Goal: Transaction & Acquisition: Purchase product/service

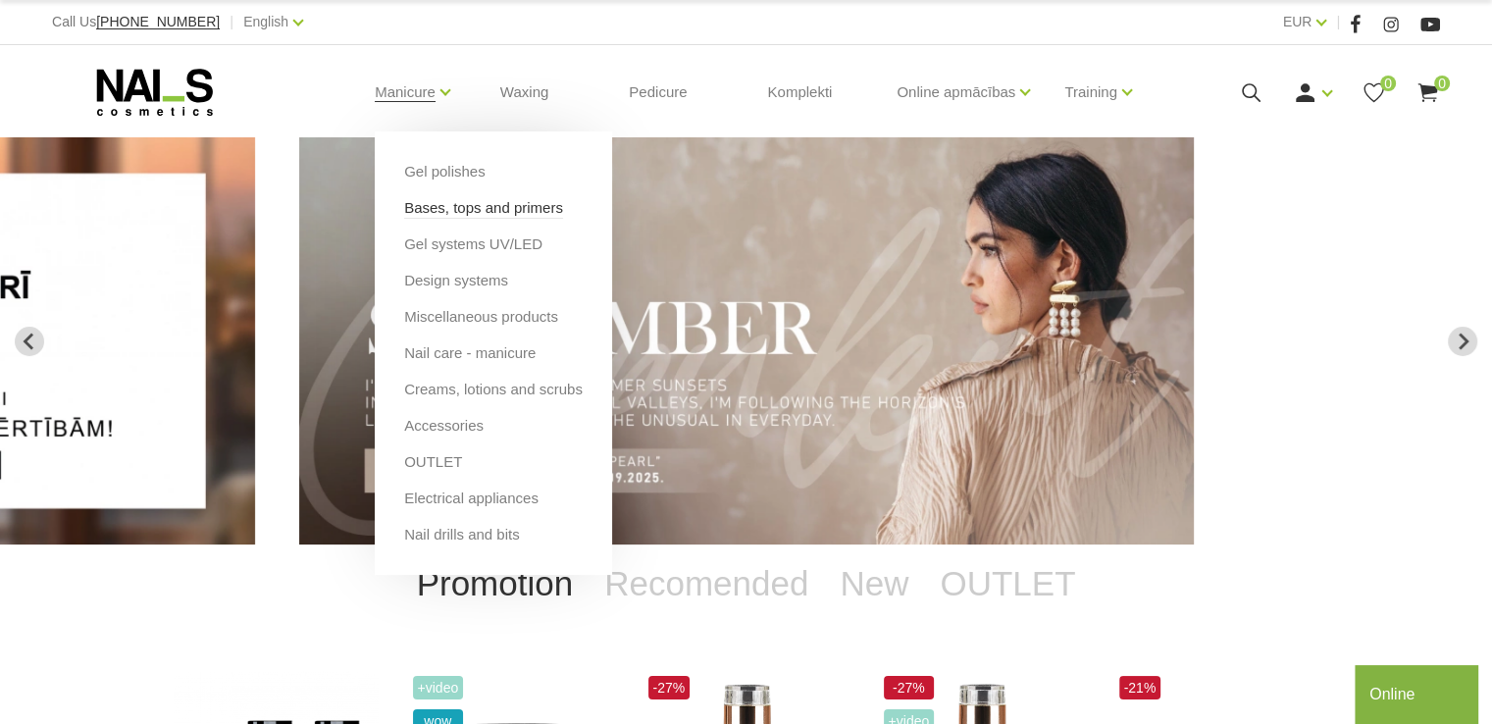
click at [435, 209] on link "Bases, tops and primers" at bounding box center [483, 208] width 159 height 22
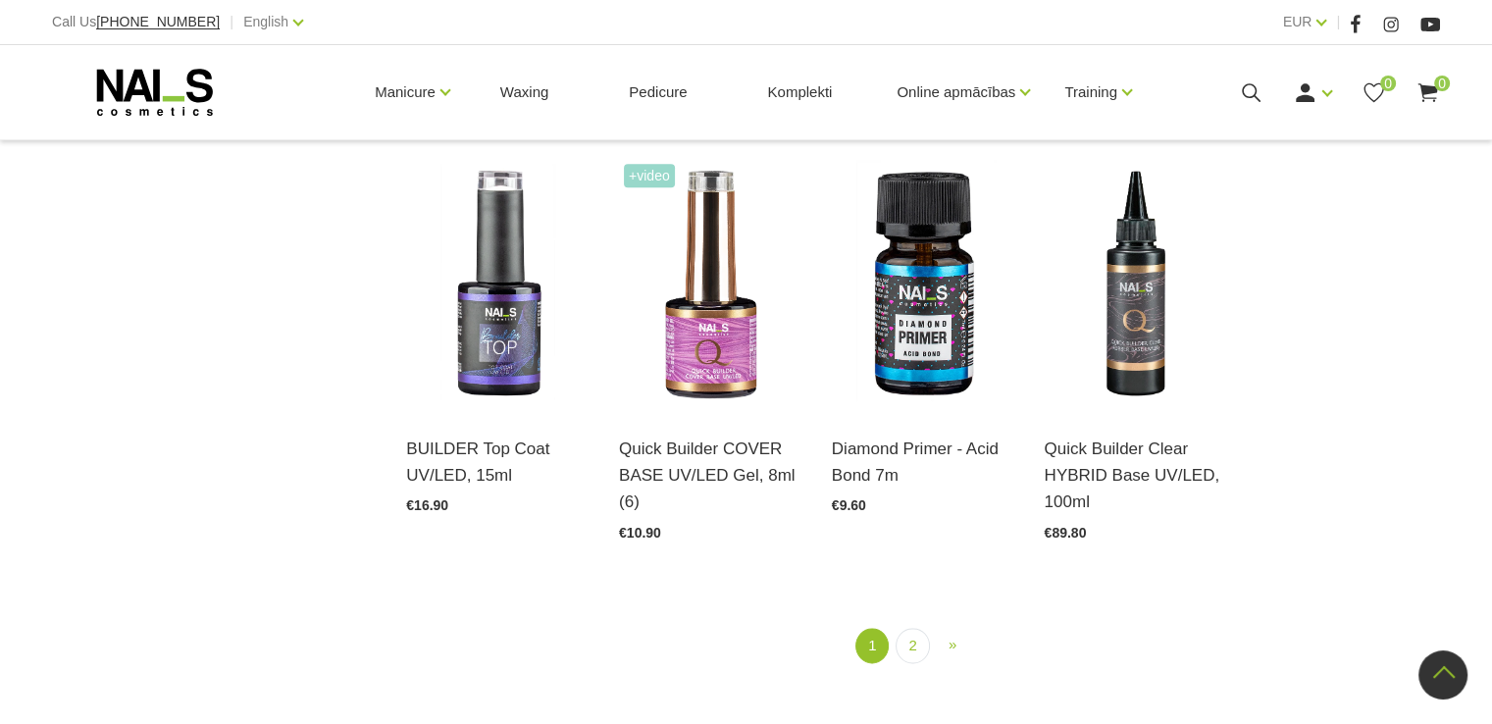
scroll to position [2257, 0]
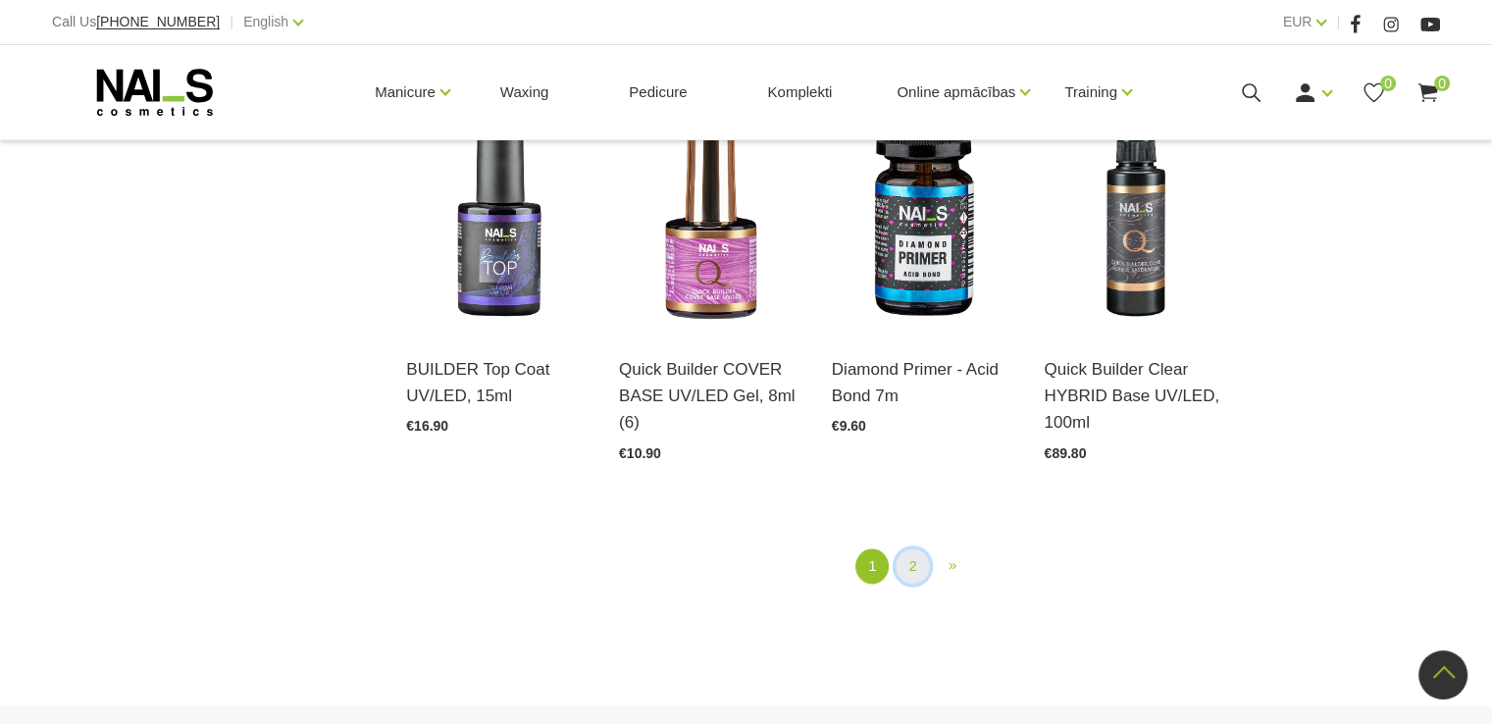
click at [921, 549] on link "2" at bounding box center [912, 567] width 33 height 36
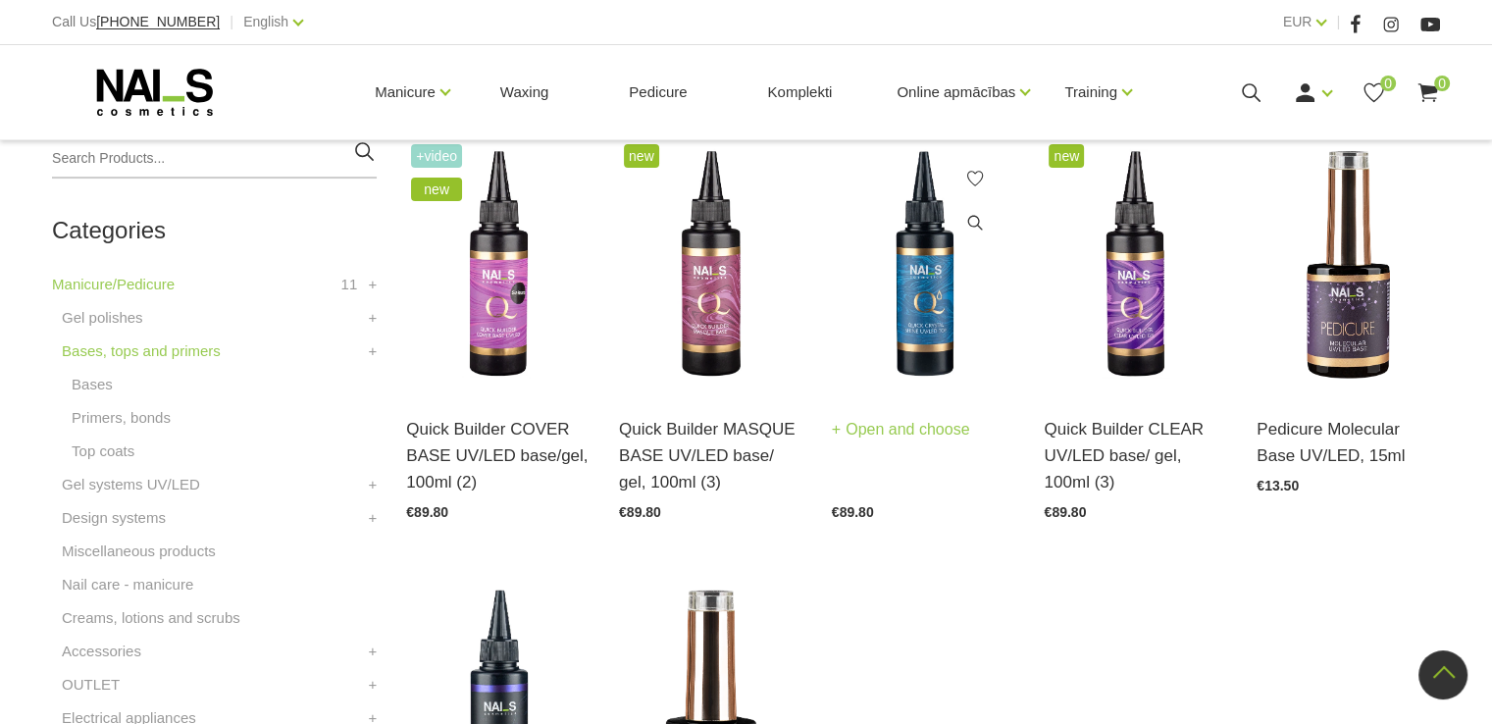
scroll to position [498, 0]
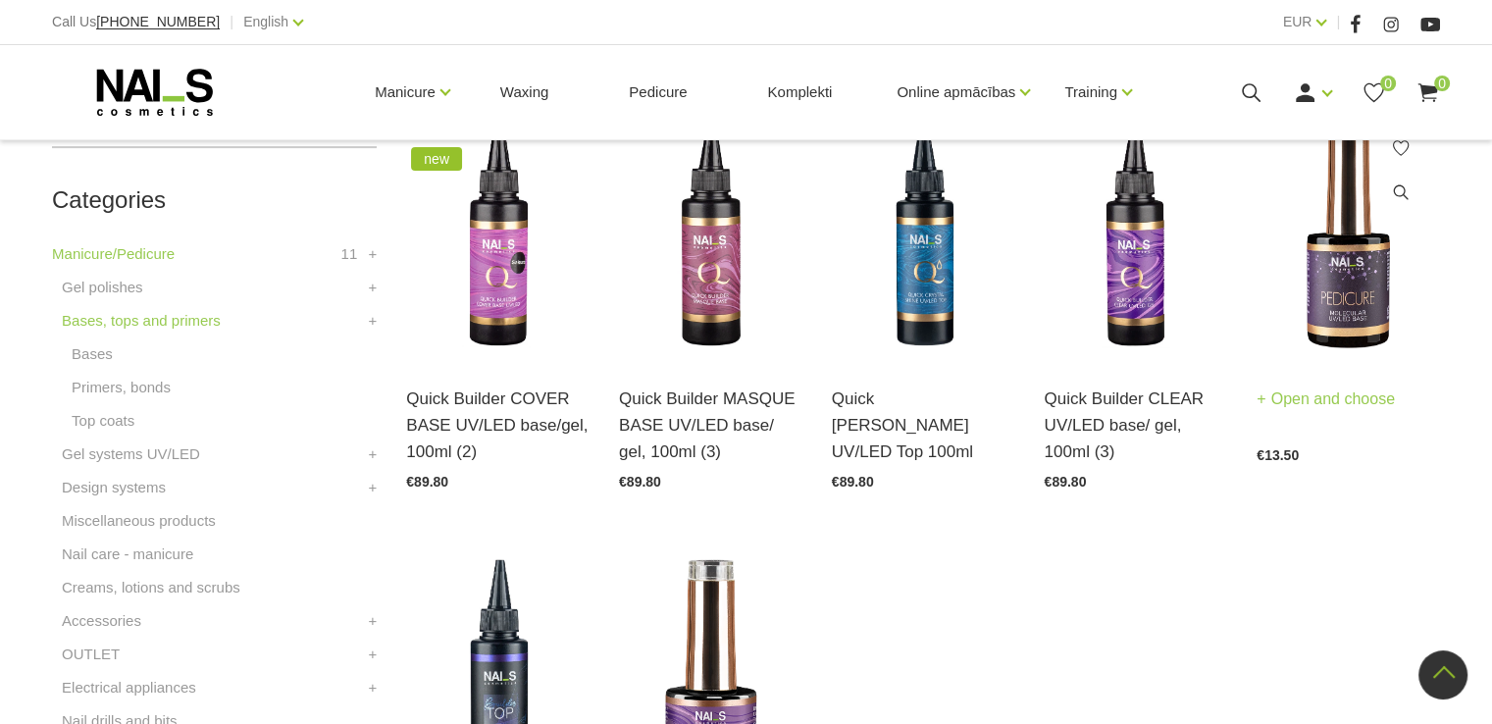
click at [1354, 291] on img at bounding box center [1348, 235] width 183 height 252
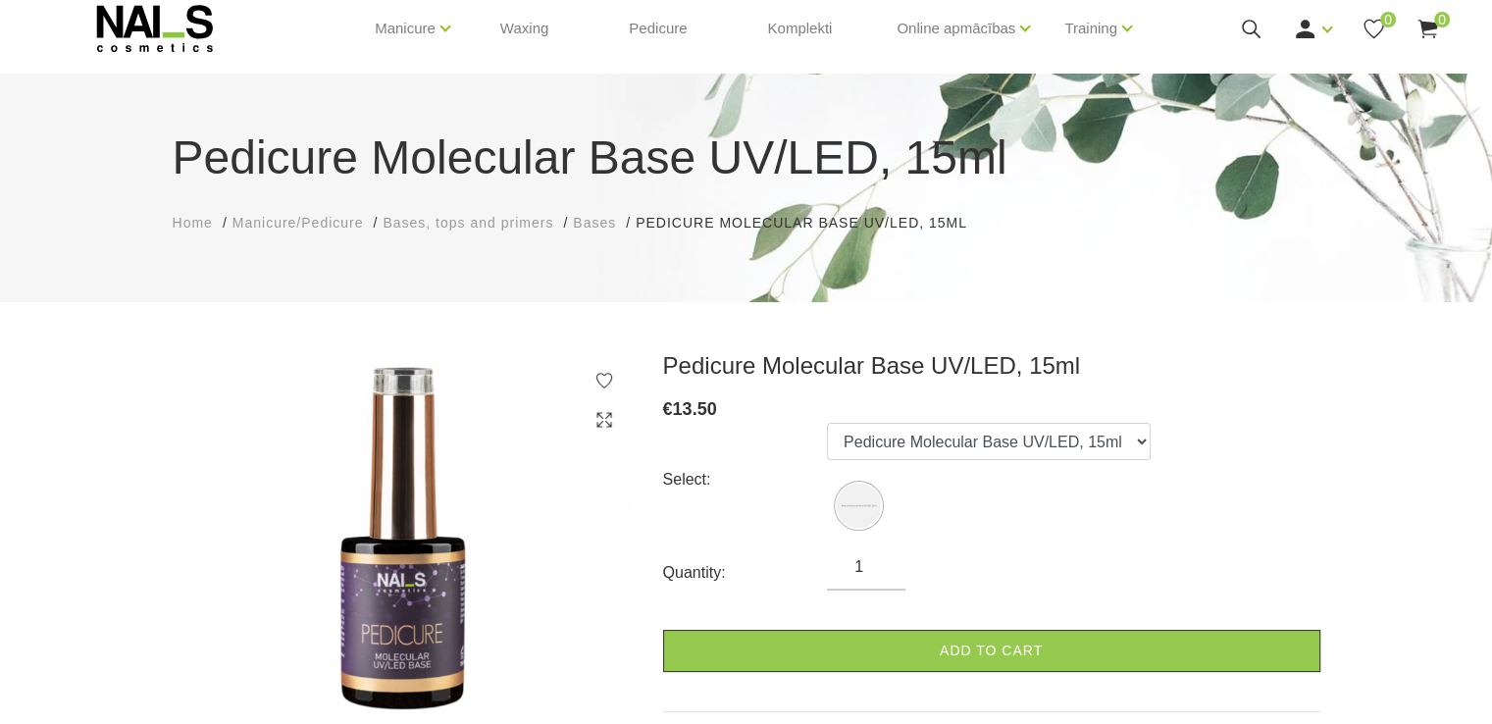
scroll to position [98, 0]
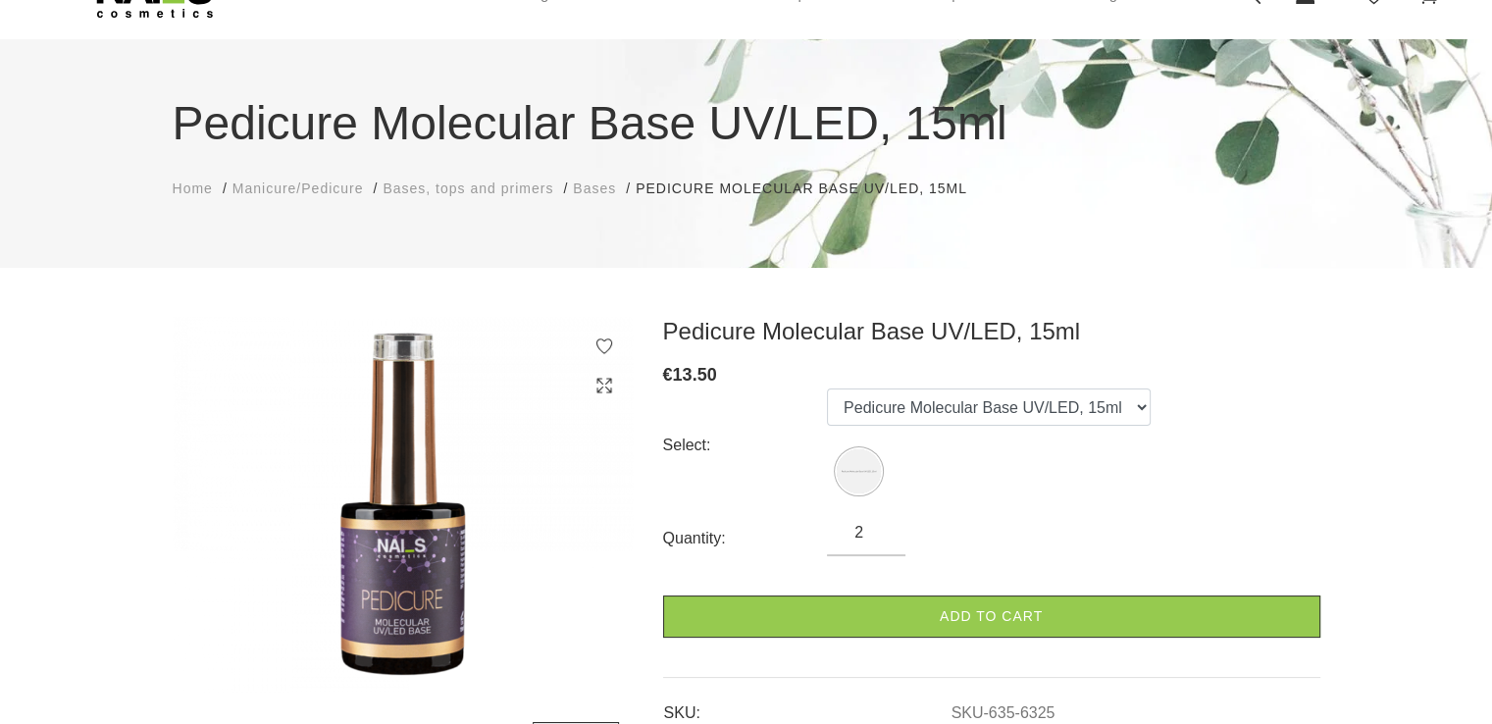
click at [882, 525] on input "2" at bounding box center [866, 533] width 79 height 24
click at [882, 525] on input "3" at bounding box center [866, 533] width 79 height 24
click at [882, 525] on input "4" at bounding box center [866, 533] width 79 height 24
type input "5"
click at [882, 525] on input "5" at bounding box center [866, 533] width 79 height 24
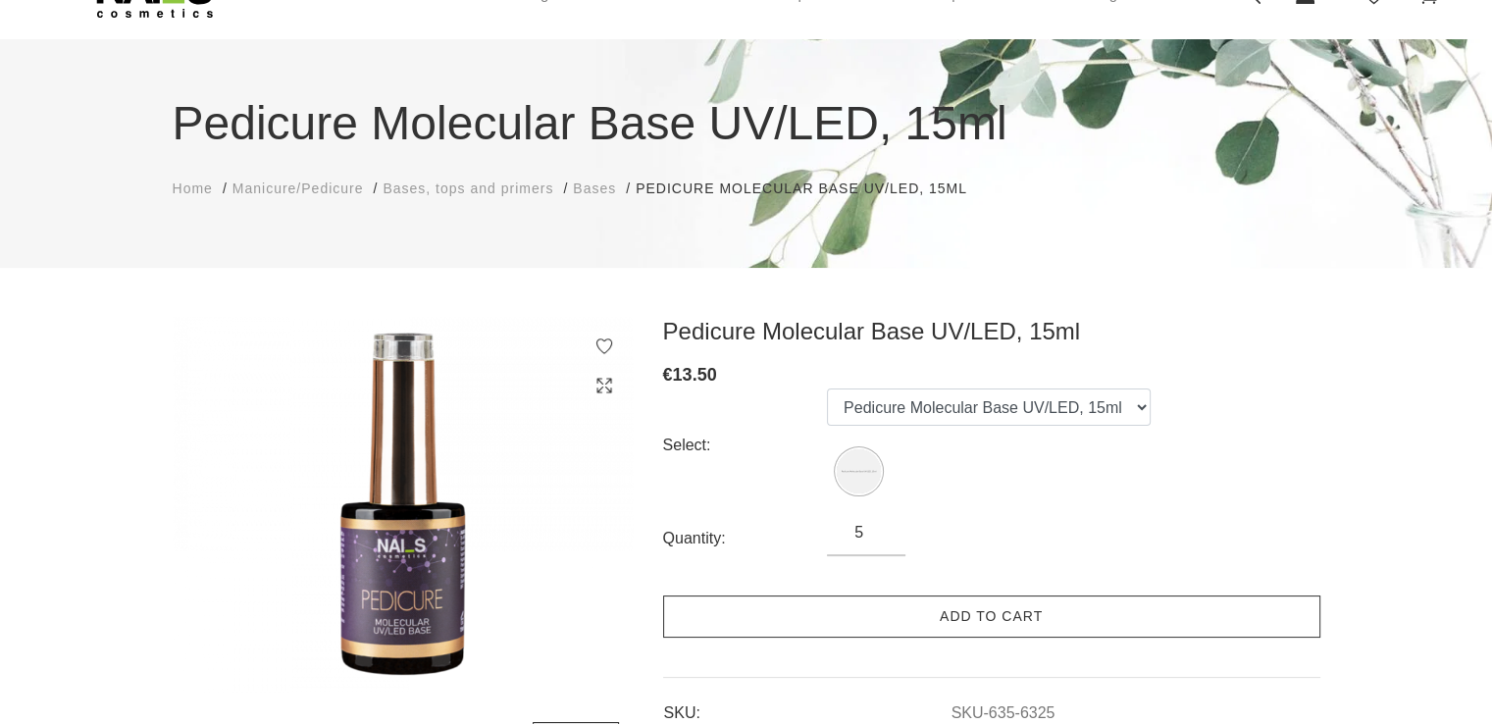
click at [969, 614] on link "Add to cart" at bounding box center [991, 617] width 657 height 42
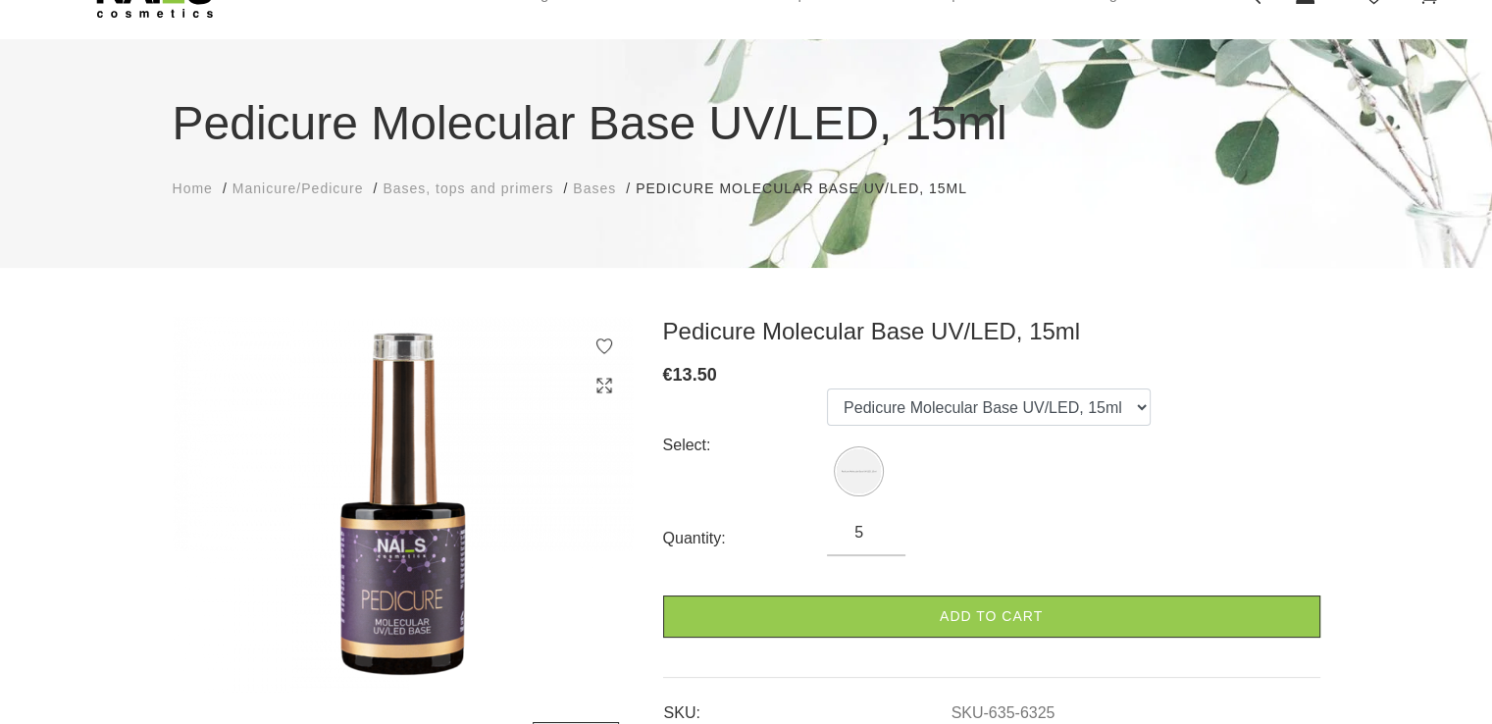
scroll to position [0, 0]
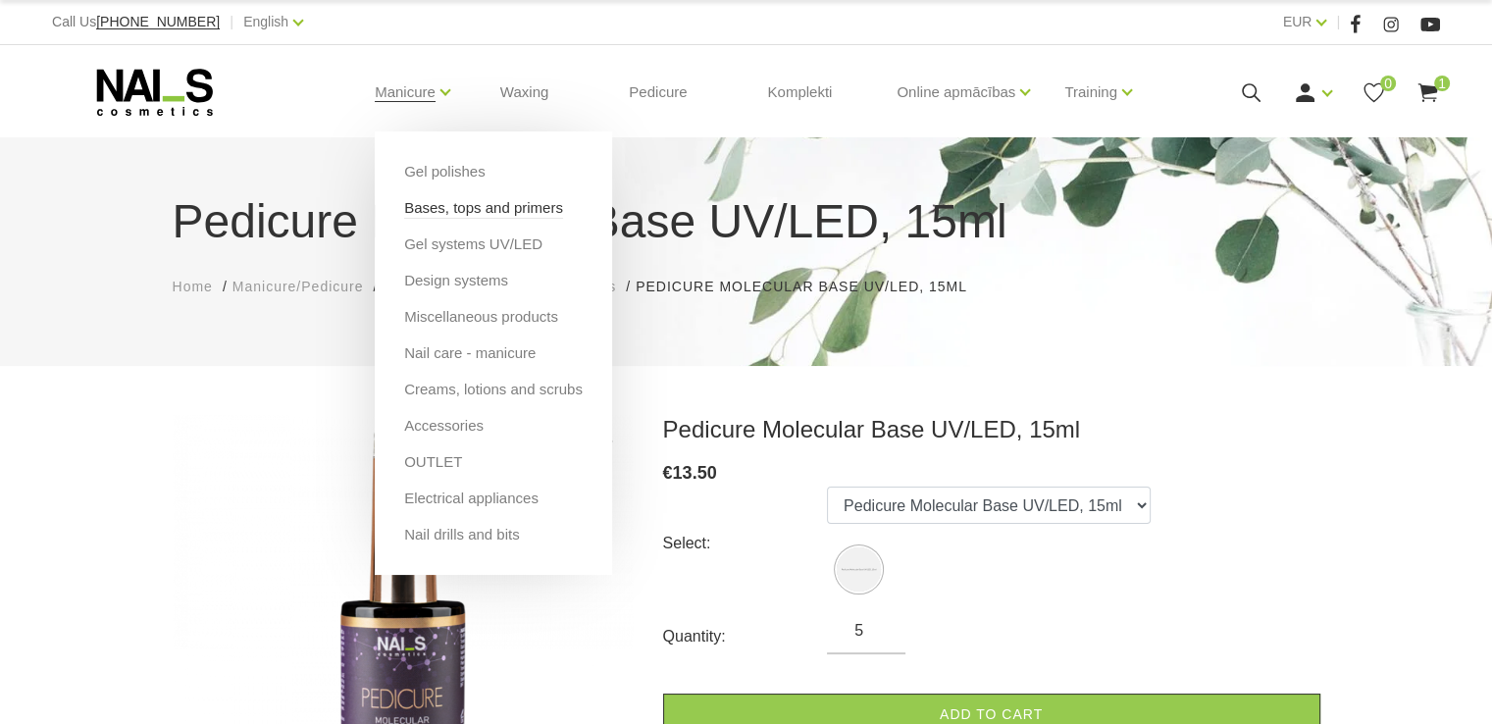
click at [412, 204] on link "Bases, tops and primers" at bounding box center [483, 208] width 159 height 22
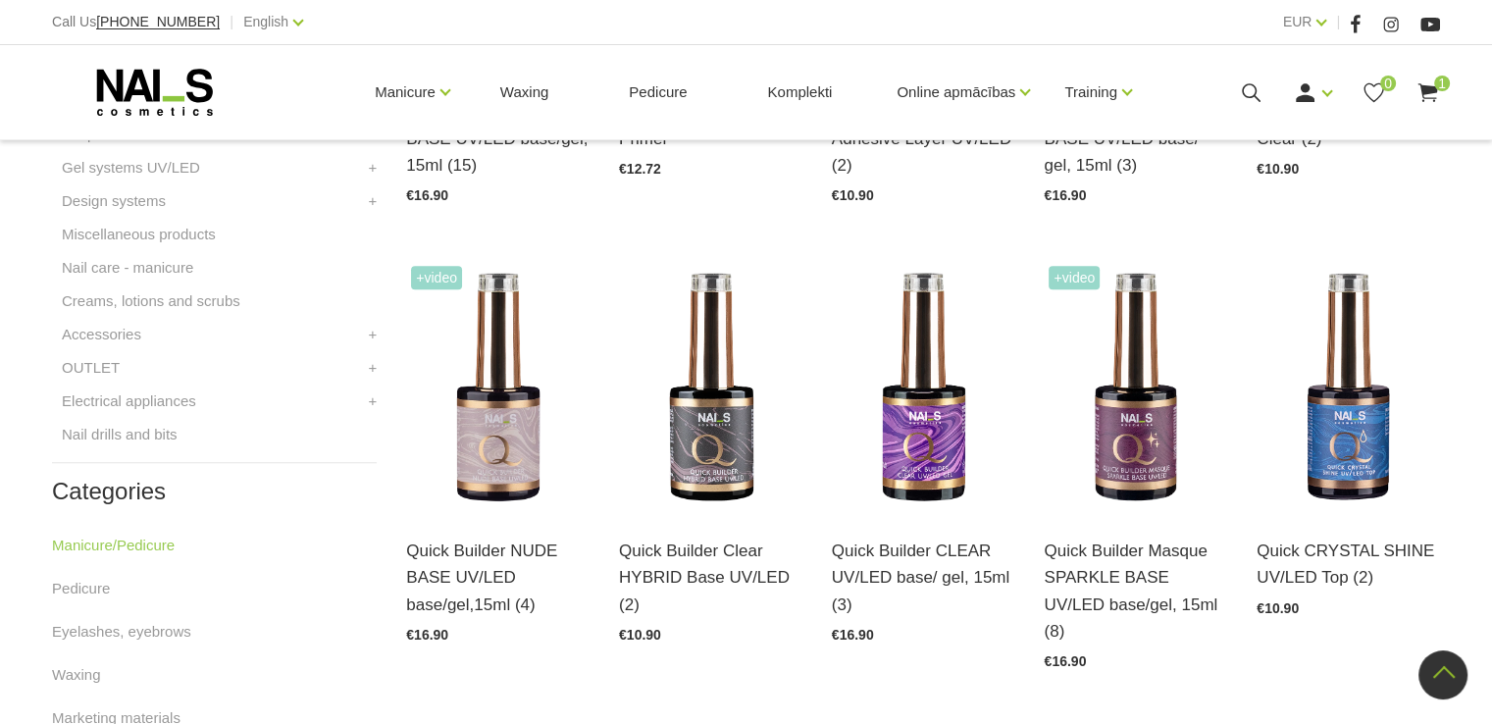
scroll to position [883, 0]
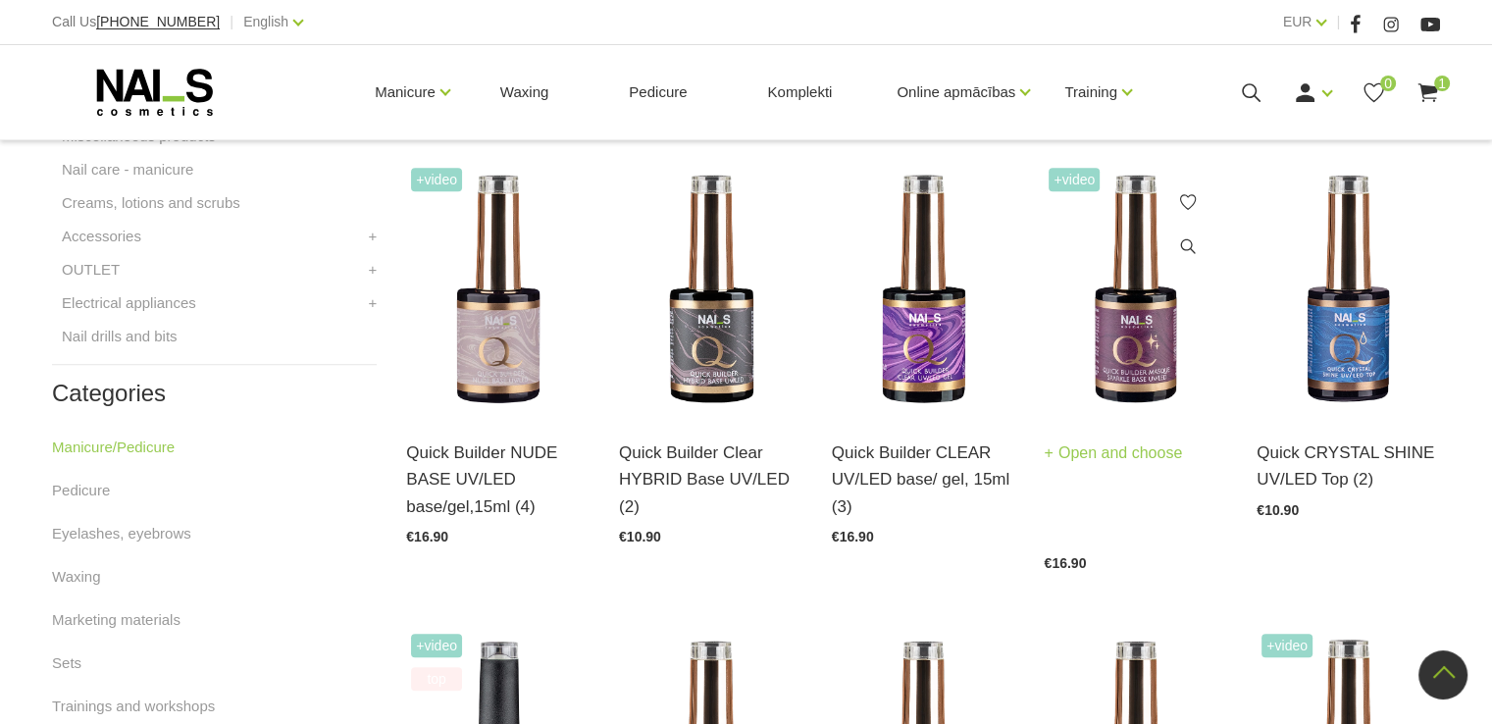
click at [1150, 330] on img at bounding box center [1135, 289] width 183 height 252
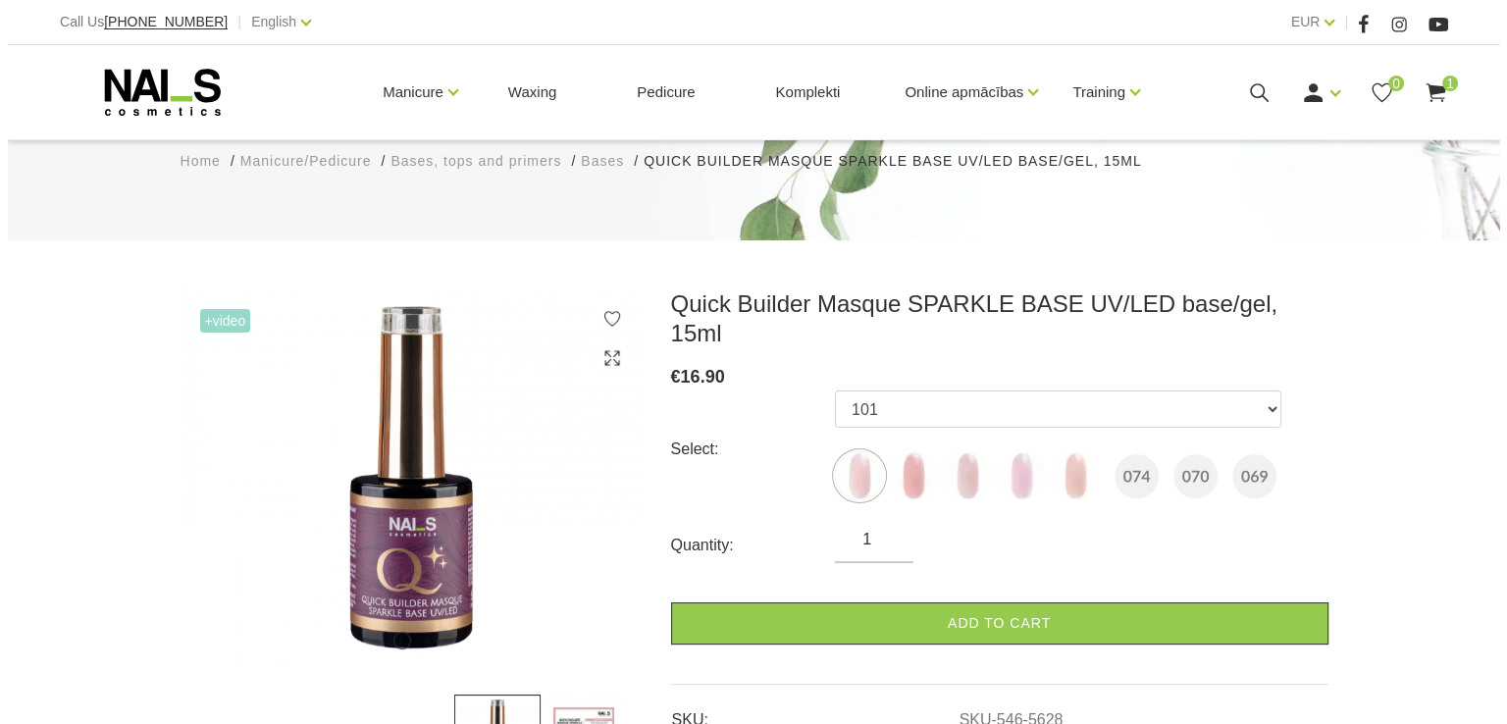
scroll to position [294, 0]
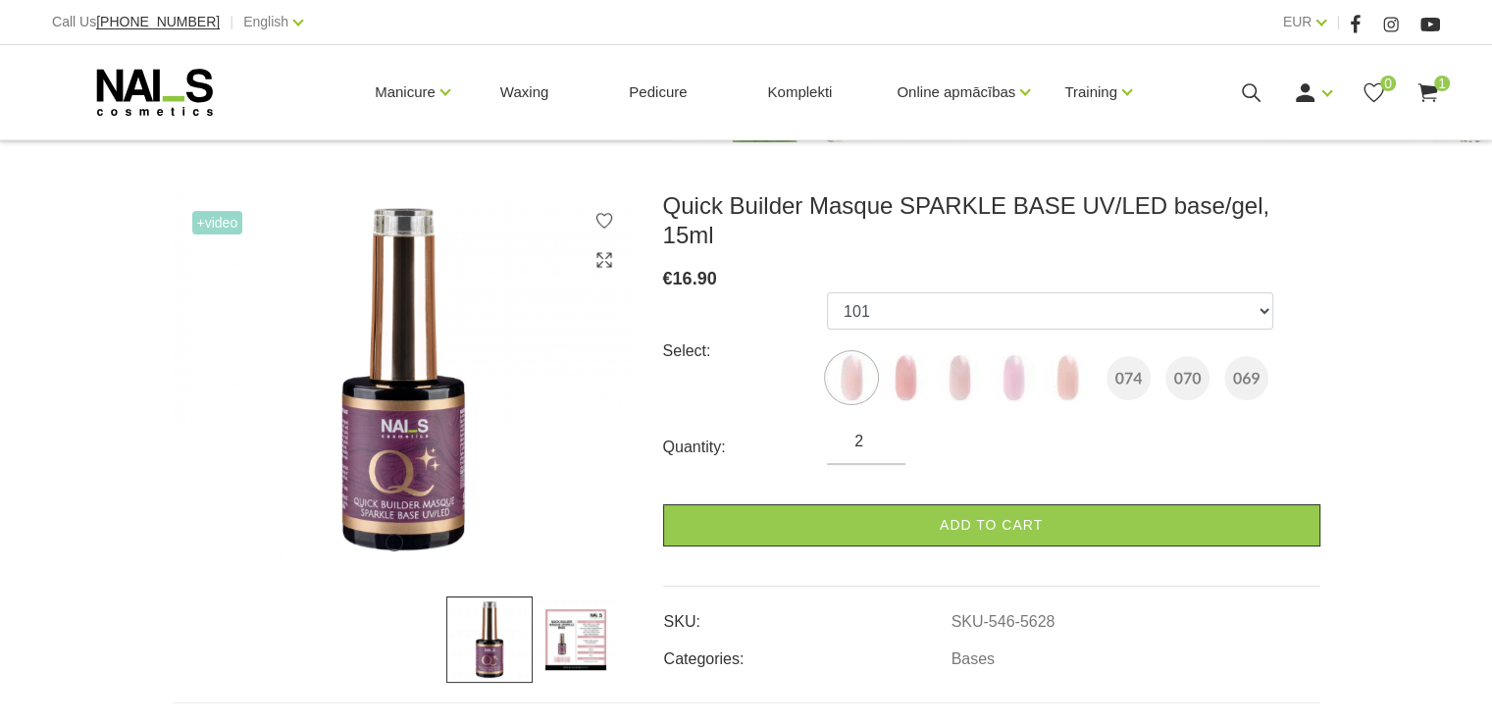
click at [882, 430] on input "2" at bounding box center [866, 442] width 79 height 24
click at [882, 430] on input "3" at bounding box center [866, 442] width 79 height 24
click at [882, 430] on input "4" at bounding box center [866, 442] width 79 height 24
click at [882, 430] on input "5" at bounding box center [866, 442] width 79 height 24
click at [882, 430] on input "6" at bounding box center [866, 442] width 79 height 24
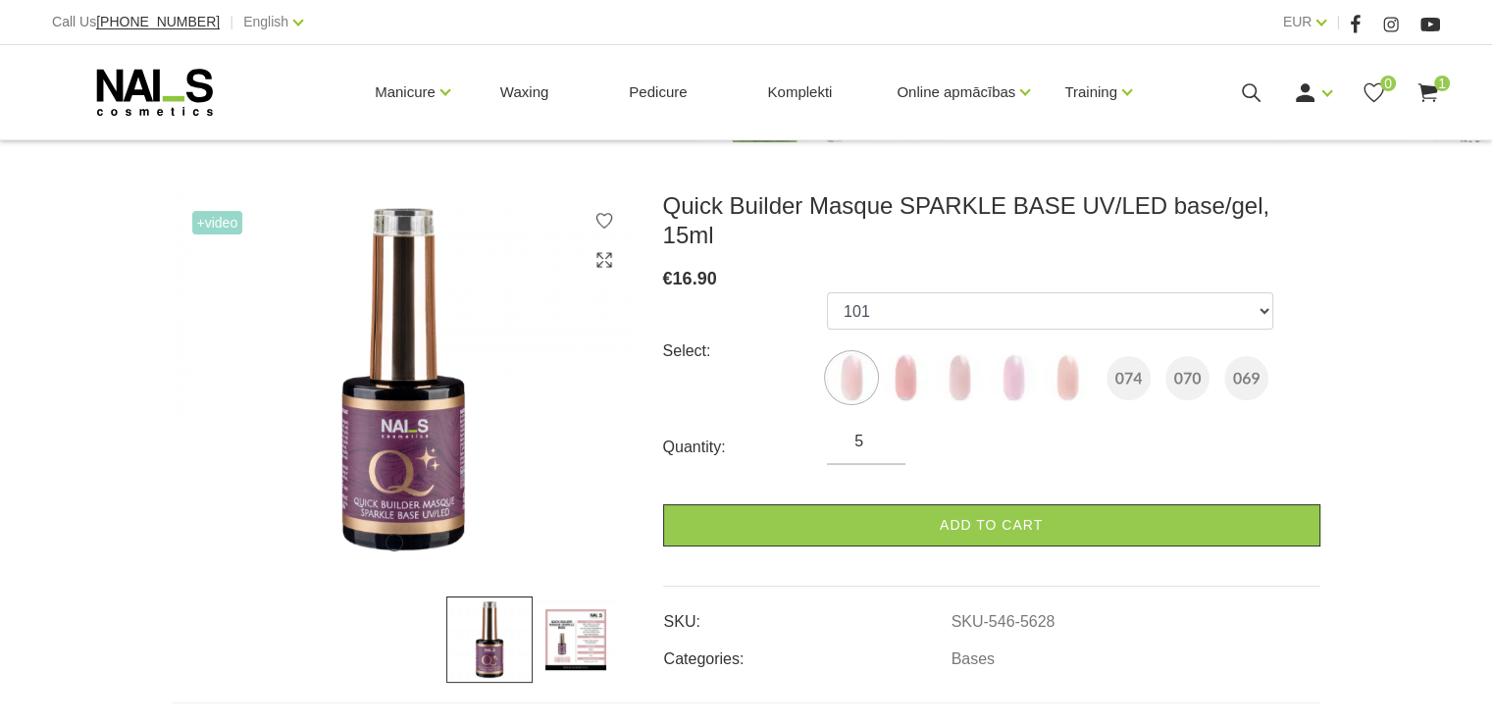
type input "5"
click at [885, 430] on input "5" at bounding box center [866, 442] width 79 height 24
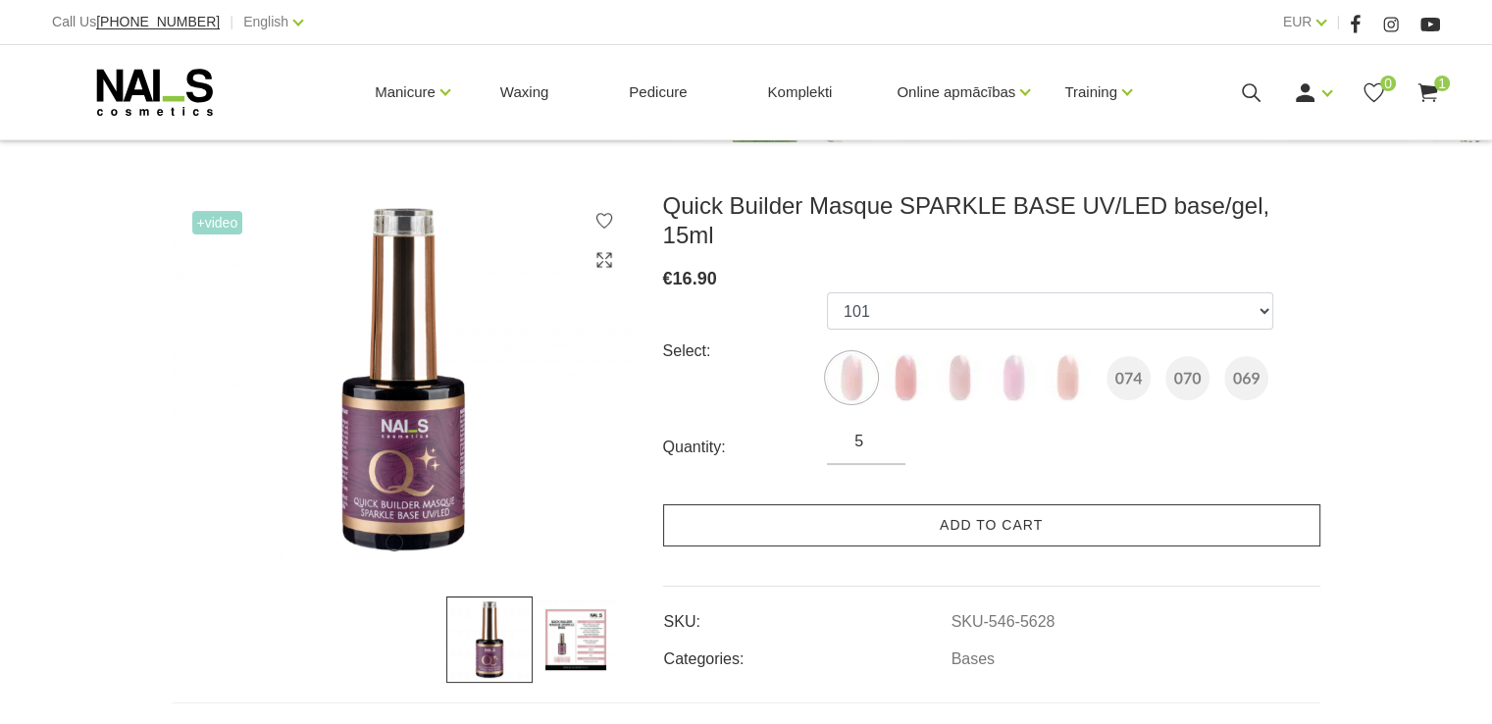
click at [926, 504] on link "Add to cart" at bounding box center [991, 525] width 657 height 42
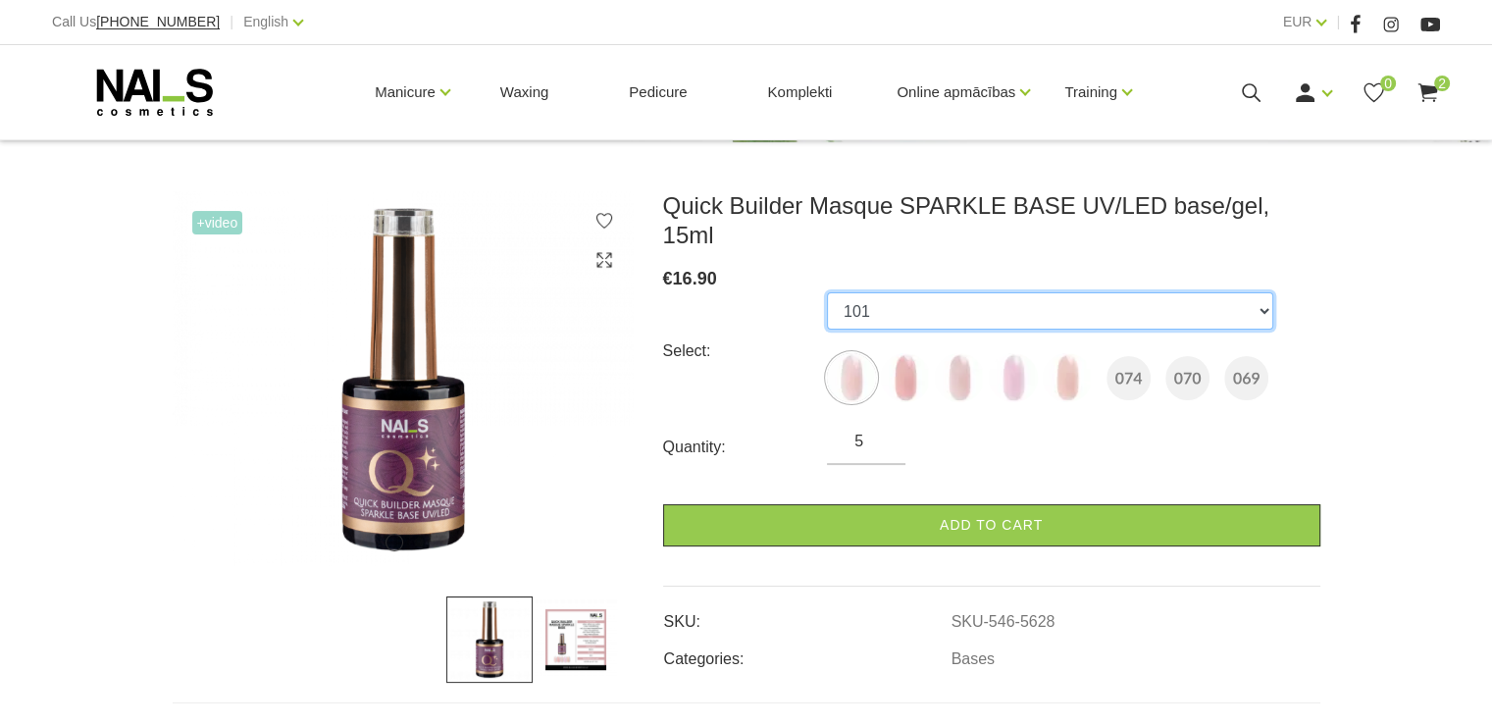
click at [1265, 292] on select "101 102 103 104 105 074 070 069" at bounding box center [1050, 310] width 446 height 37
click at [827, 292] on select "101 102 103 104 105 074 070 069" at bounding box center [1050, 310] width 446 height 37
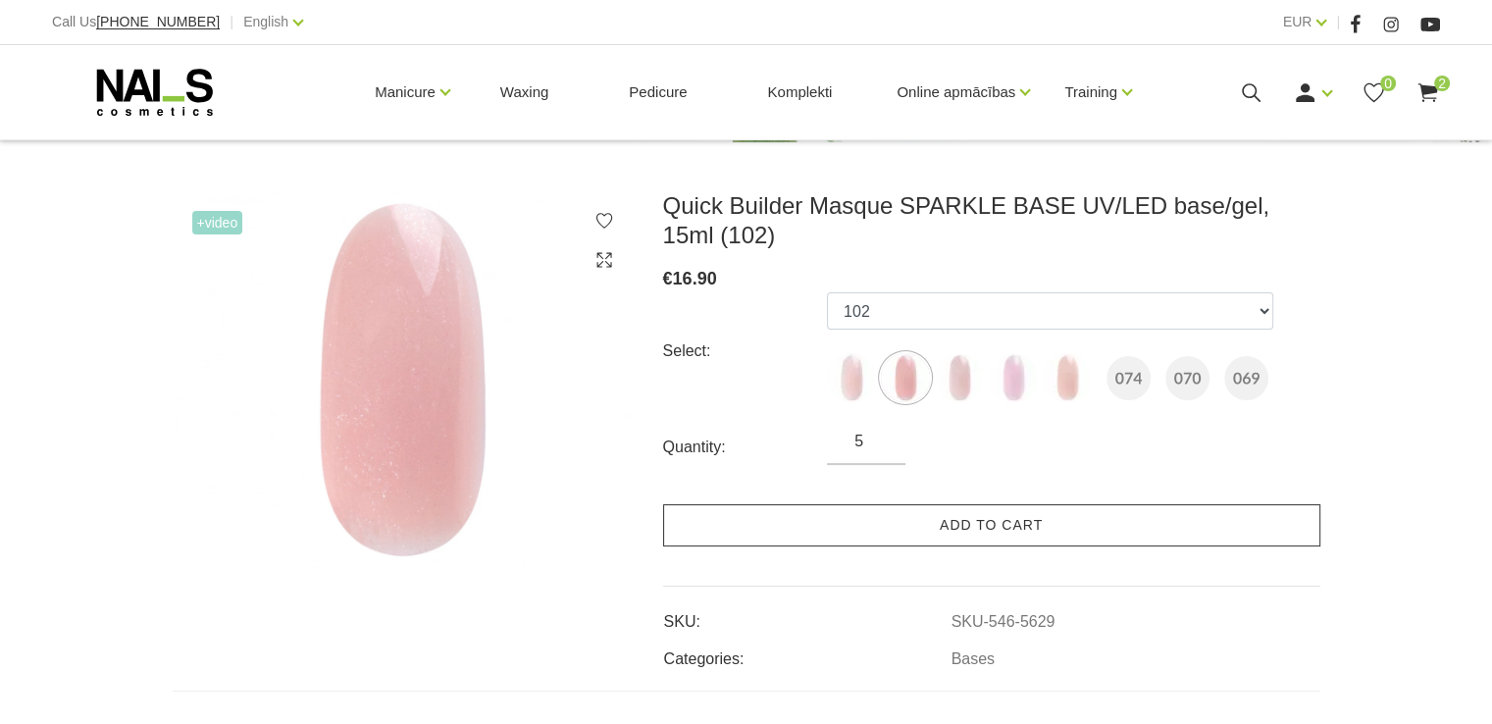
click at [938, 533] on link "Add to cart" at bounding box center [991, 525] width 657 height 42
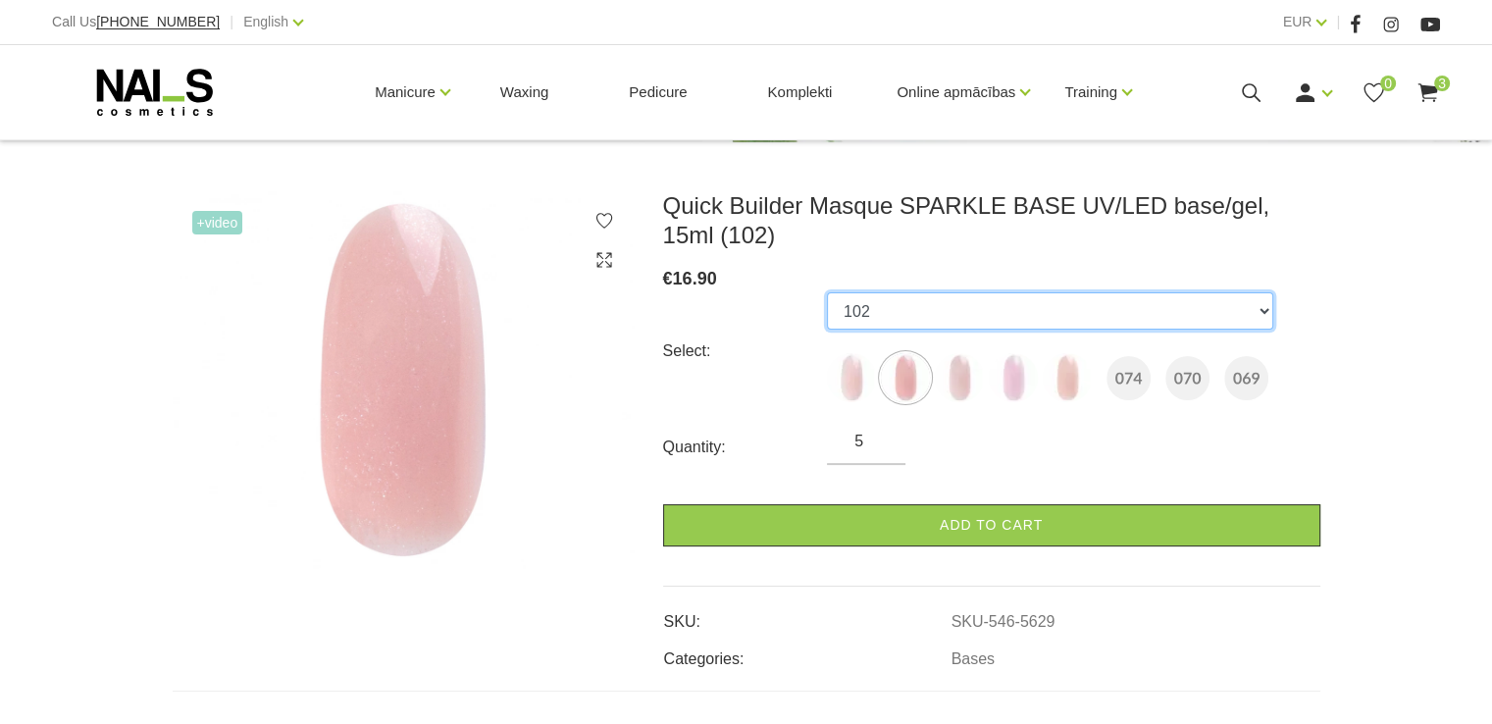
click at [1266, 311] on select "101 102 103 104 105 074 070 069" at bounding box center [1050, 310] width 446 height 37
click at [827, 292] on select "101 102 103 104 105 074 070 069" at bounding box center [1050, 310] width 446 height 37
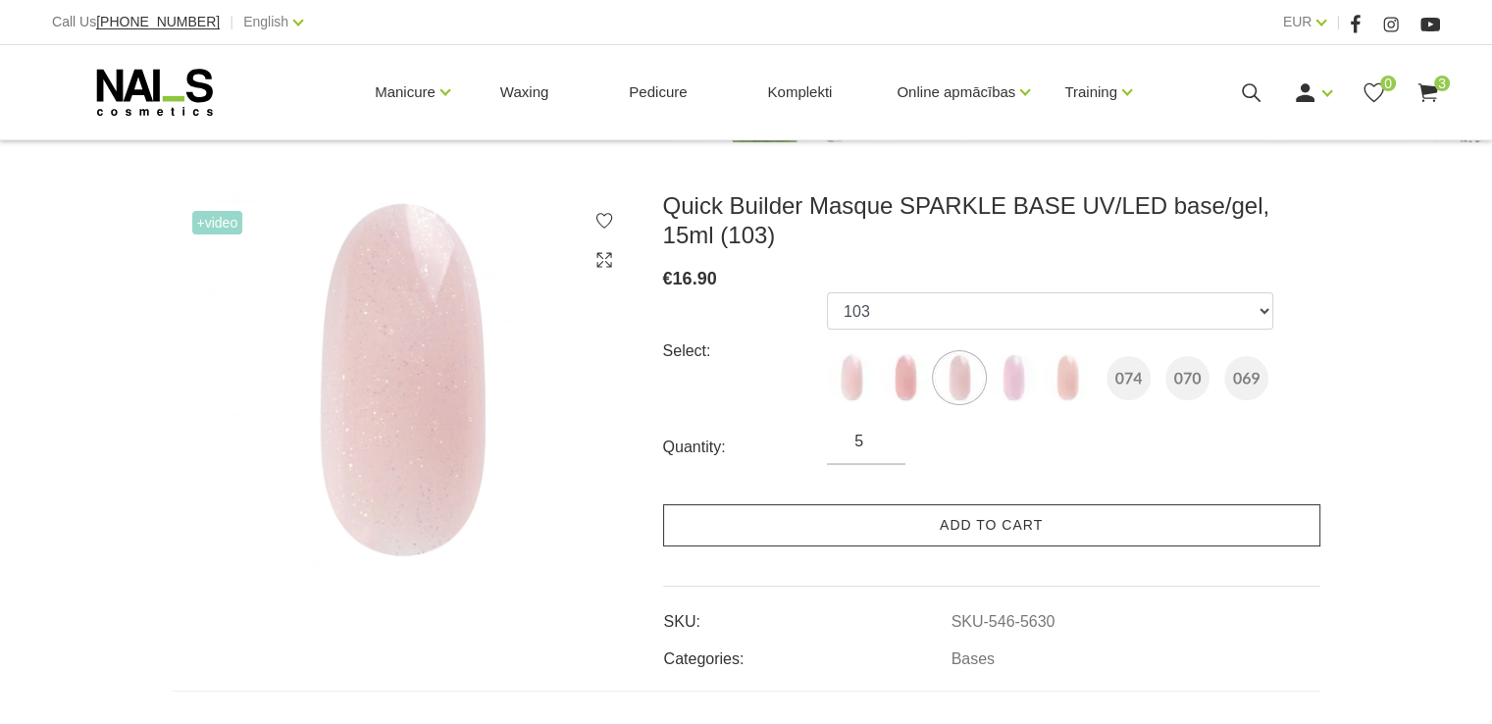
click at [950, 523] on link "Add to cart" at bounding box center [991, 525] width 657 height 42
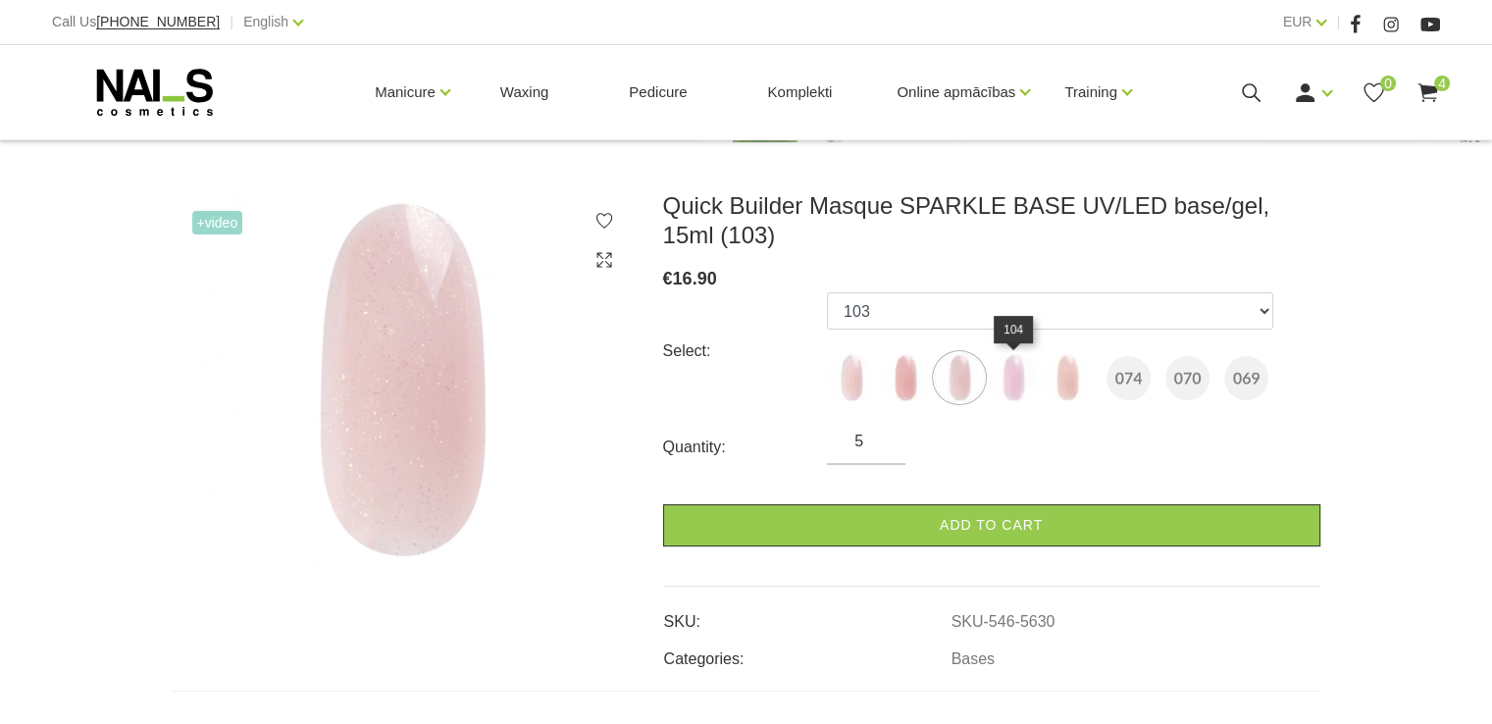
click at [1013, 378] on img at bounding box center [1013, 377] width 49 height 49
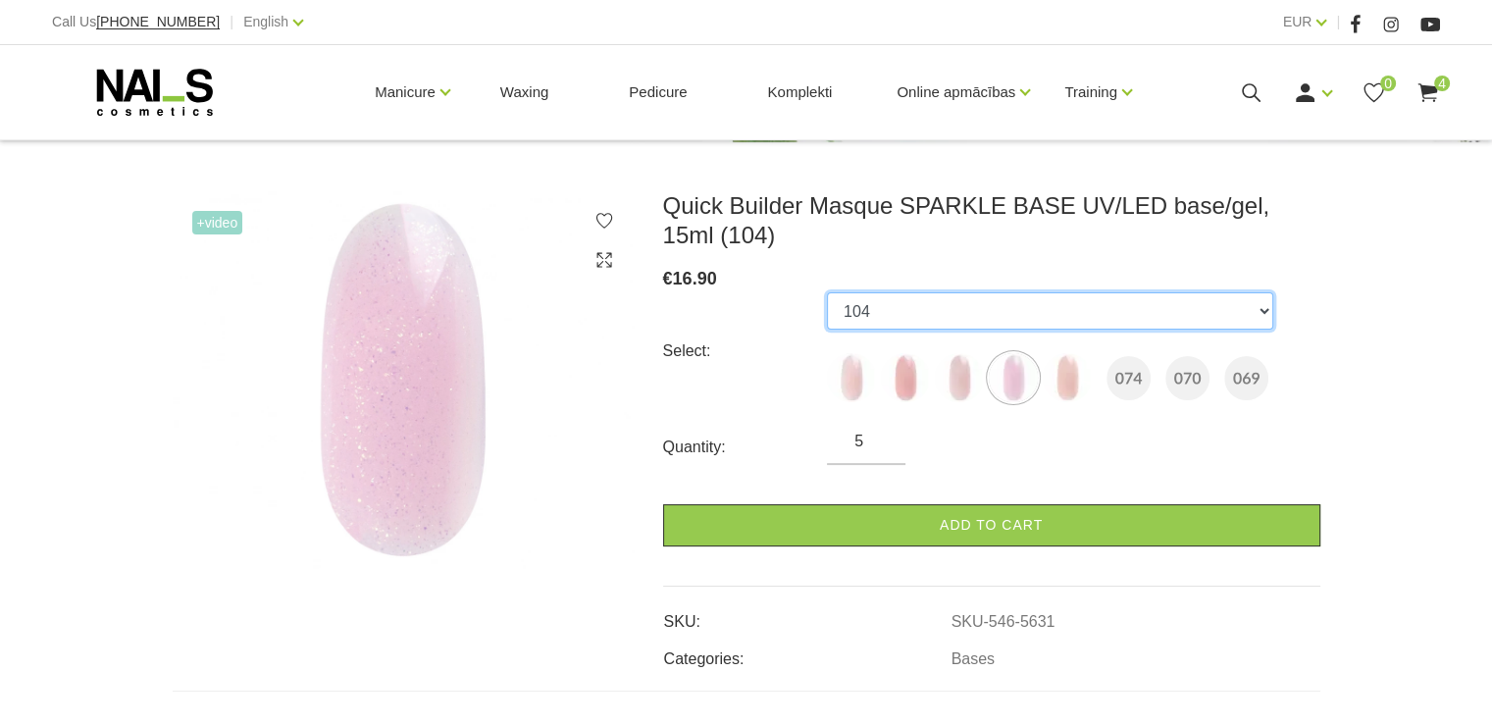
click at [1266, 313] on select "101 102 103 104 105 074 070 069" at bounding box center [1050, 310] width 446 height 37
click at [827, 292] on select "101 102 103 104 105 074 070 069" at bounding box center [1050, 310] width 446 height 37
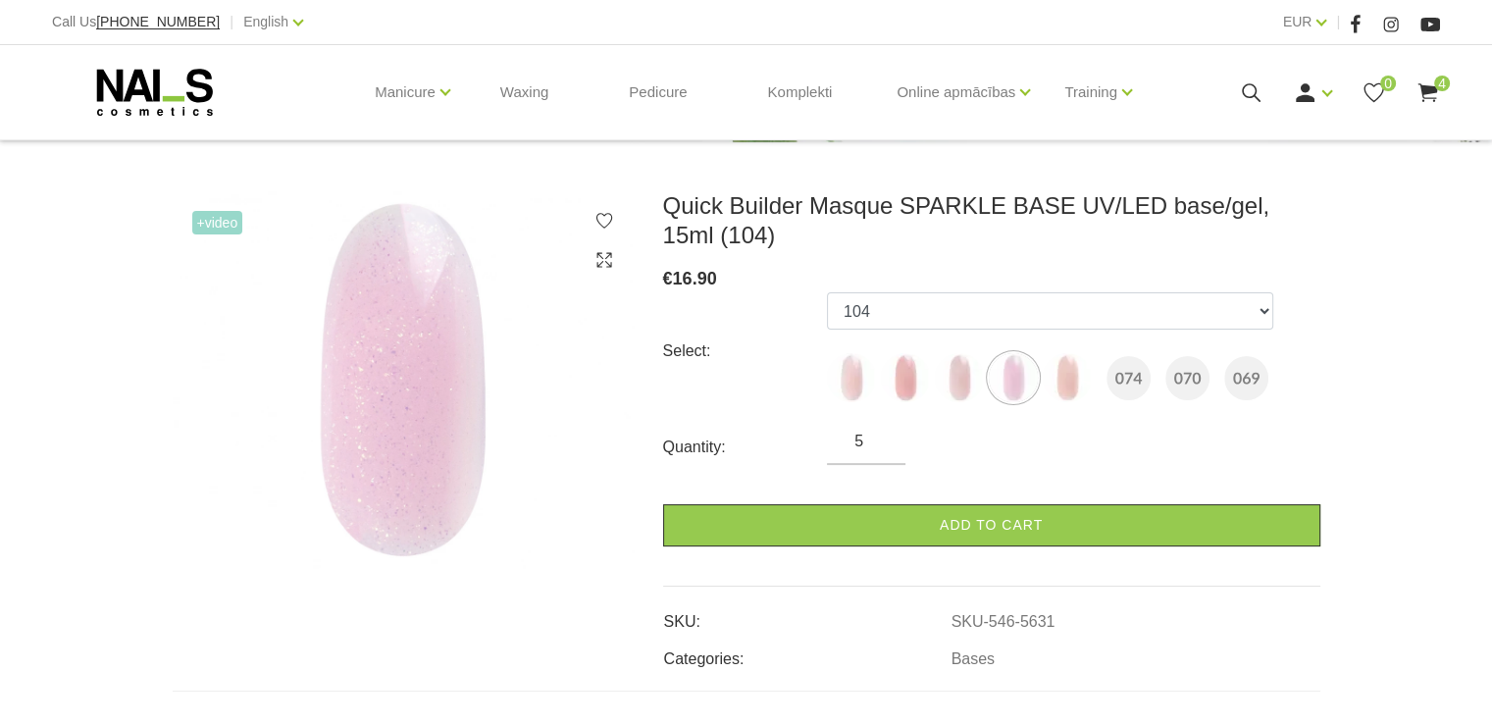
click at [1438, 86] on span "4" at bounding box center [1443, 84] width 16 height 16
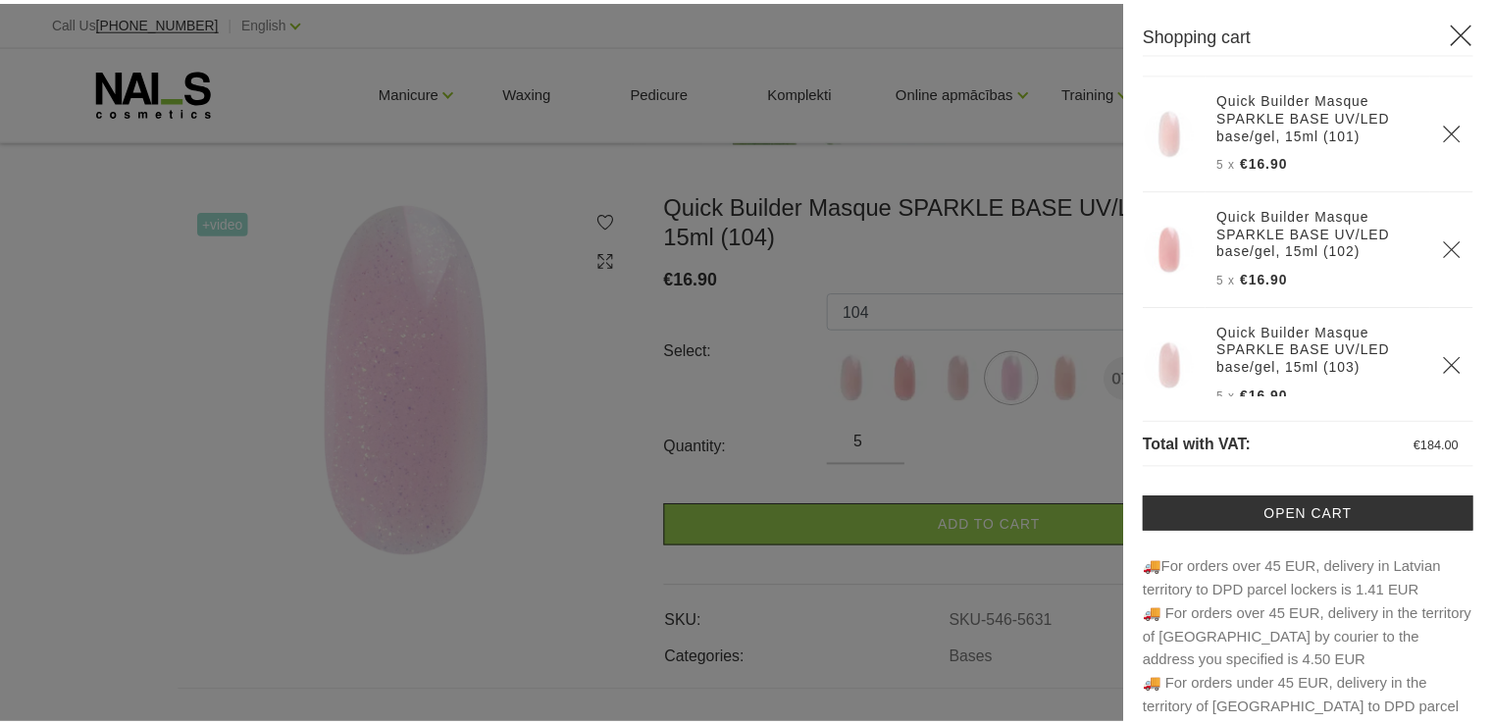
scroll to position [123, 0]
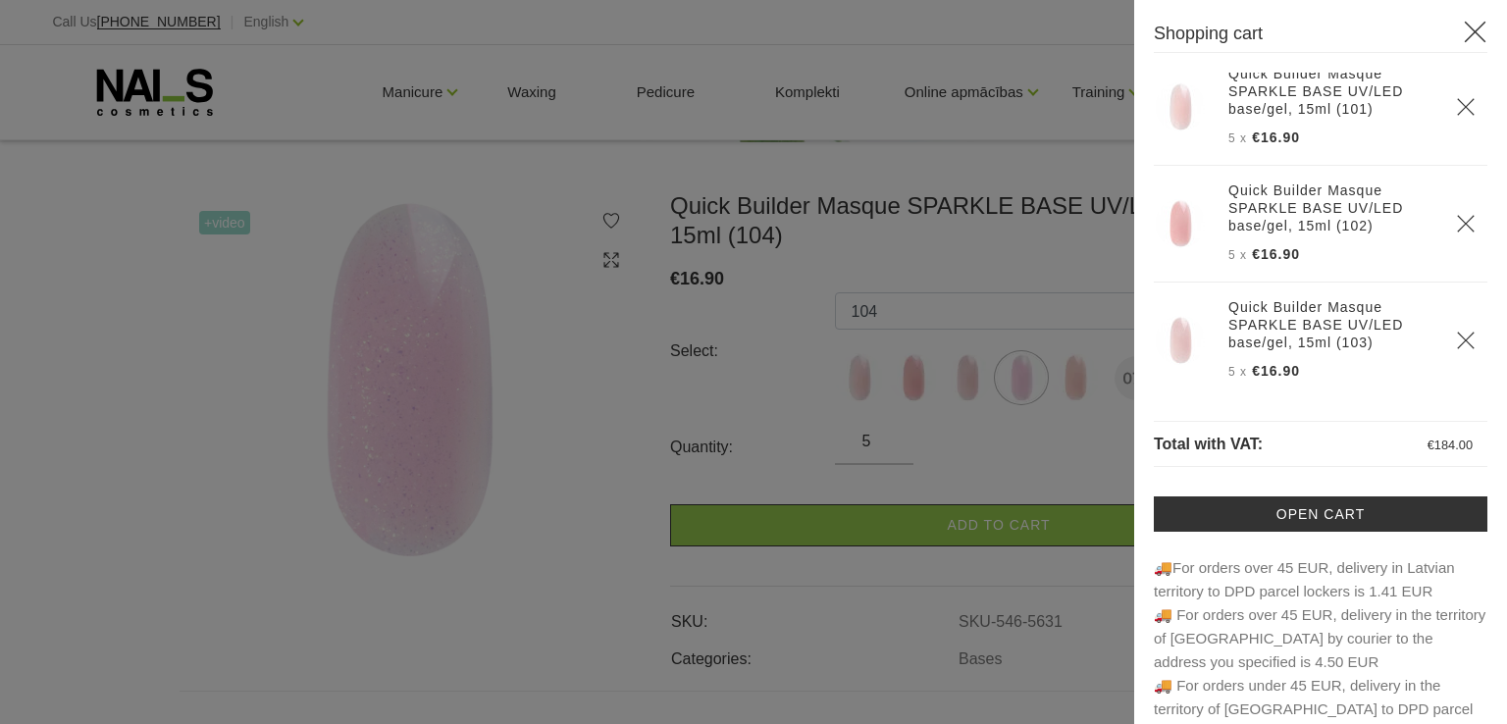
click at [1017, 458] on div at bounding box center [753, 362] width 1507 height 724
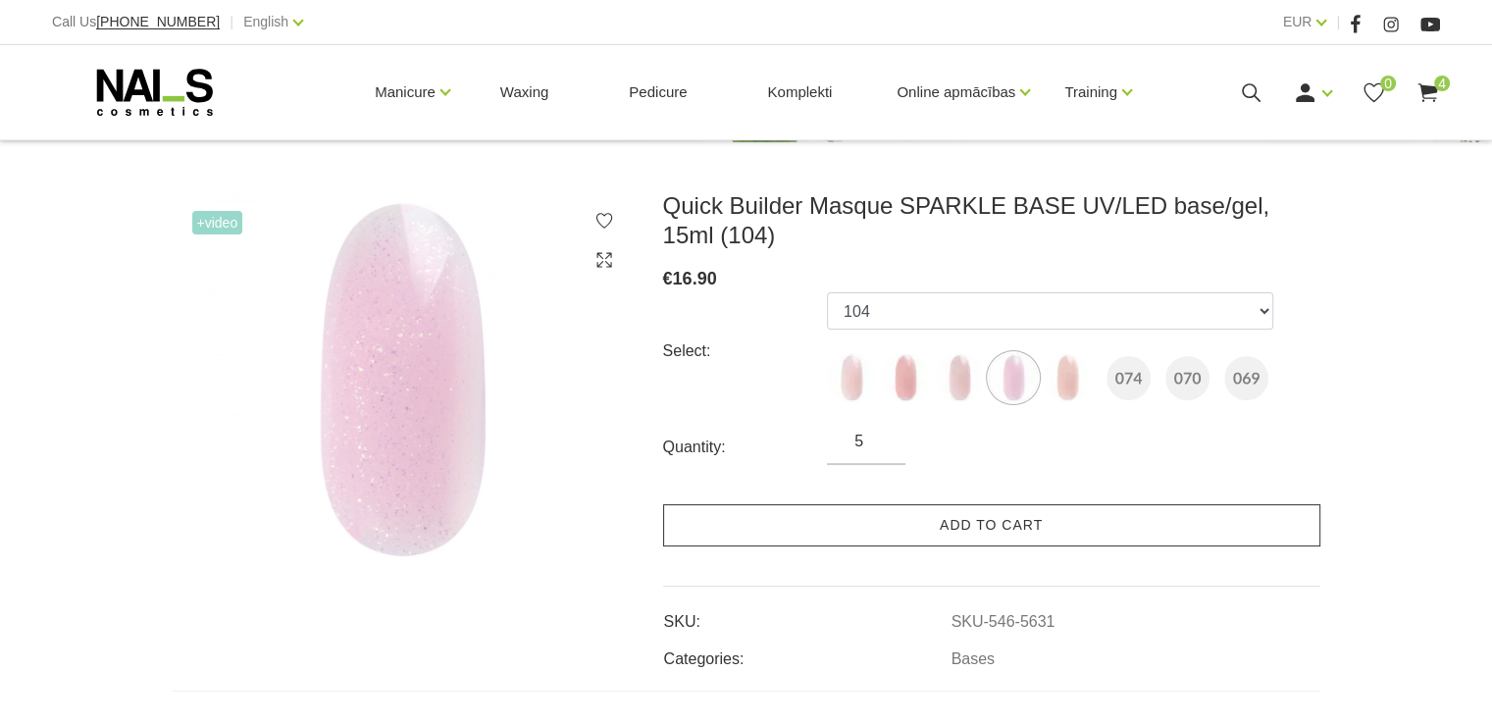
click at [928, 530] on link "Add to cart" at bounding box center [991, 525] width 657 height 42
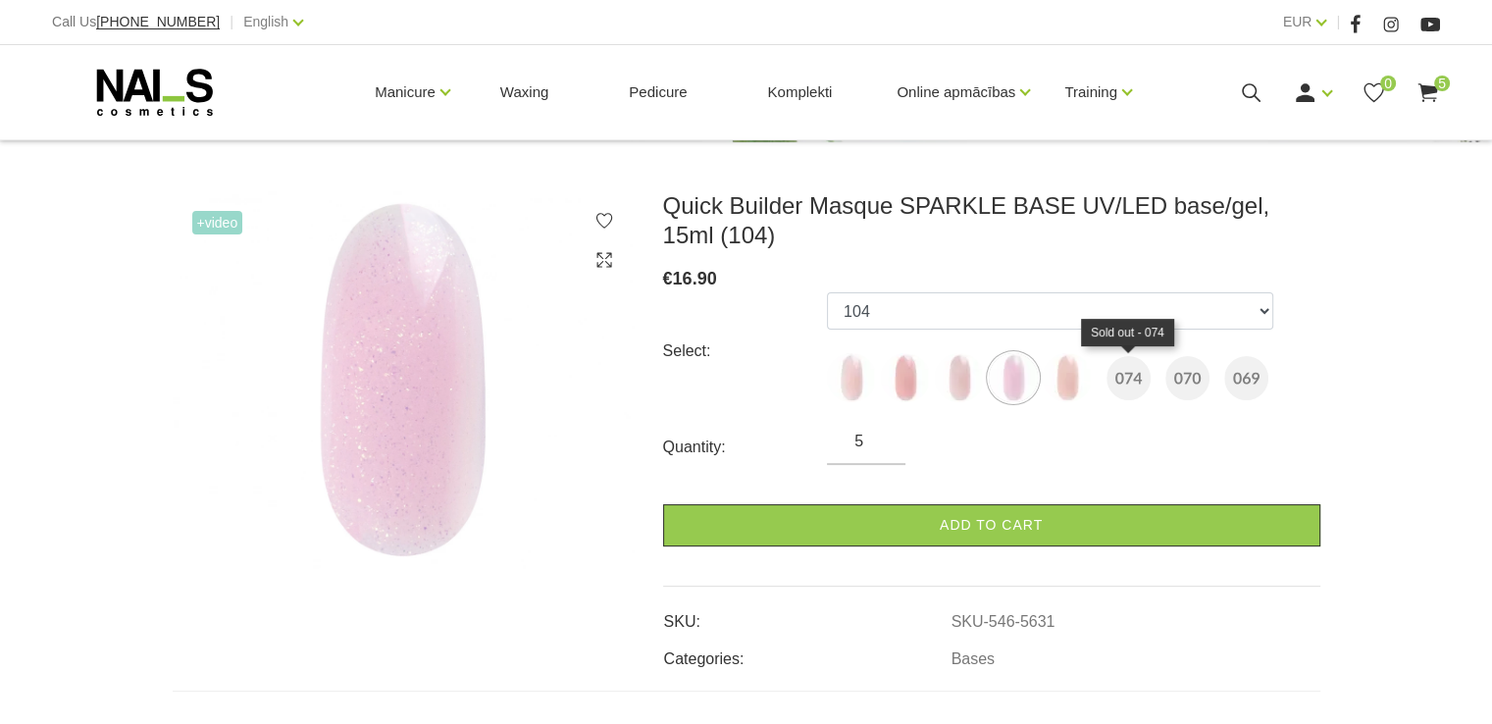
click at [1126, 382] on img at bounding box center [1129, 378] width 44 height 44
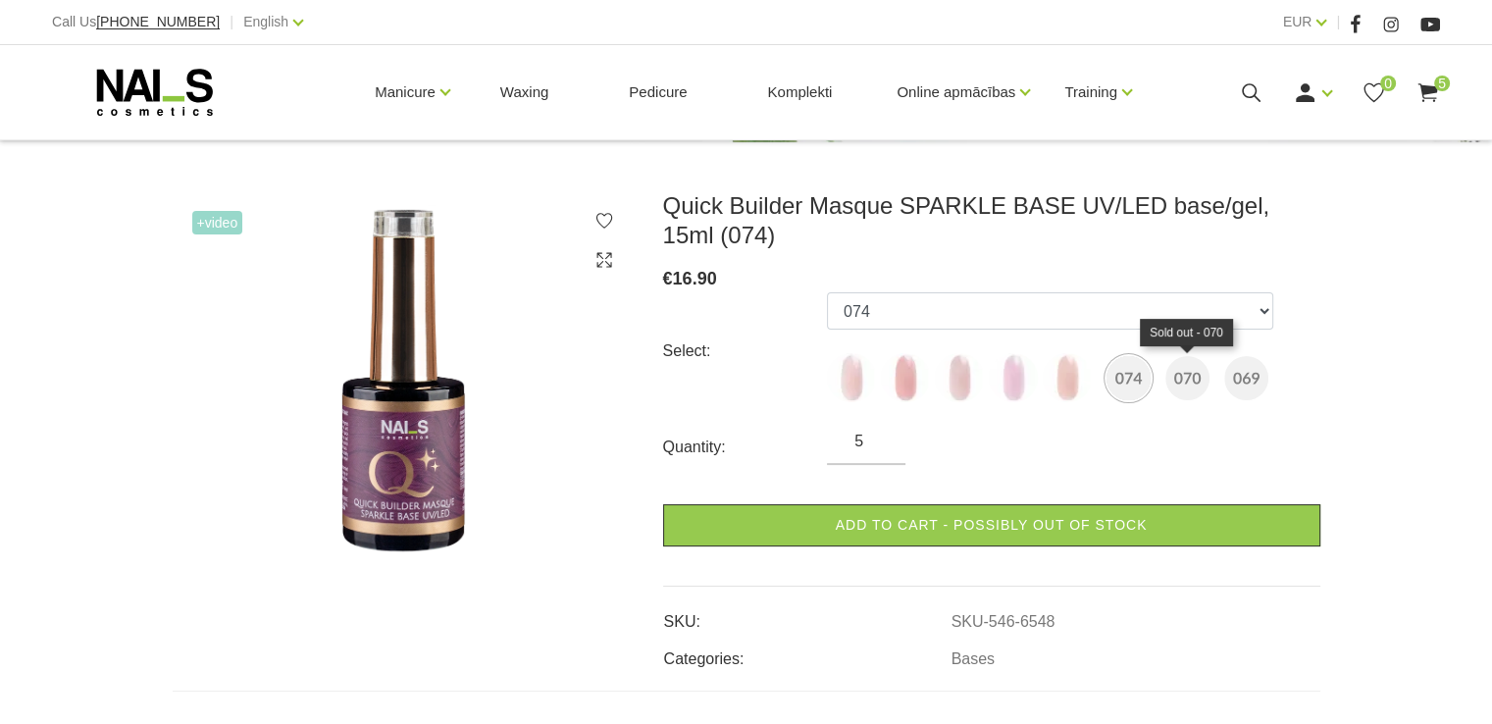
click at [1187, 378] on img at bounding box center [1188, 378] width 44 height 44
click at [1252, 378] on img at bounding box center [1247, 378] width 44 height 44
select select "6550"
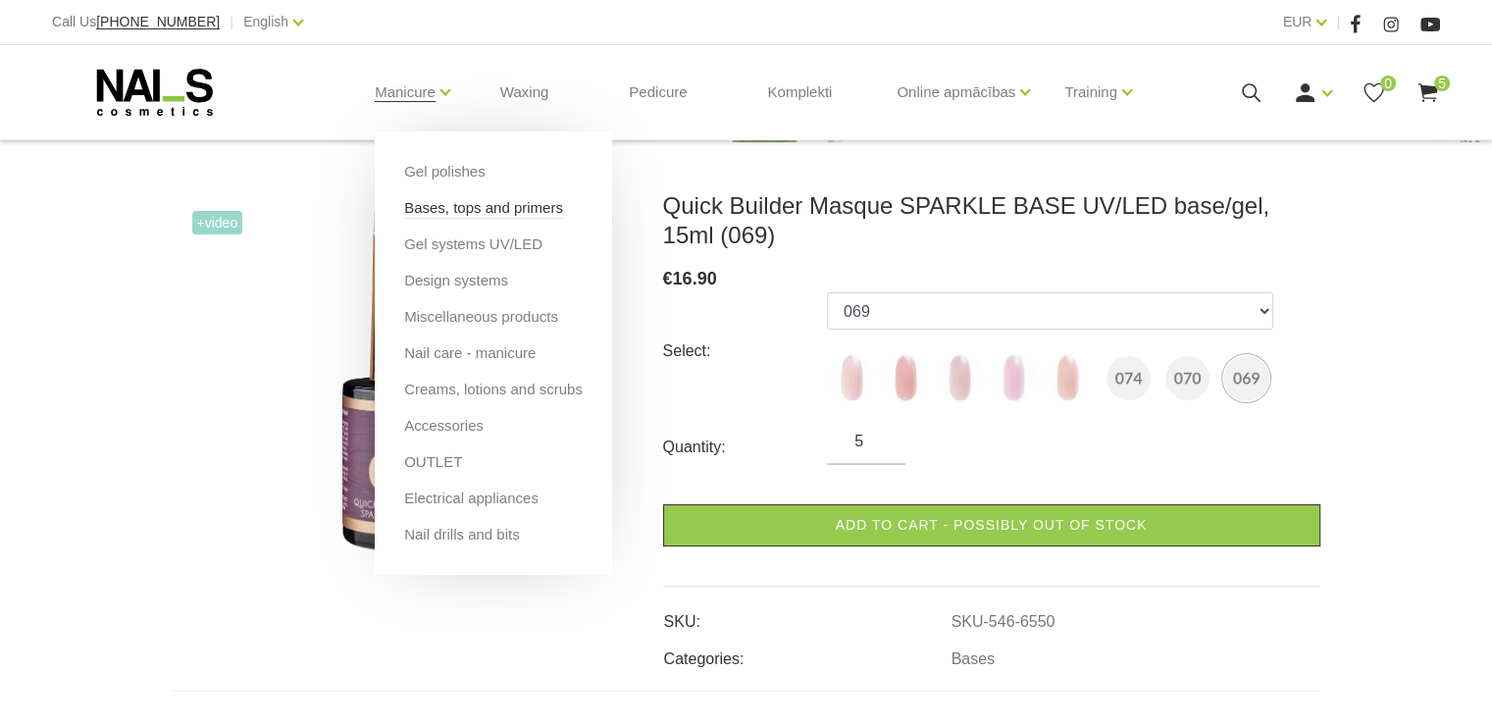
click at [436, 203] on link "Bases, tops and primers" at bounding box center [483, 208] width 159 height 22
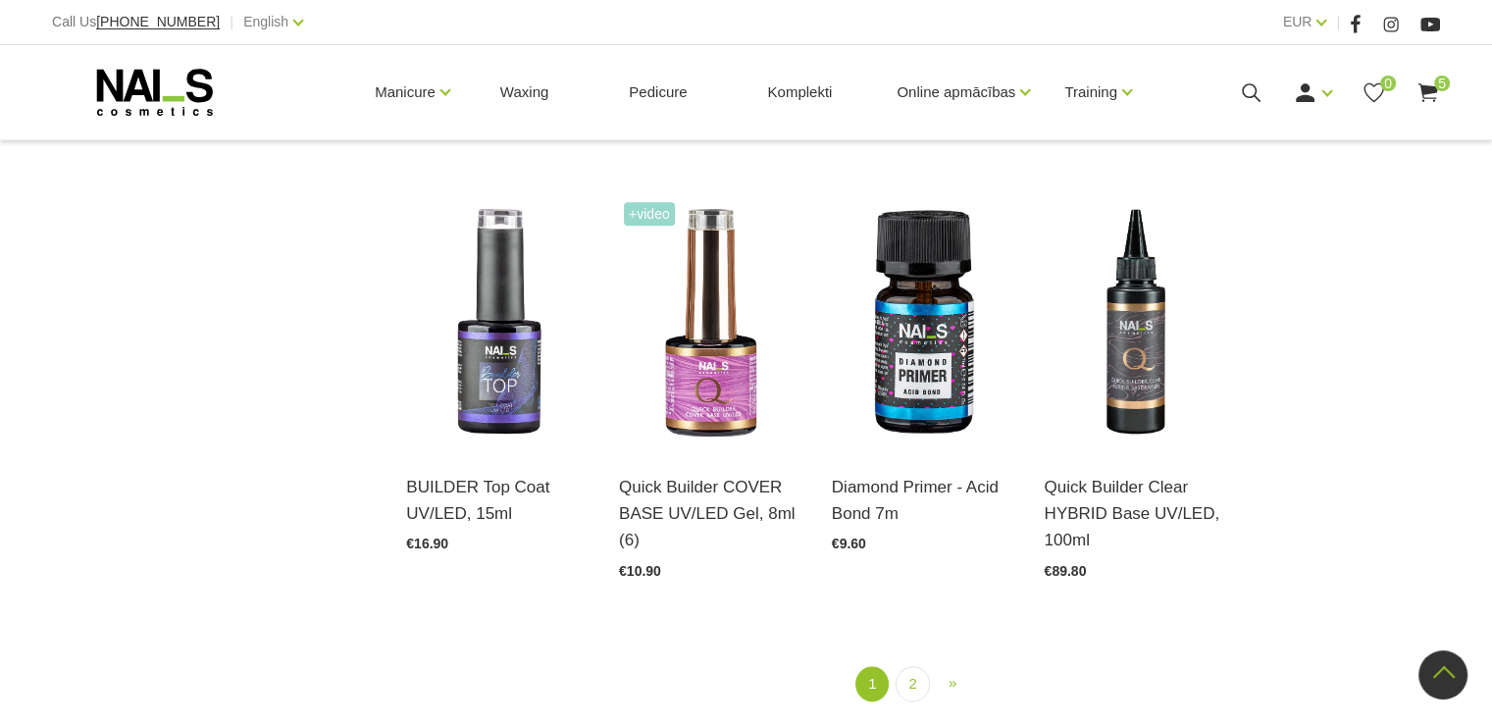
scroll to position [2159, 0]
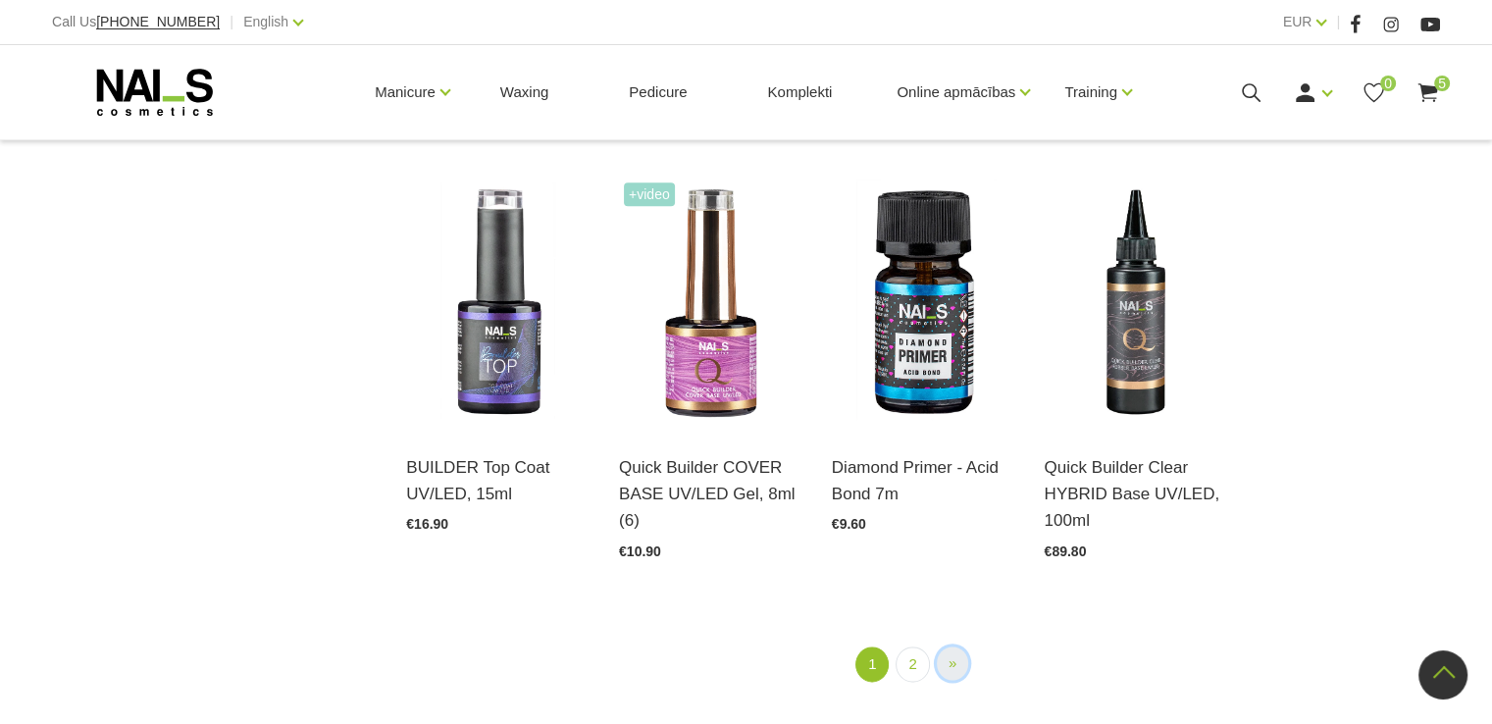
click at [950, 654] on span "»" at bounding box center [953, 662] width 8 height 17
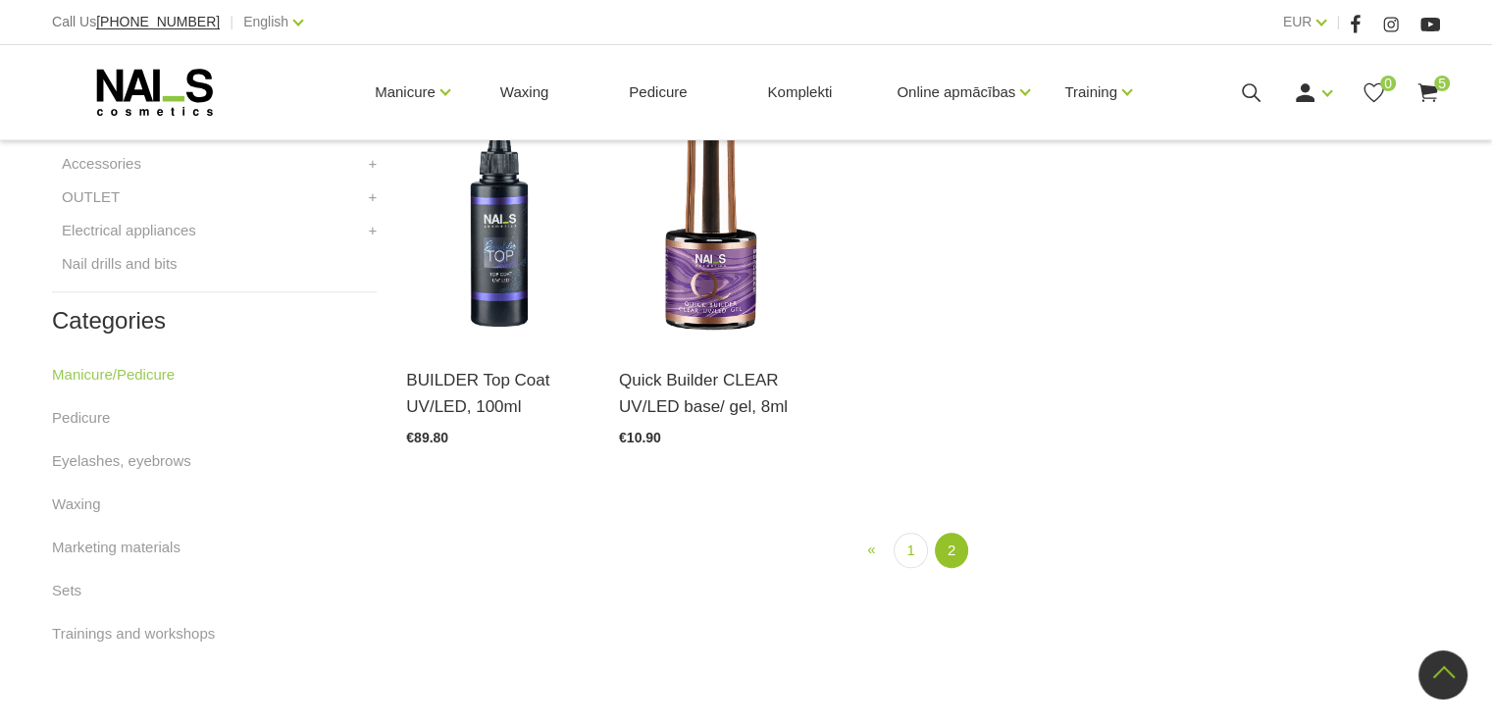
scroll to position [989, 0]
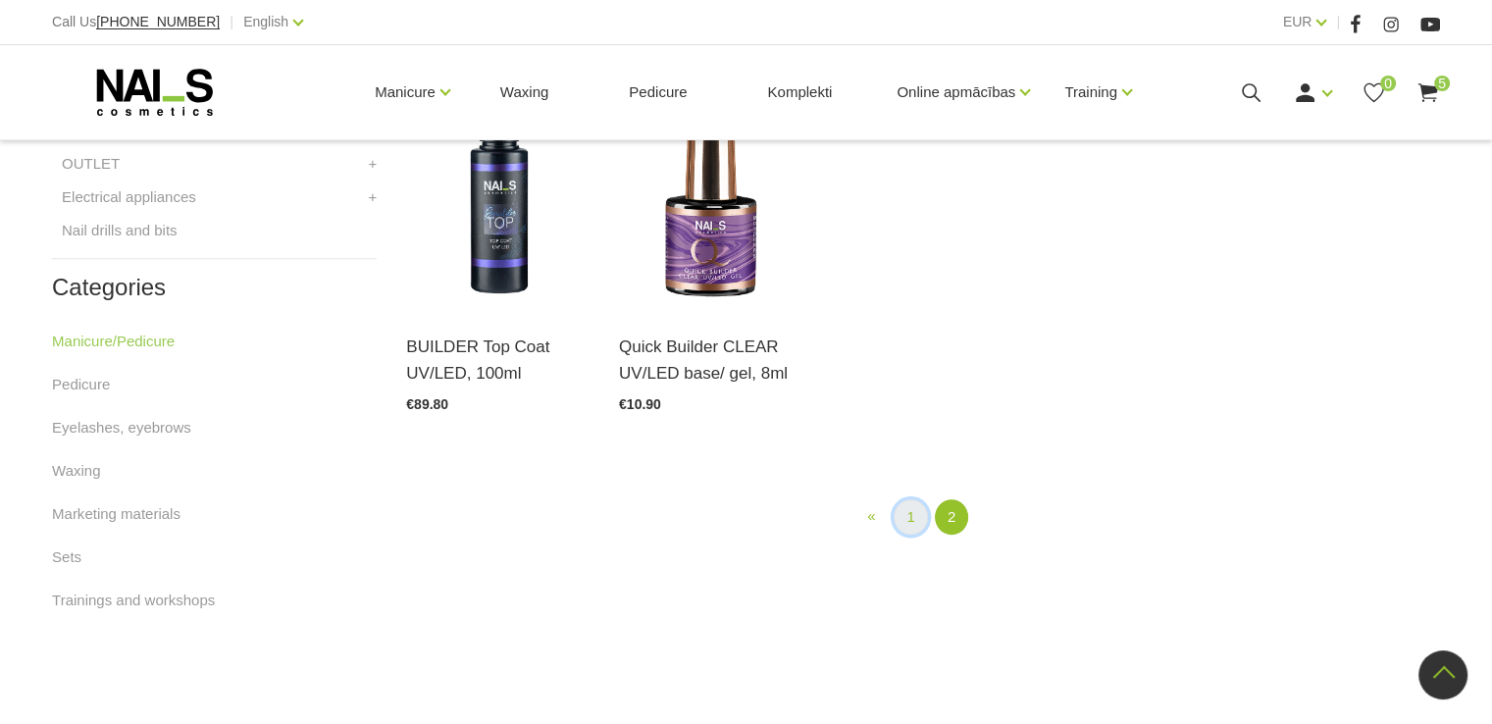
click at [911, 522] on link "1" at bounding box center [910, 517] width 33 height 36
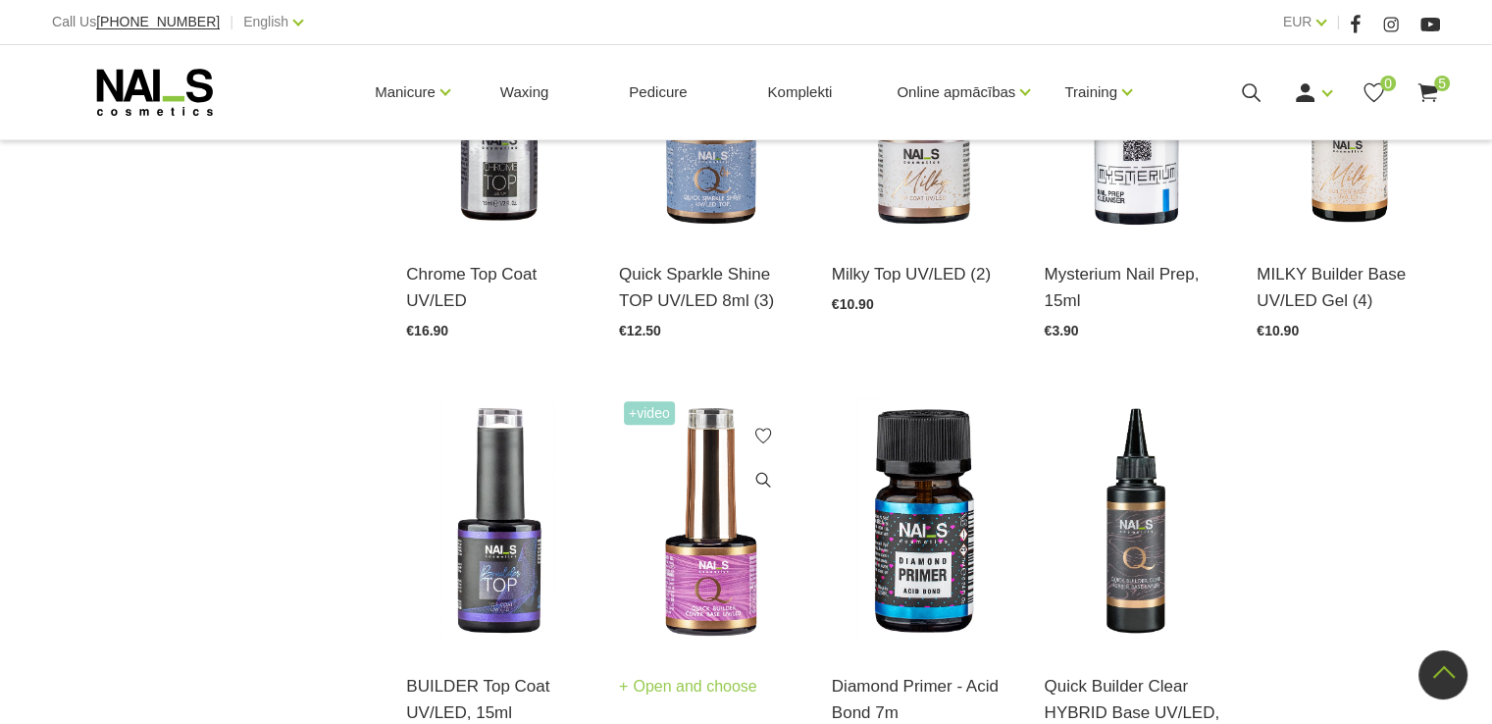
scroll to position [1970, 0]
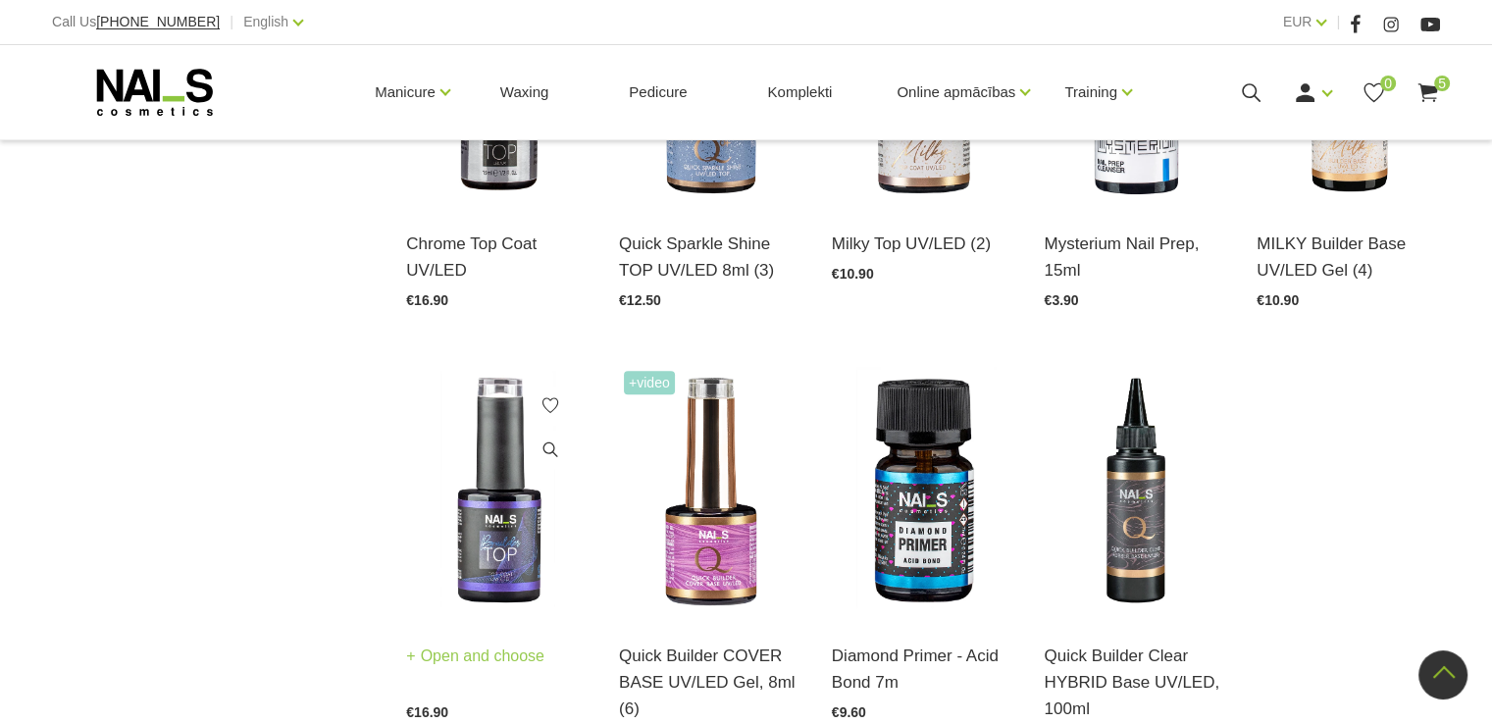
click at [494, 550] on img at bounding box center [497, 492] width 183 height 252
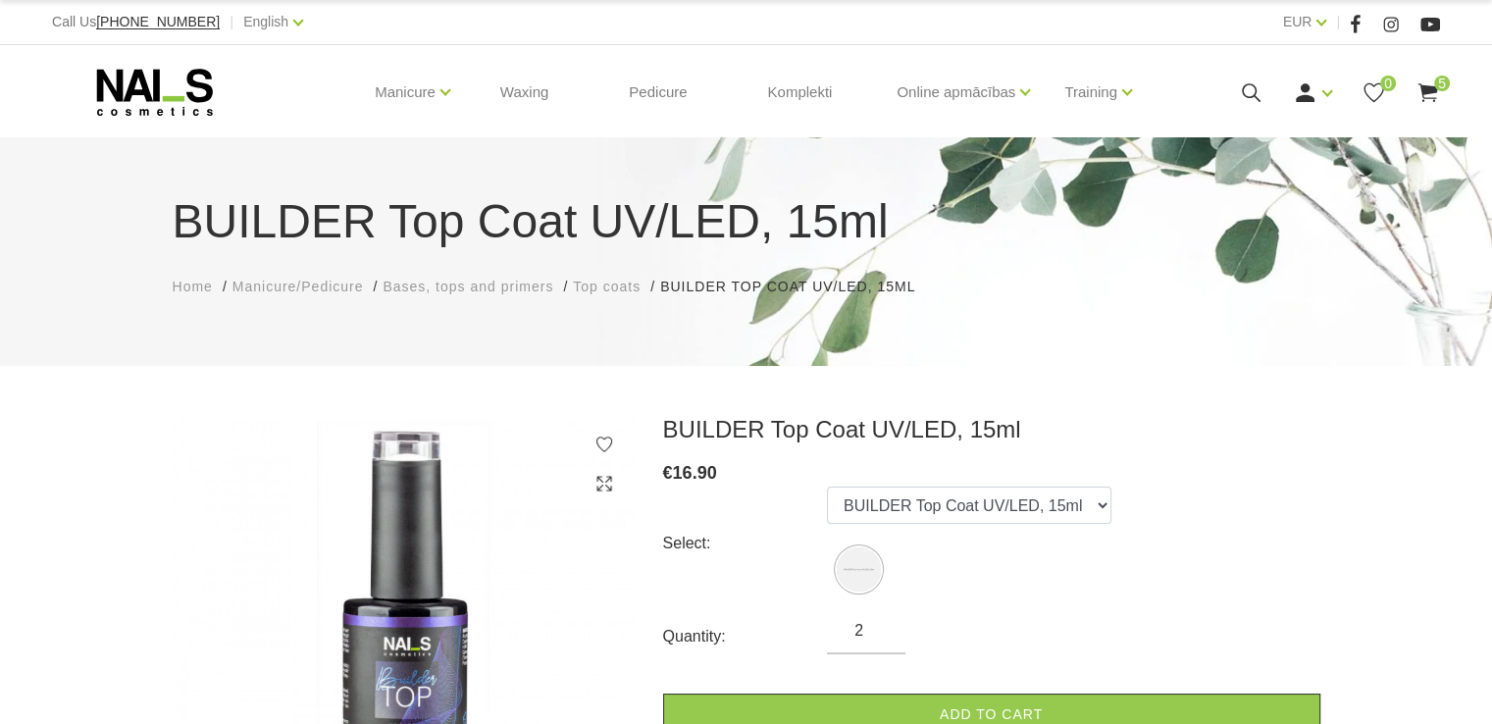
click at [883, 621] on input "2" at bounding box center [866, 631] width 79 height 24
click at [883, 621] on input "3" at bounding box center [866, 631] width 79 height 24
click at [883, 621] on input "4" at bounding box center [866, 631] width 79 height 24
type input "5"
click at [883, 621] on input "5" at bounding box center [866, 631] width 79 height 24
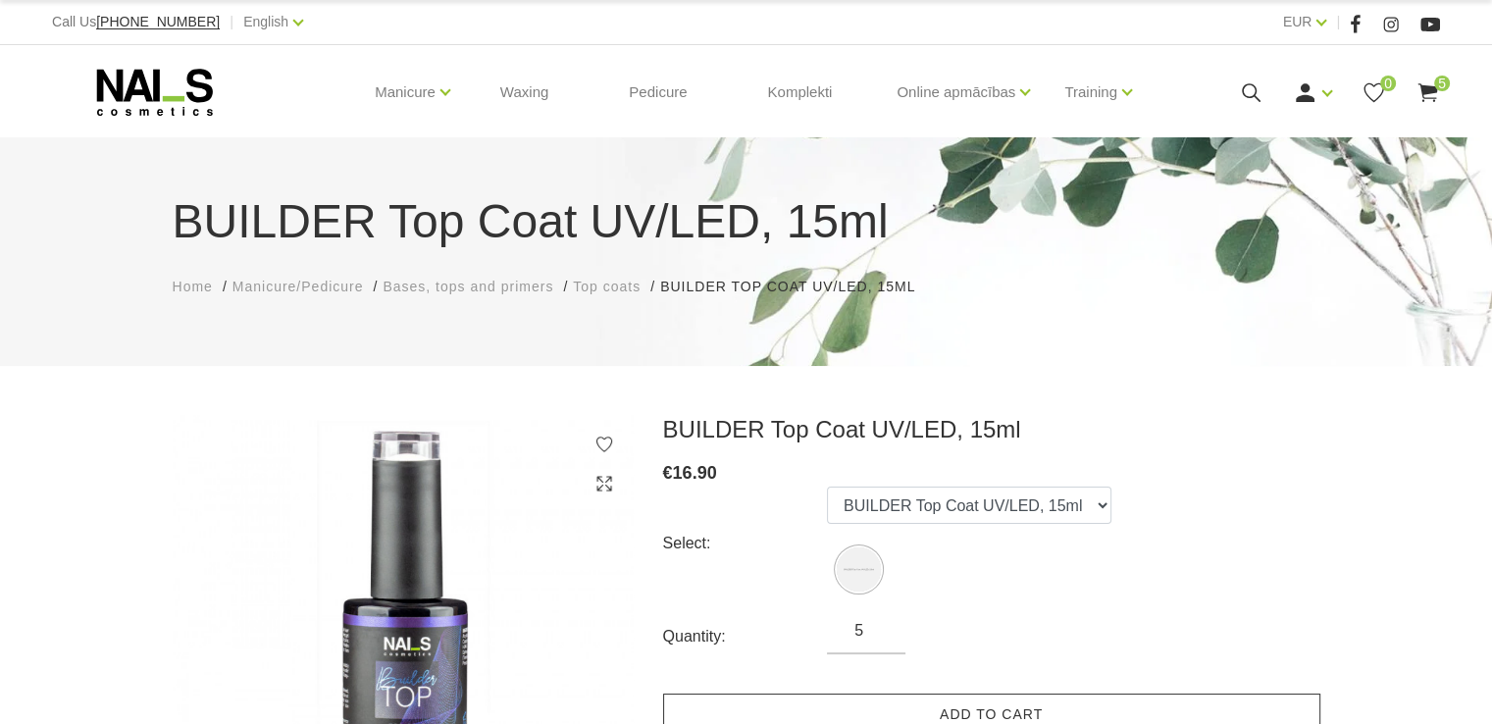
click at [958, 707] on link "Add to cart" at bounding box center [991, 715] width 657 height 42
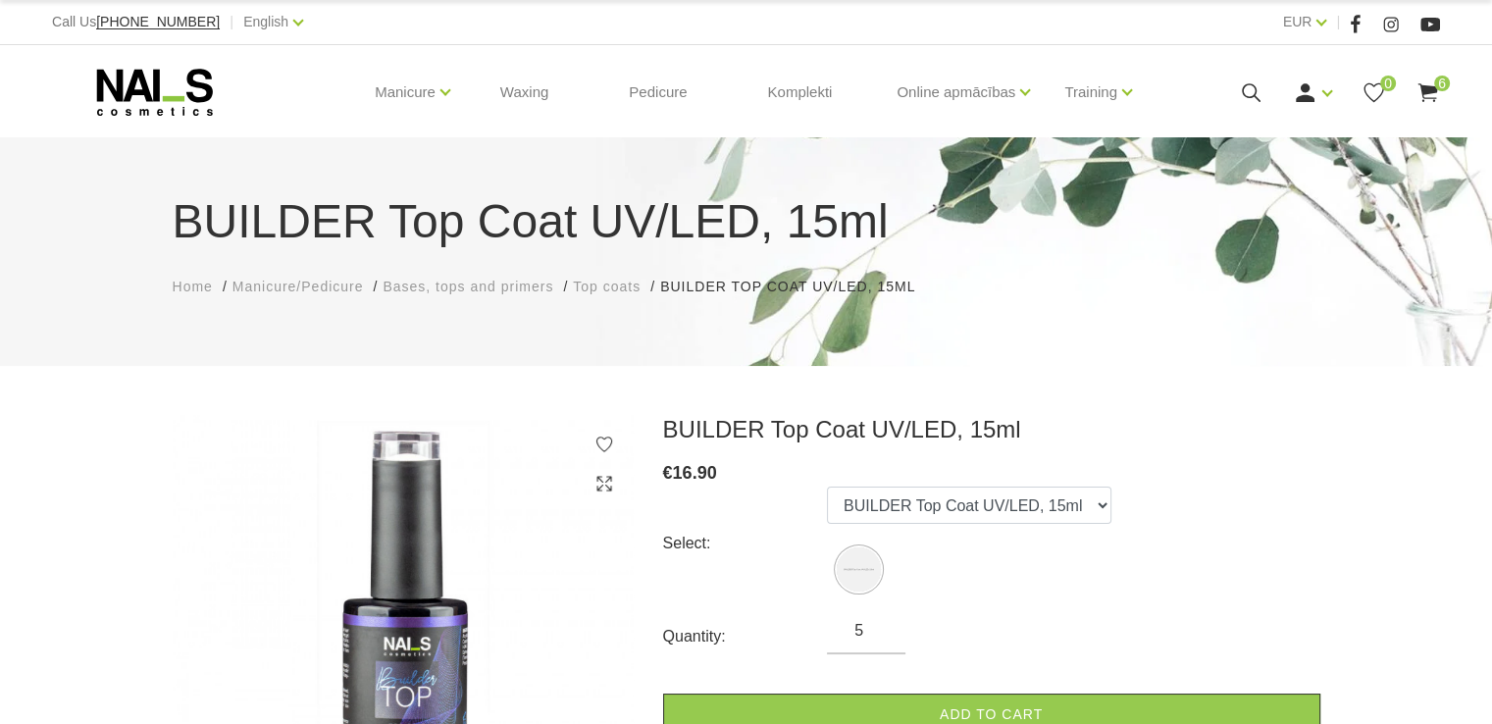
click at [1428, 85] on use at bounding box center [1428, 92] width 20 height 19
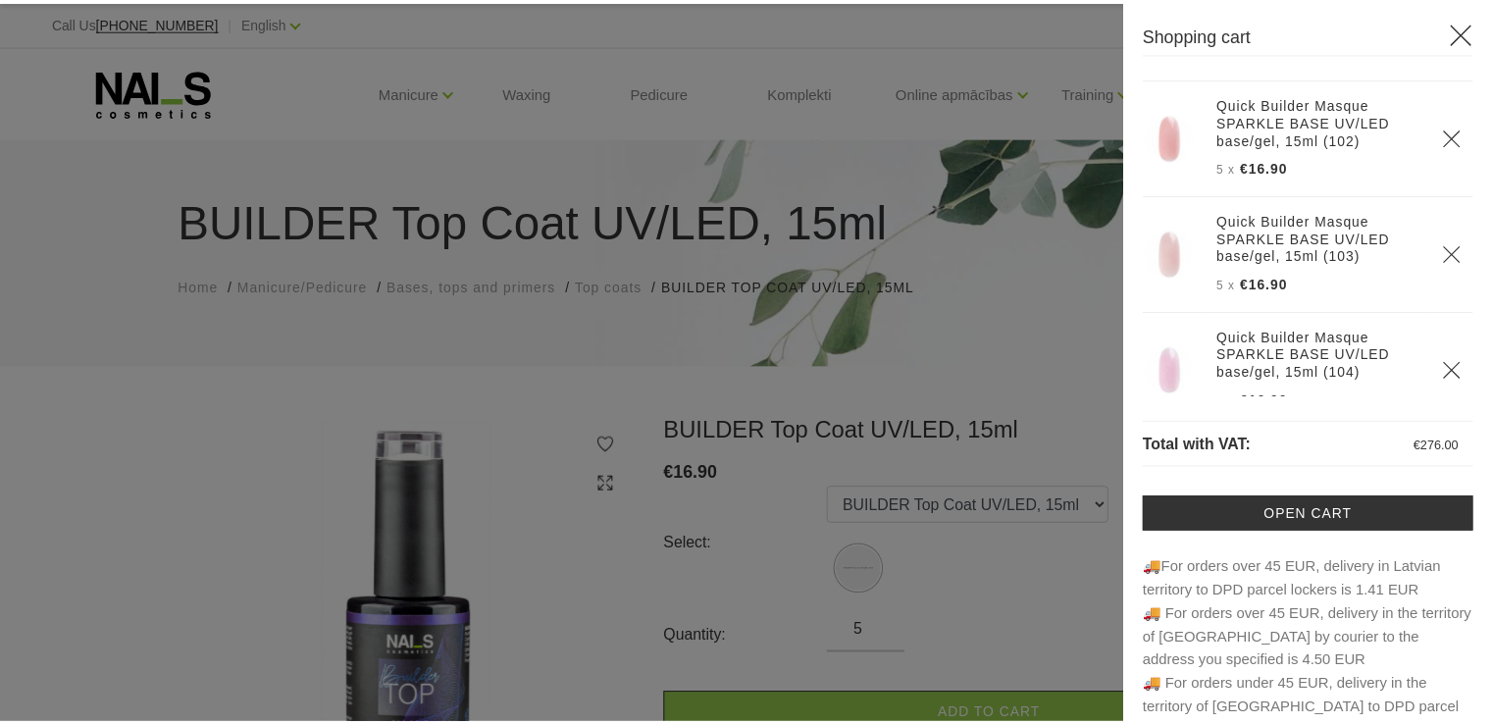
scroll to position [338, 0]
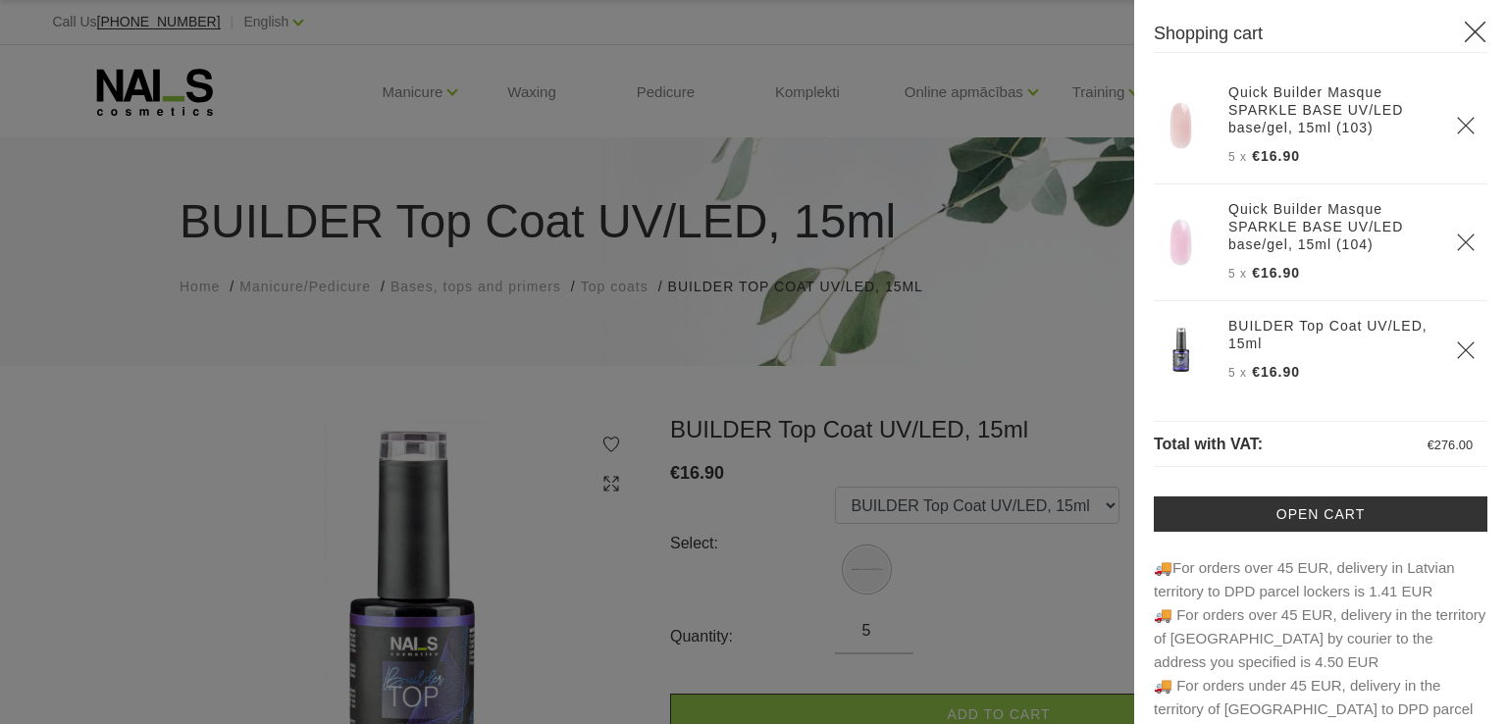
click at [1059, 375] on div at bounding box center [753, 362] width 1507 height 724
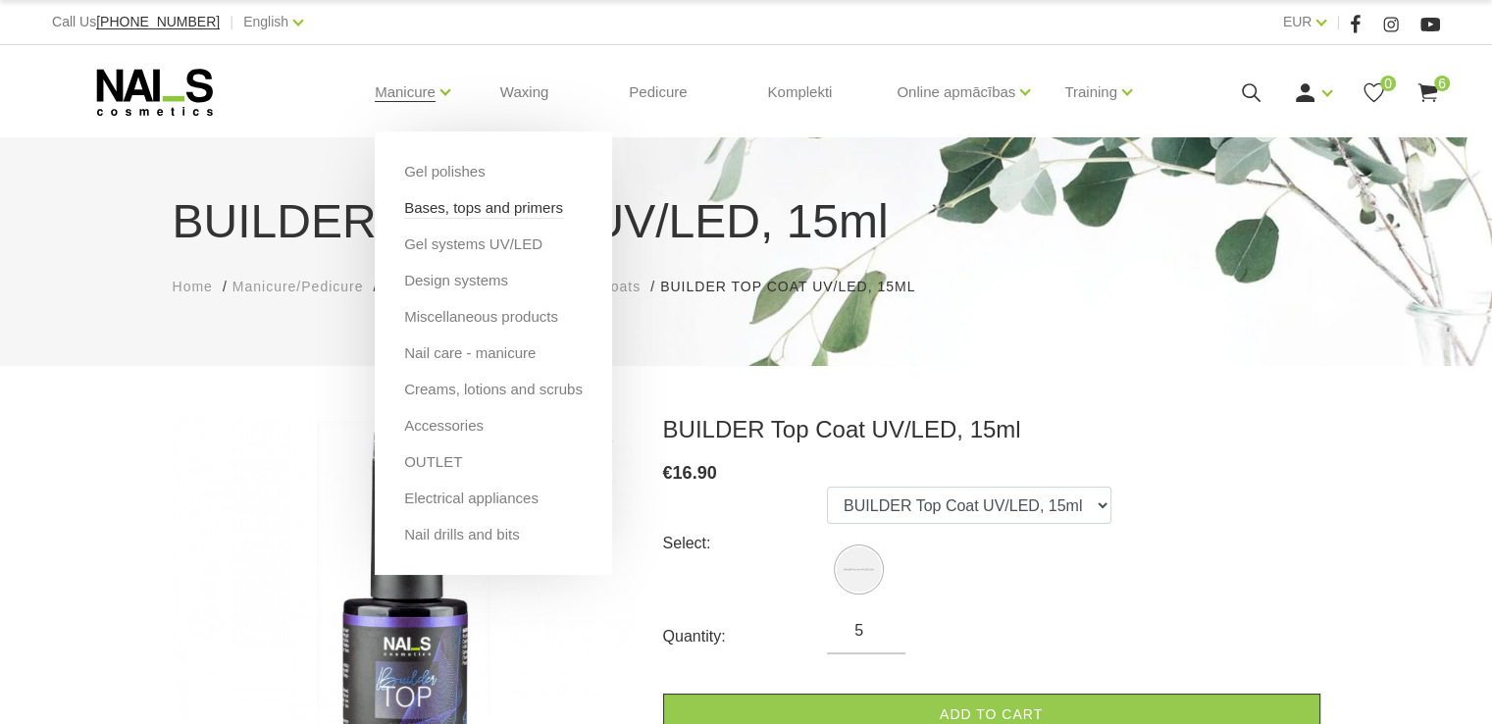
click at [422, 209] on link "Bases, tops and primers" at bounding box center [483, 208] width 159 height 22
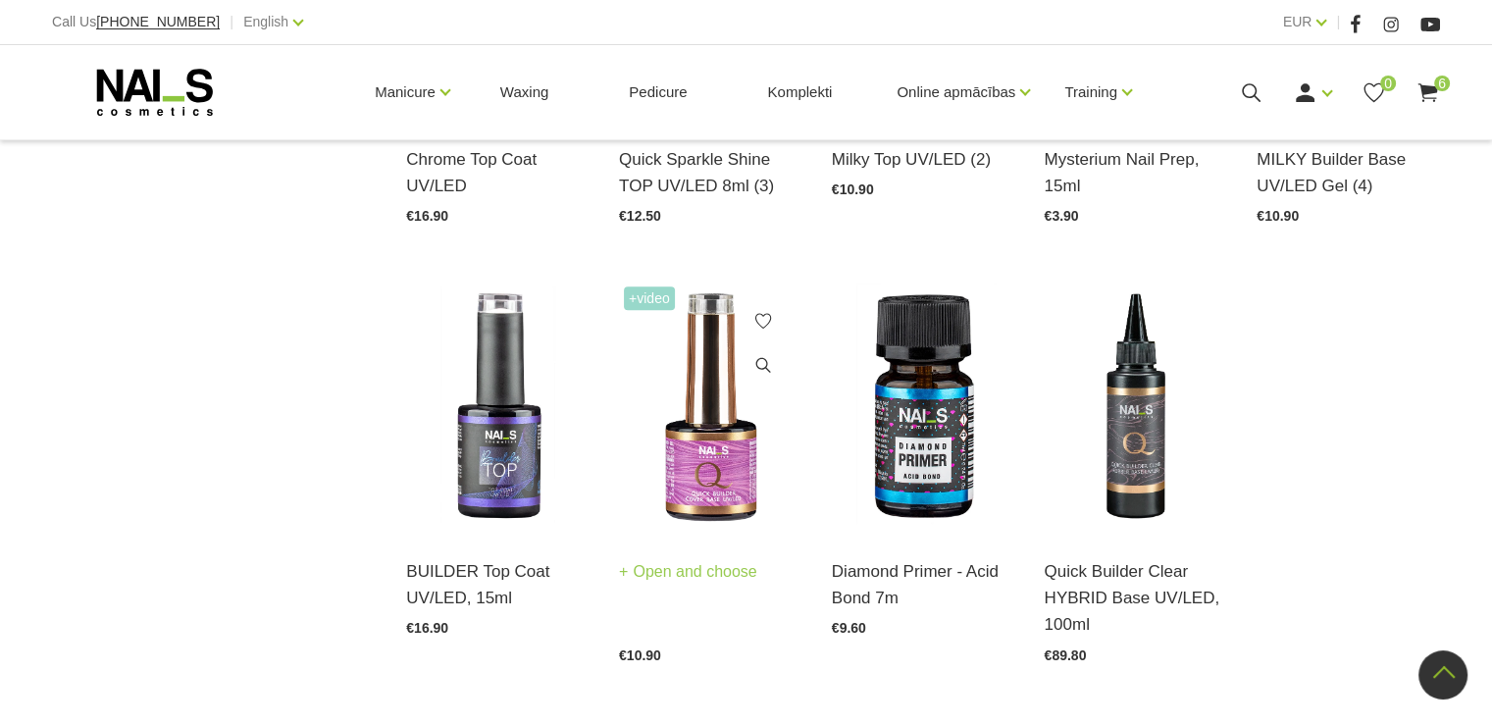
scroll to position [1864, 0]
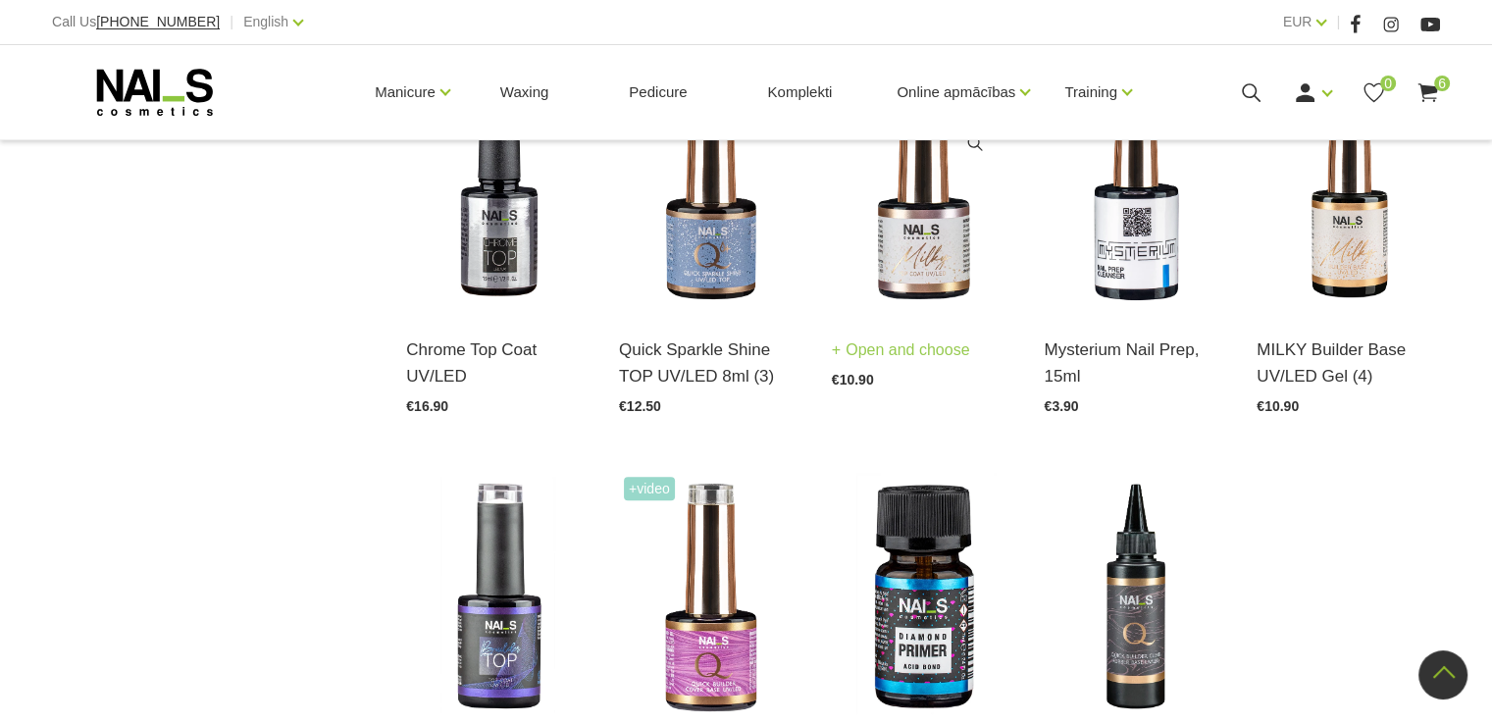
click at [926, 232] on img at bounding box center [923, 186] width 183 height 252
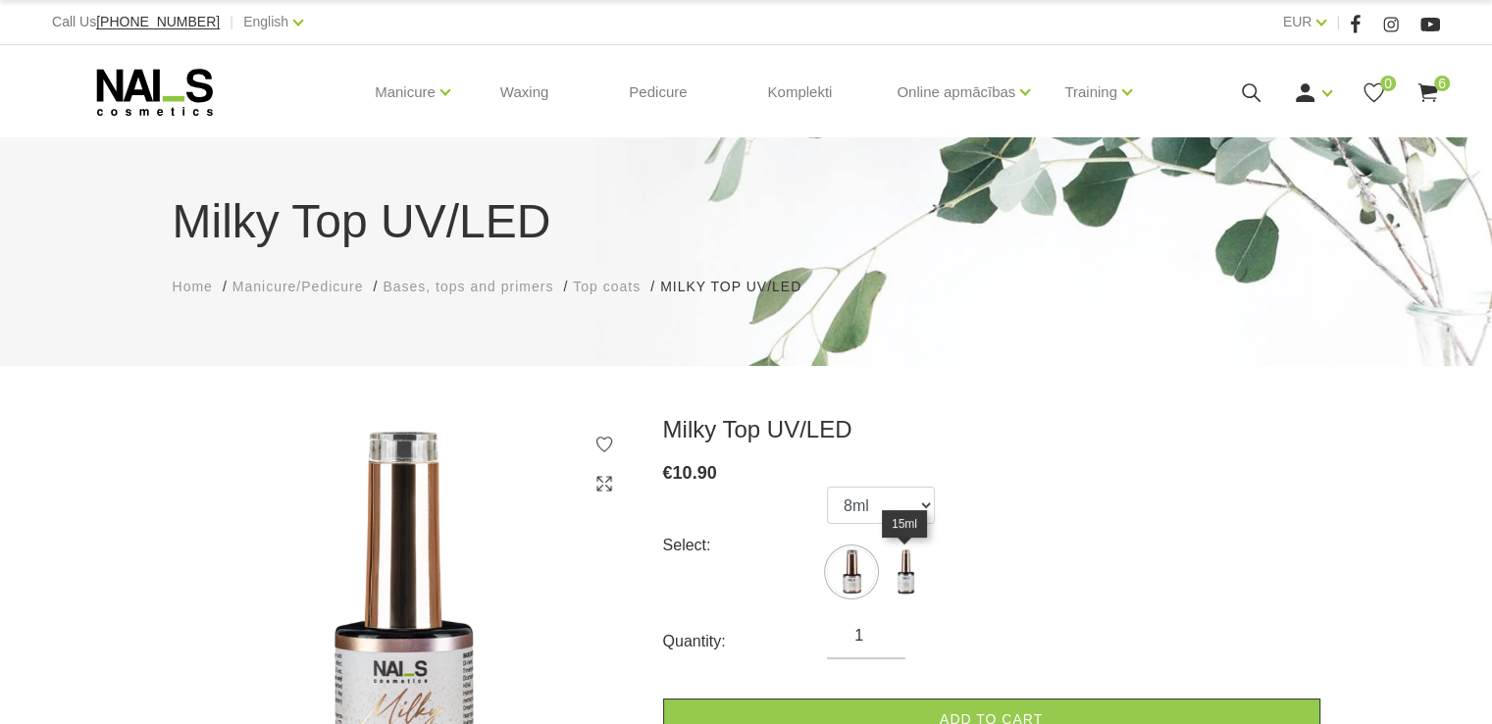
click at [905, 570] on img at bounding box center [905, 572] width 49 height 49
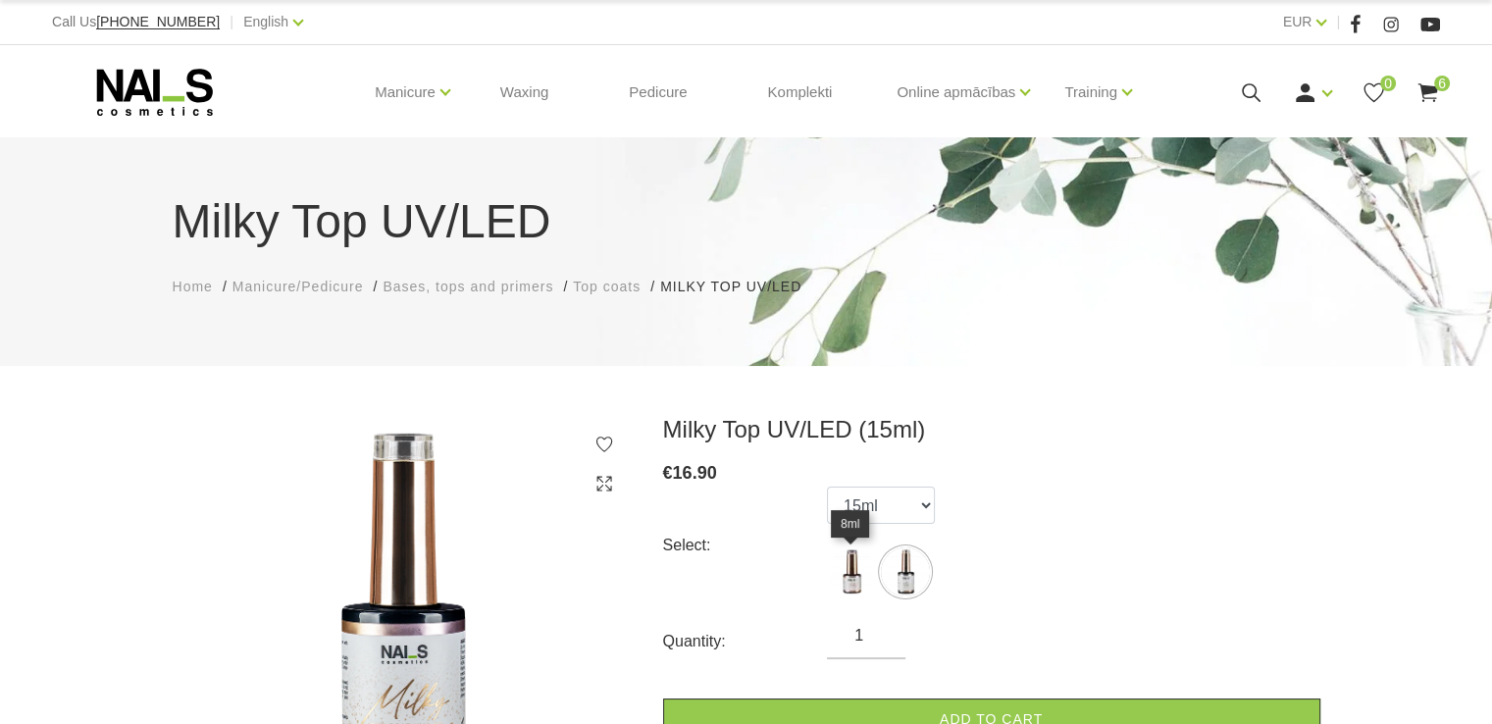
click at [852, 570] on img at bounding box center [851, 572] width 49 height 49
select select "5779"
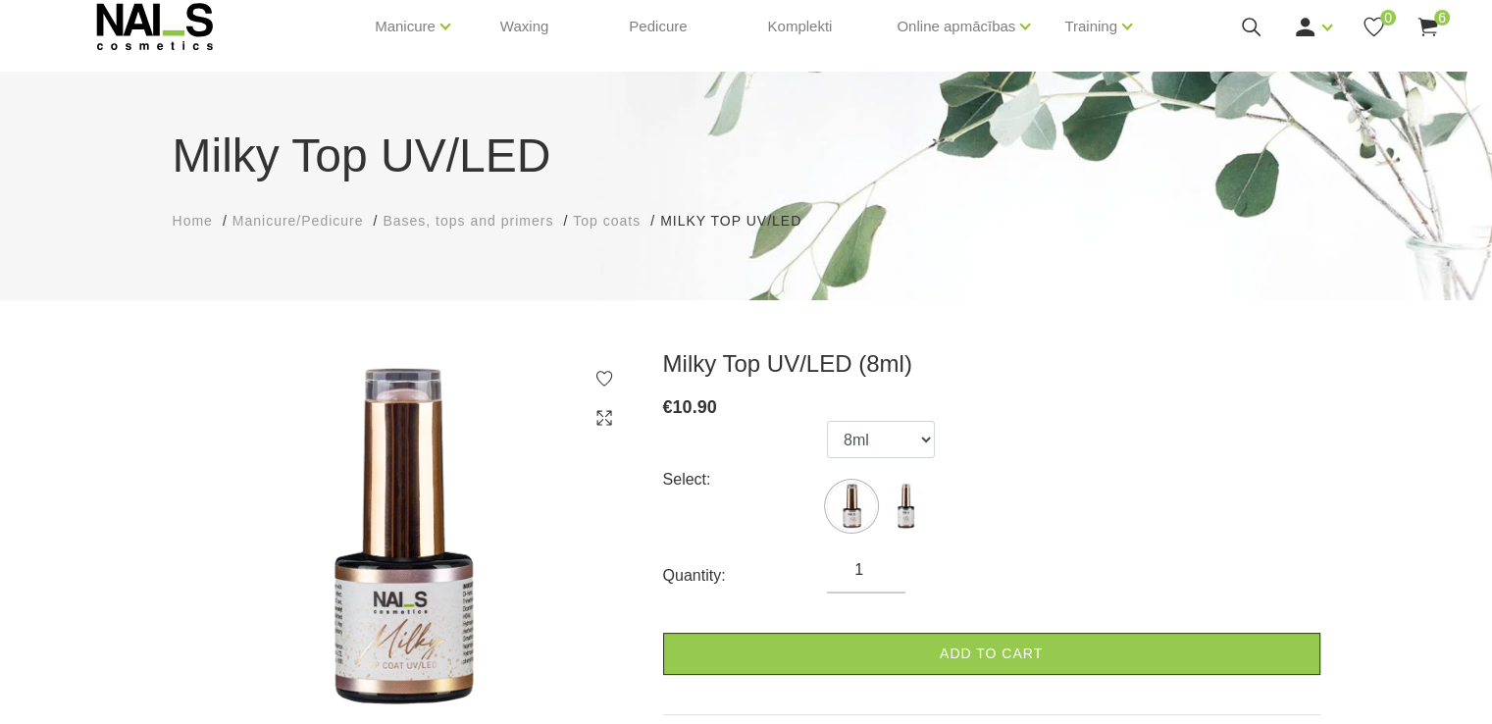
scroll to position [98, 0]
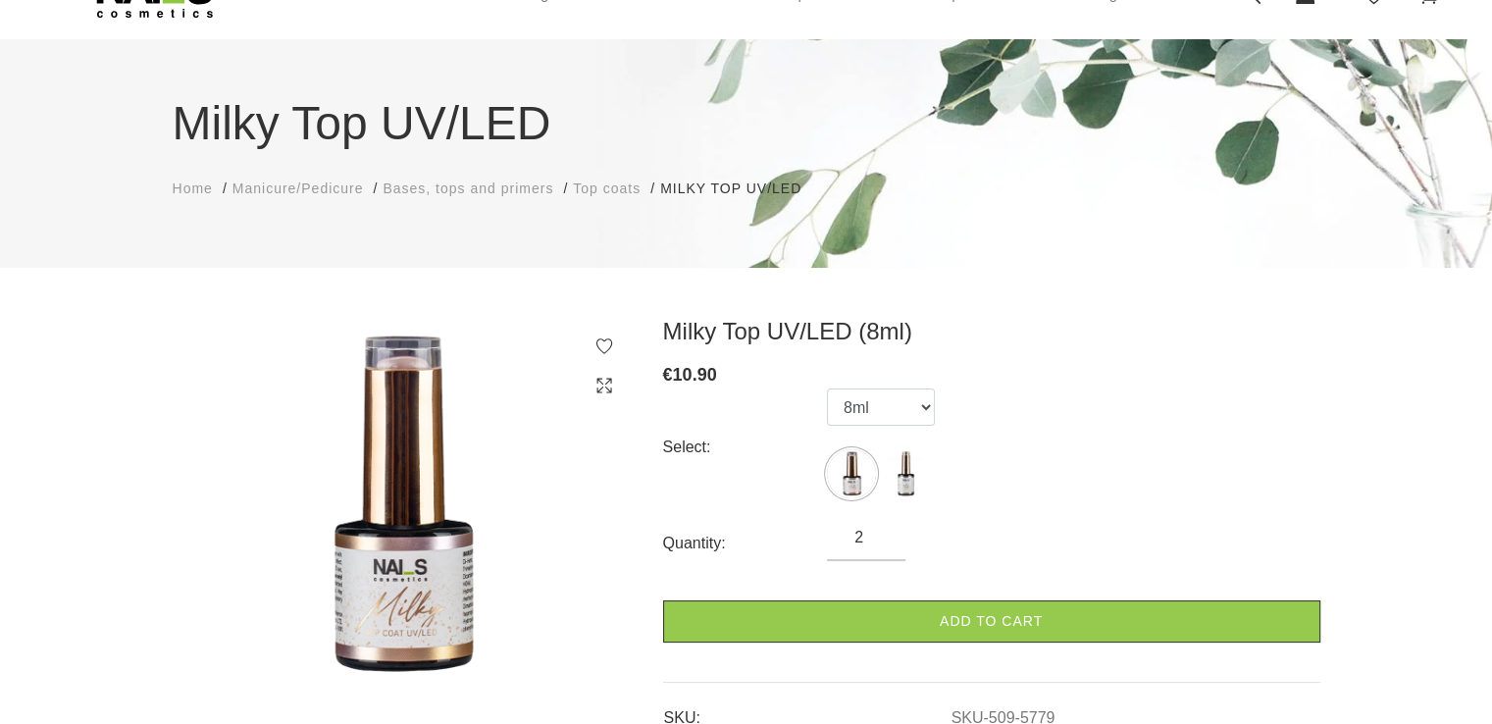
type input "2"
click at [883, 530] on input "2" at bounding box center [866, 538] width 79 height 24
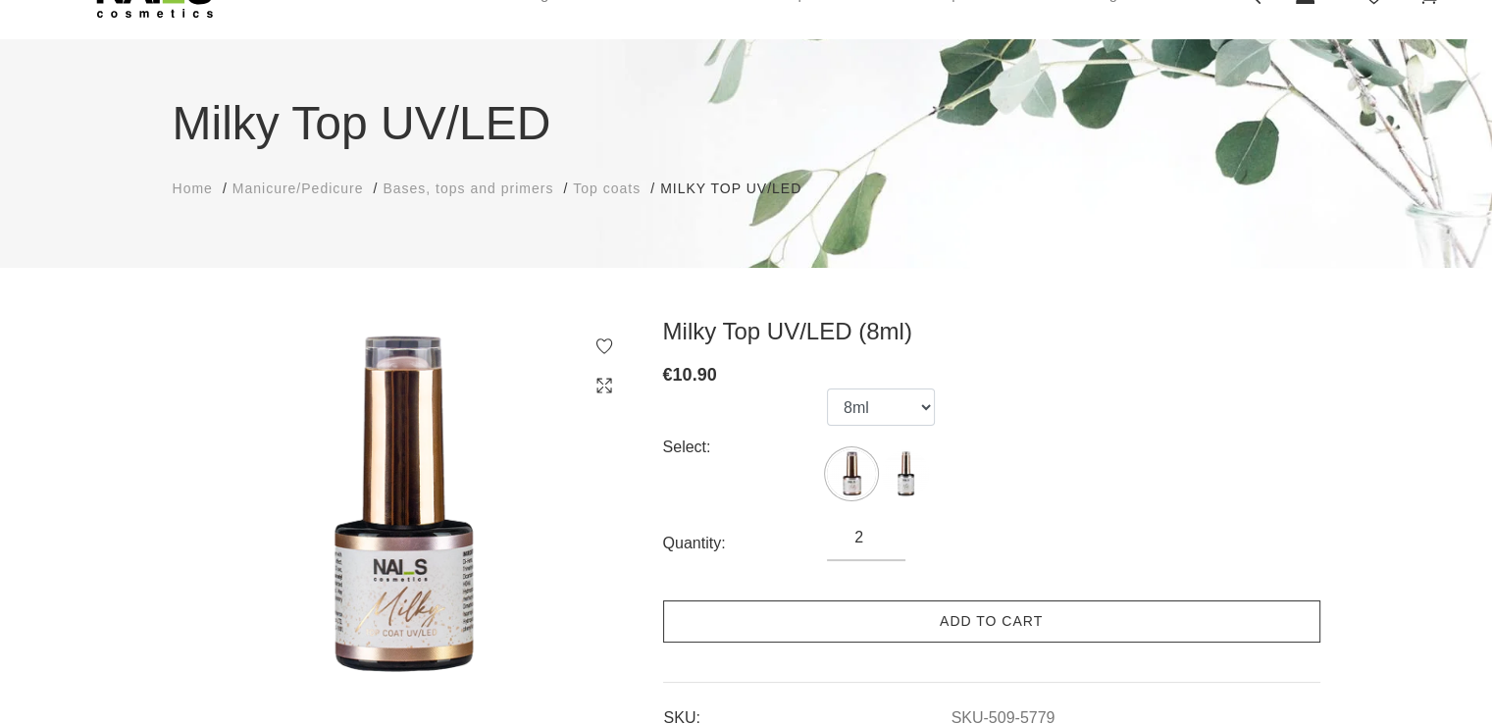
click at [915, 620] on link "Add to cart" at bounding box center [991, 622] width 657 height 42
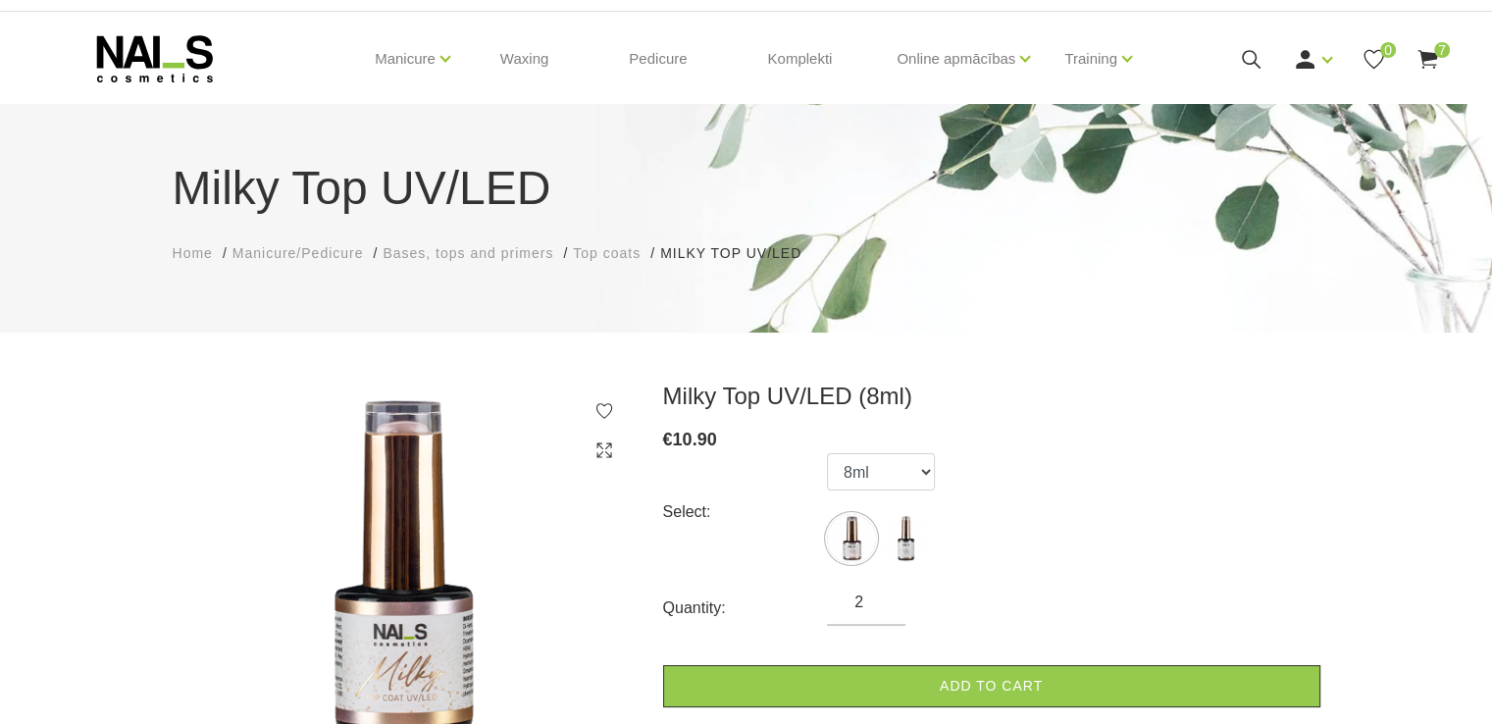
scroll to position [0, 0]
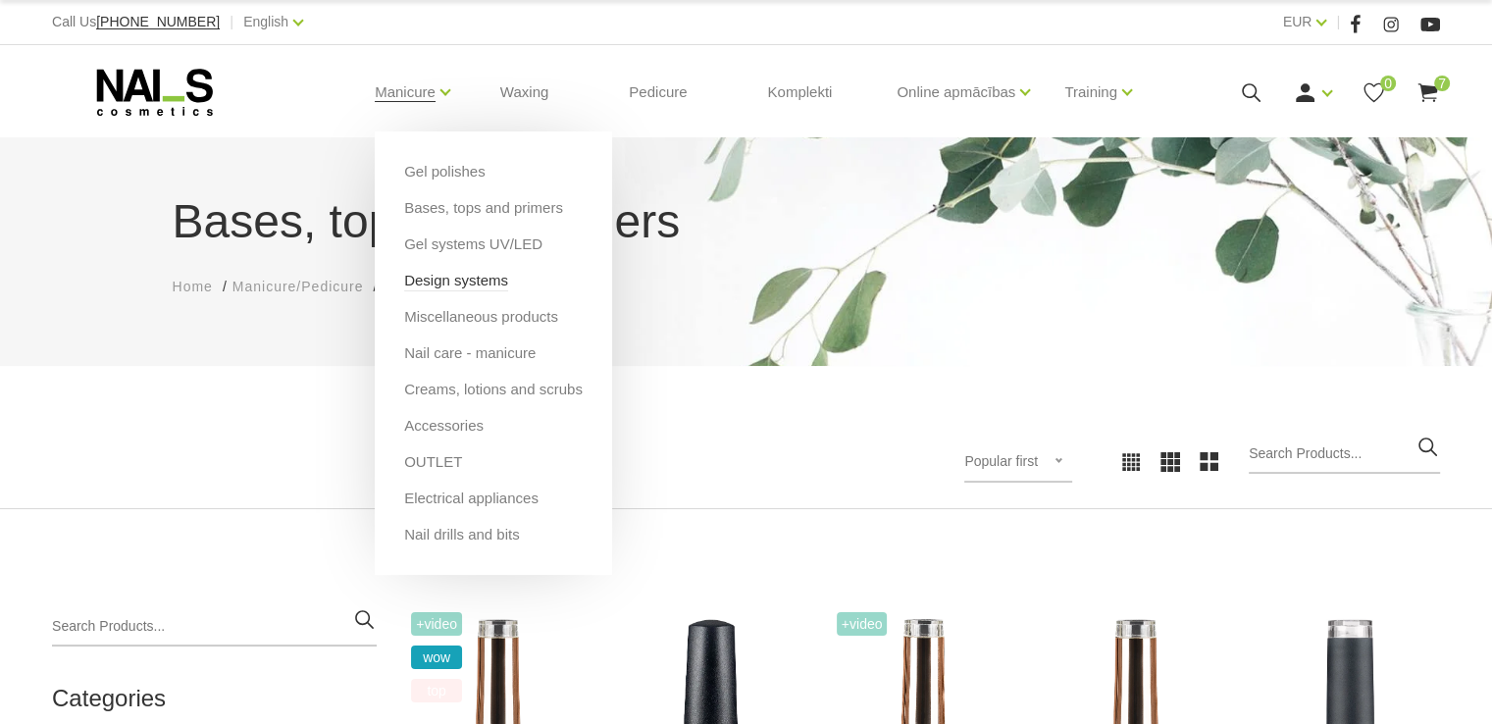
click at [438, 284] on link "Design systems" at bounding box center [456, 281] width 104 height 22
click at [433, 282] on link "Design systems" at bounding box center [456, 281] width 104 height 22
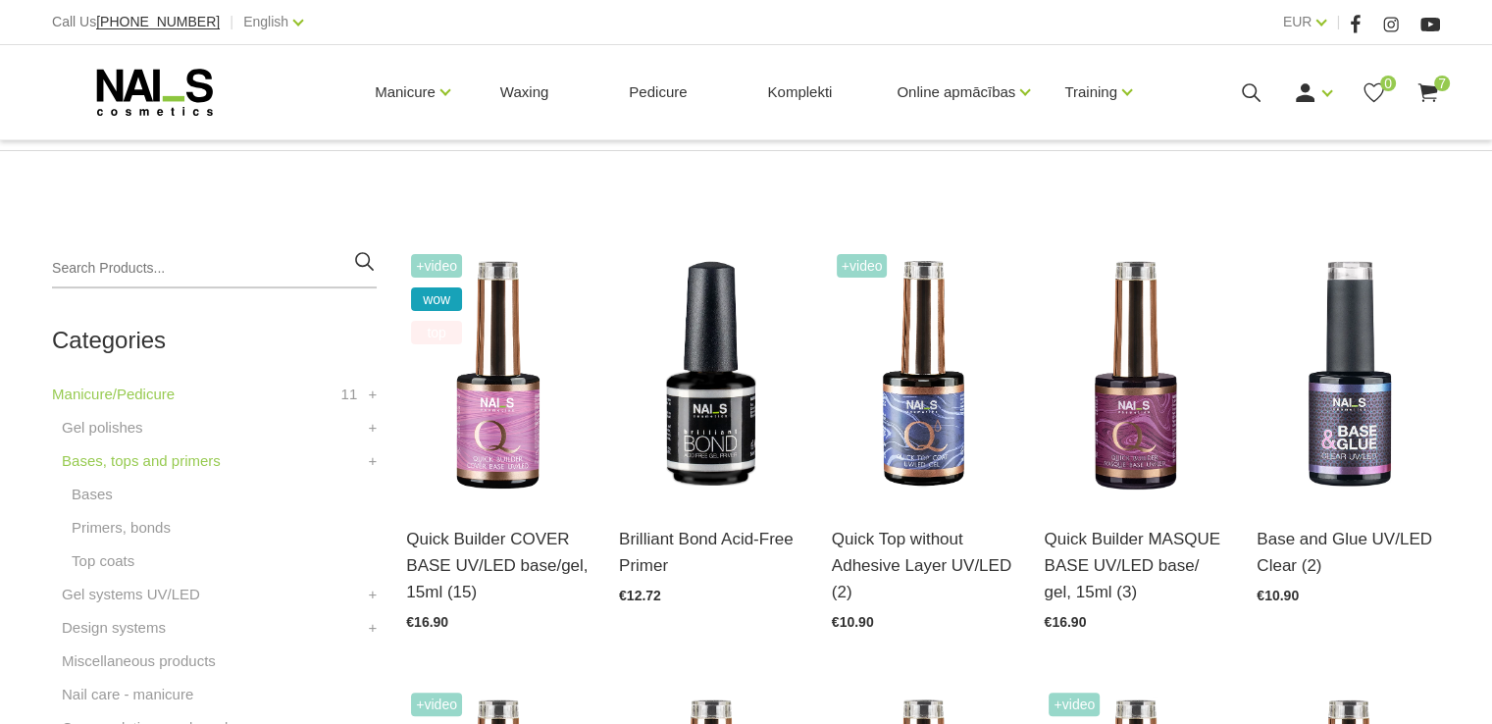
scroll to position [393, 0]
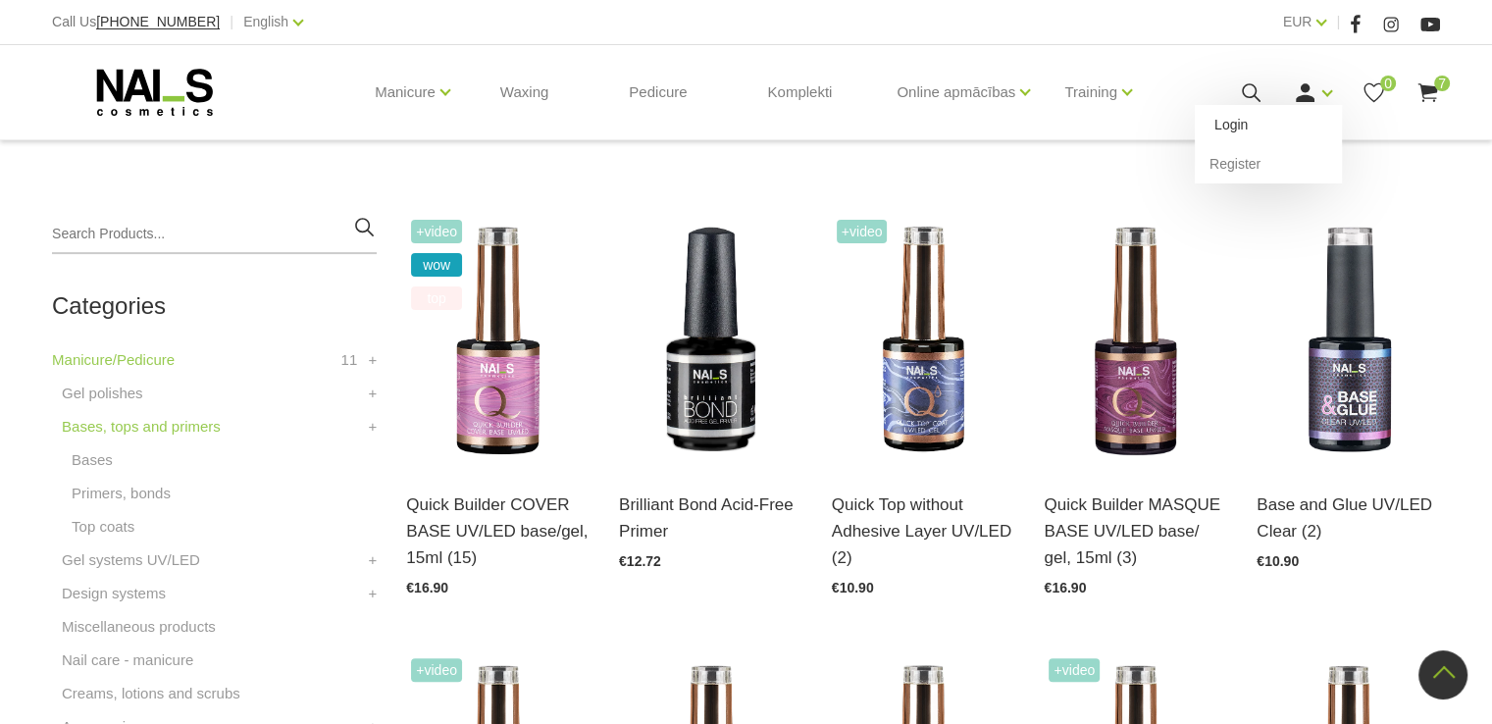
click at [1230, 123] on link "Login" at bounding box center [1268, 124] width 147 height 39
click at [1240, 123] on link "Login" at bounding box center [1268, 124] width 147 height 39
click at [1232, 125] on link "Login" at bounding box center [1268, 124] width 147 height 39
click at [125, 589] on link "Design systems" at bounding box center [114, 594] width 104 height 24
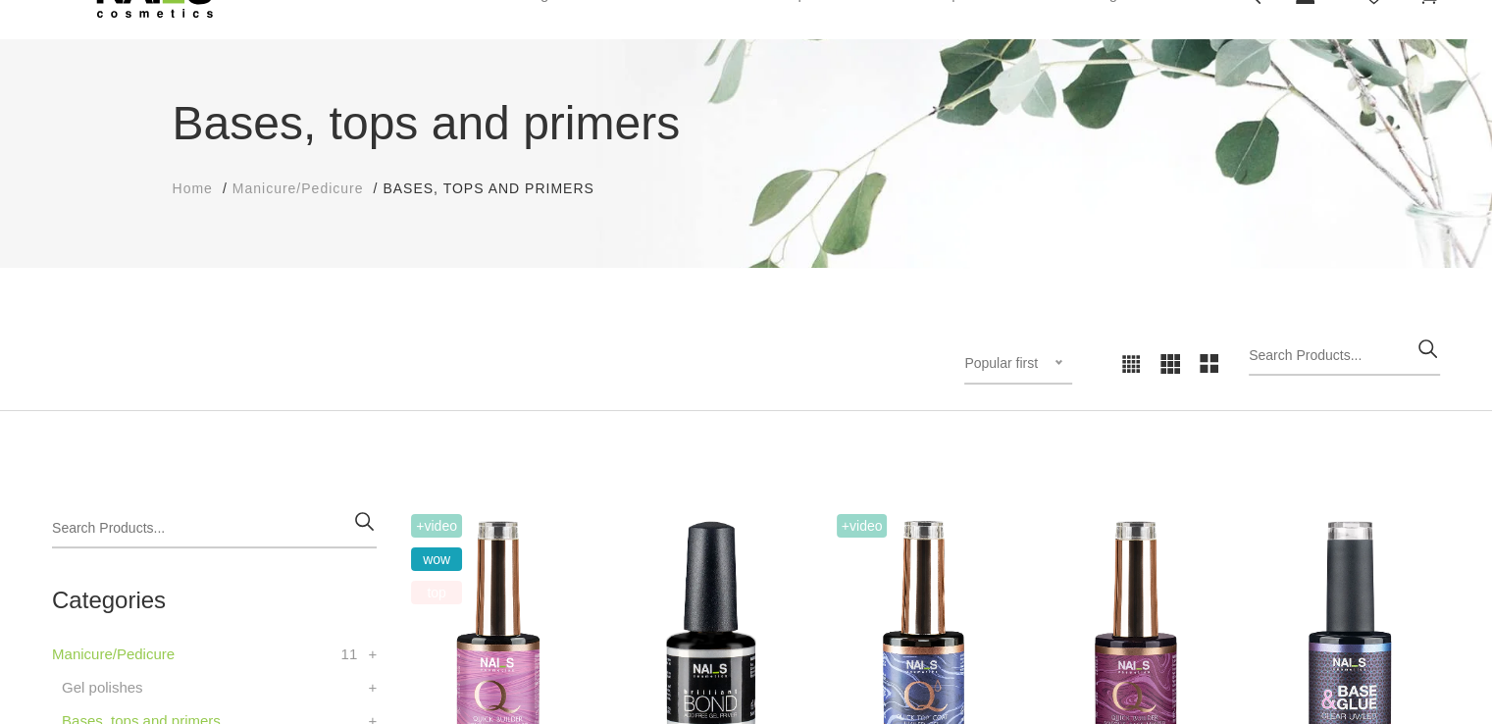
scroll to position [0, 0]
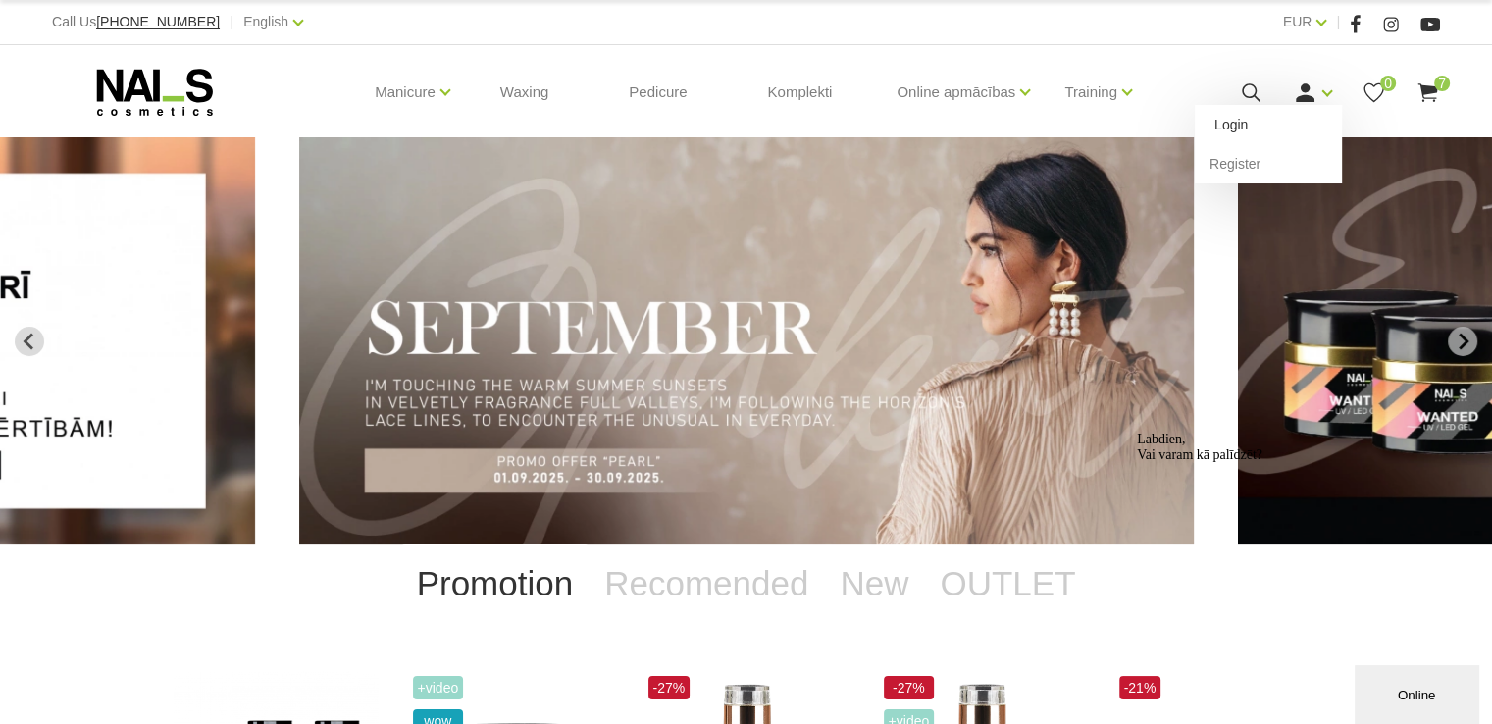
click at [1223, 126] on link "Login" at bounding box center [1268, 124] width 147 height 39
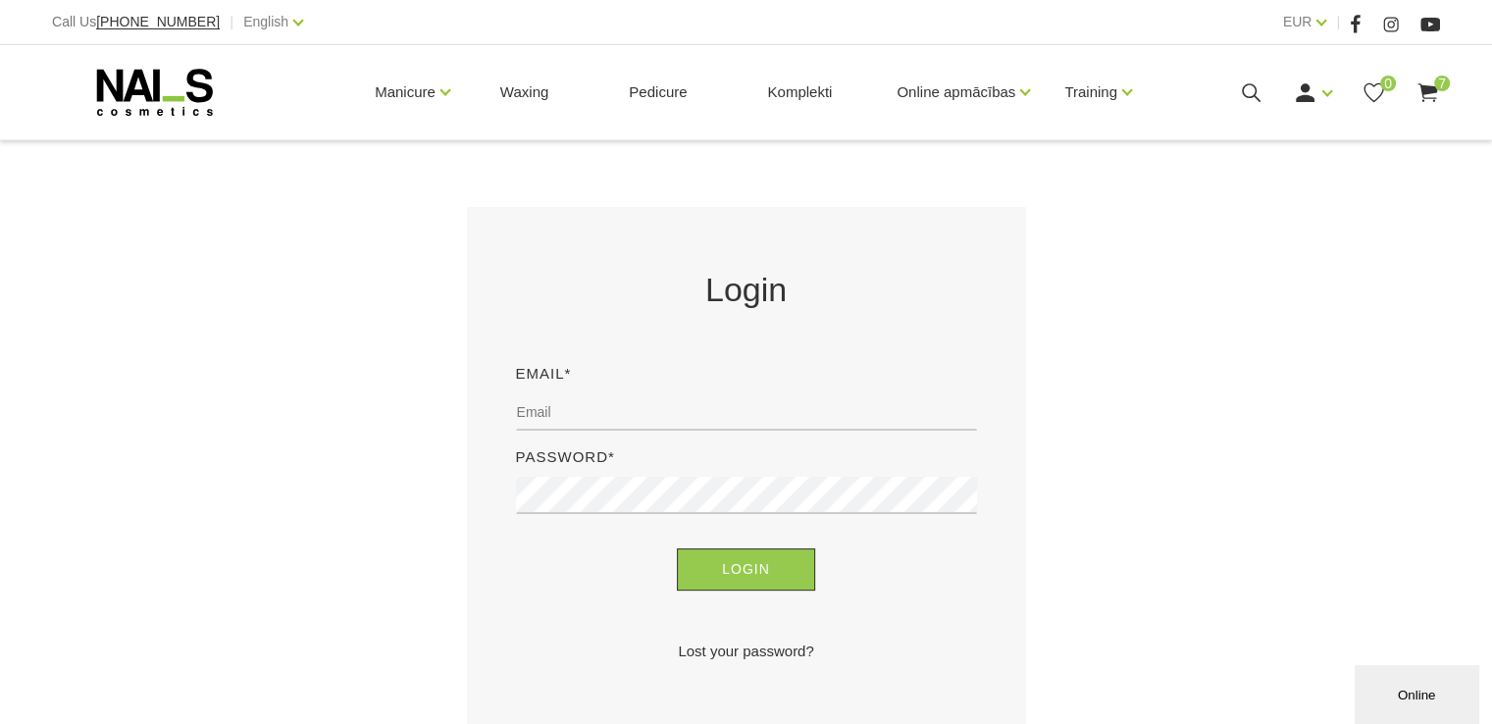
scroll to position [294, 0]
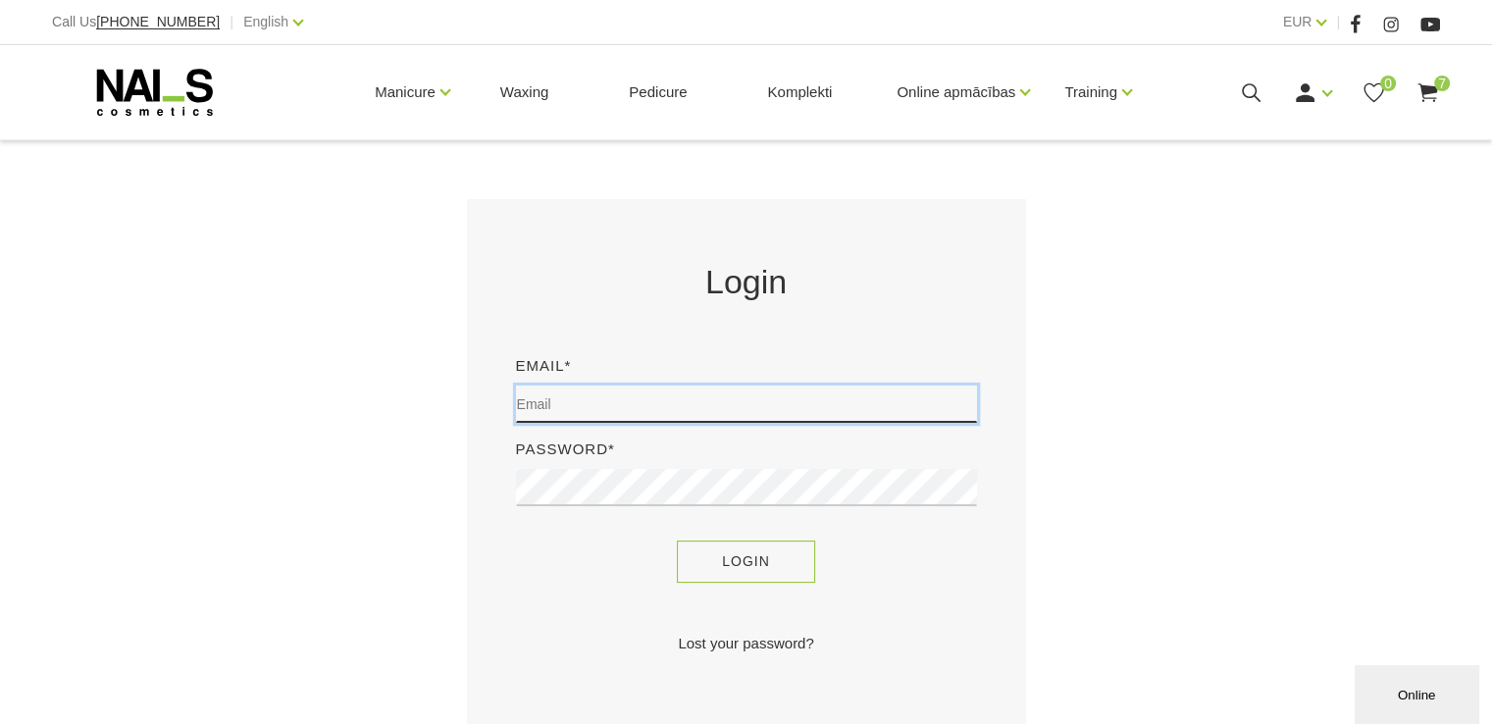
type input "info@lootos.ee"
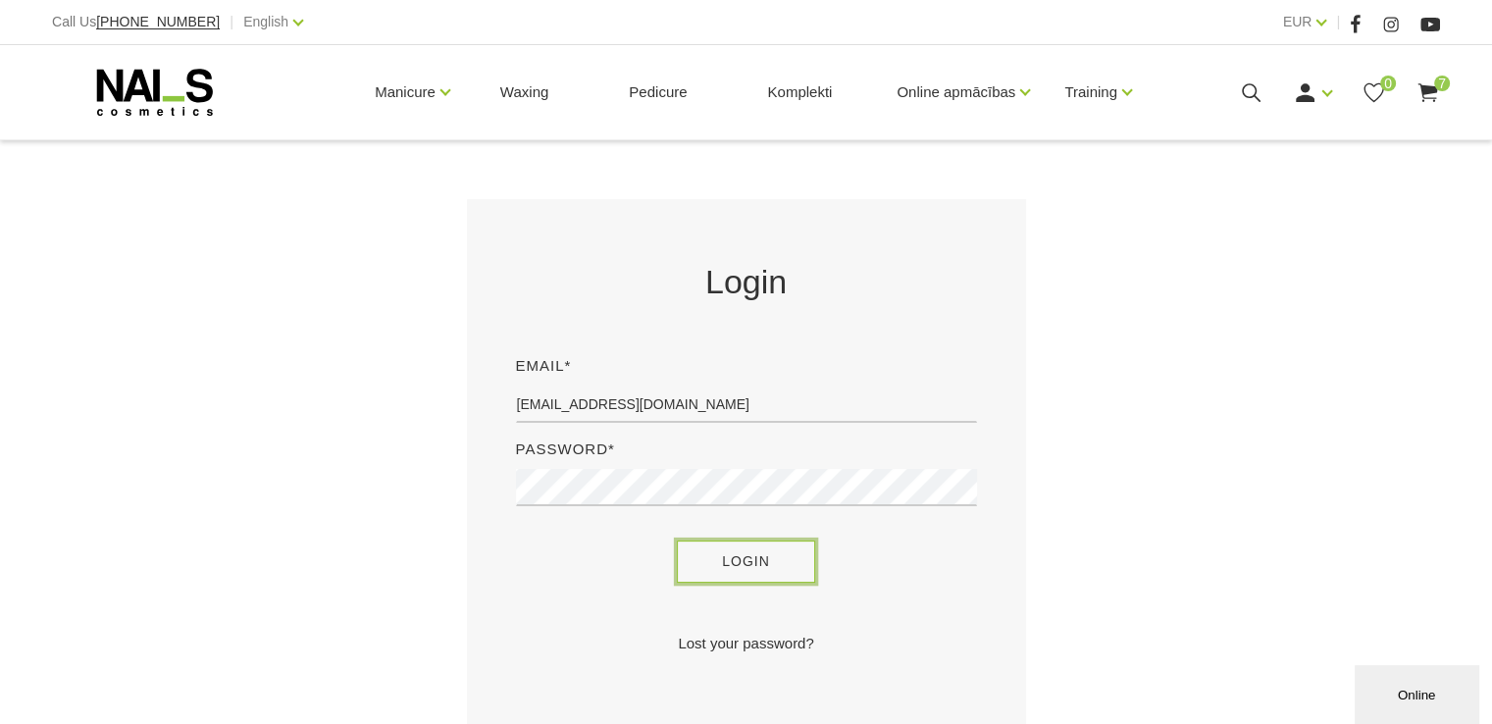
click at [722, 554] on button "Login" at bounding box center [746, 562] width 138 height 42
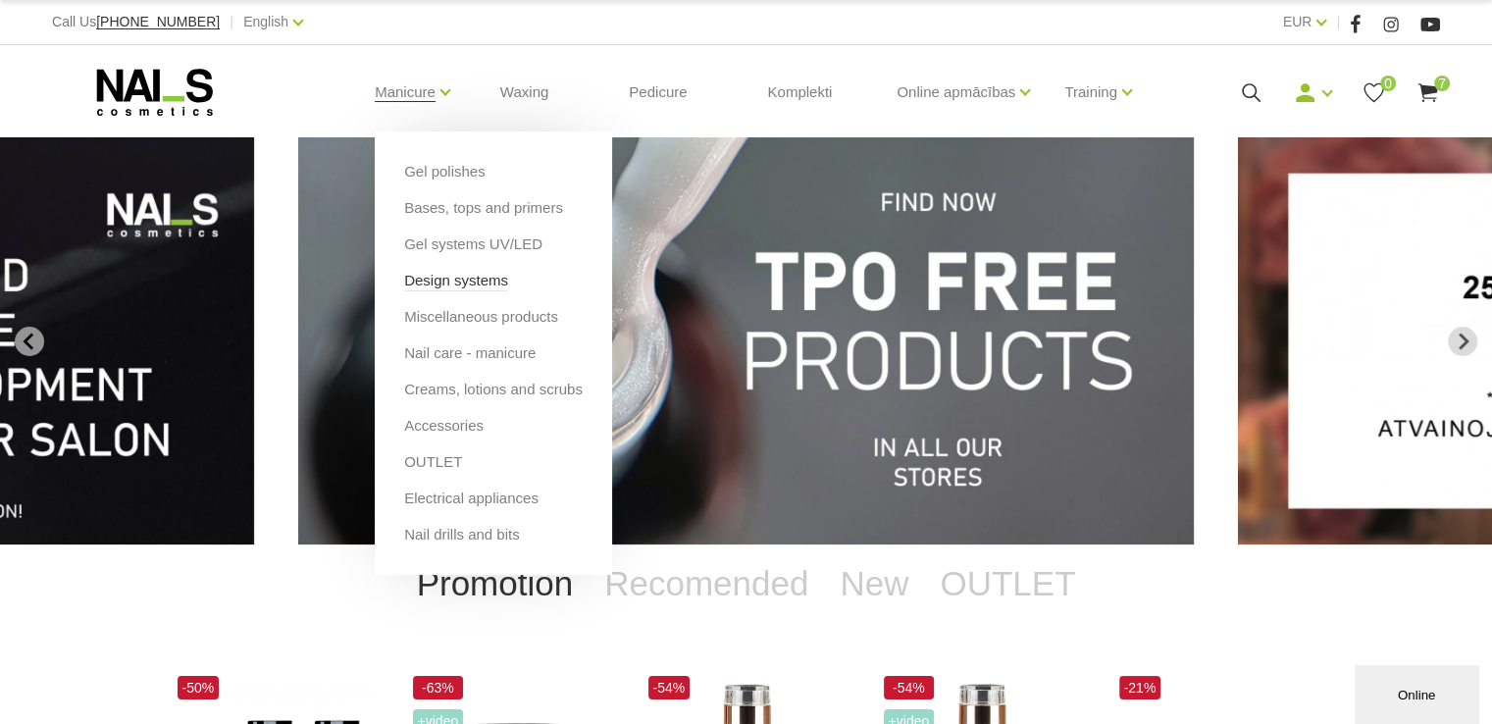
click at [413, 276] on link "Design systems" at bounding box center [456, 281] width 104 height 22
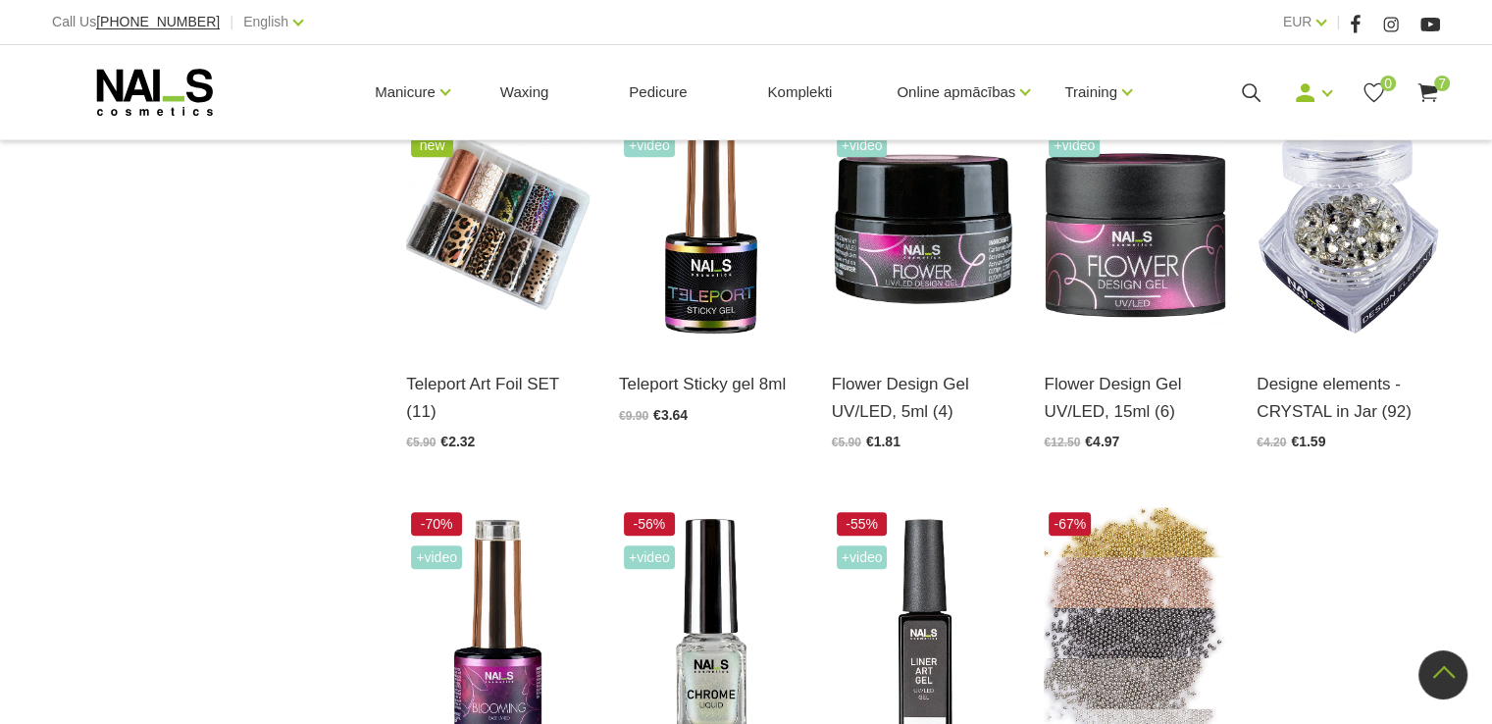
scroll to position [1766, 0]
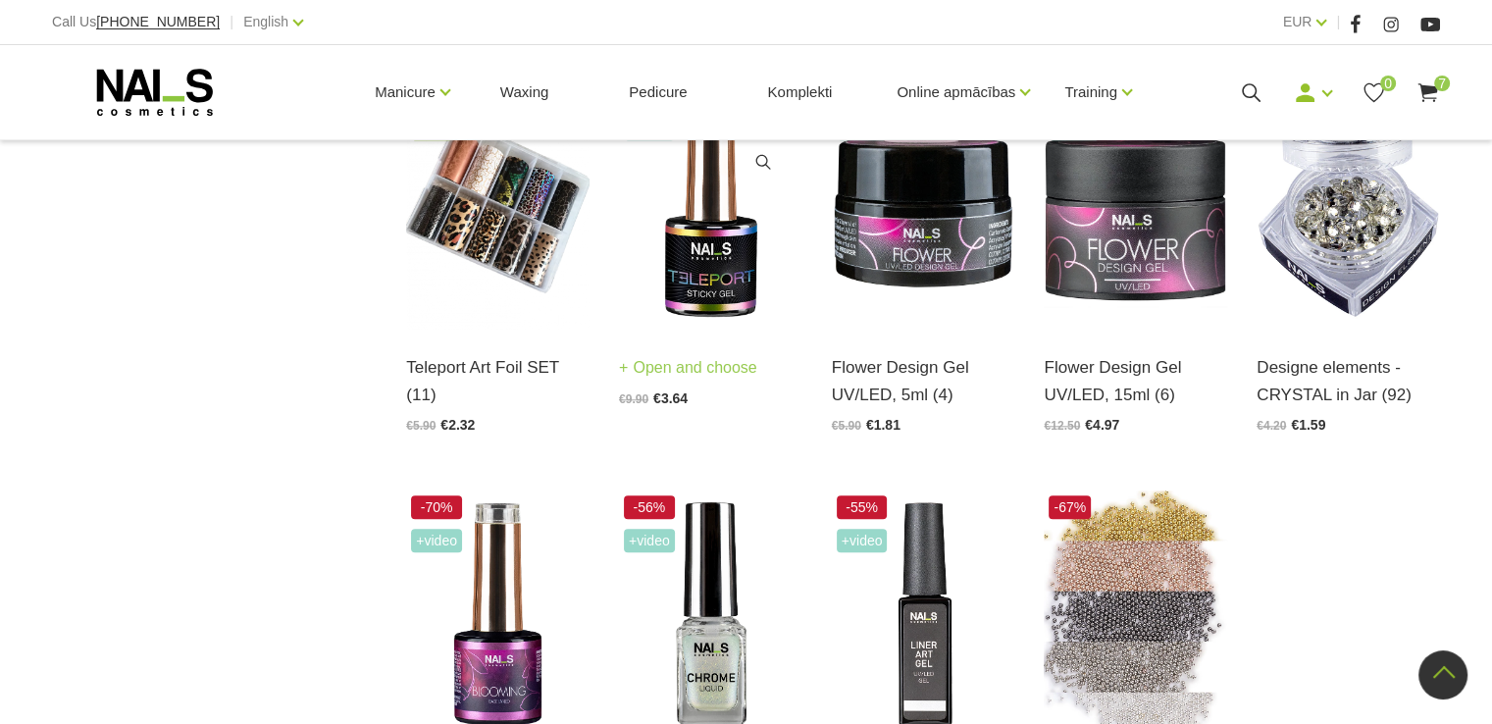
click at [716, 284] on img at bounding box center [710, 205] width 183 height 252
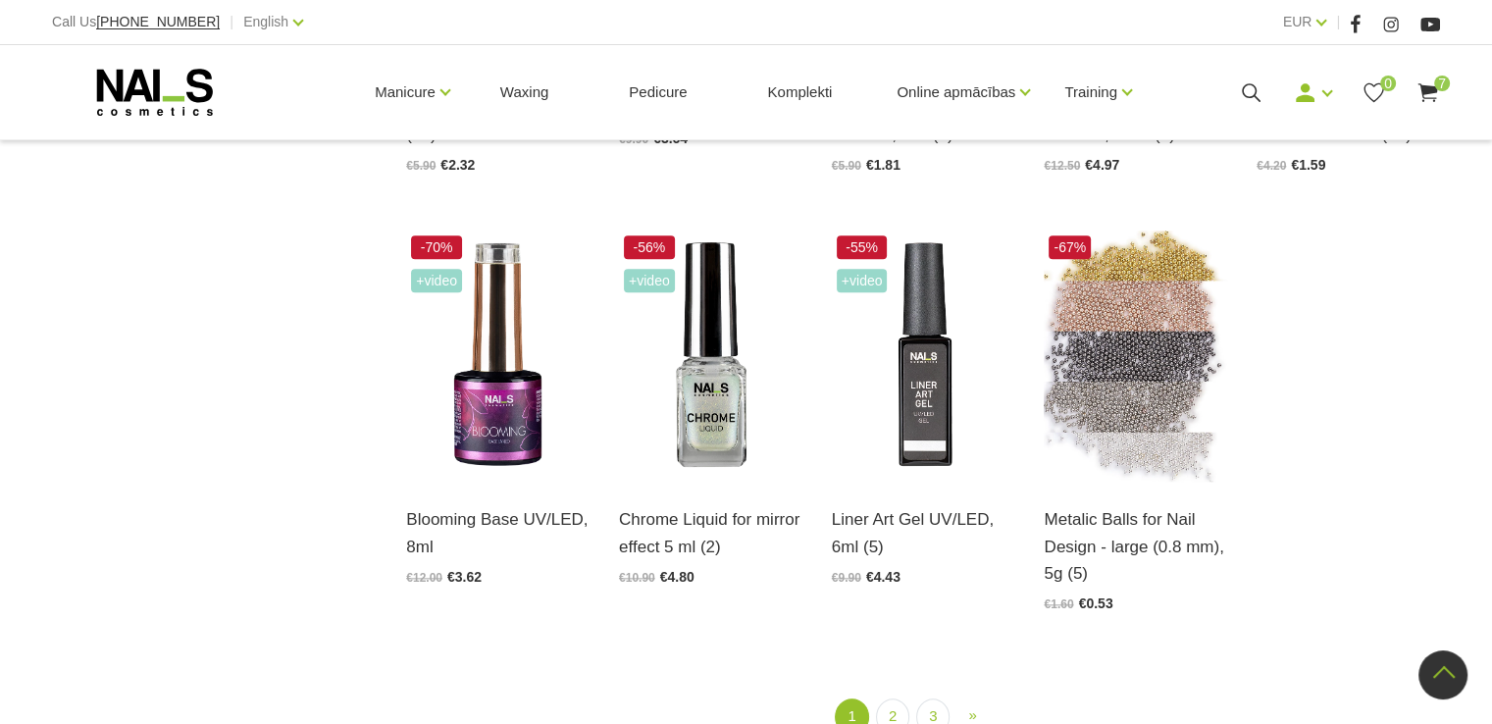
scroll to position [2061, 0]
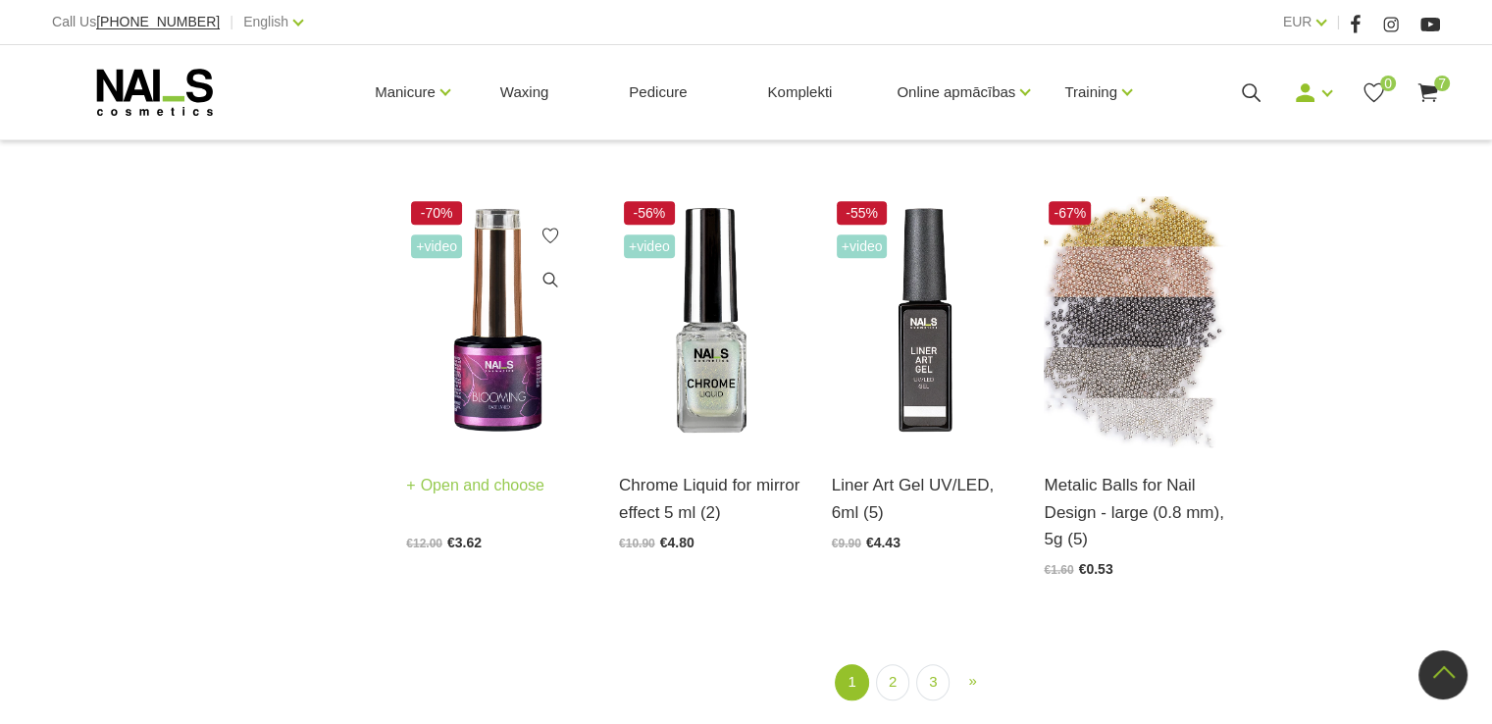
click at [494, 393] on img at bounding box center [497, 322] width 183 height 252
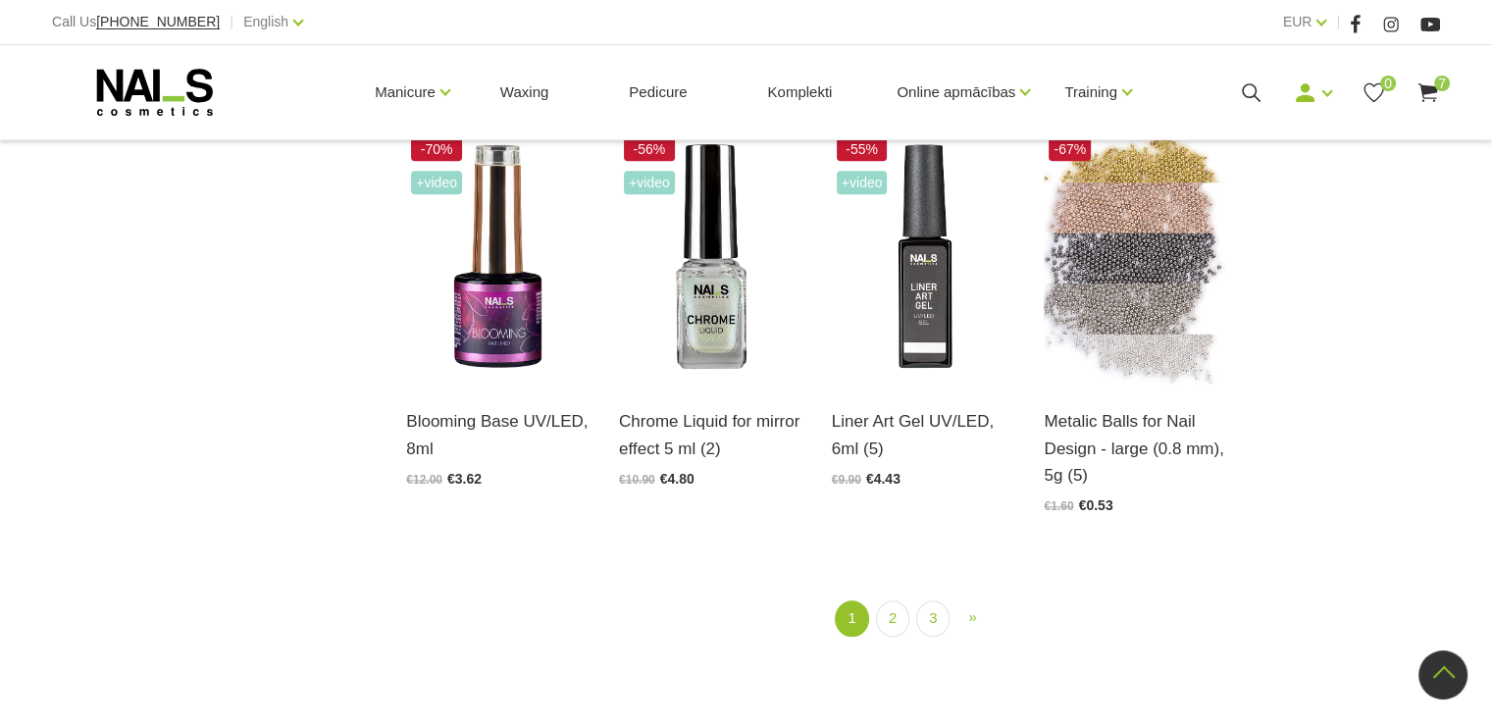
scroll to position [2159, 0]
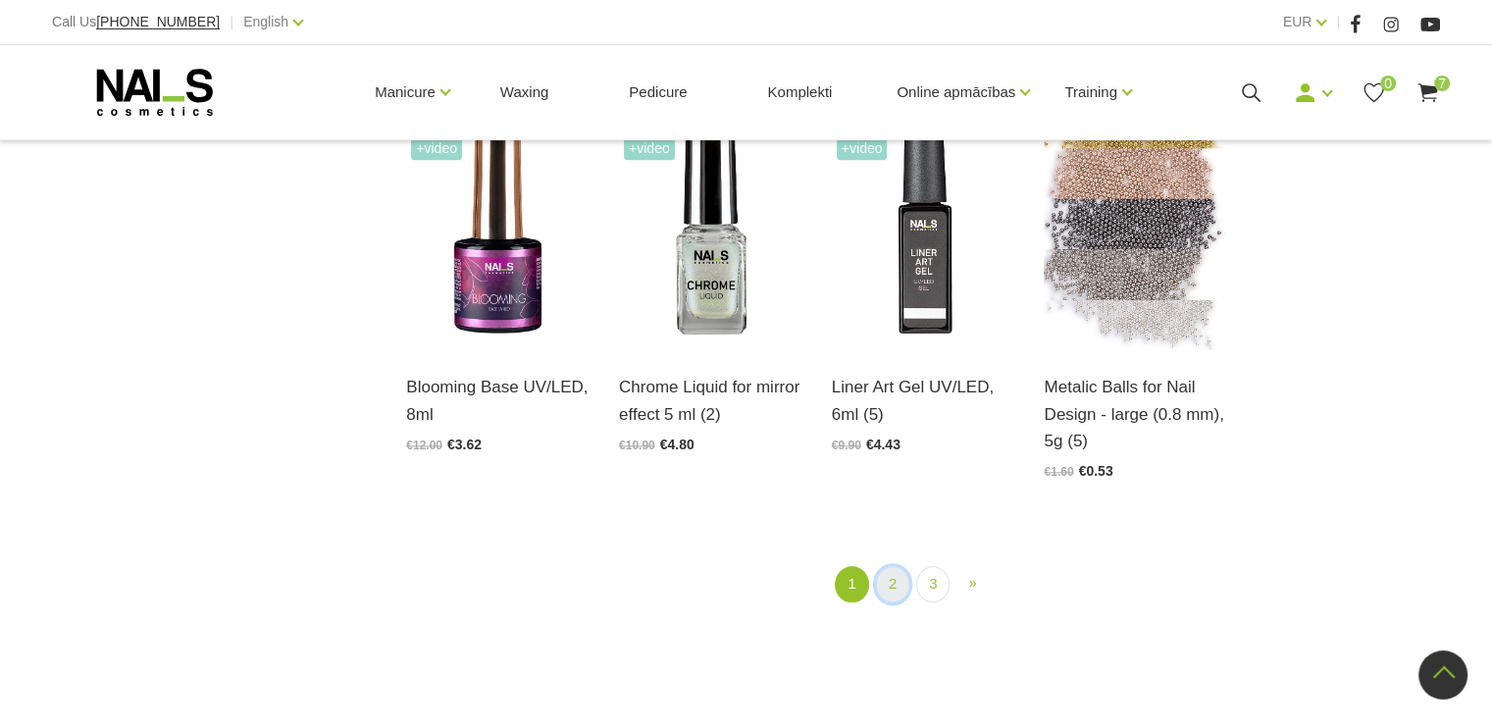
click at [895, 587] on link "2" at bounding box center [892, 584] width 33 height 36
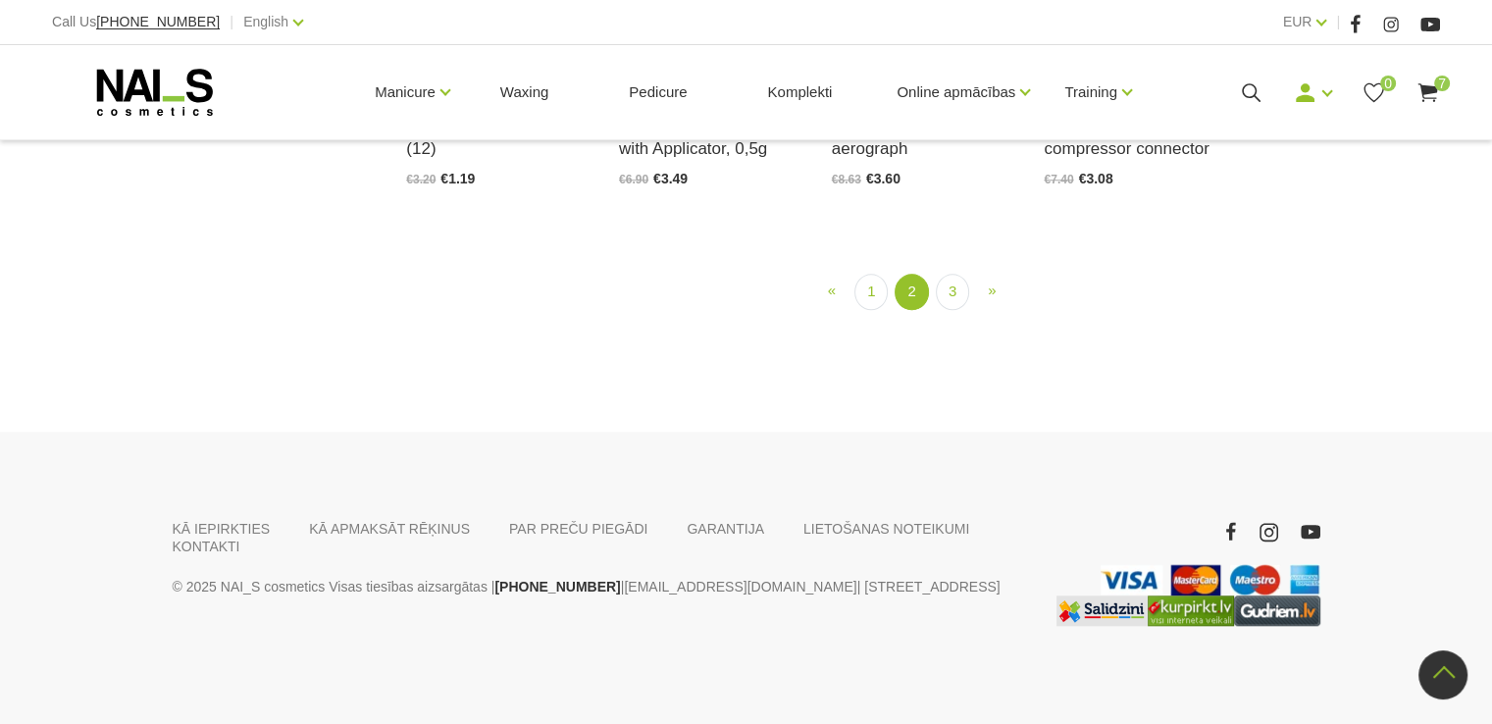
scroll to position [2167, 0]
click at [950, 310] on link "3" at bounding box center [952, 292] width 33 height 36
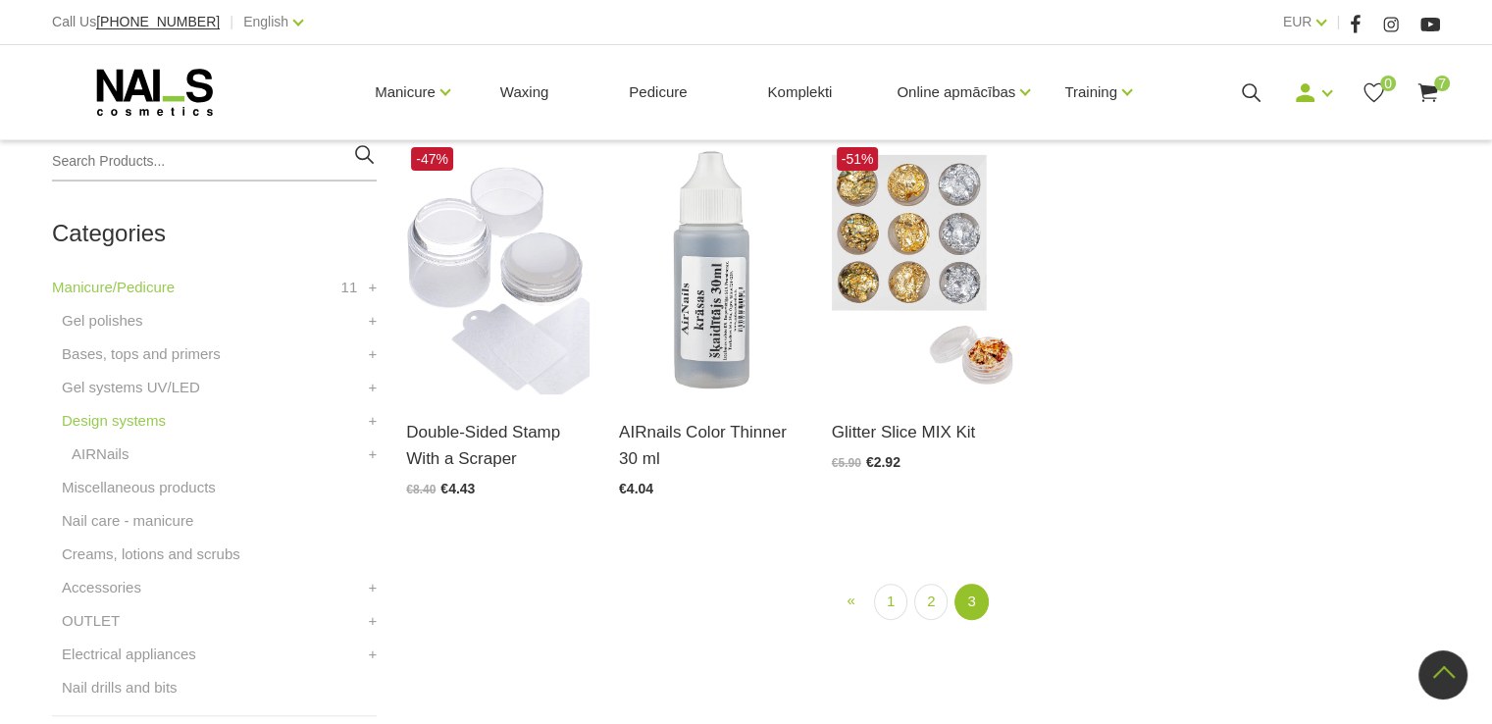
scroll to position [498, 0]
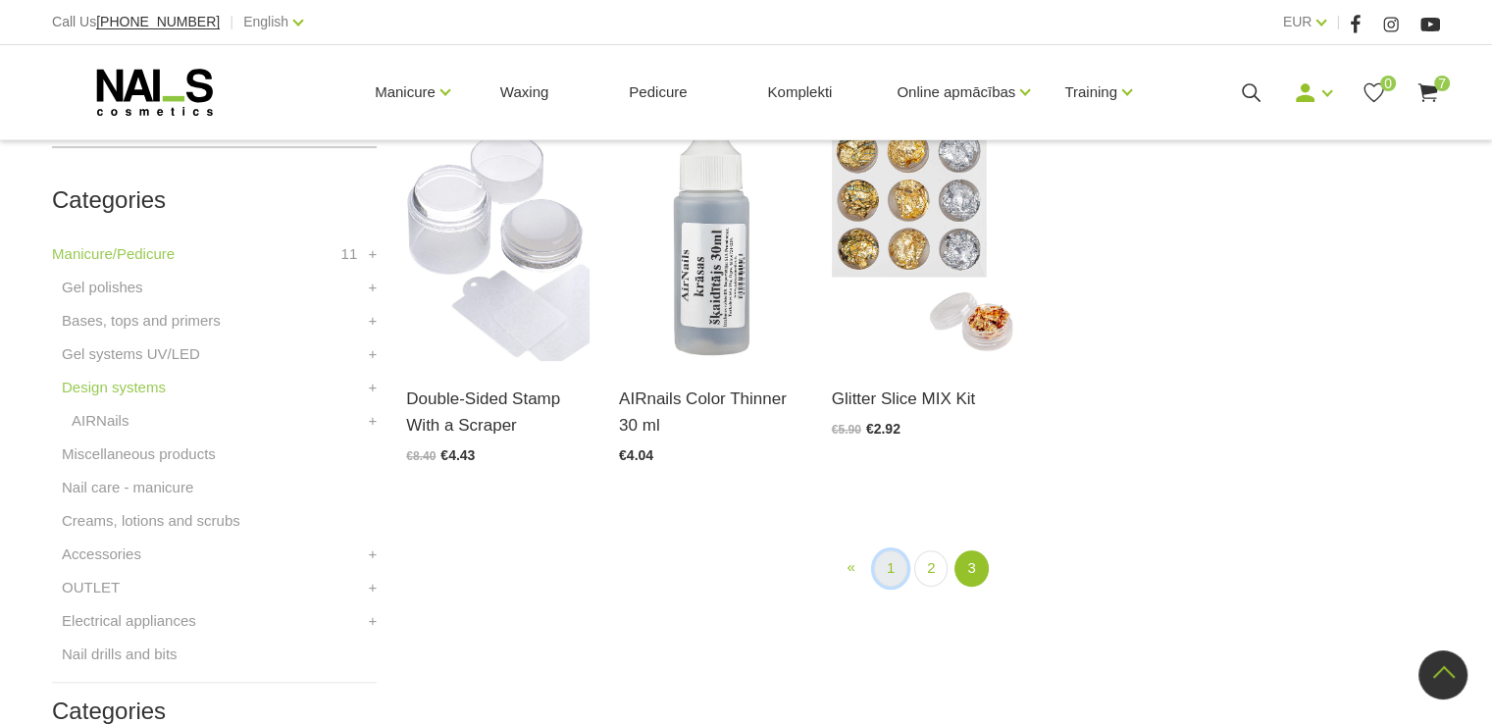
click at [891, 566] on link "1" at bounding box center [890, 568] width 33 height 36
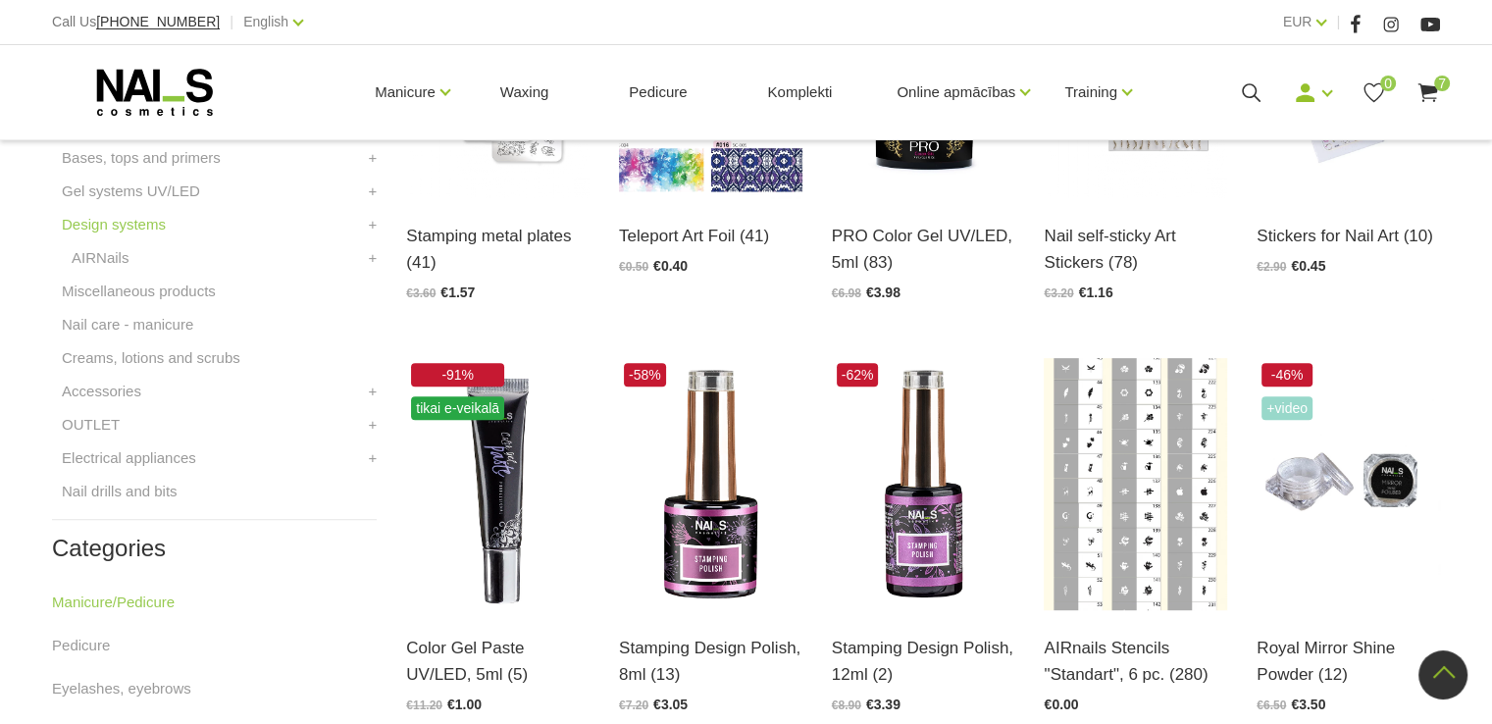
scroll to position [695, 0]
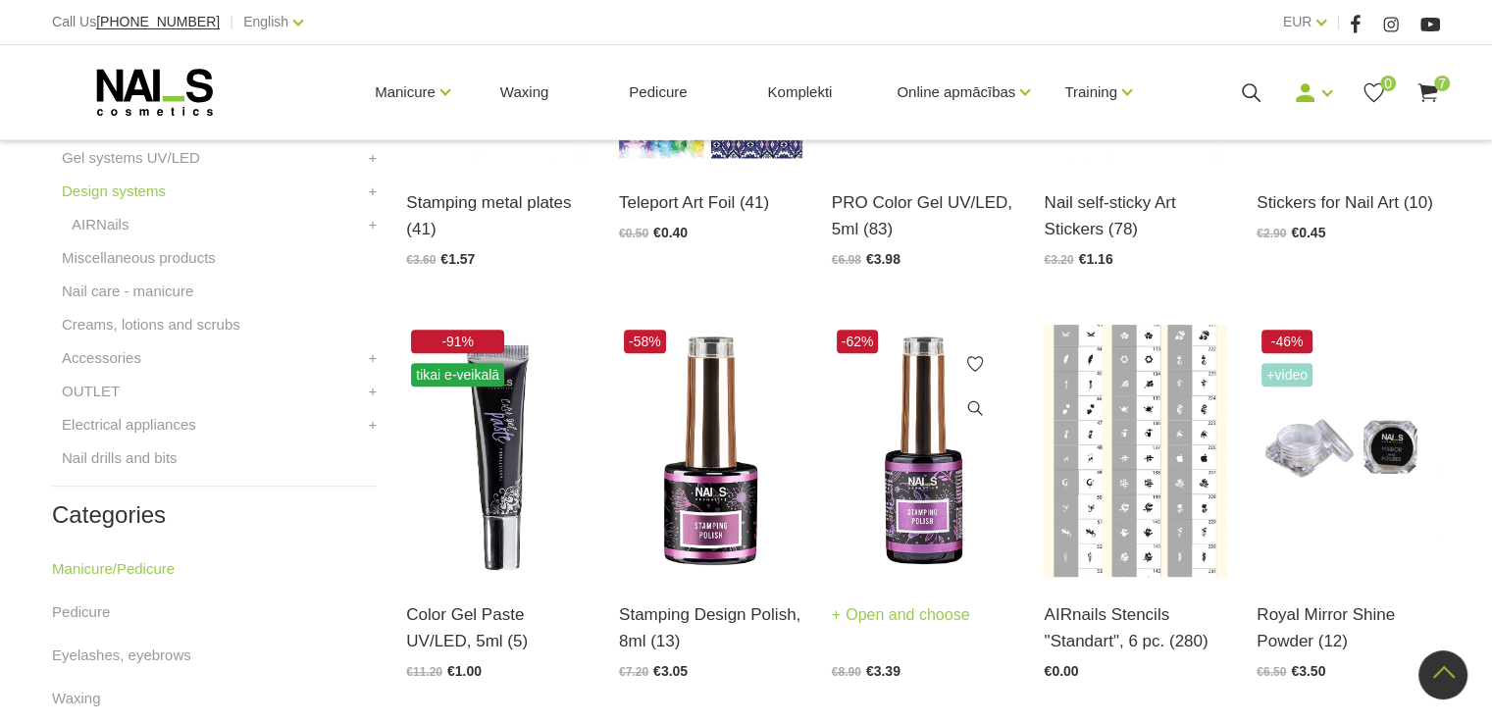
click at [943, 452] on img at bounding box center [923, 451] width 183 height 252
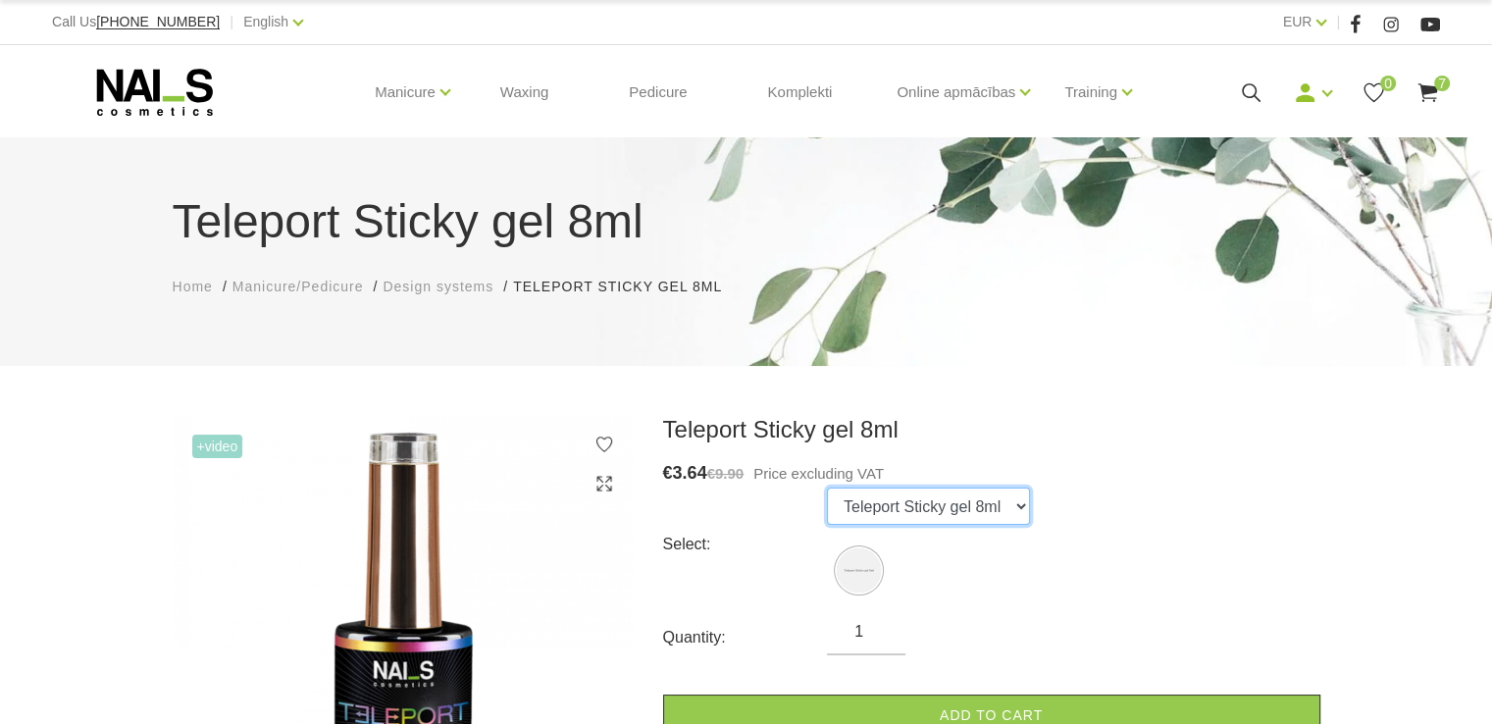
click at [1018, 503] on select "Teleport Sticky gel 8ml" at bounding box center [928, 506] width 203 height 37
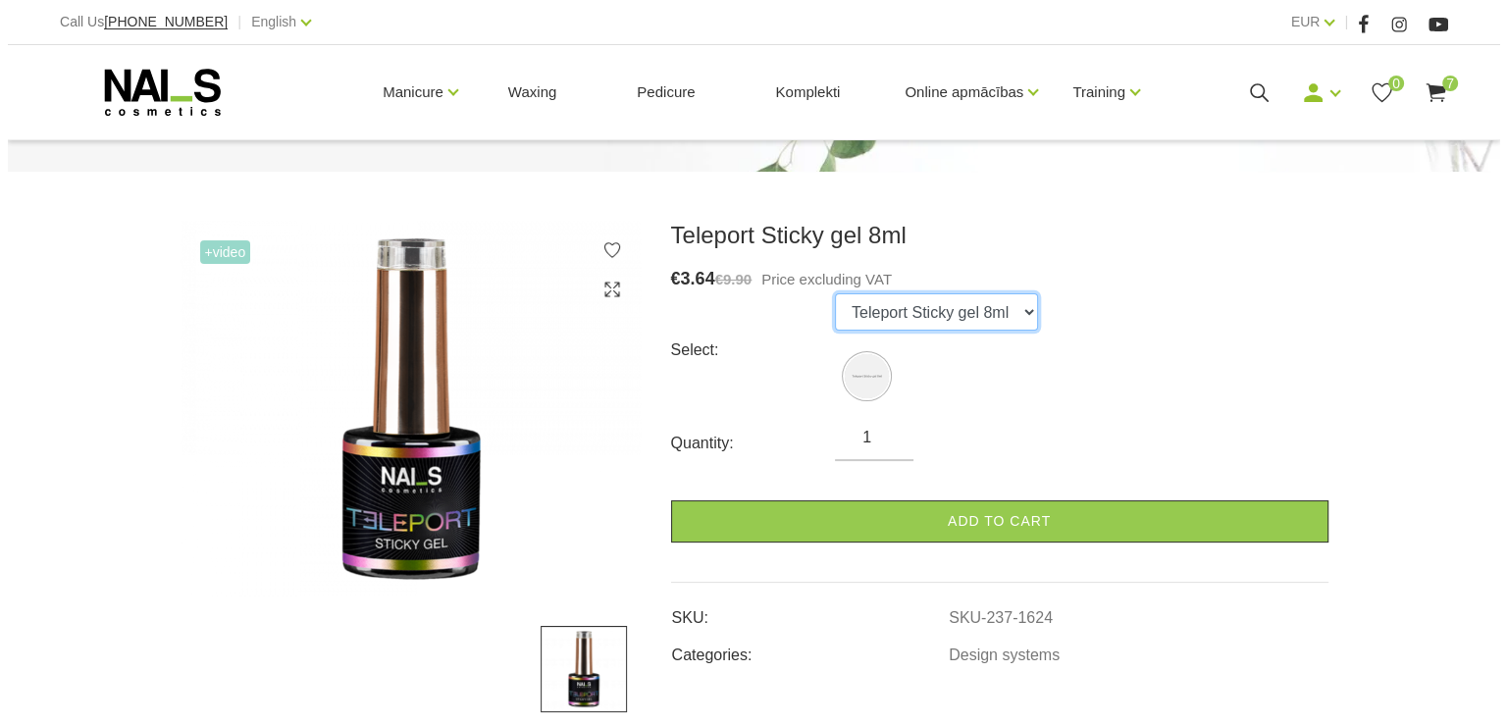
scroll to position [196, 0]
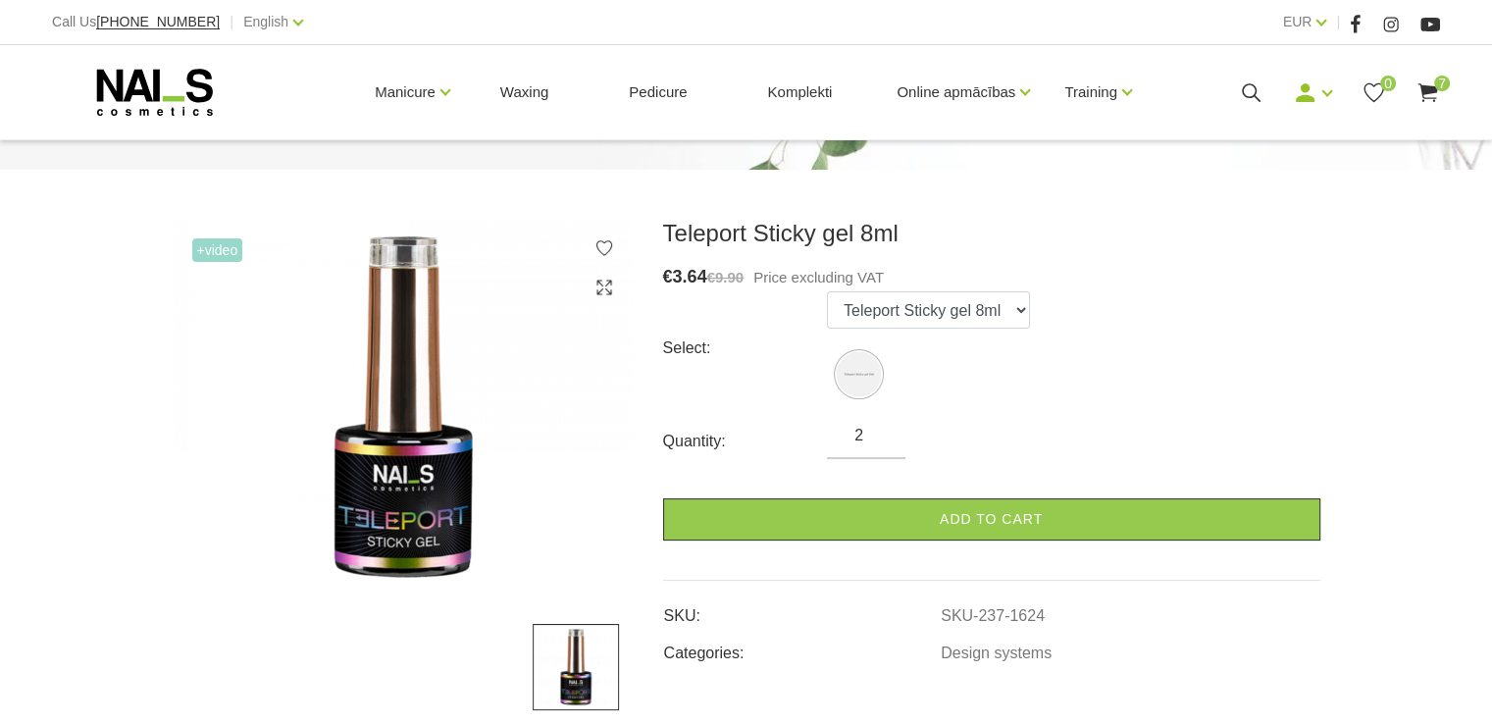
click at [881, 428] on input "2" at bounding box center [866, 436] width 79 height 24
click at [881, 428] on input "3" at bounding box center [866, 436] width 79 height 24
click at [881, 428] on input "4" at bounding box center [866, 436] width 79 height 24
click at [881, 428] on input "5" at bounding box center [866, 436] width 79 height 24
click at [881, 428] on input "6" at bounding box center [866, 436] width 79 height 24
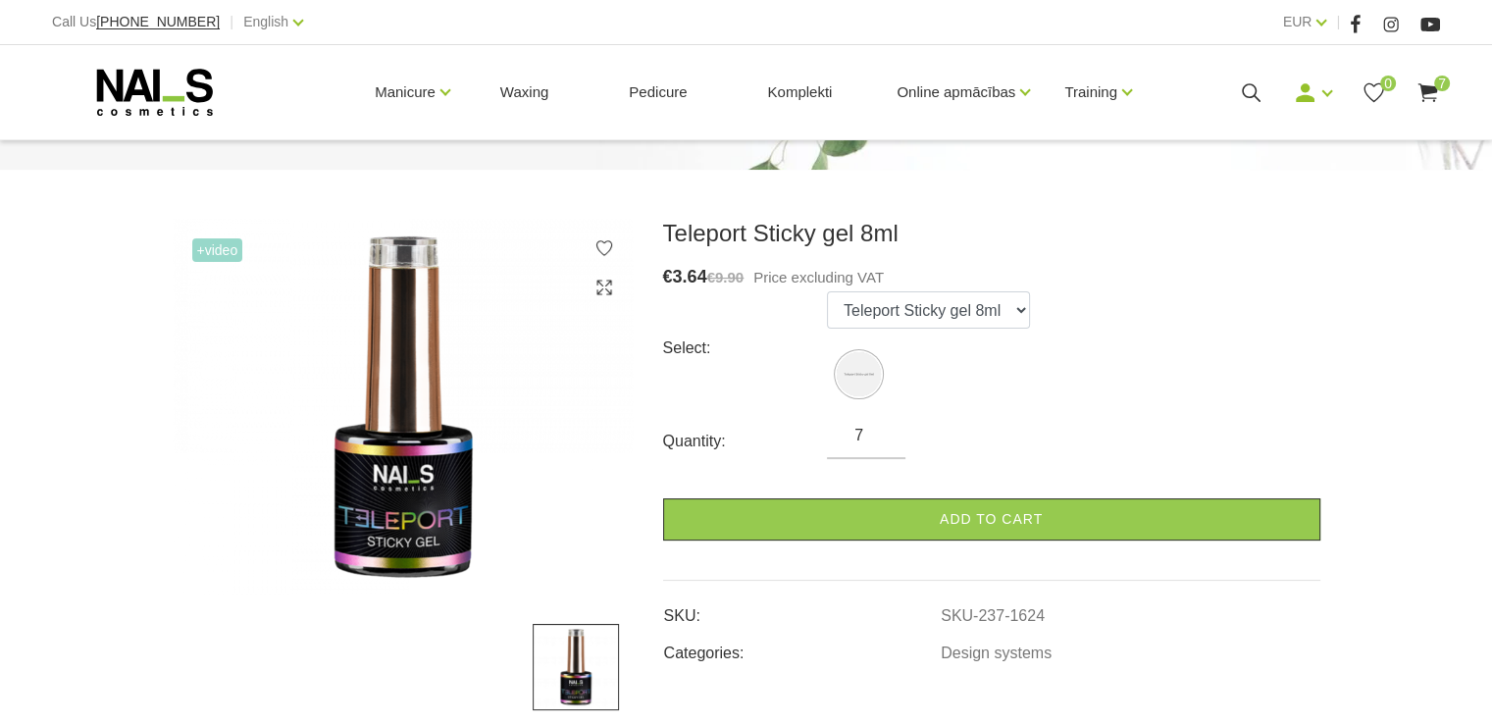
type input "7"
click at [881, 428] on input "7" at bounding box center [866, 436] width 79 height 24
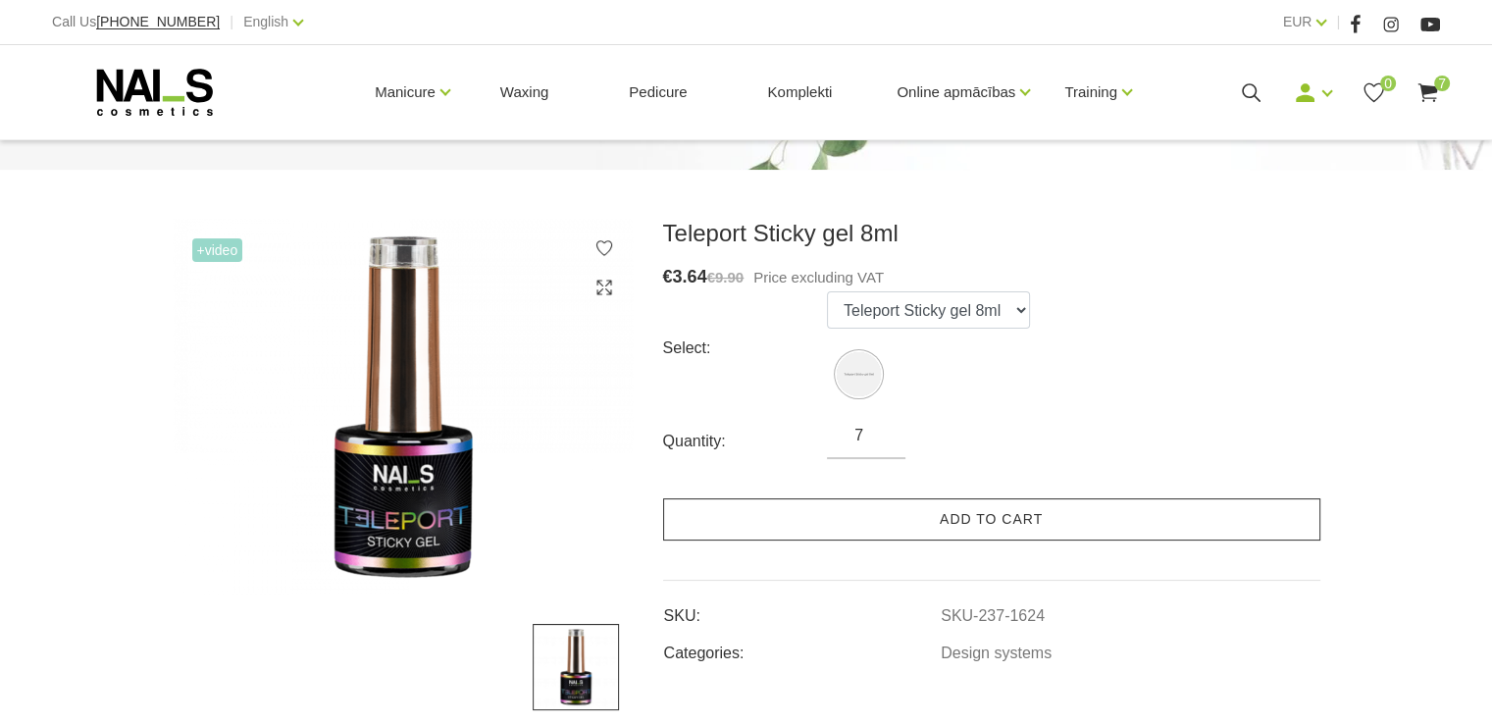
click at [948, 519] on link "Add to cart" at bounding box center [991, 519] width 657 height 42
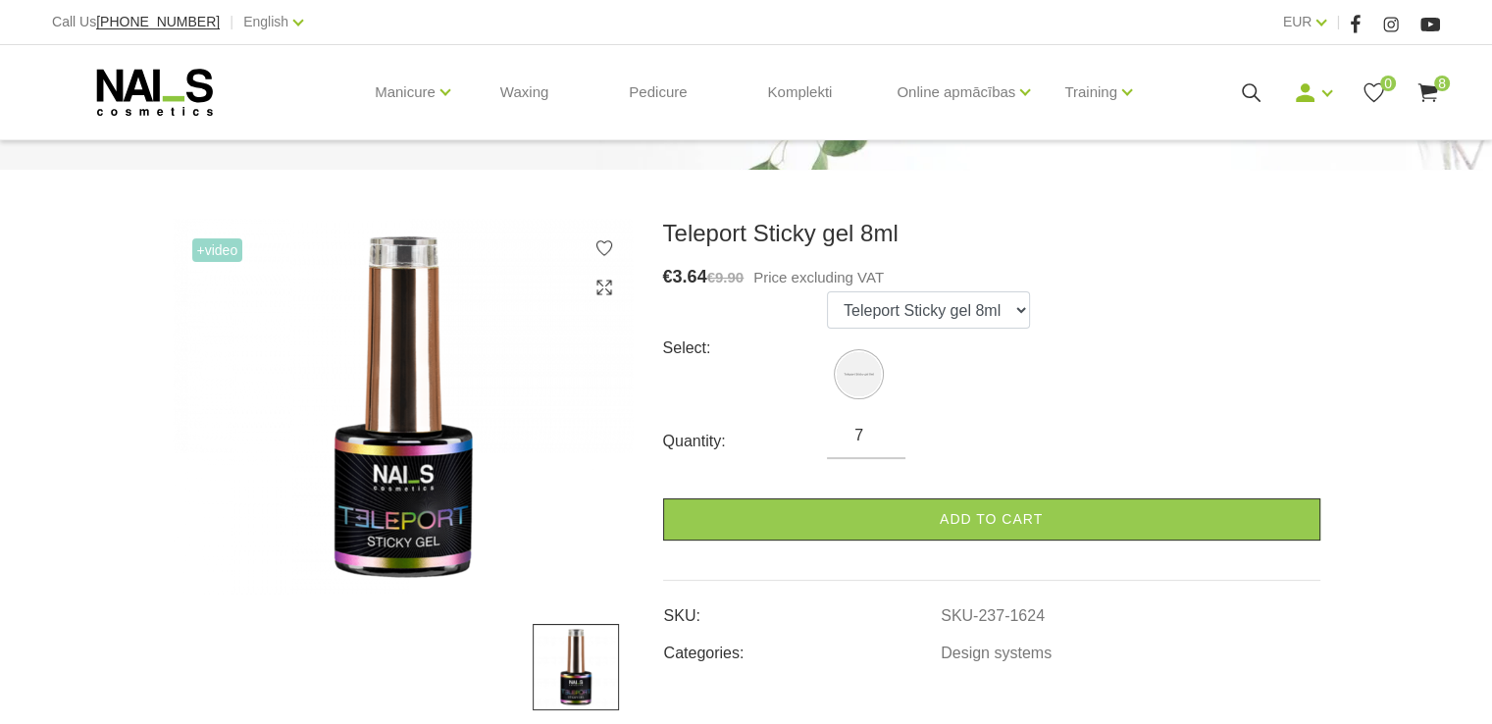
click at [1431, 88] on use at bounding box center [1428, 92] width 20 height 19
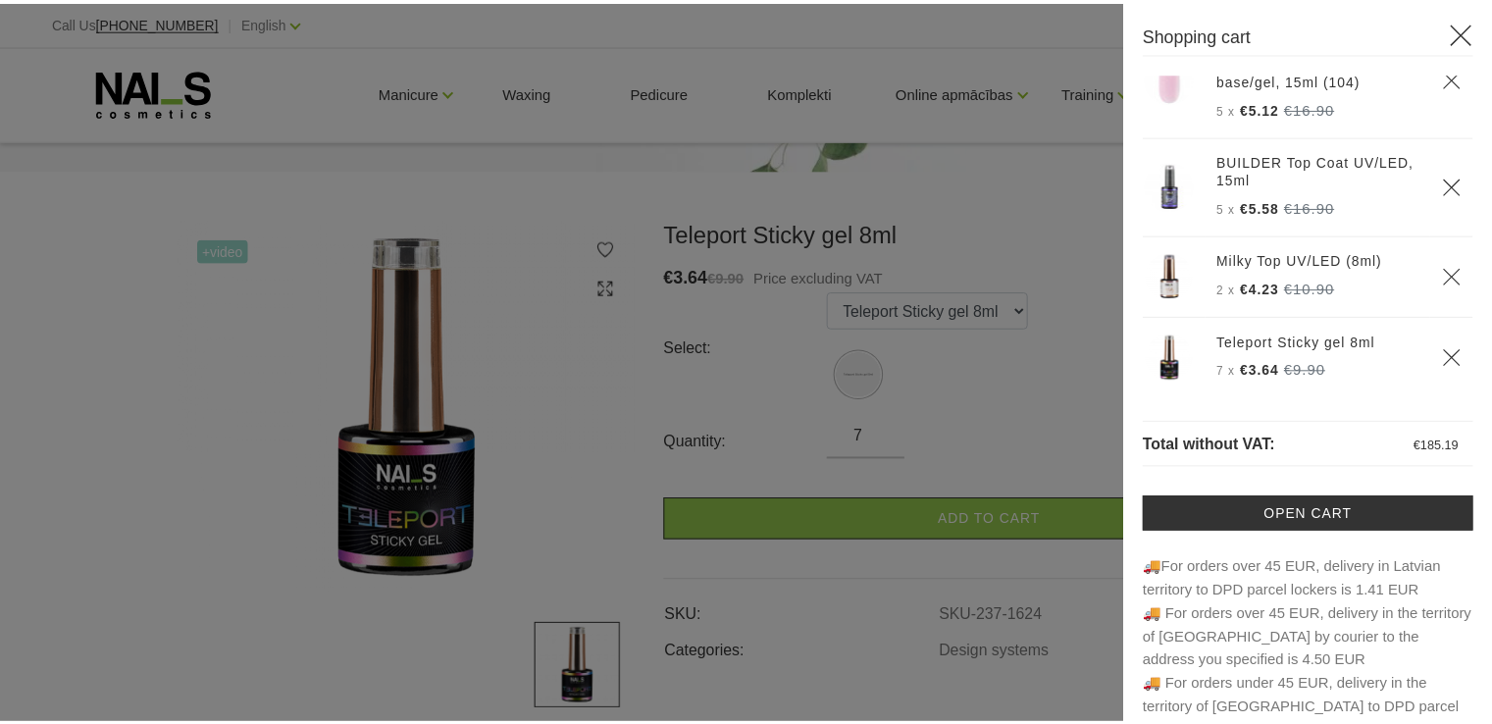
scroll to position [505, 0]
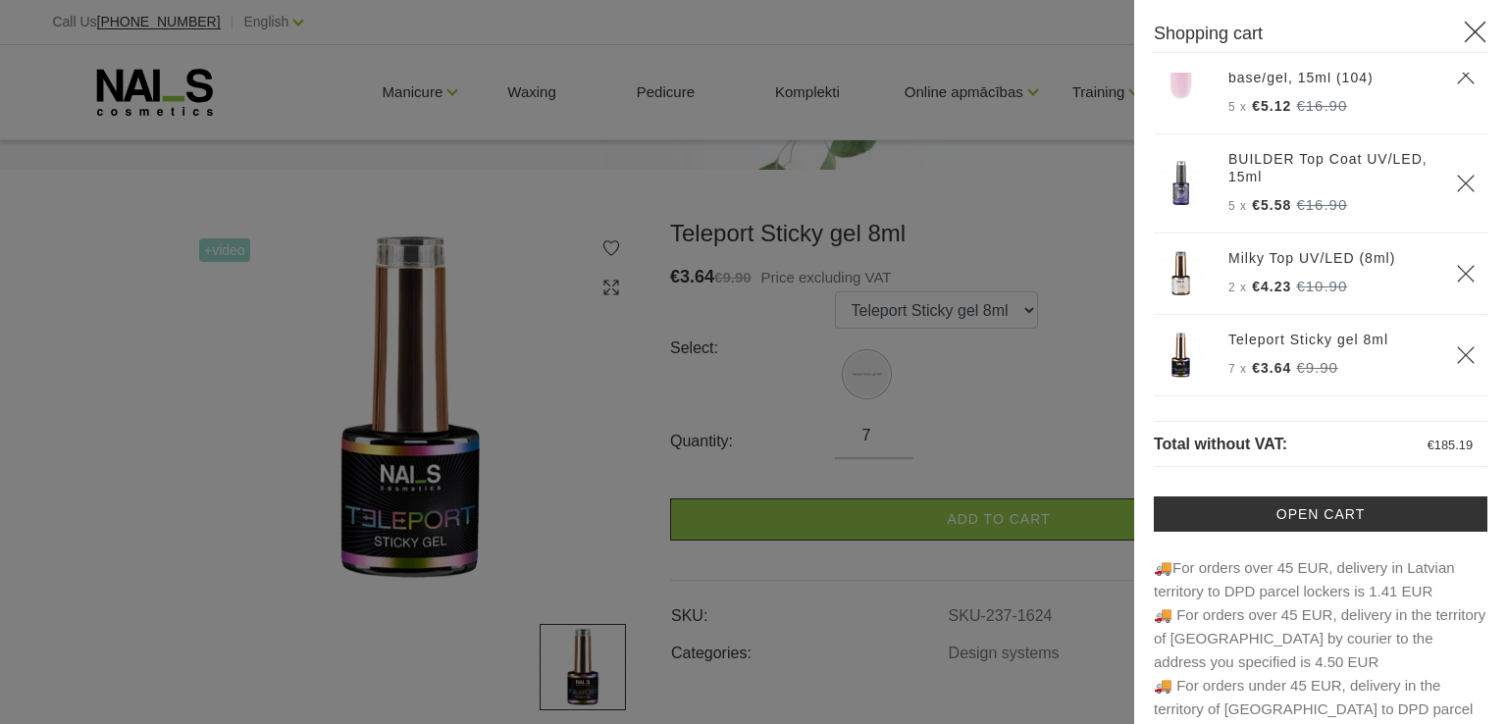
click at [1109, 380] on div at bounding box center [753, 362] width 1507 height 724
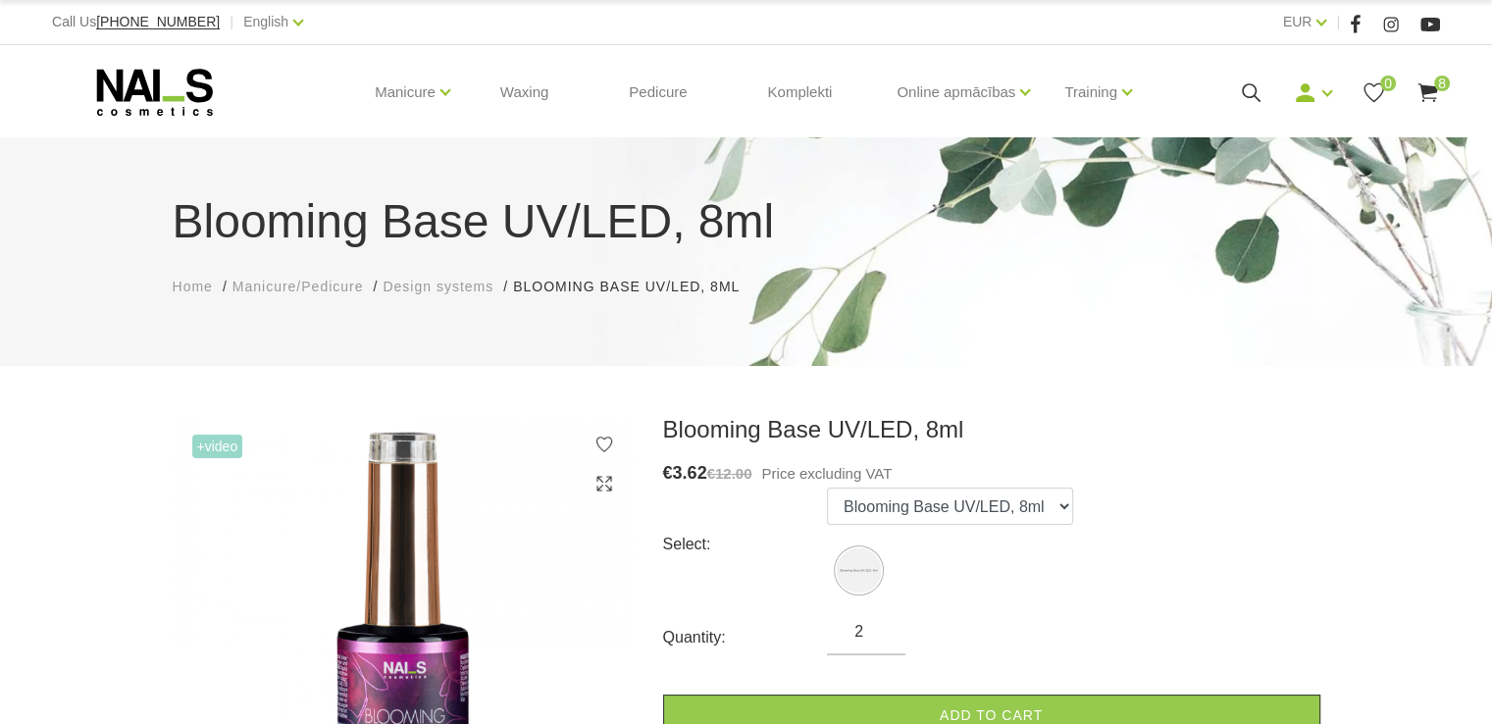
click at [883, 623] on input "2" at bounding box center [866, 632] width 79 height 24
click at [883, 623] on input "3" at bounding box center [866, 632] width 79 height 24
click at [883, 623] on input "4" at bounding box center [866, 632] width 79 height 24
click at [883, 623] on input "5" at bounding box center [866, 632] width 79 height 24
type input "6"
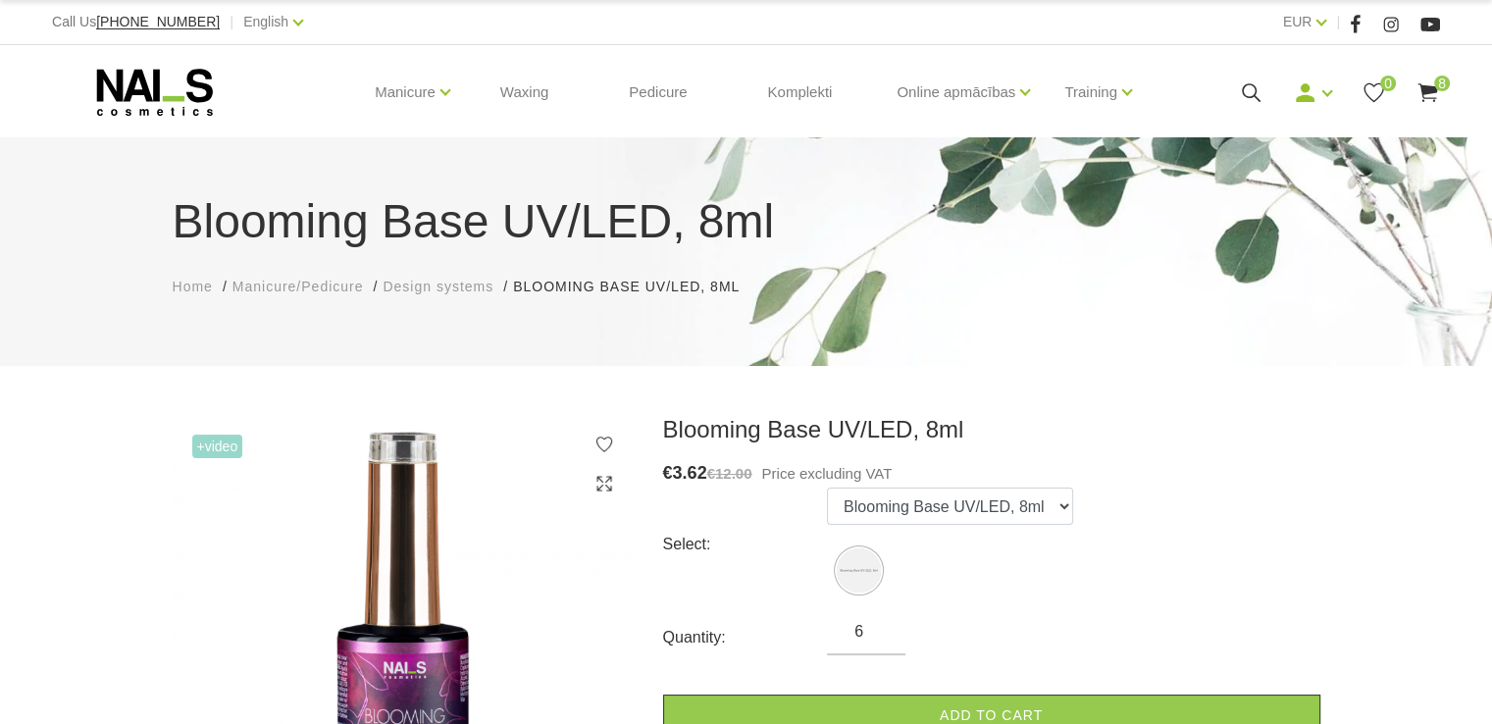
click at [883, 623] on input "6" at bounding box center [866, 632] width 79 height 24
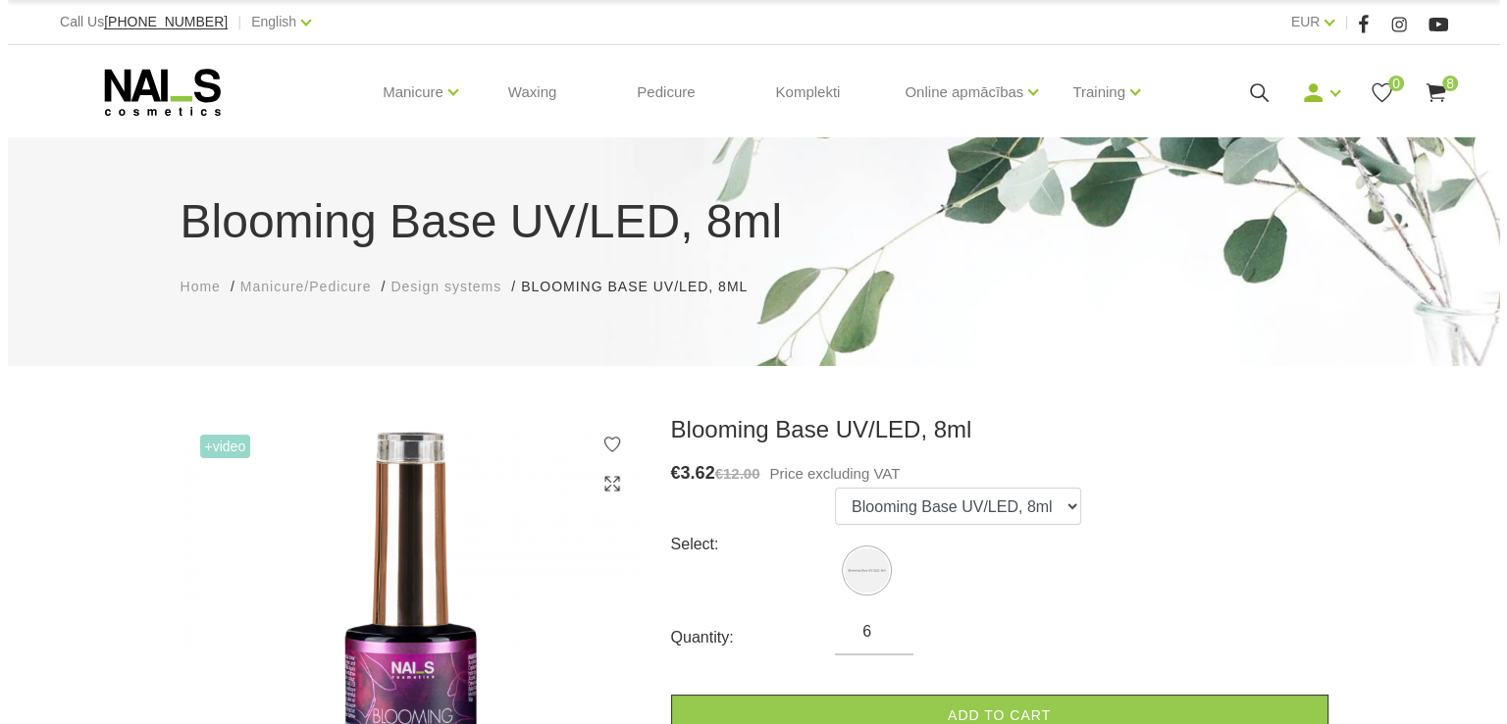
scroll to position [196, 0]
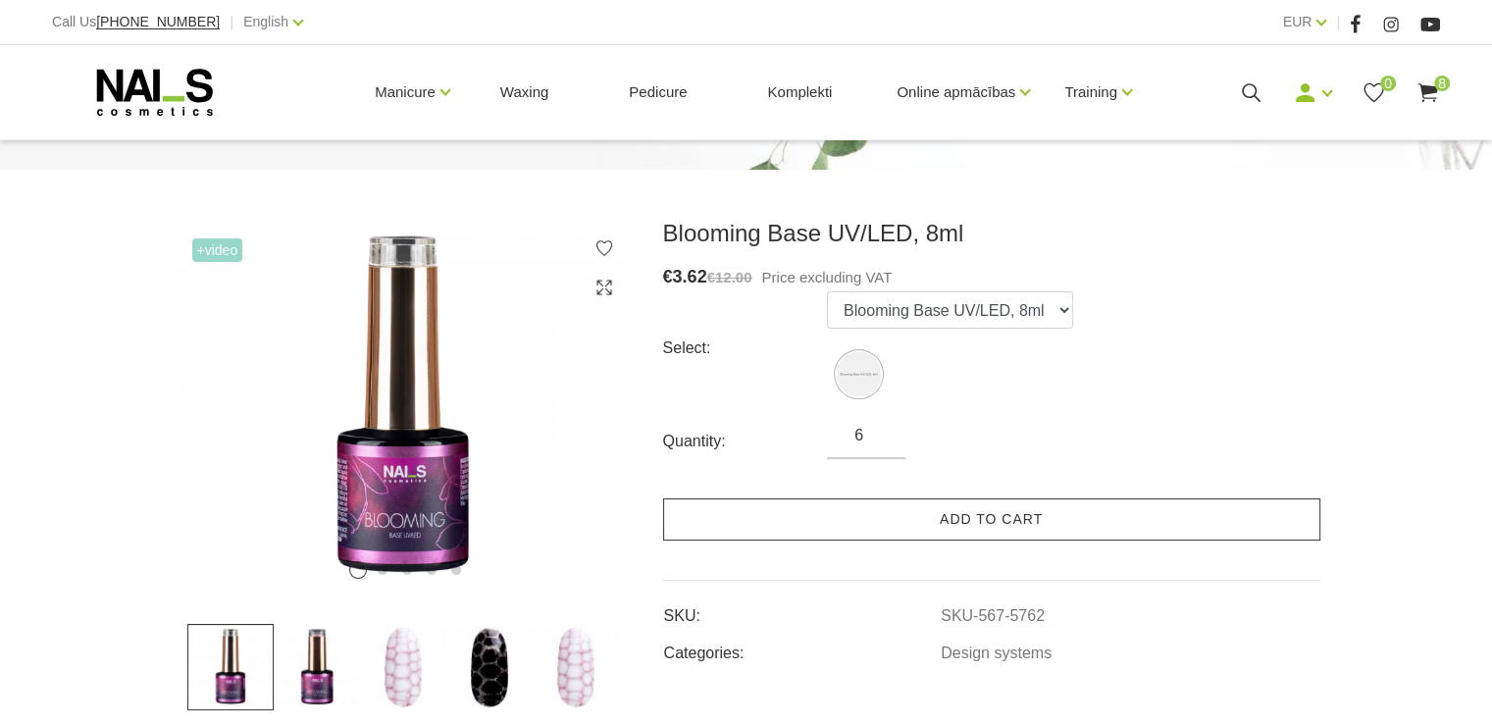
click at [988, 517] on link "Add to cart" at bounding box center [991, 519] width 657 height 42
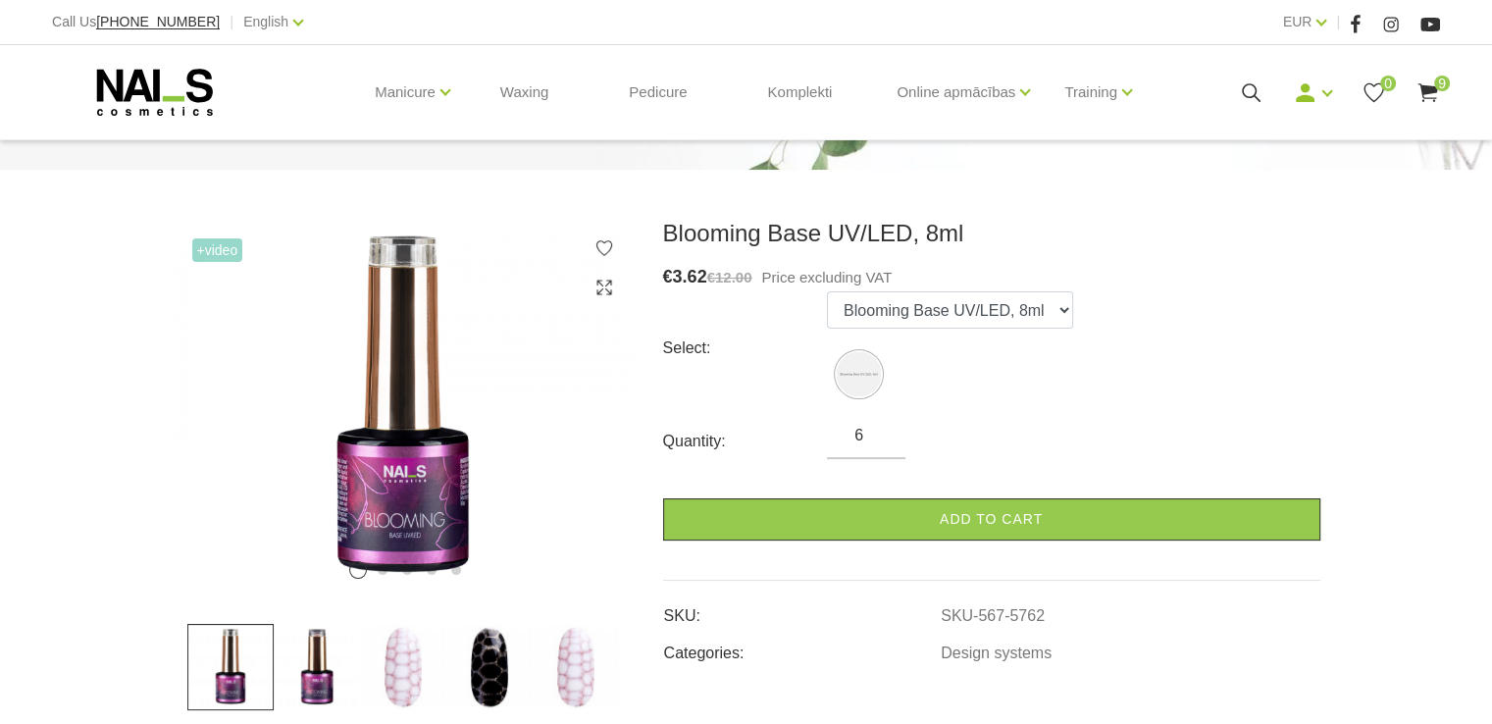
click at [1433, 91] on use at bounding box center [1428, 92] width 20 height 19
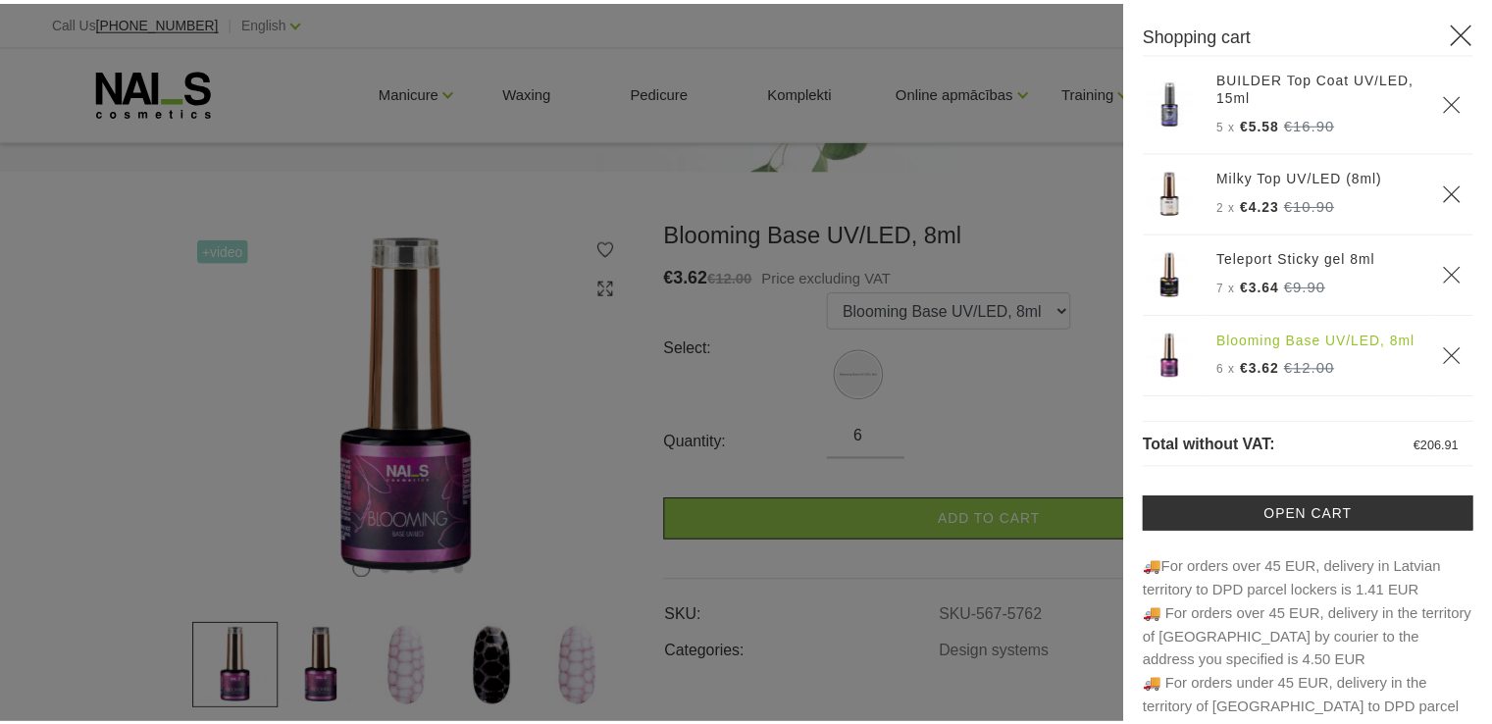
scroll to position [604, 0]
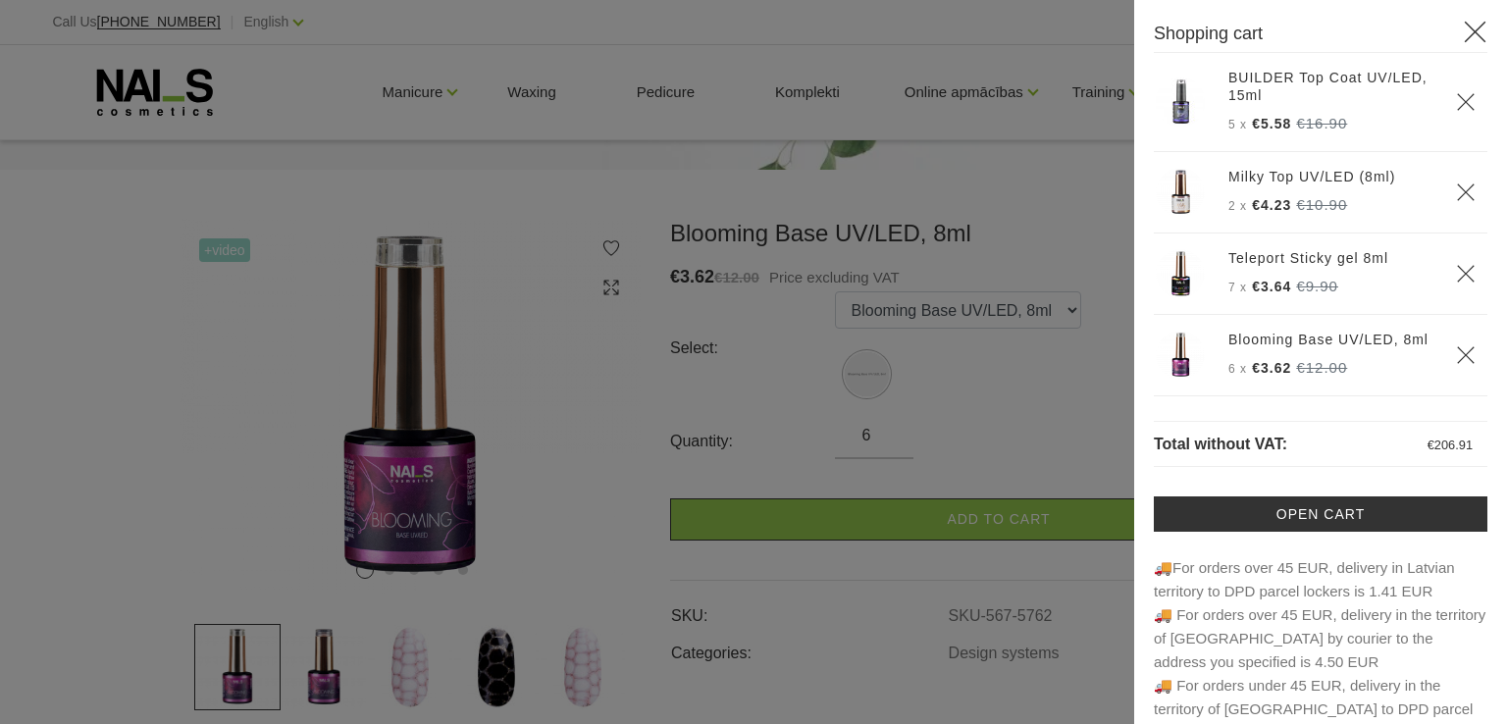
click at [1089, 399] on div at bounding box center [753, 362] width 1507 height 724
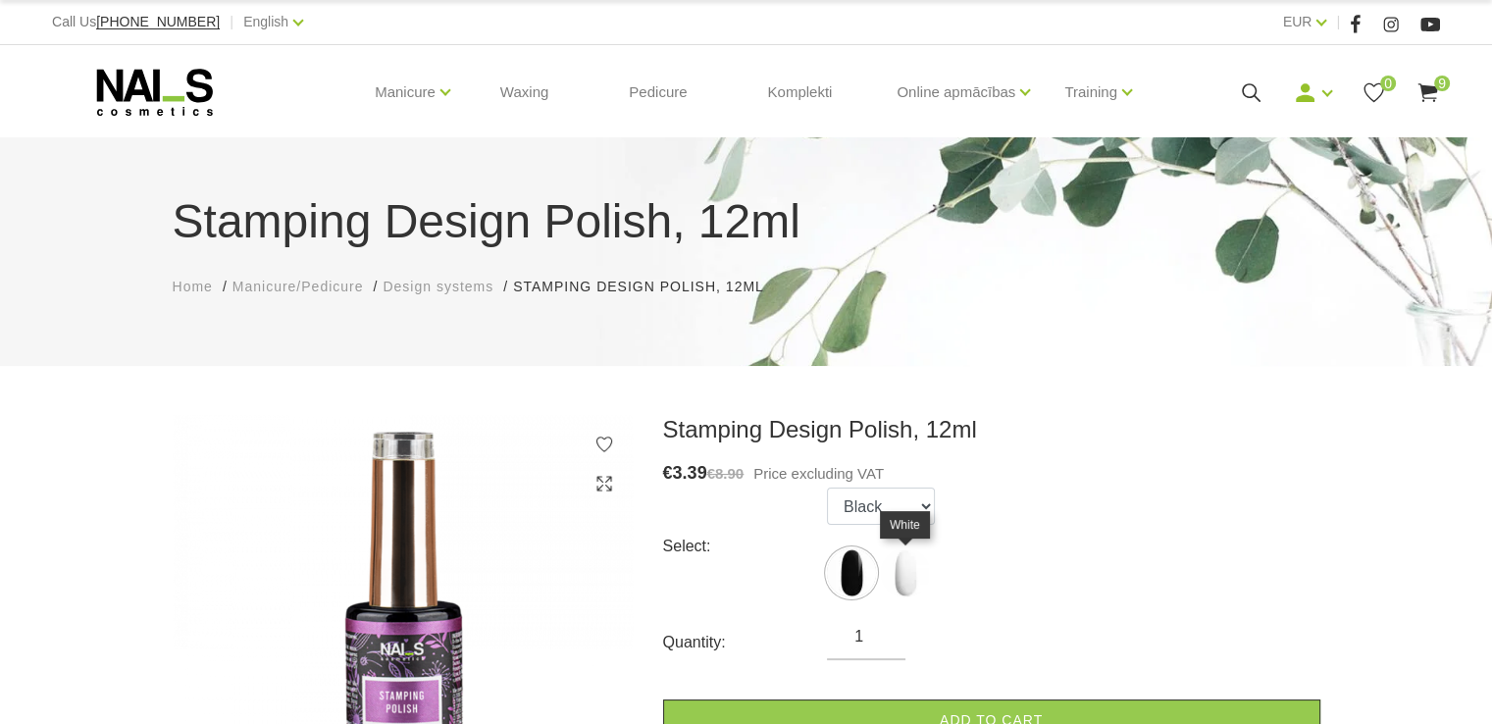
click at [905, 566] on img at bounding box center [905, 573] width 49 height 49
select select "4262"
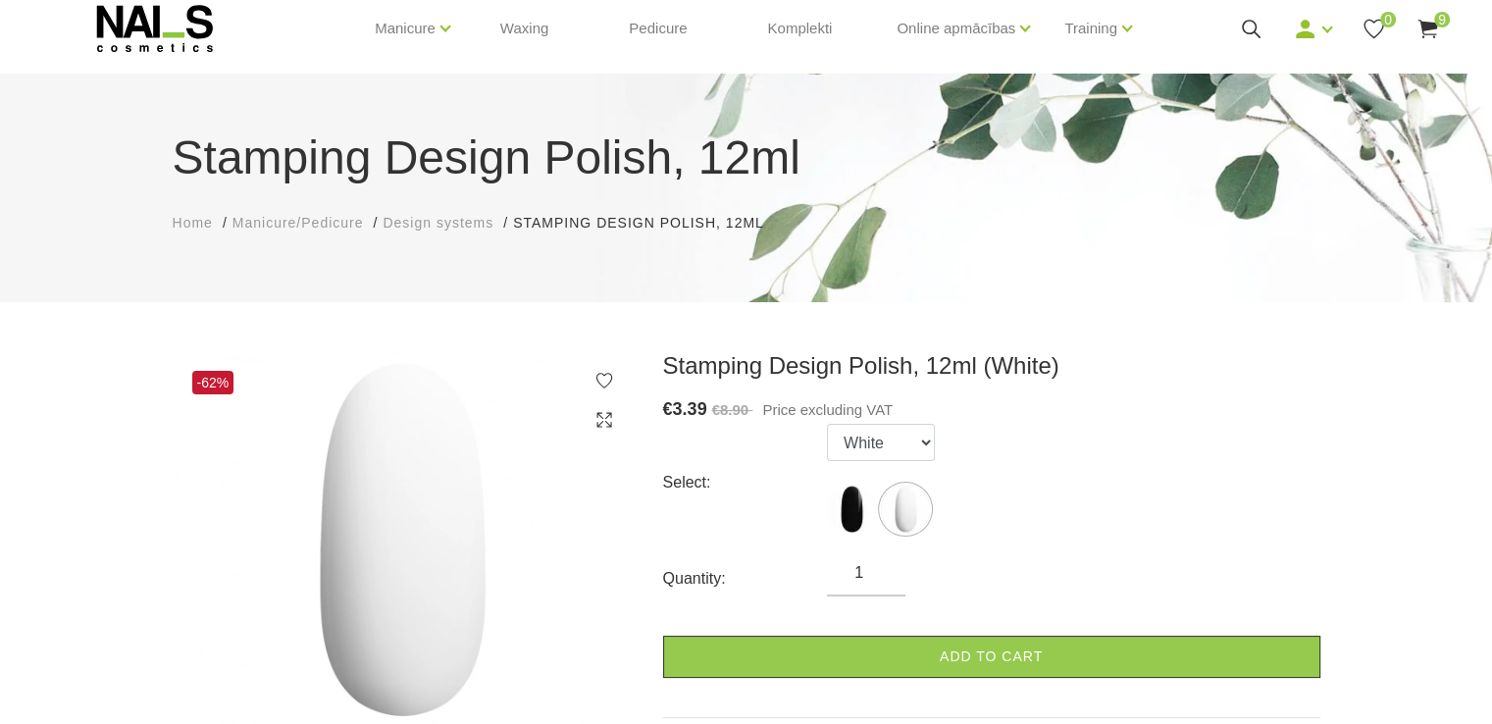
scroll to position [98, 0]
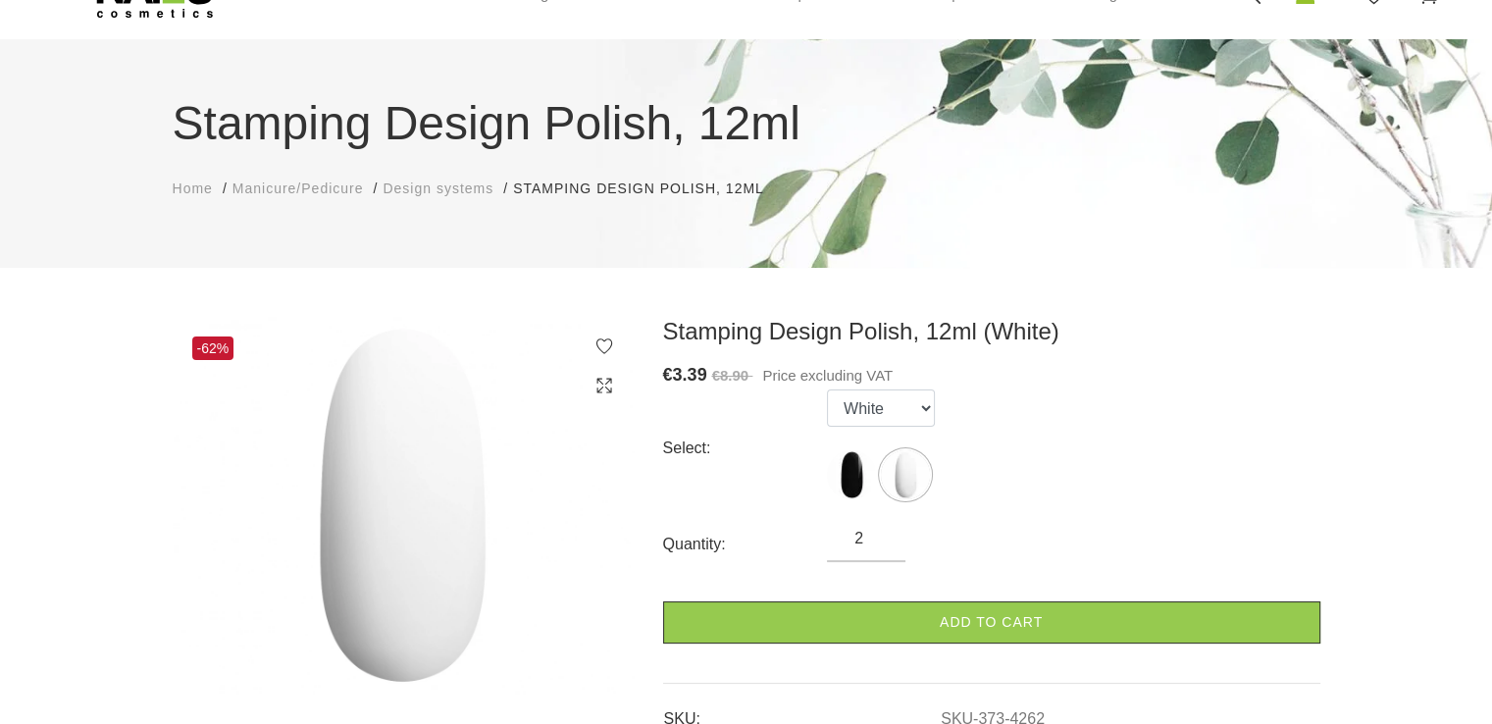
type input "2"
click at [881, 531] on input "2" at bounding box center [866, 539] width 79 height 24
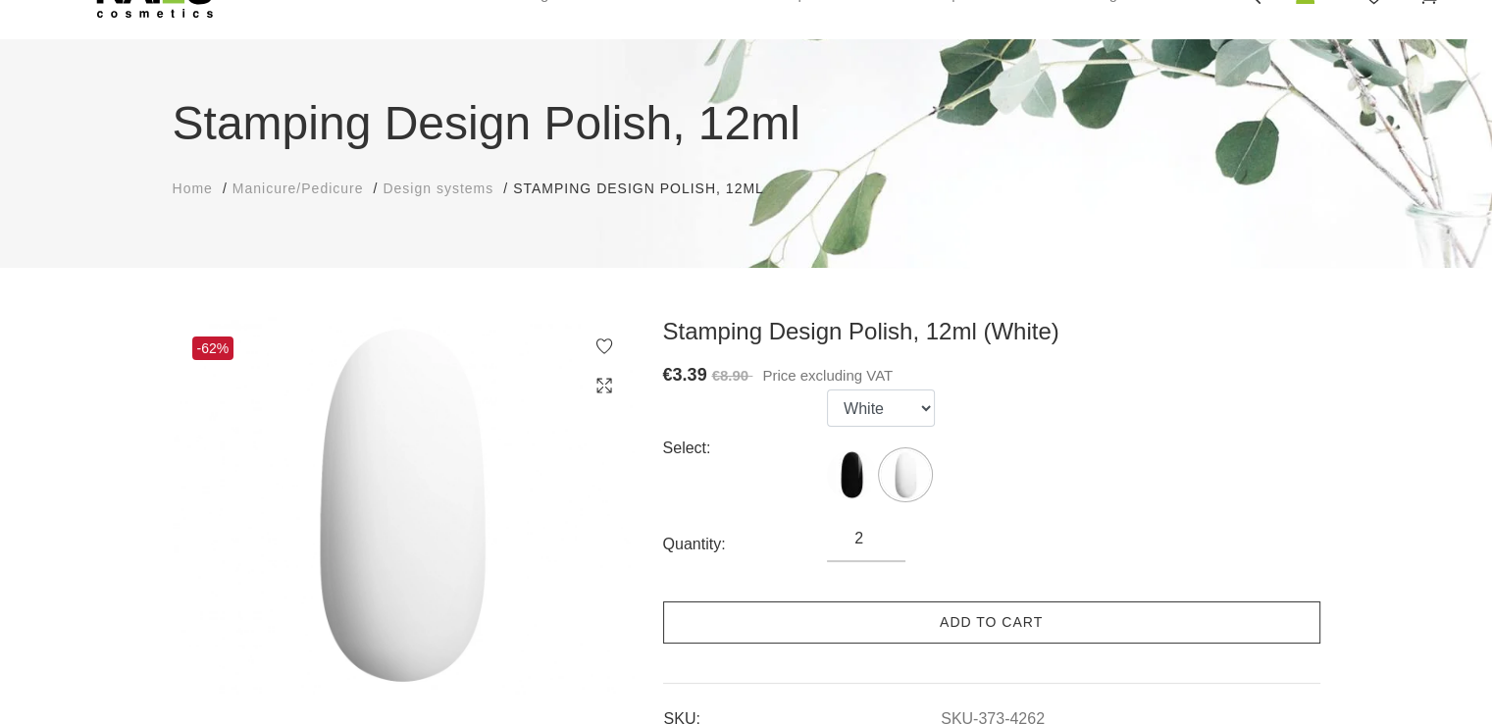
click at [962, 621] on link "Add to cart" at bounding box center [991, 623] width 657 height 42
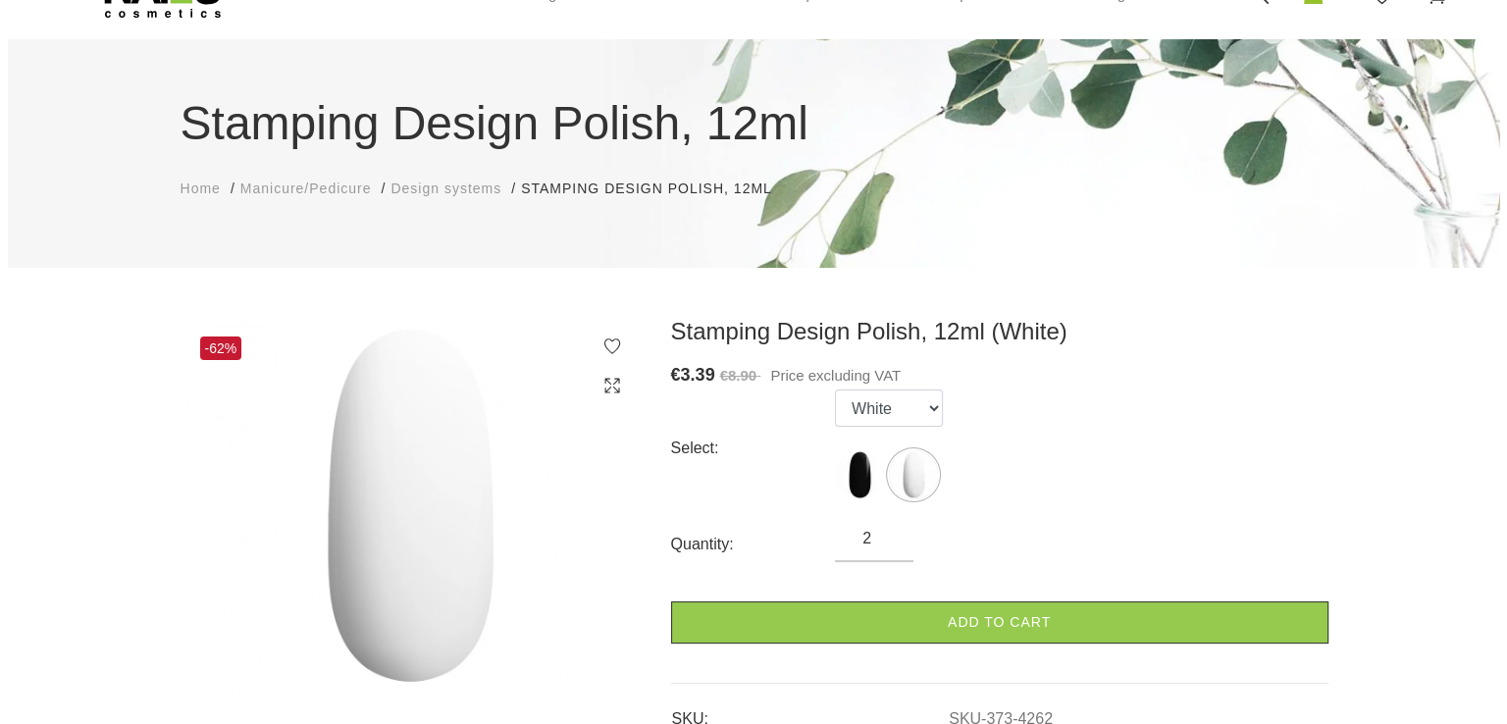
scroll to position [0, 0]
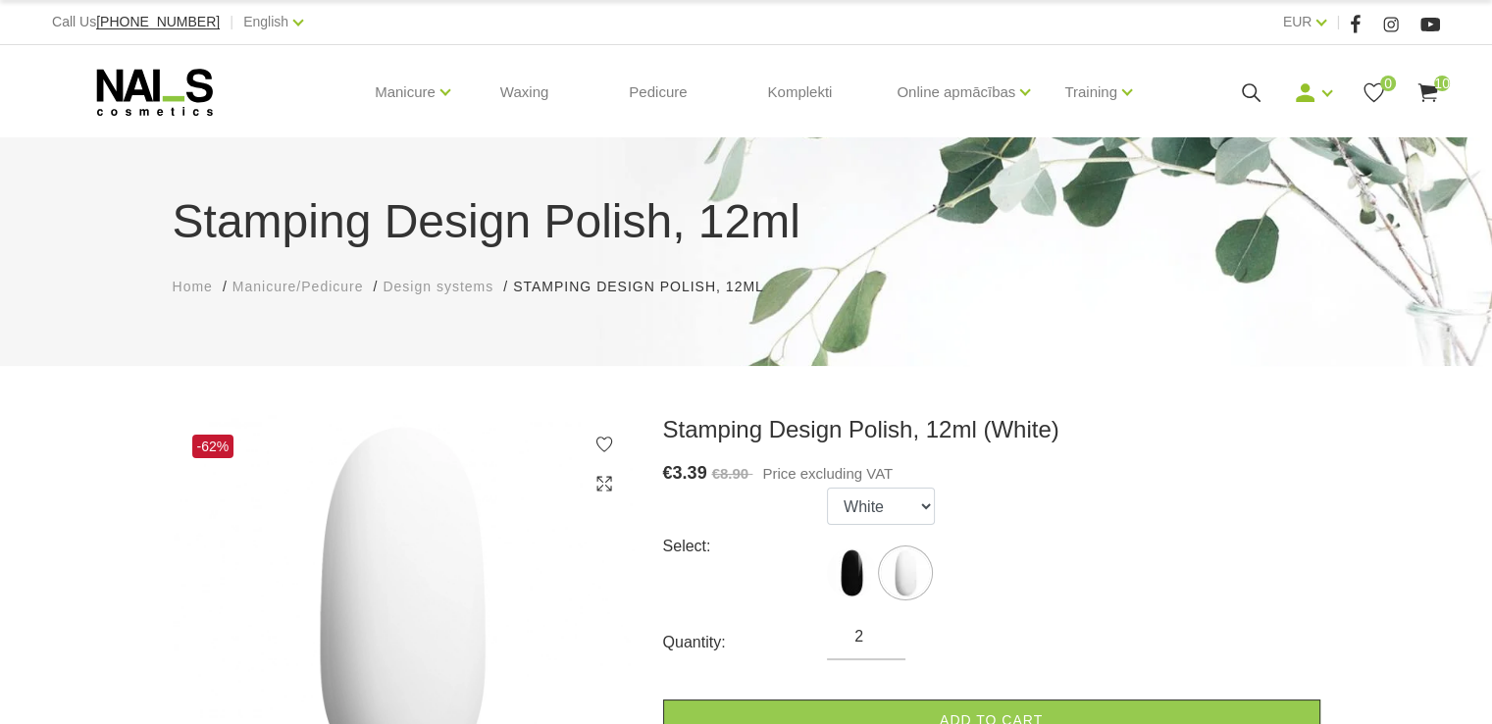
click at [1435, 86] on span "10" at bounding box center [1443, 84] width 16 height 16
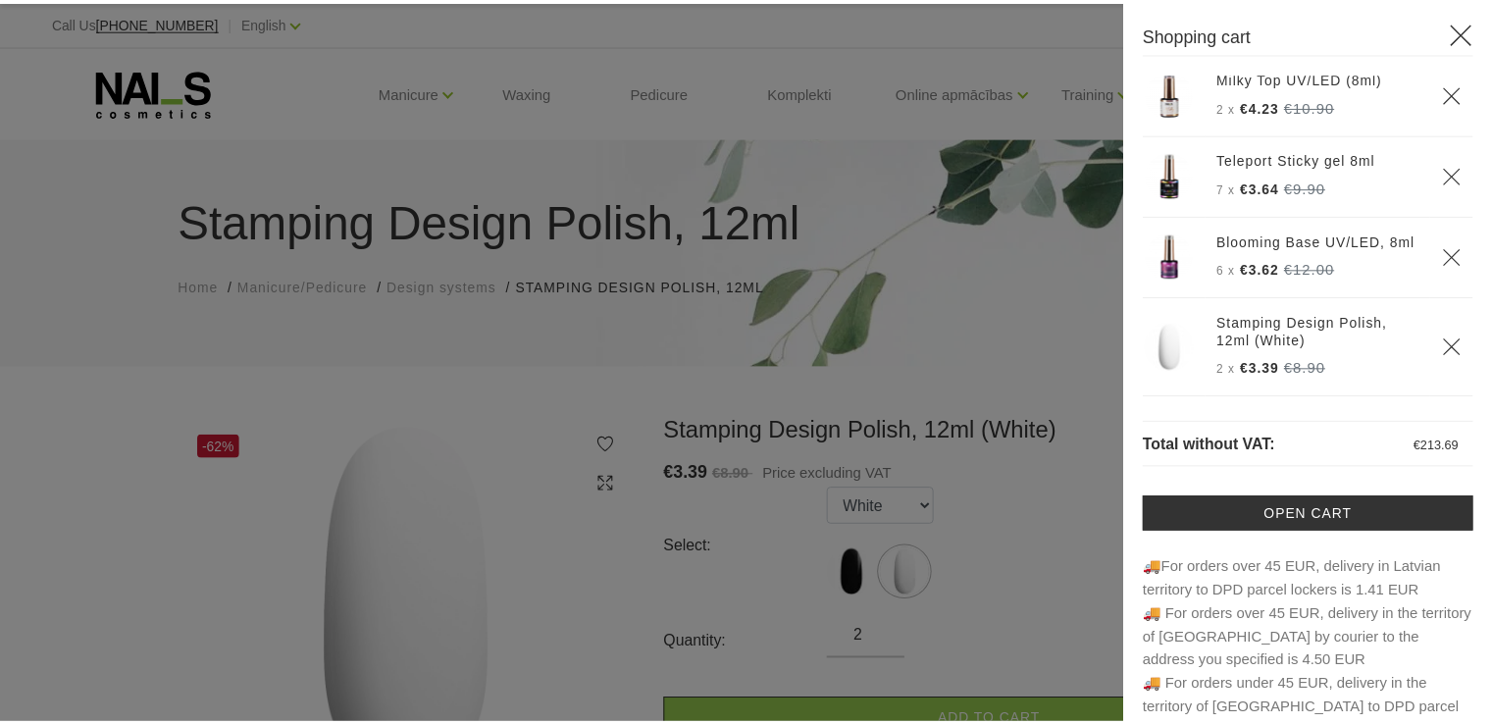
scroll to position [704, 0]
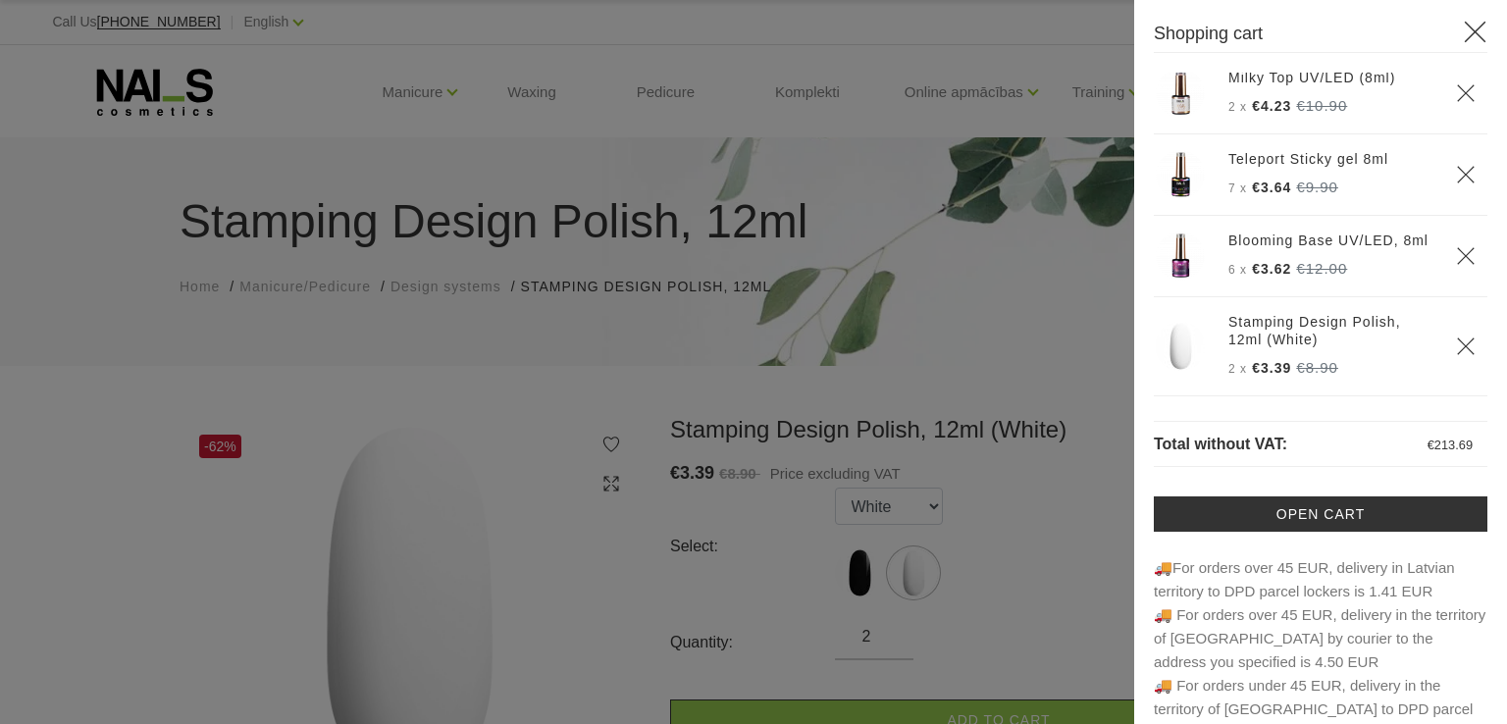
drag, startPoint x: 711, startPoint y: 162, endPoint x: 589, endPoint y: 90, distance: 142.0
click at [707, 158] on div at bounding box center [753, 362] width 1507 height 724
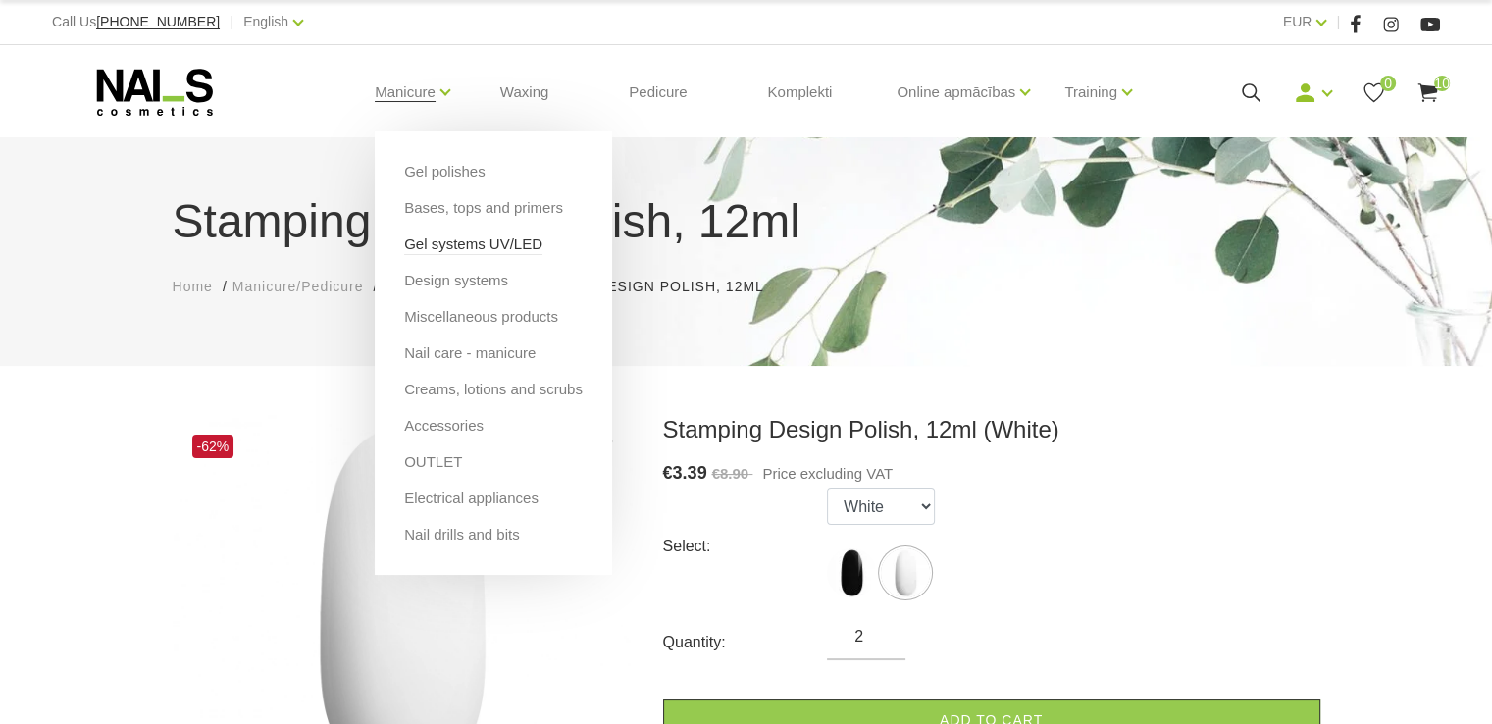
click at [423, 244] on link "Gel systems UV/LED" at bounding box center [473, 245] width 138 height 22
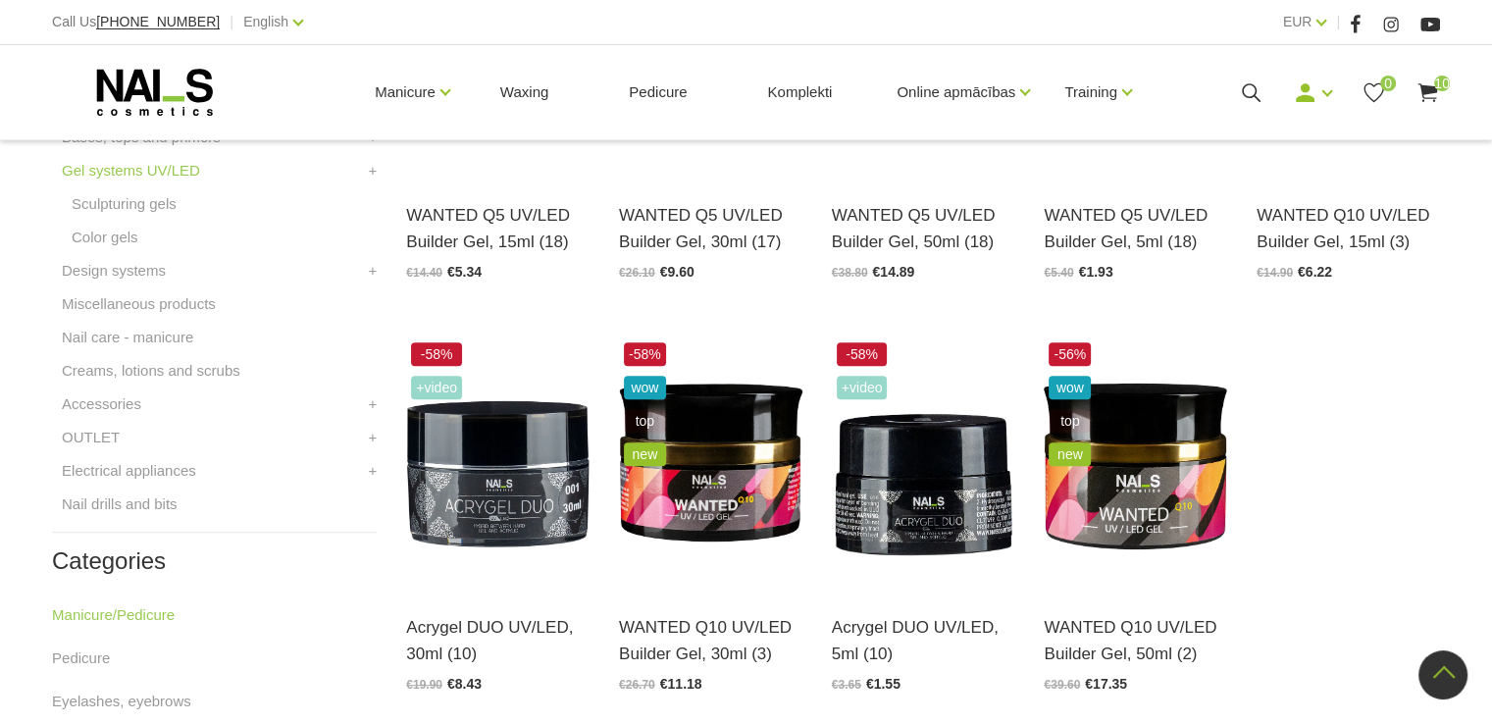
scroll to position [687, 0]
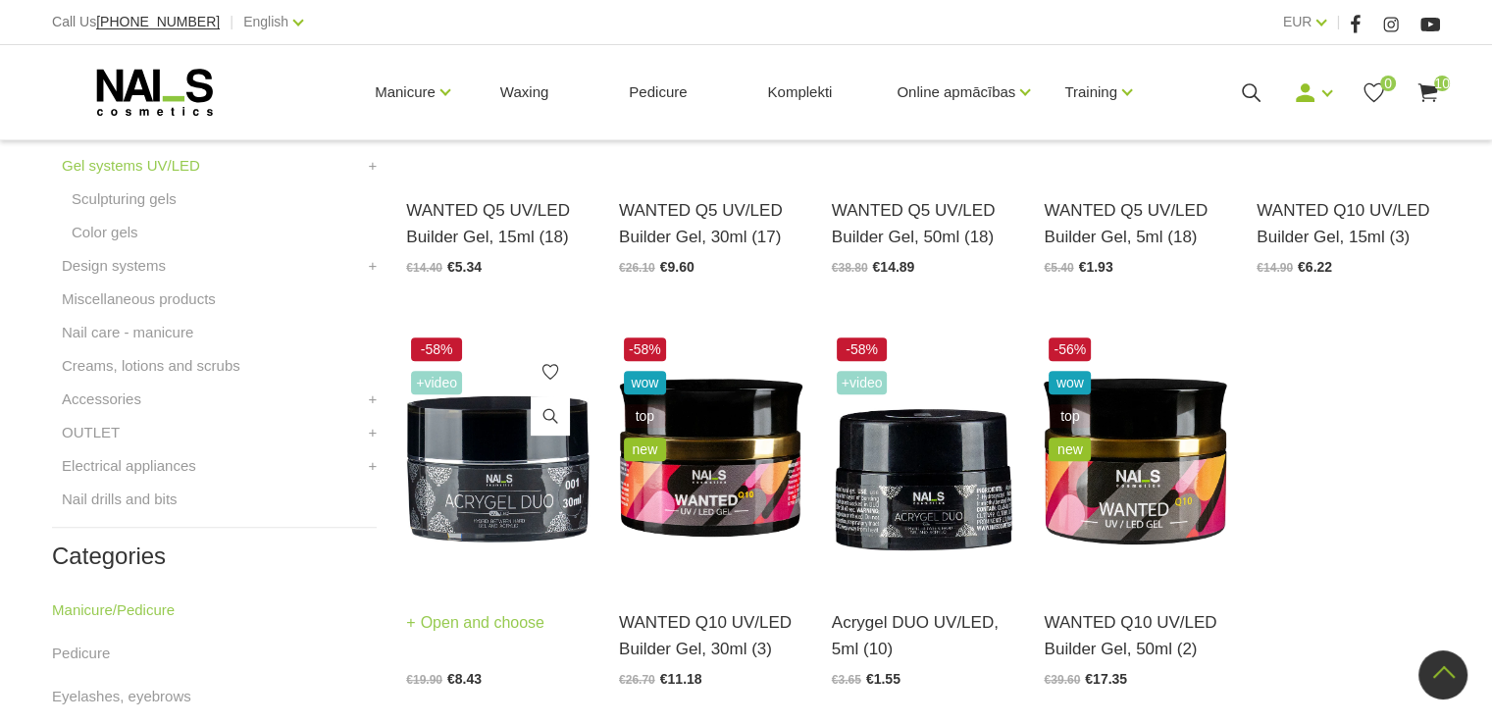
click at [529, 492] on img at bounding box center [497, 459] width 183 height 252
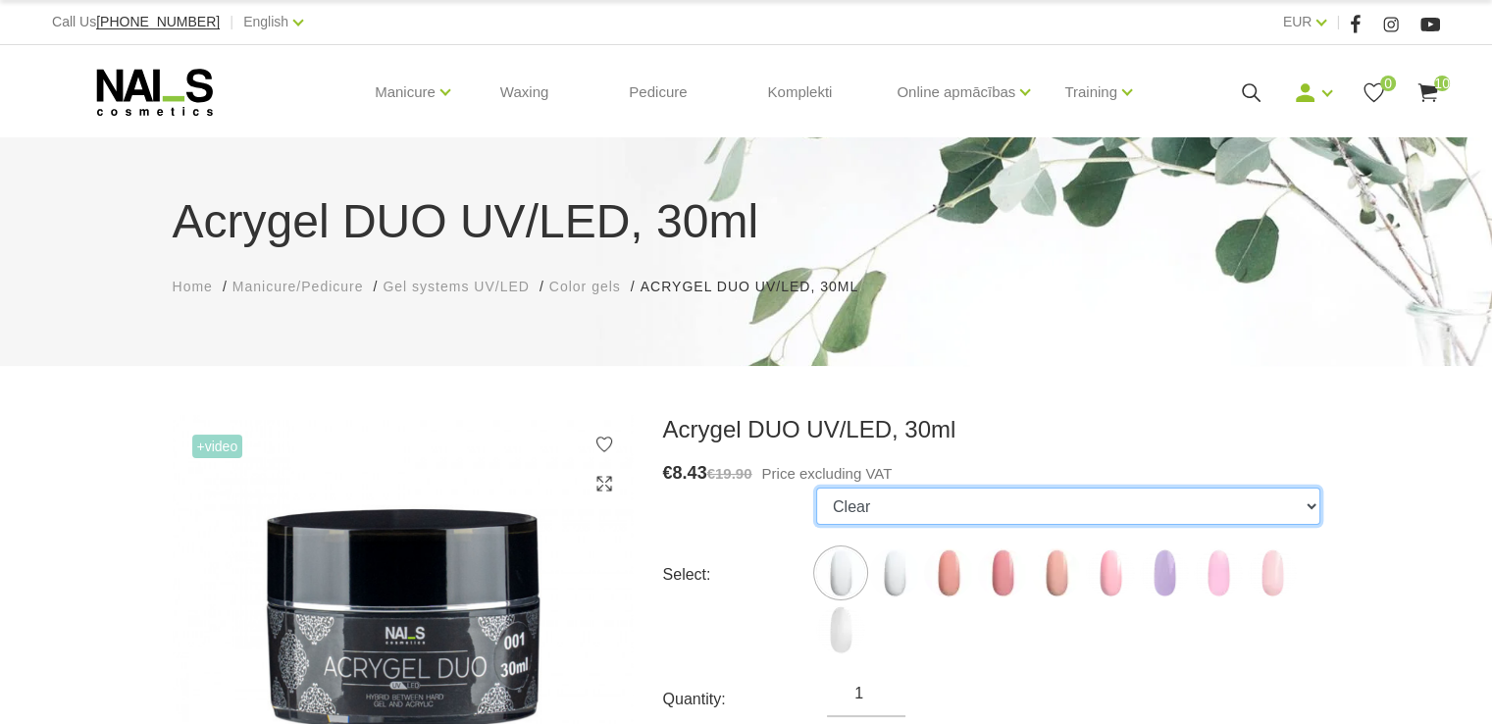
click at [1313, 506] on select "Clear Cool White Rosy Peach Rose Cool Nude Warm Nude Lavender Cotton Candy Spar…" at bounding box center [1068, 506] width 504 height 37
select select "6385"
click at [816, 488] on select "Clear Cool White Rosy Peach Rose Cool Nude Warm Nude Lavender Cotton Candy Spar…" at bounding box center [1068, 506] width 504 height 37
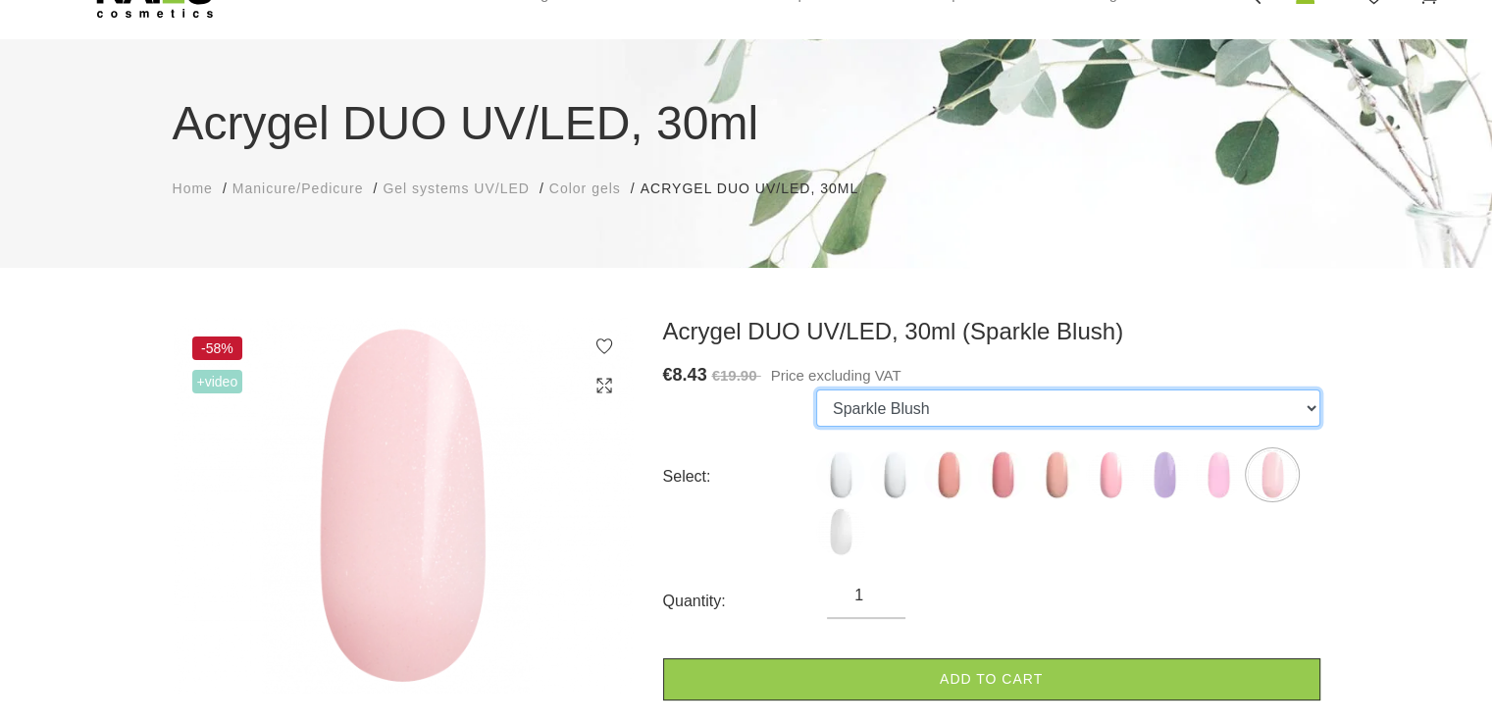
scroll to position [196, 0]
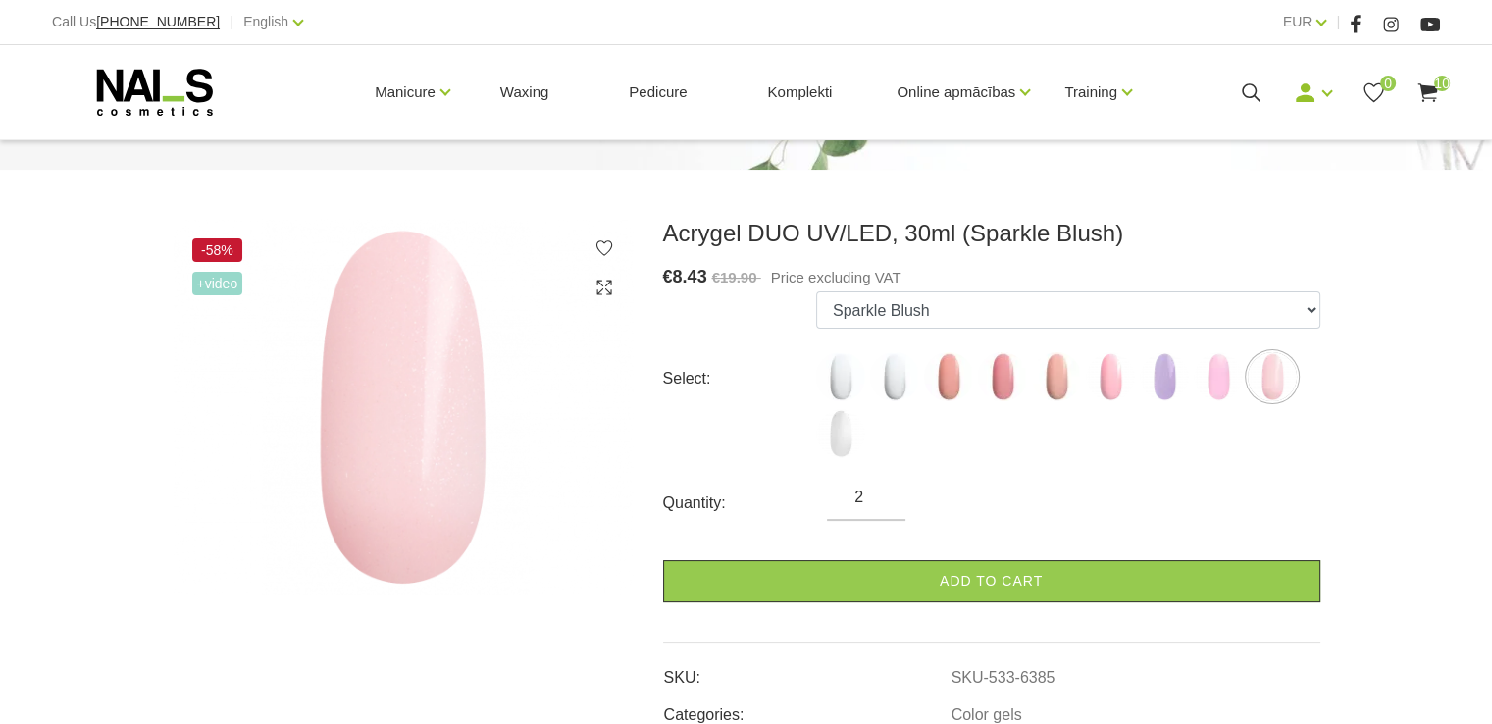
type input "2"
click at [880, 490] on input "2" at bounding box center [866, 498] width 79 height 24
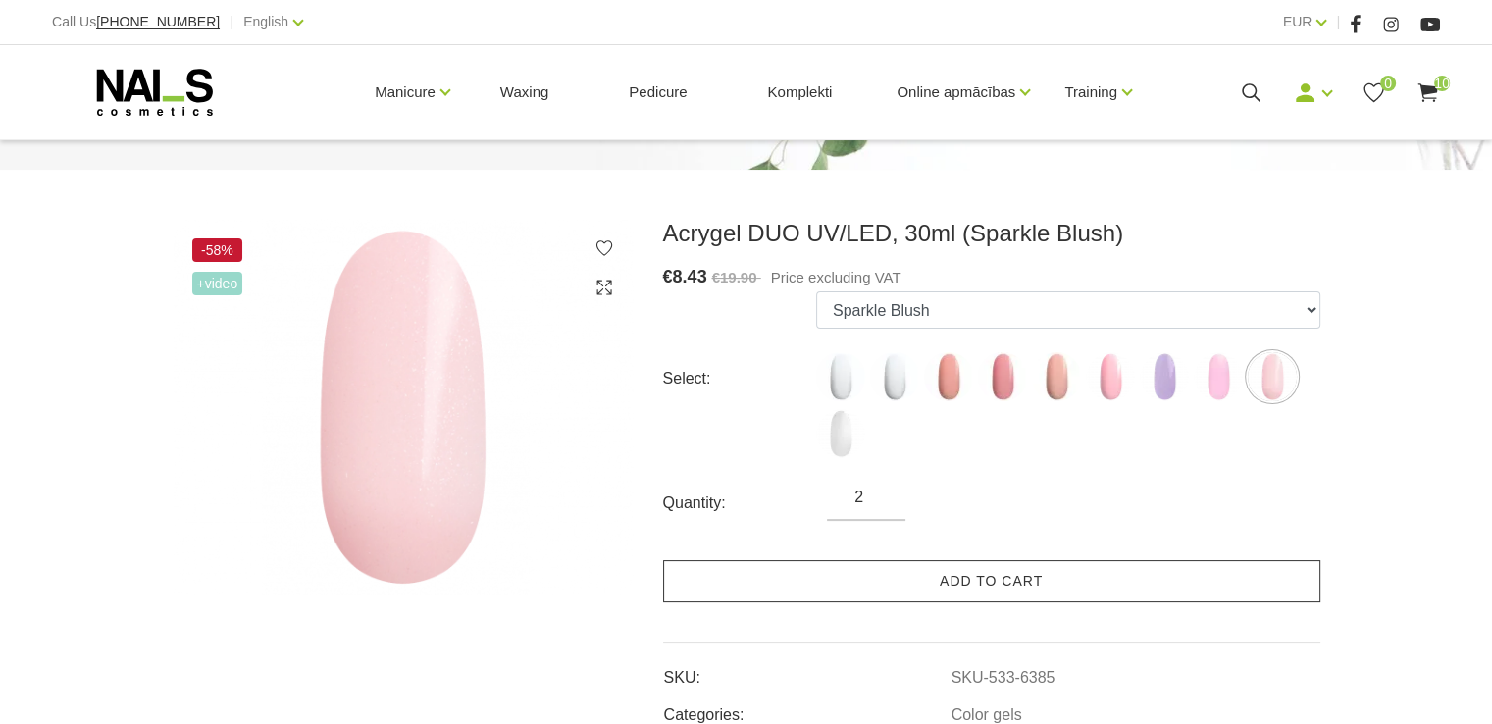
click at [901, 581] on link "Add to cart" at bounding box center [991, 581] width 657 height 42
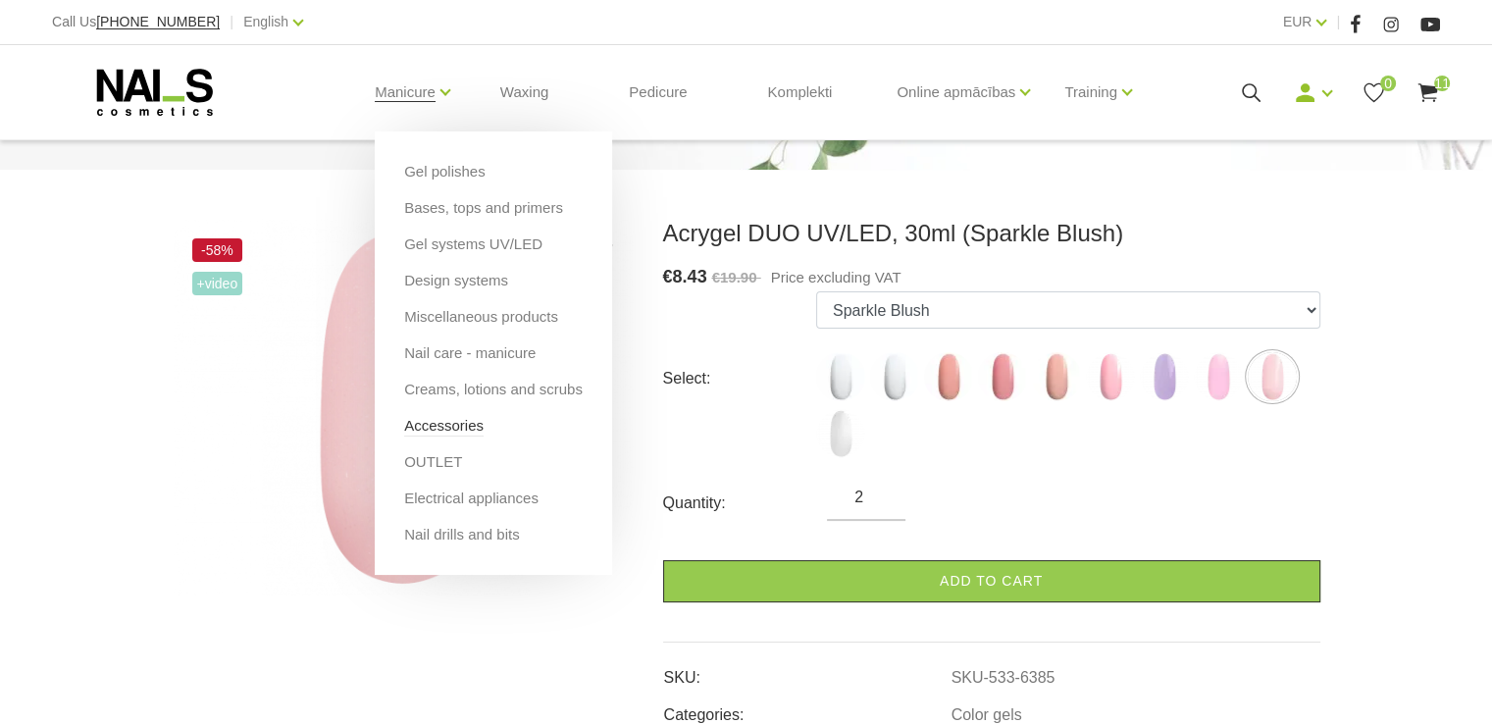
click at [428, 426] on link "Accessories" at bounding box center [443, 426] width 79 height 22
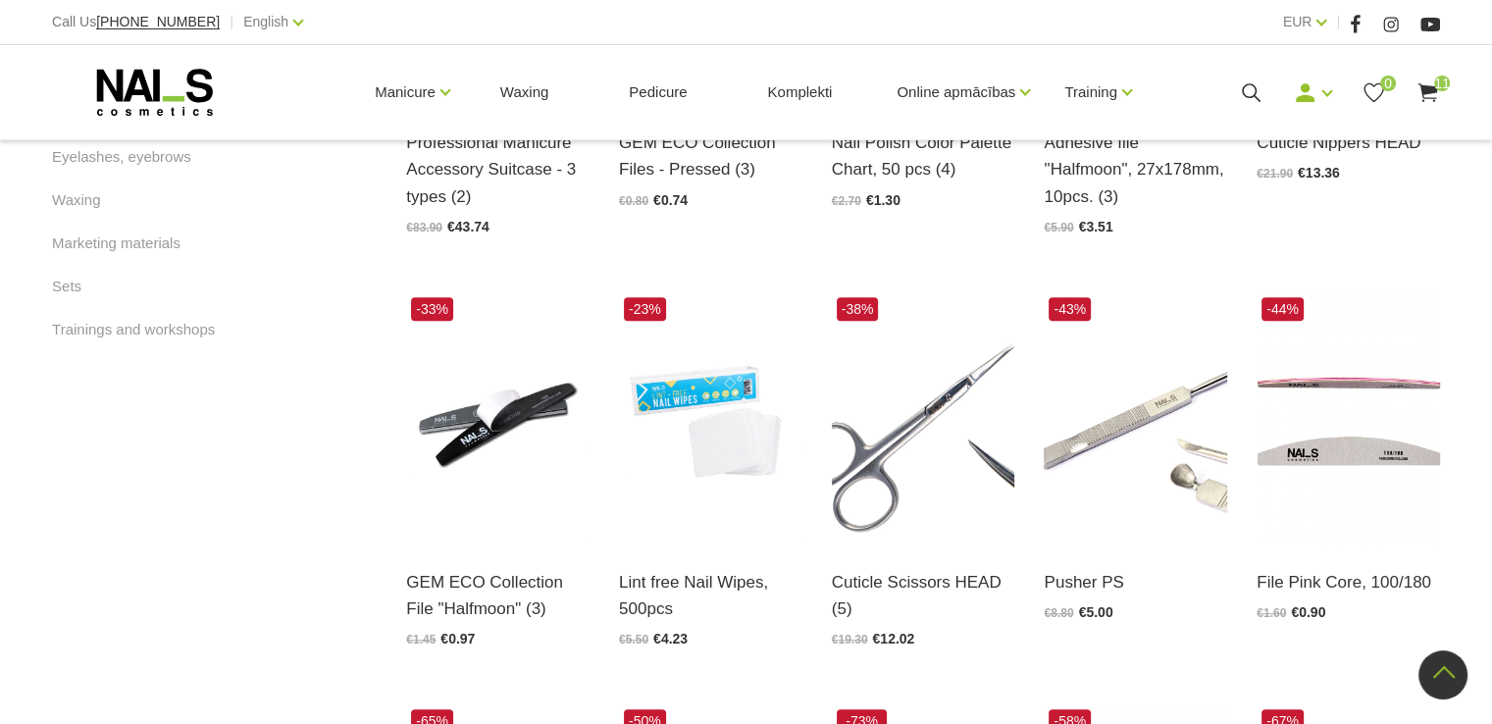
scroll to position [1374, 0]
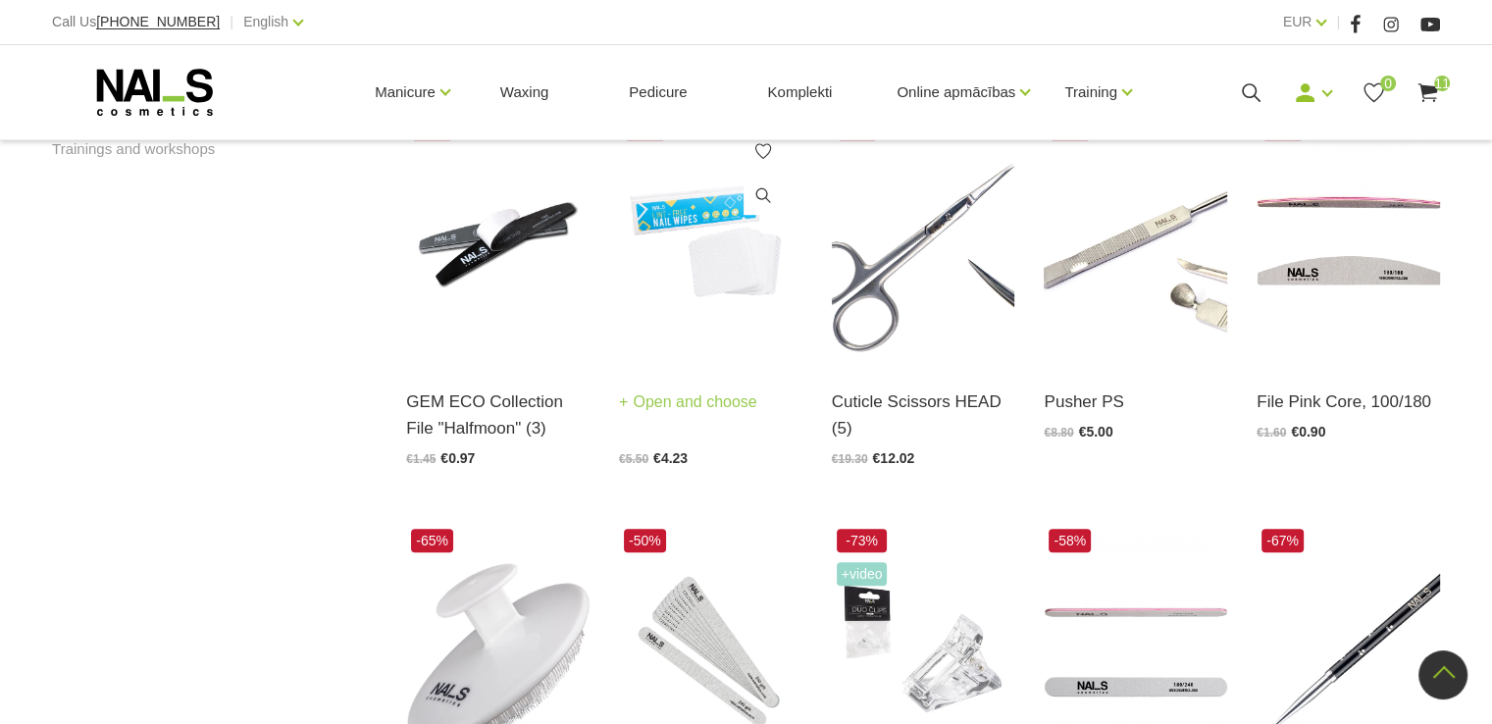
click at [713, 251] on img at bounding box center [710, 238] width 183 height 252
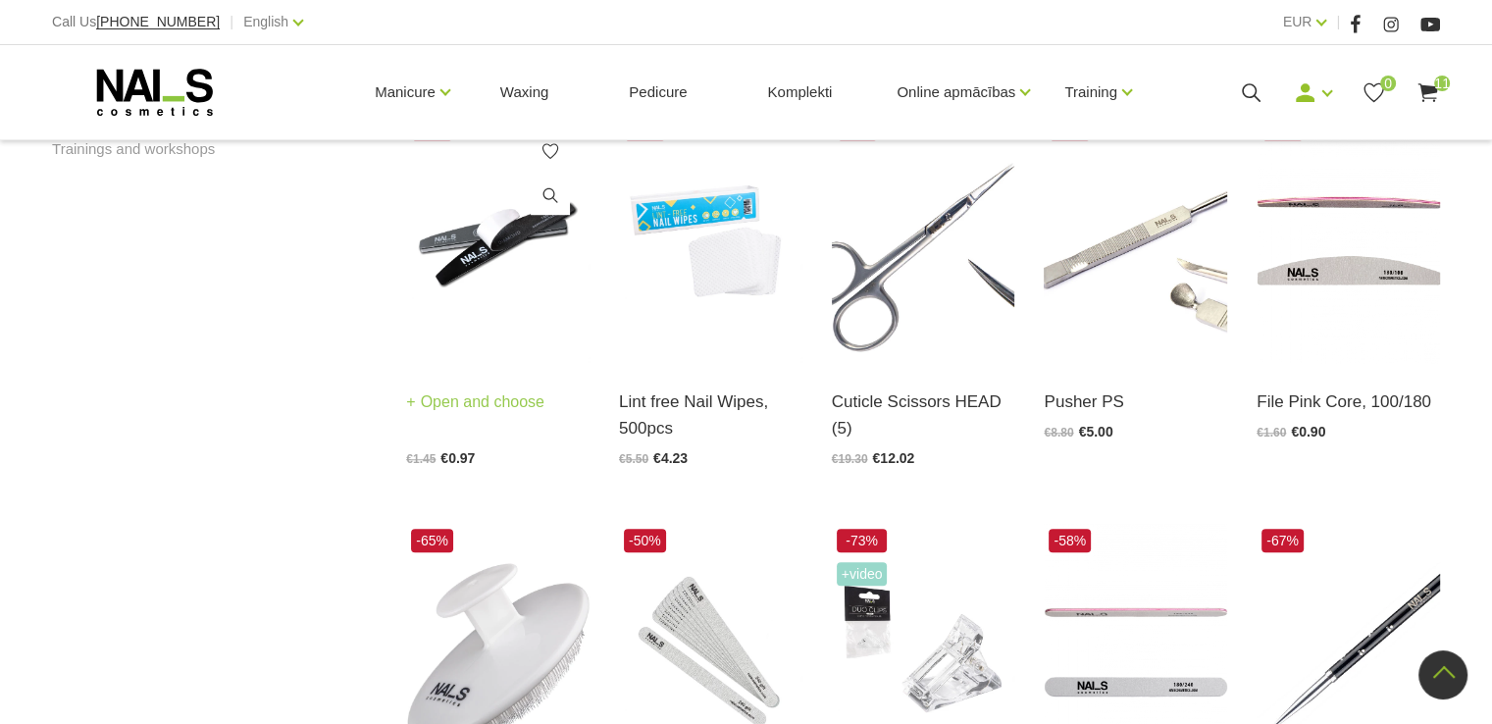
click at [502, 237] on img at bounding box center [497, 238] width 183 height 252
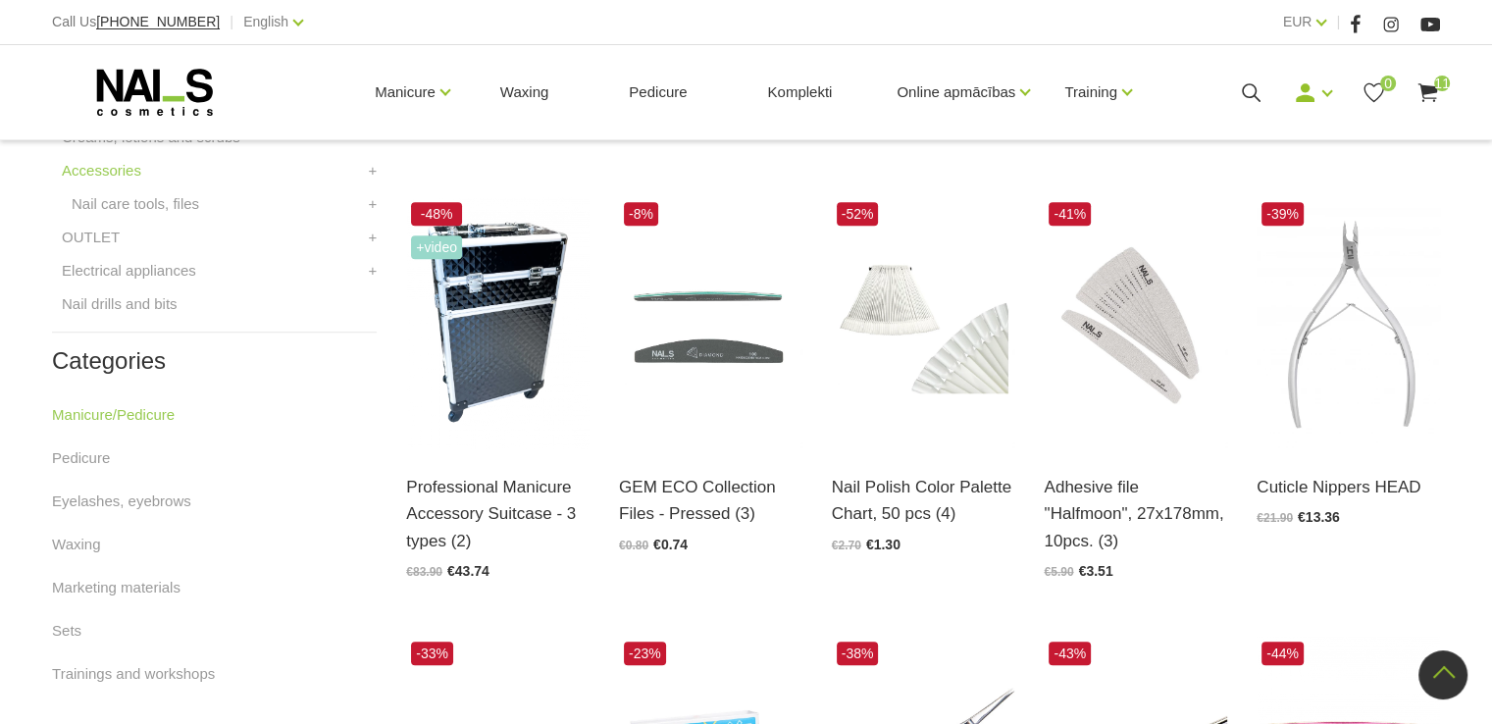
scroll to position [883, 0]
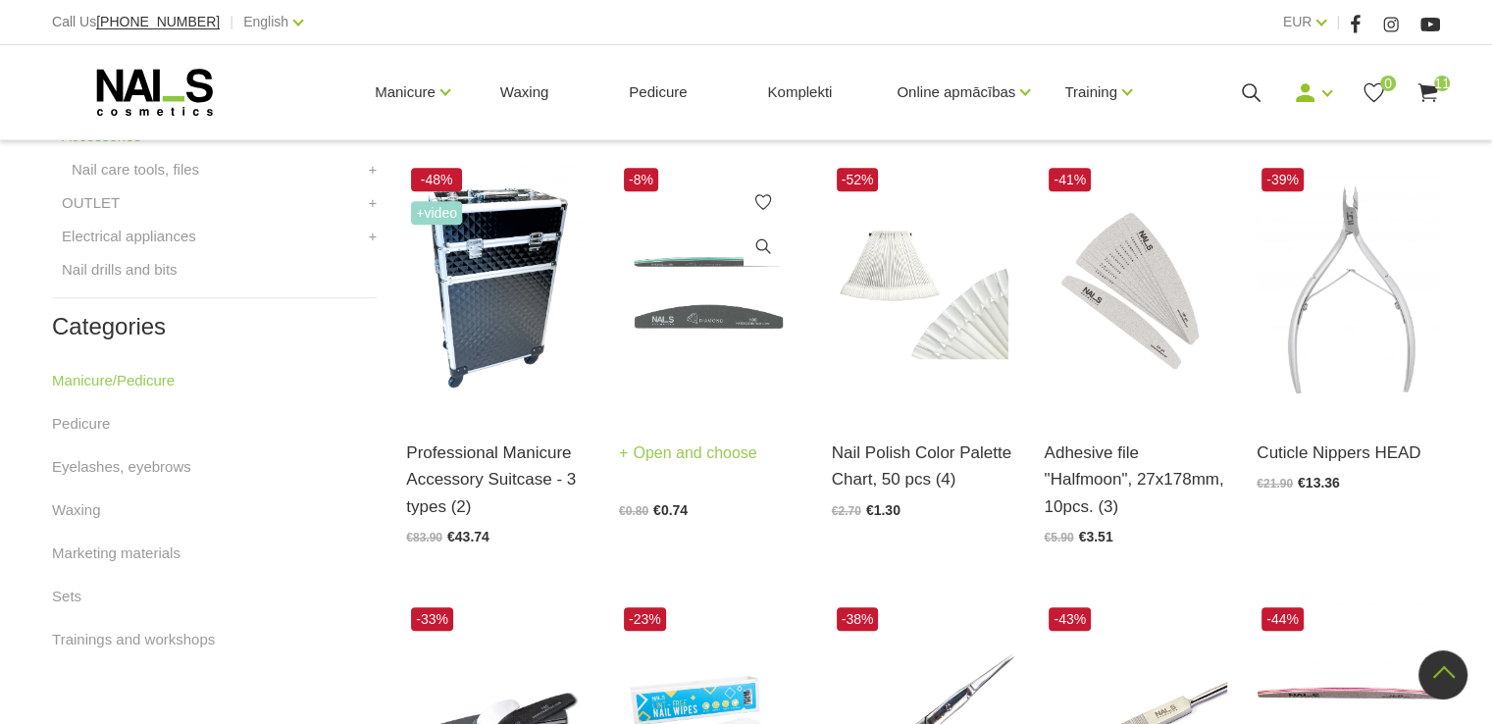
click at [753, 311] on img at bounding box center [710, 289] width 183 height 252
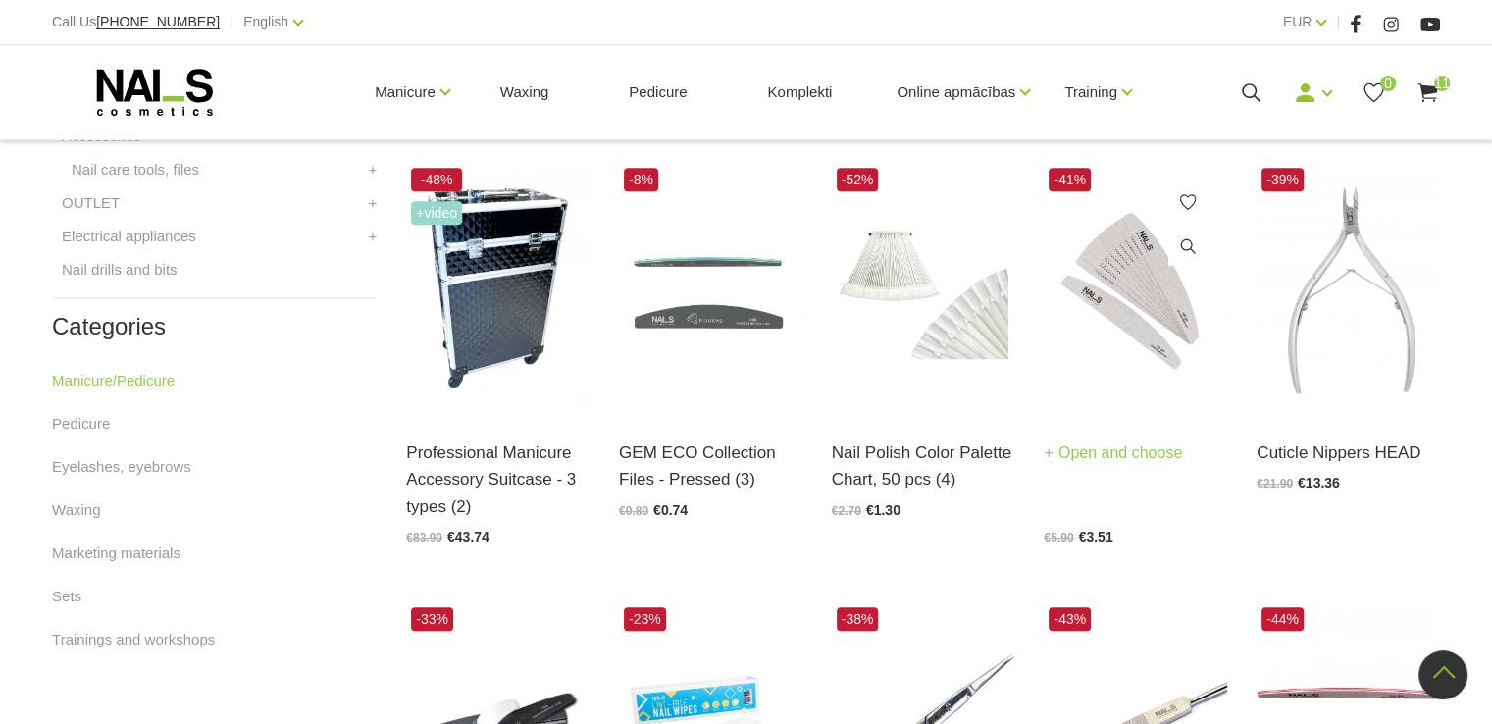
click at [1168, 299] on img at bounding box center [1135, 289] width 183 height 252
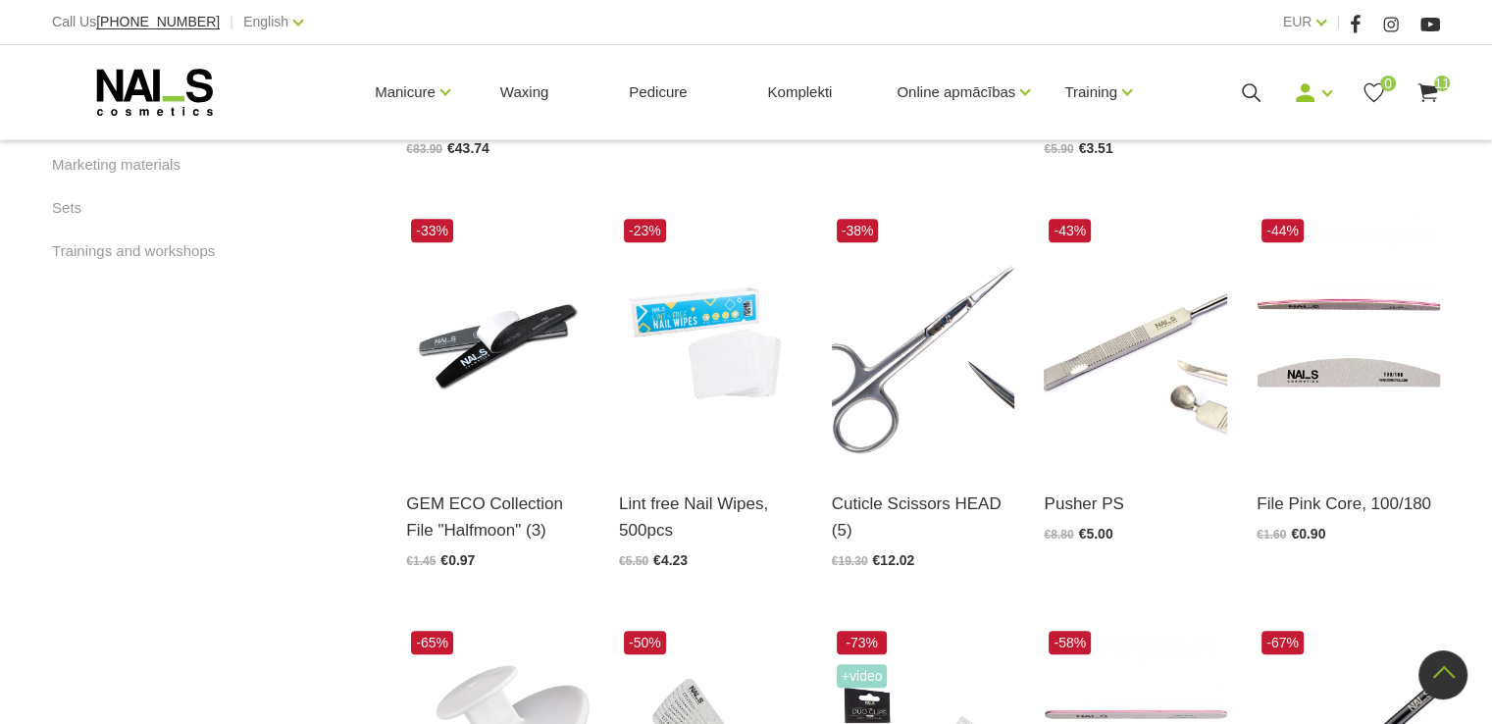
scroll to position [1276, 0]
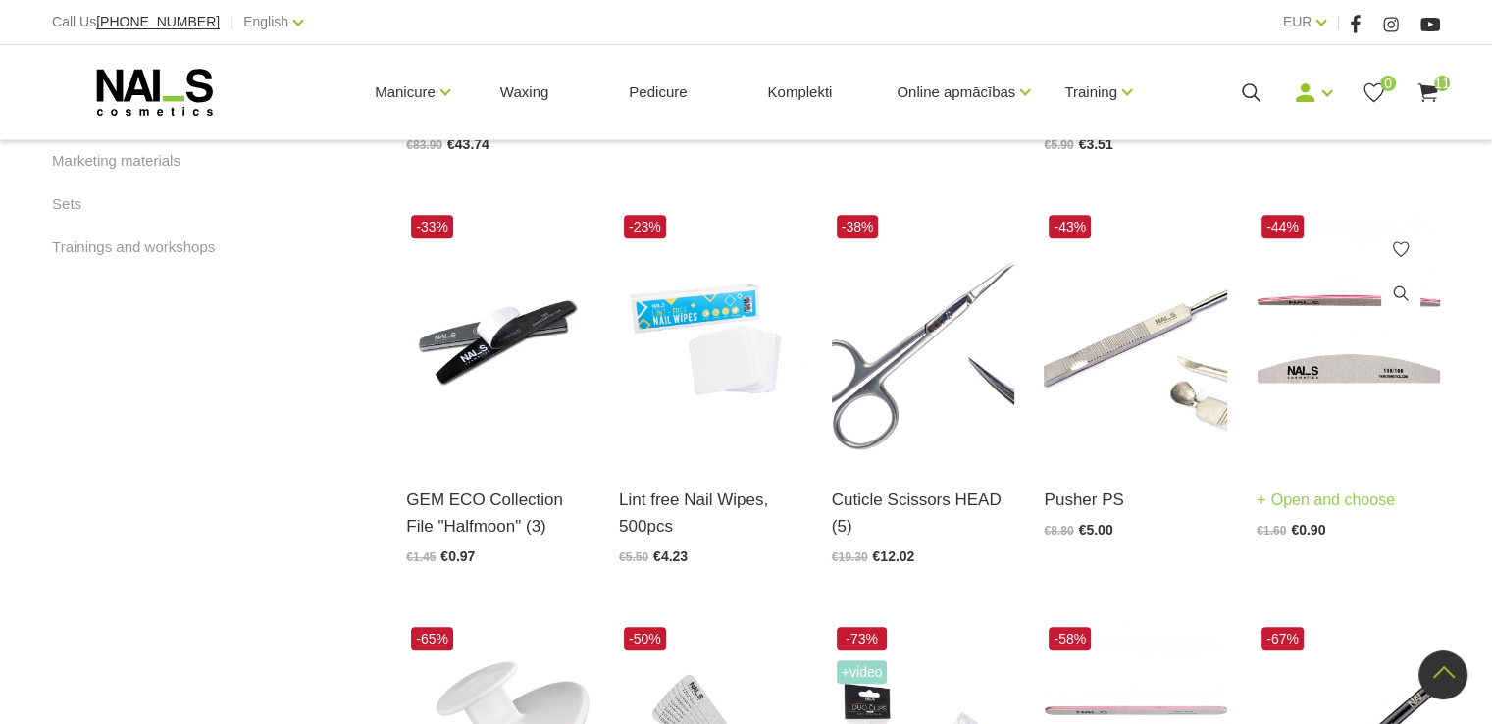
click at [1370, 367] on img at bounding box center [1348, 336] width 183 height 252
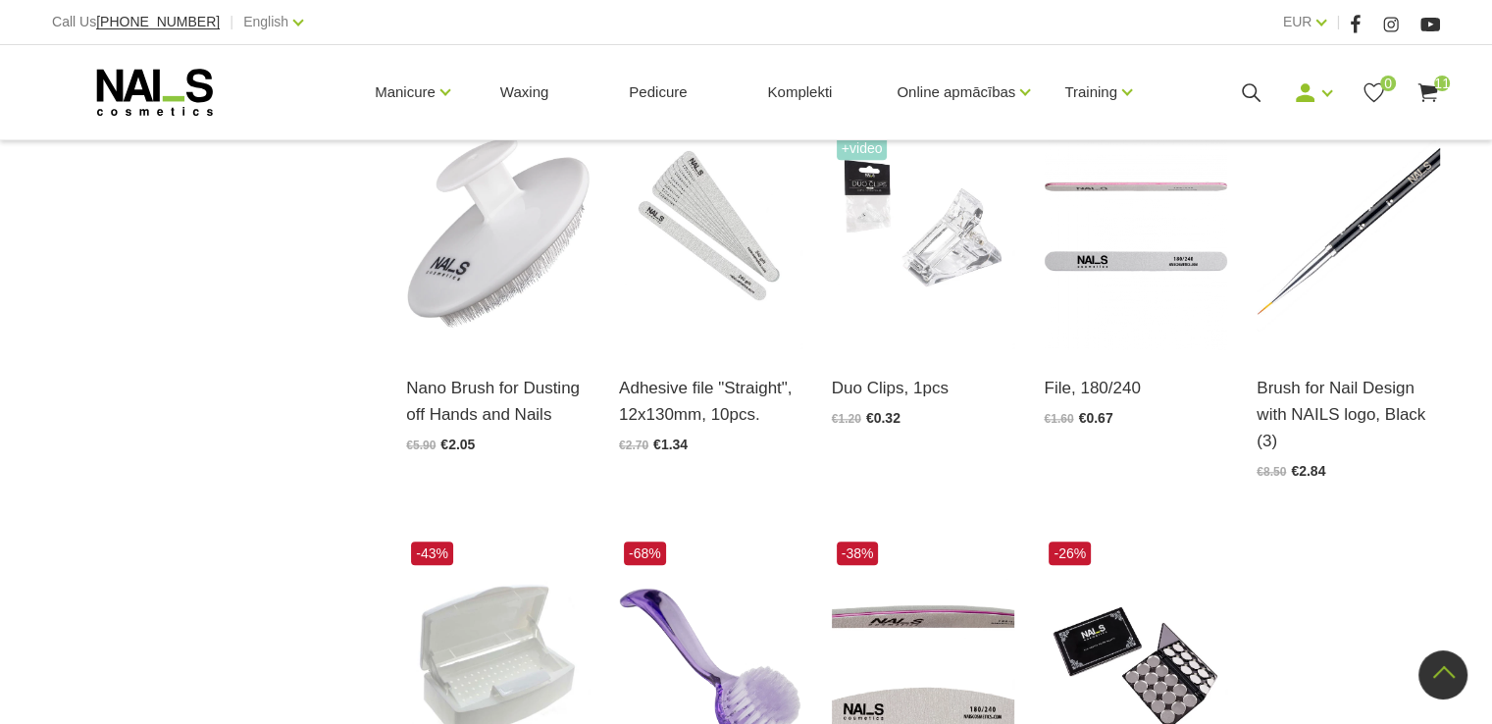
scroll to position [1766, 0]
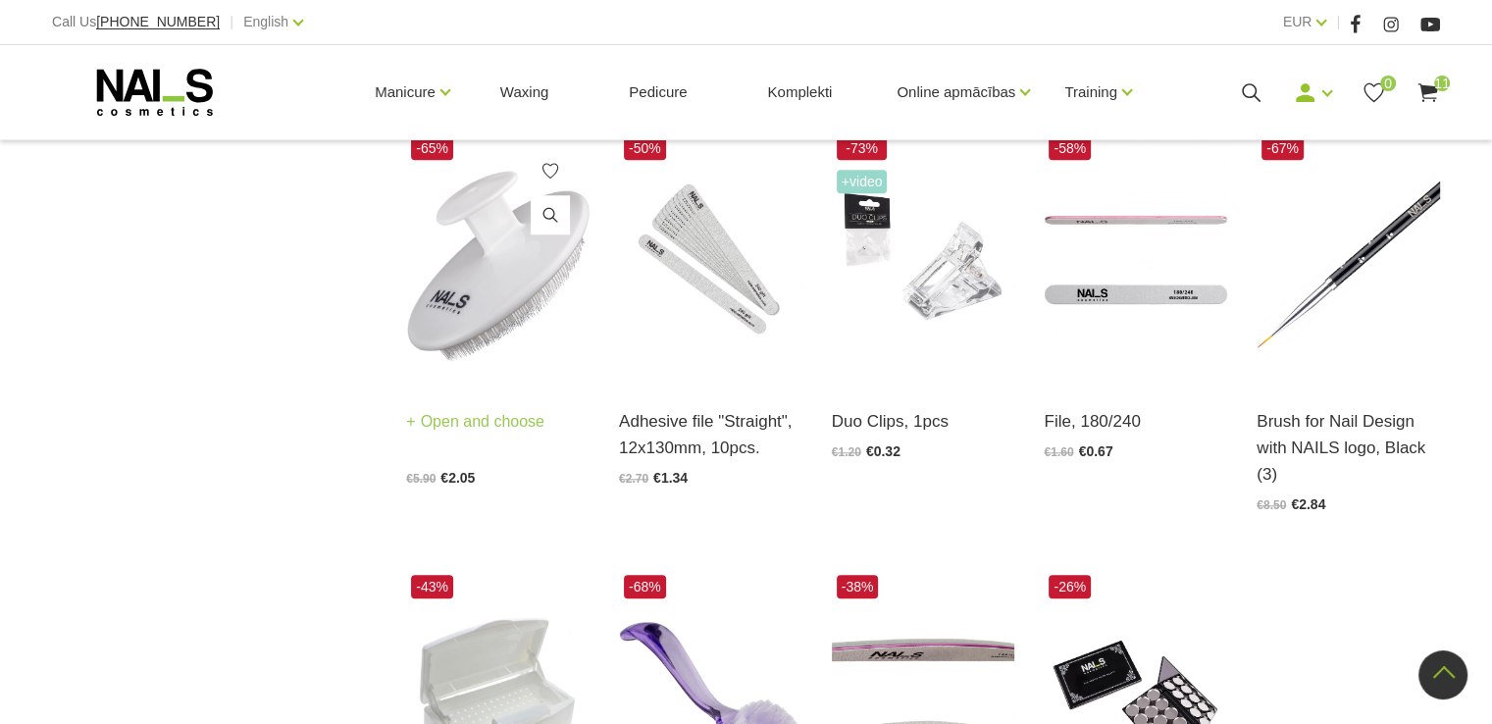
click at [503, 290] on img at bounding box center [497, 257] width 183 height 252
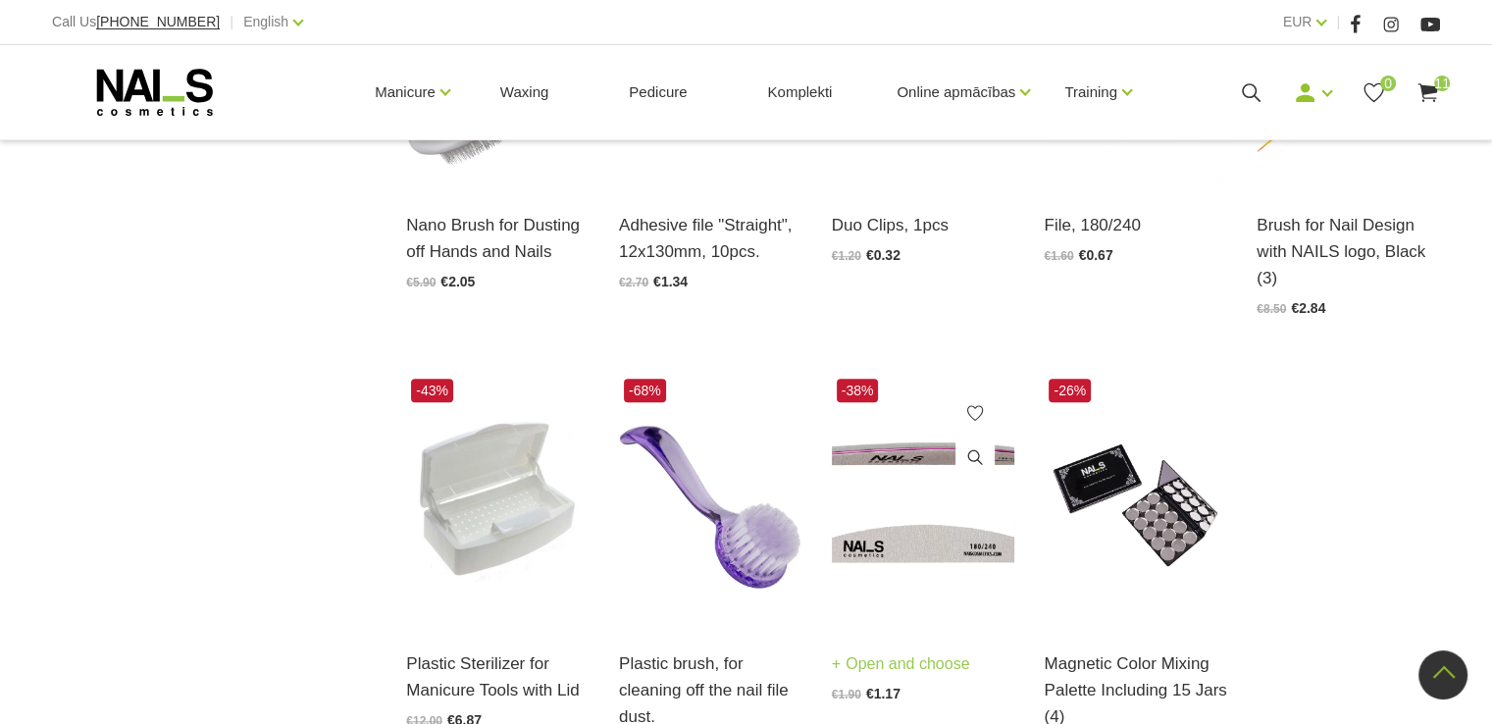
scroll to position [2061, 0]
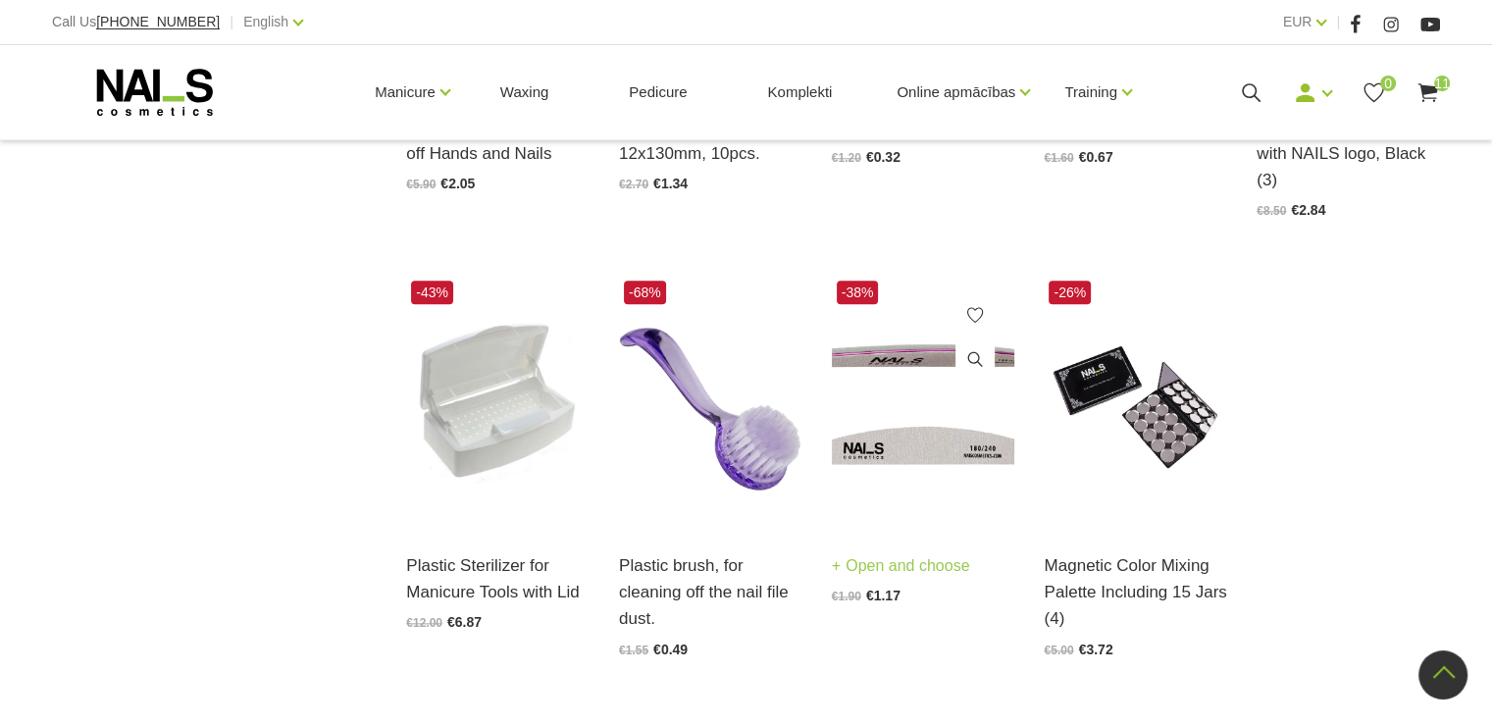
click at [915, 446] on img at bounding box center [923, 402] width 183 height 252
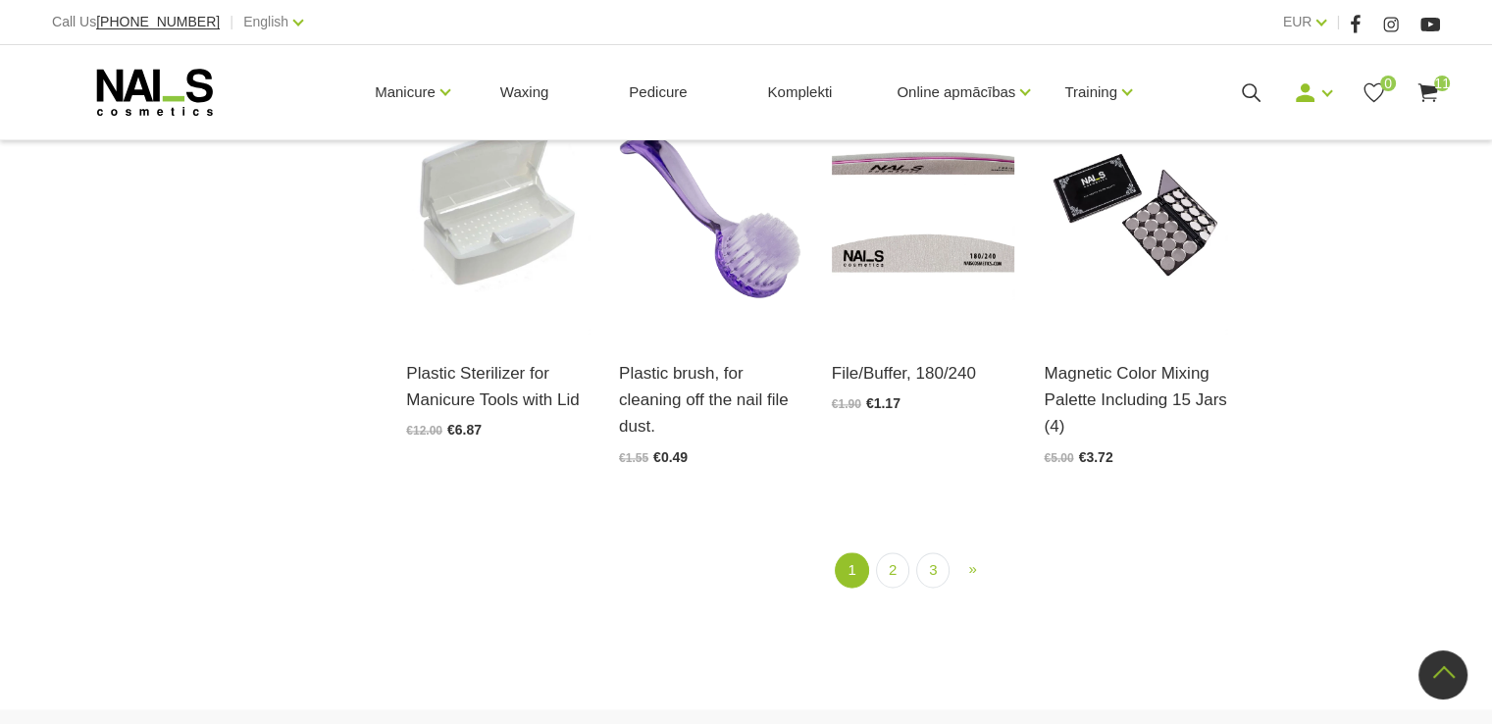
scroll to position [2257, 0]
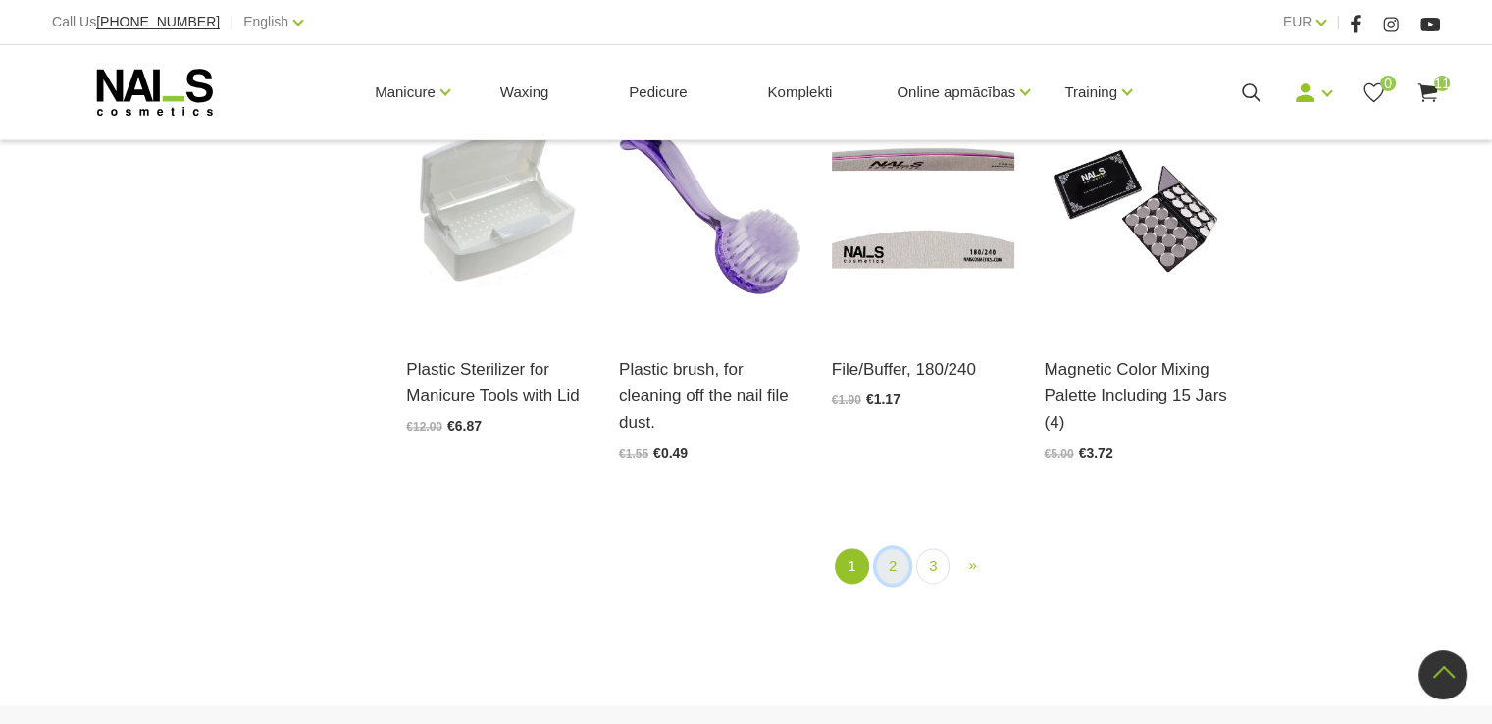
click at [899, 571] on link "2" at bounding box center [892, 567] width 33 height 36
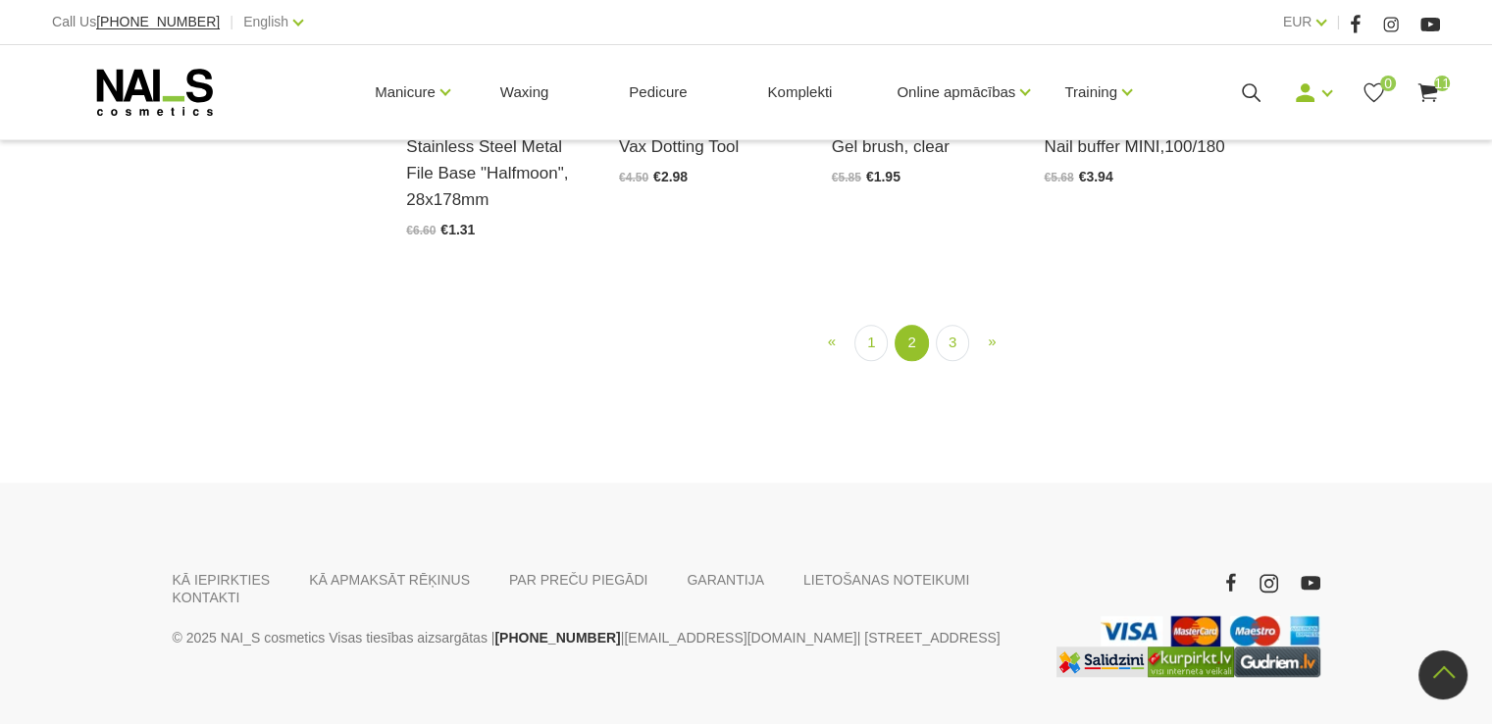
scroll to position [1774, 0]
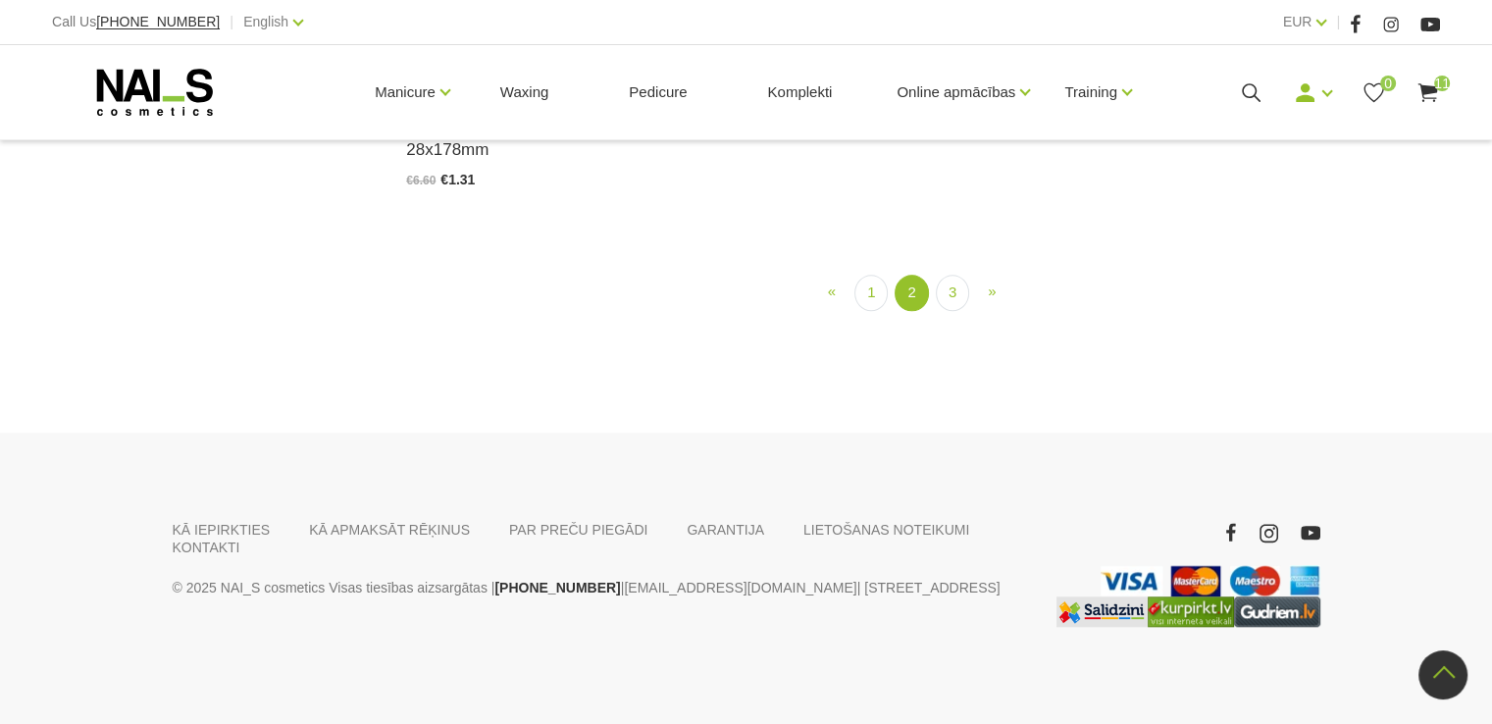
click at [954, 310] on link "3" at bounding box center [952, 292] width 33 height 36
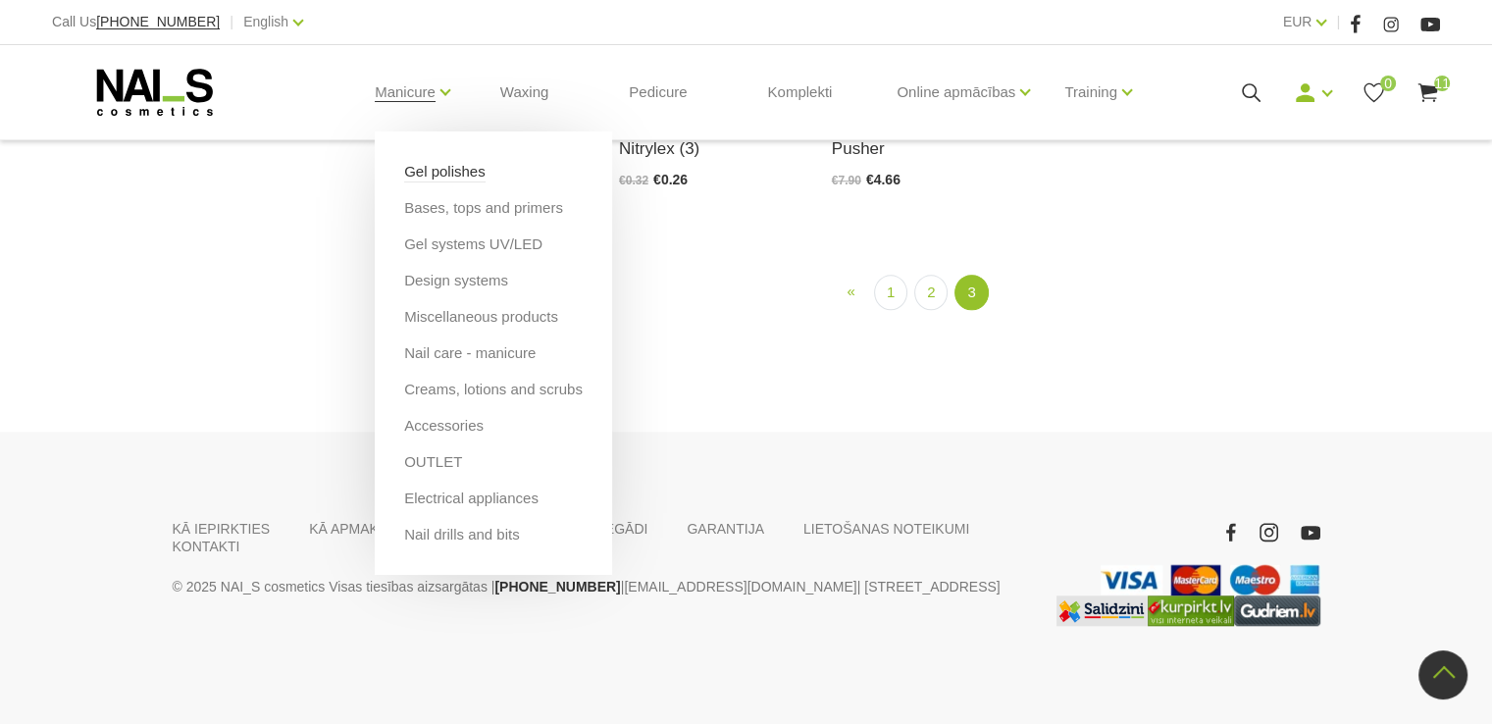
click at [418, 167] on link "Gel polishes" at bounding box center [444, 172] width 81 height 22
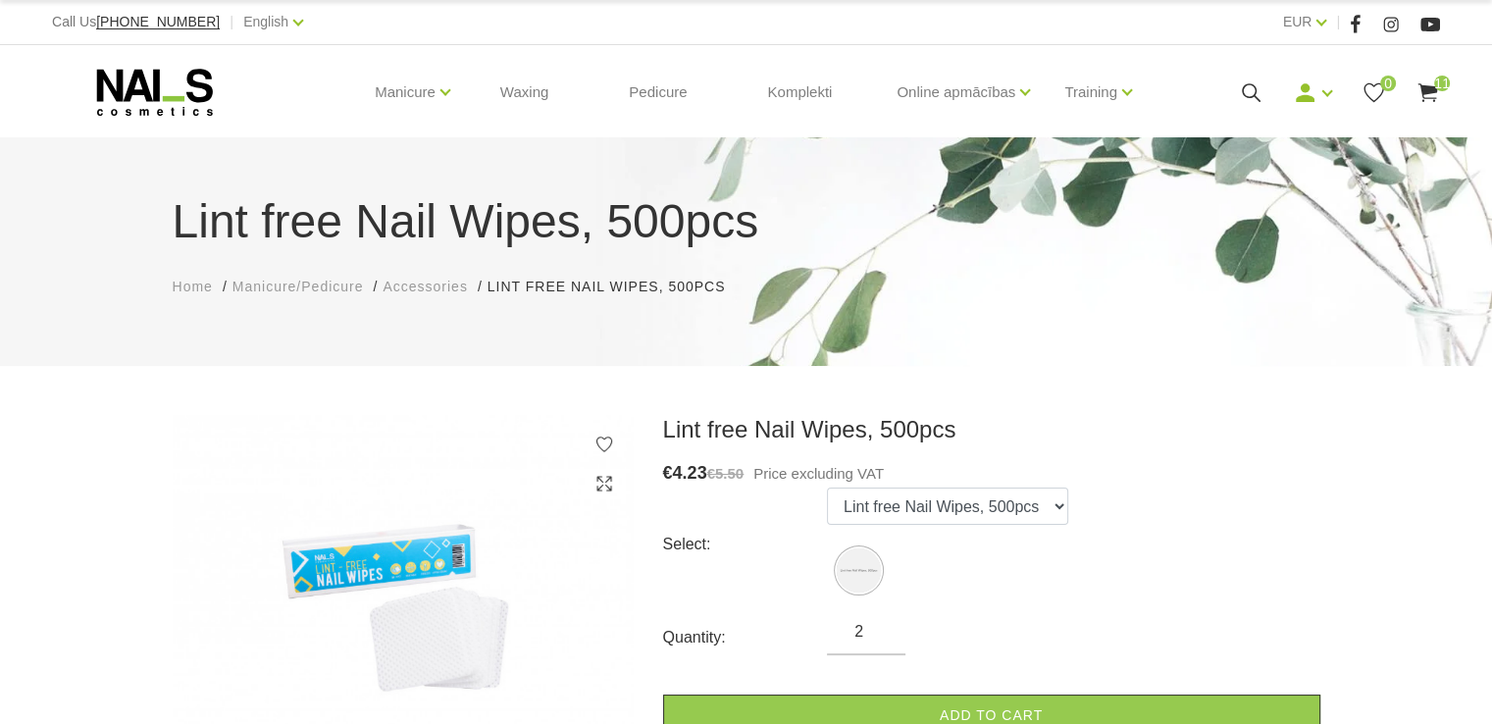
click at [886, 626] on input "2" at bounding box center [866, 632] width 79 height 24
click at [886, 626] on input "3" at bounding box center [866, 632] width 79 height 24
click at [886, 626] on input "4" at bounding box center [866, 632] width 79 height 24
type input "5"
click at [886, 626] on input "5" at bounding box center [866, 632] width 79 height 24
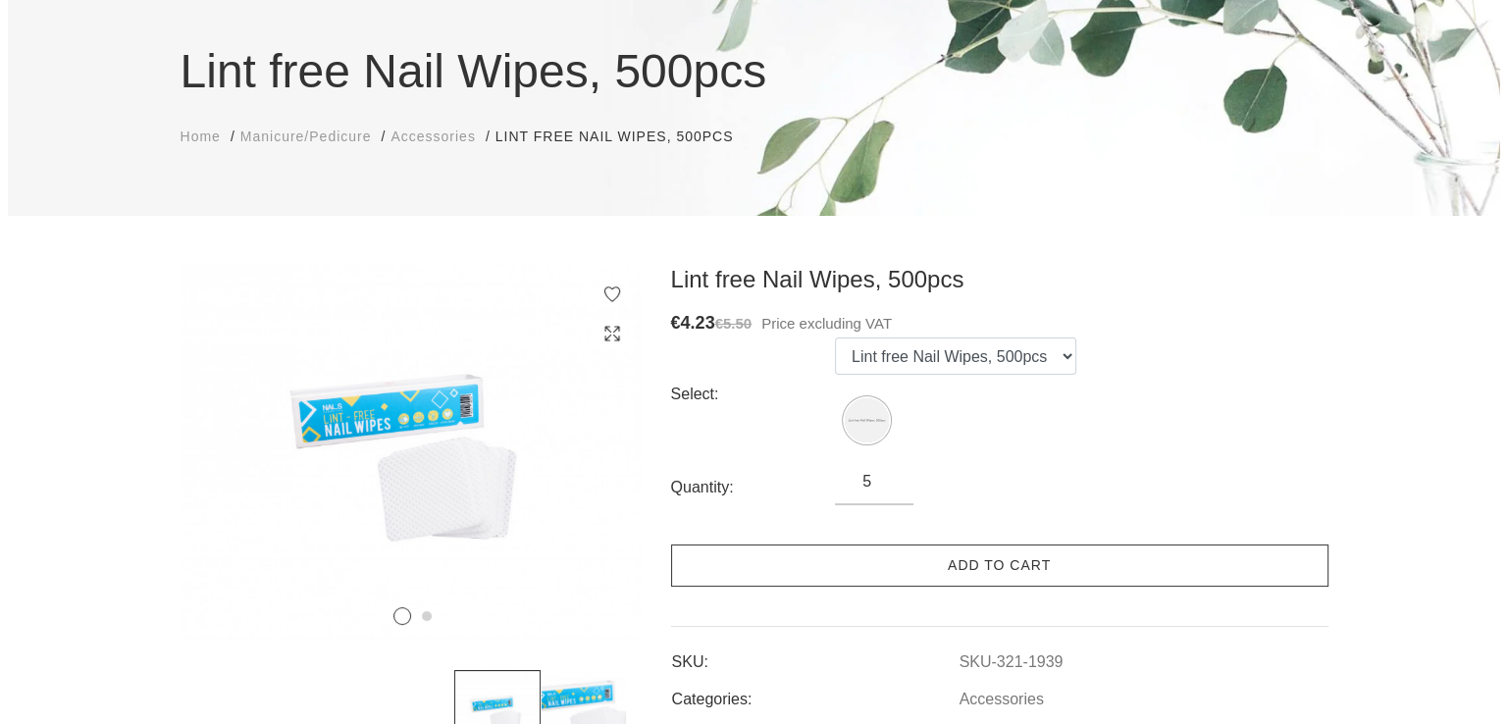
scroll to position [196, 0]
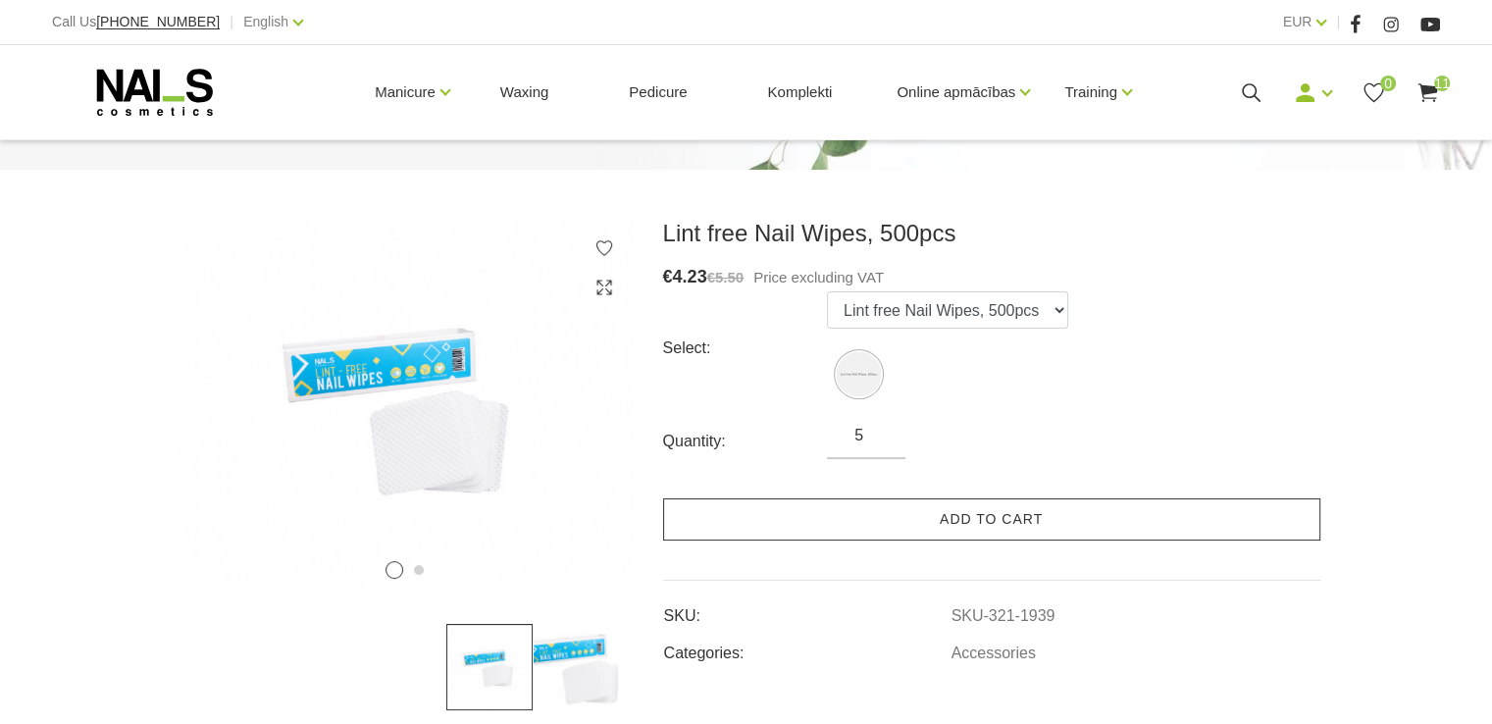
click at [985, 519] on link "Add to cart" at bounding box center [991, 519] width 657 height 42
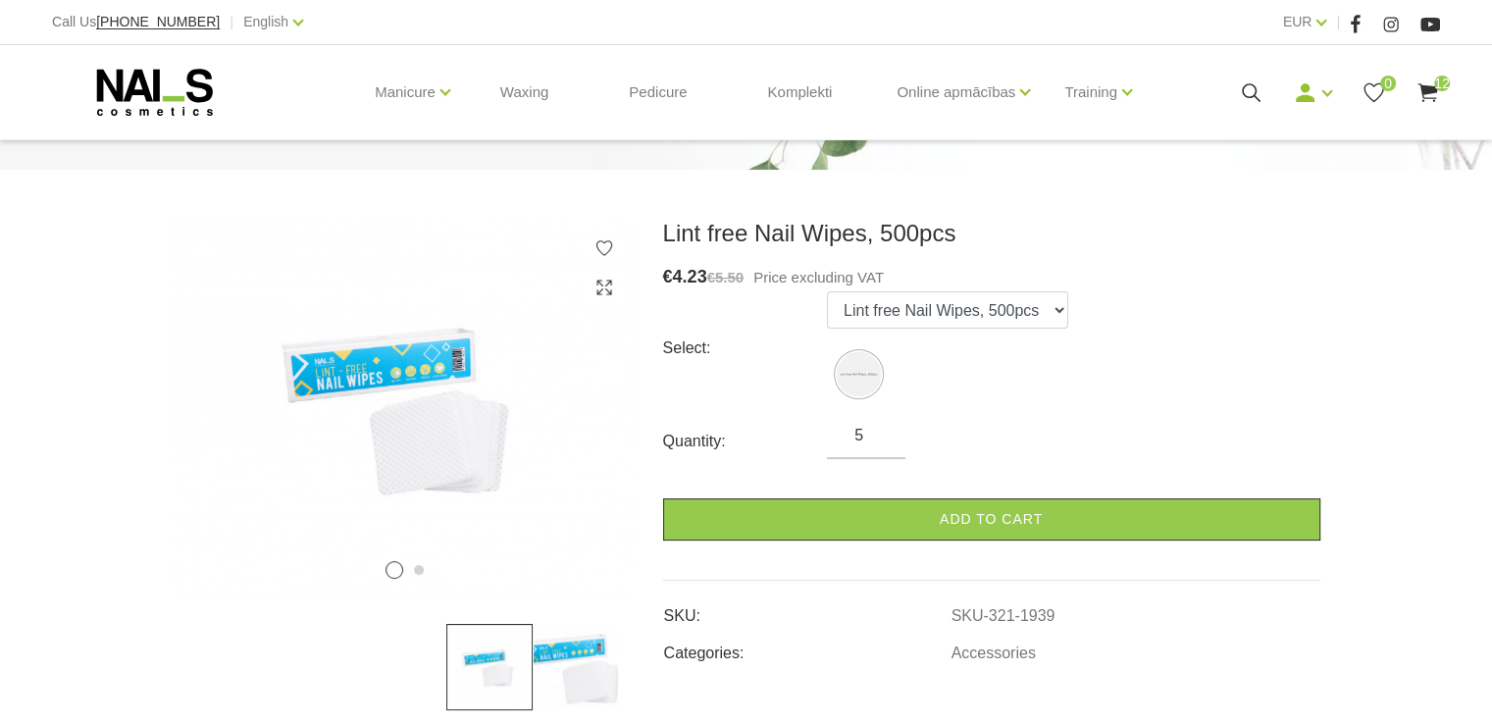
click at [1429, 90] on use at bounding box center [1428, 92] width 20 height 19
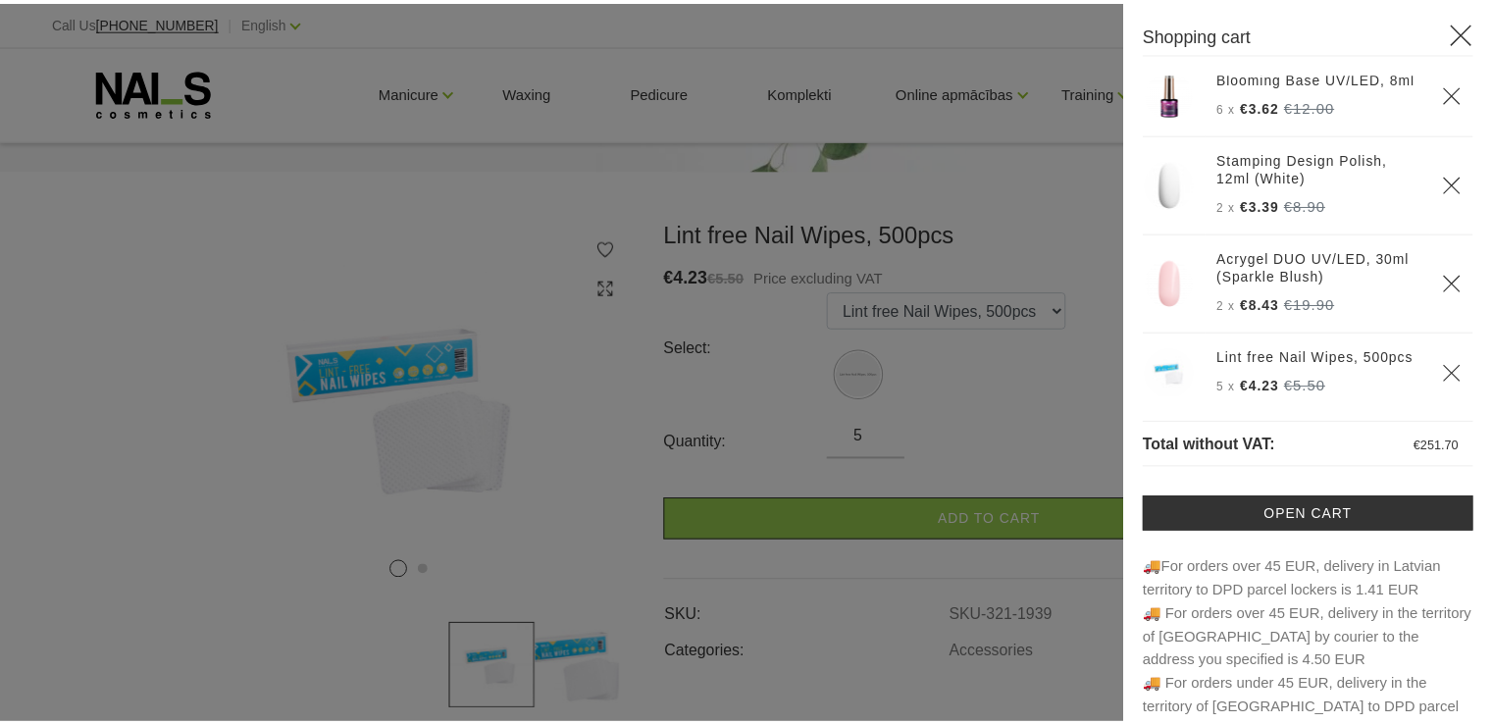
scroll to position [903, 0]
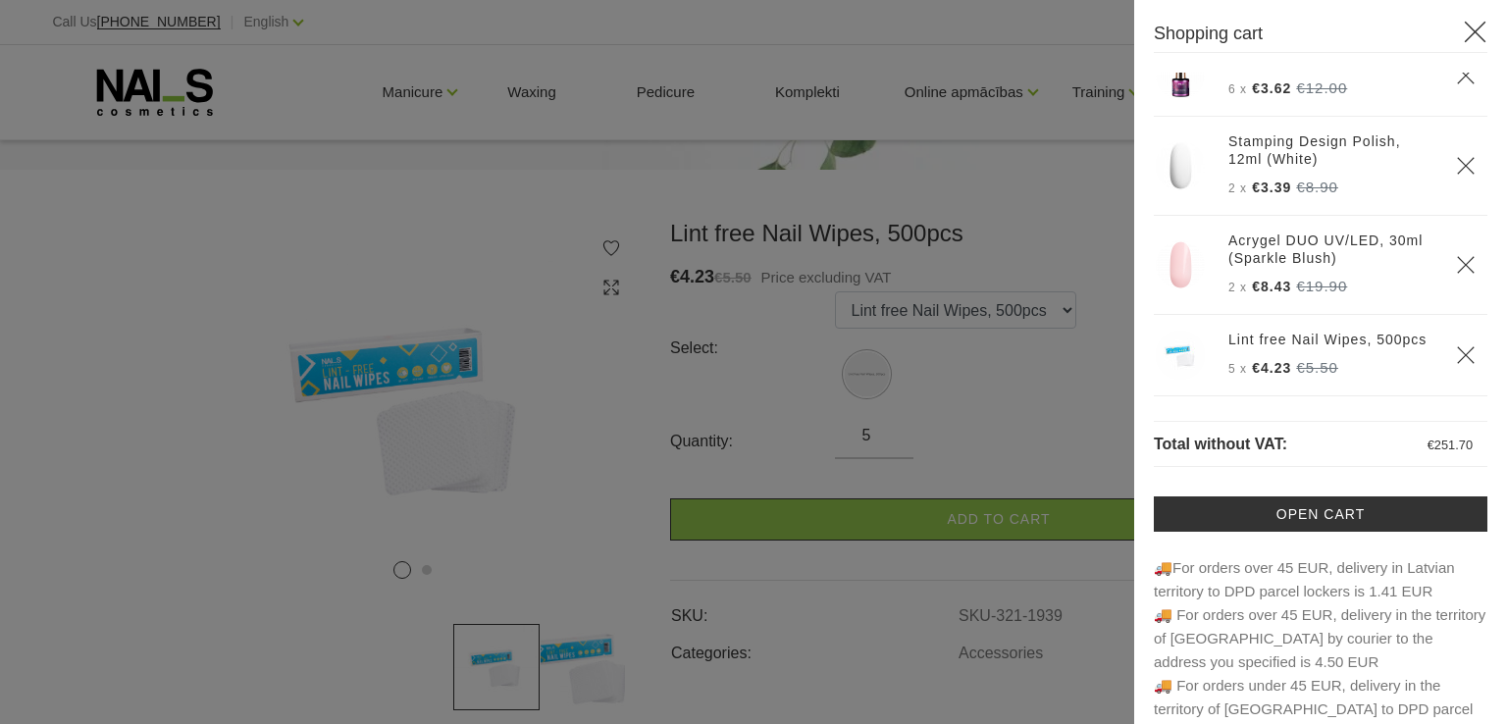
click at [993, 378] on div at bounding box center [753, 362] width 1507 height 724
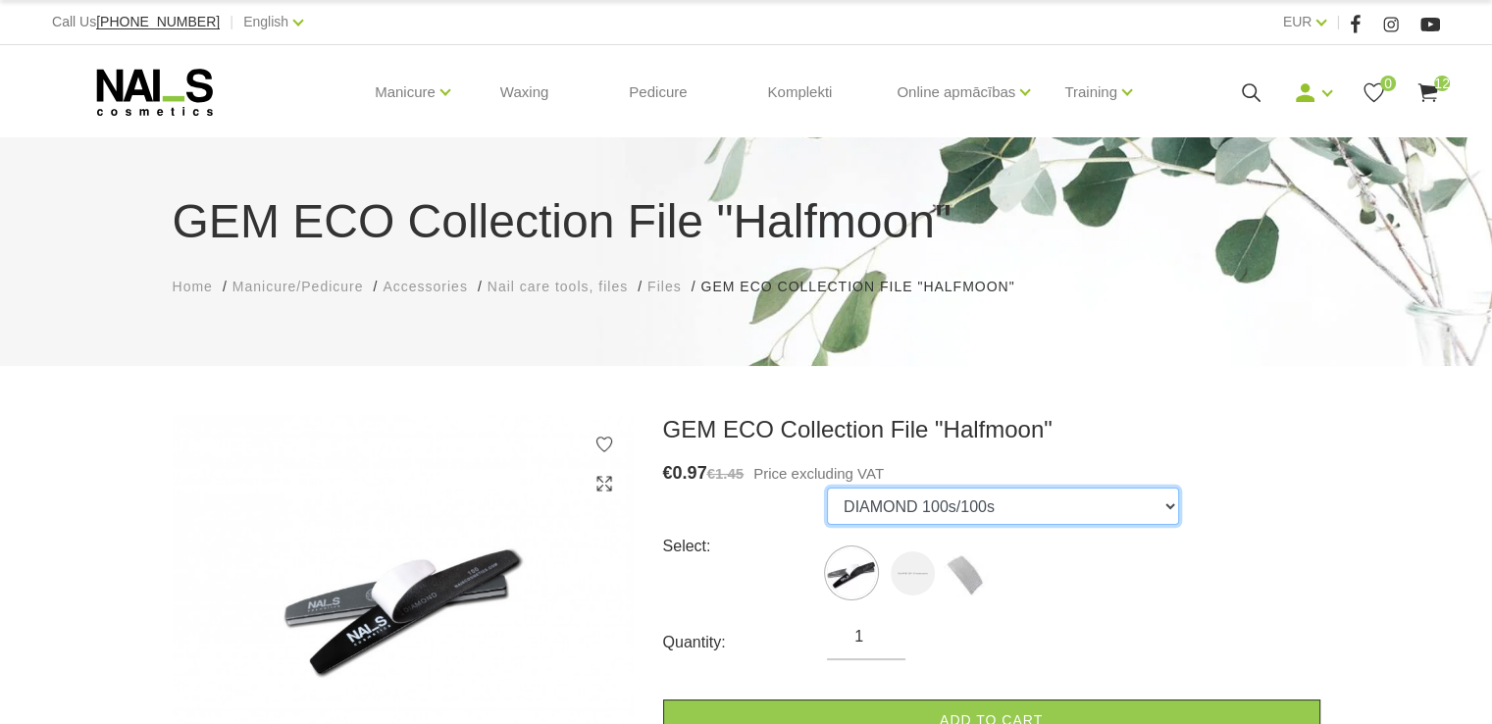
click at [1163, 509] on select "DIAMOND 100s/100s Strip RUBY 180 - 10 replacements Strip Sponge TOPAZ 240 - 10 …" at bounding box center [1003, 506] width 352 height 37
click at [1158, 508] on select "DIAMOND 100s/100s Strip RUBY 180 - 10 replacements Strip Sponge TOPAZ 240 - 10 …" at bounding box center [1003, 506] width 352 height 37
select select "1306"
click at [827, 488] on select "DIAMOND 100s/100s Strip RUBY 180 - 10 replacements Strip Sponge TOPAZ 240 - 10 …" at bounding box center [1003, 506] width 352 height 37
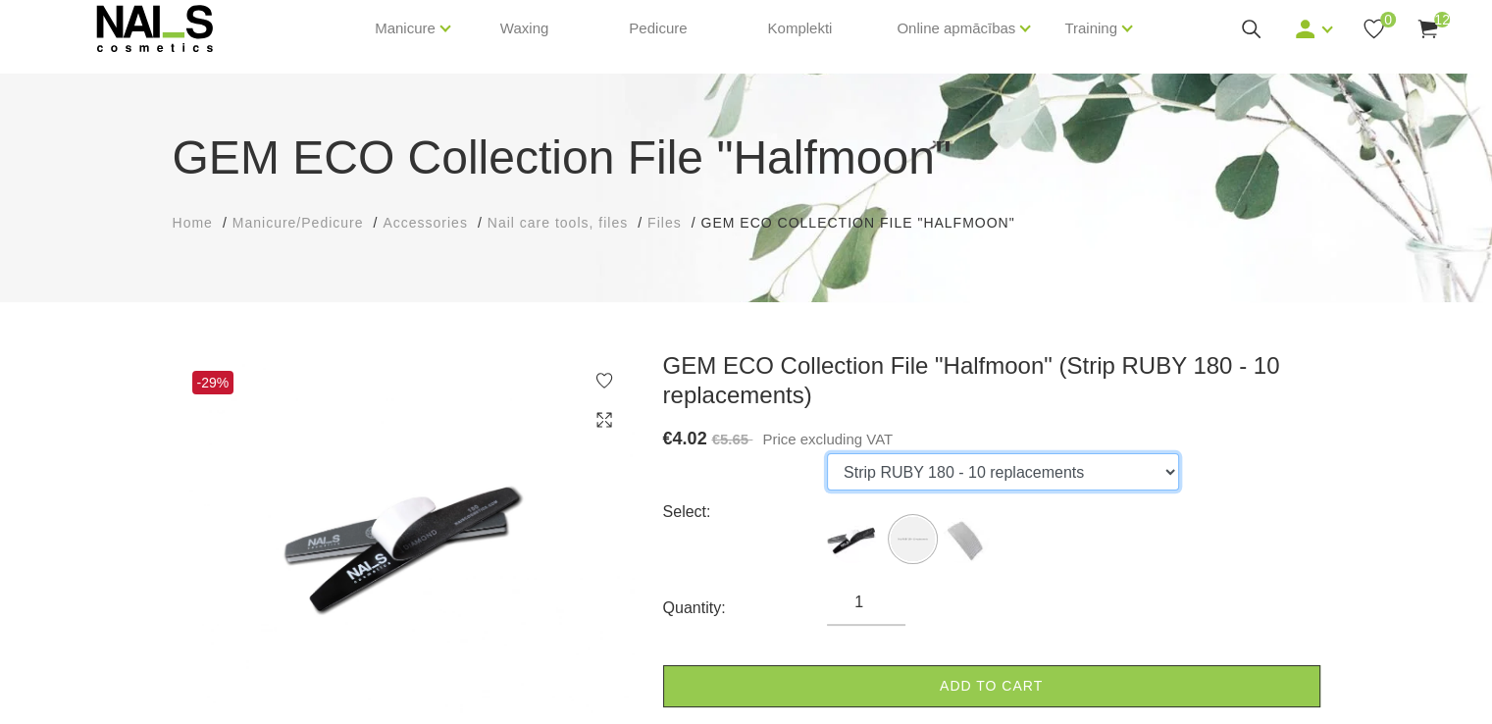
scroll to position [98, 0]
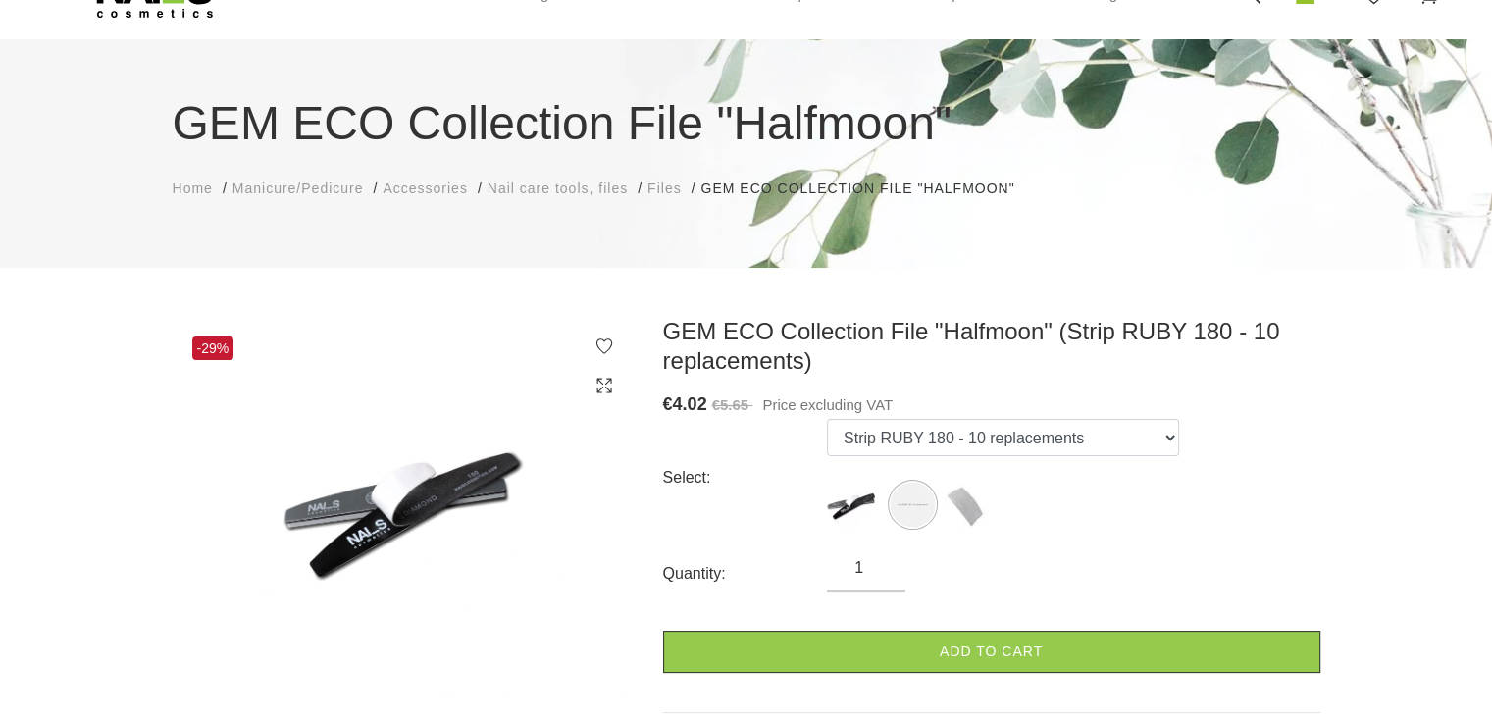
click at [885, 562] on input "1" at bounding box center [866, 568] width 79 height 24
click at [885, 559] on input "1" at bounding box center [866, 568] width 79 height 24
click at [883, 559] on input "1" at bounding box center [866, 568] width 79 height 24
click at [863, 570] on input "1" at bounding box center [866, 568] width 79 height 24
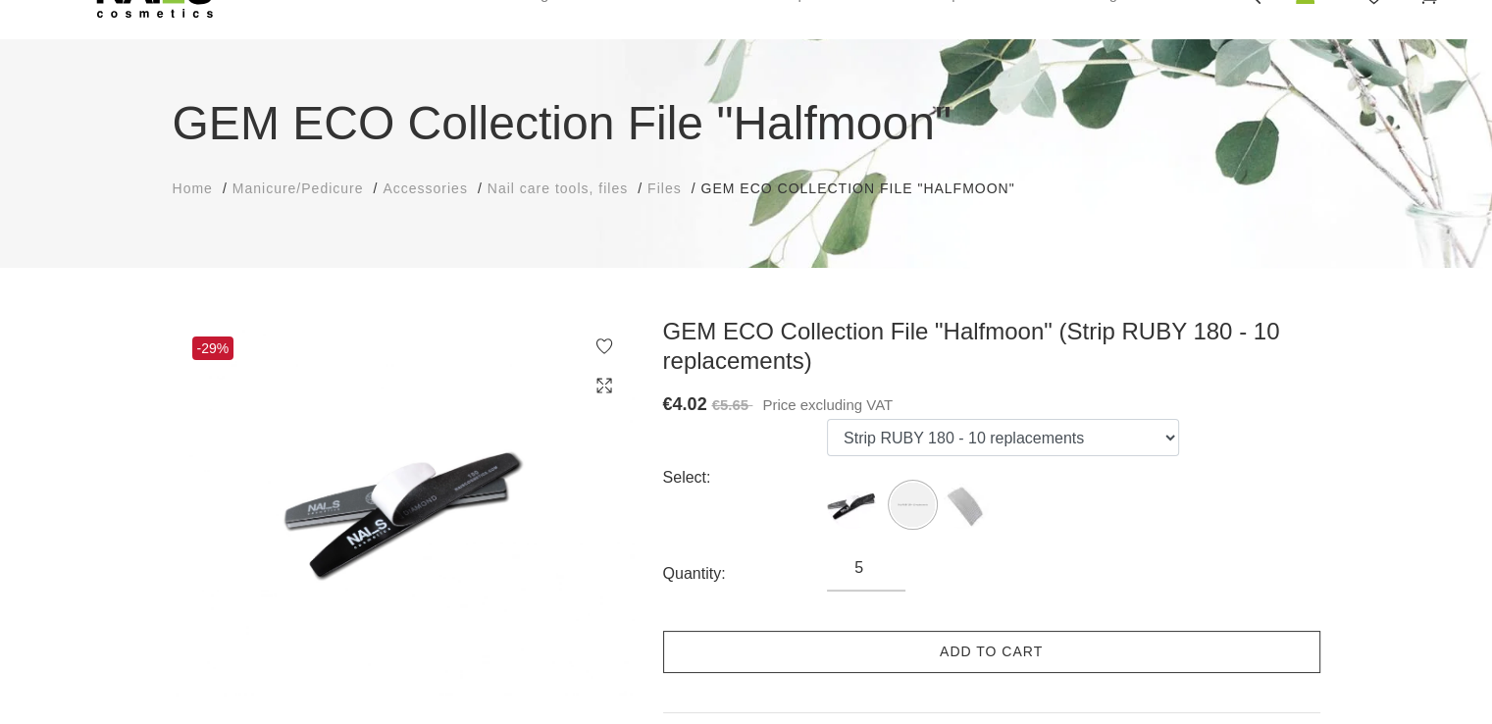
type input "5"
click at [997, 661] on link "Add to cart" at bounding box center [991, 652] width 657 height 42
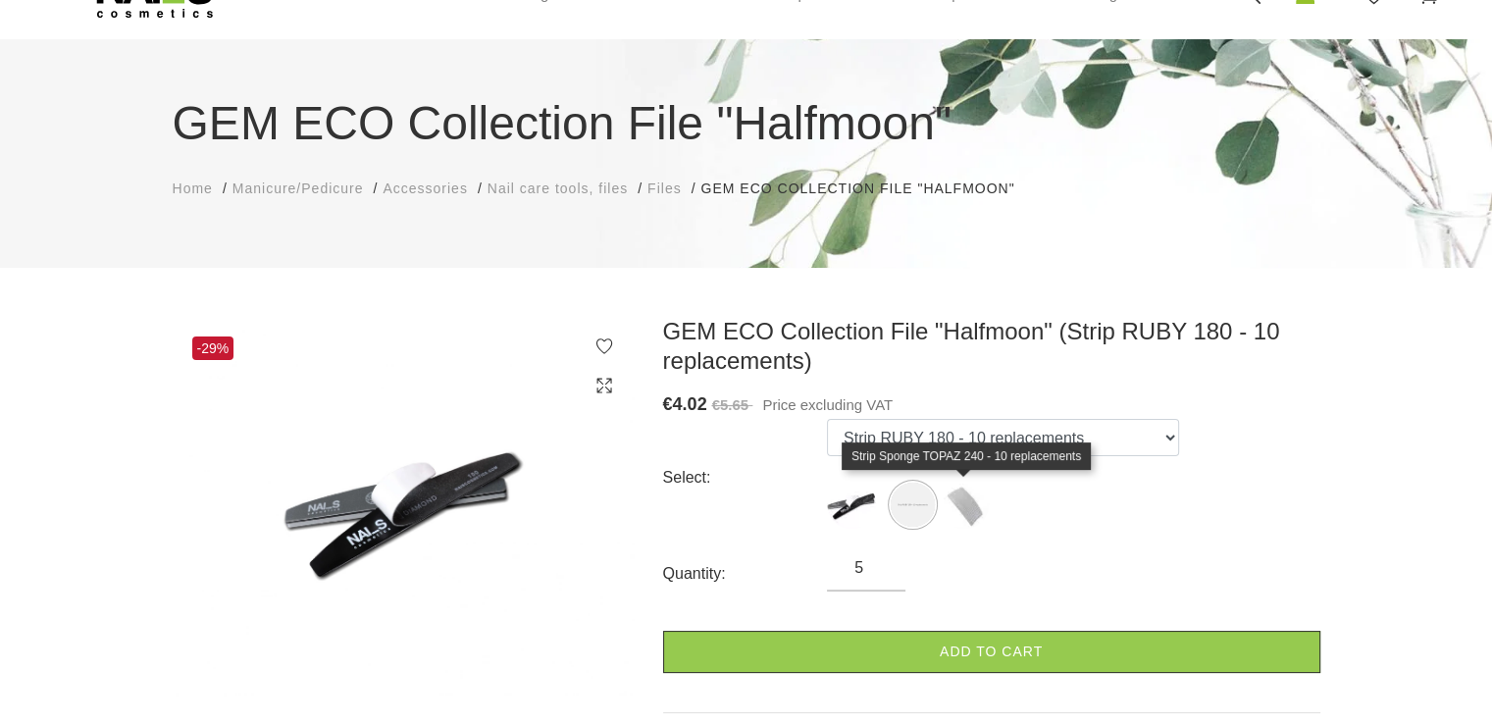
click at [968, 503] on img at bounding box center [964, 504] width 49 height 49
select select "1309"
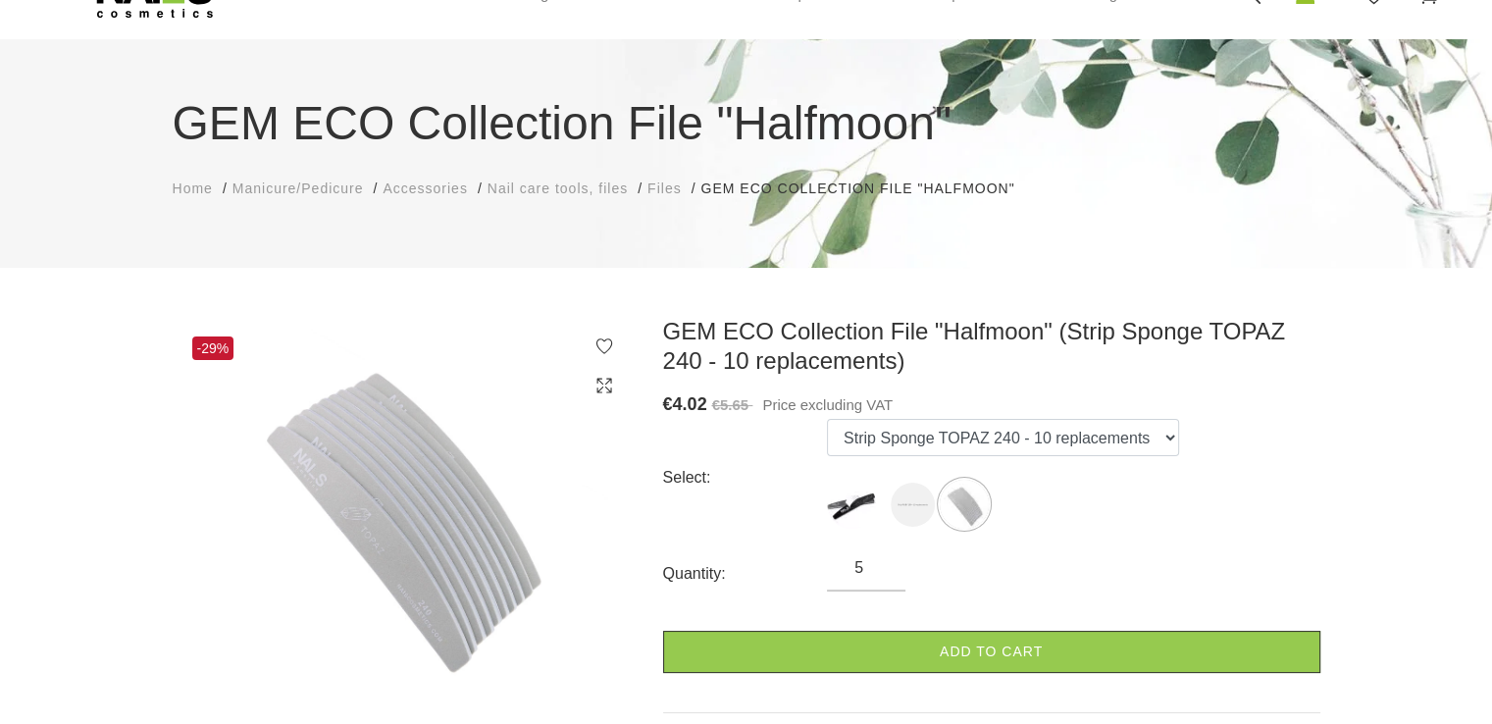
click at [870, 567] on input "5" at bounding box center [866, 568] width 79 height 24
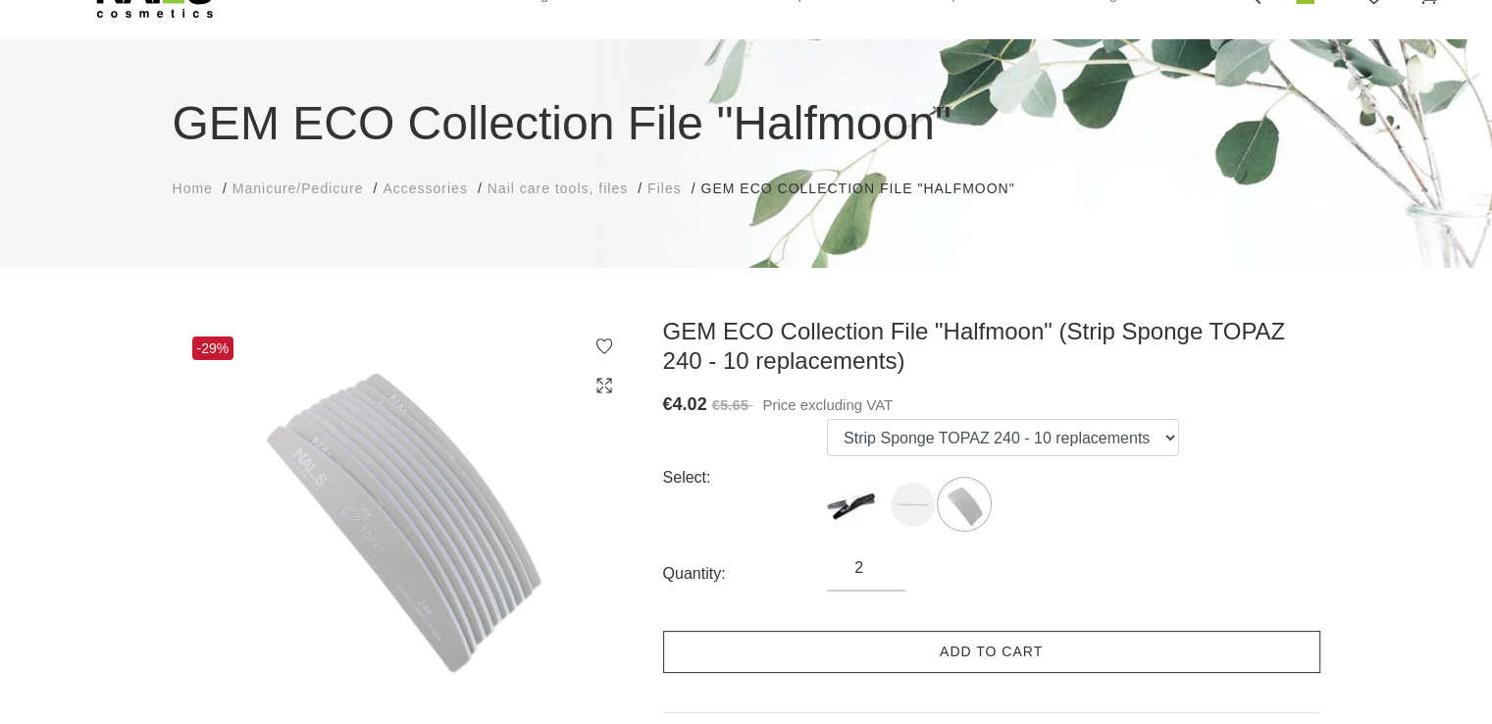
type input "2"
click at [958, 641] on link "Add to cart" at bounding box center [991, 652] width 657 height 42
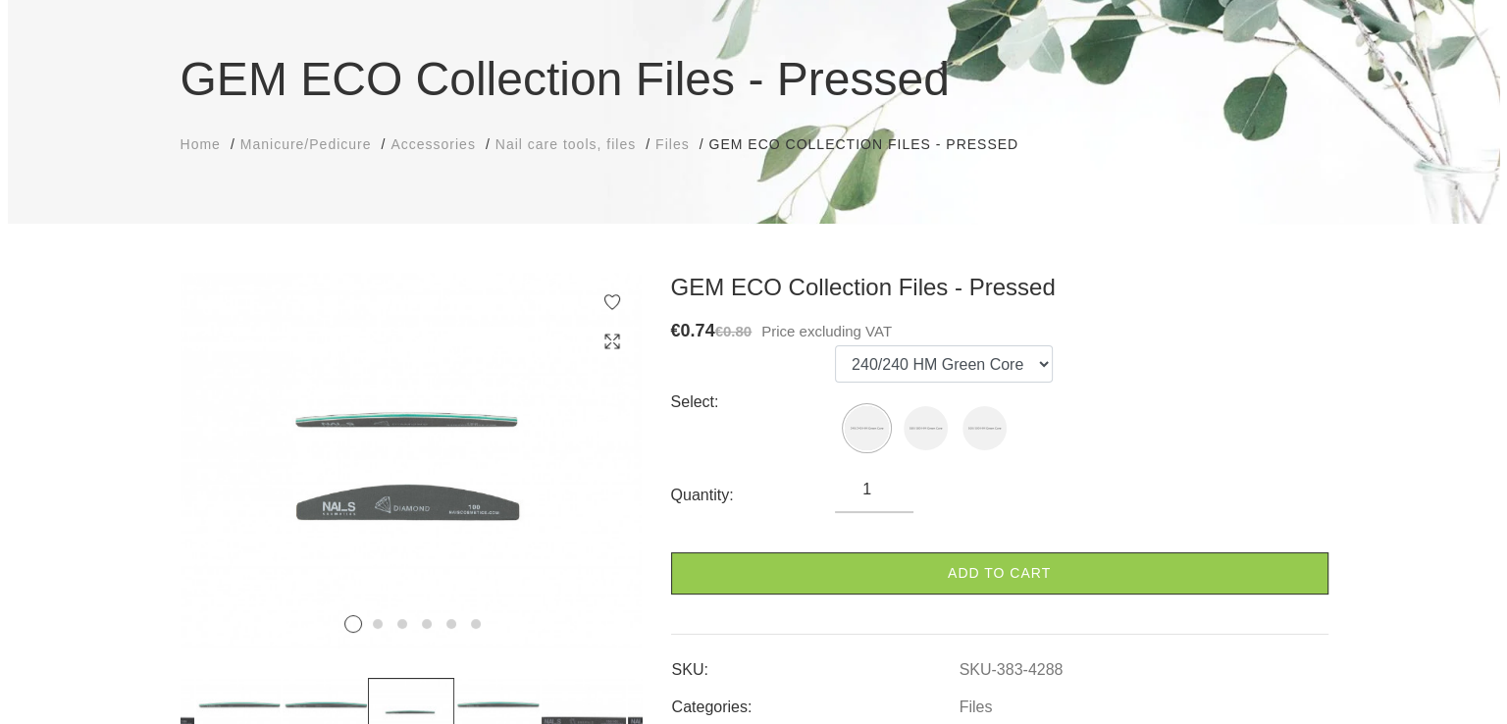
scroll to position [196, 0]
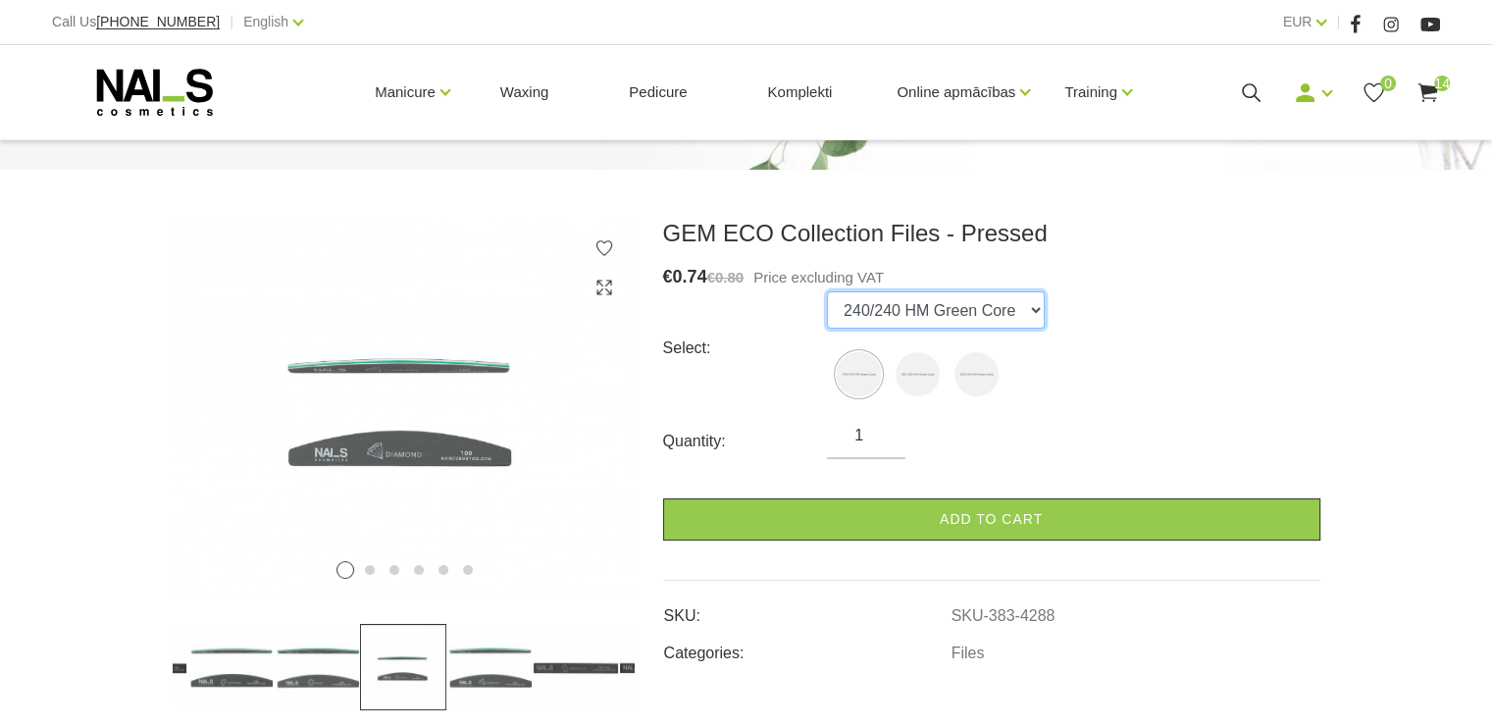
click at [1030, 309] on select "240/240 HM Green Core 180/180 HM Green Core 100/100 HM Green Core" at bounding box center [936, 309] width 218 height 37
click at [862, 433] on input "1" at bounding box center [866, 436] width 79 height 24
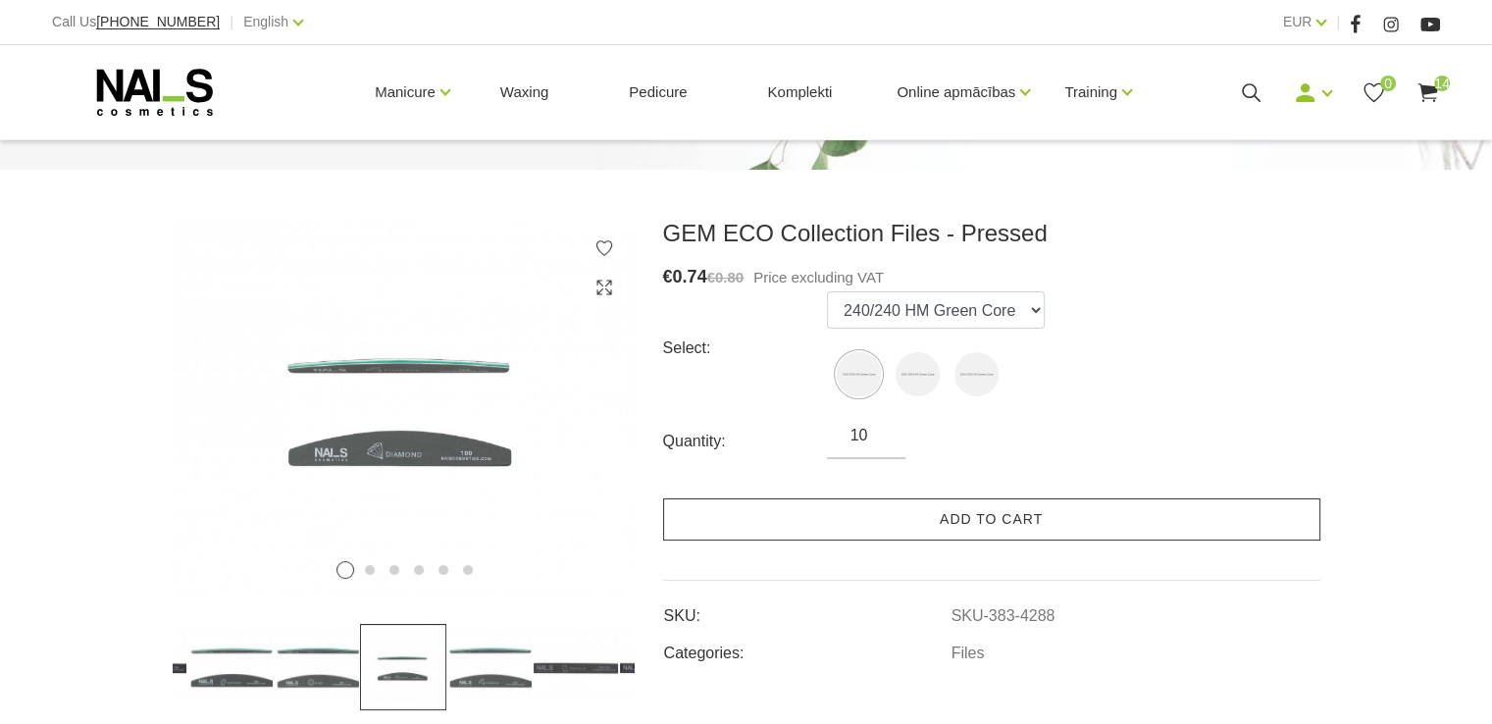
type input "10"
click at [958, 518] on link "Add to cart" at bounding box center [991, 519] width 657 height 42
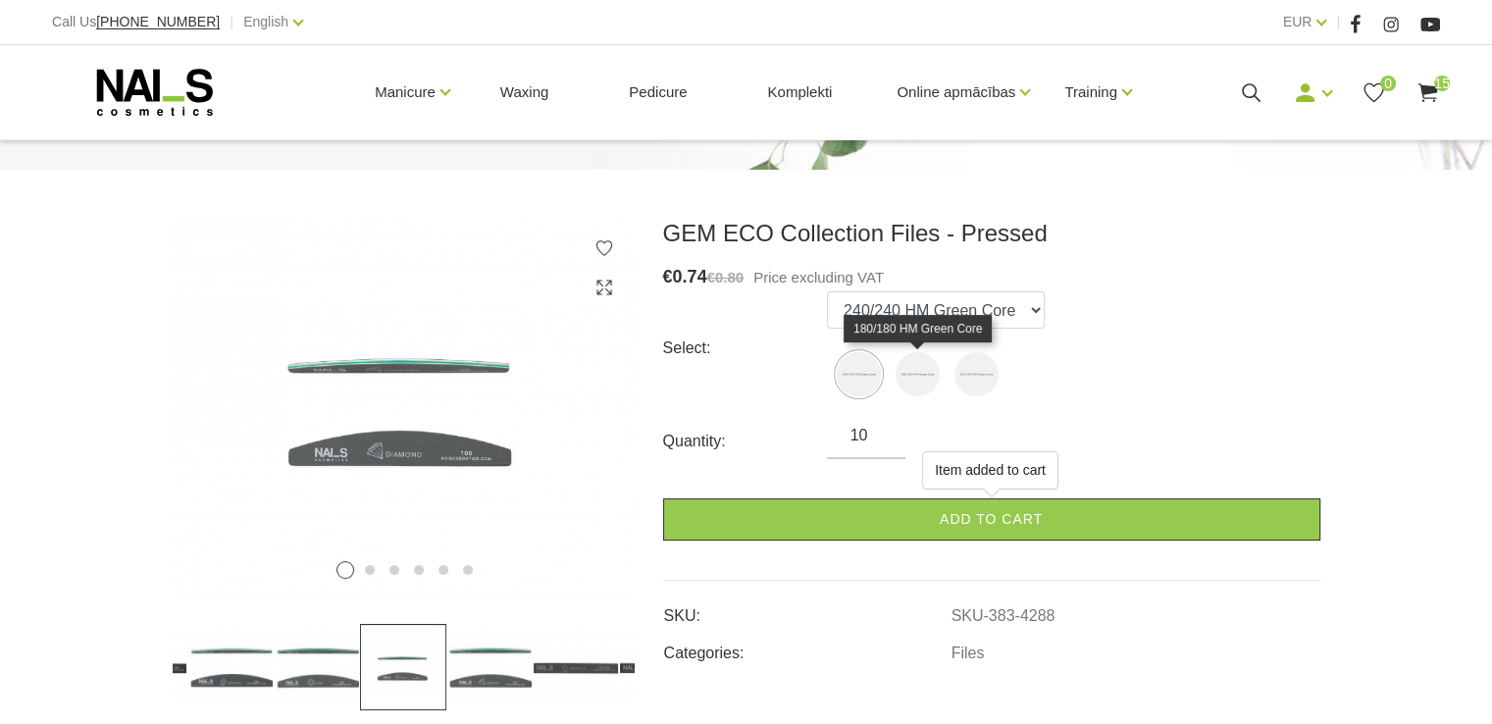
click at [918, 369] on img at bounding box center [918, 374] width 44 height 44
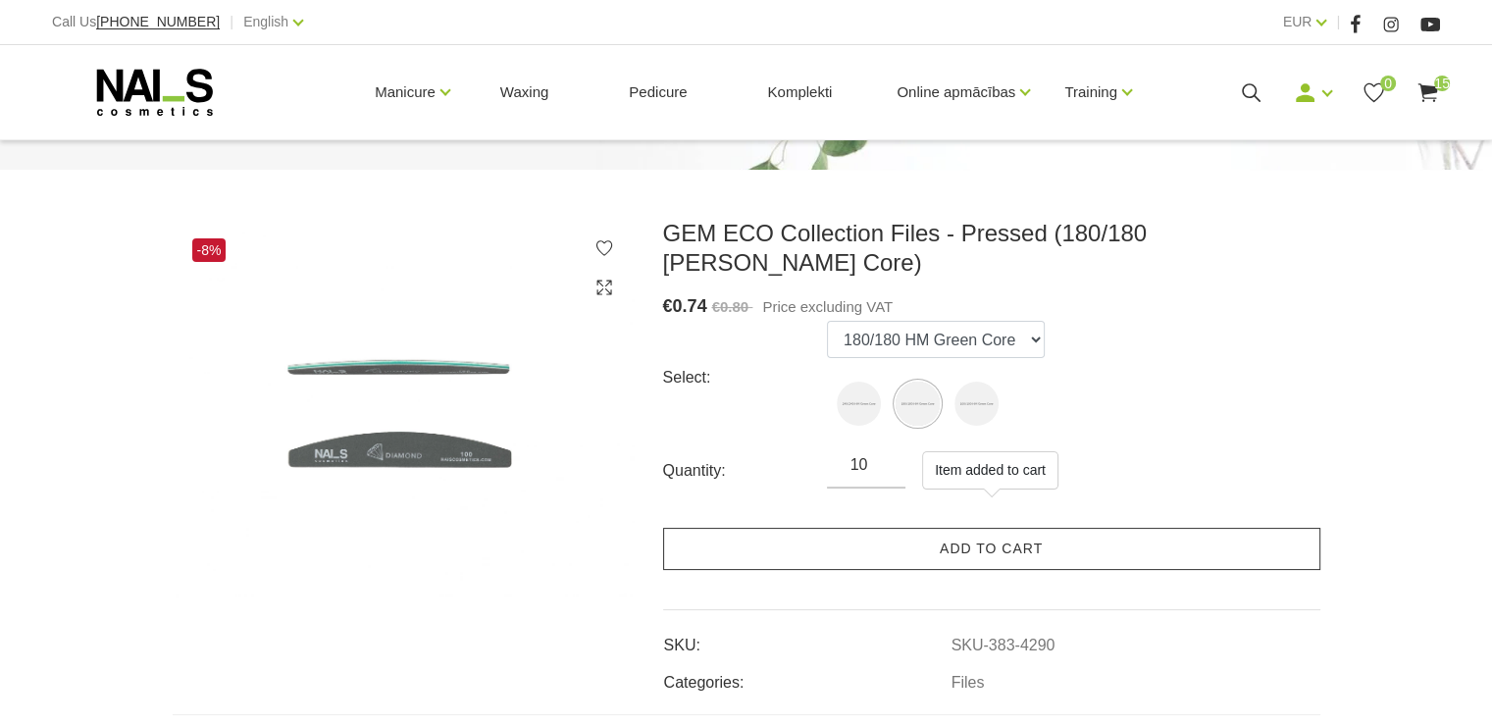
click at [973, 528] on link "Add to cart" at bounding box center [991, 549] width 657 height 42
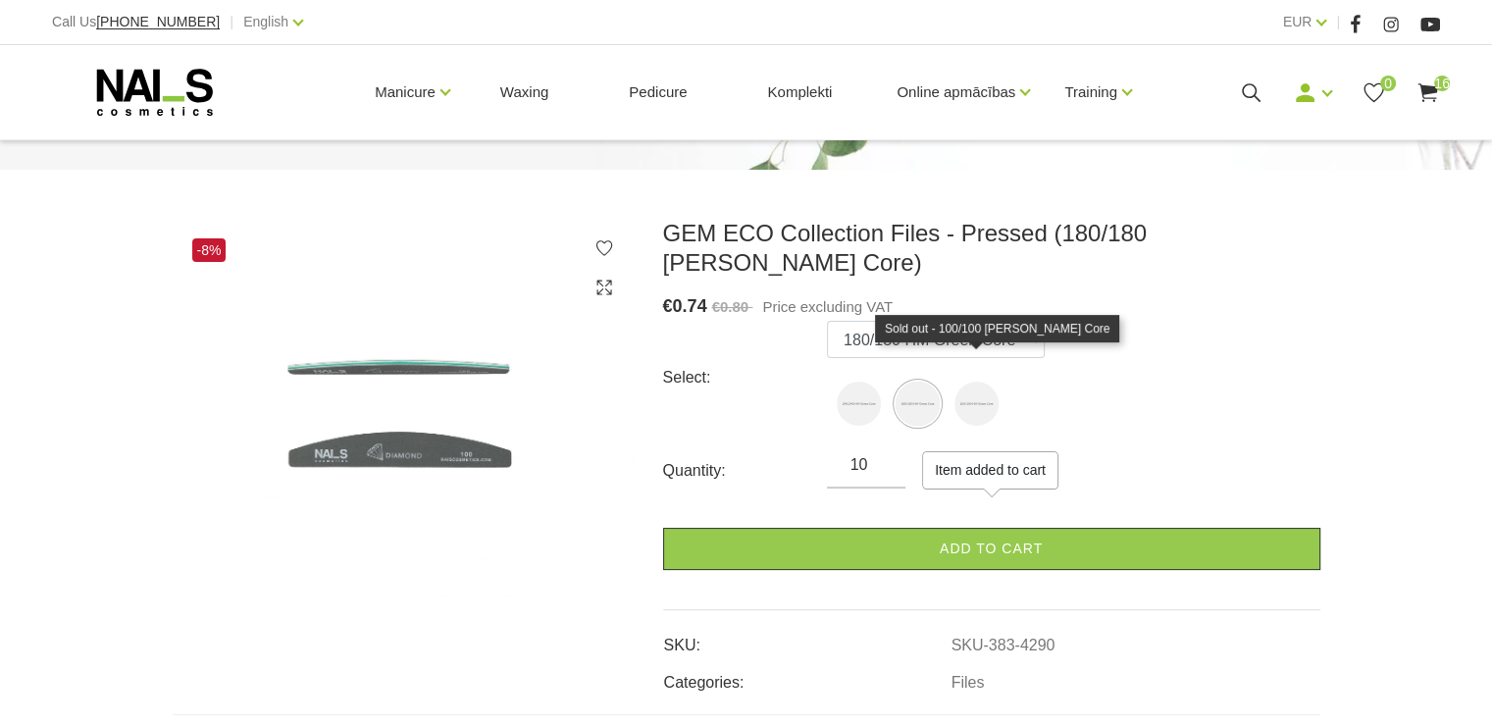
click at [974, 382] on img at bounding box center [977, 404] width 44 height 44
select select "4292"
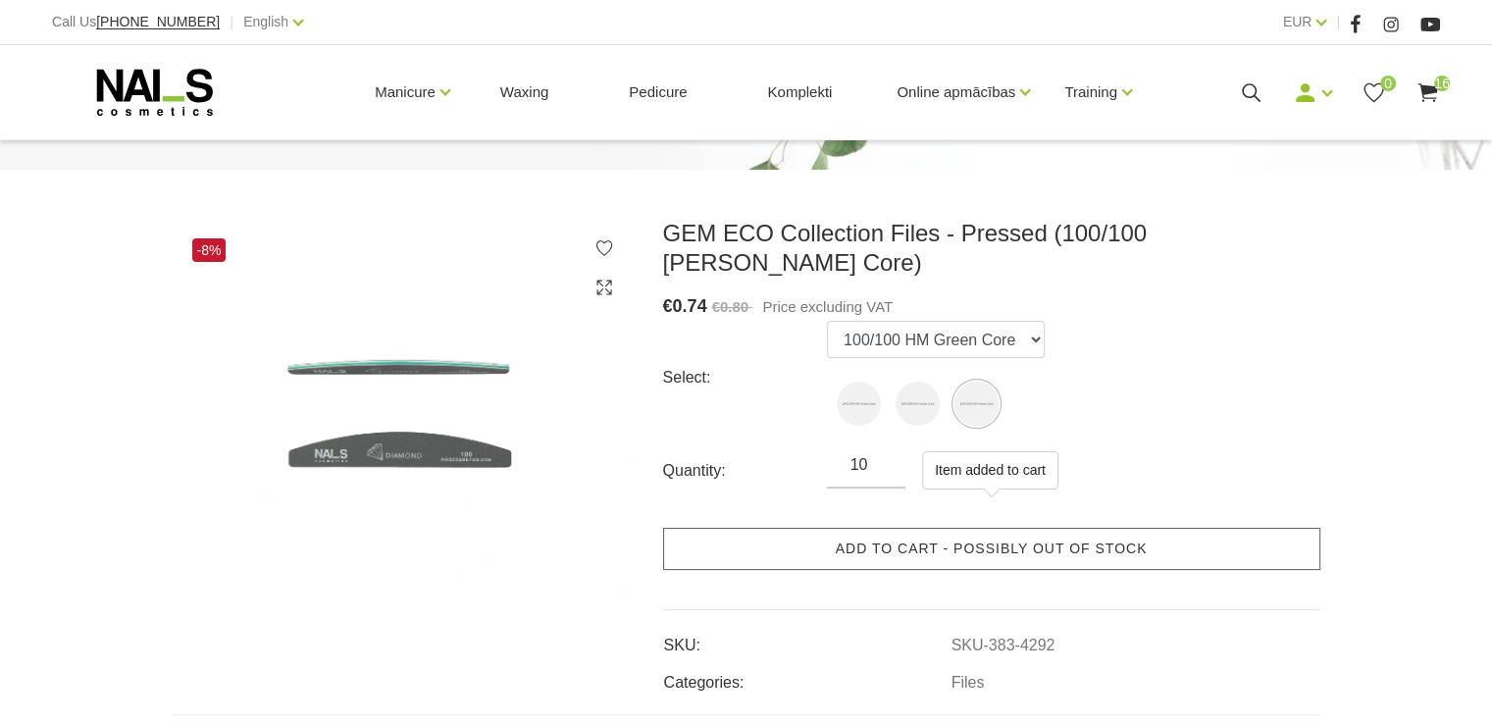
click at [951, 528] on link "Add to cart - possibly out of stock" at bounding box center [991, 549] width 657 height 42
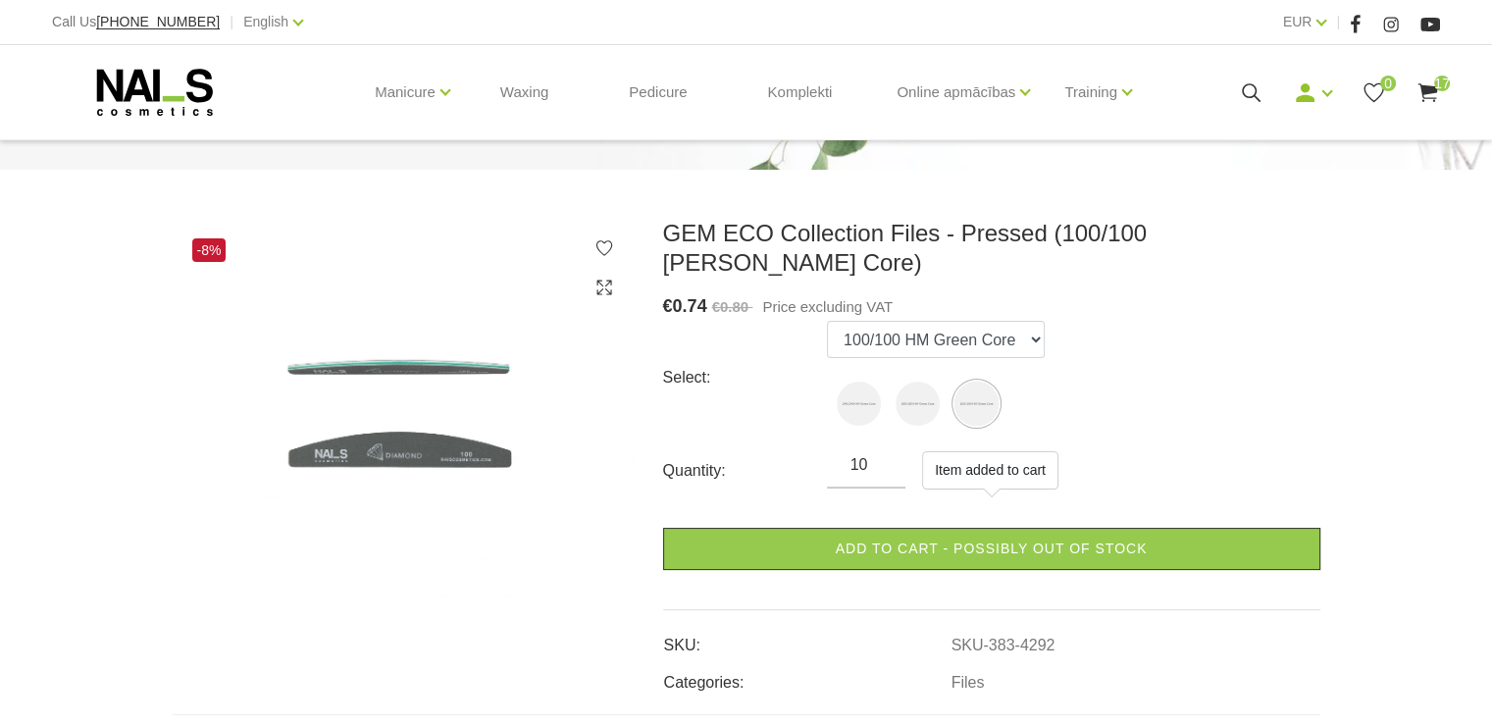
click at [1440, 82] on span "17" at bounding box center [1443, 84] width 16 height 16
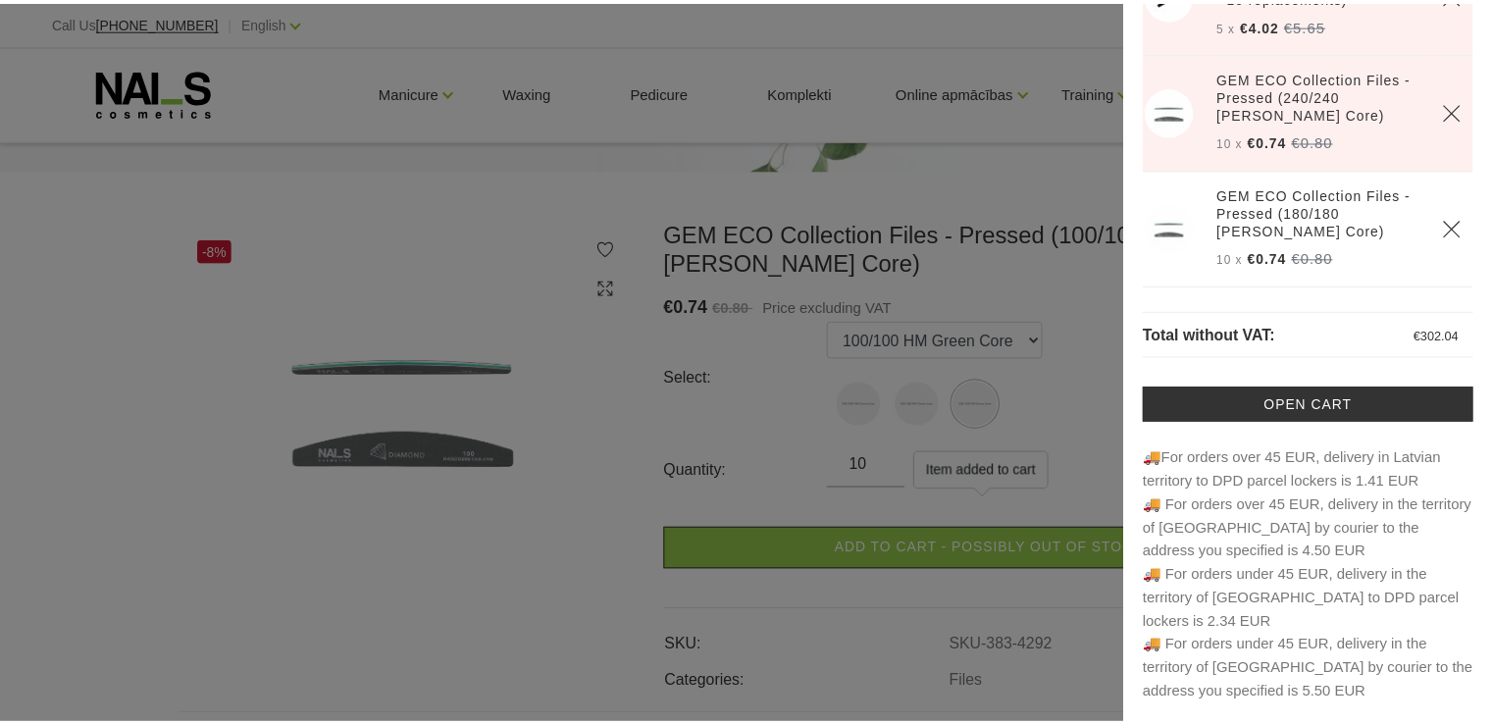
scroll to position [110, 0]
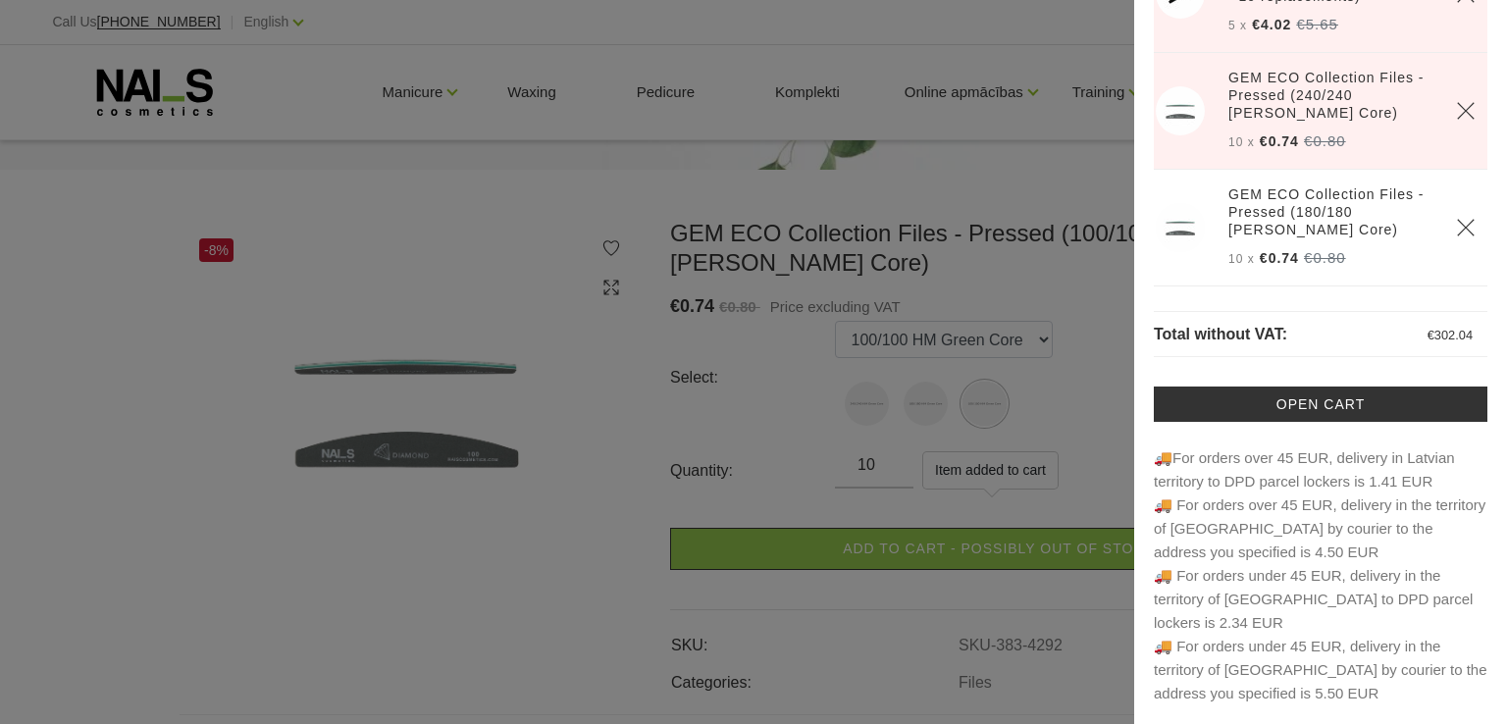
click at [1056, 407] on div at bounding box center [753, 362] width 1507 height 724
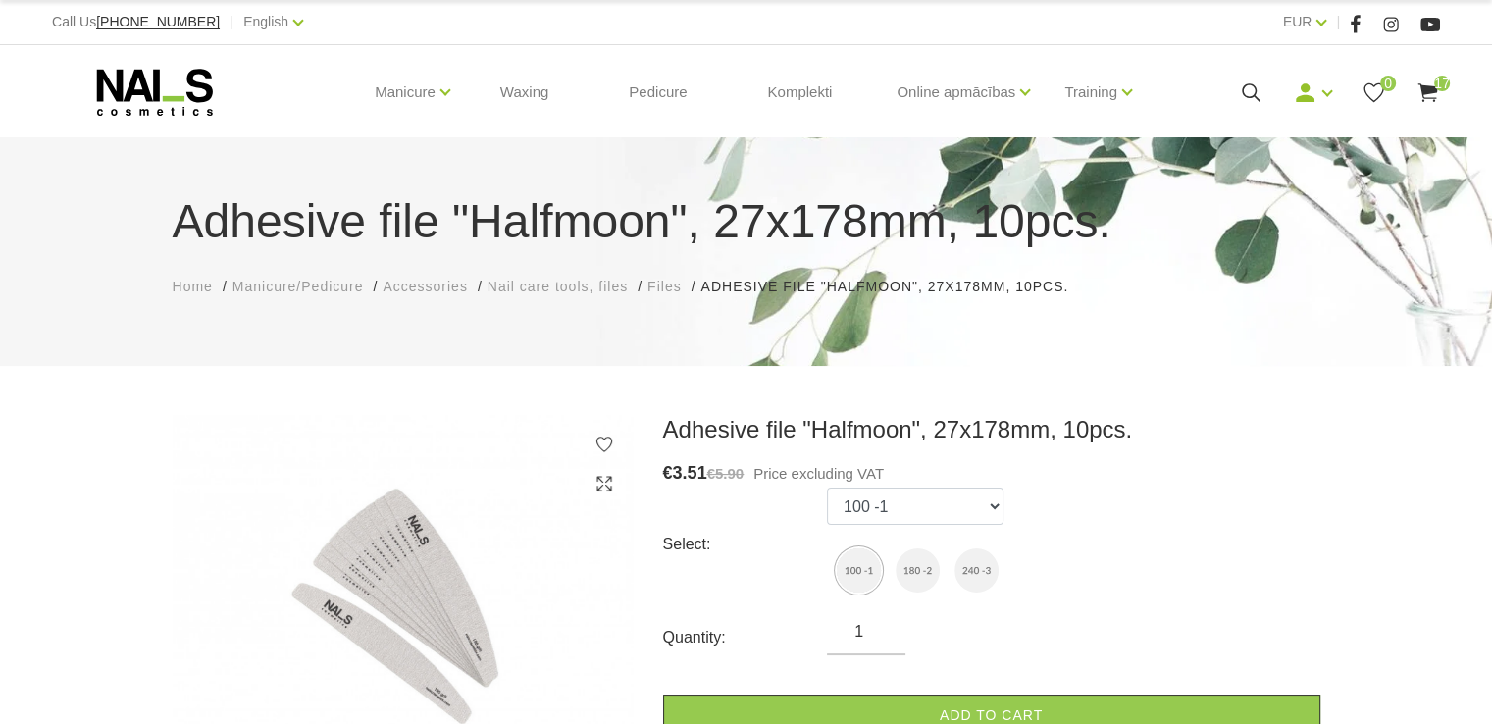
scroll to position [98, 0]
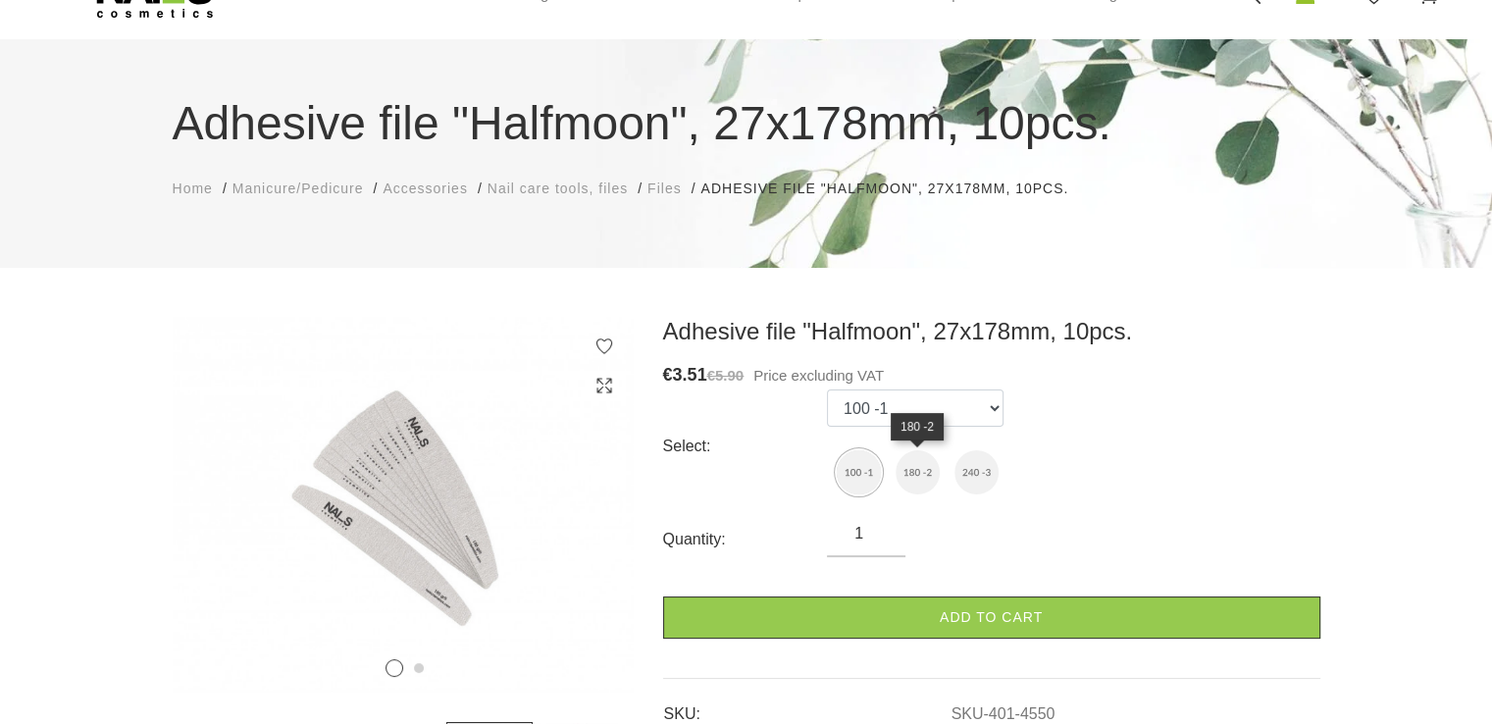
click at [918, 474] on img at bounding box center [918, 472] width 44 height 44
select select "4551"
click at [882, 527] on input "2" at bounding box center [866, 534] width 79 height 24
click at [882, 527] on input "3" at bounding box center [866, 534] width 79 height 24
click at [882, 527] on input "4" at bounding box center [866, 534] width 79 height 24
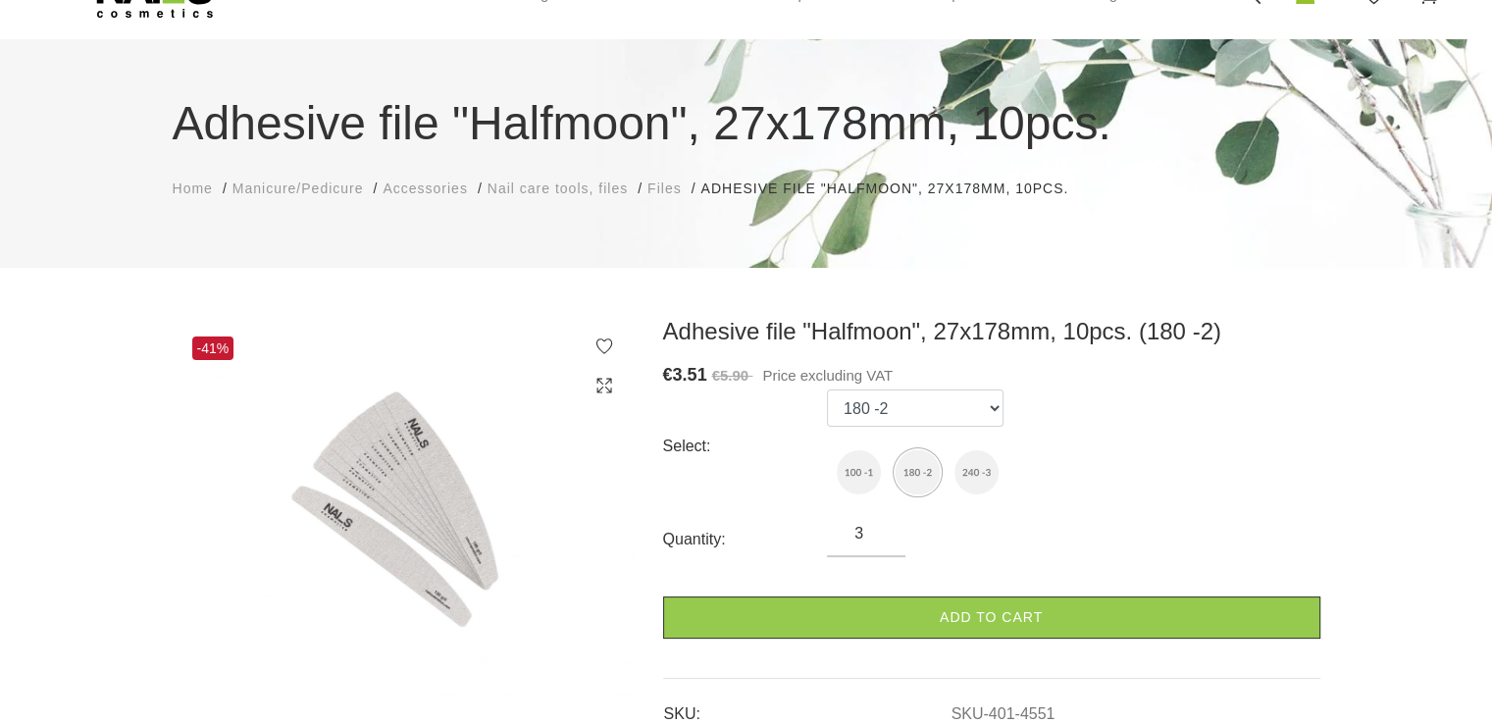
type input "3"
click at [882, 540] on input "3" at bounding box center [866, 534] width 79 height 24
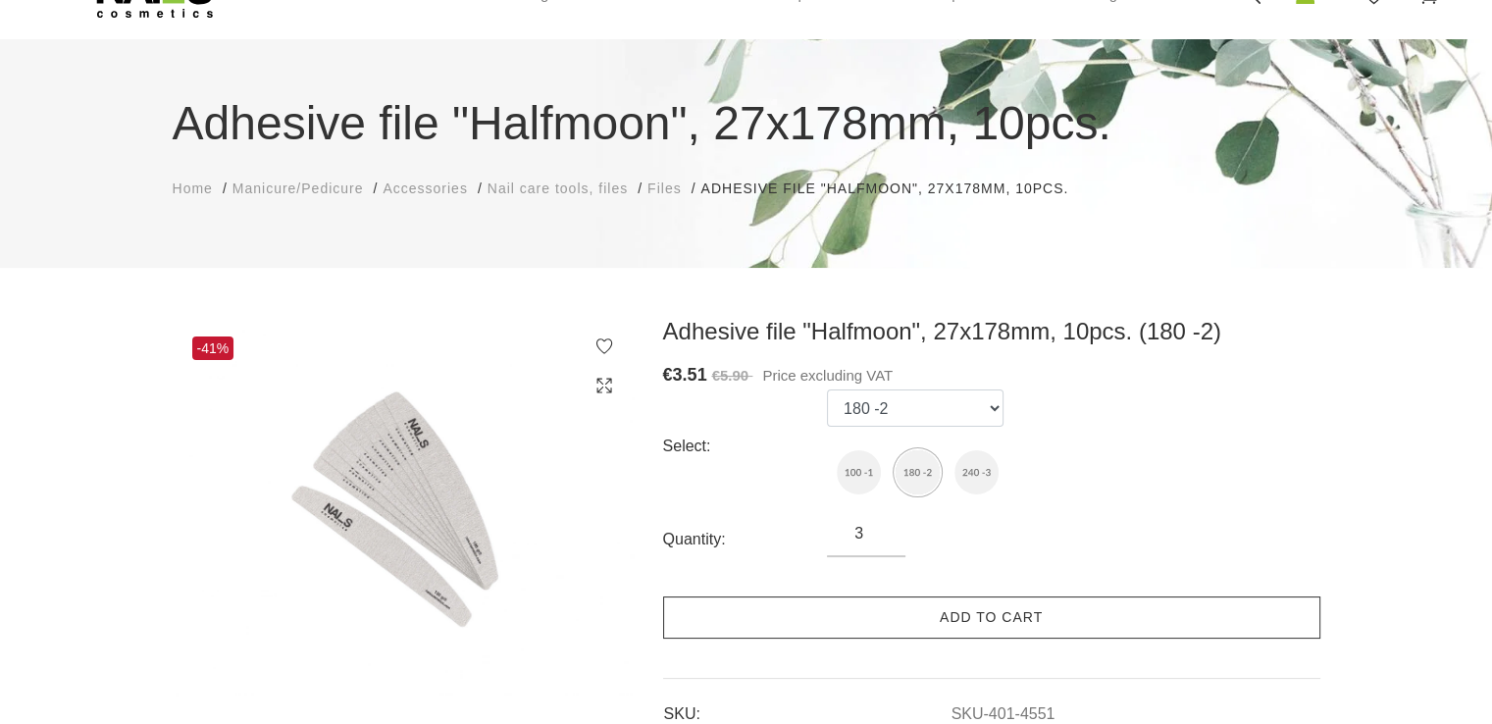
click at [977, 625] on link "Add to cart" at bounding box center [991, 618] width 657 height 42
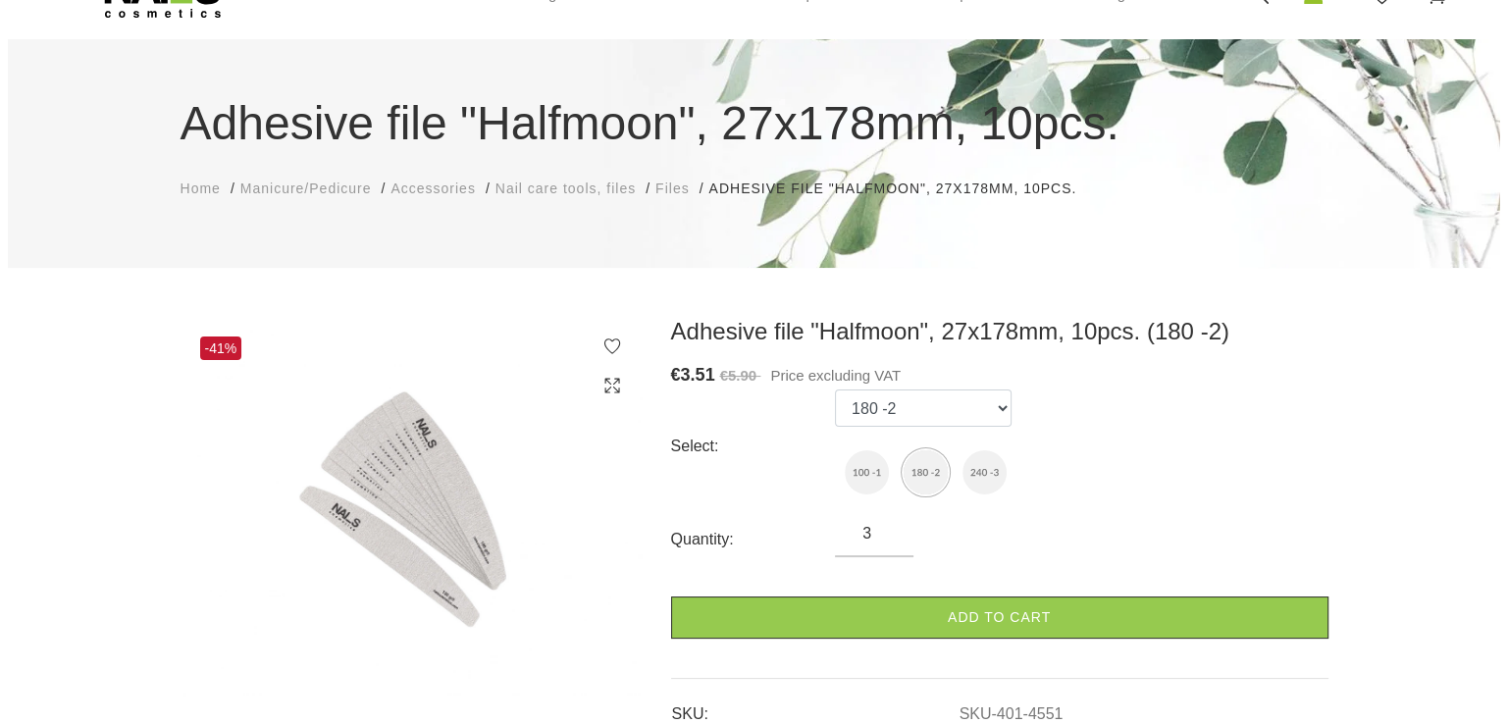
scroll to position [0, 0]
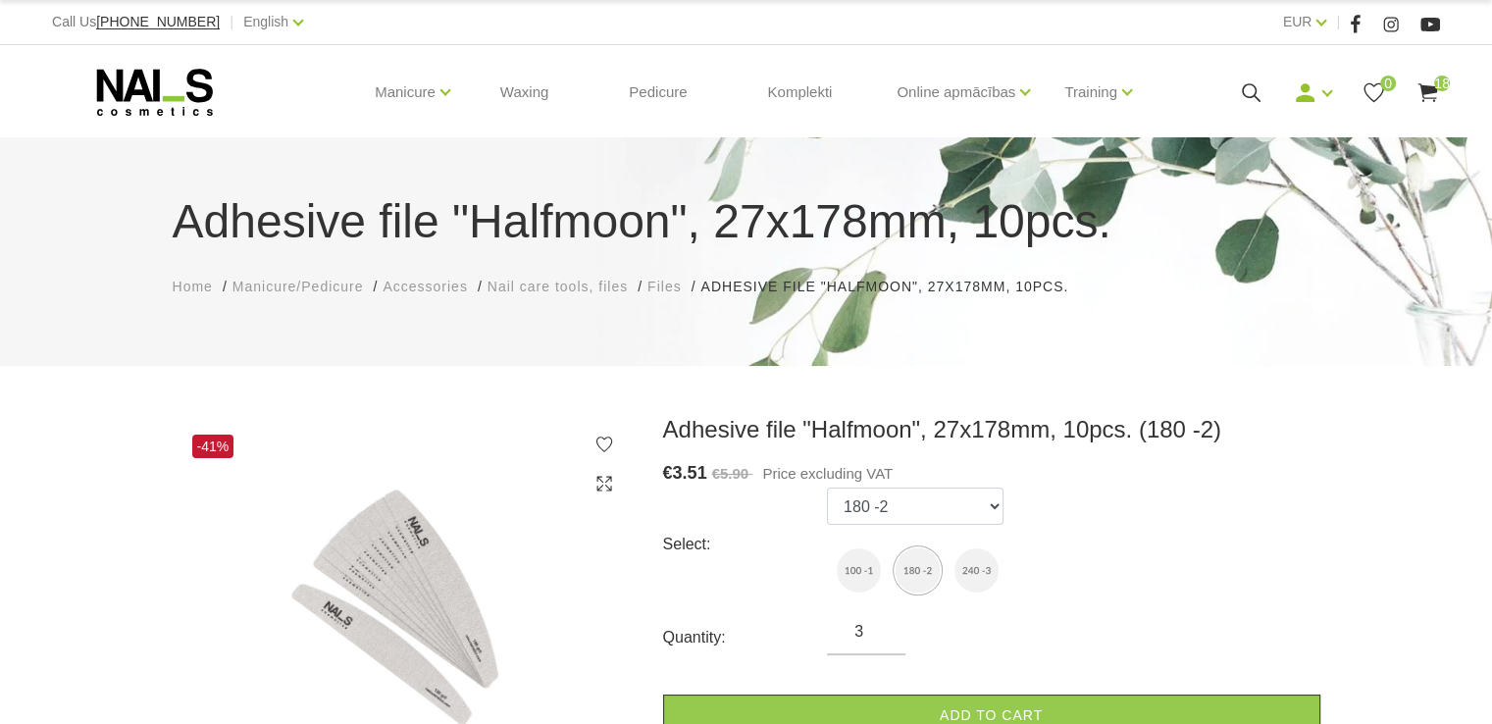
click at [1433, 94] on icon at bounding box center [1428, 92] width 25 height 25
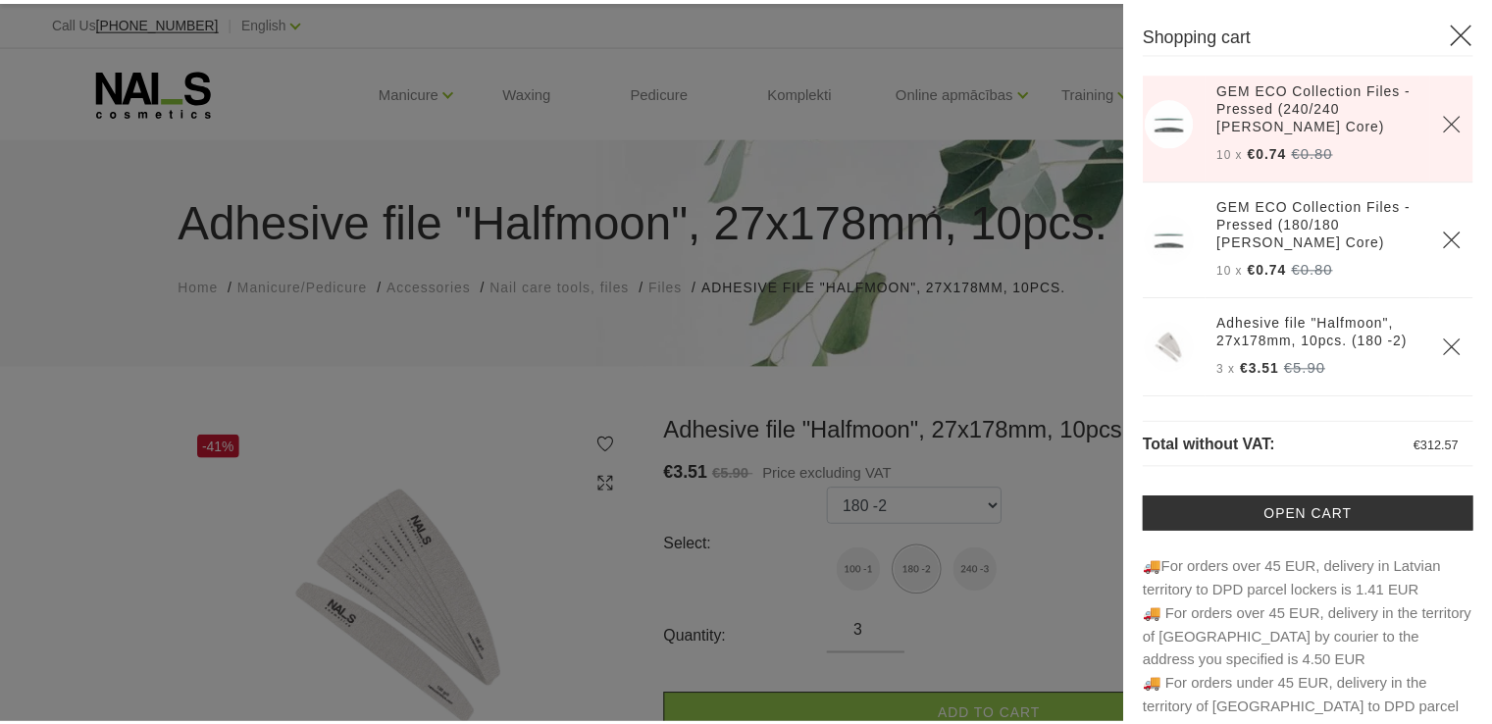
scroll to position [1622, 0]
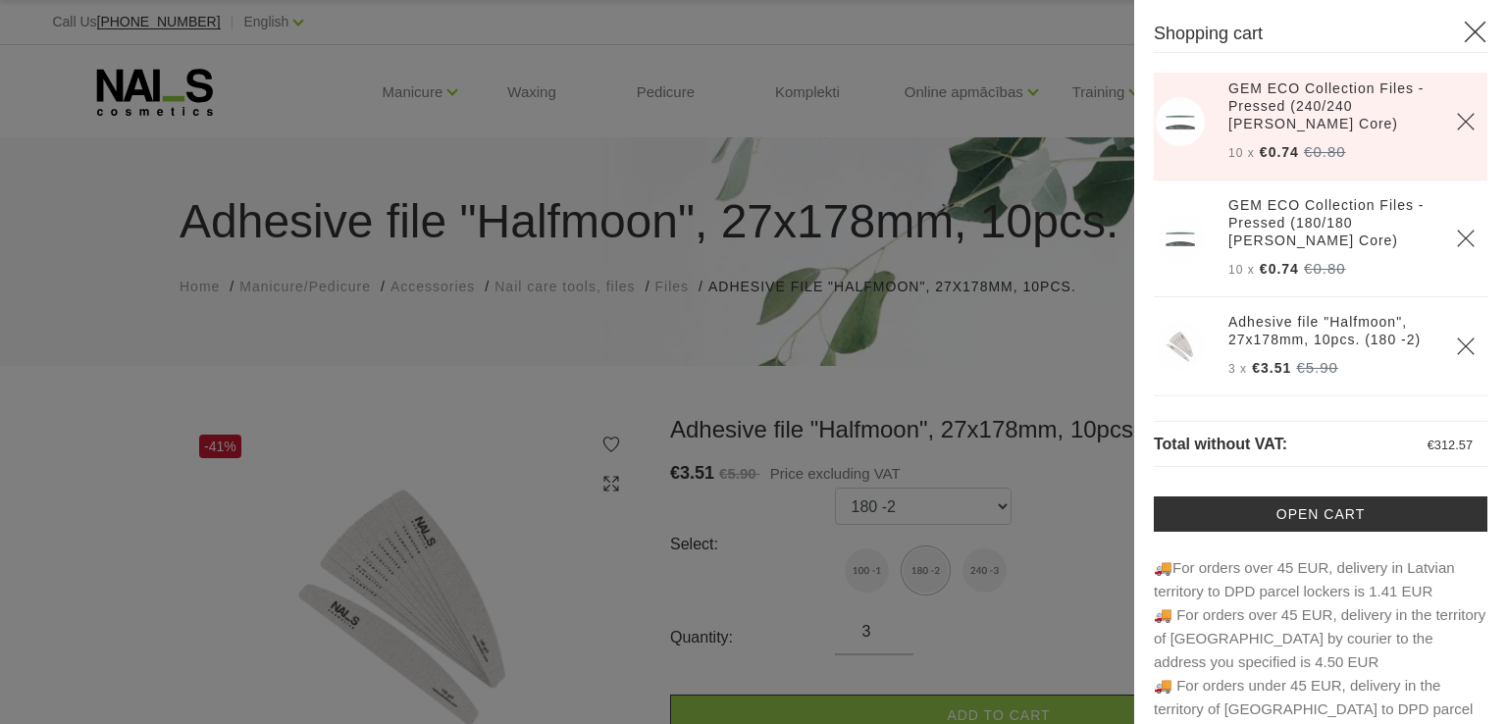
click at [1048, 364] on div at bounding box center [753, 362] width 1507 height 724
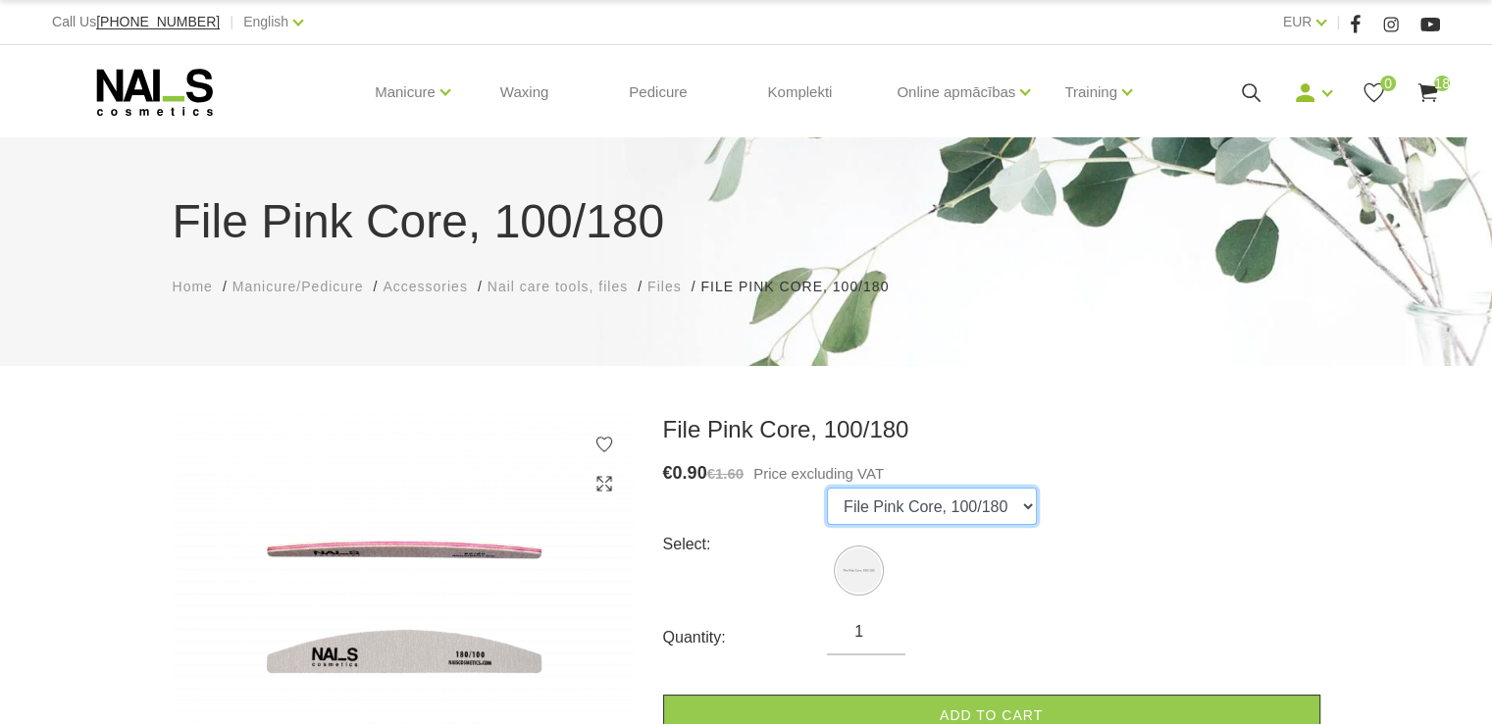
click at [1019, 505] on select "File Pink Core, 100/180" at bounding box center [932, 506] width 210 height 37
drag, startPoint x: 1019, startPoint y: 505, endPoint x: 1030, endPoint y: 495, distance: 16.0
click at [1019, 505] on select "File Pink Core, 100/180" at bounding box center [932, 506] width 210 height 37
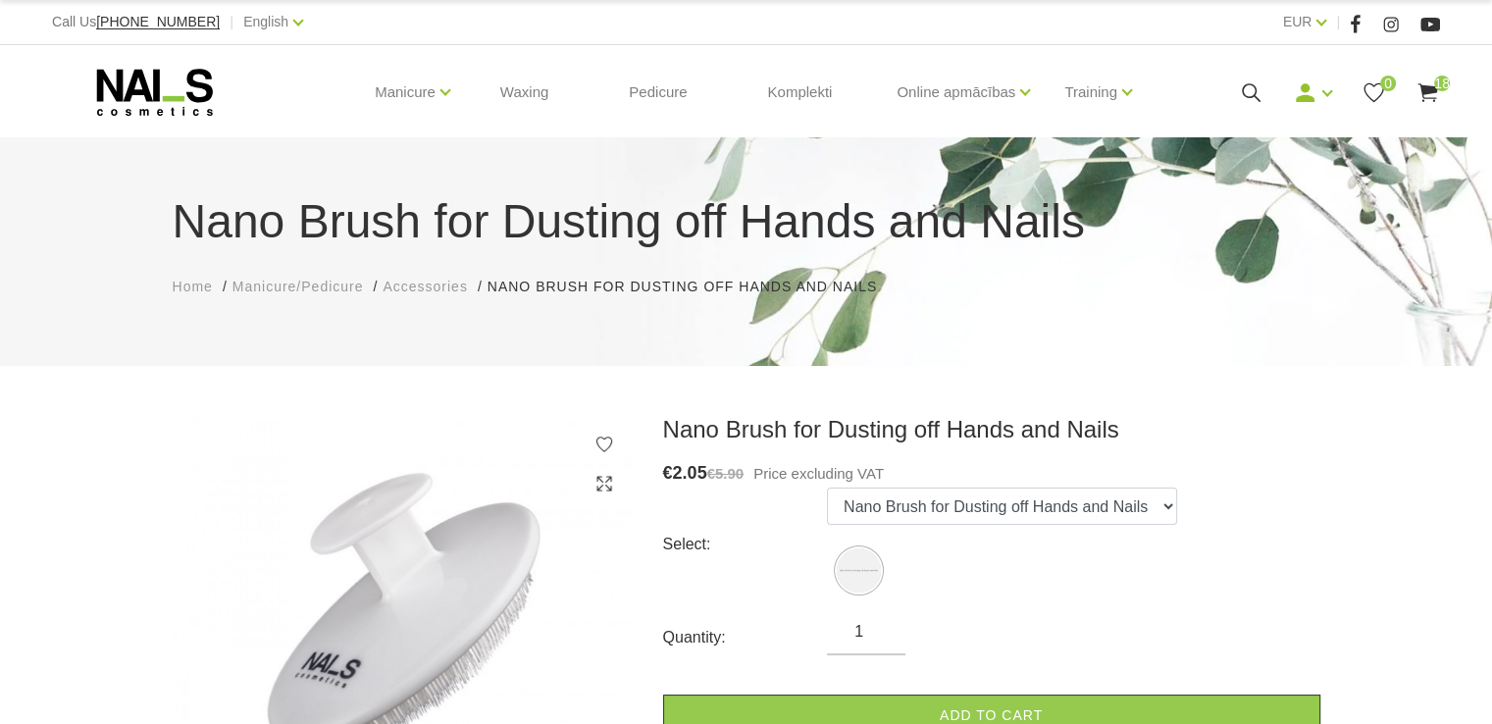
click at [883, 625] on input "1" at bounding box center [866, 632] width 79 height 24
click at [882, 640] on input "1" at bounding box center [866, 632] width 79 height 24
click at [882, 621] on input "1" at bounding box center [866, 632] width 79 height 24
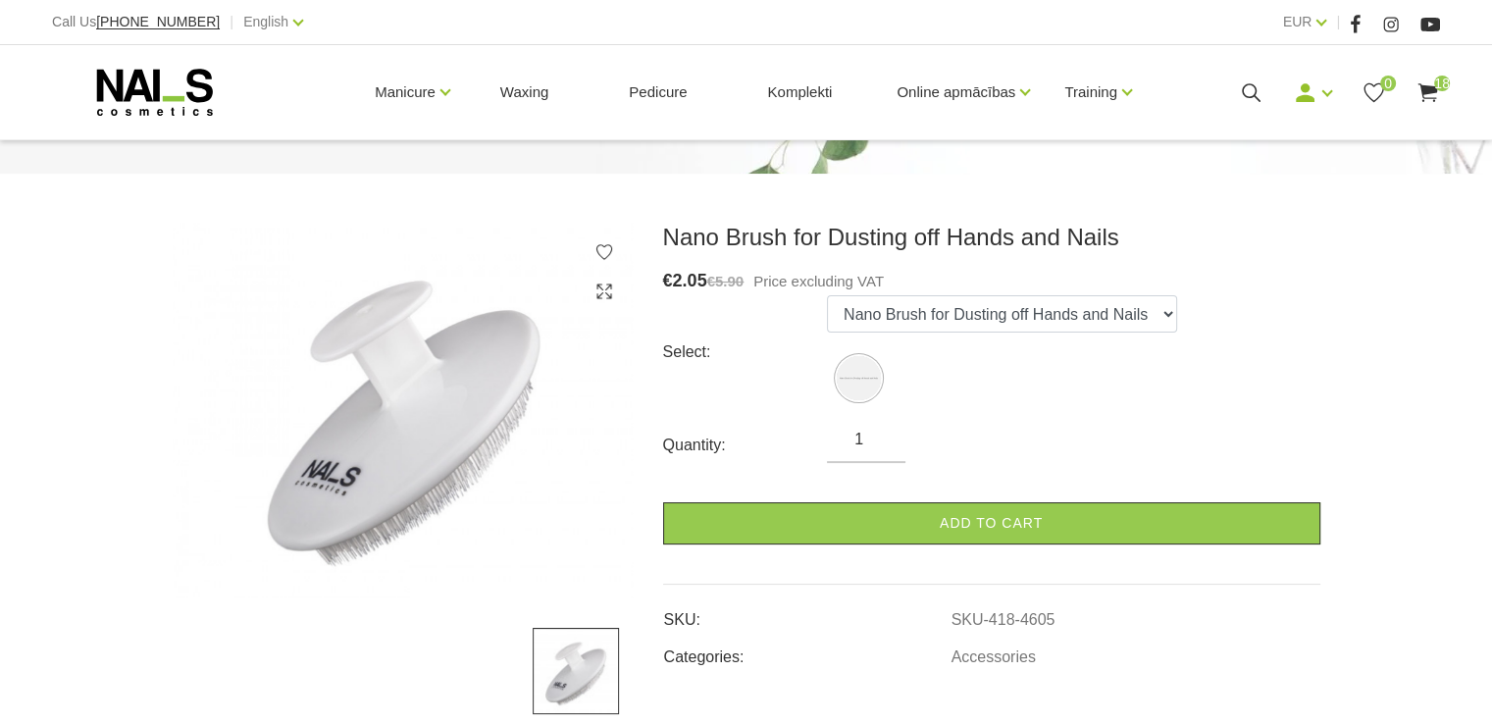
scroll to position [196, 0]
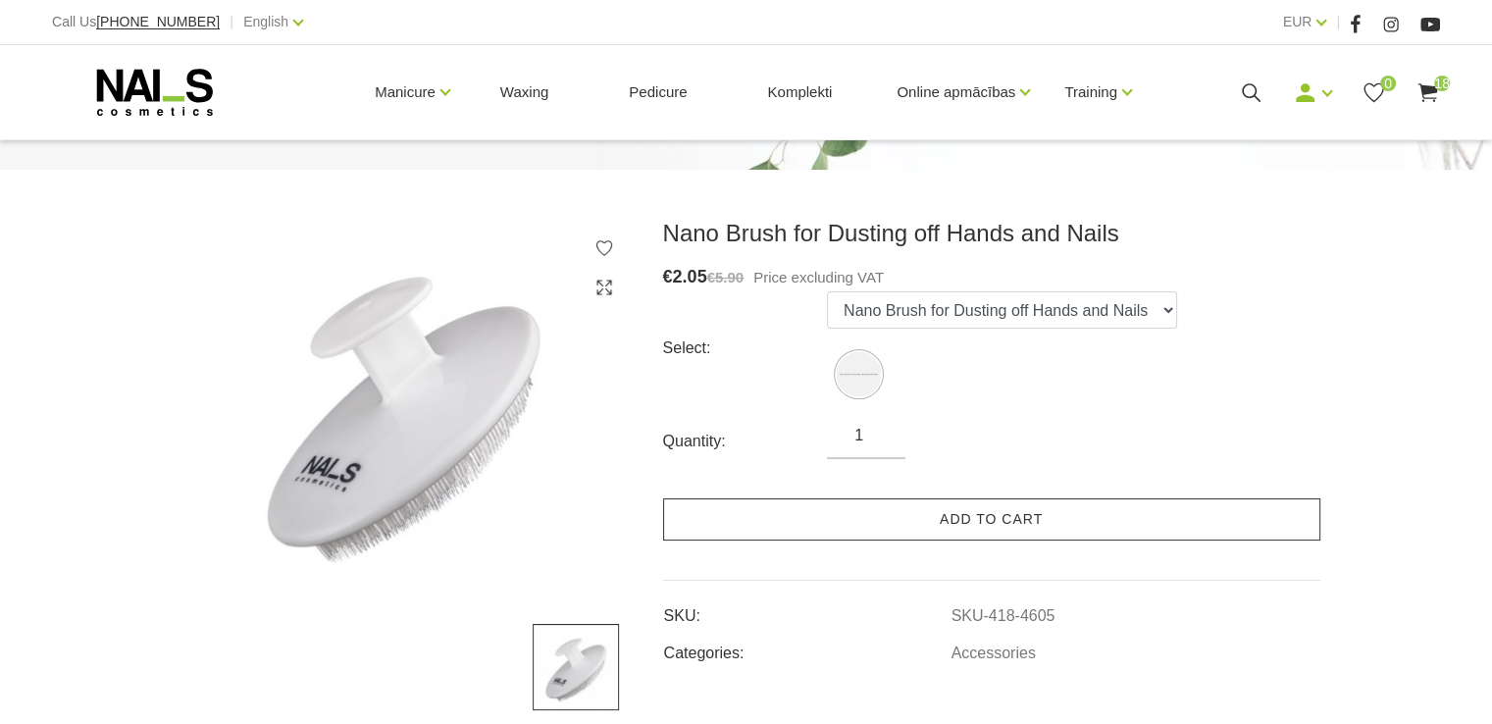
click at [1002, 516] on link "Add to cart" at bounding box center [991, 519] width 657 height 42
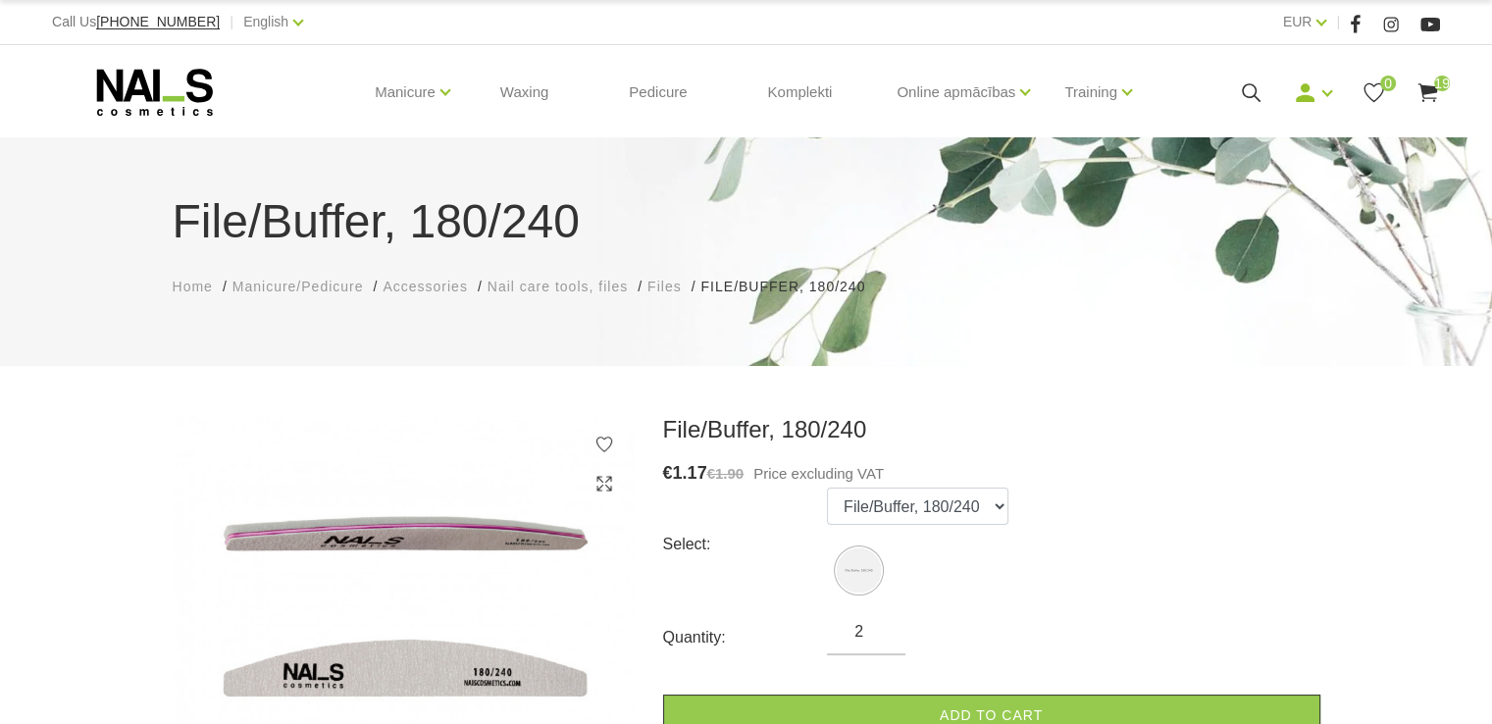
click at [882, 625] on input "2" at bounding box center [866, 632] width 79 height 24
click at [882, 625] on input "3" at bounding box center [866, 632] width 79 height 24
click at [882, 625] on input "4" at bounding box center [866, 632] width 79 height 24
click at [882, 625] on input "5" at bounding box center [866, 632] width 79 height 24
click at [882, 625] on input "6" at bounding box center [866, 632] width 79 height 24
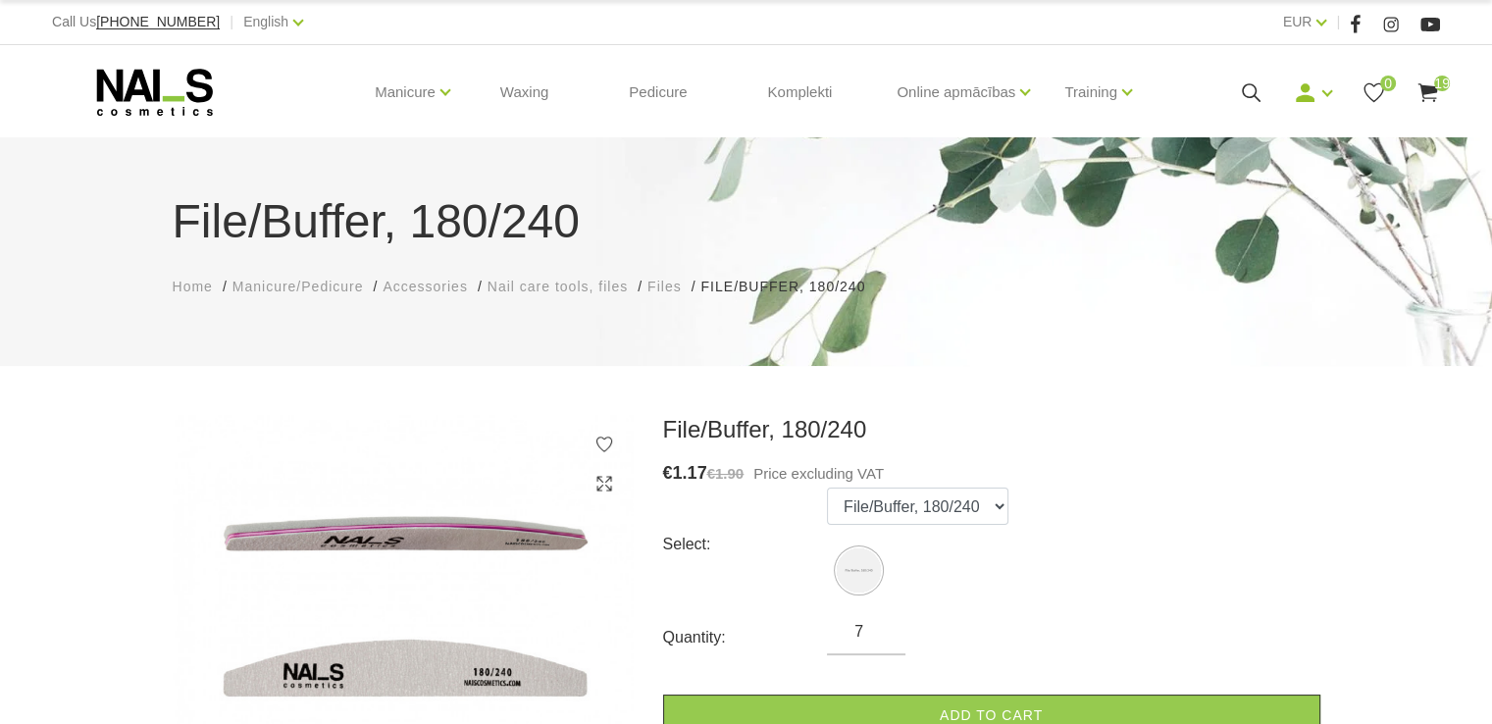
click at [882, 625] on input "7" at bounding box center [866, 632] width 79 height 24
click at [882, 625] on input "8" at bounding box center [866, 632] width 79 height 24
click at [882, 625] on input "9" at bounding box center [866, 632] width 79 height 24
click at [882, 625] on input "10" at bounding box center [866, 632] width 79 height 24
click at [882, 625] on input "11" at bounding box center [866, 632] width 79 height 24
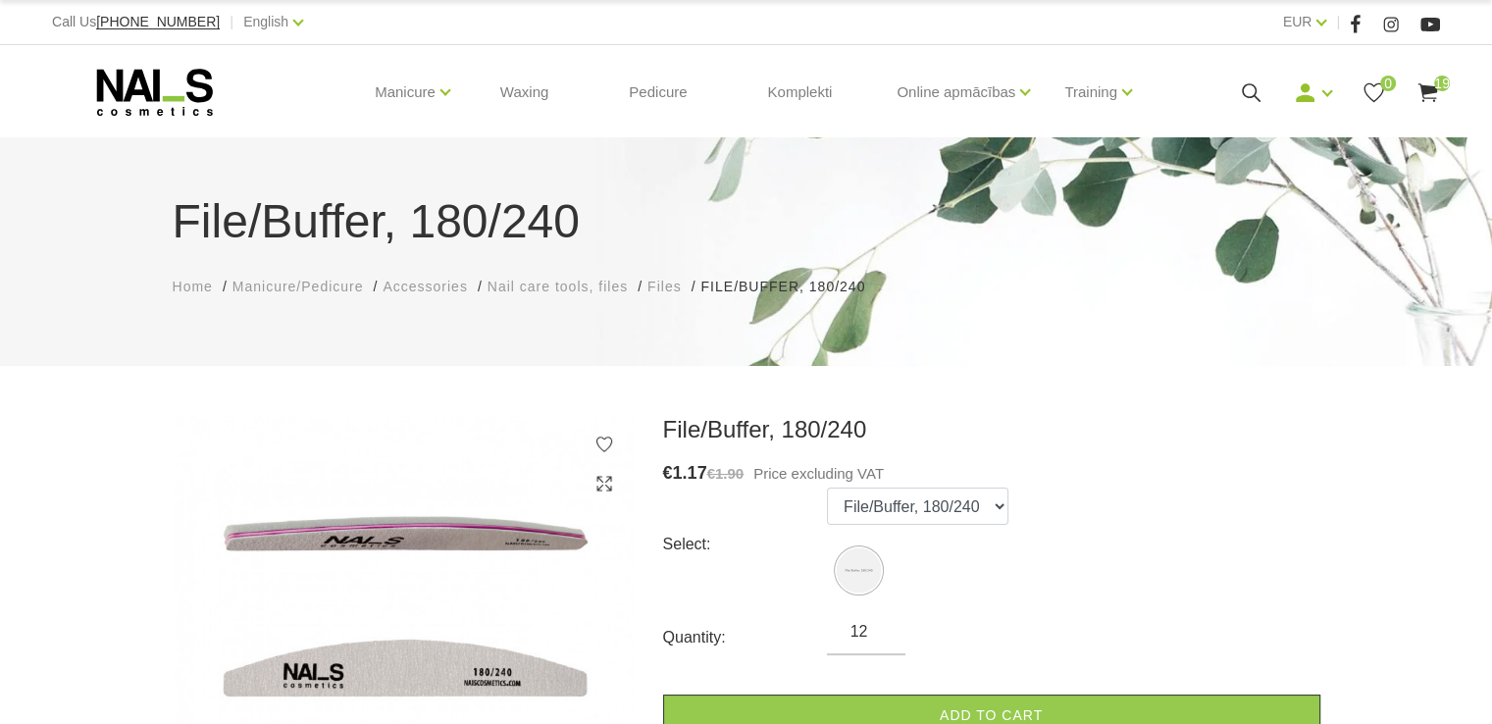
click at [882, 625] on input "12" at bounding box center [866, 632] width 79 height 24
click at [882, 625] on input "13" at bounding box center [866, 632] width 79 height 24
click at [882, 625] on input "14" at bounding box center [866, 632] width 79 height 24
click at [882, 625] on input "15" at bounding box center [866, 632] width 79 height 24
click at [882, 625] on input "16" at bounding box center [866, 632] width 79 height 24
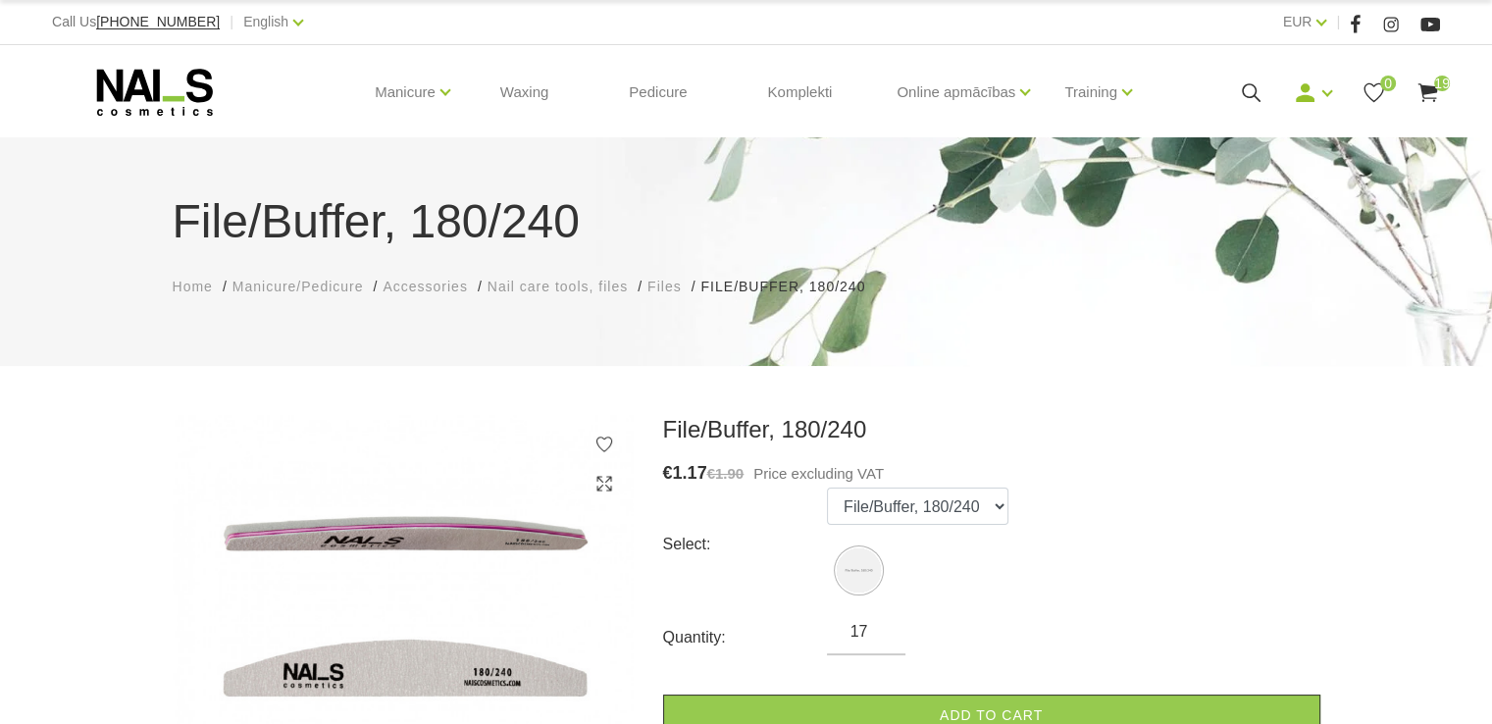
click at [882, 625] on input "17" at bounding box center [866, 632] width 79 height 24
click at [882, 625] on input "18" at bounding box center [866, 632] width 79 height 24
click at [882, 625] on input "19" at bounding box center [866, 632] width 79 height 24
type input "20"
click at [882, 625] on input "20" at bounding box center [866, 632] width 79 height 24
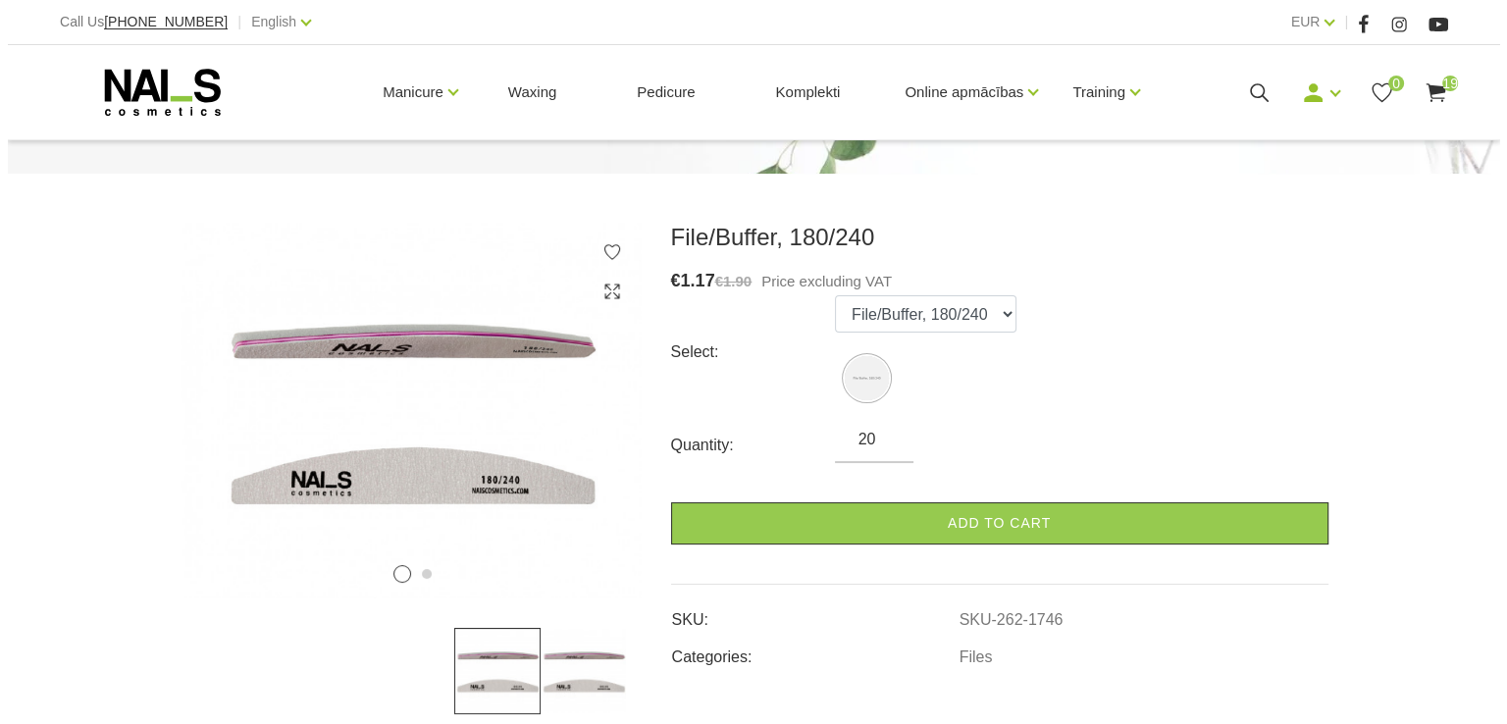
scroll to position [196, 0]
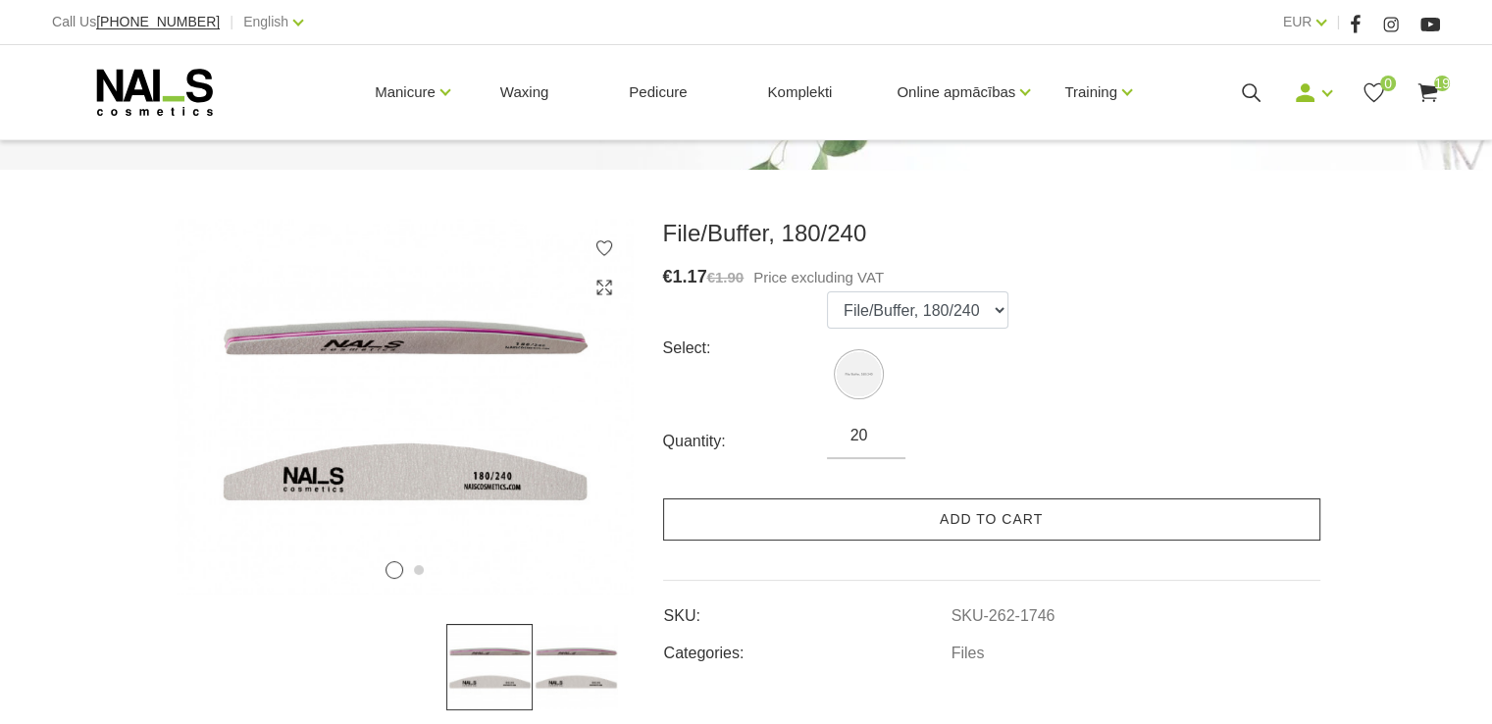
click at [953, 519] on link "Add to cart" at bounding box center [991, 519] width 657 height 42
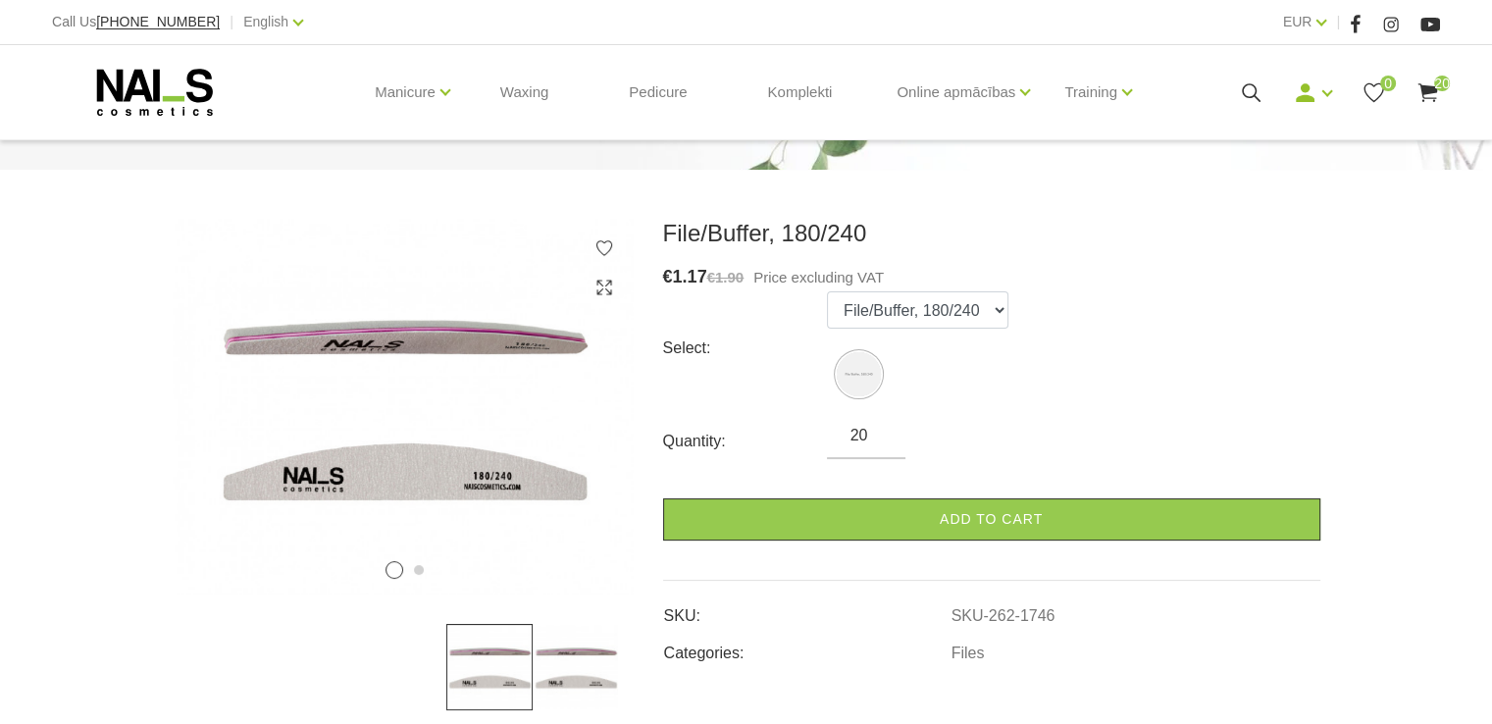
click at [1431, 90] on use at bounding box center [1428, 92] width 20 height 19
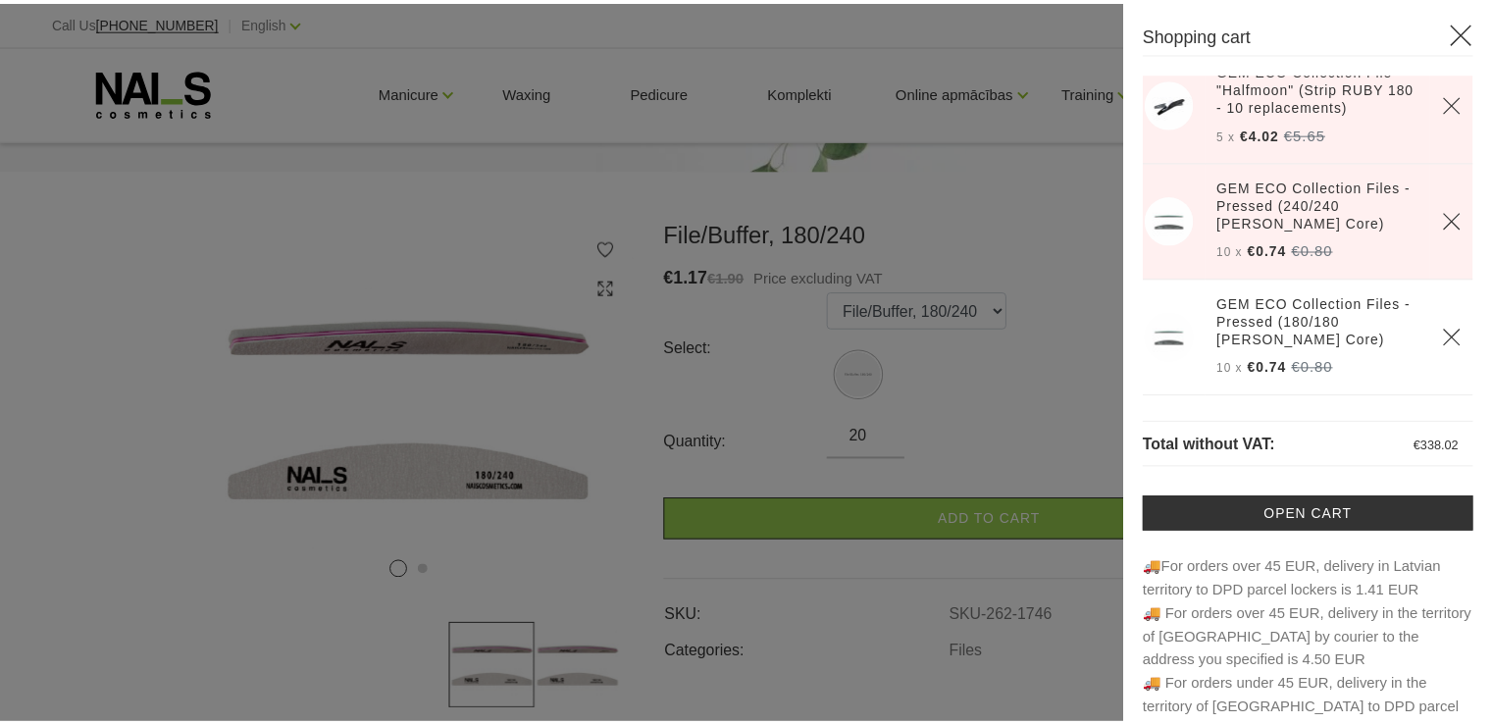
scroll to position [1803, 0]
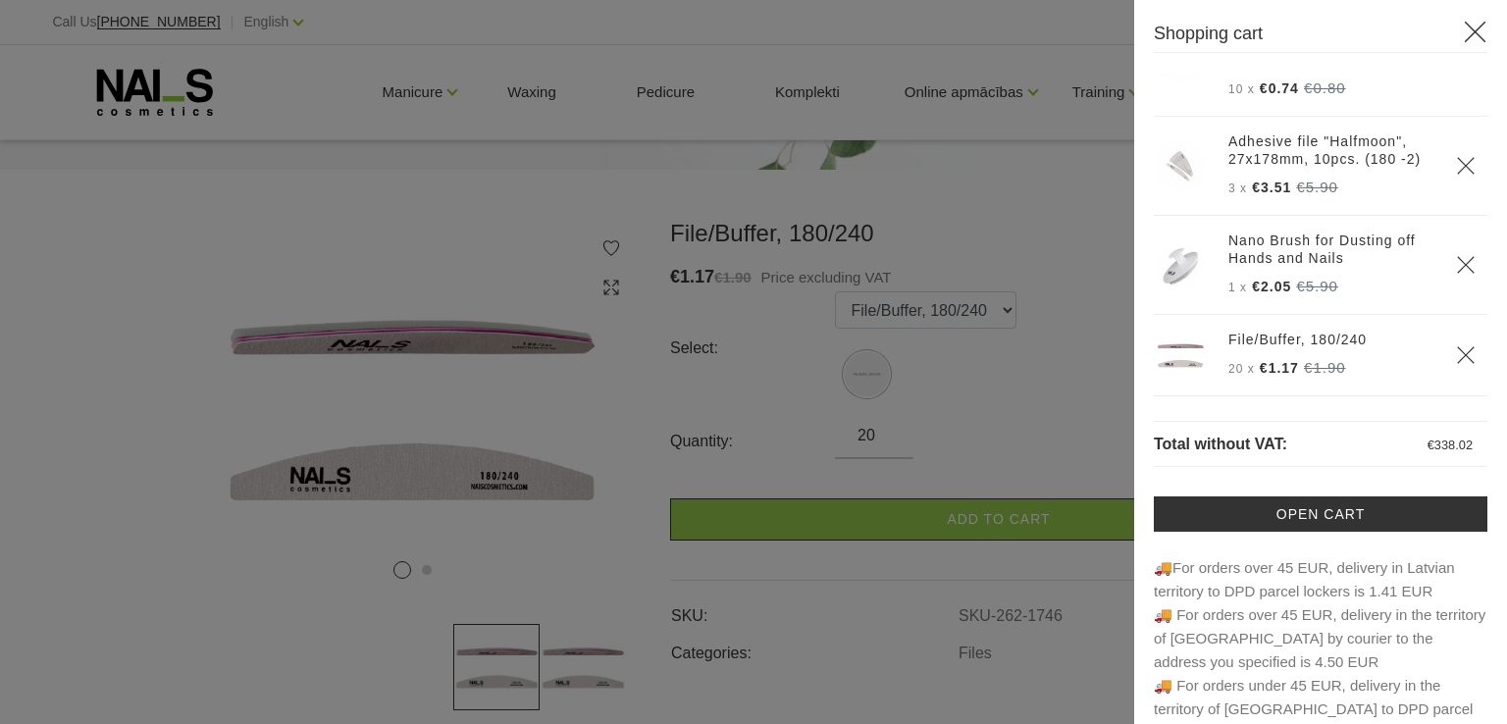
click at [1072, 416] on div at bounding box center [753, 362] width 1507 height 724
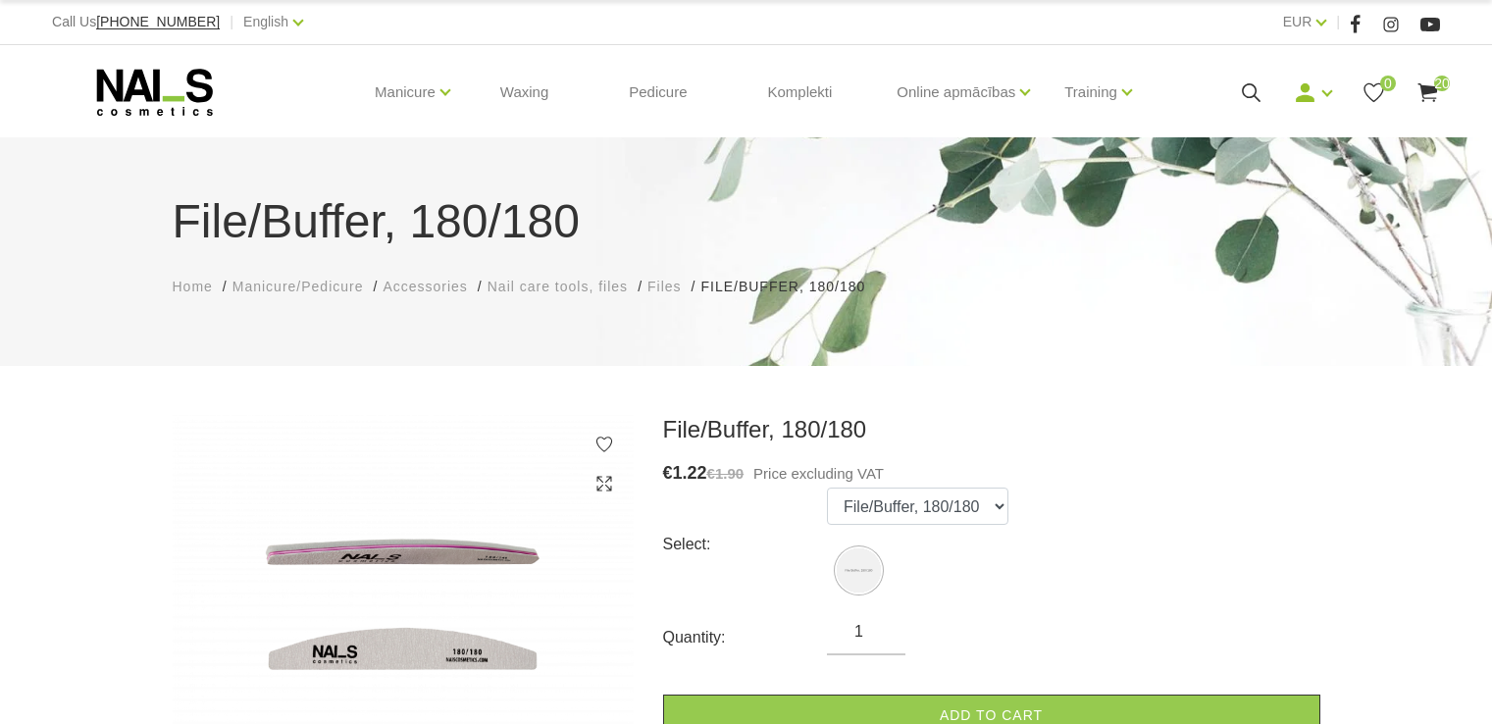
scroll to position [98, 0]
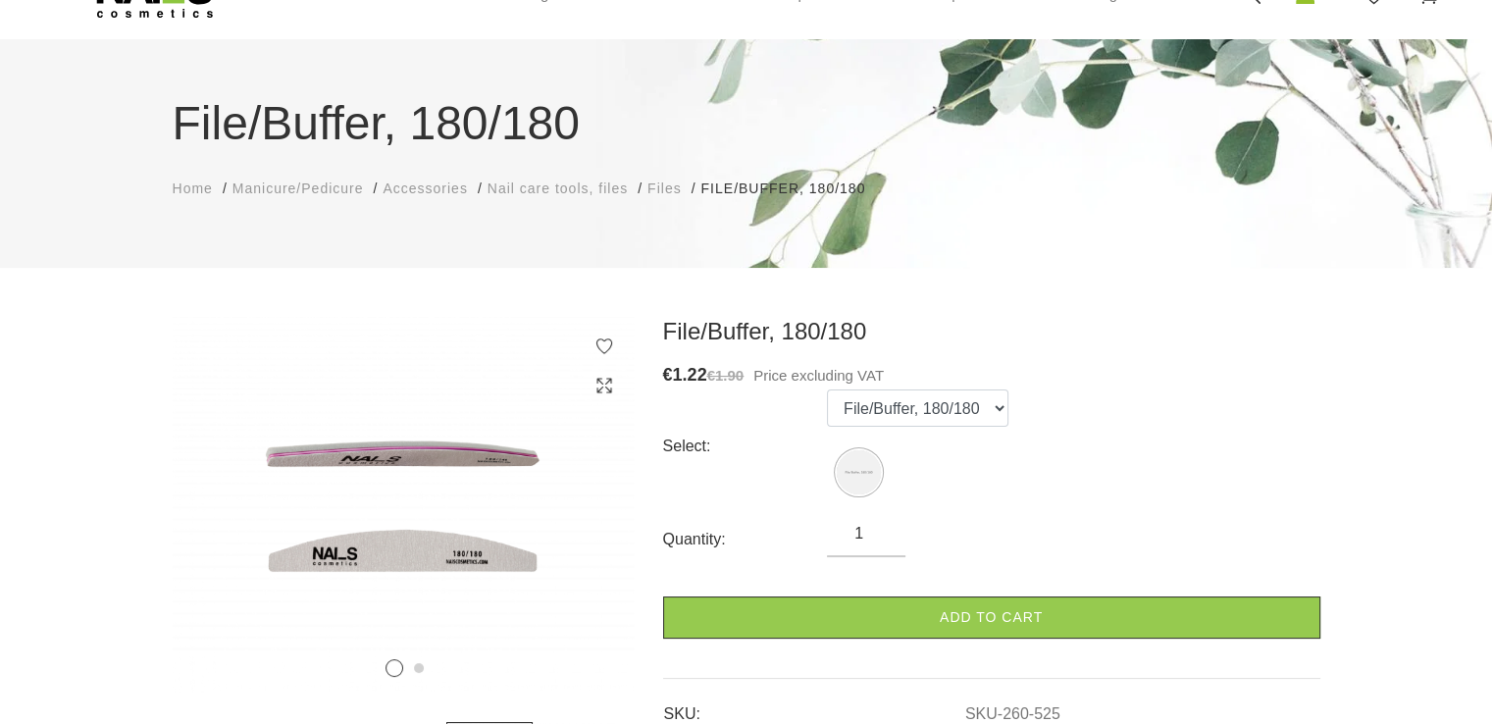
click at [864, 538] on input "1" at bounding box center [866, 534] width 79 height 24
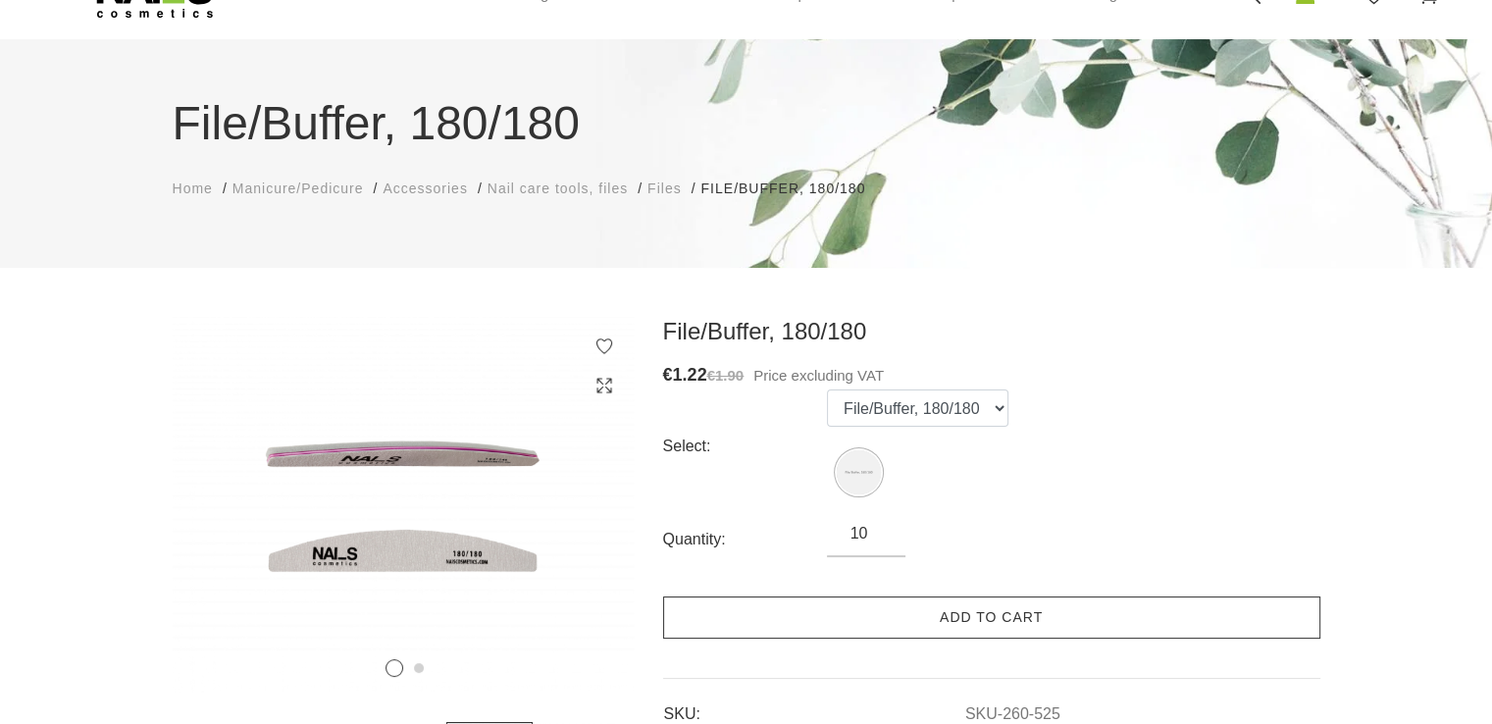
type input "10"
click at [927, 614] on link "Add to cart" at bounding box center [991, 618] width 657 height 42
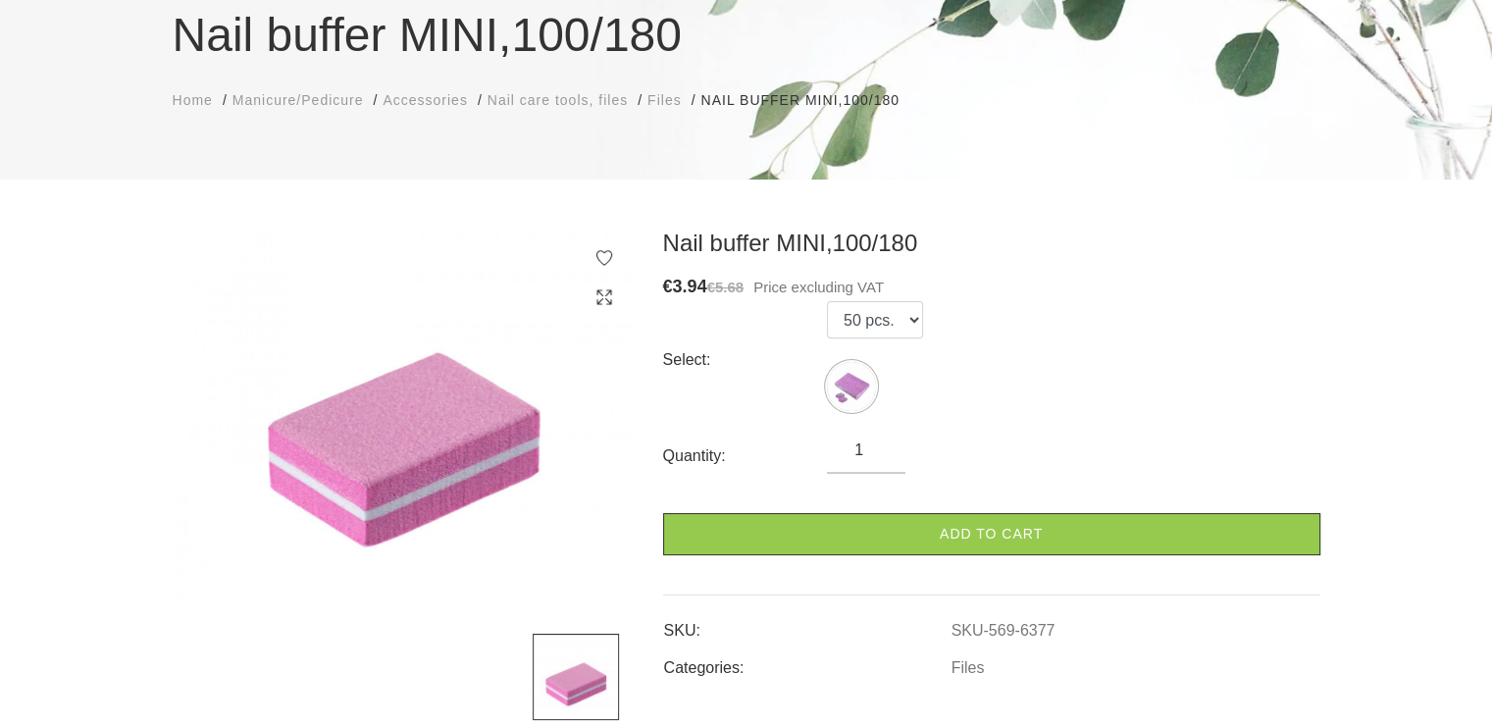
scroll to position [196, 0]
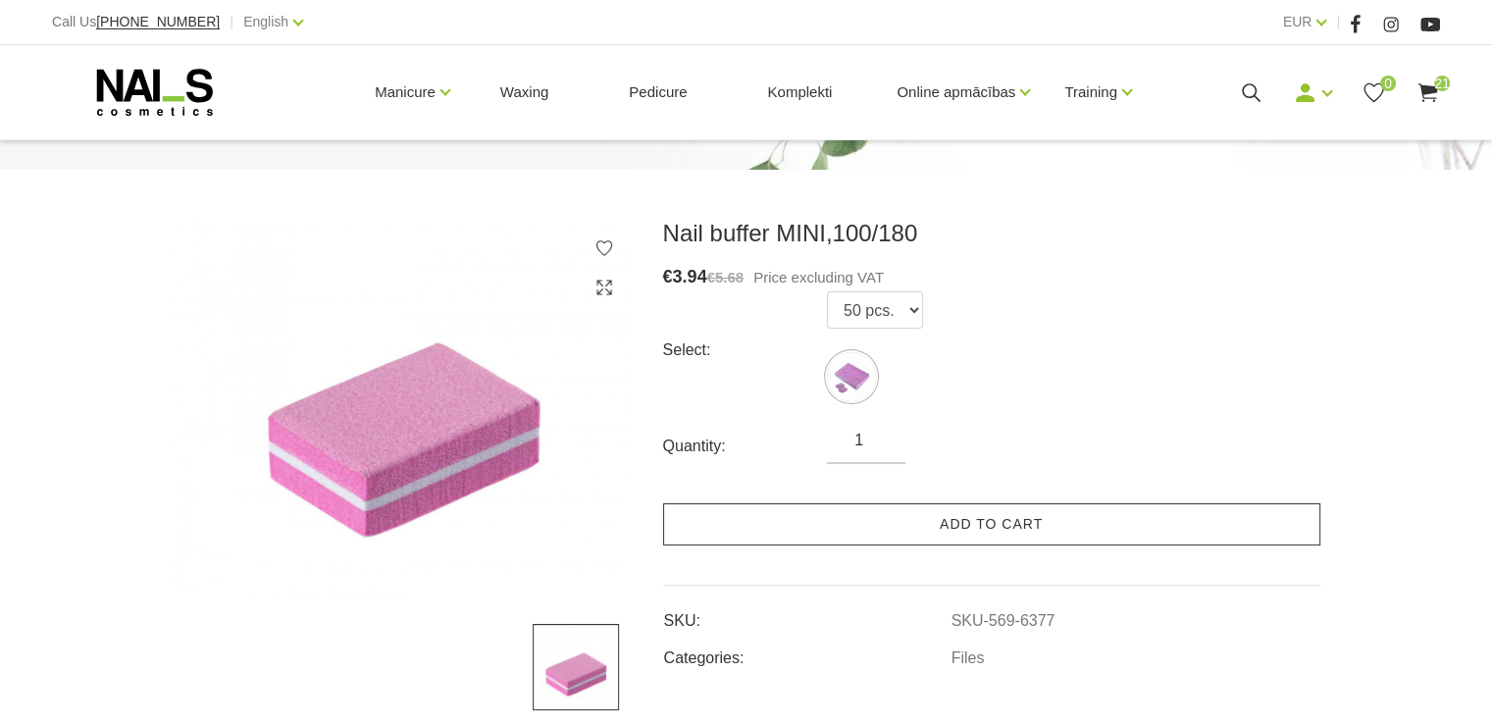
click at [1011, 517] on link "Add to cart" at bounding box center [991, 524] width 657 height 42
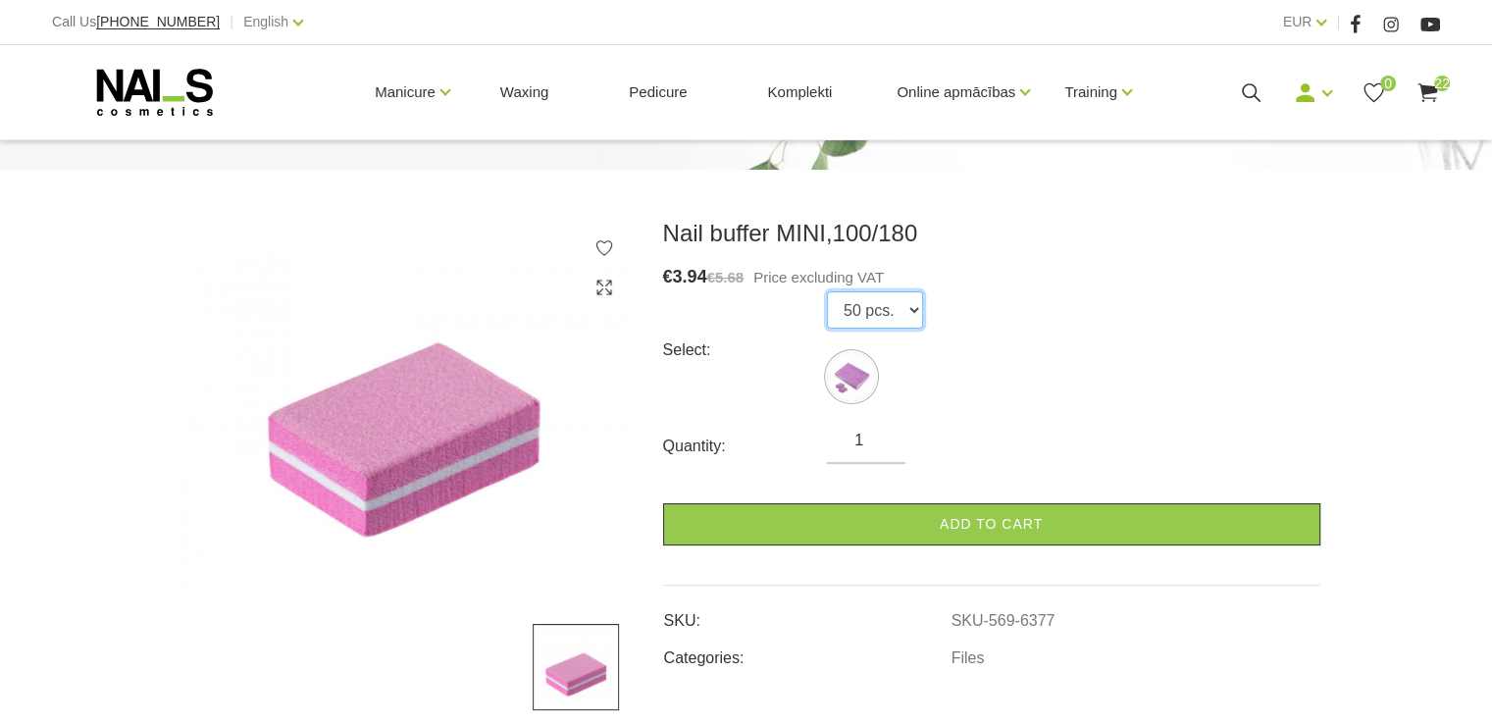
click at [911, 309] on select "50 pcs." at bounding box center [875, 309] width 96 height 37
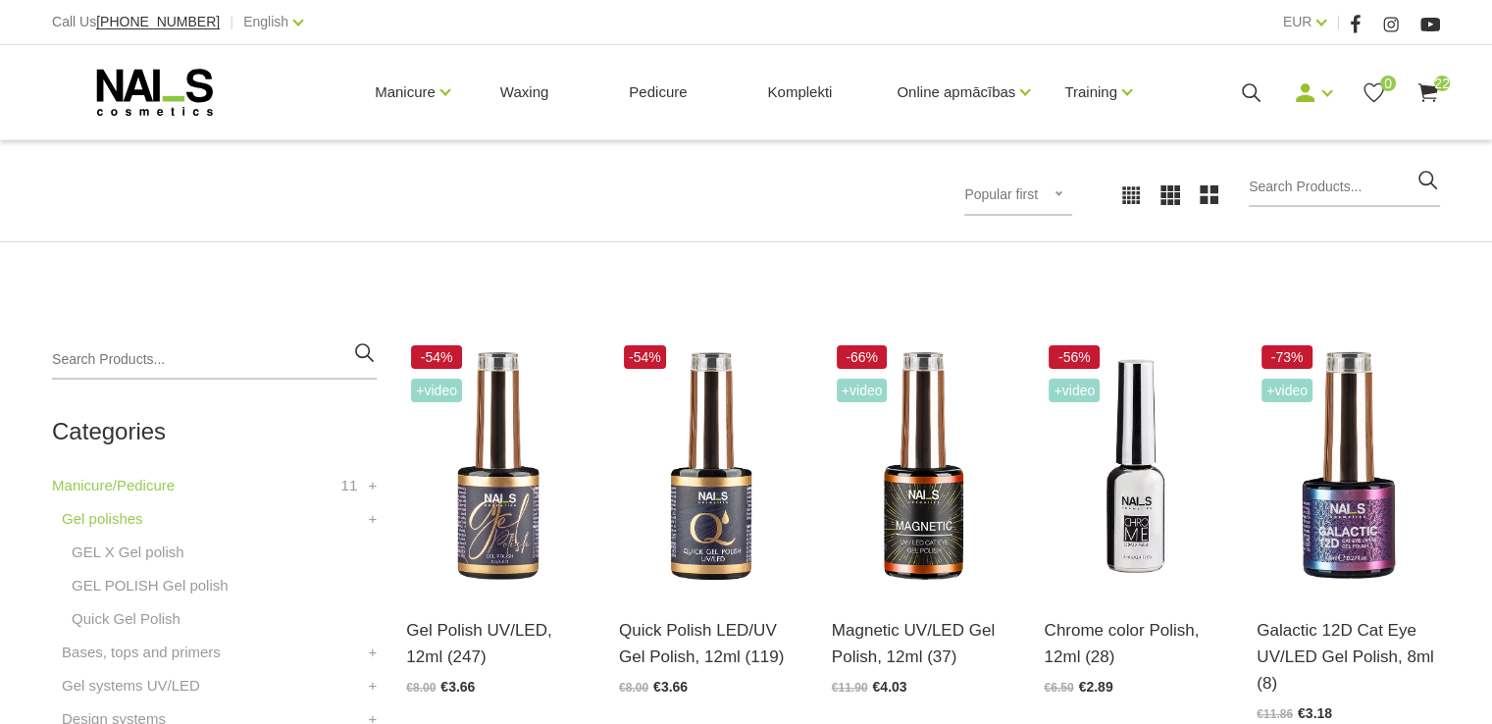
scroll to position [294, 0]
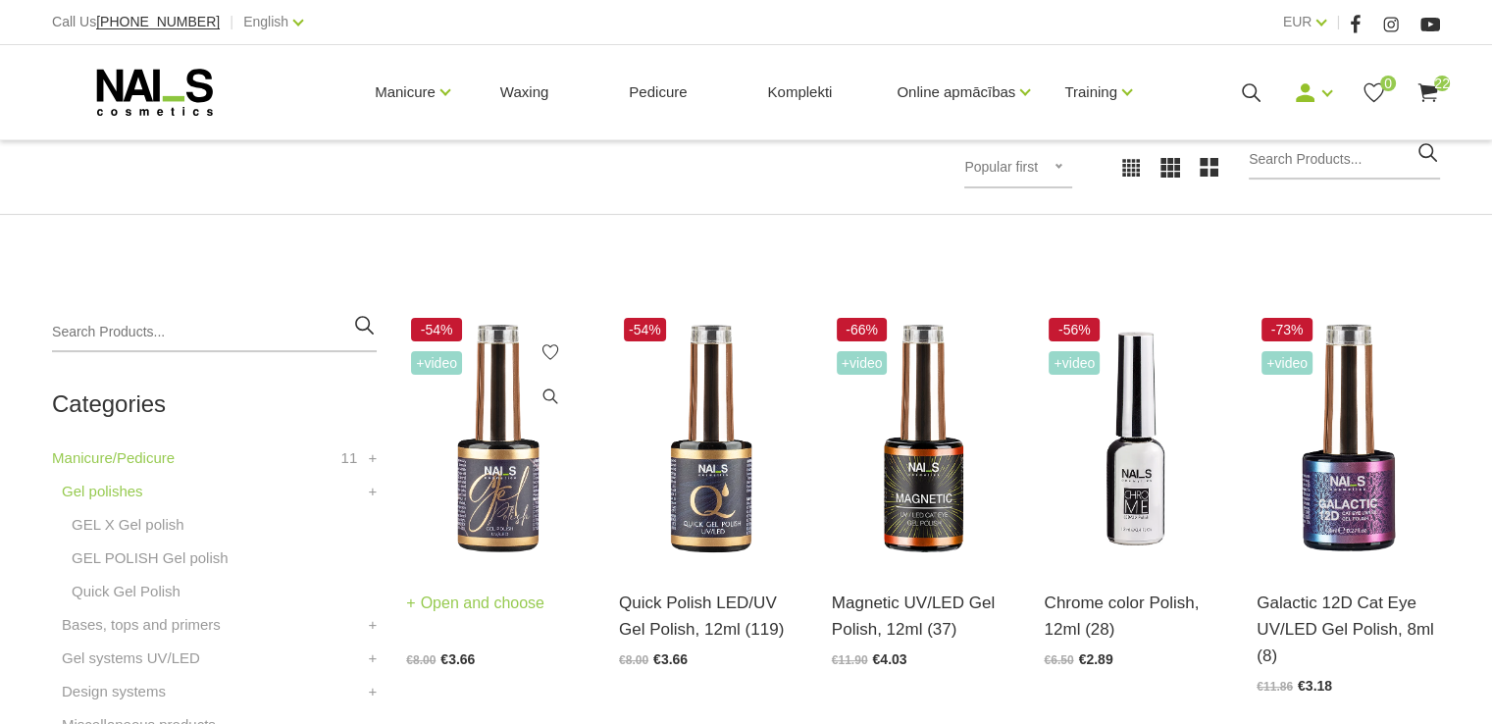
click at [505, 499] on img at bounding box center [497, 439] width 183 height 252
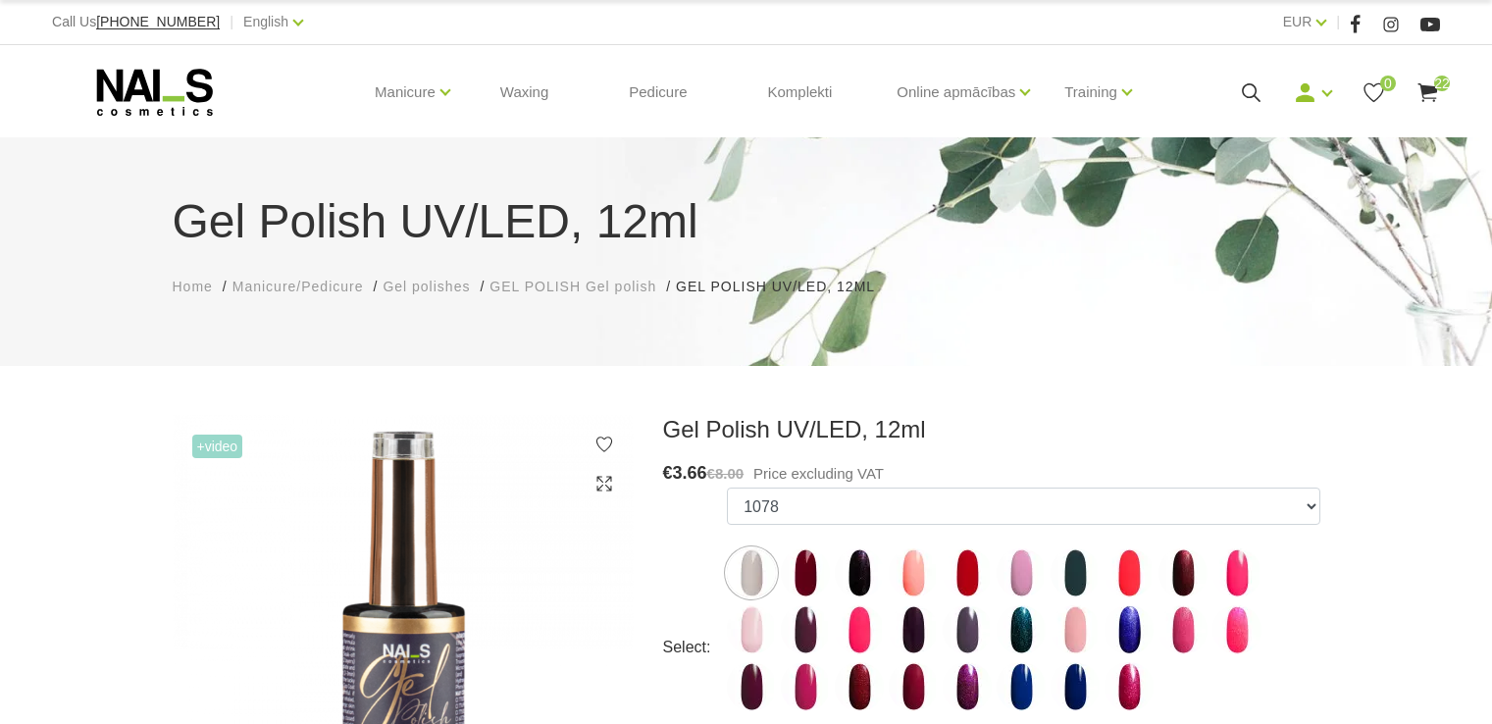
scroll to position [98, 0]
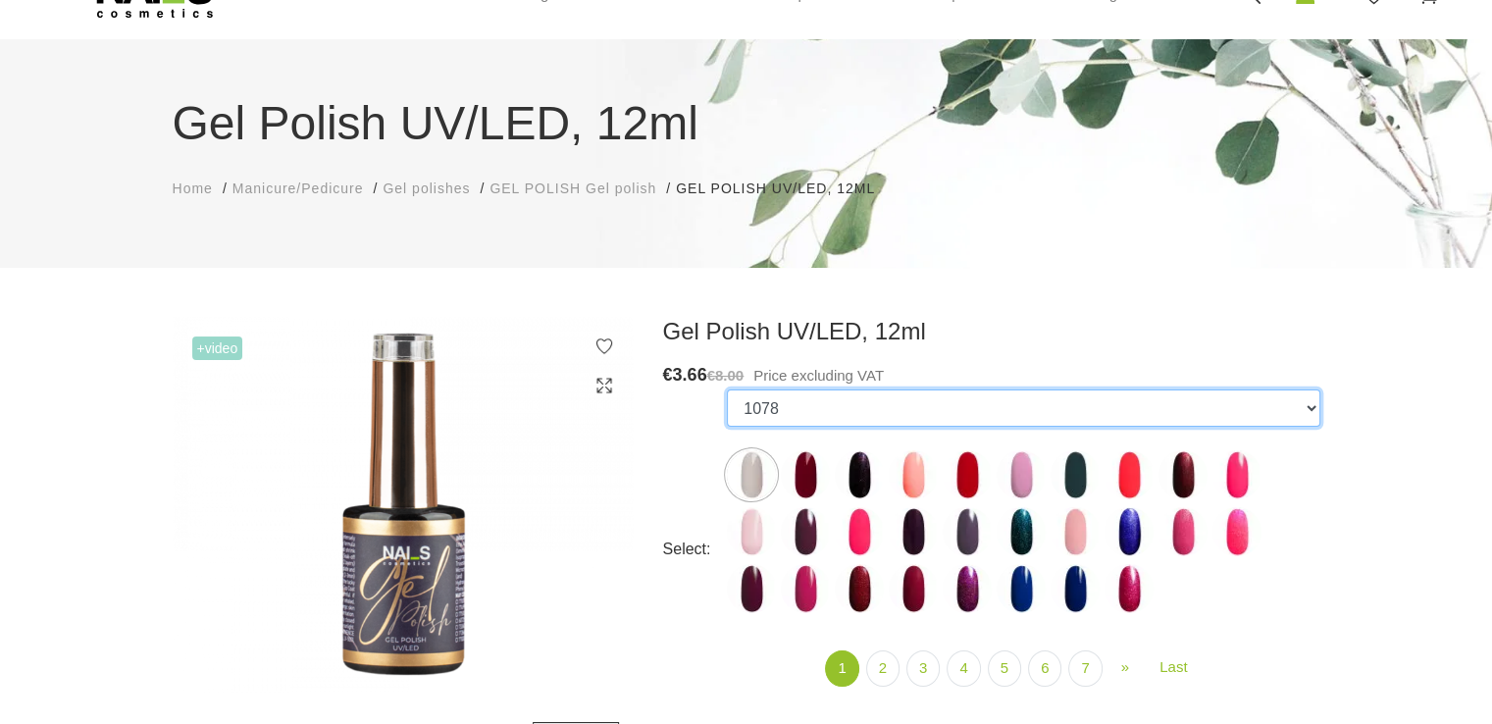
click at [1309, 409] on select "1078 1081 001g 001n 003c 008b 009c 011n 012g 016n 020b 044v 065v 068p 069v 083g…" at bounding box center [1023, 408] width 593 height 37
select select "3991"
click at [727, 390] on select "1078 1081 001g 001n 003c 008b 009c 011n 012g 016n 020b 044v 065v 068p 069v 083g…" at bounding box center [1023, 408] width 593 height 37
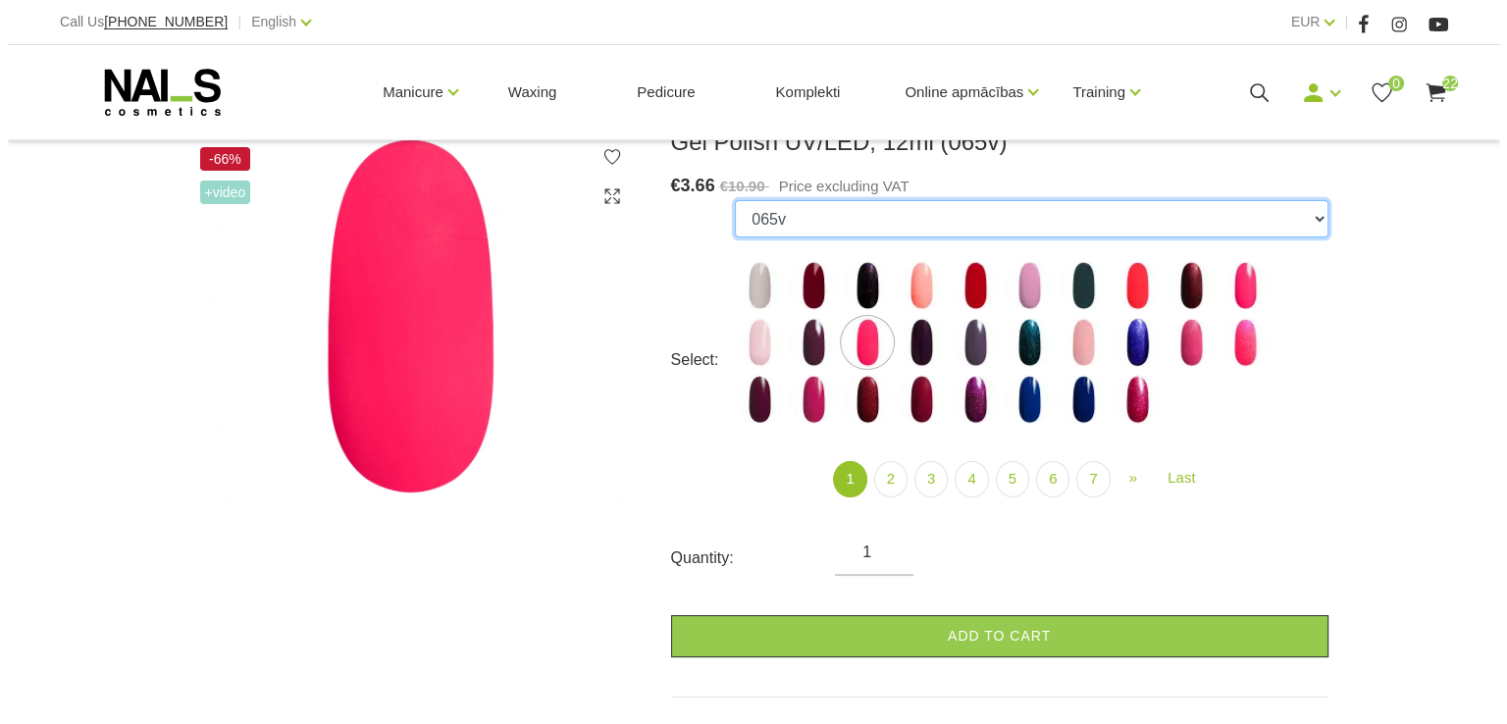
scroll to position [294, 0]
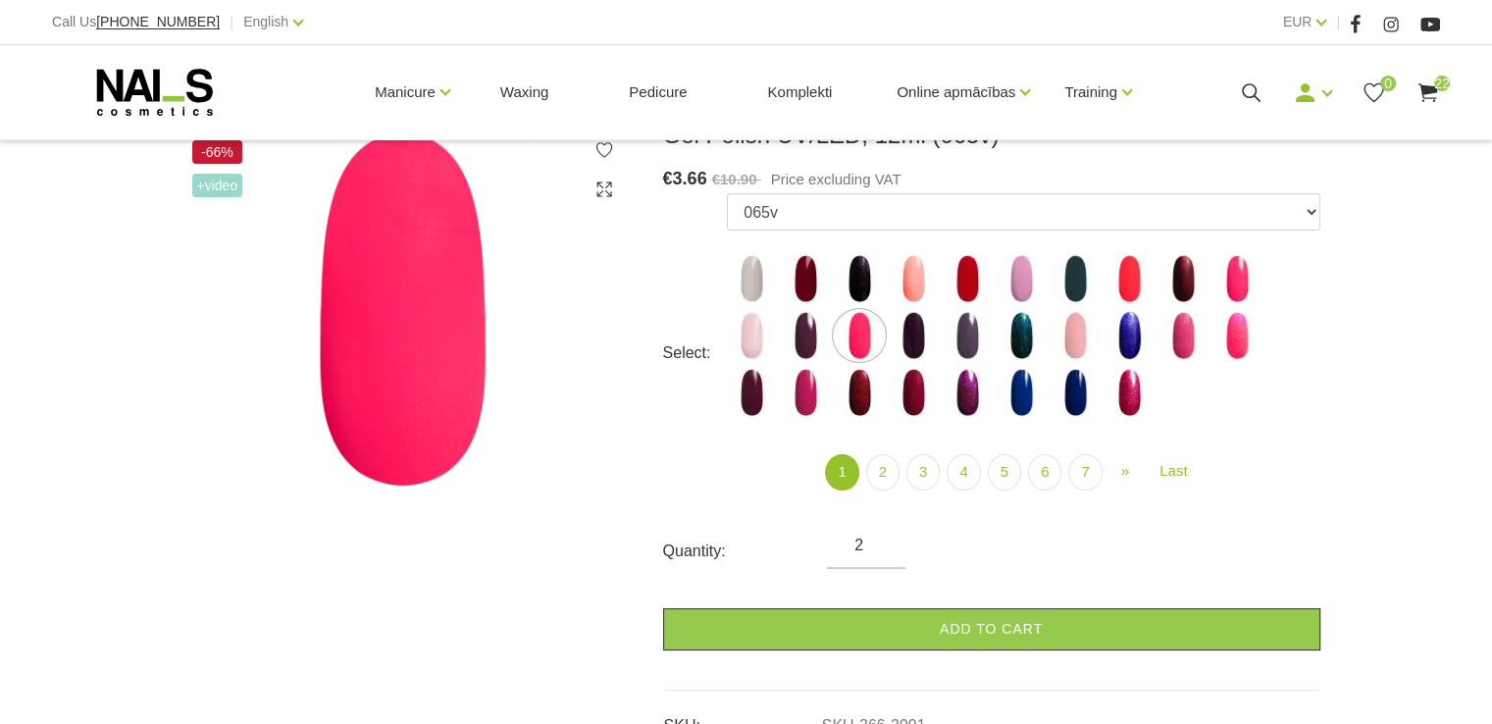
click at [881, 539] on input "2" at bounding box center [866, 546] width 79 height 24
type input "3"
click at [881, 539] on input "3" at bounding box center [866, 546] width 79 height 24
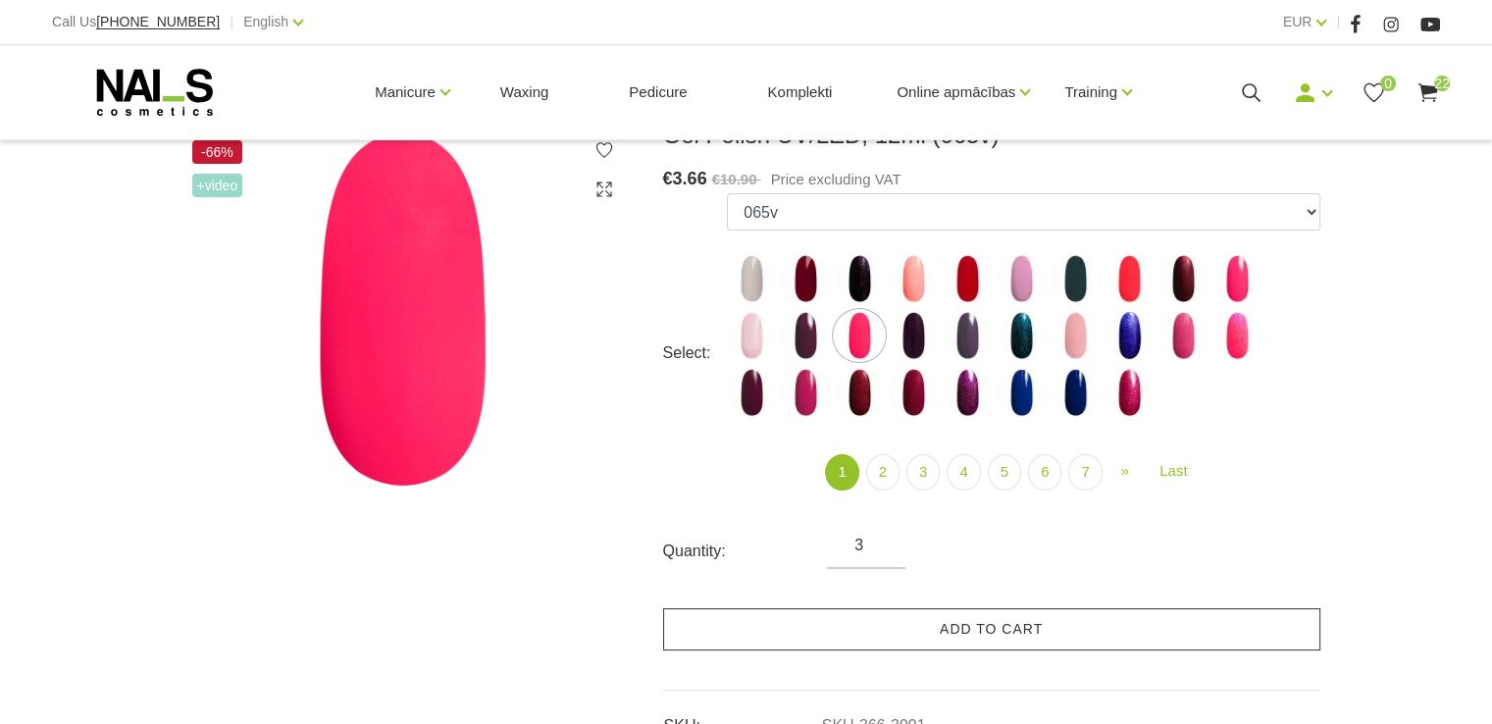
click at [958, 625] on link "Add to cart" at bounding box center [991, 629] width 657 height 42
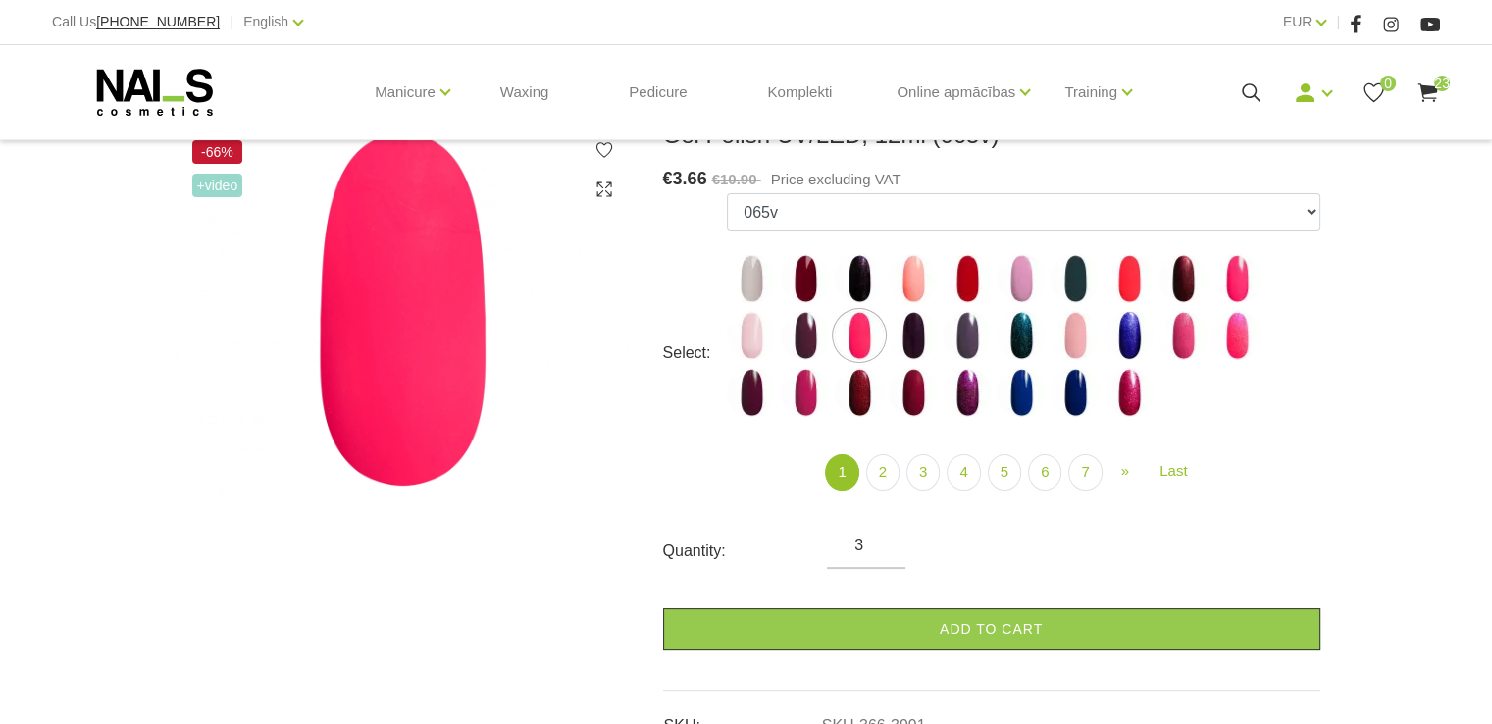
click at [1434, 90] on use at bounding box center [1428, 92] width 20 height 19
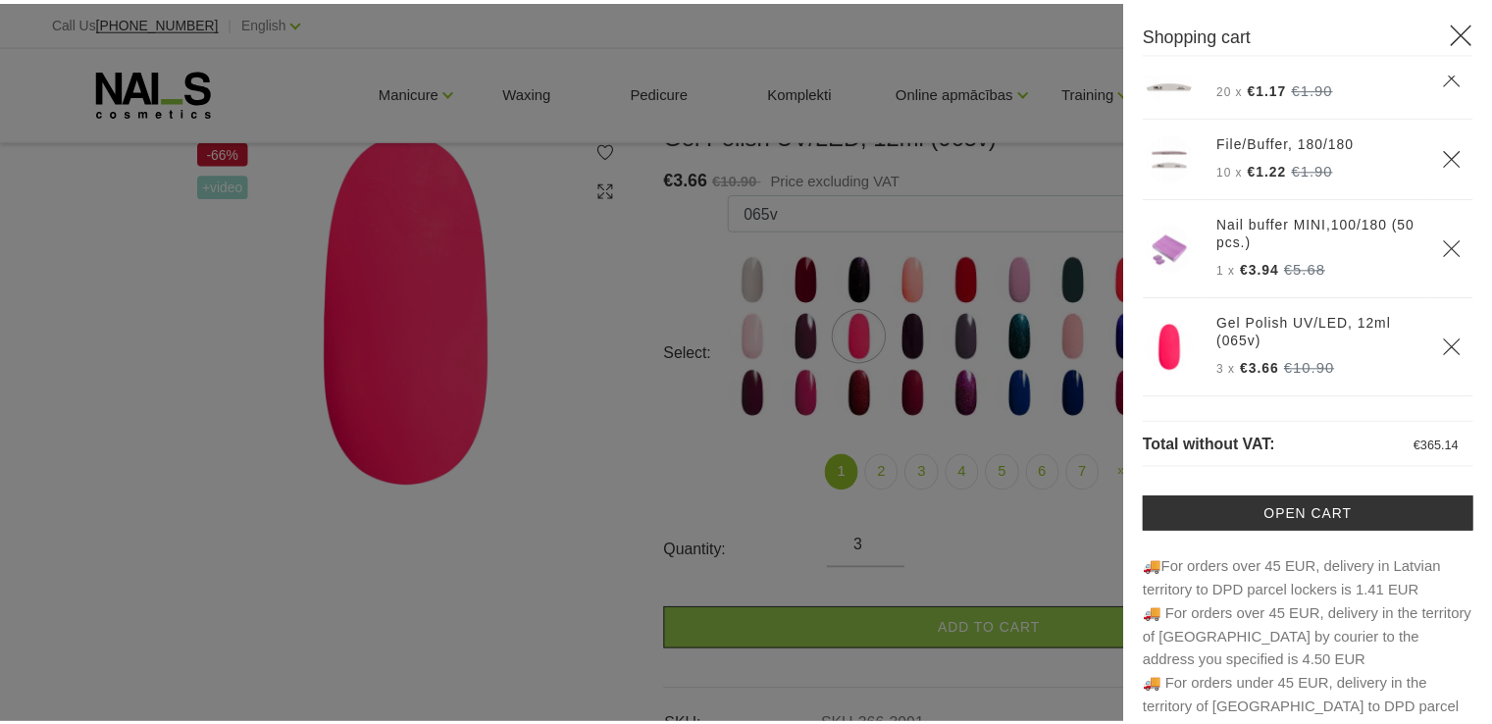
scroll to position [2083, 0]
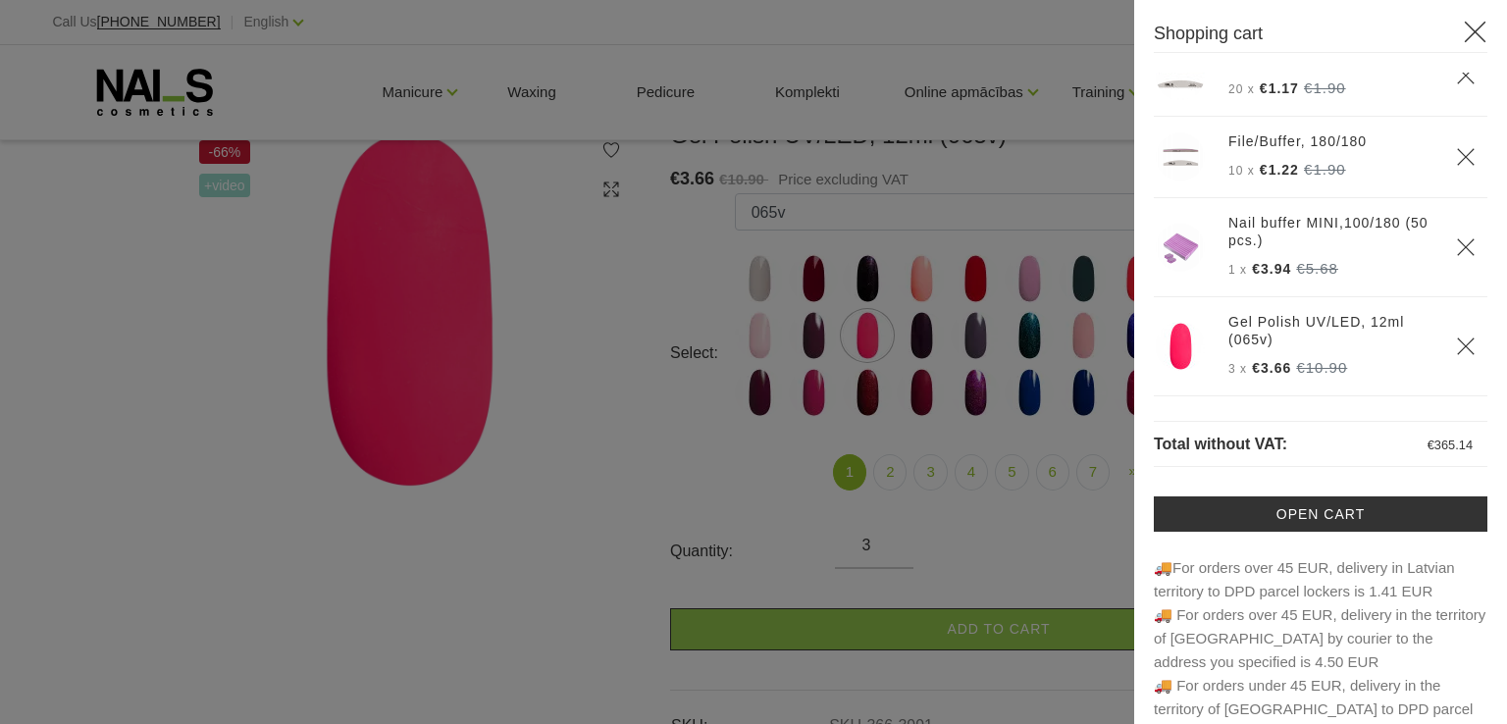
drag, startPoint x: 557, startPoint y: 307, endPoint x: 550, endPoint y: 299, distance: 11.1
click at [554, 306] on div at bounding box center [753, 362] width 1507 height 724
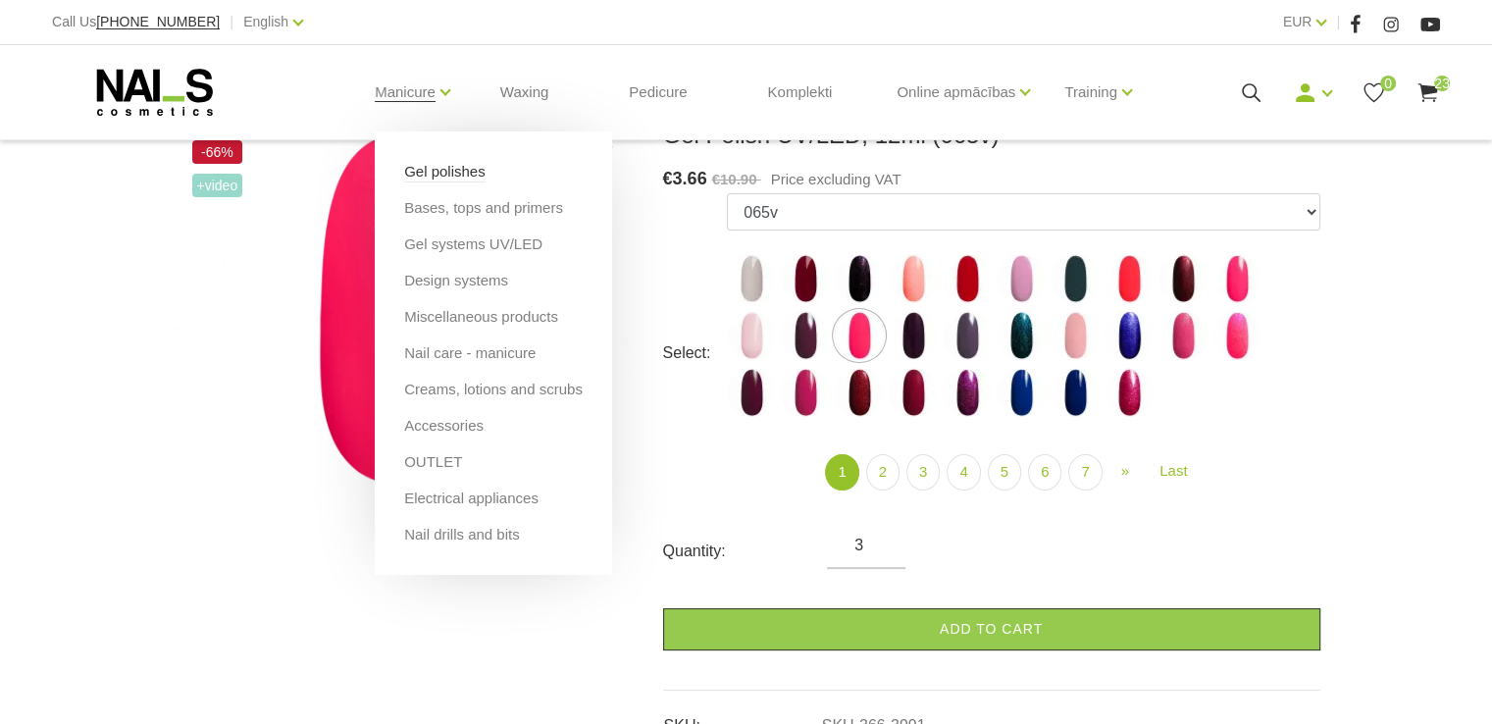
click at [425, 178] on link "Gel polishes" at bounding box center [444, 172] width 81 height 22
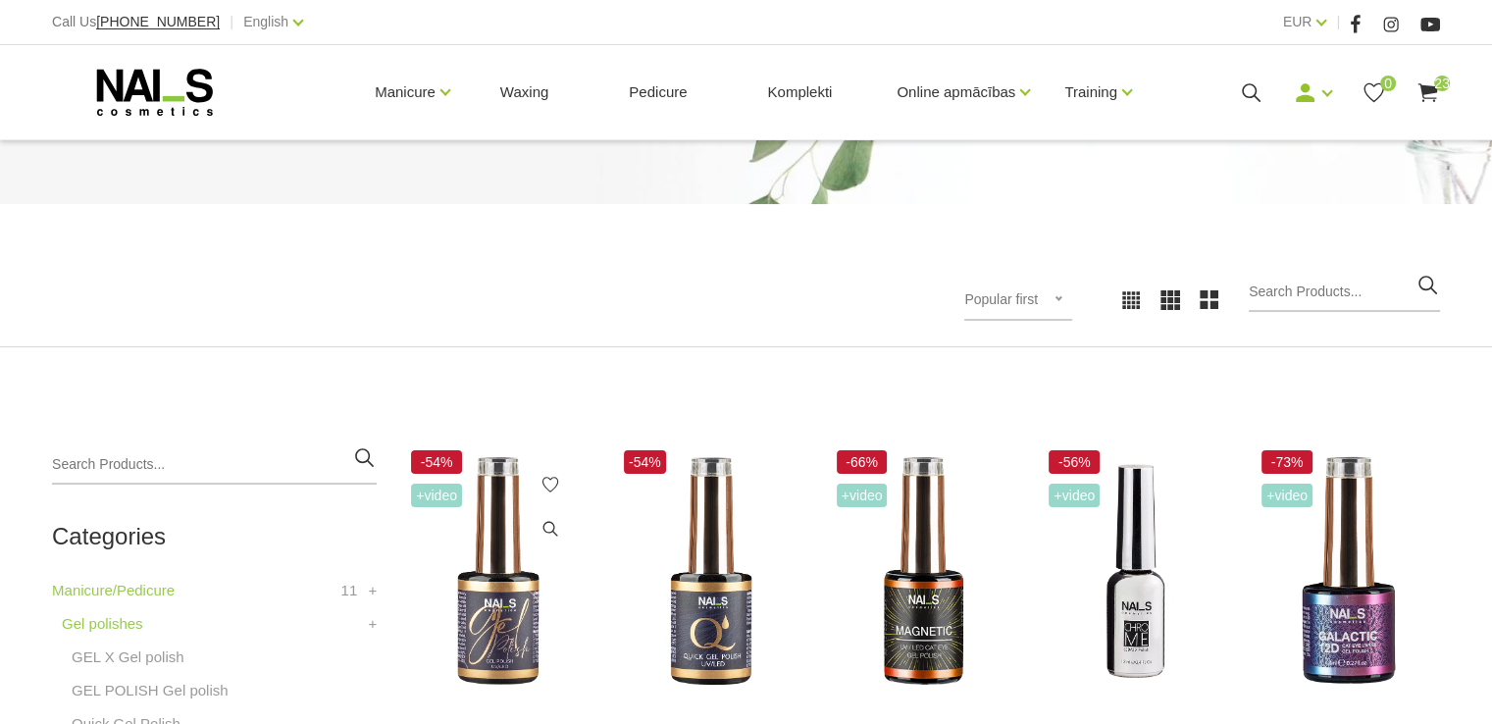
scroll to position [294, 0]
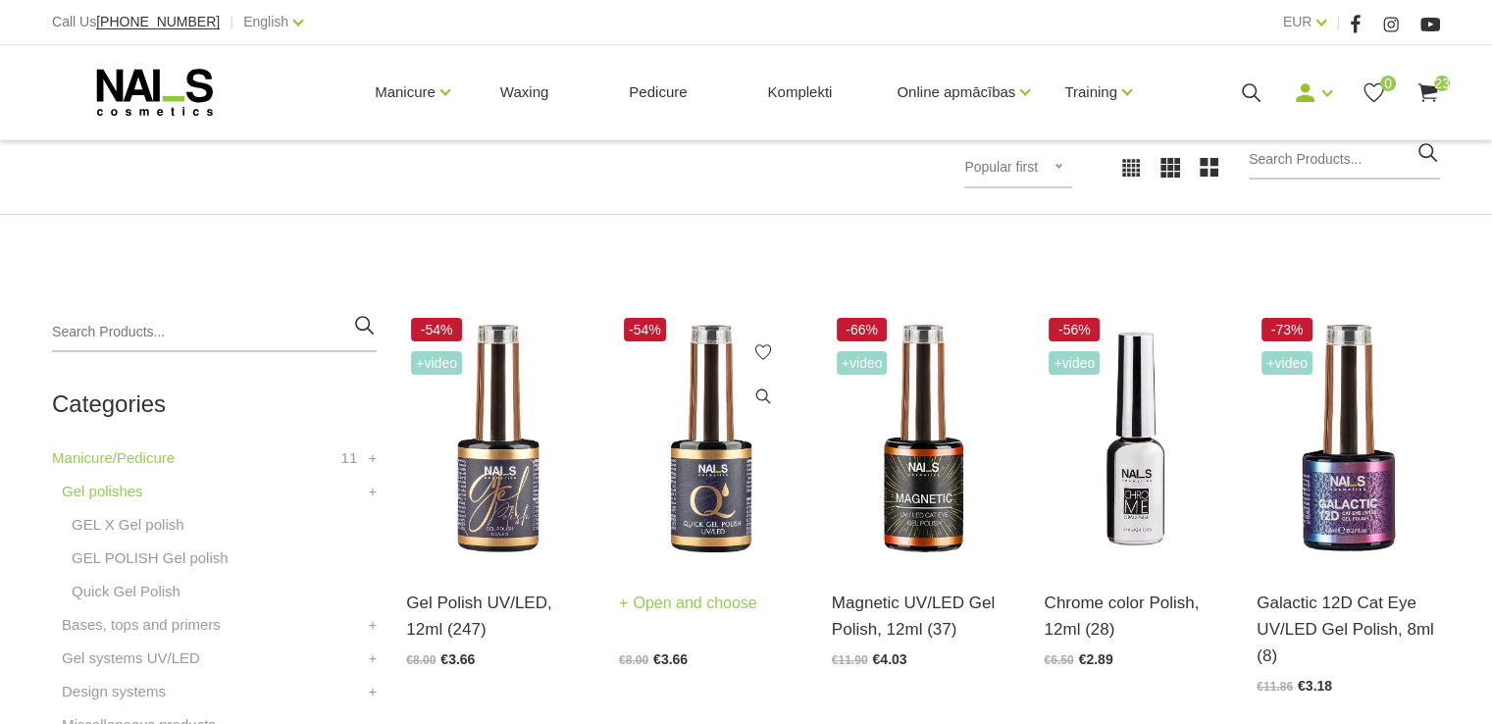
click at [709, 493] on img at bounding box center [710, 439] width 183 height 252
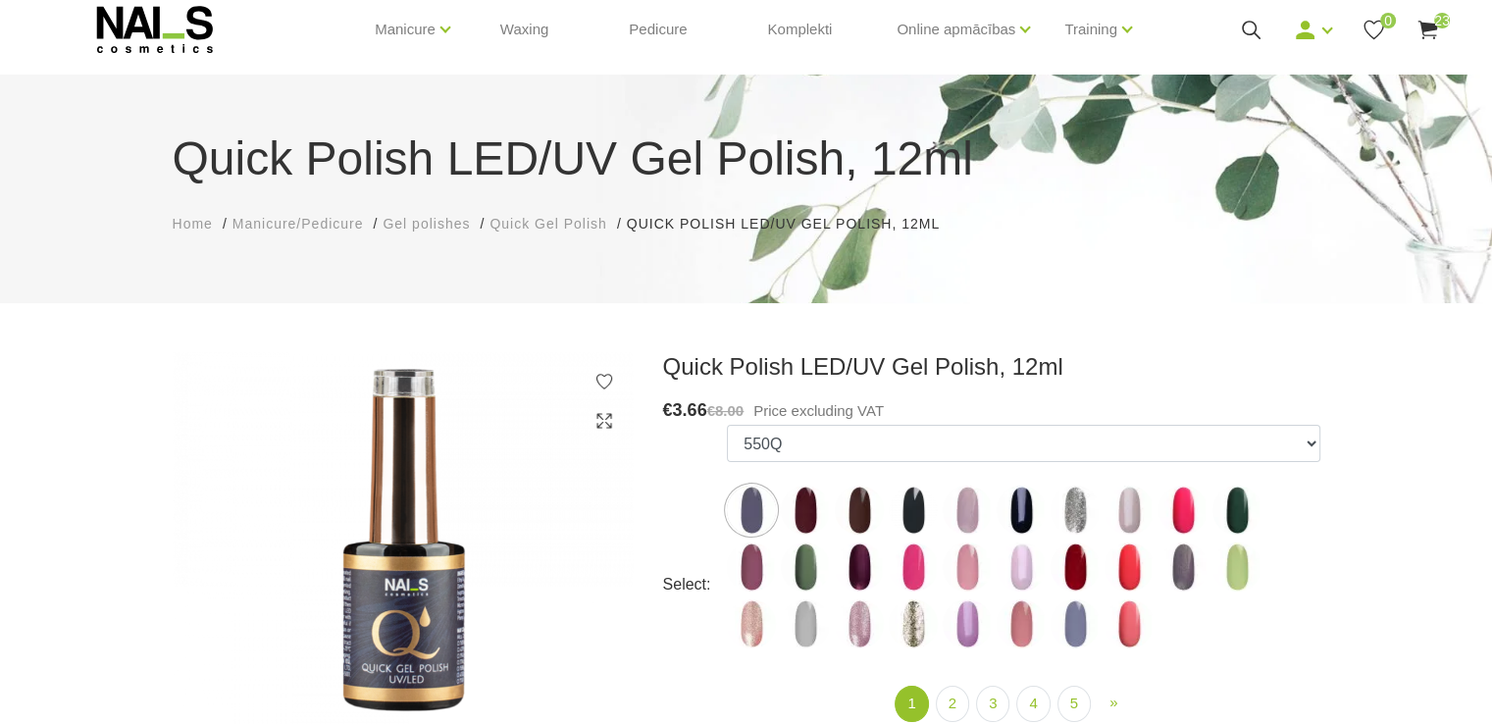
scroll to position [98, 0]
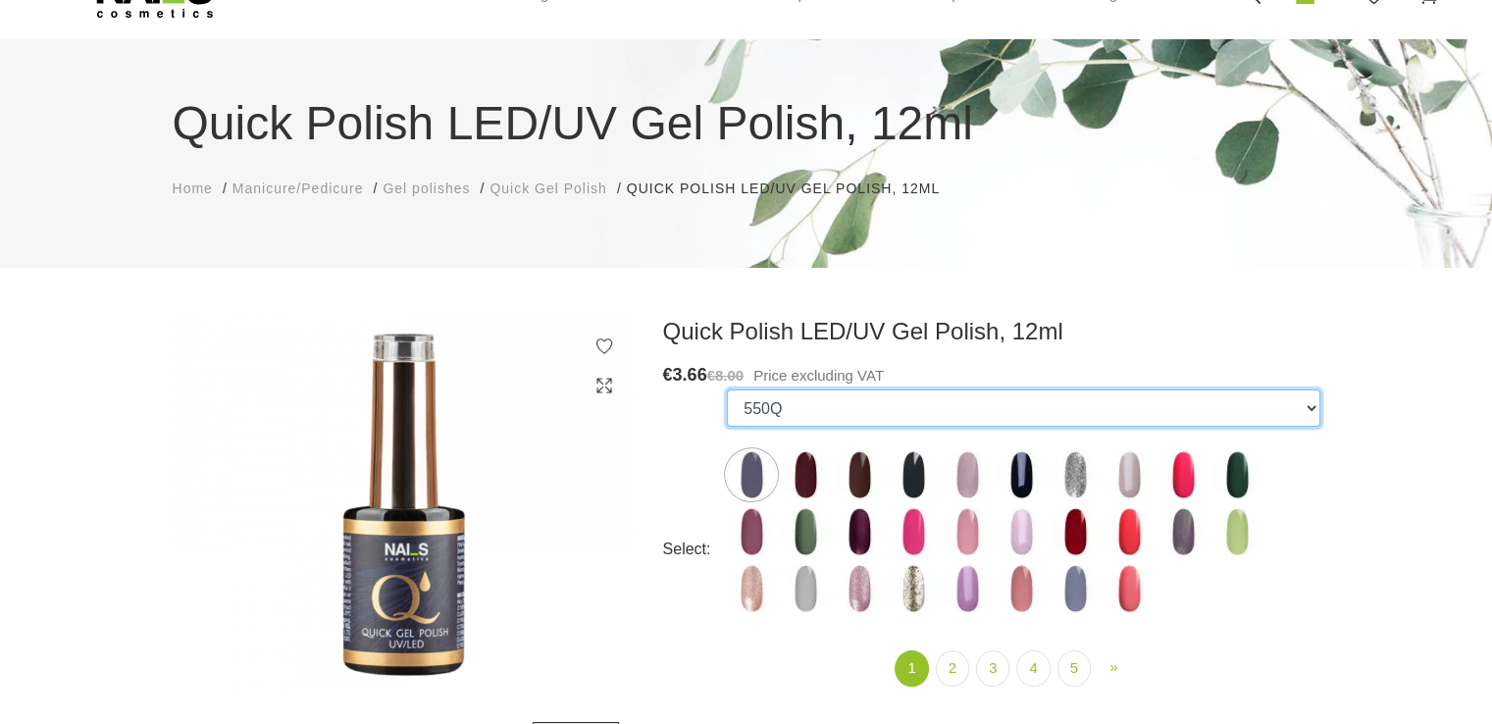
click at [1311, 409] on select "550Q 551Q 807Q 813Q 462Q 401Q 443Q 445Q 569Q 560Q 552Q 568Q 510Q 413Q 529Q 484Q…" at bounding box center [1023, 408] width 593 height 37
select select "4367"
click at [727, 390] on select "550Q 551Q 807Q 813Q 462Q 401Q 443Q 445Q 569Q 560Q 552Q 568Q 510Q 413Q 529Q 484Q…" at bounding box center [1023, 408] width 593 height 37
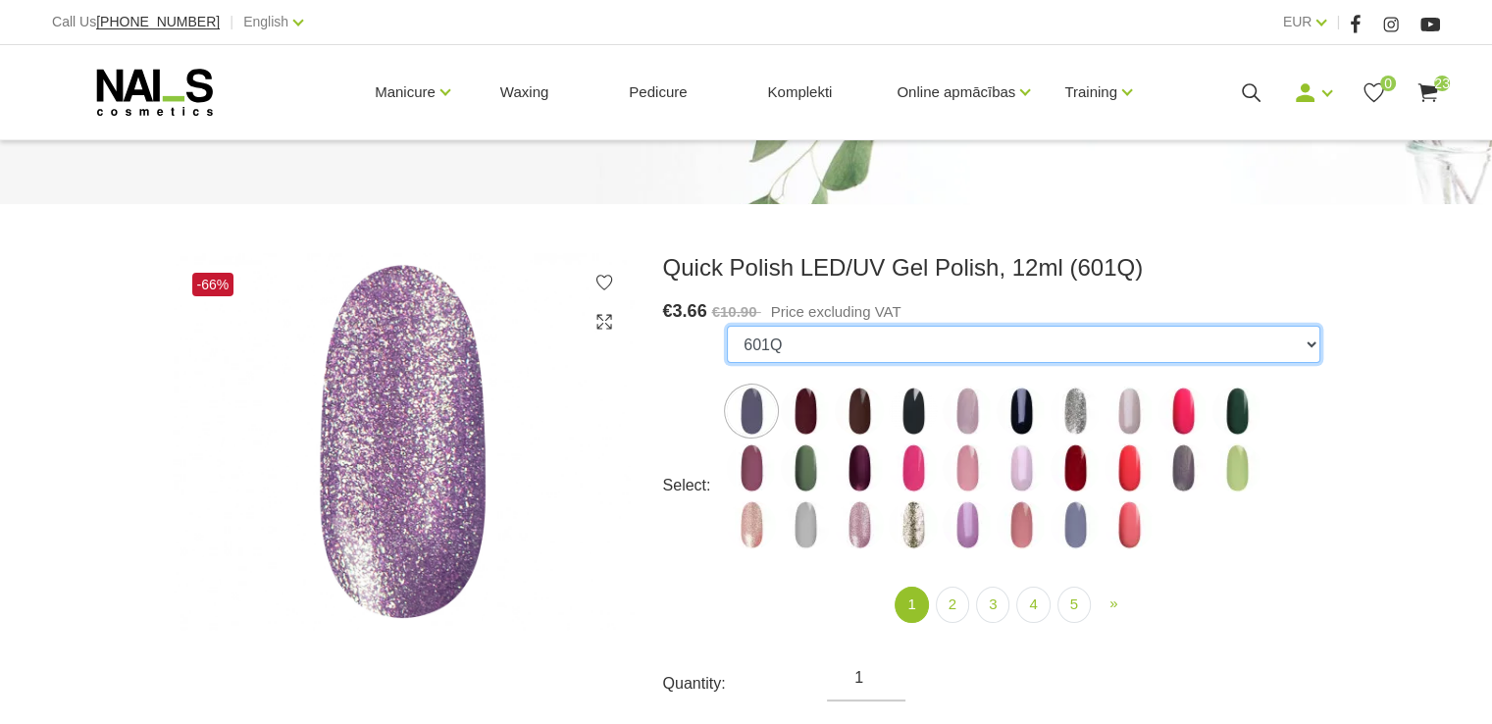
scroll to position [196, 0]
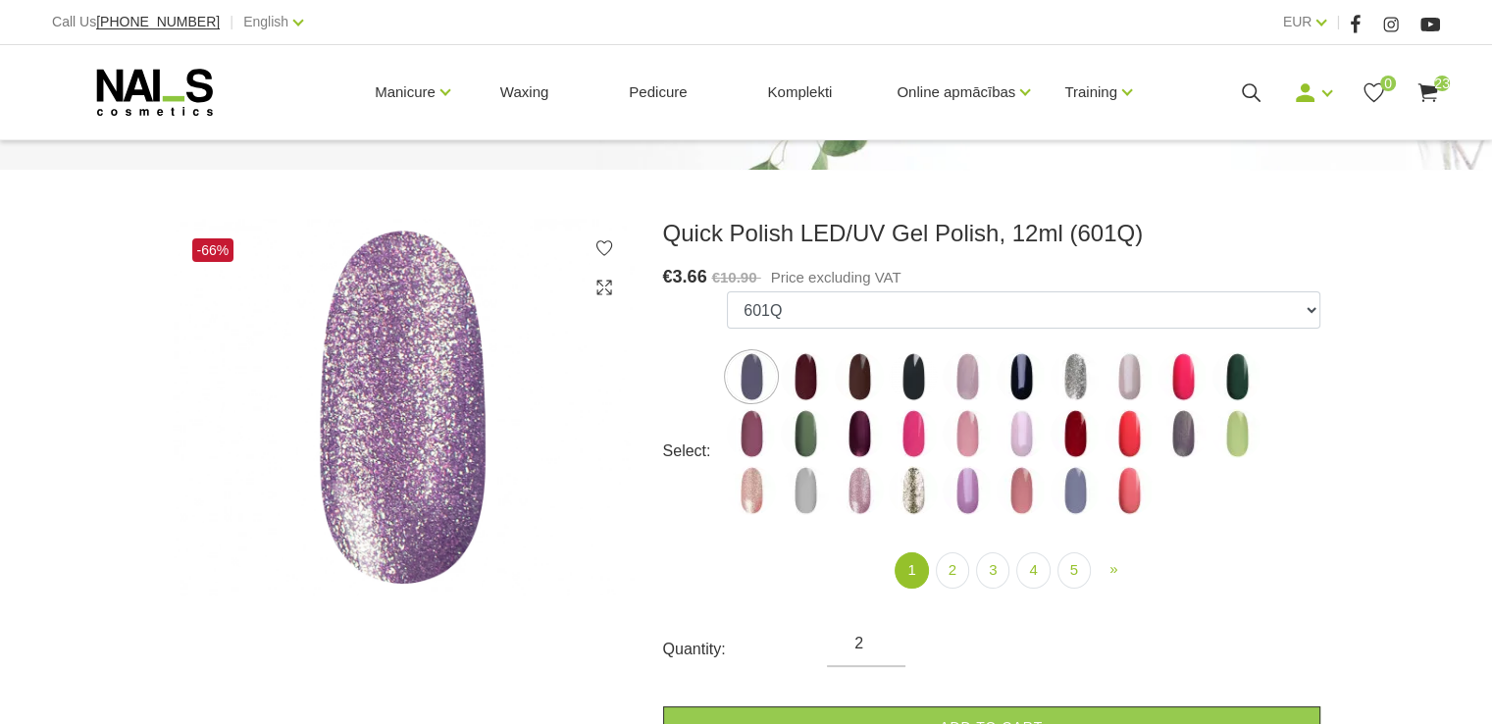
type input "2"
click at [881, 635] on input "2" at bounding box center [866, 644] width 79 height 24
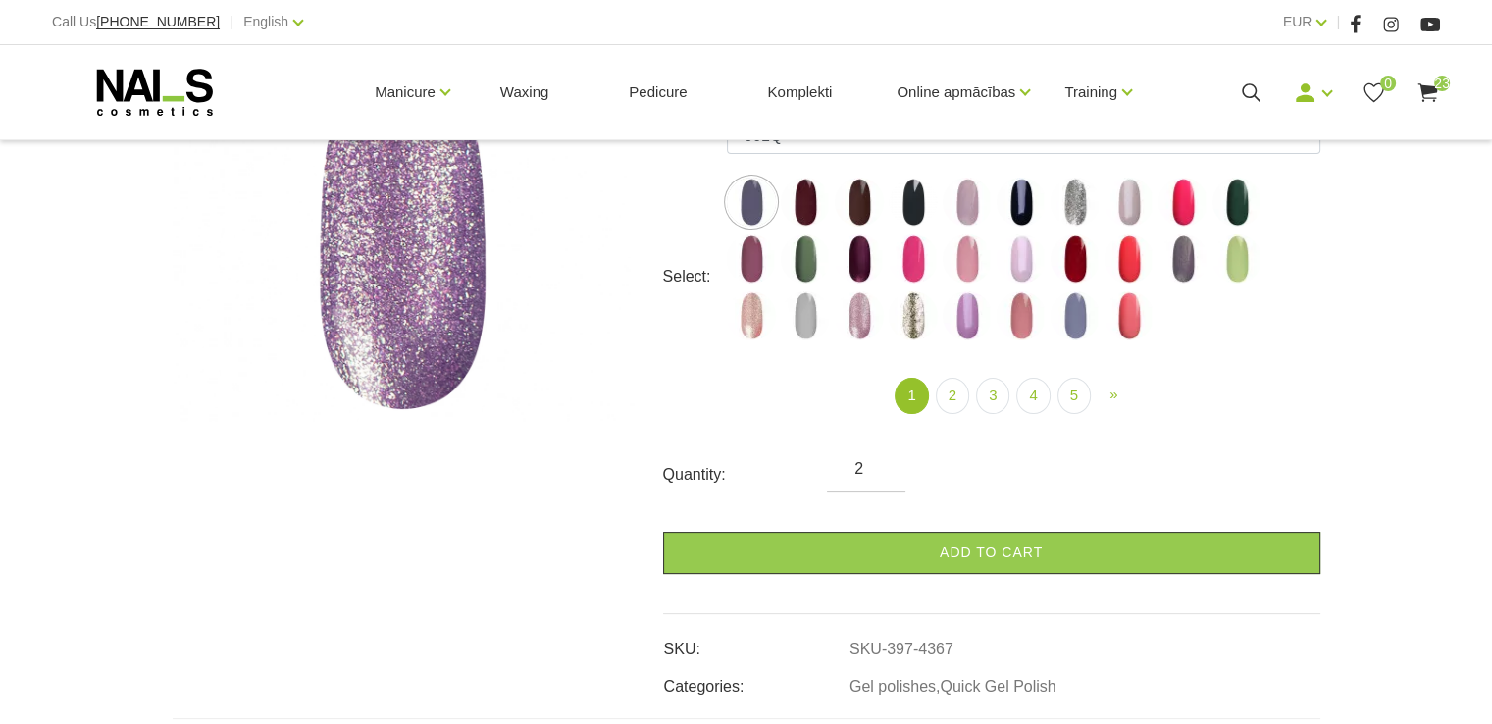
scroll to position [393, 0]
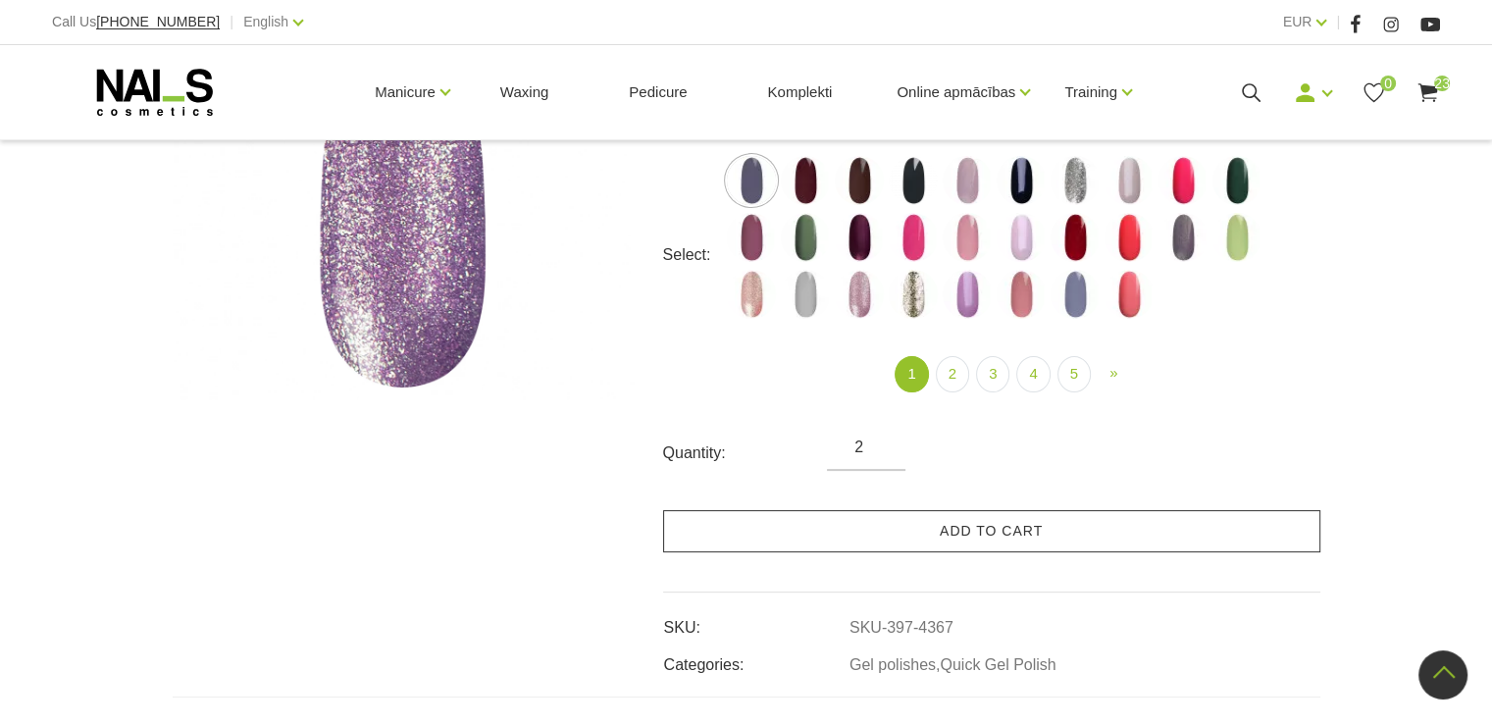
click at [953, 531] on link "Add to cart" at bounding box center [991, 531] width 657 height 42
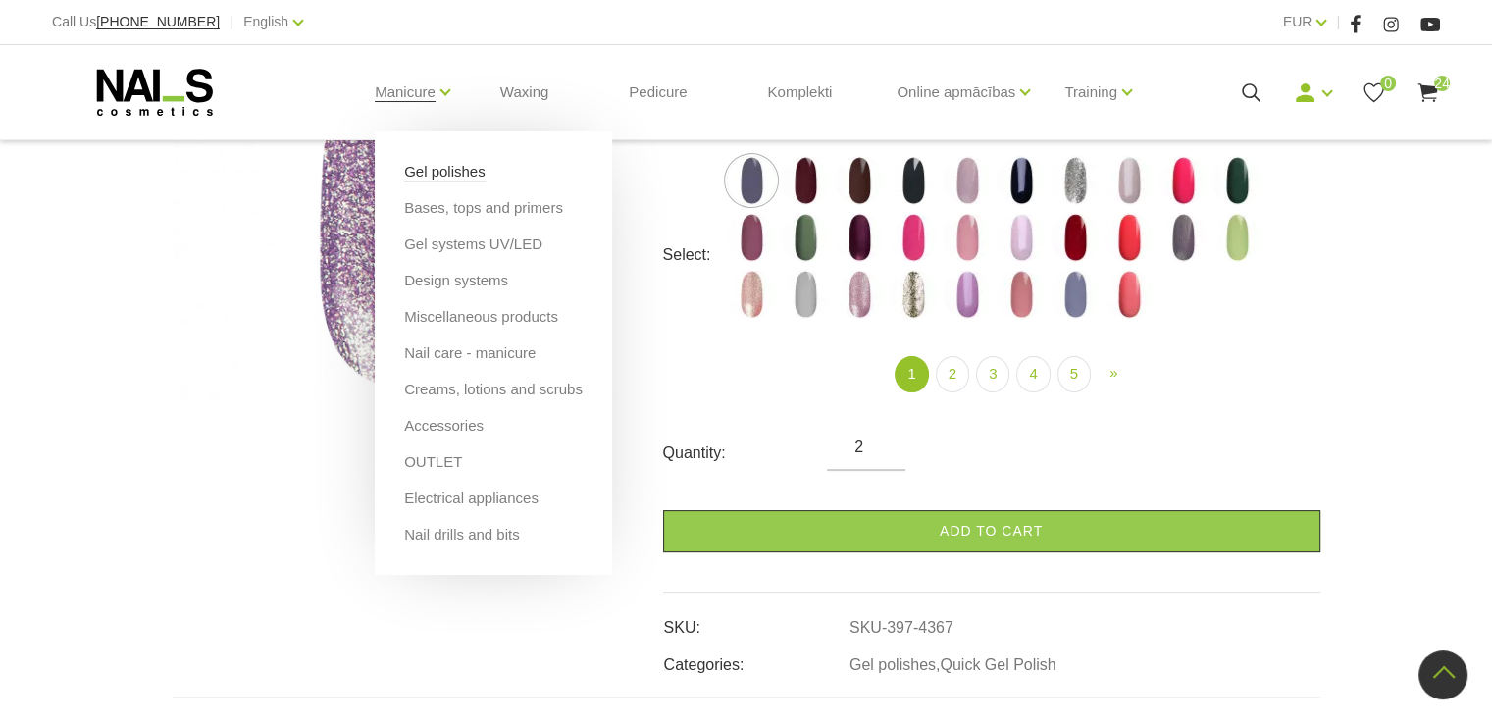
click at [413, 170] on link "Gel polishes" at bounding box center [444, 172] width 81 height 22
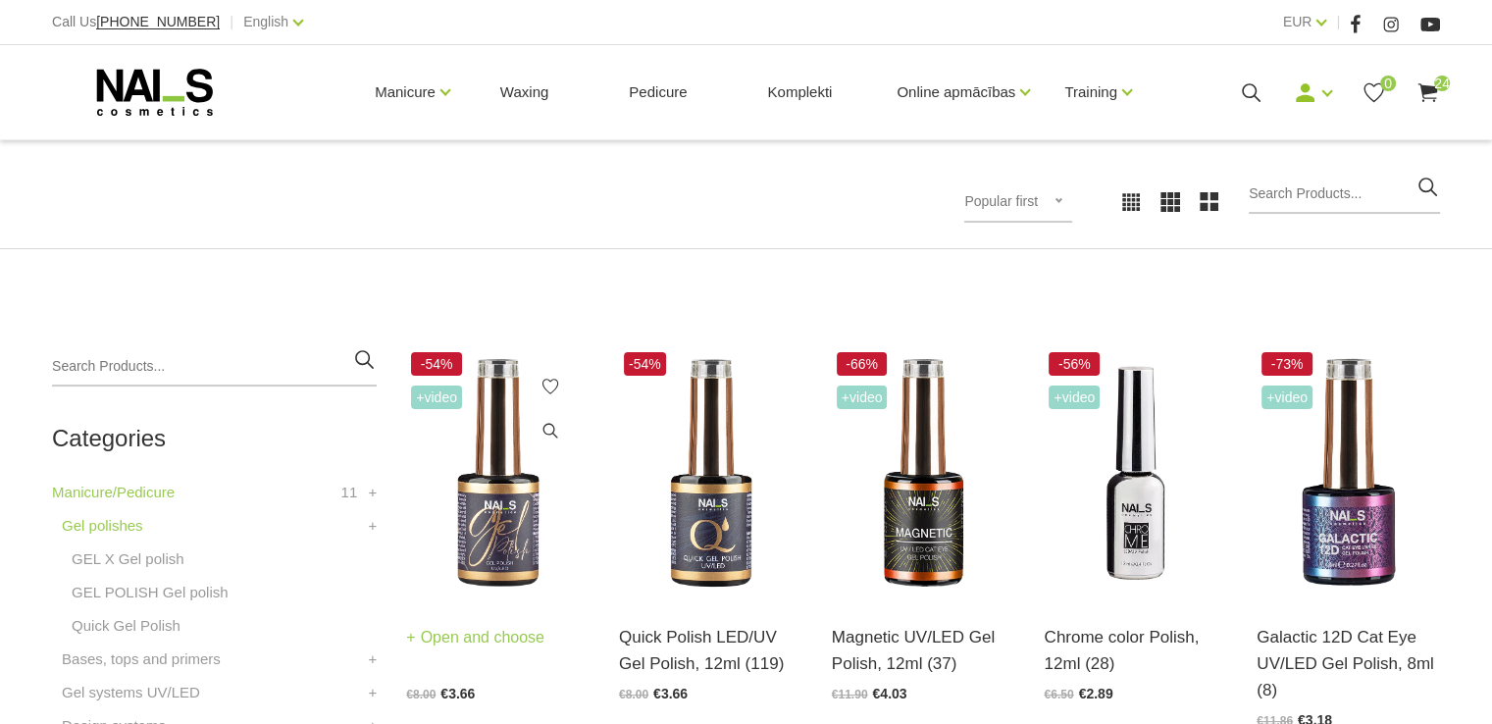
scroll to position [294, 0]
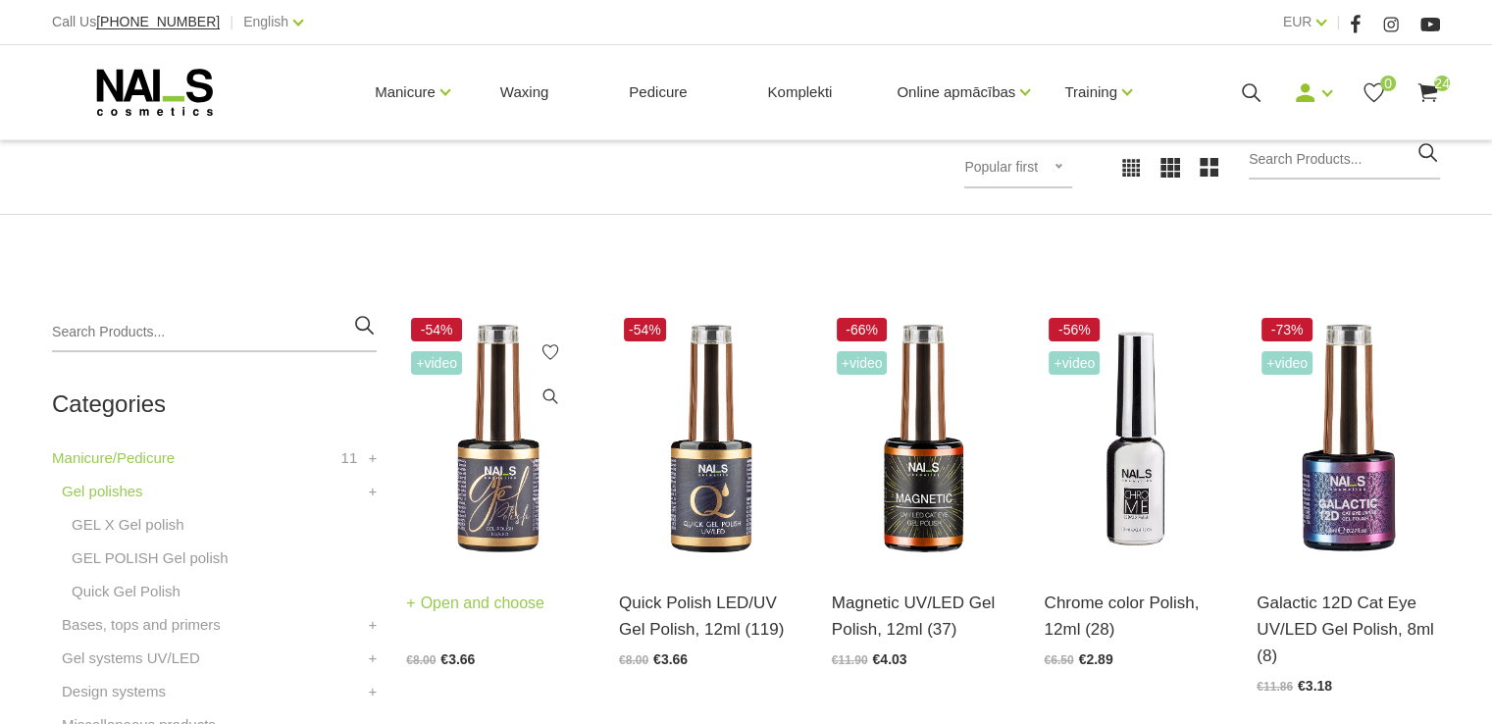
click at [493, 478] on img at bounding box center [497, 439] width 183 height 252
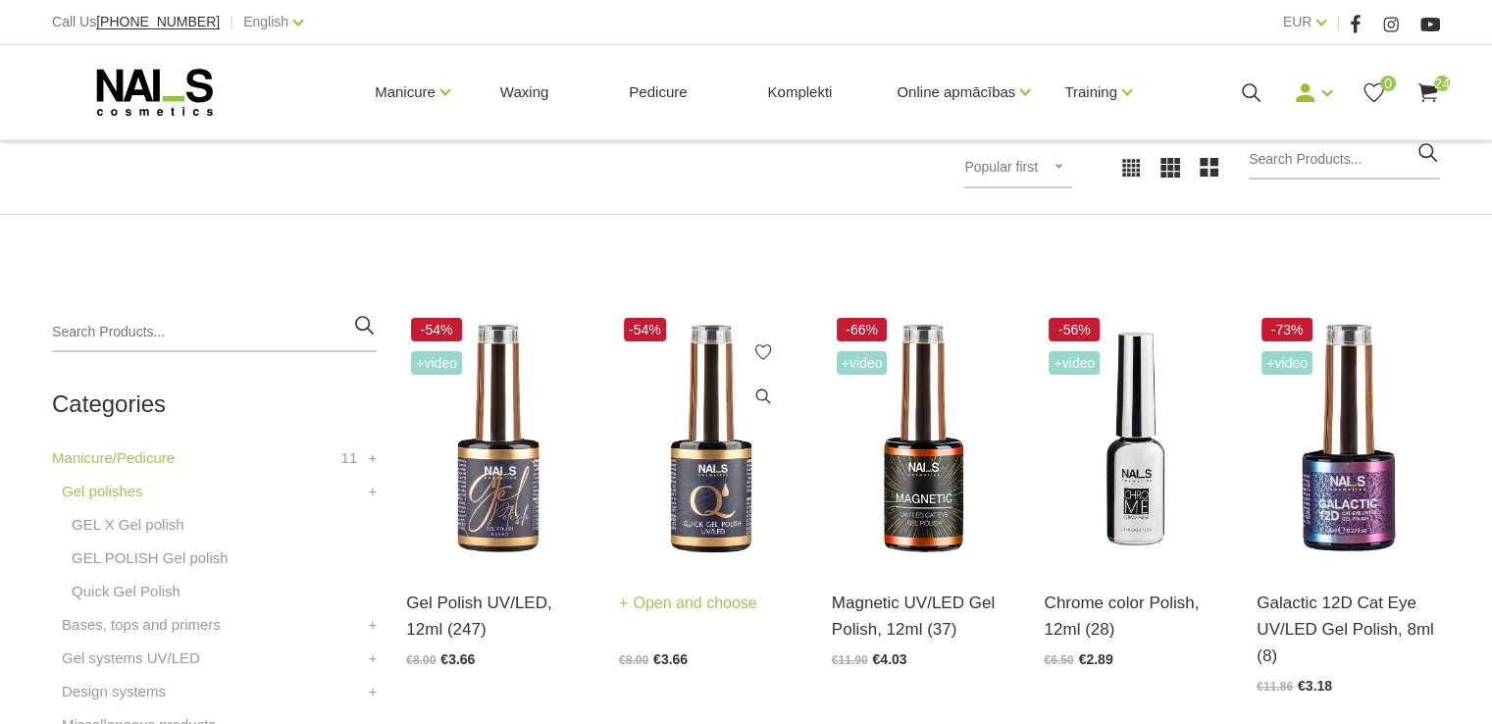
click at [718, 492] on img at bounding box center [710, 439] width 183 height 252
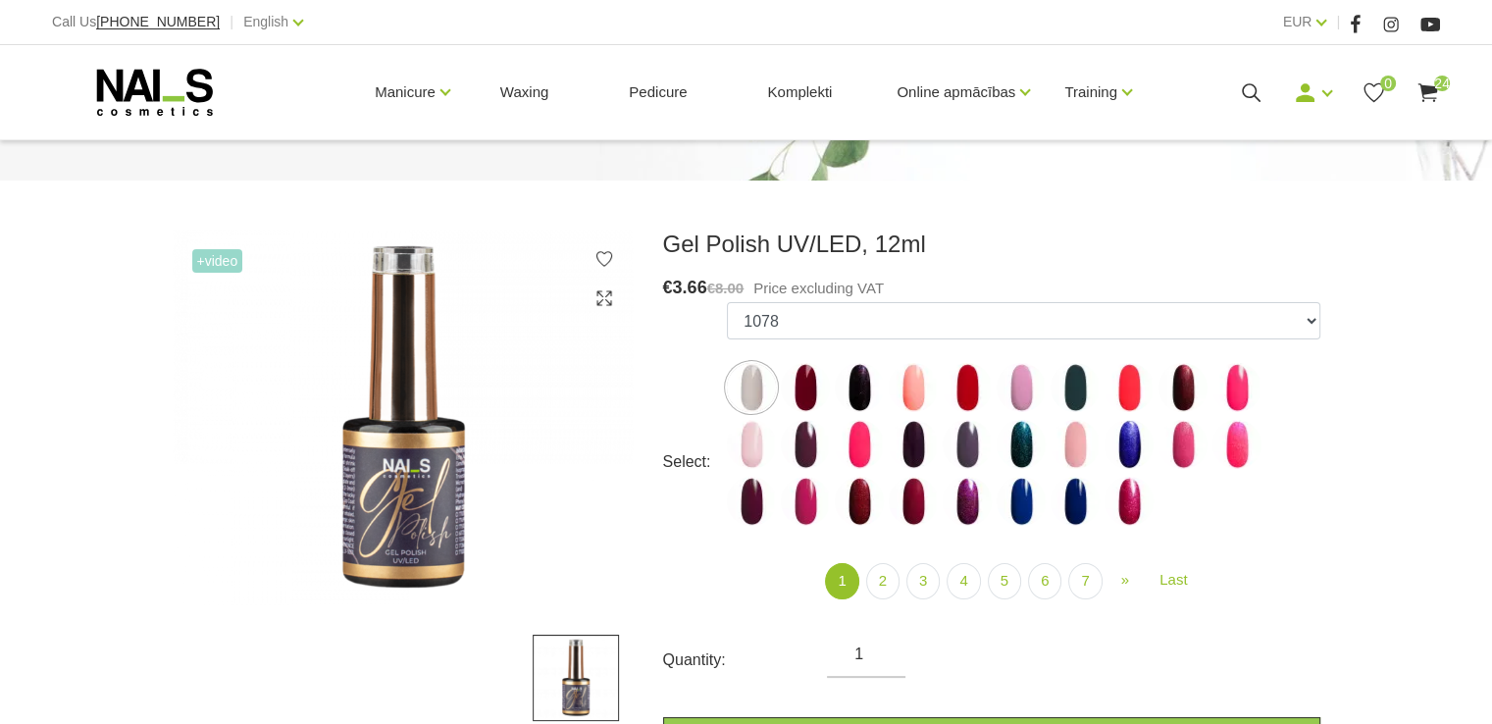
scroll to position [196, 0]
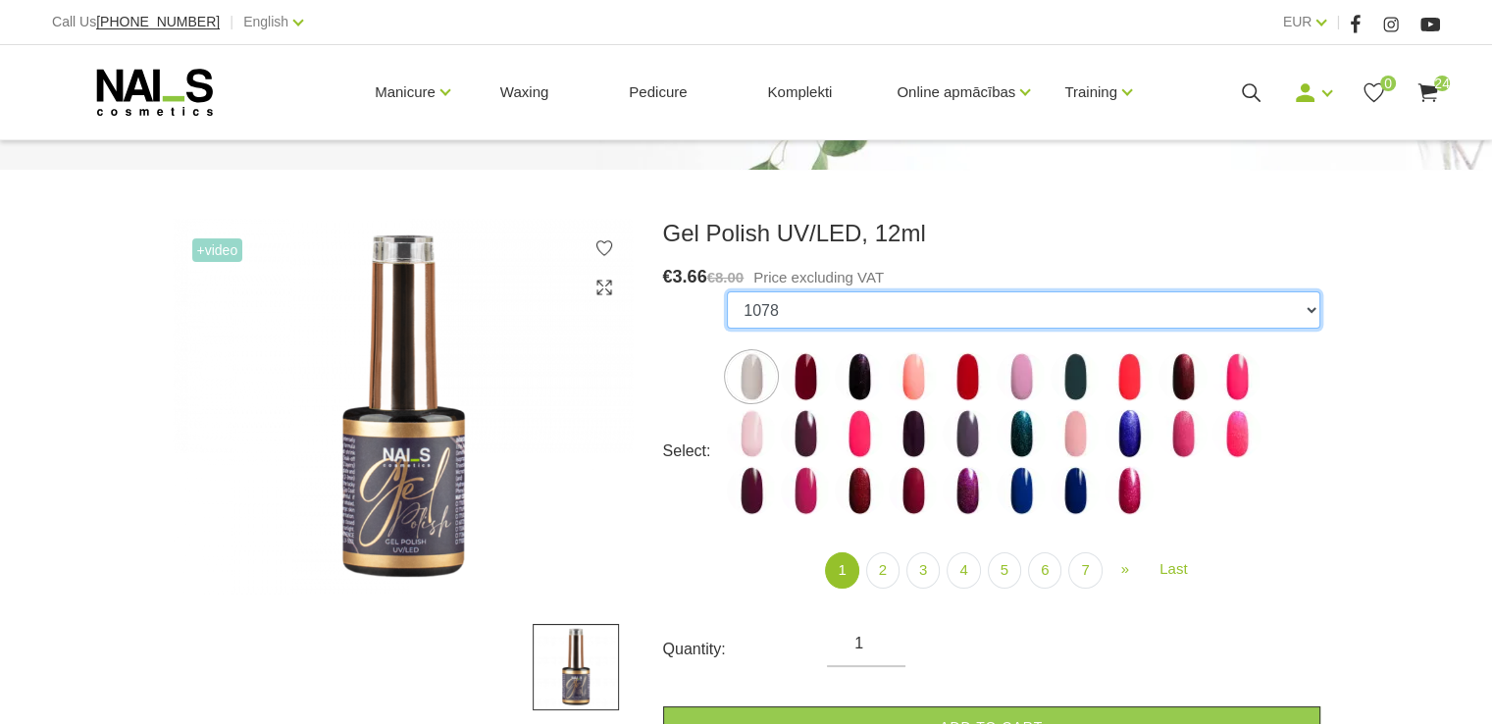
click at [1315, 307] on select "1078 1081 001g 001n 003c 008b 009c 011n 012g 016n 020b 044v 065v 068p 069v 083g…" at bounding box center [1023, 309] width 593 height 37
select select "4020"
click at [727, 291] on select "1078 1081 001g 001n 003c 008b 009c 011n 012g 016n 020b 044v 065v 068p 069v 083g…" at bounding box center [1023, 309] width 593 height 37
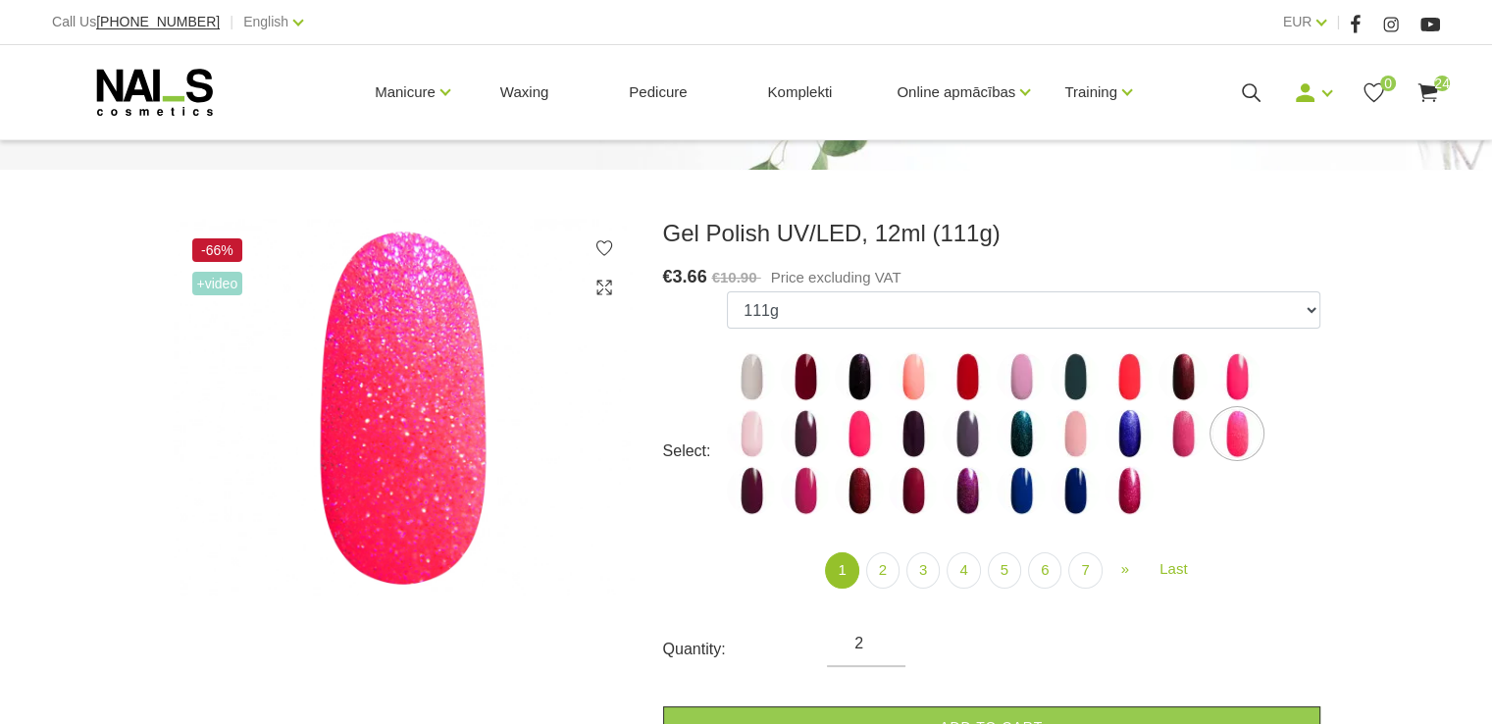
click at [885, 637] on input "2" at bounding box center [866, 644] width 79 height 24
type input "3"
click at [885, 637] on input "3" at bounding box center [866, 644] width 79 height 24
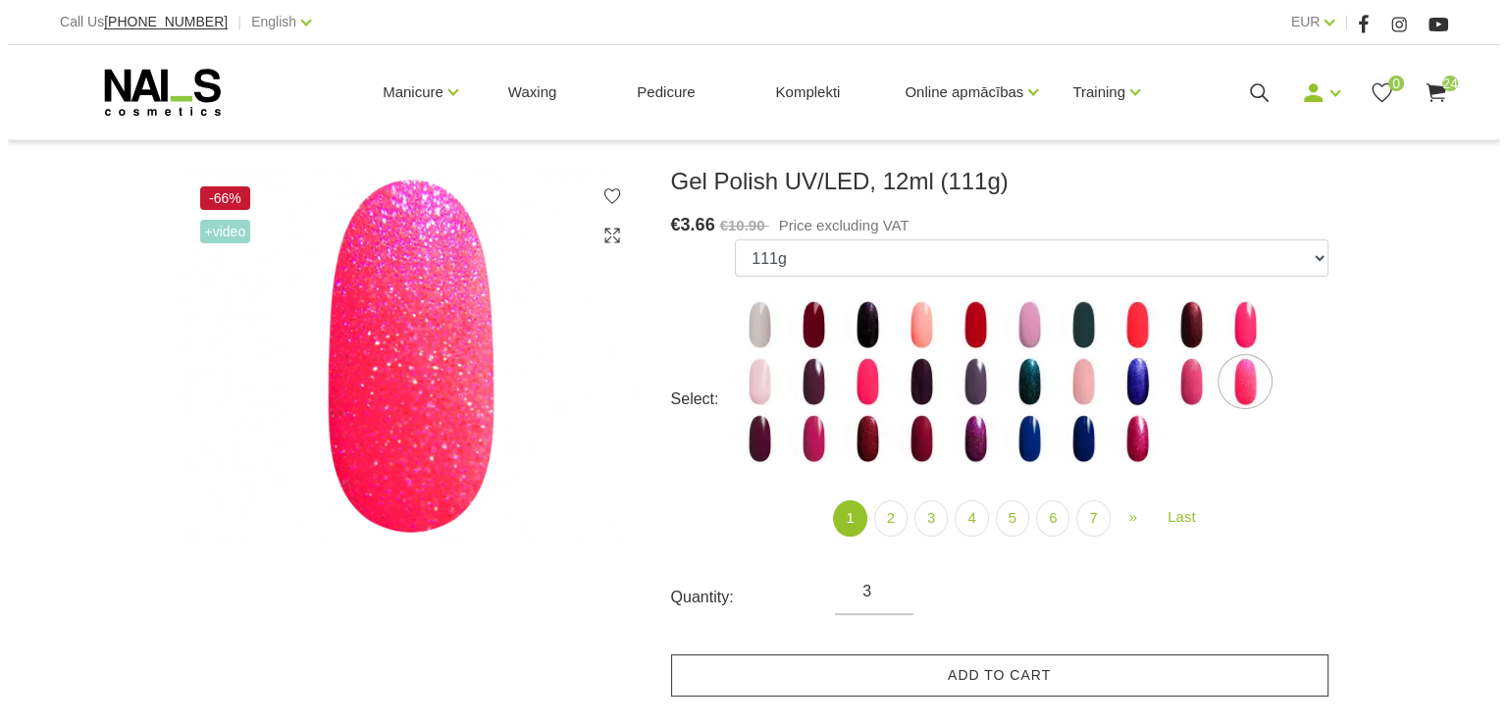
scroll to position [294, 0]
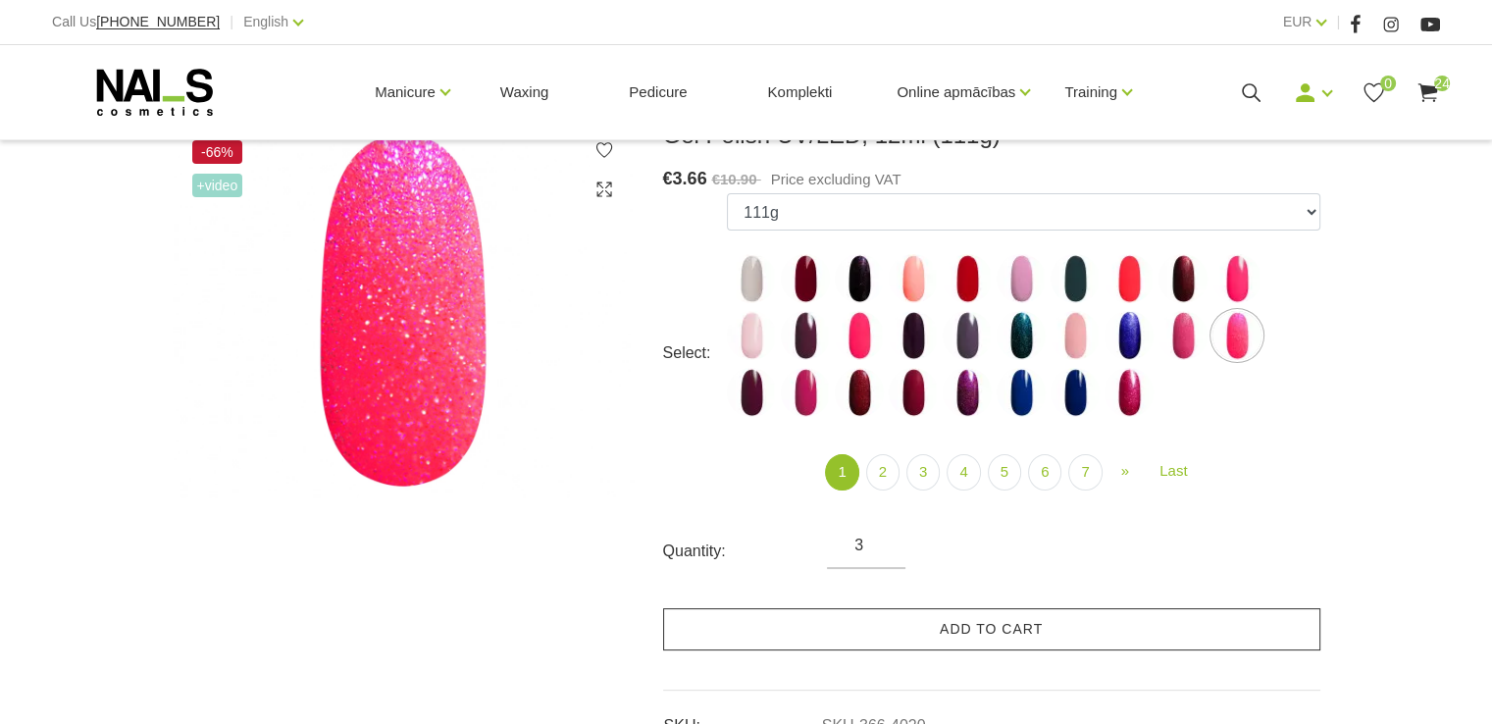
click at [1005, 633] on link "Add to cart" at bounding box center [991, 629] width 657 height 42
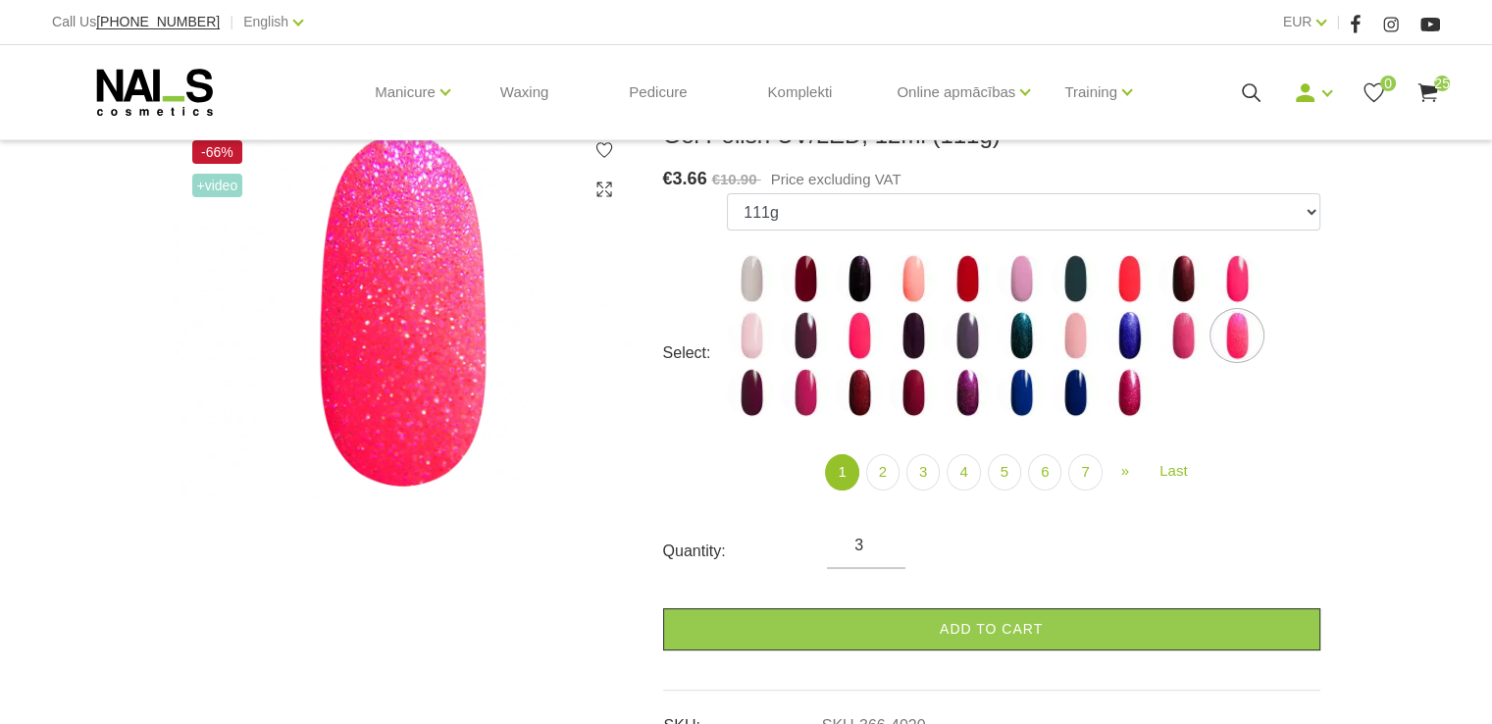
click at [1427, 90] on use at bounding box center [1428, 92] width 20 height 19
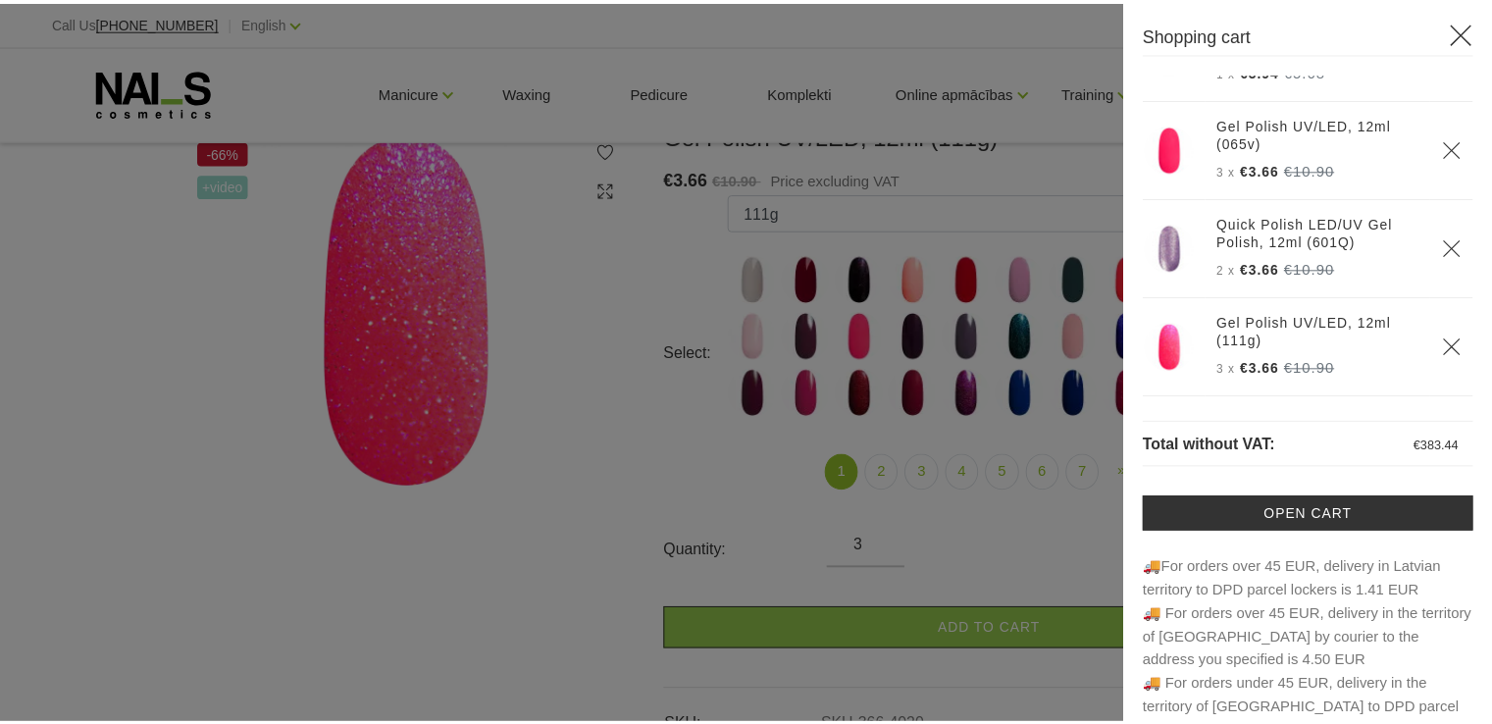
scroll to position [2281, 0]
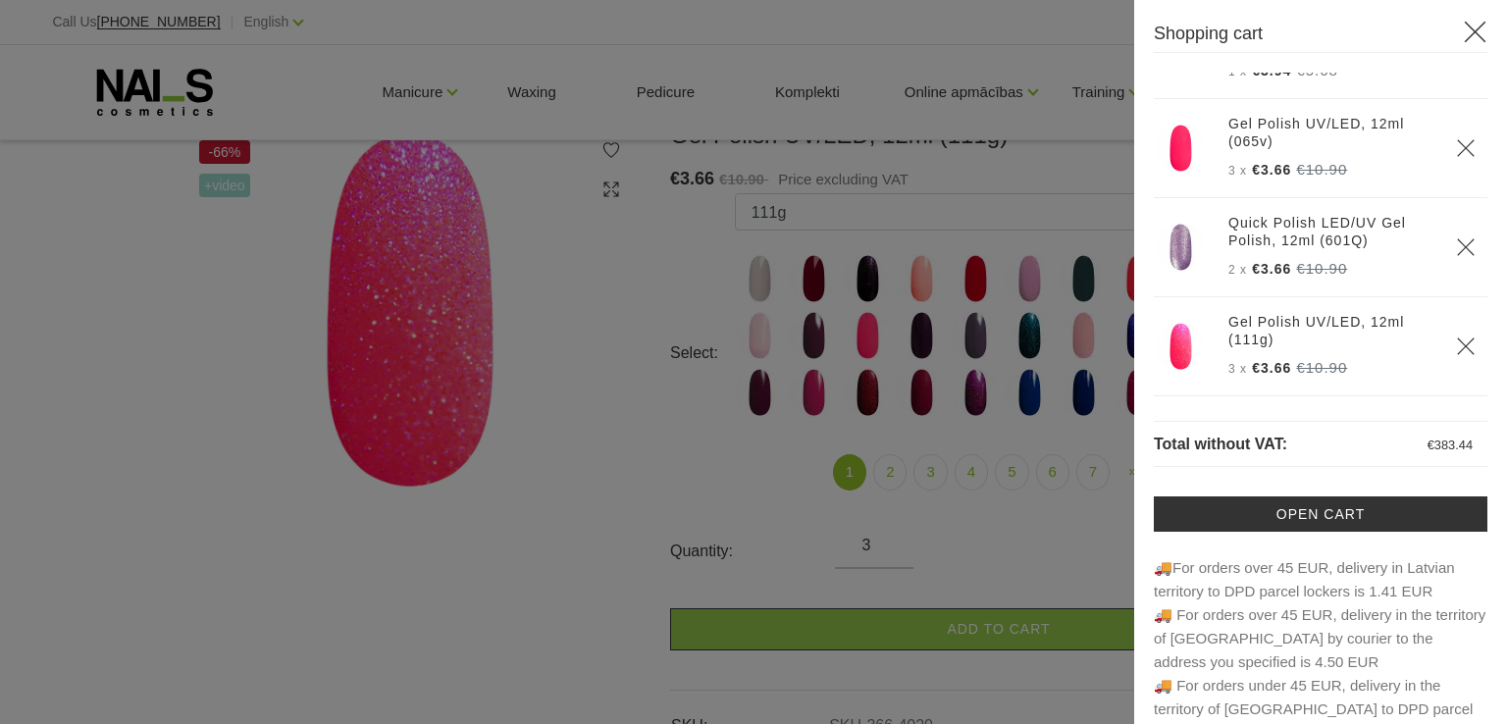
drag, startPoint x: 573, startPoint y: 271, endPoint x: 498, endPoint y: 76, distance: 209.0
click at [569, 248] on div at bounding box center [753, 362] width 1507 height 724
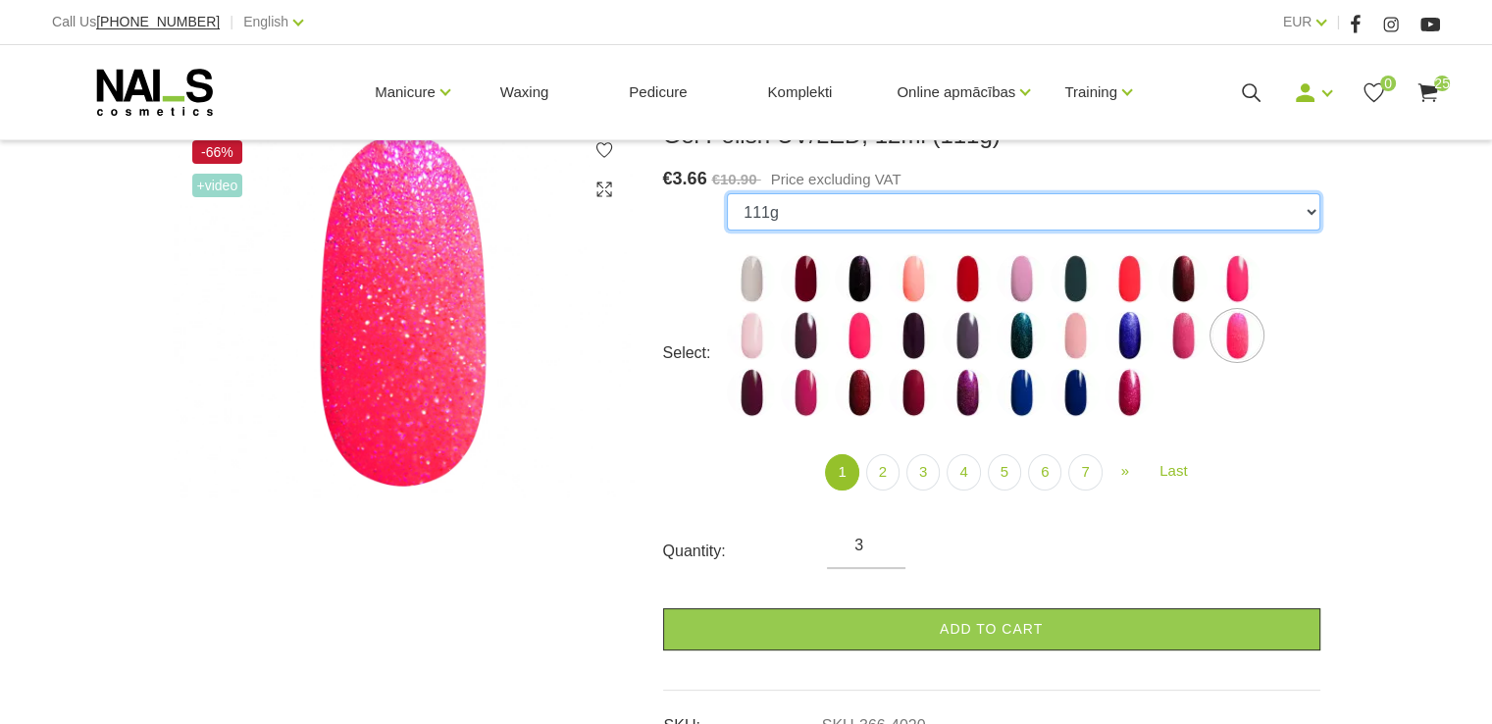
click at [1309, 211] on select "1078 1081 001g 001n 003c 008b 009c 011n 012g 016n 020b 044v 065v 068p 069v 083g…" at bounding box center [1023, 211] width 593 height 37
select select "5300"
click at [727, 193] on select "1078 1081 001g 001n 003c 008b 009c 011n 012g 016n 020b 044v 065v 068p 069v 083g…" at bounding box center [1023, 211] width 593 height 37
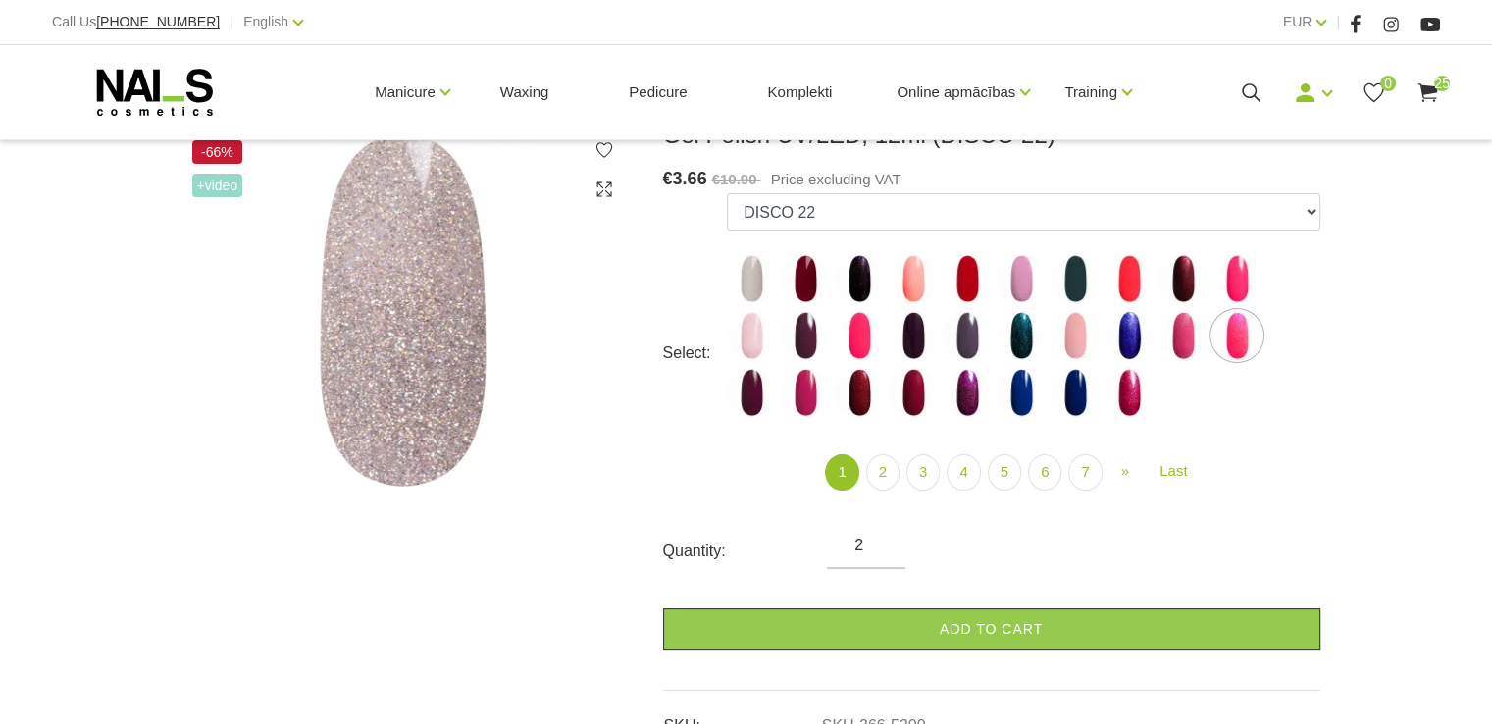
type input "2"
click at [879, 552] on input "2" at bounding box center [866, 546] width 79 height 24
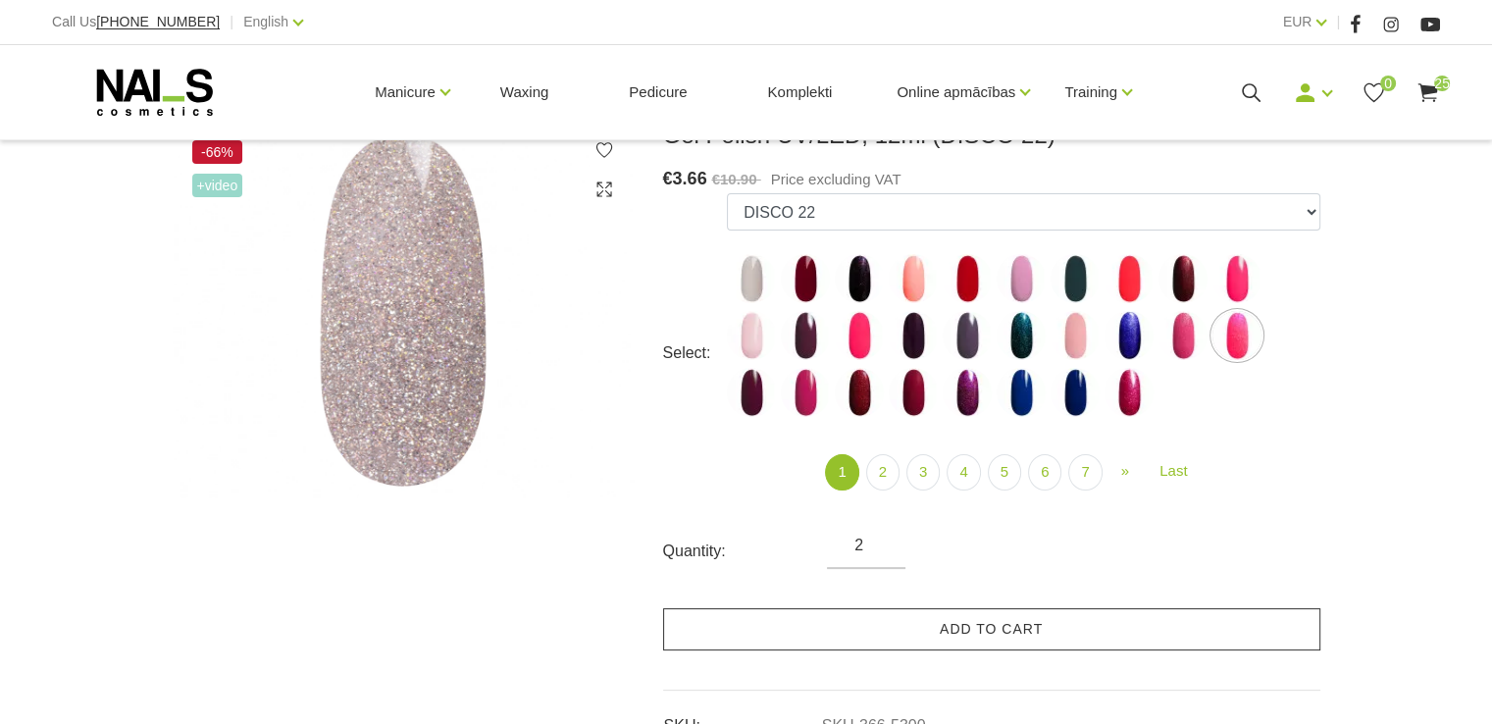
click at [996, 633] on link "Add to cart" at bounding box center [991, 629] width 657 height 42
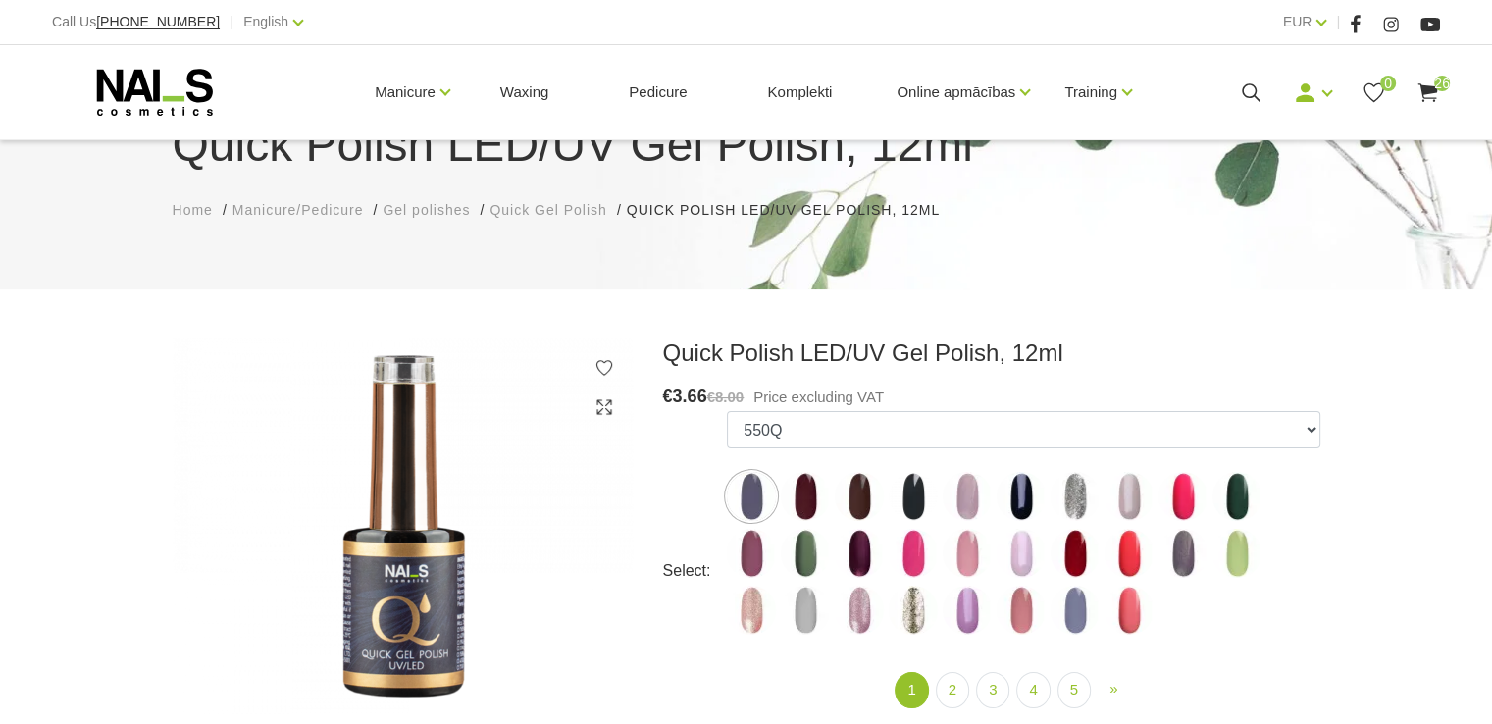
scroll to position [196, 0]
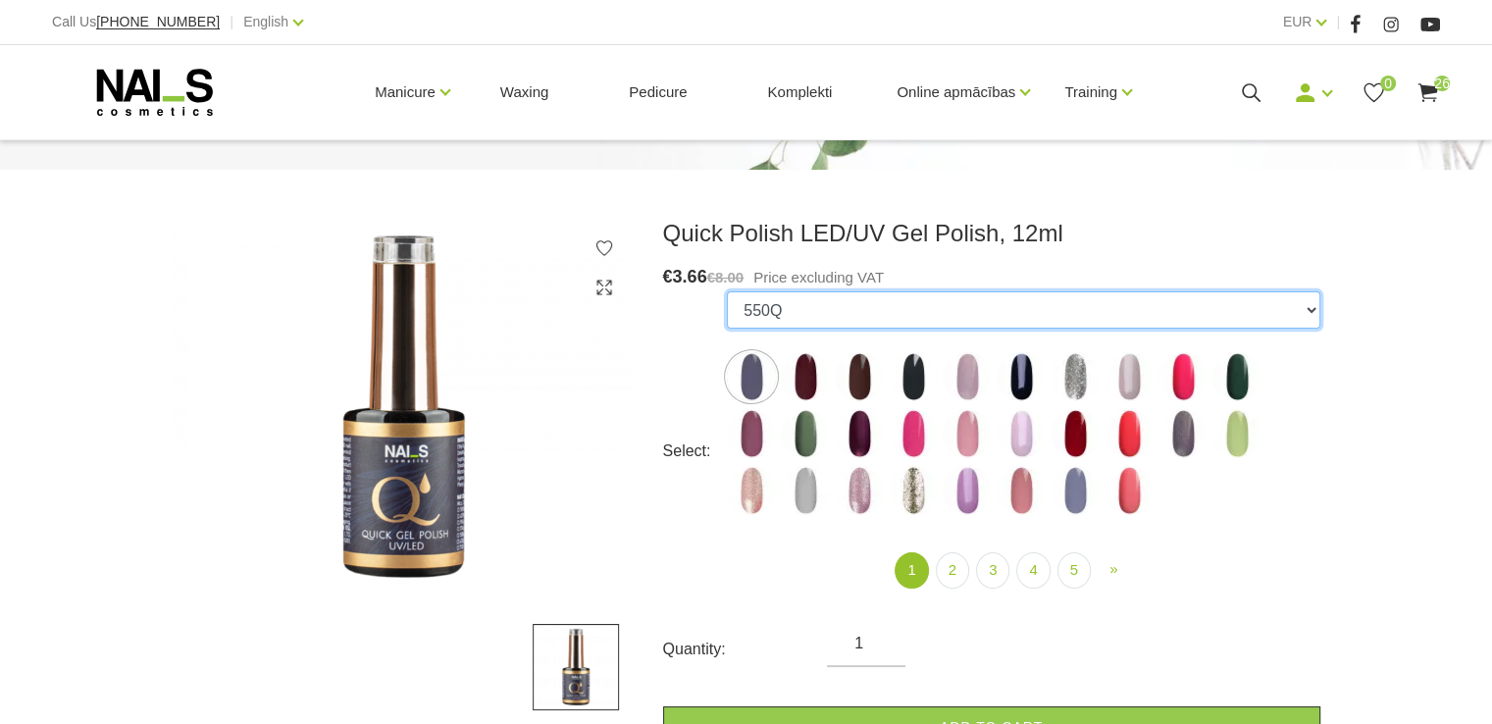
click at [1311, 311] on select "550Q 551Q 807Q 813Q 462Q 401Q 443Q 445Q 569Q 560Q 552Q 568Q 510Q 413Q 529Q 484Q…" at bounding box center [1023, 309] width 593 height 37
select select "4732"
click at [727, 291] on select "550Q 551Q 807Q 813Q 462Q 401Q 443Q 445Q 569Q 560Q 552Q 568Q 510Q 413Q 529Q 484Q…" at bounding box center [1023, 309] width 593 height 37
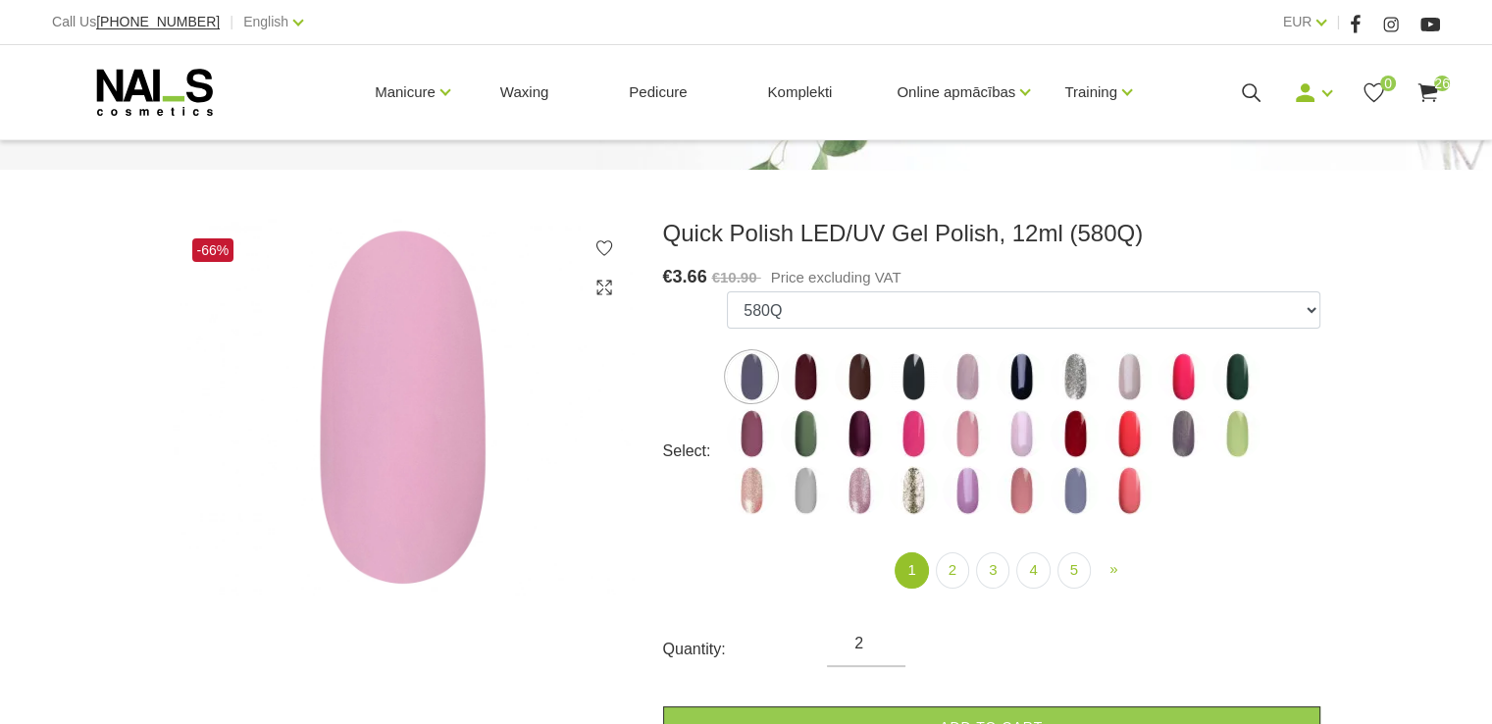
click at [883, 634] on input "2" at bounding box center [866, 644] width 79 height 24
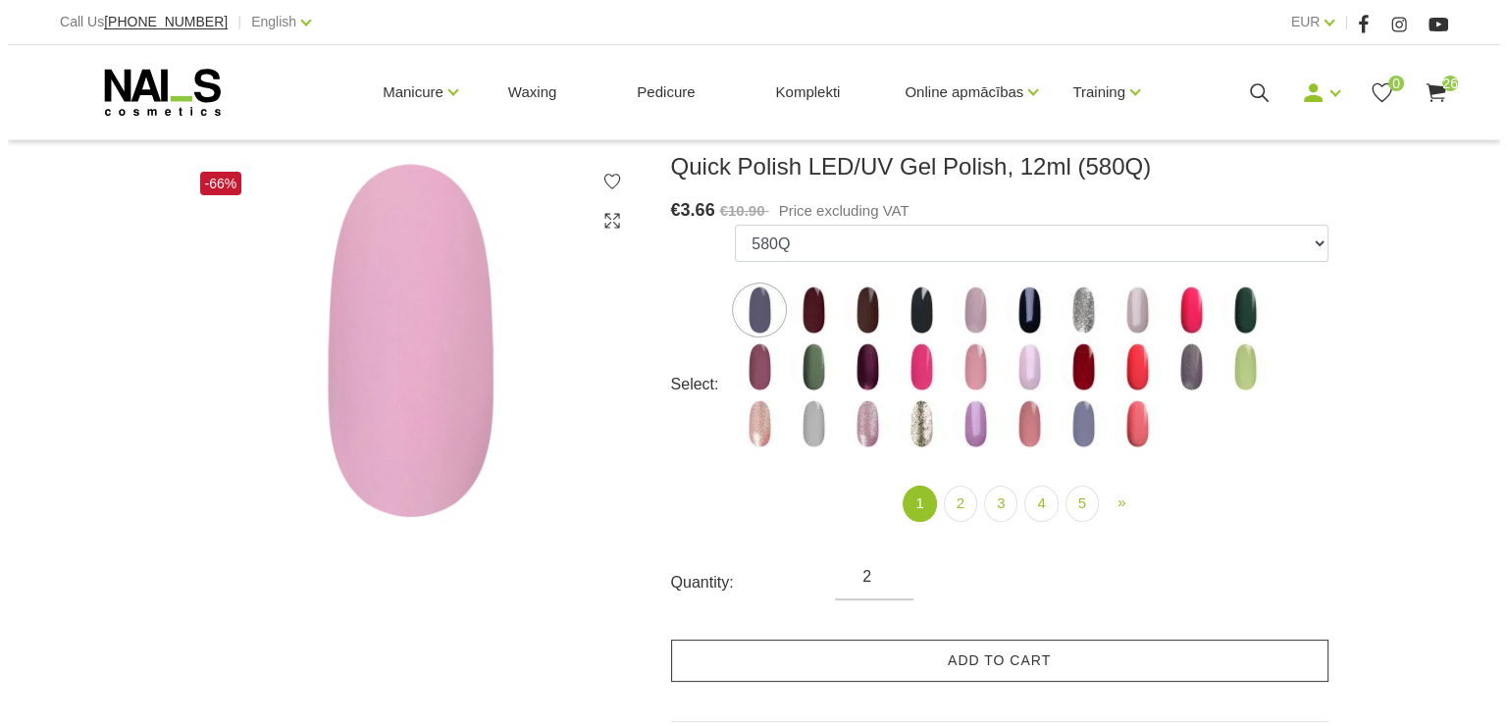
scroll to position [294, 0]
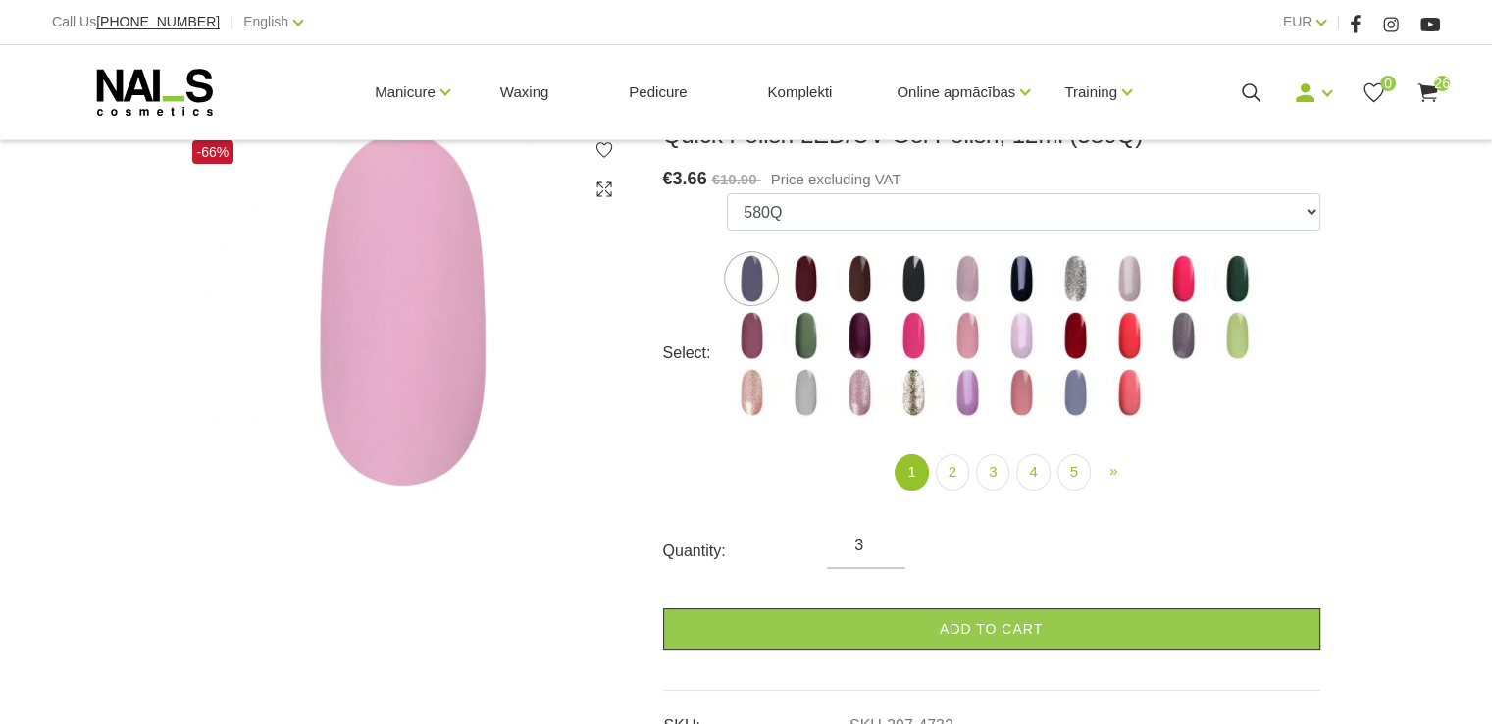
type input "3"
click at [882, 539] on input "3" at bounding box center [866, 546] width 79 height 24
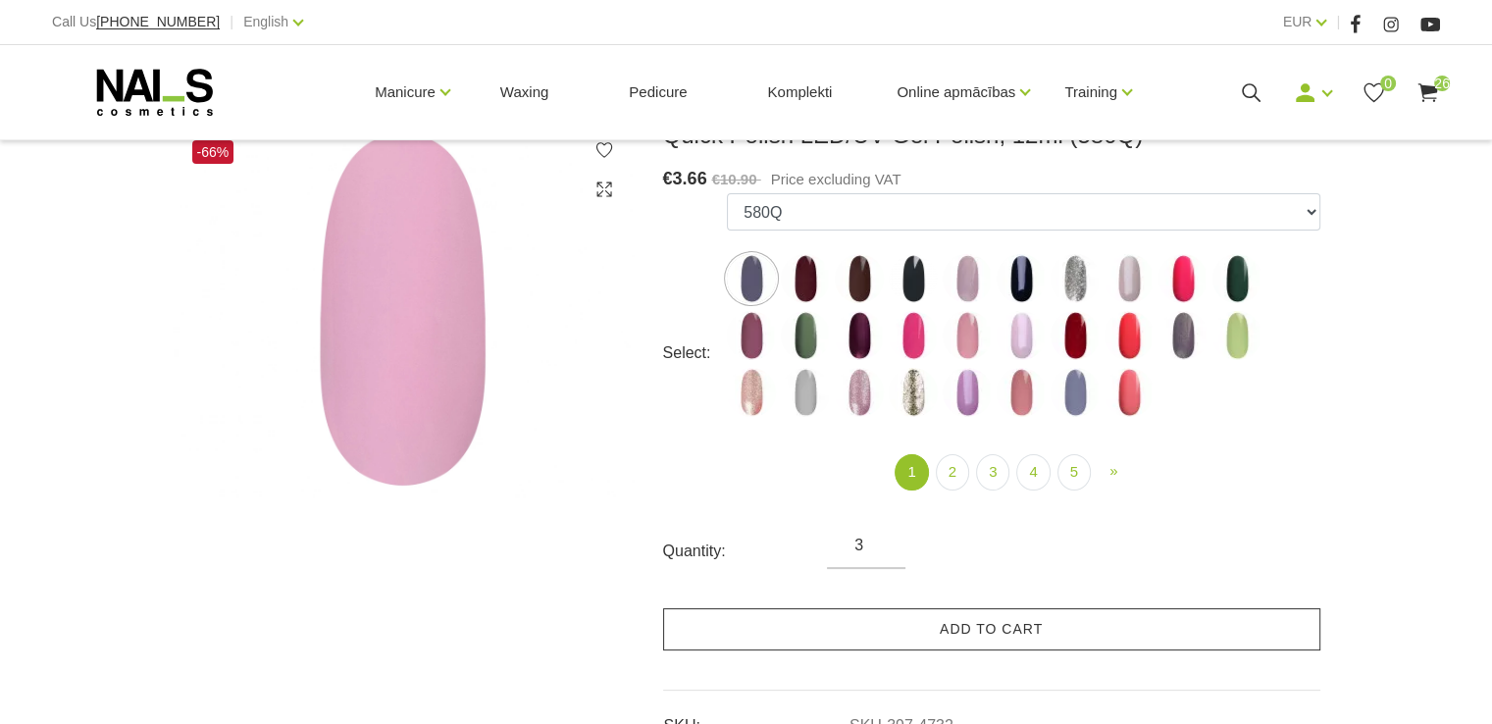
click at [957, 629] on link "Add to cart" at bounding box center [991, 629] width 657 height 42
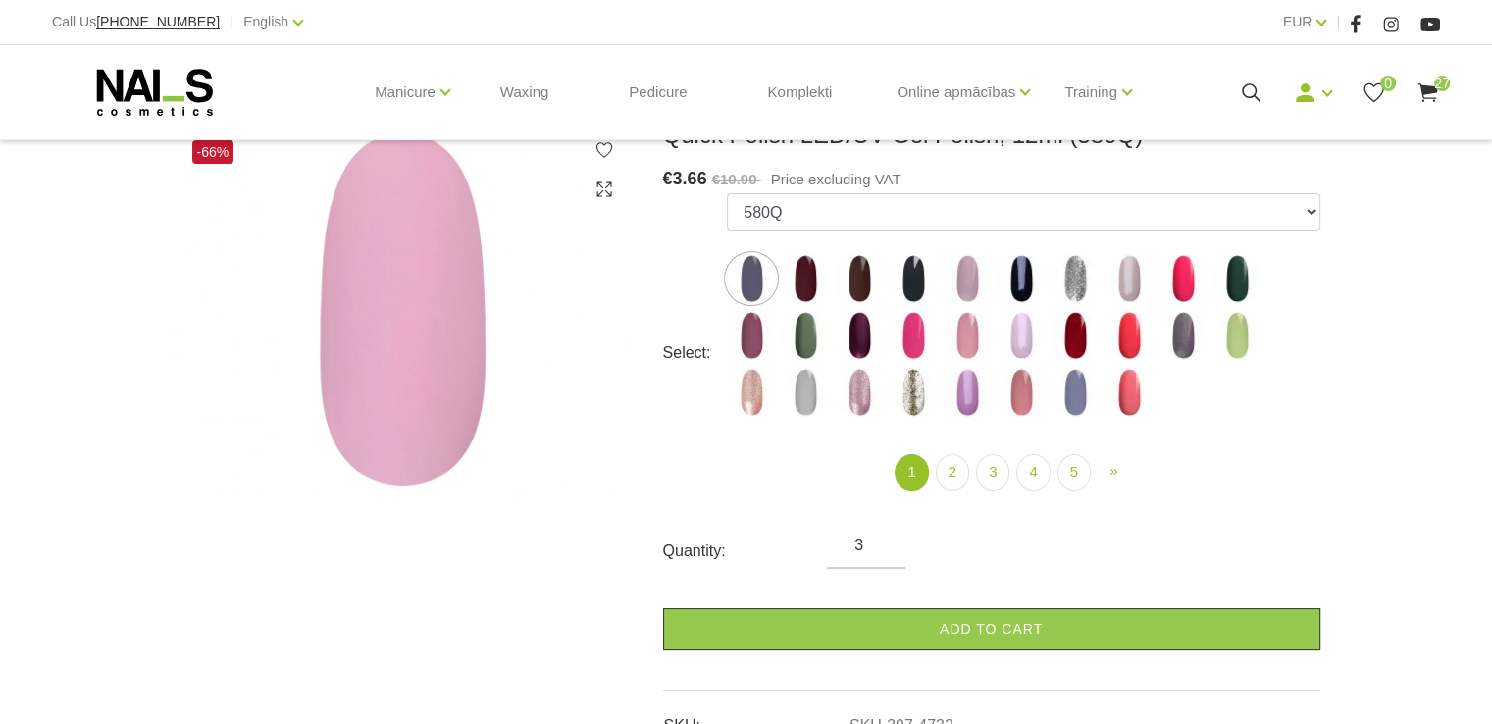
click at [1432, 86] on use at bounding box center [1428, 92] width 20 height 19
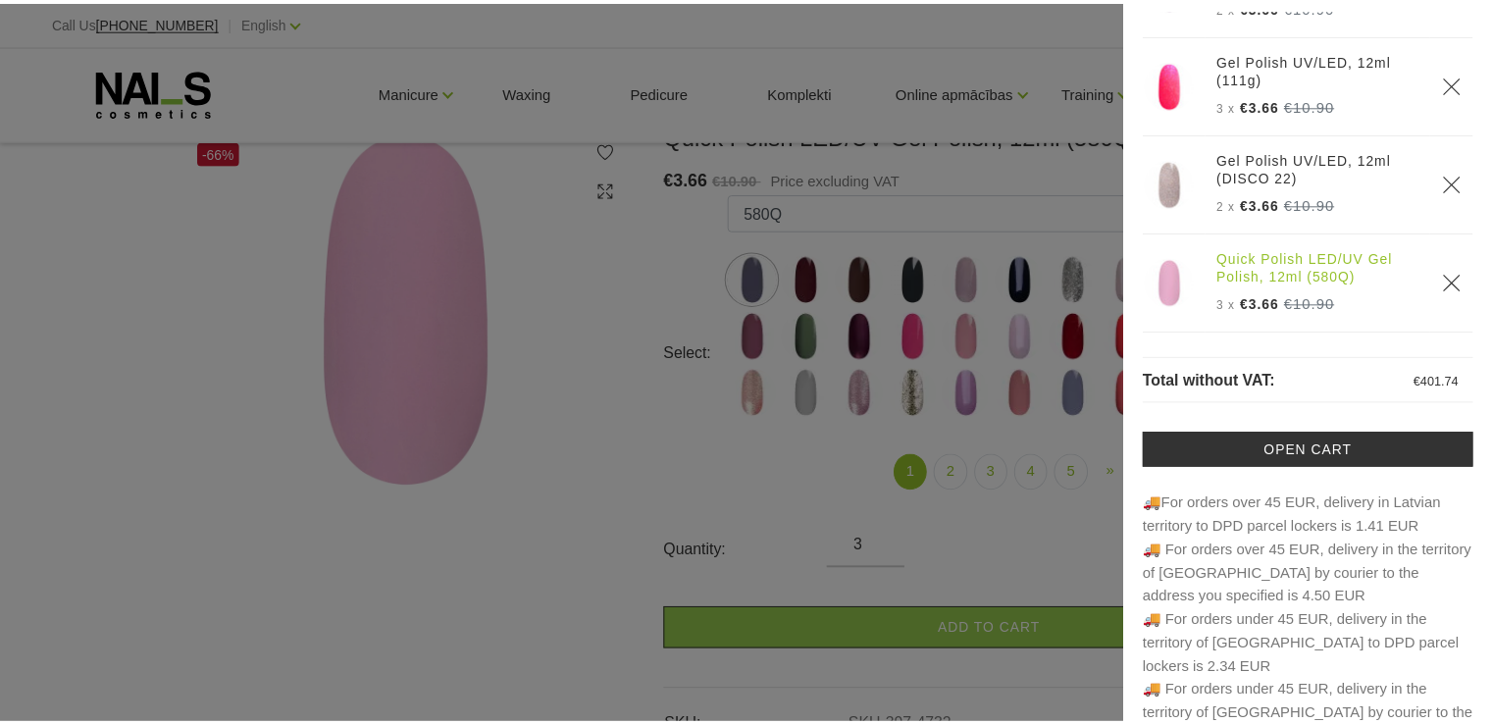
scroll to position [98, 0]
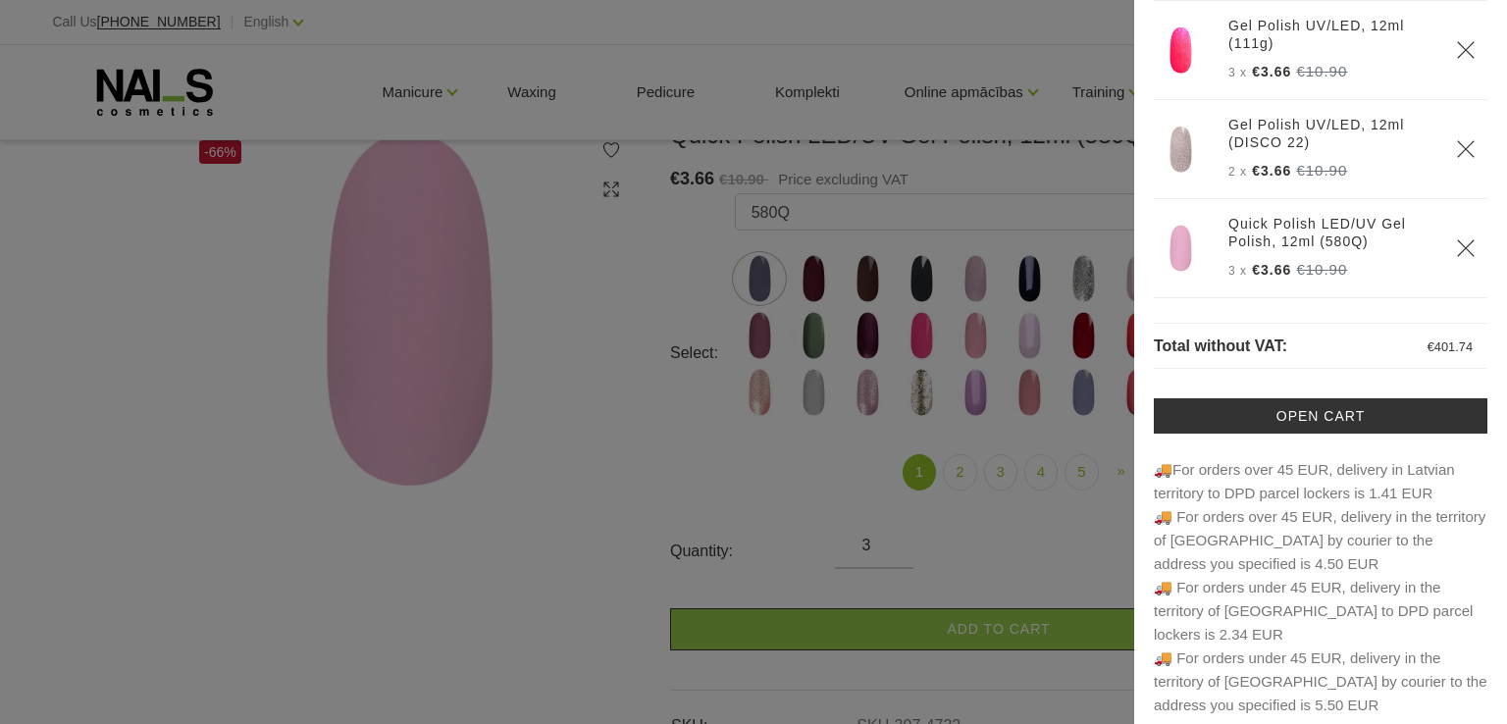
drag, startPoint x: 565, startPoint y: 284, endPoint x: 507, endPoint y: 102, distance: 190.5
click at [552, 261] on div at bounding box center [753, 362] width 1507 height 724
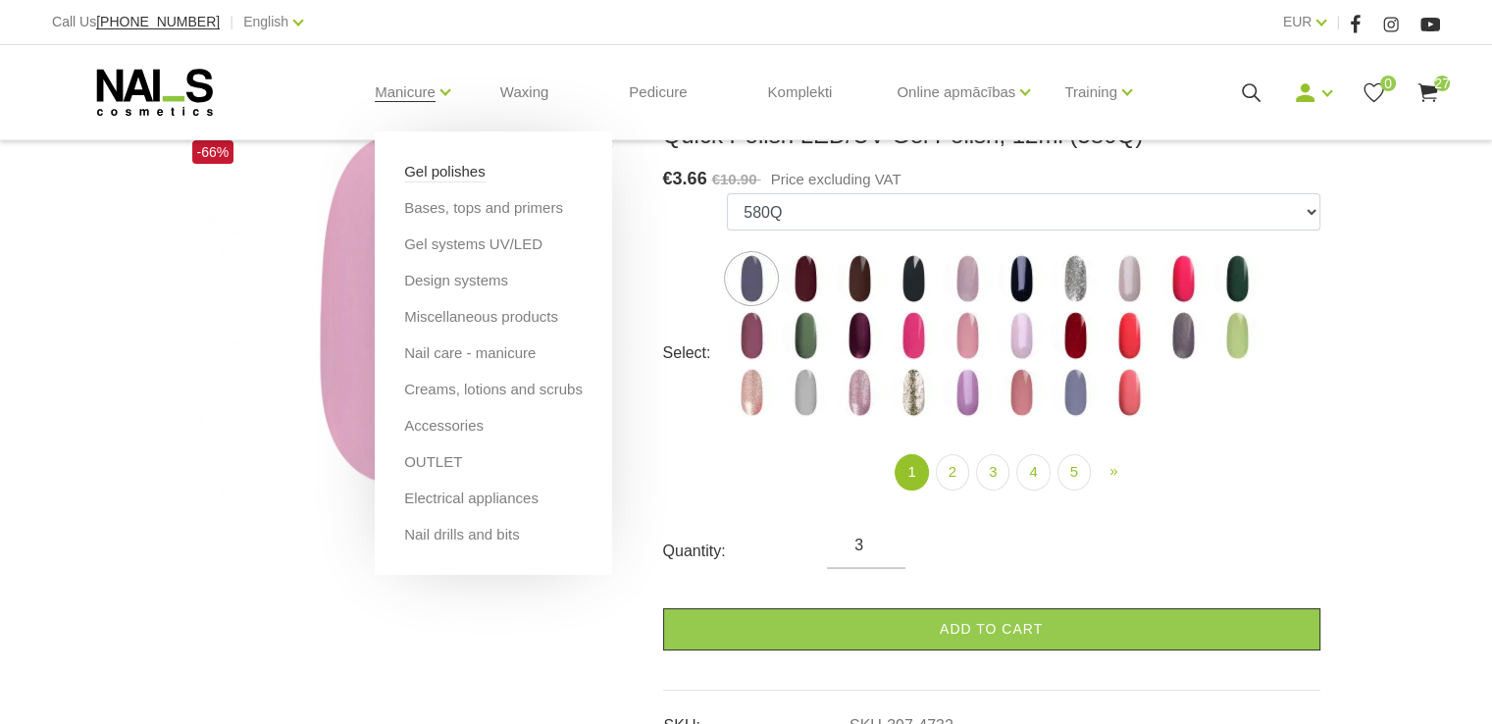
click at [424, 170] on link "Gel polishes" at bounding box center [444, 172] width 81 height 22
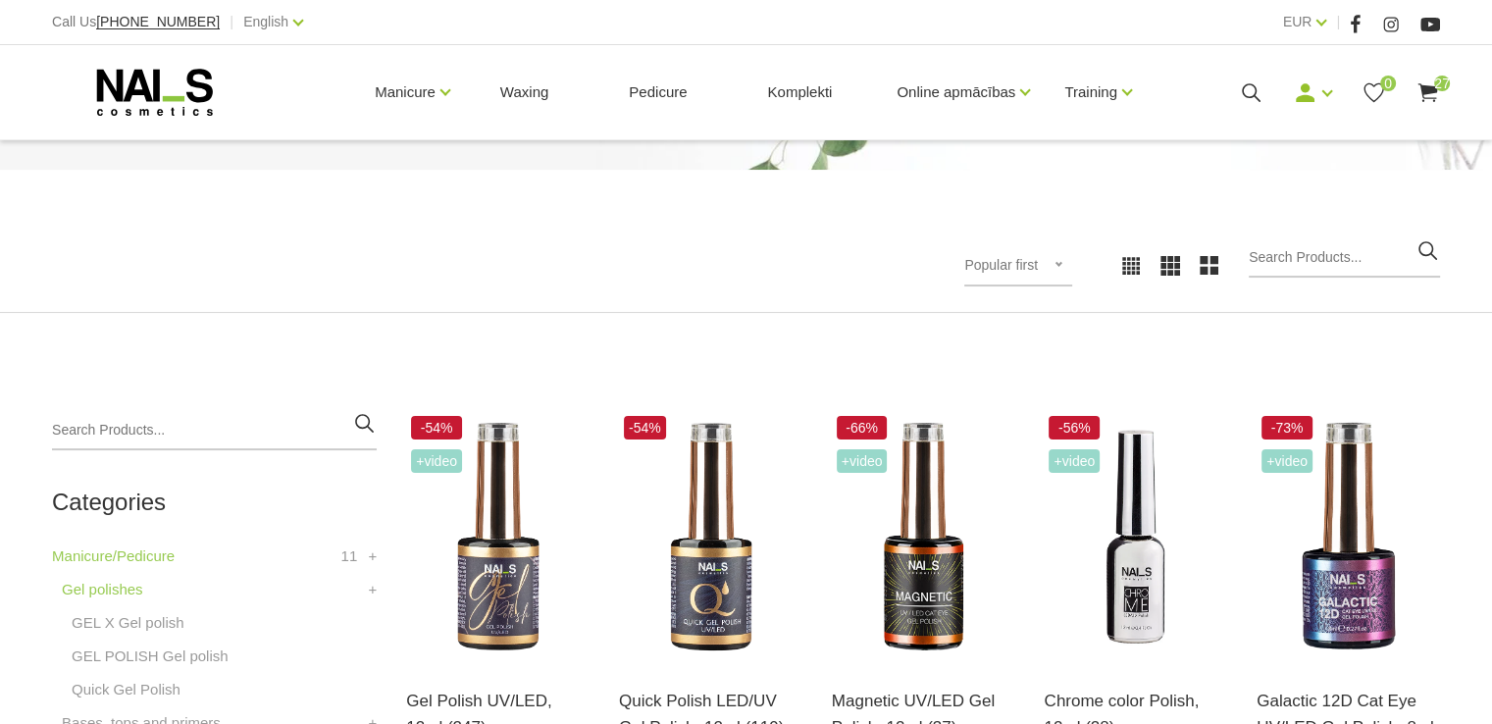
scroll to position [294, 0]
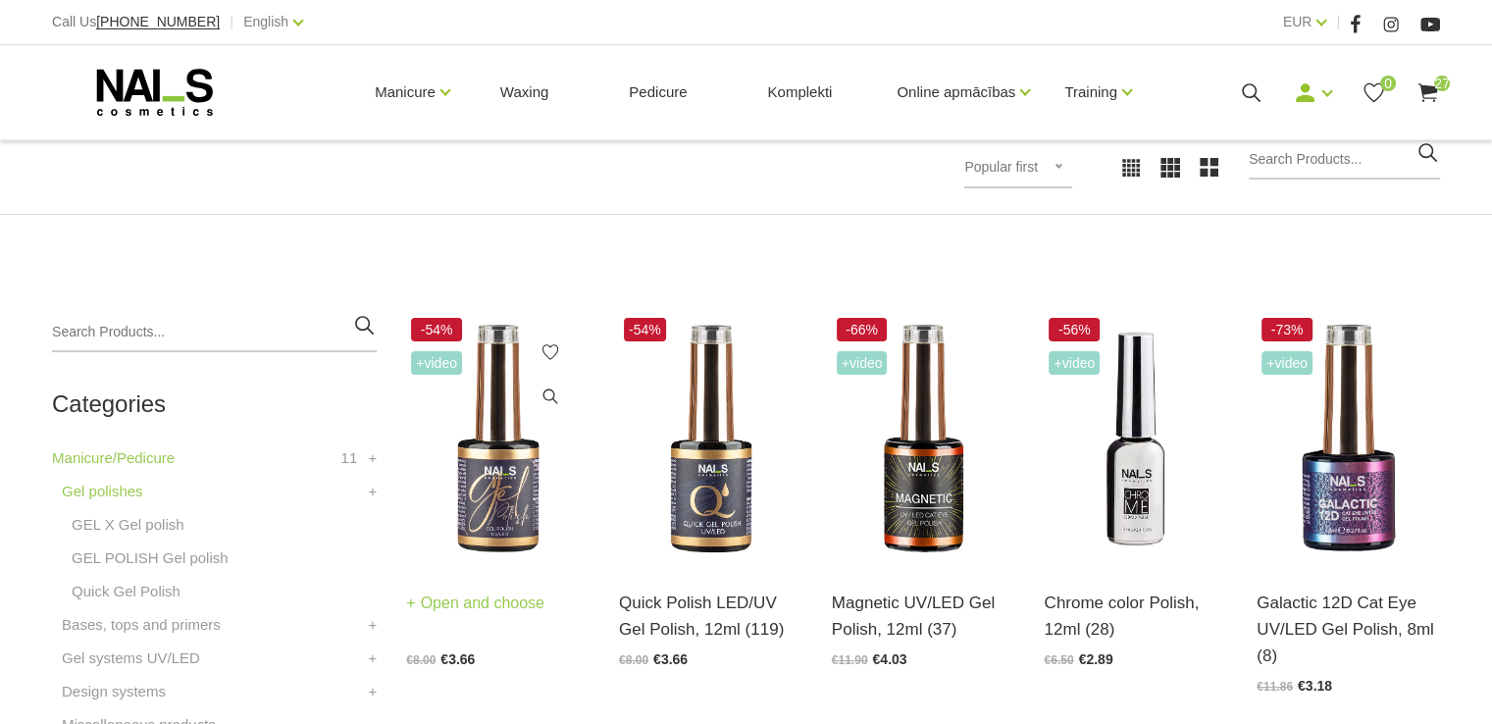
click at [506, 510] on img at bounding box center [497, 439] width 183 height 252
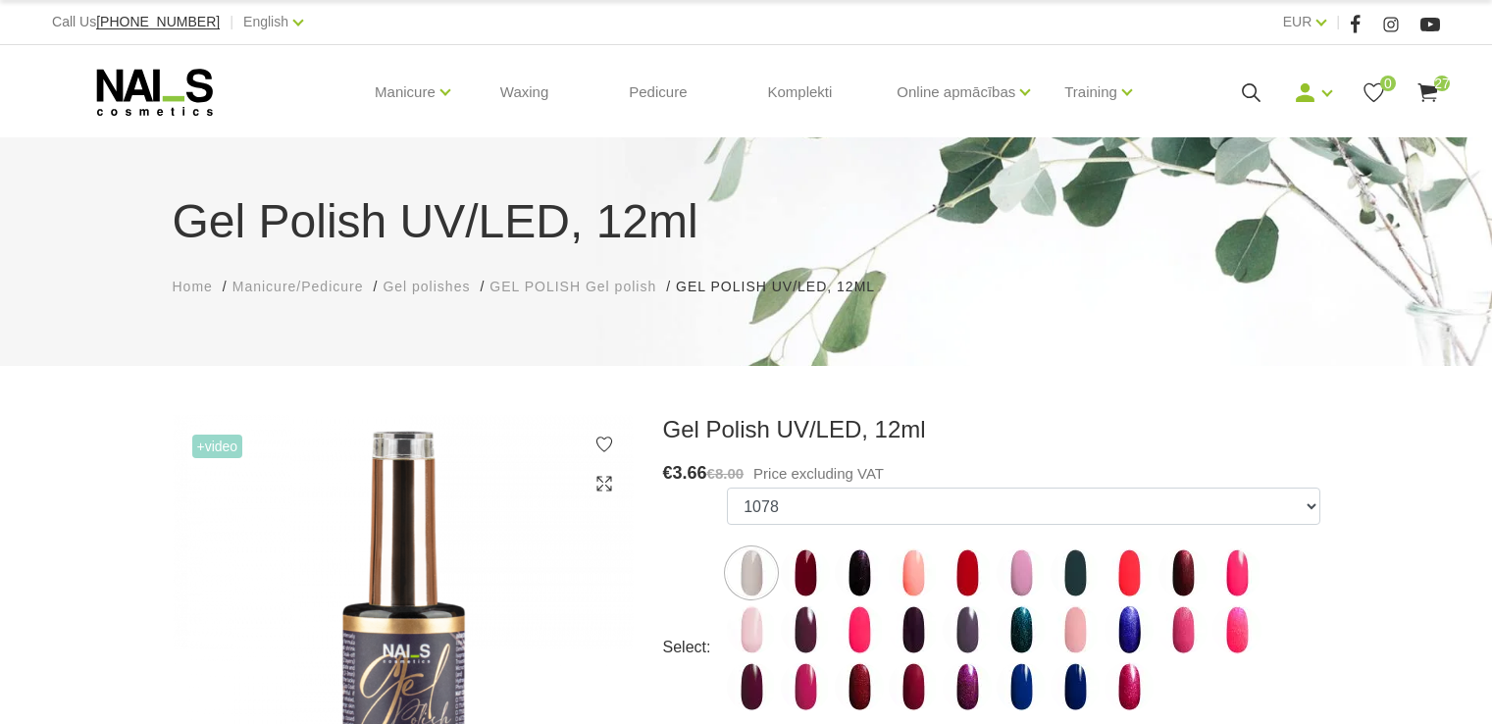
scroll to position [196, 0]
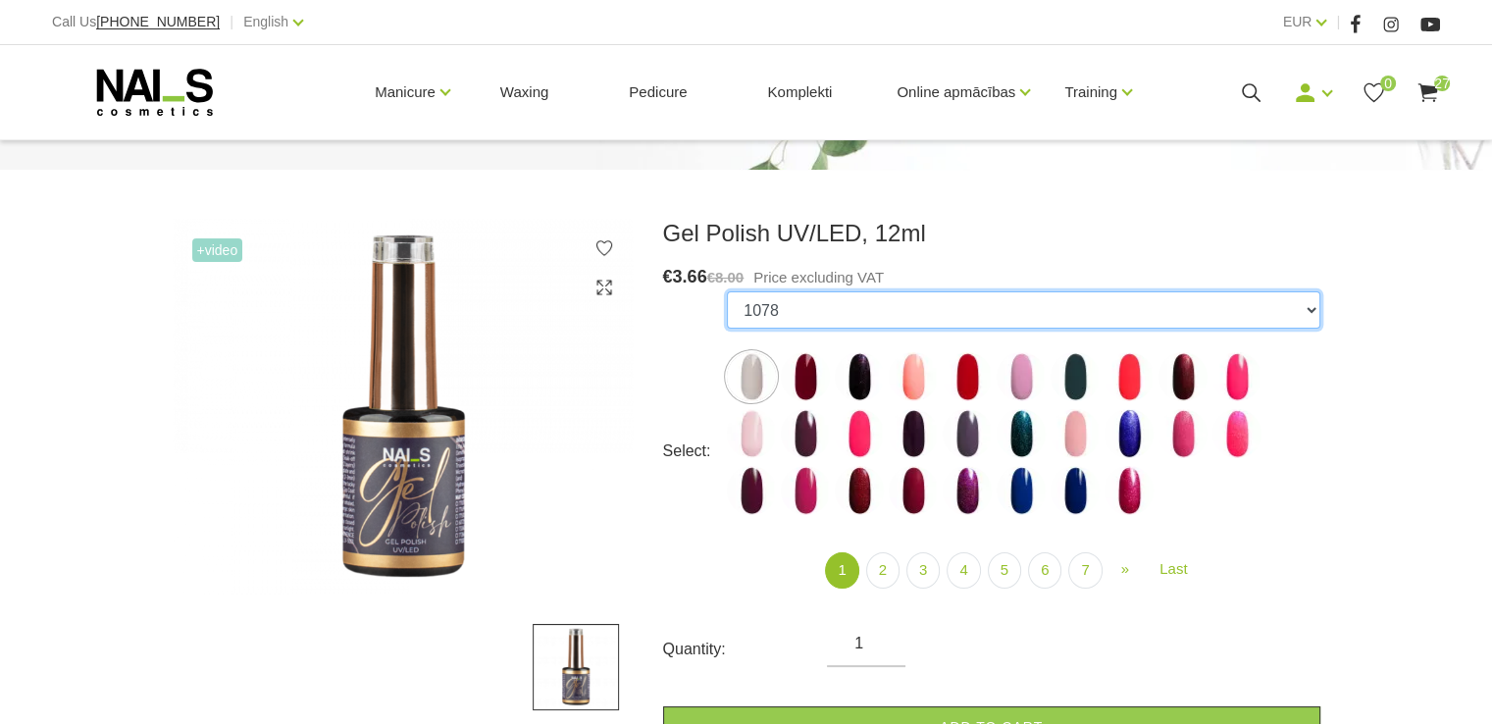
click at [1311, 311] on select "1078 1081 001g 001n 003c 008b 009c 011n 012g 016n 020b 044v 065v 068p 069v 083g…" at bounding box center [1023, 309] width 593 height 37
select select "4087"
click at [727, 291] on select "1078 1081 001g 001n 003c 008b 009c 011n 012g 016n 020b 044v 065v 068p 069v 083g…" at bounding box center [1023, 309] width 593 height 37
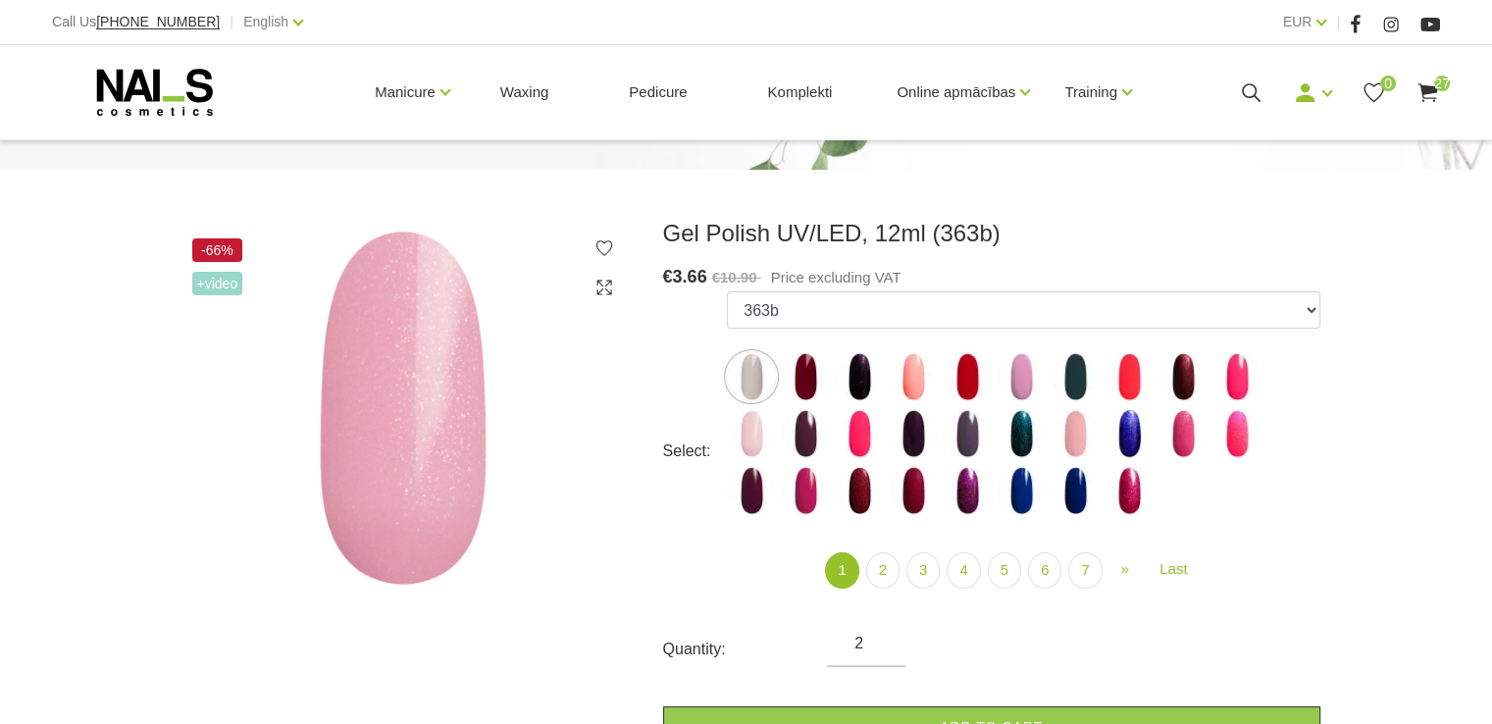
click at [883, 636] on input "2" at bounding box center [866, 644] width 79 height 24
type input "3"
click at [883, 636] on input "3" at bounding box center [866, 644] width 79 height 24
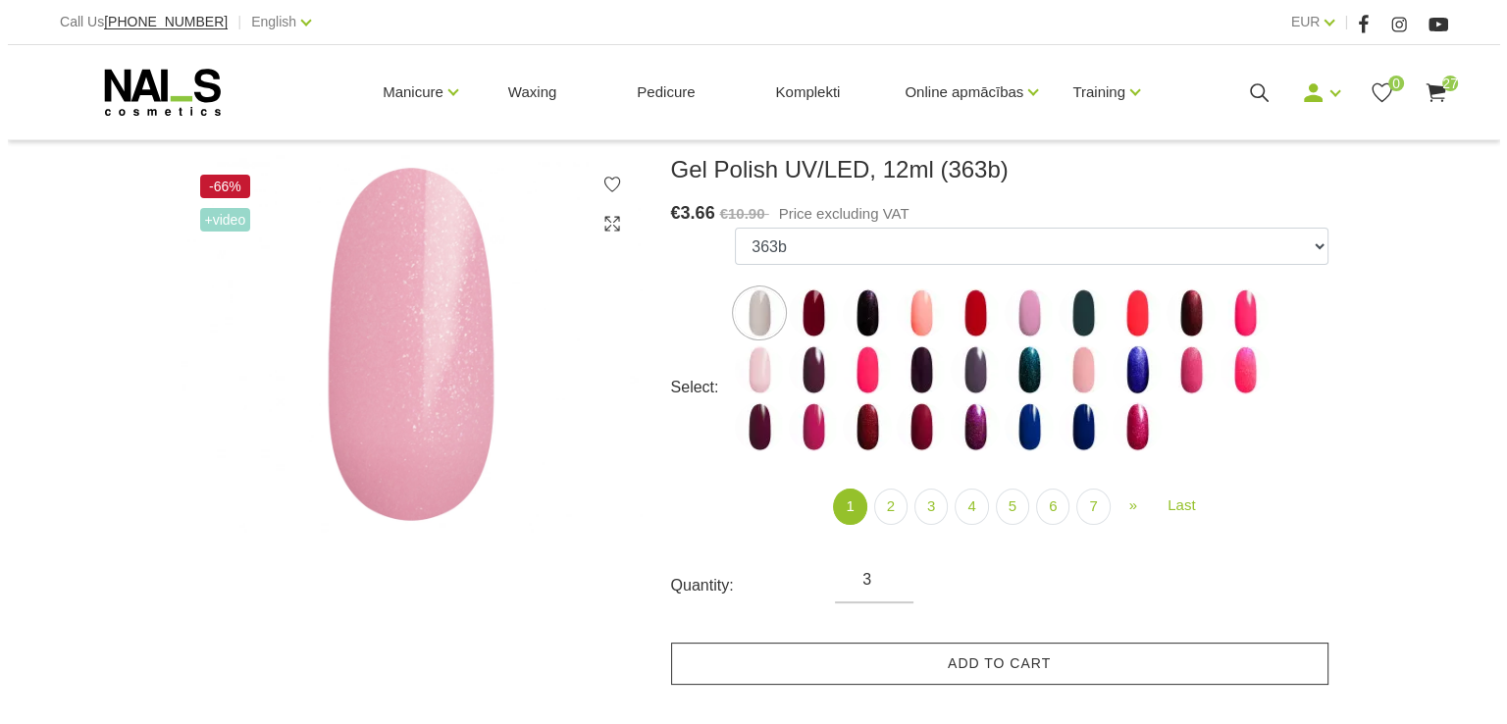
scroll to position [294, 0]
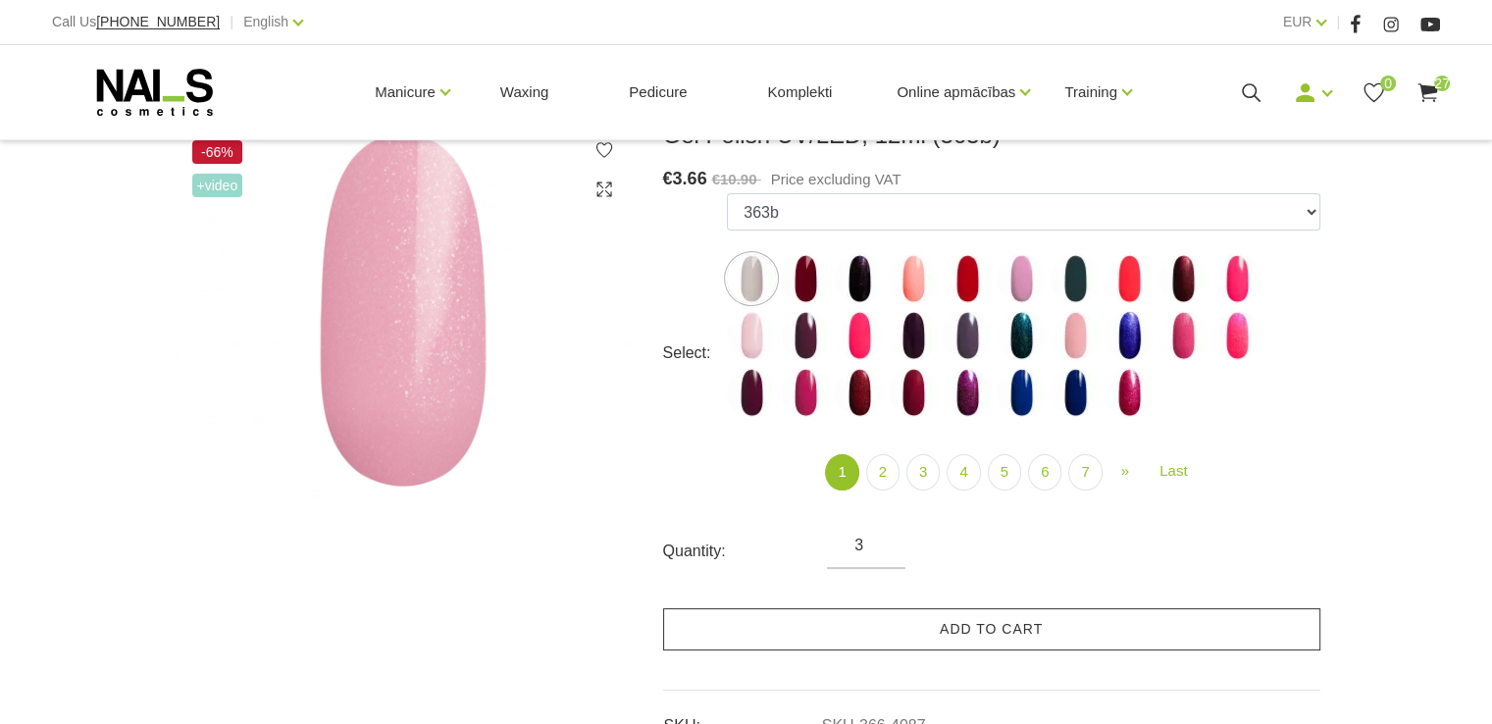
click at [996, 635] on link "Add to cart" at bounding box center [991, 629] width 657 height 42
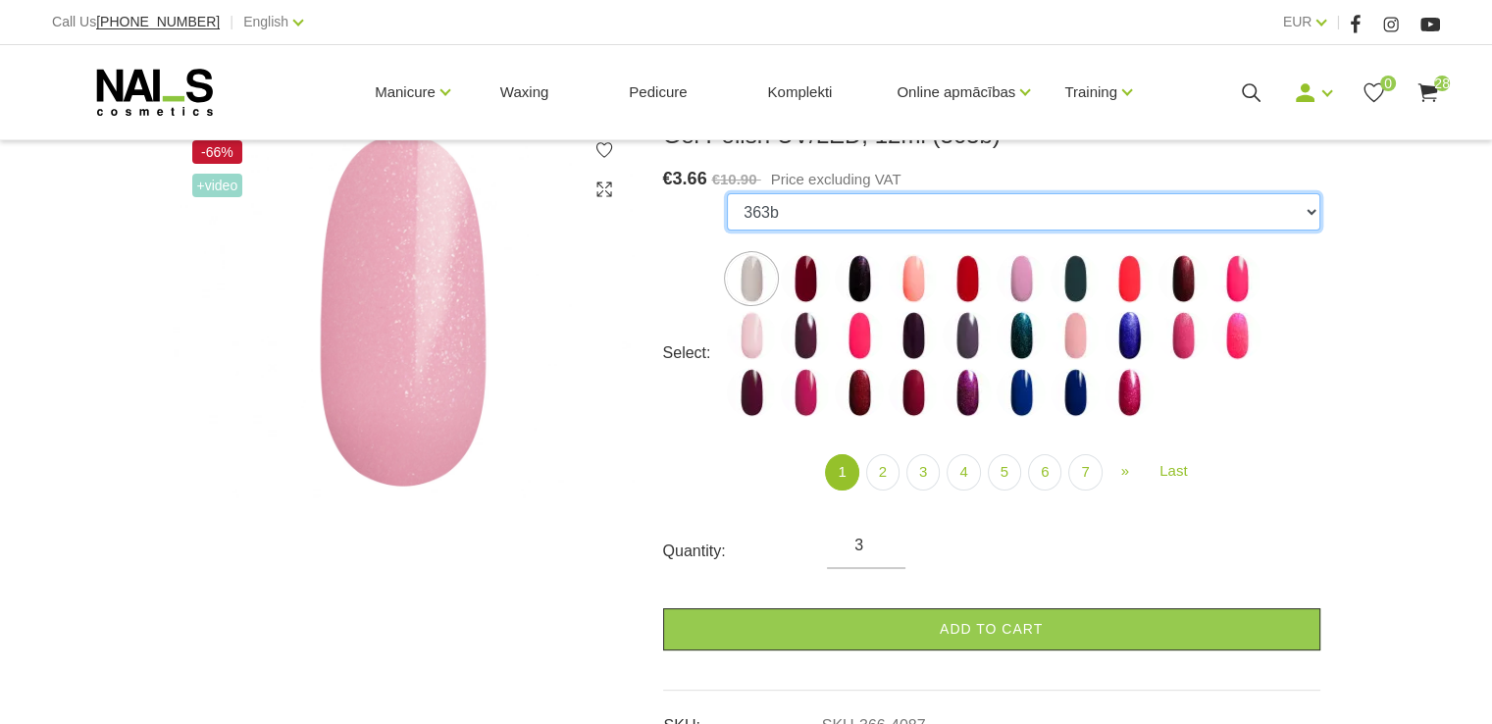
click at [1310, 212] on select "1078 1081 001g 001n 003c 008b 009c 011n 012g 016n 020b 044v 065v 068p 069v 083g…" at bounding box center [1023, 211] width 593 height 37
click at [1314, 213] on select "1078 1081 001g 001n 003c 008b 009c 011n 012g 016n 020b 044v 065v 068p 069v 083g…" at bounding box center [1023, 211] width 593 height 37
select select "3971"
click at [727, 193] on select "1078 1081 001g 001n 003c 008b 009c 011n 012g 016n 020b 044v 065v 068p 069v 083g…" at bounding box center [1023, 211] width 593 height 37
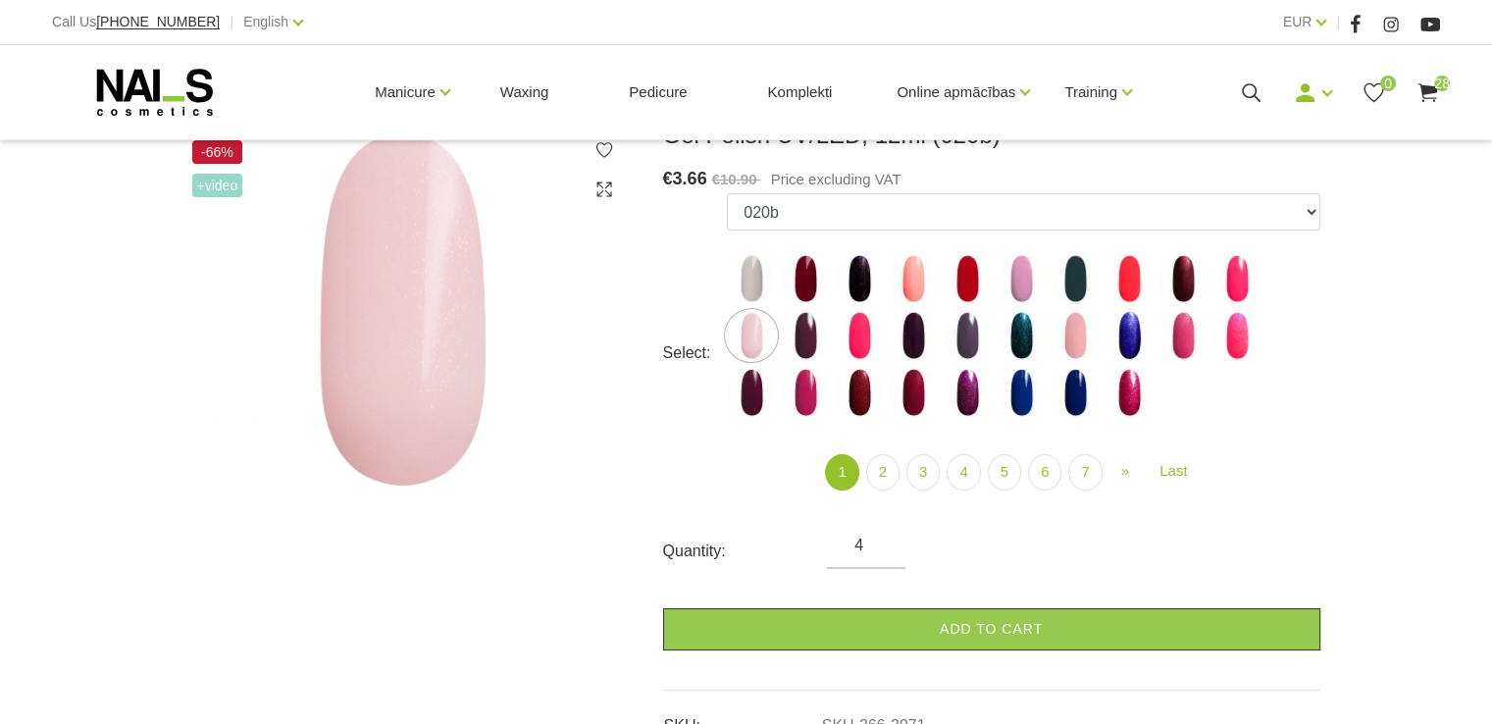
click at [883, 539] on input "4" at bounding box center [866, 546] width 79 height 24
click at [883, 552] on input "3" at bounding box center [866, 546] width 79 height 24
type input "2"
click at [883, 552] on input "2" at bounding box center [866, 546] width 79 height 24
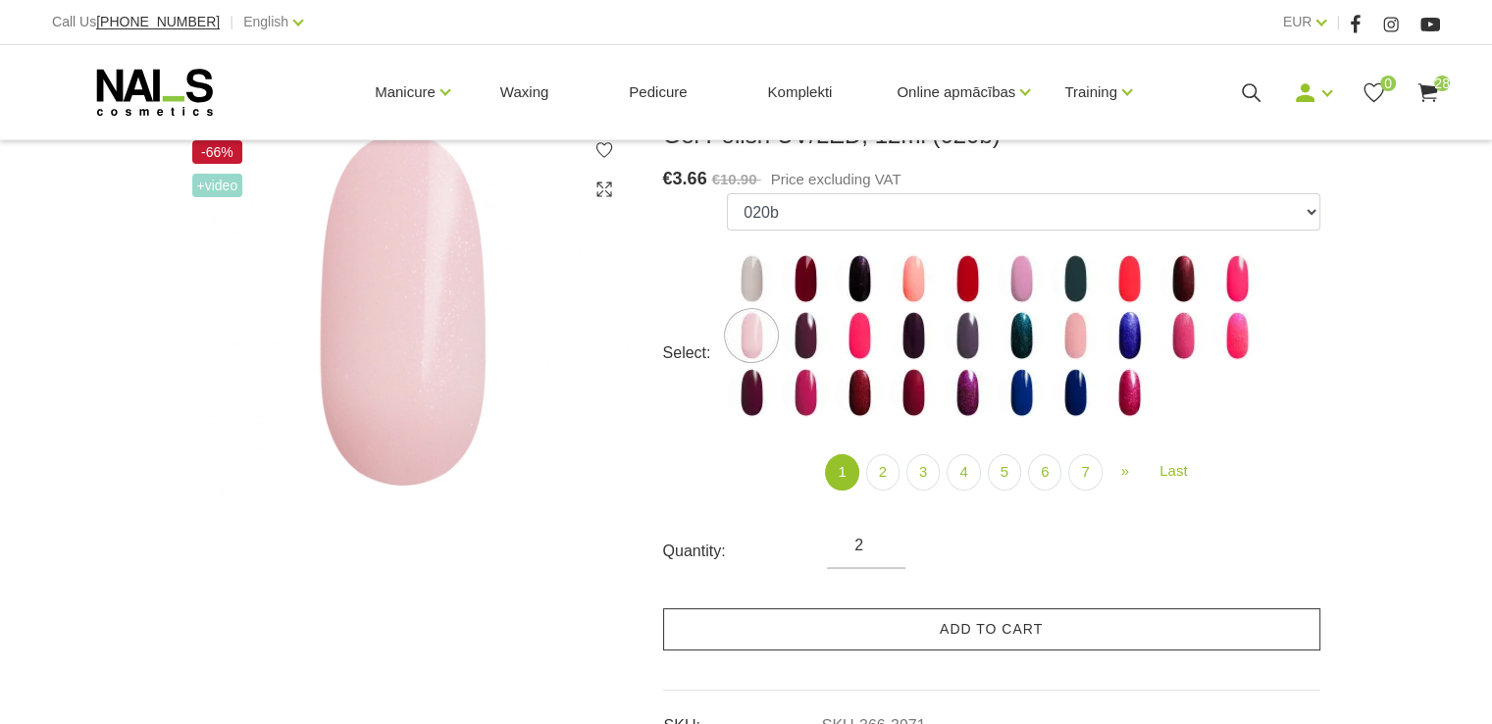
click at [940, 623] on link "Add to cart" at bounding box center [991, 629] width 657 height 42
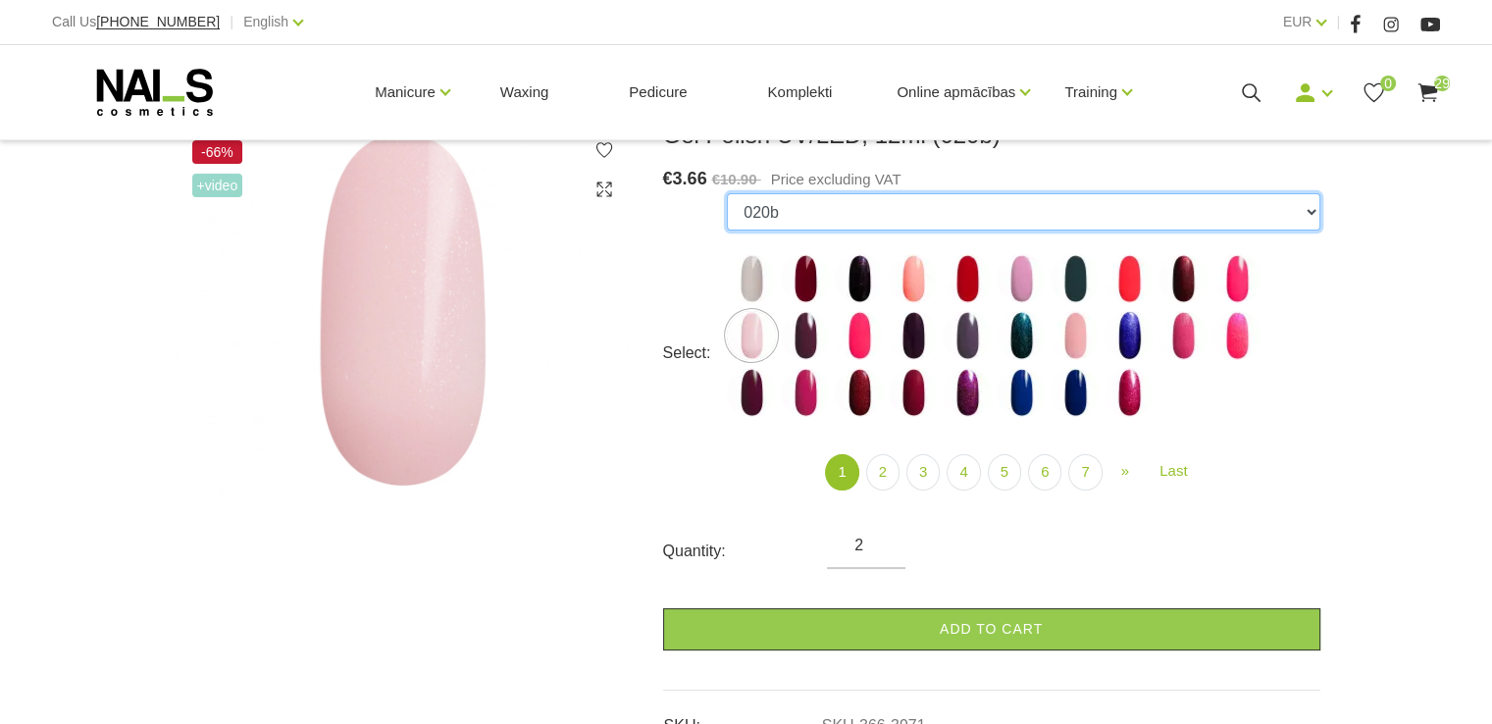
click at [1313, 210] on select "1078 1081 001g 001n 003c 008b 009c 011n 012g 016n 020b 044v 065v 068p 069v 083g…" at bounding box center [1023, 211] width 593 height 37
select select "4135"
click at [727, 193] on select "1078 1081 001g 001n 003c 008b 009c 011n 012g 016n 020b 044v 065v 068p 069v 083g…" at bounding box center [1023, 211] width 593 height 37
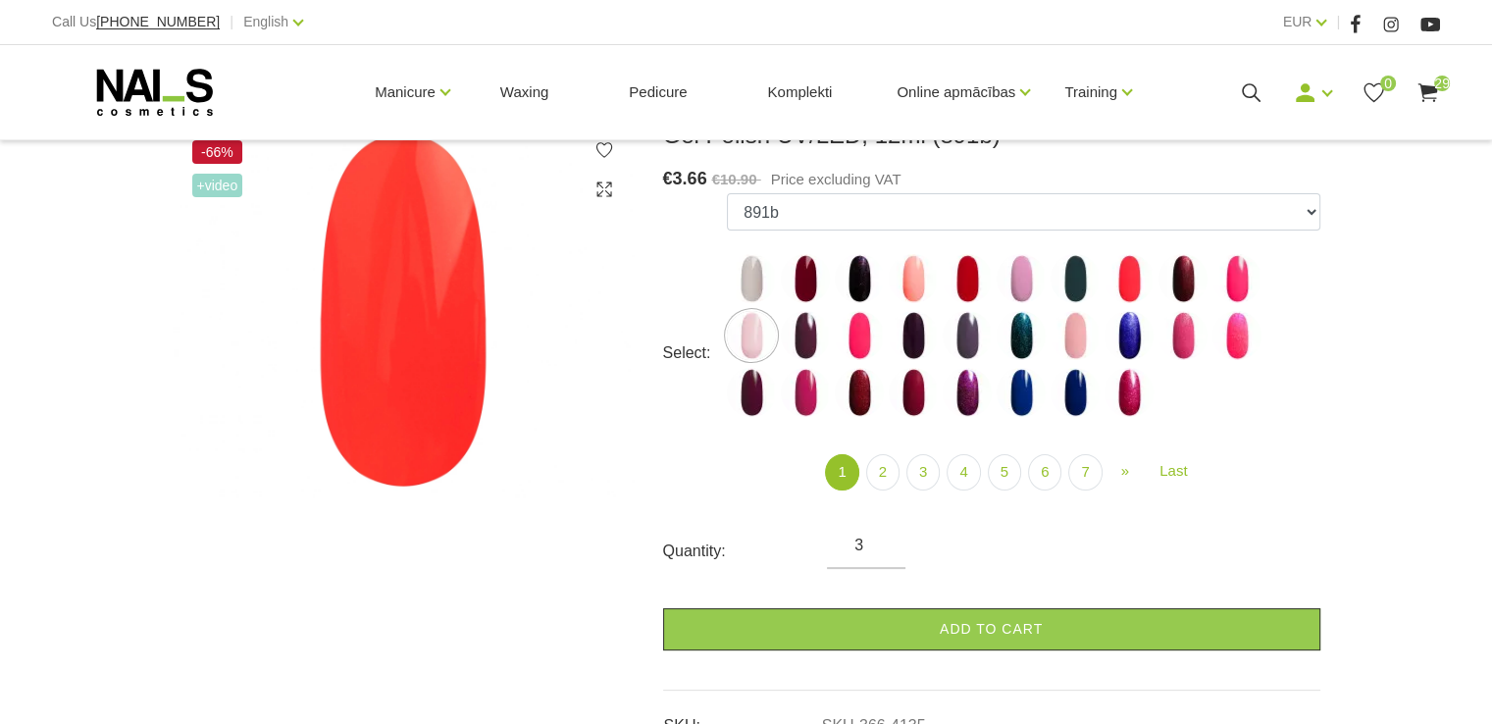
type input "3"
click at [883, 534] on input "3" at bounding box center [866, 546] width 79 height 24
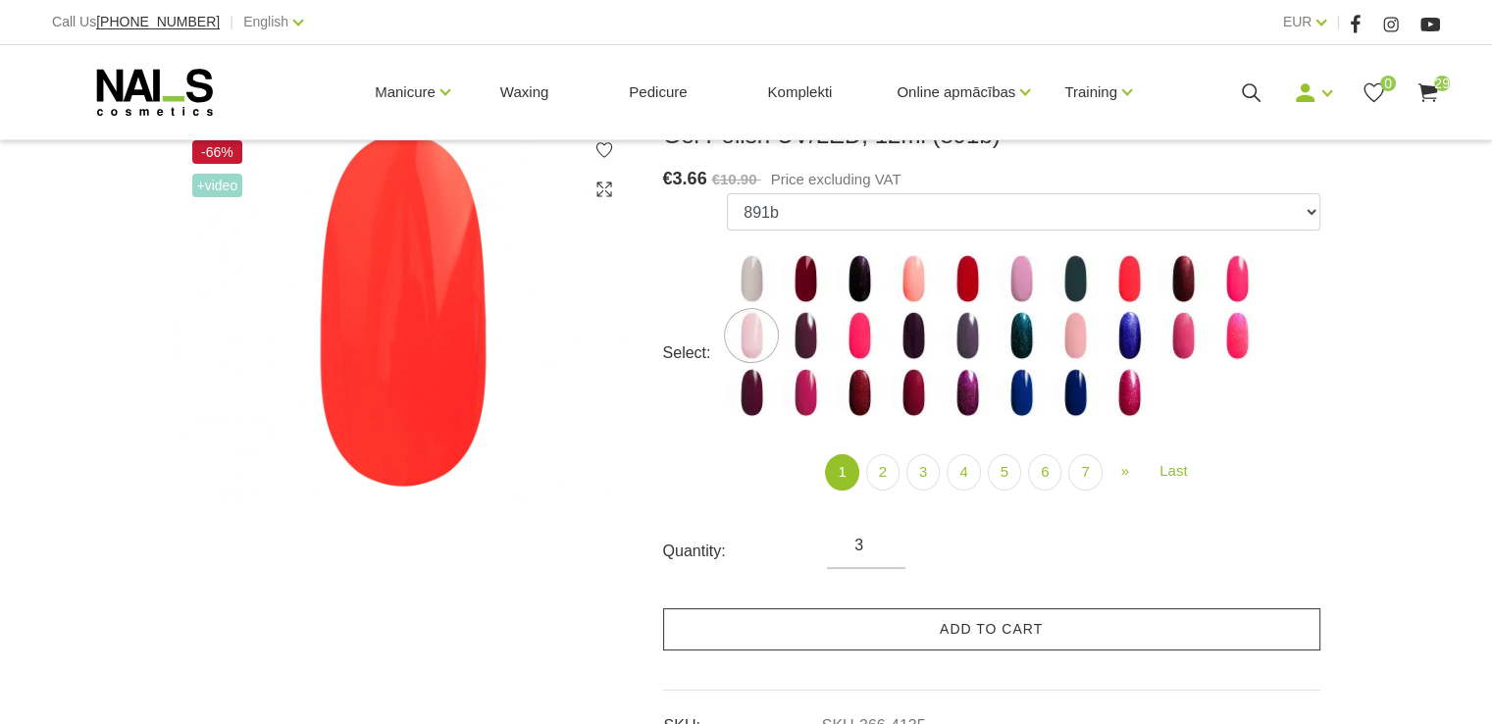
click at [941, 621] on link "Add to cart" at bounding box center [991, 629] width 657 height 42
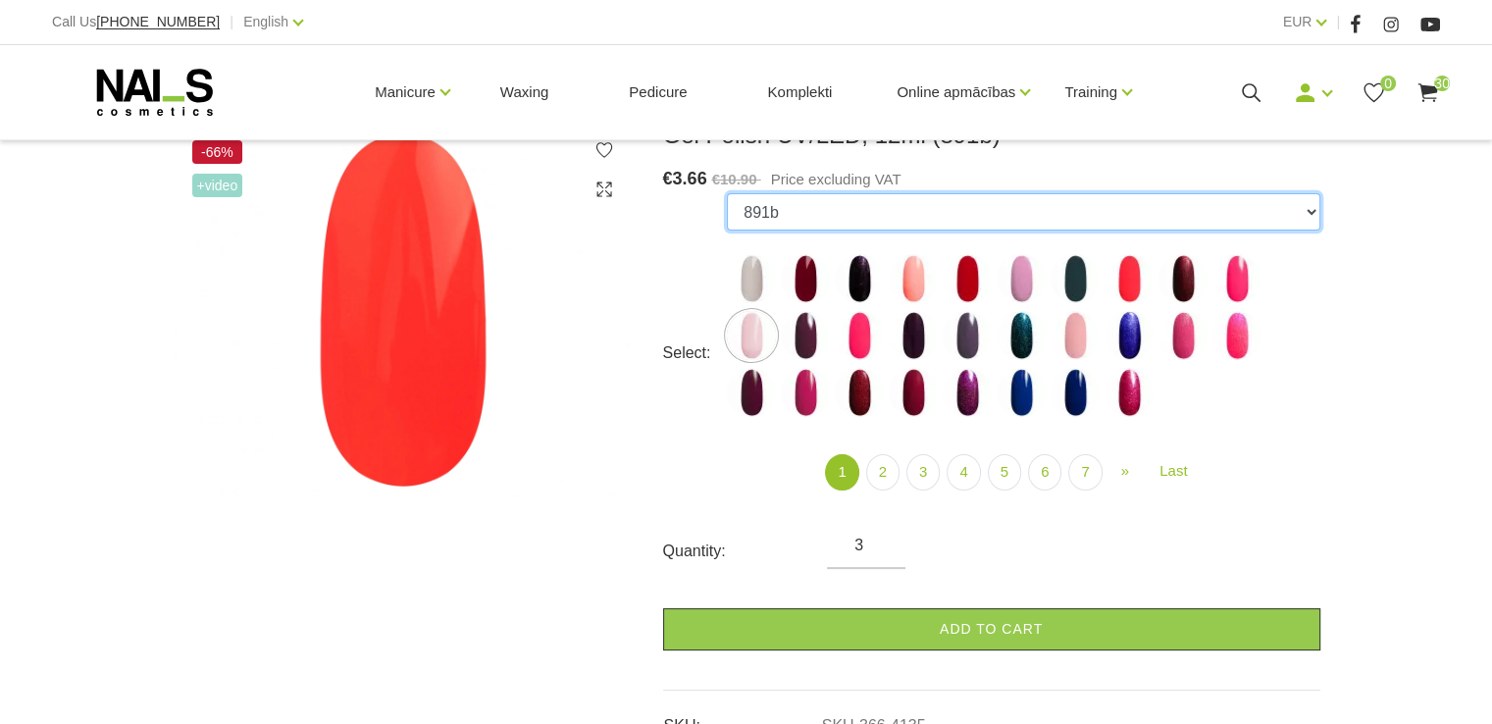
click at [1306, 213] on select "1078 1081 001g 001n 003c 008b 009c 011n 012g 016n 020b 044v 065v 068p 069v 083g…" at bounding box center [1023, 211] width 593 height 37
select select "4110"
click at [727, 193] on select "1078 1081 001g 001n 003c 008b 009c 011n 012g 016n 020b 044v 065v 068p 069v 083g…" at bounding box center [1023, 211] width 593 height 37
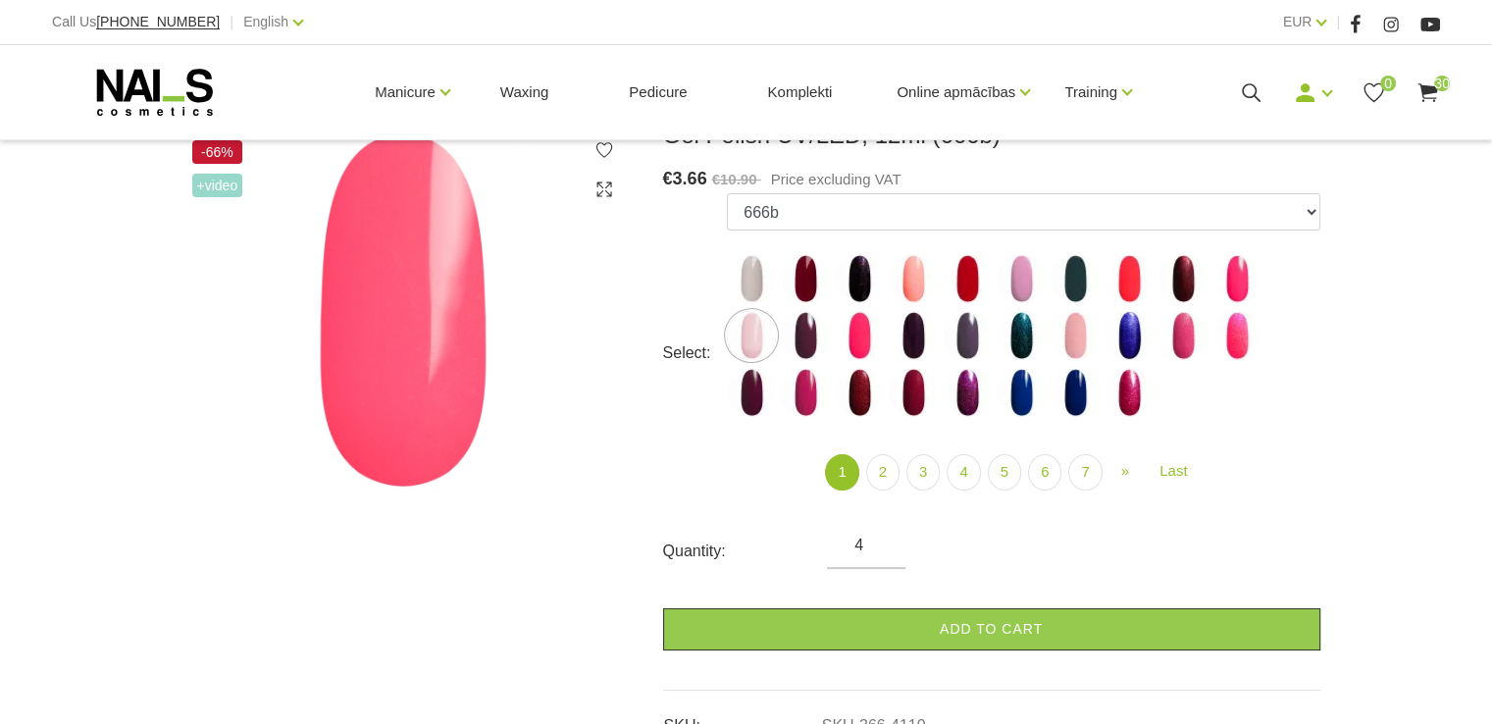
click at [882, 538] on input "4" at bounding box center [866, 546] width 79 height 24
click at [882, 549] on input "3" at bounding box center [866, 546] width 79 height 24
type input "2"
click at [882, 549] on input "2" at bounding box center [866, 546] width 79 height 24
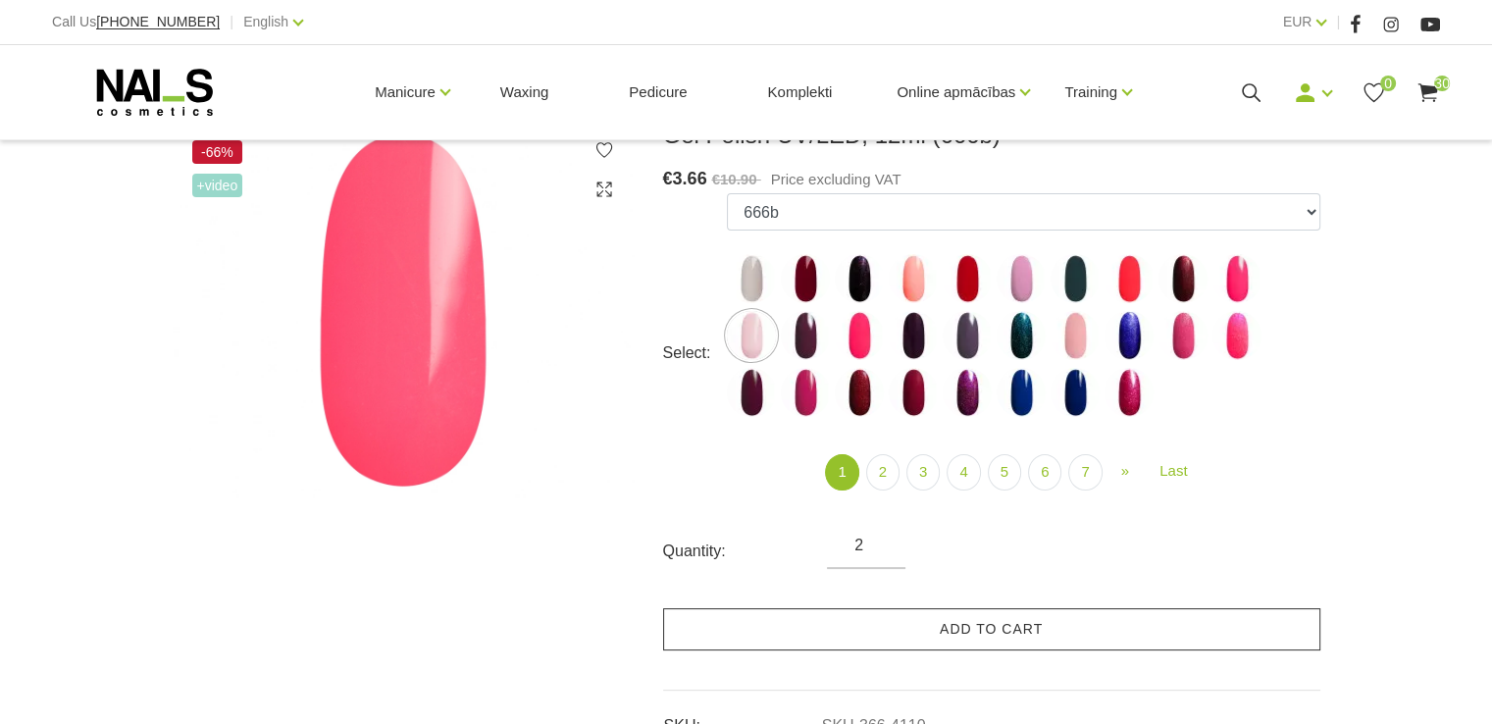
click at [942, 635] on link "Add to cart" at bounding box center [991, 629] width 657 height 42
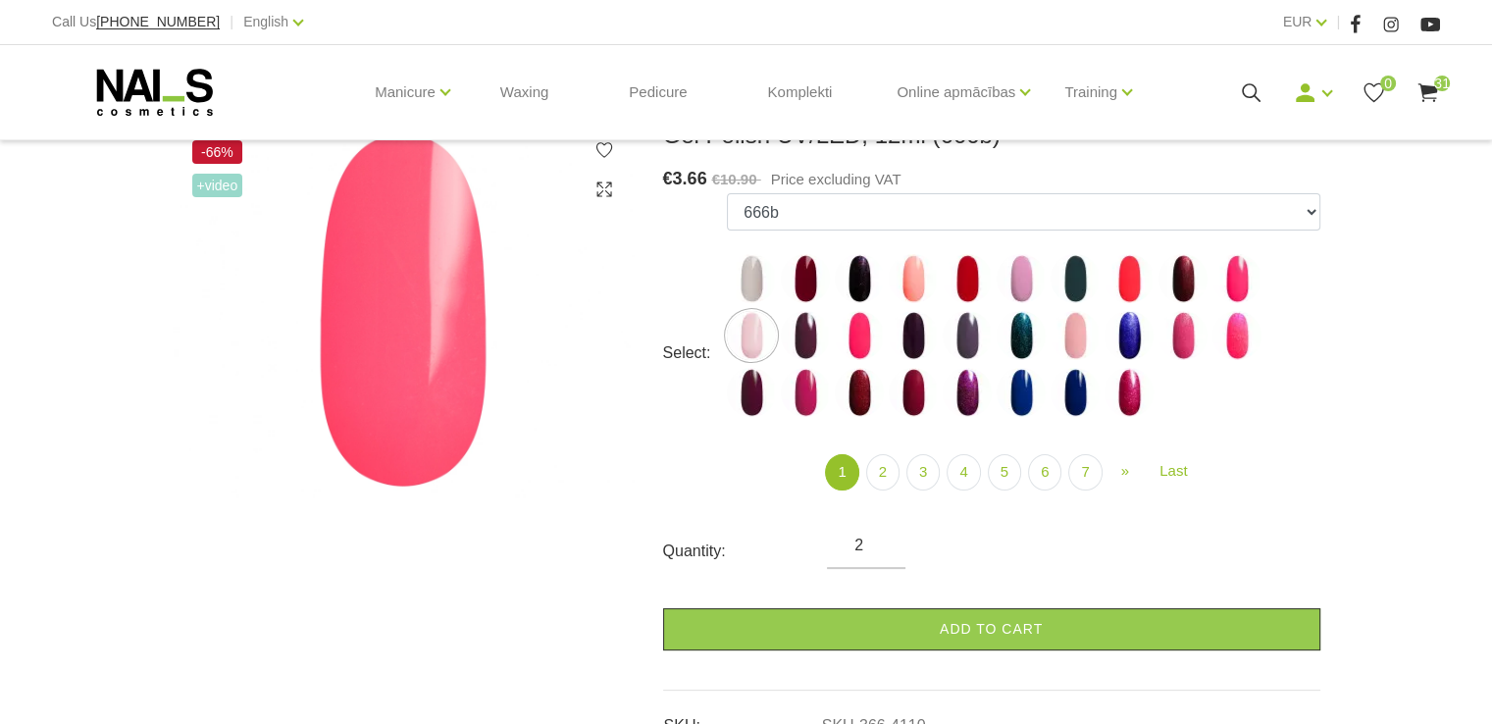
click at [1437, 84] on span "31" at bounding box center [1443, 84] width 16 height 16
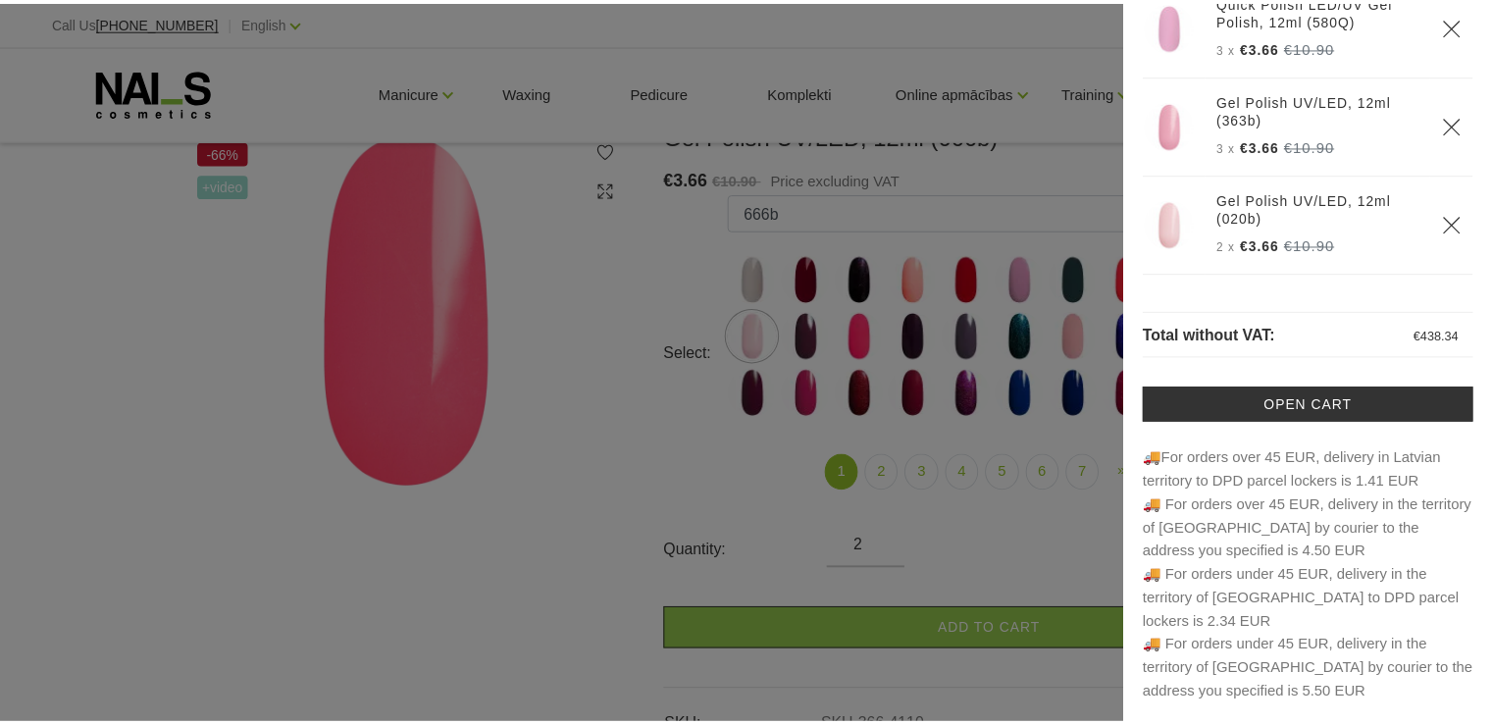
scroll to position [2583, 0]
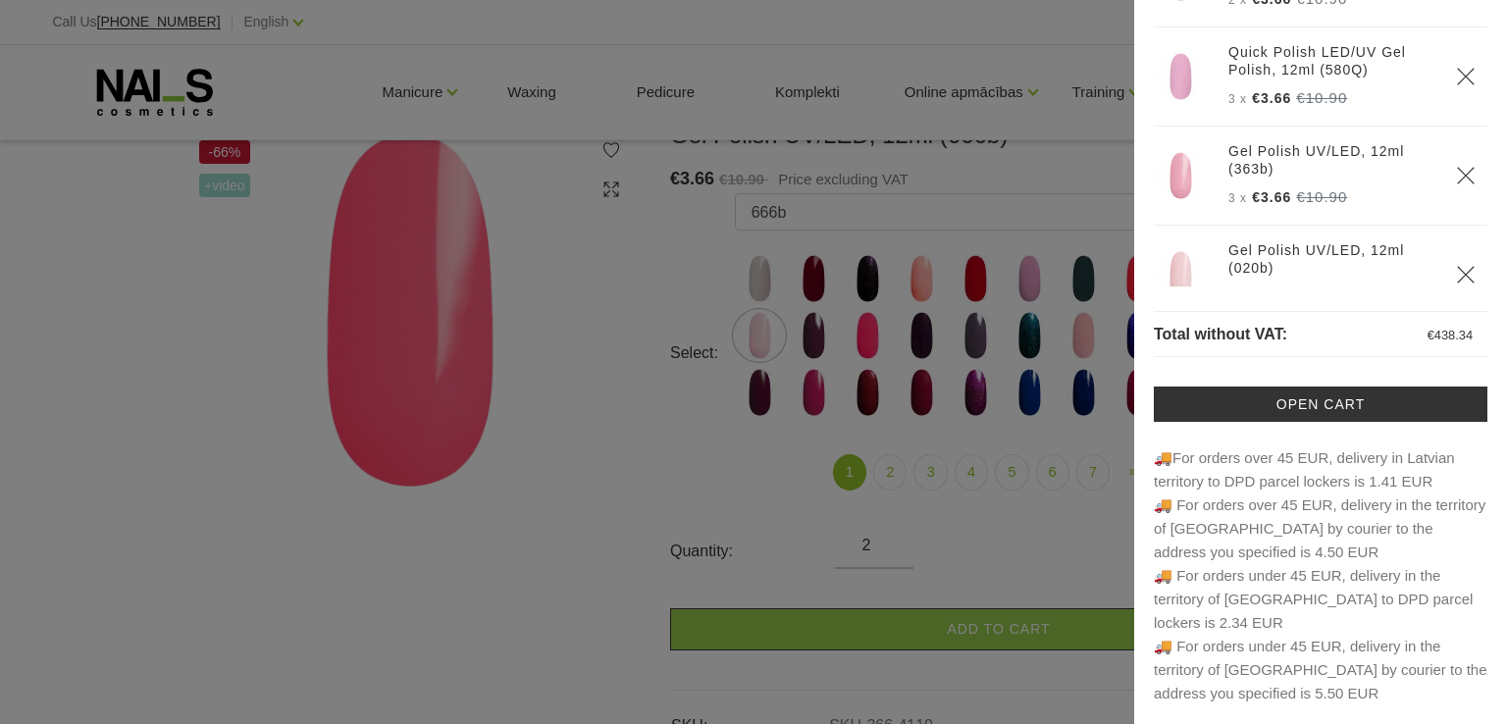
click at [985, 169] on div at bounding box center [753, 362] width 1507 height 724
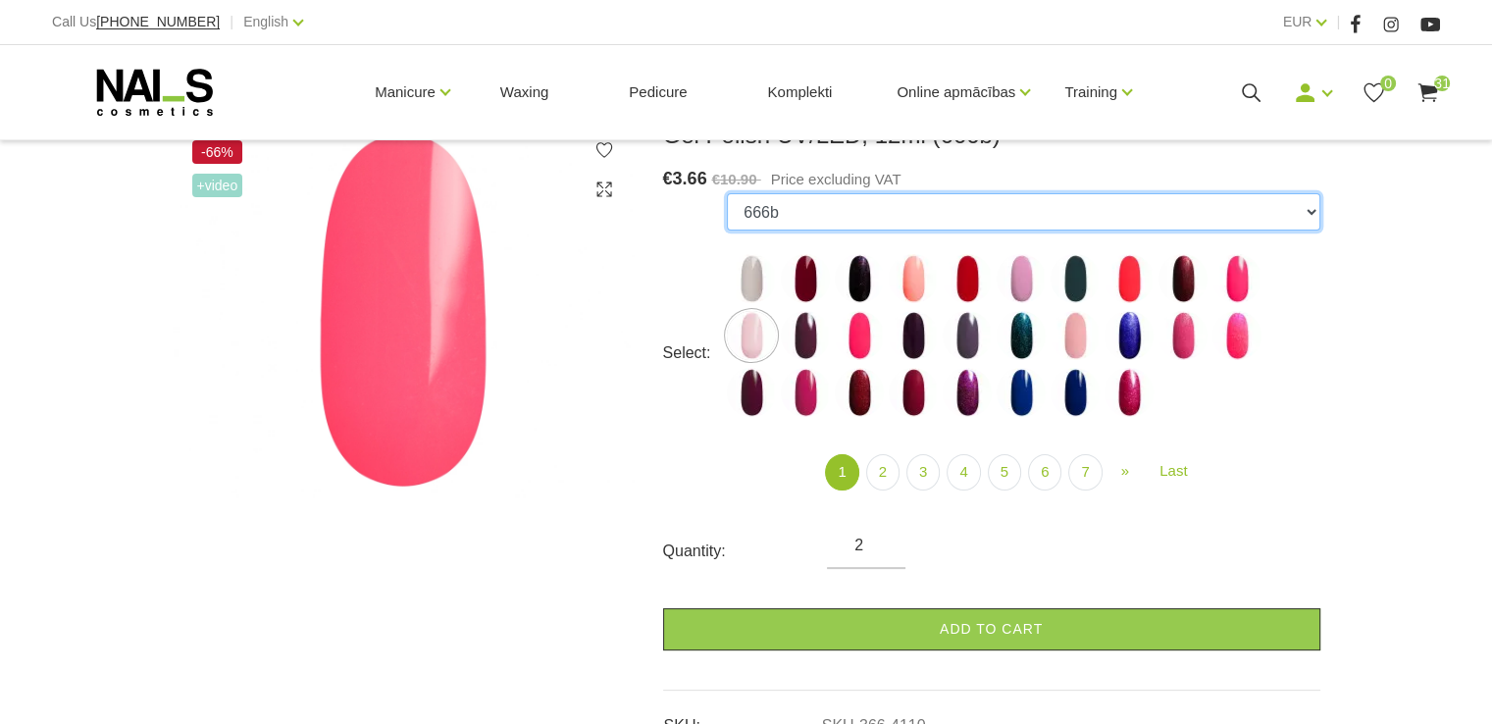
click at [1314, 213] on select "1078 1081 001g 001n 003c 008b 009c 011n 012g 016n 020b 044v 065v 068p 069v 083g…" at bounding box center [1023, 211] width 593 height 37
click at [727, 193] on select "1078 1081 001g 001n 003c 008b 009c 011n 012g 016n 020b 044v 065v 068p 069v 083g…" at bounding box center [1023, 211] width 593 height 37
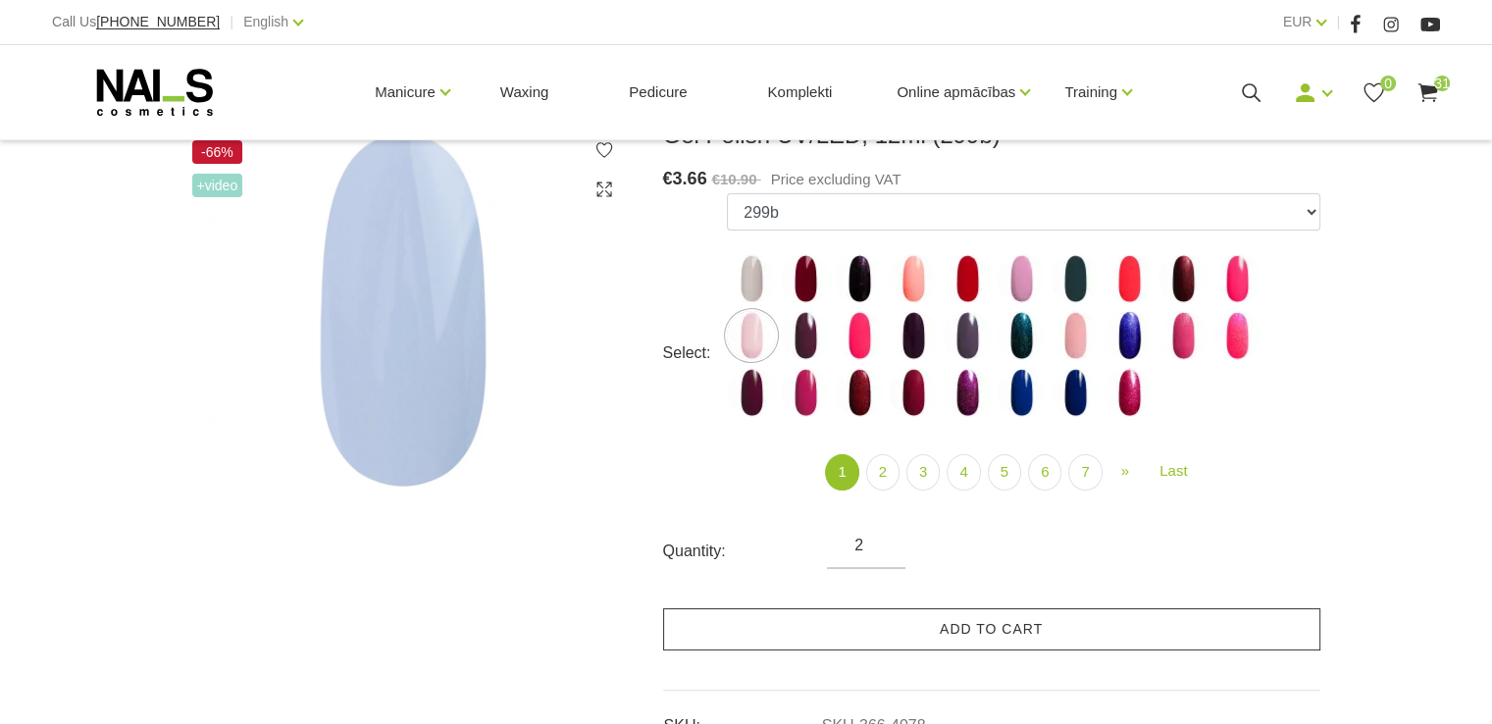
click at [967, 629] on link "Add to cart" at bounding box center [991, 629] width 657 height 42
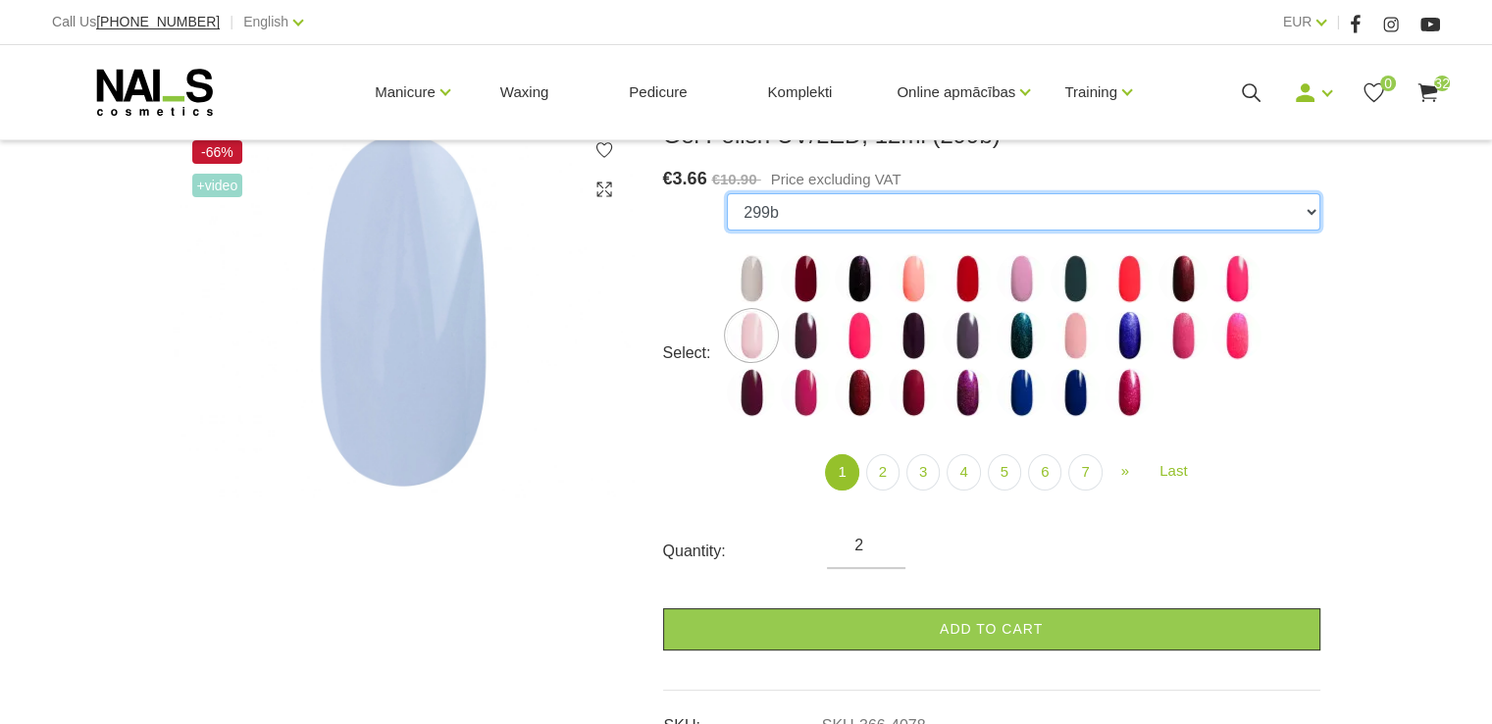
click at [1311, 215] on select "1078 1081 001g 001n 003c 008b 009c 011n 012g 016n 020b 044v 065v 068p 069v 083g…" at bounding box center [1023, 211] width 593 height 37
click at [727, 193] on select "1078 1081 001g 001n 003c 008b 009c 011n 012g 016n 020b 044v 065v 068p 069v 083g…" at bounding box center [1023, 211] width 593 height 37
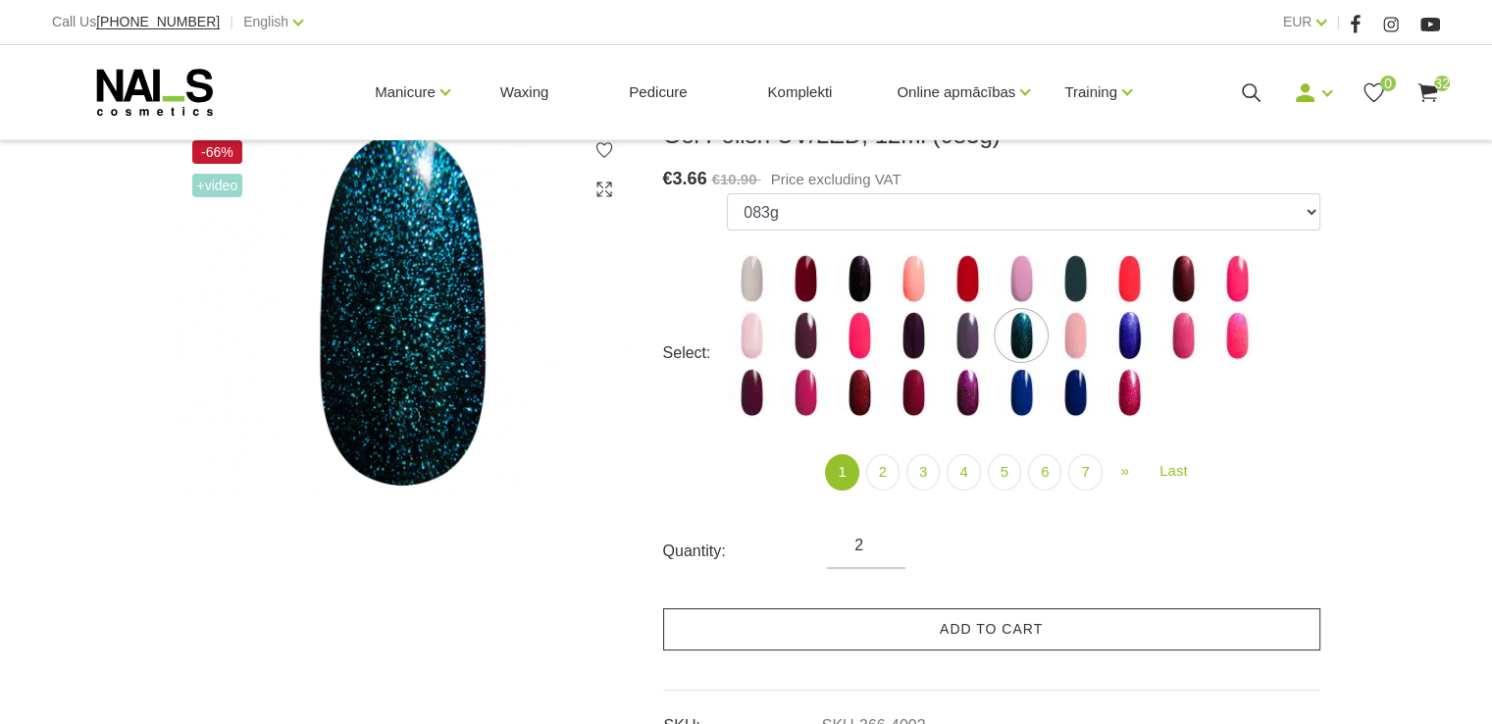
click at [973, 634] on link "Add to cart" at bounding box center [991, 629] width 657 height 42
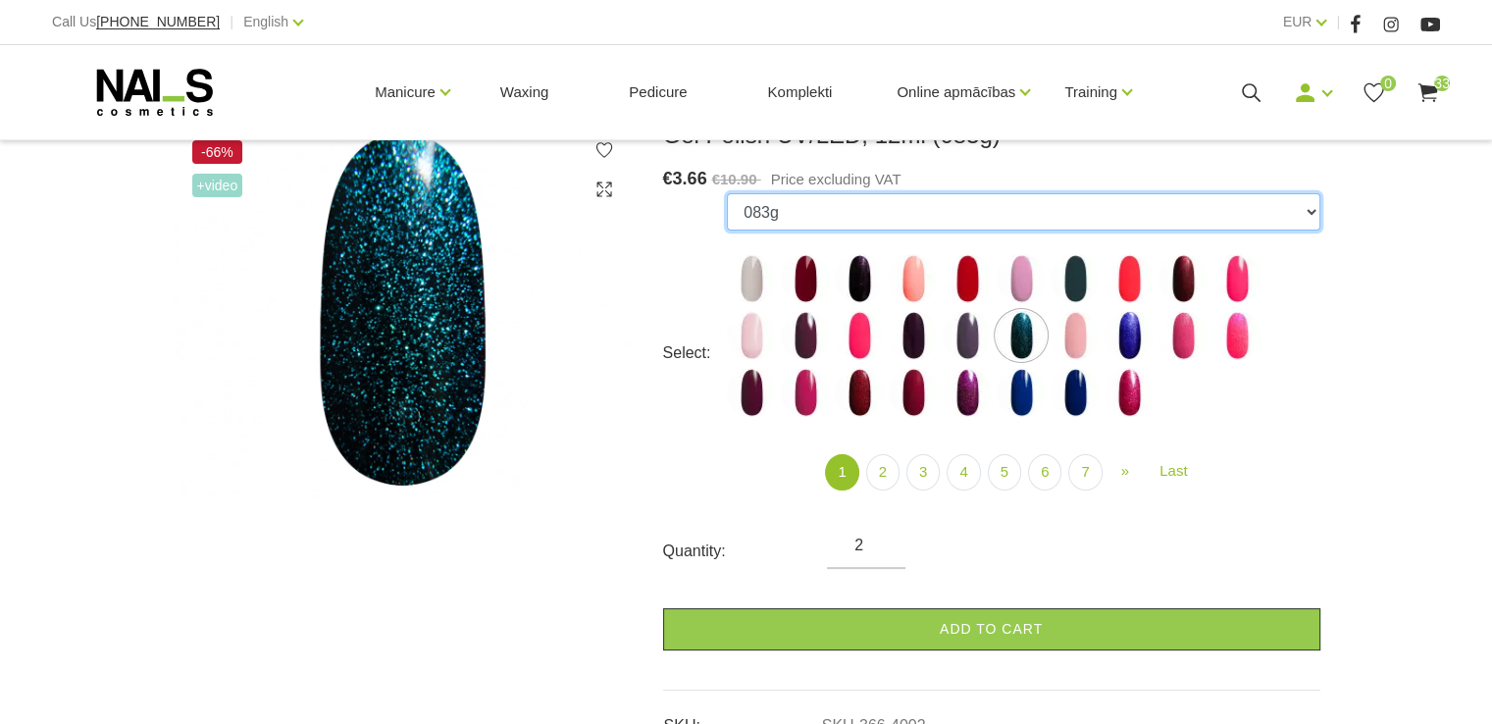
click at [1311, 213] on select "1078 1081 001g 001n 003c 008b 009c 011n 012g 016n 020b 044v 065v 068p 069v 083g…" at bounding box center [1023, 211] width 593 height 37
select select "4025"
click at [727, 193] on select "1078 1081 001g 001n 003c 008b 009c 011n 012g 016n 020b 044v 065v 068p 069v 083g…" at bounding box center [1023, 211] width 593 height 37
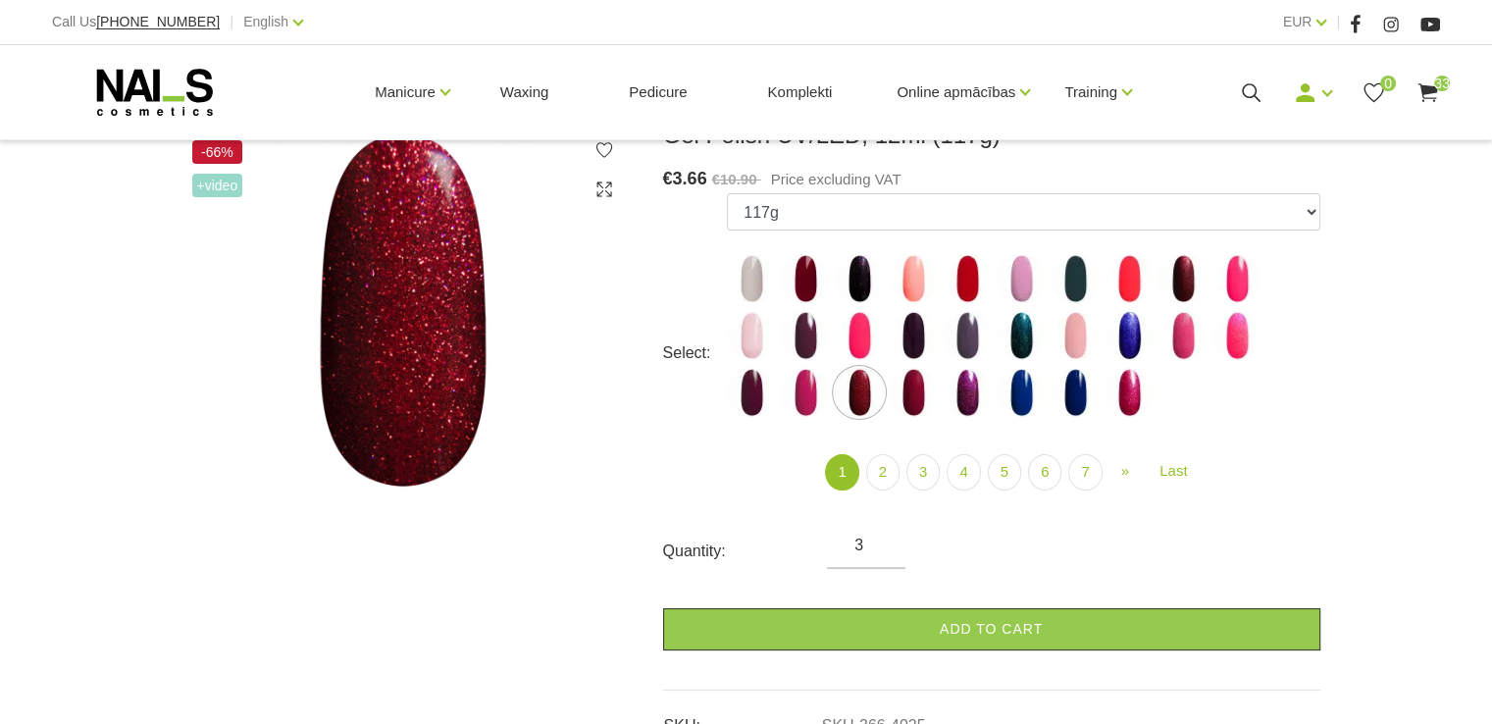
type input "3"
click at [883, 536] on input "3" at bounding box center [866, 546] width 79 height 24
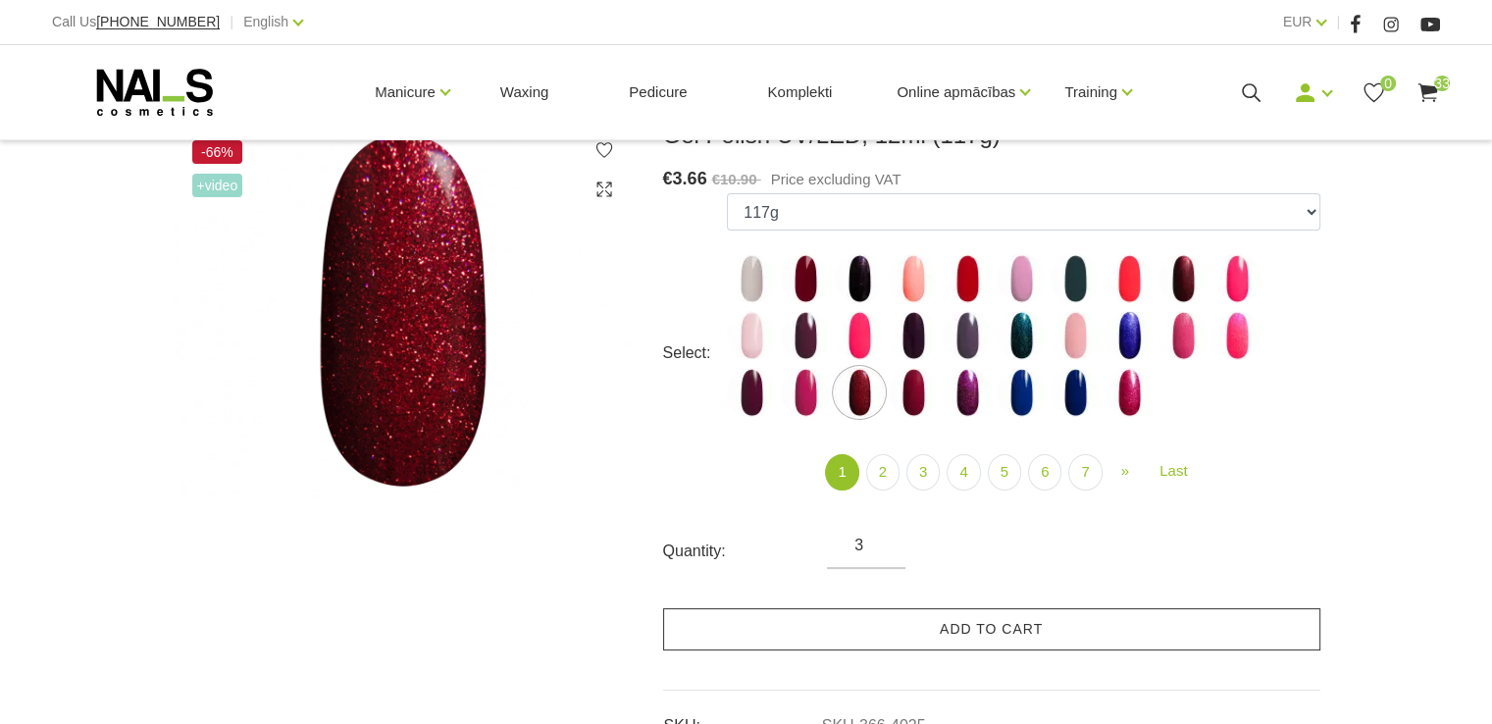
click at [966, 627] on link "Add to cart" at bounding box center [991, 629] width 657 height 42
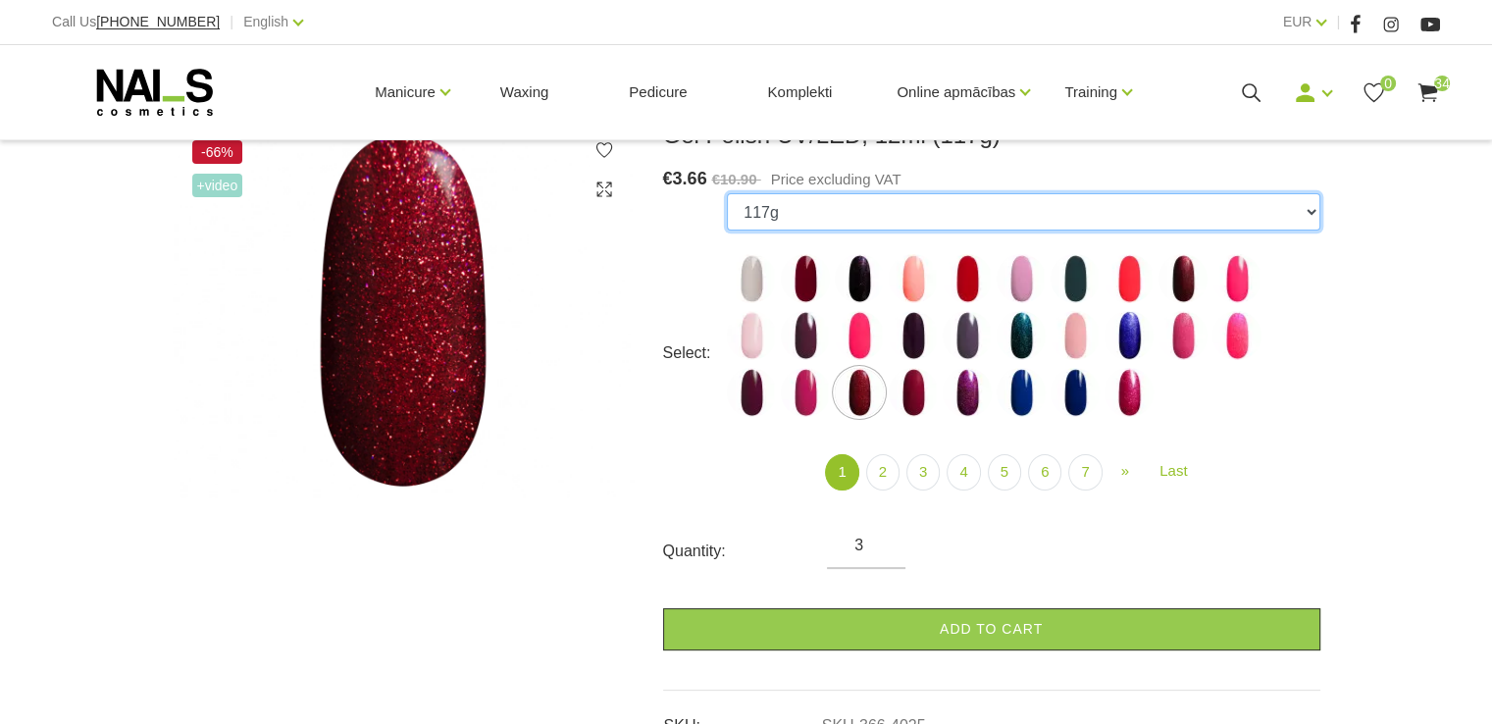
click at [1311, 211] on select "1078 1081 001g 001n 003c 008b 009c 011n 012g 016n 020b 044v 065v 068p 069v 083g…" at bounding box center [1023, 211] width 593 height 37
select select "4046"
click at [727, 193] on select "1078 1081 001g 001n 003c 008b 009c 011n 012g 016n 020b 044v 065v 068p 069v 083g…" at bounding box center [1023, 211] width 593 height 37
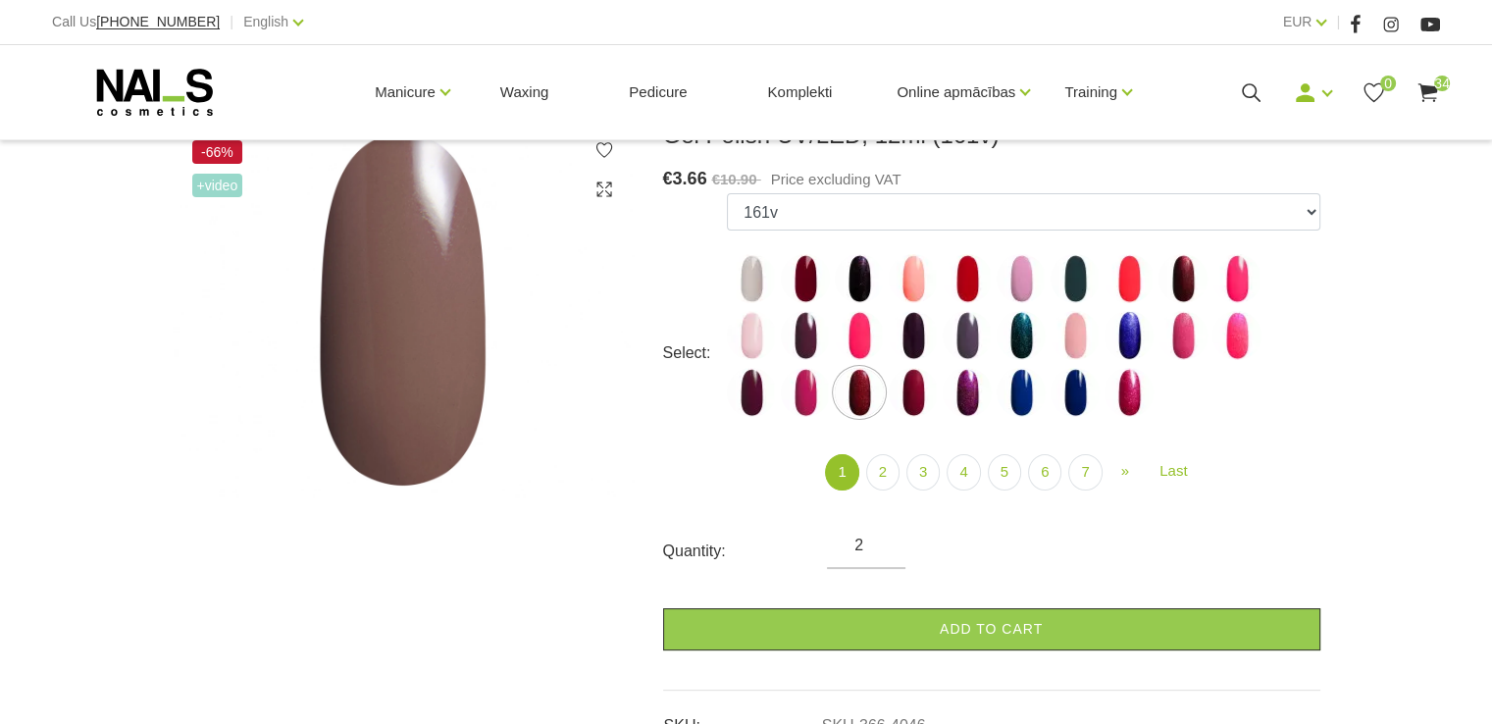
type input "2"
click at [885, 552] on input "2" at bounding box center [866, 546] width 79 height 24
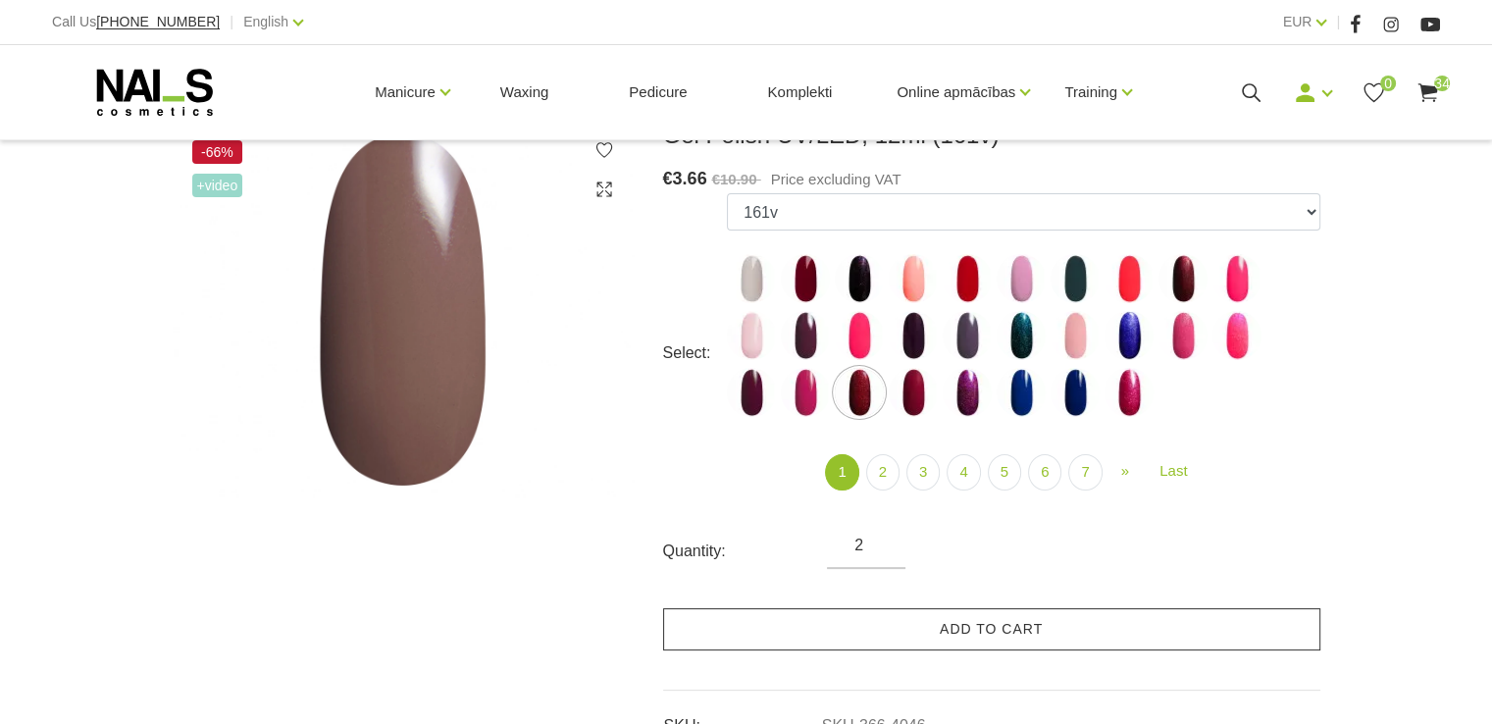
click at [887, 625] on link "Add to cart" at bounding box center [991, 629] width 657 height 42
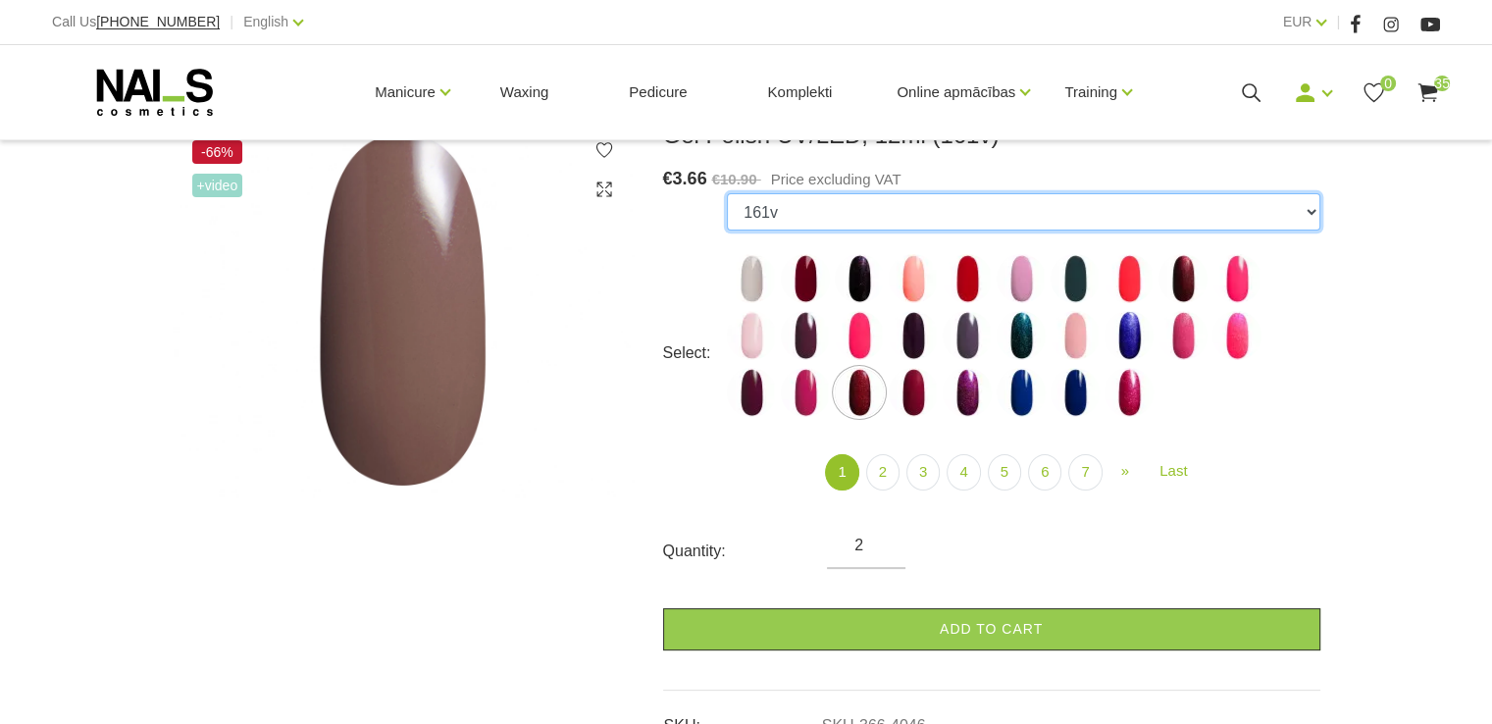
click at [1311, 209] on select "1078 1081 001g 001n 003c 008b 009c 011n 012g 016n 020b 044v 065v 068p 069v 083g…" at bounding box center [1023, 211] width 593 height 37
click at [1315, 208] on select "1078 1081 001g 001n 003c 008b 009c 011n 012g 016n 020b 044v 065v 068p 069v 083g…" at bounding box center [1023, 211] width 593 height 37
select select "4954"
click at [727, 193] on select "1078 1081 001g 001n 003c 008b 009c 011n 012g 016n 020b 044v 065v 068p 069v 083g…" at bounding box center [1023, 211] width 593 height 37
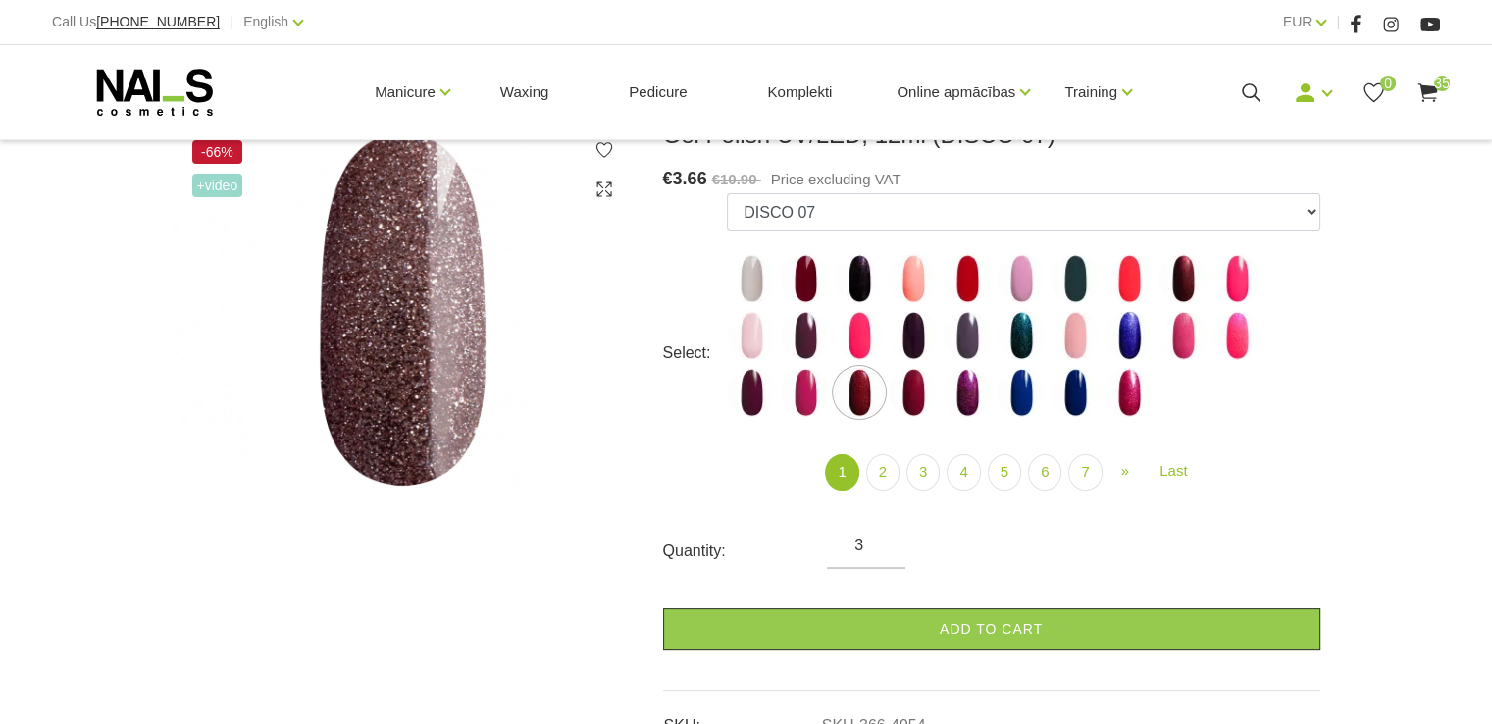
type input "3"
click at [880, 535] on input "3" at bounding box center [866, 546] width 79 height 24
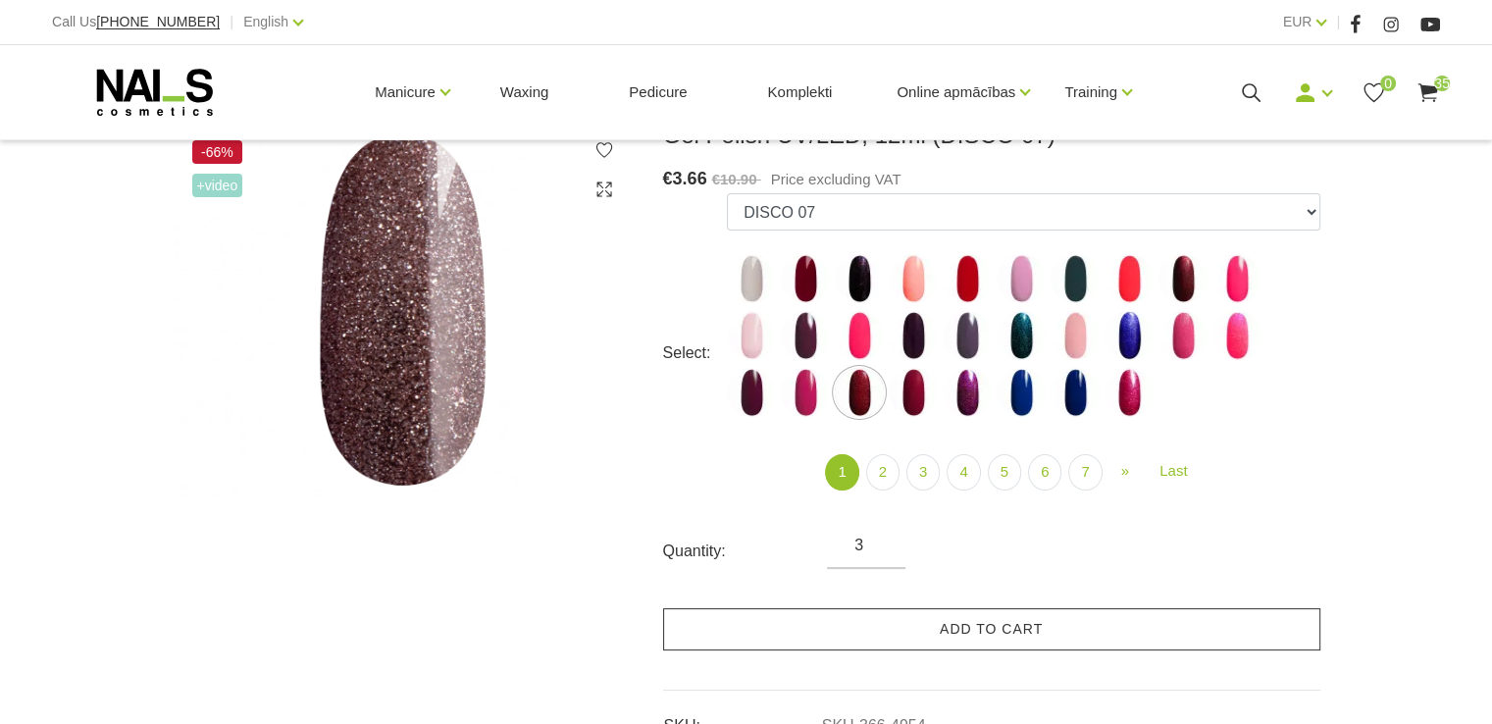
click at [962, 628] on link "Add to cart" at bounding box center [991, 629] width 657 height 42
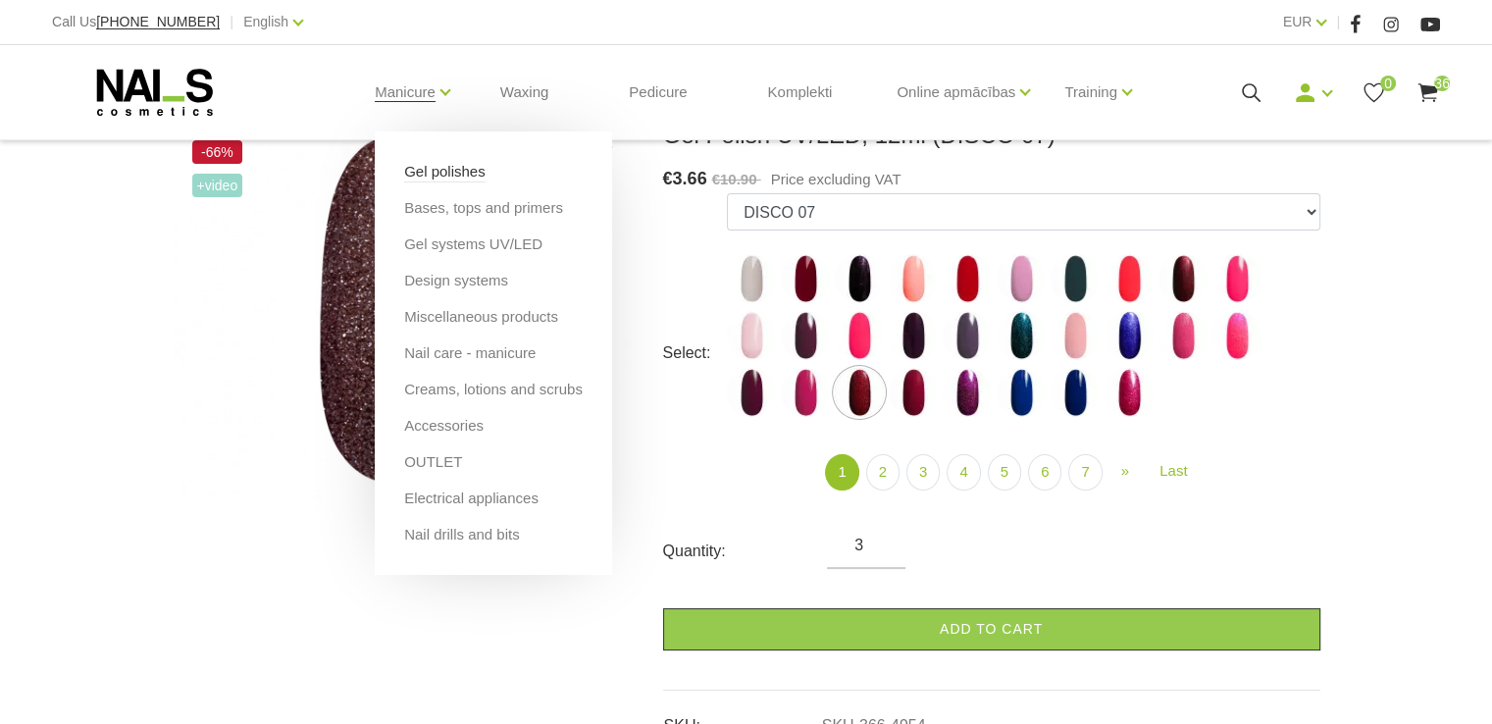
click at [407, 171] on link "Gel polishes" at bounding box center [444, 172] width 81 height 22
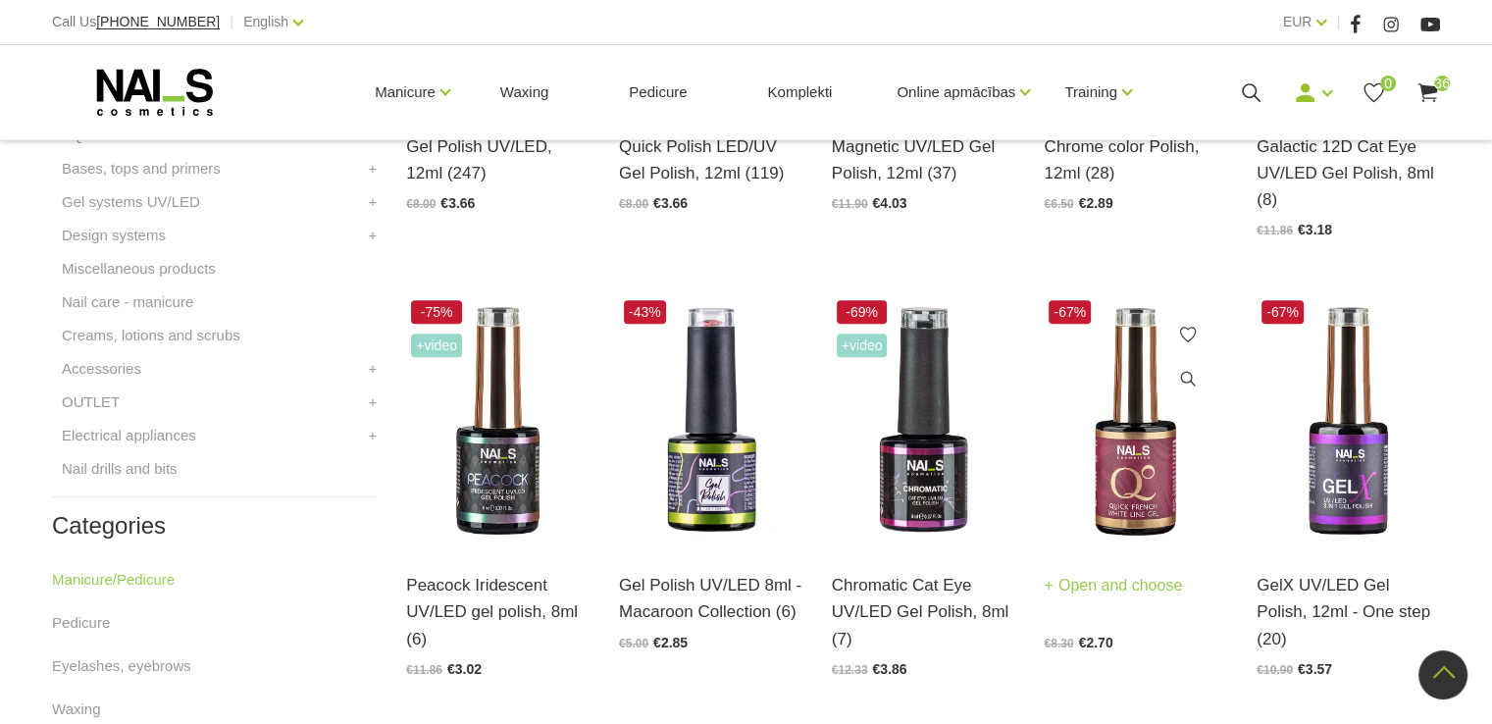
scroll to position [785, 0]
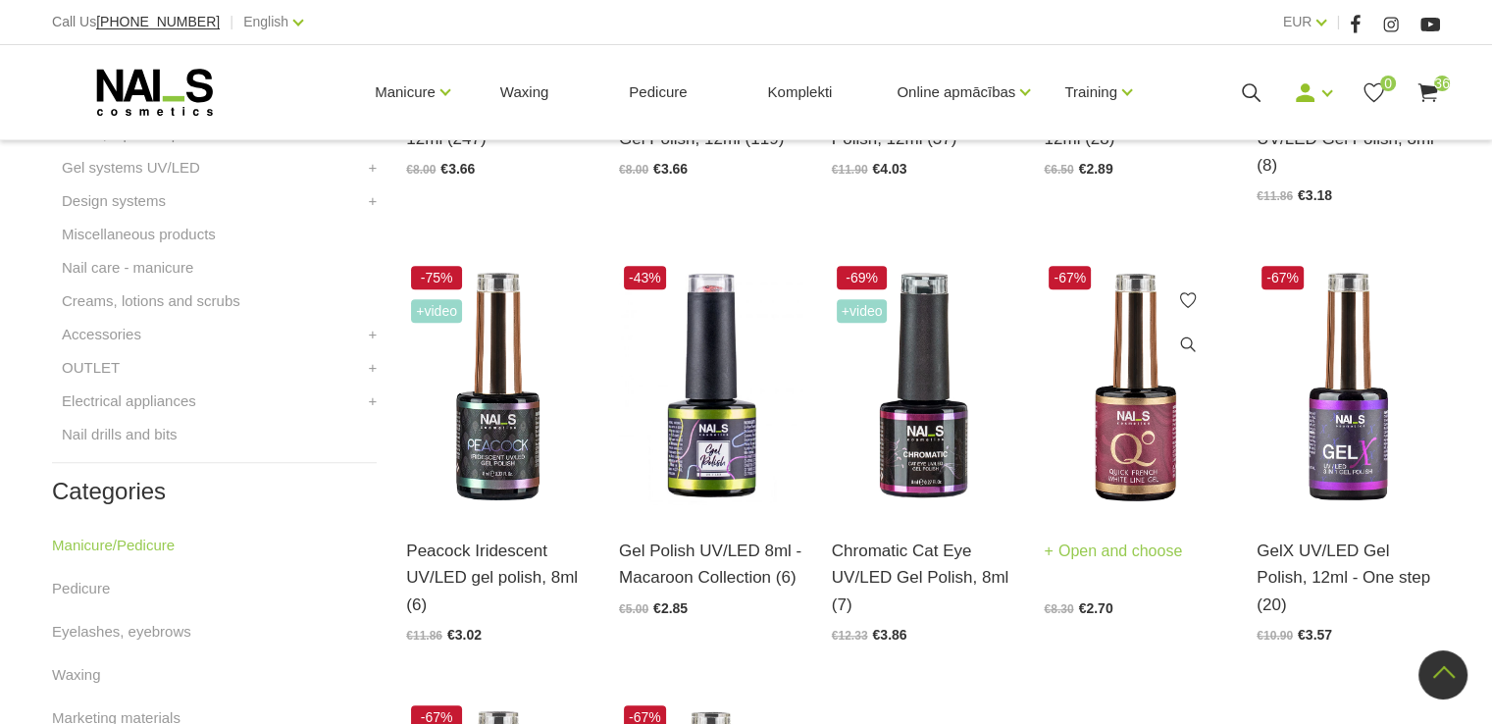
click at [1145, 448] on img at bounding box center [1135, 387] width 183 height 252
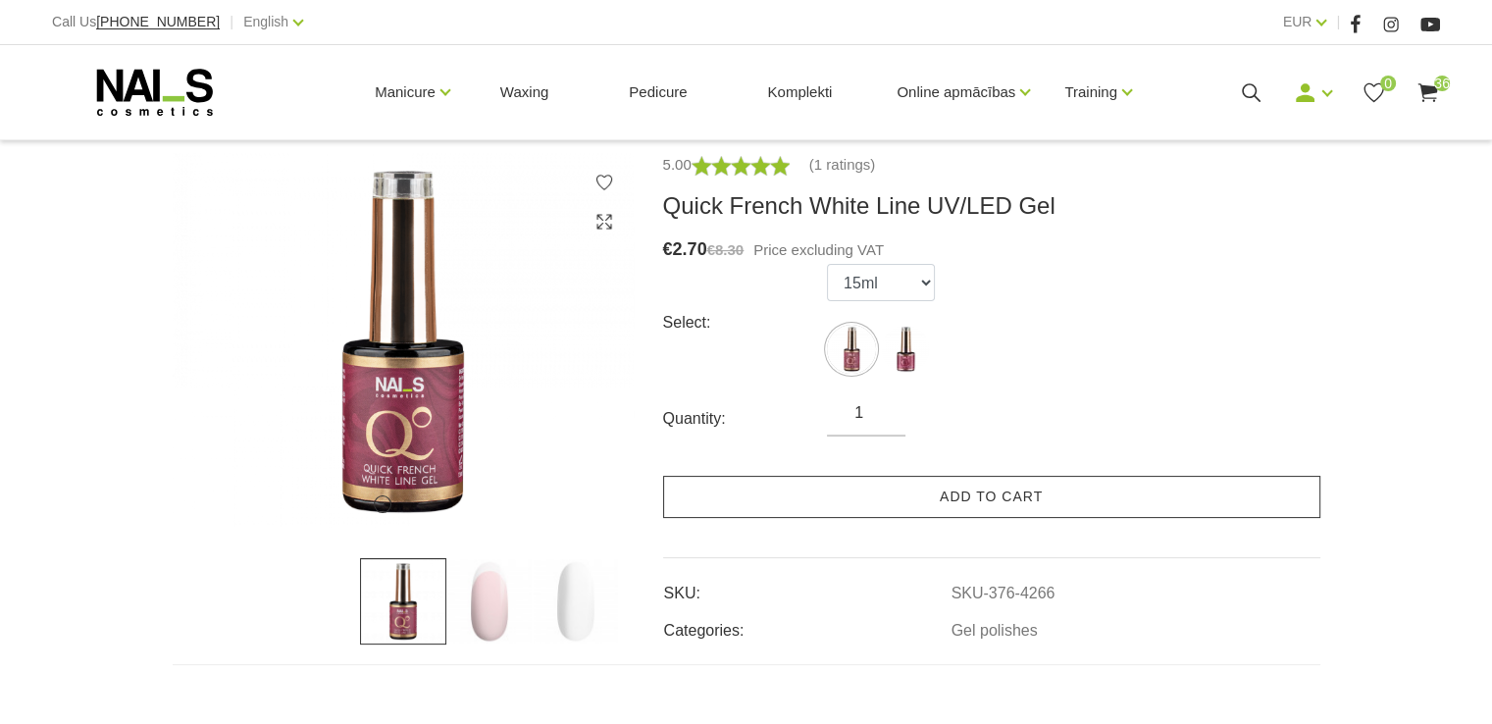
scroll to position [294, 0]
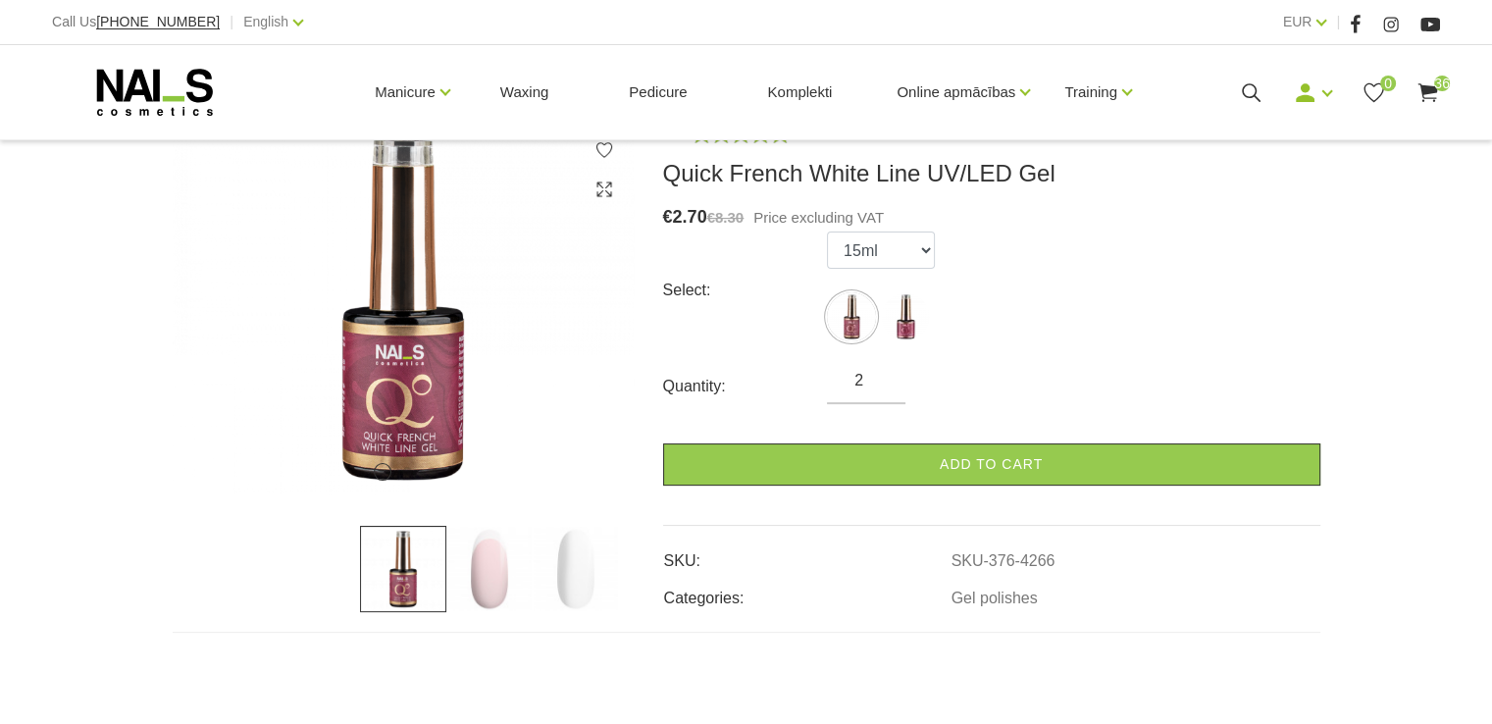
click at [881, 371] on input "2" at bounding box center [866, 381] width 79 height 24
type input "3"
click at [881, 371] on input "3" at bounding box center [866, 381] width 79 height 24
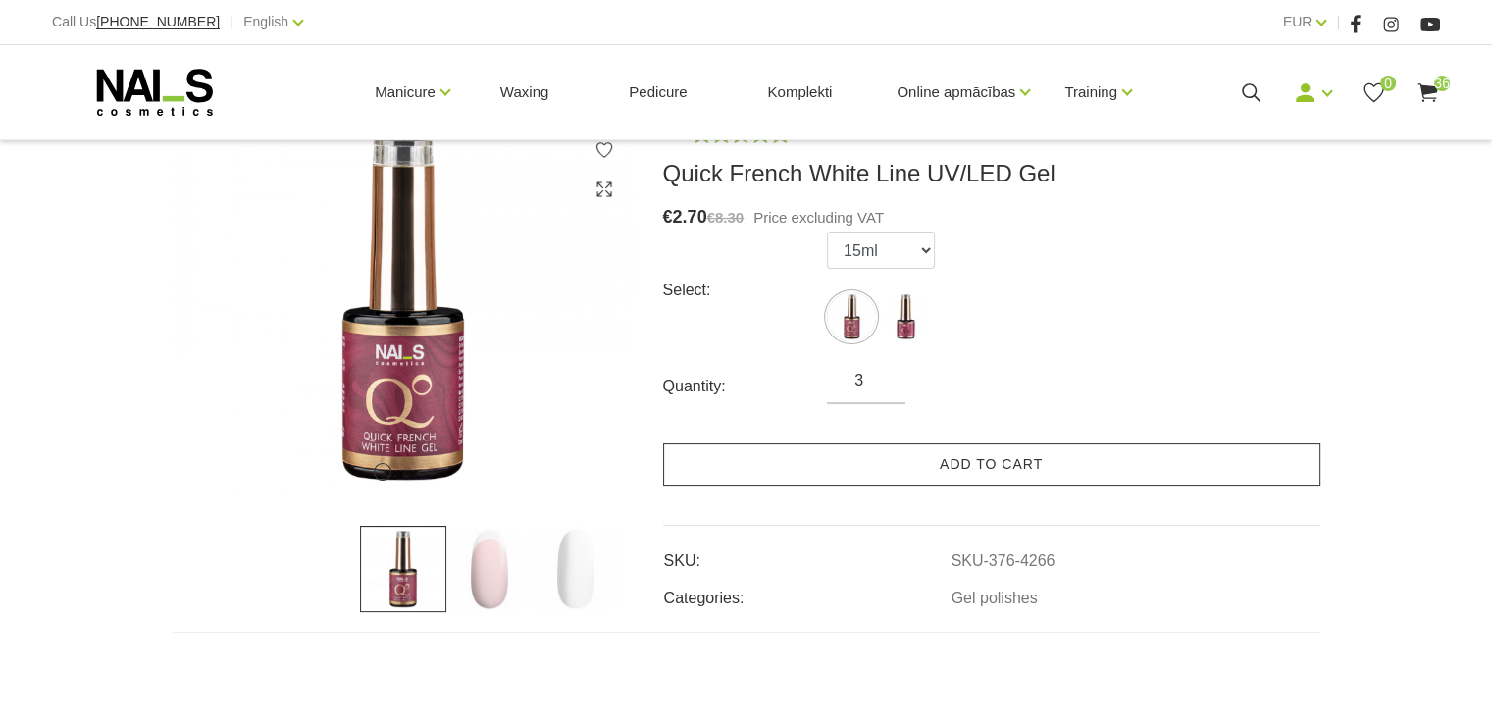
click at [963, 461] on link "Add to cart" at bounding box center [991, 465] width 657 height 42
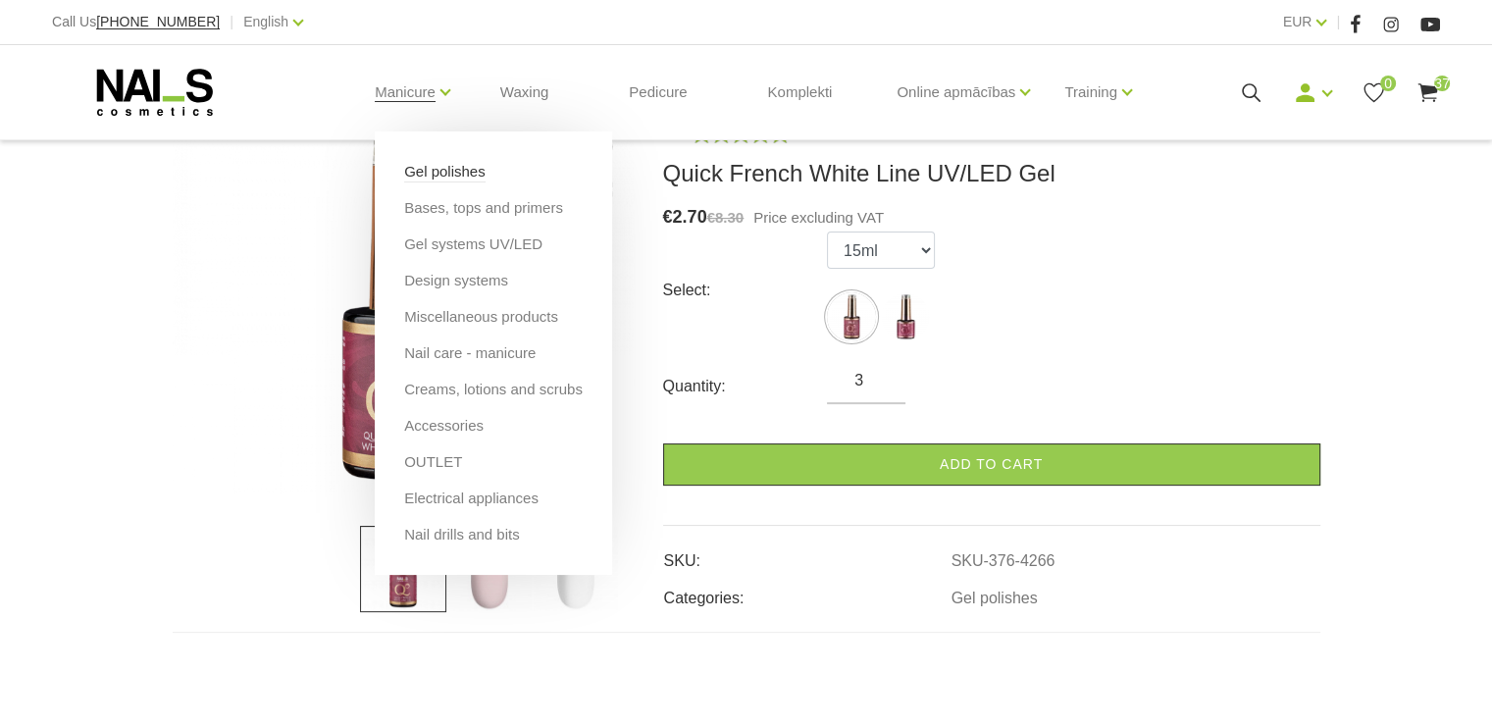
click at [420, 170] on link "Gel polishes" at bounding box center [444, 172] width 81 height 22
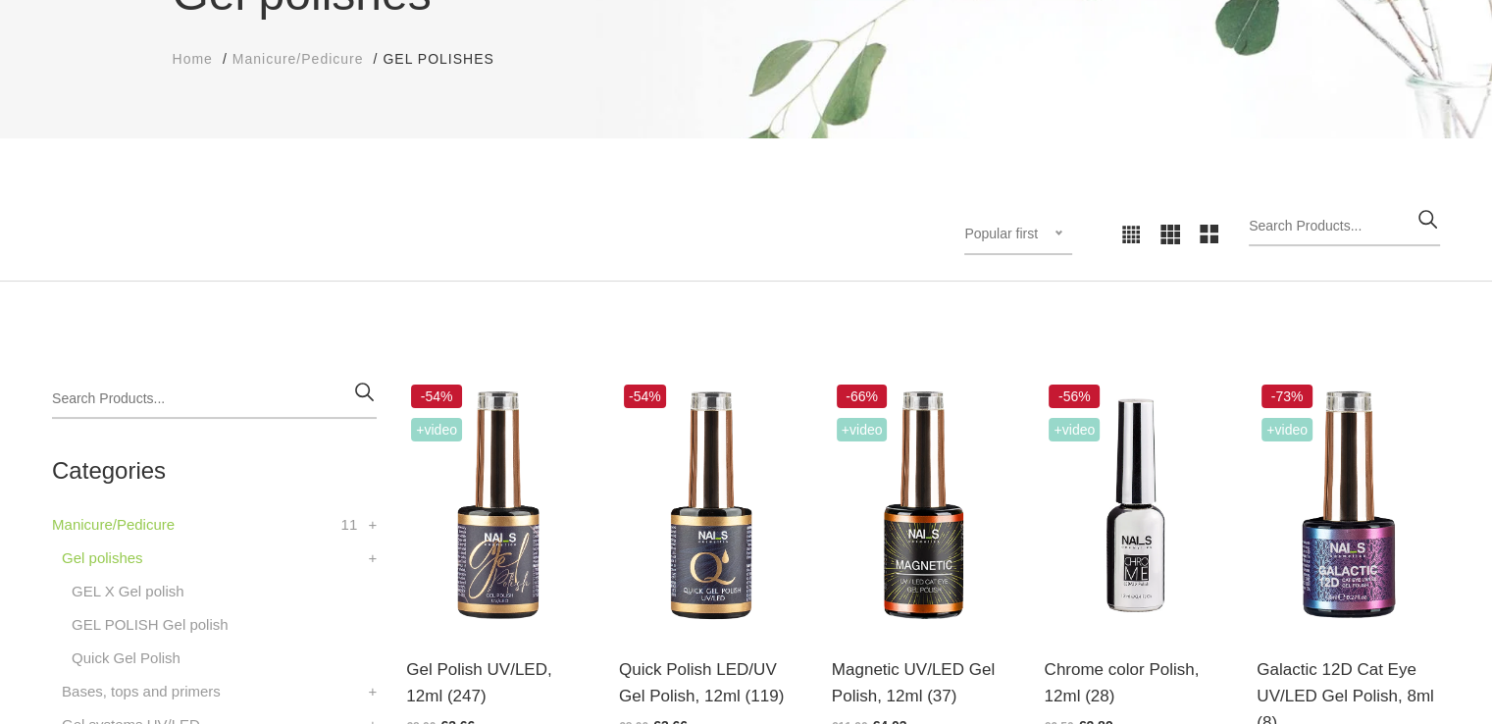
scroll to position [294, 0]
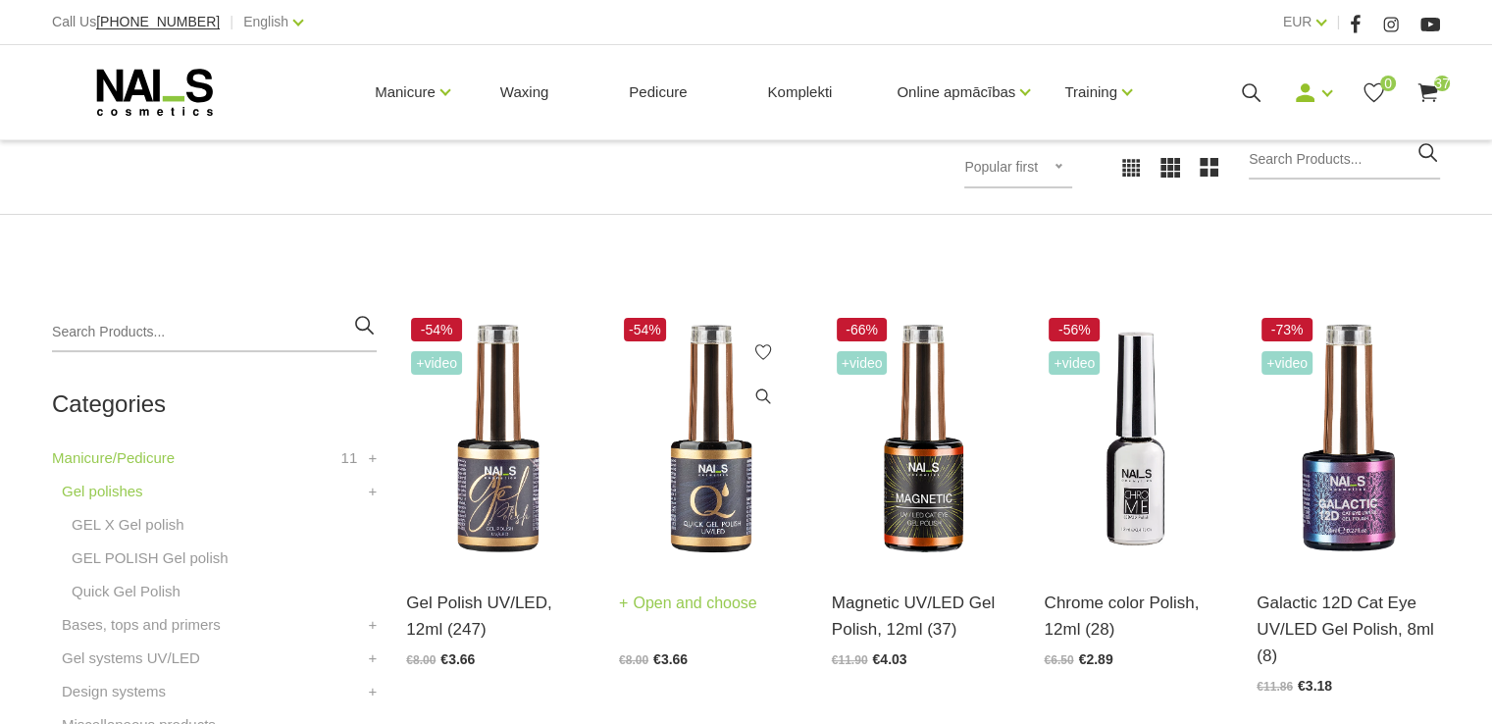
click at [722, 492] on img at bounding box center [710, 439] width 183 height 252
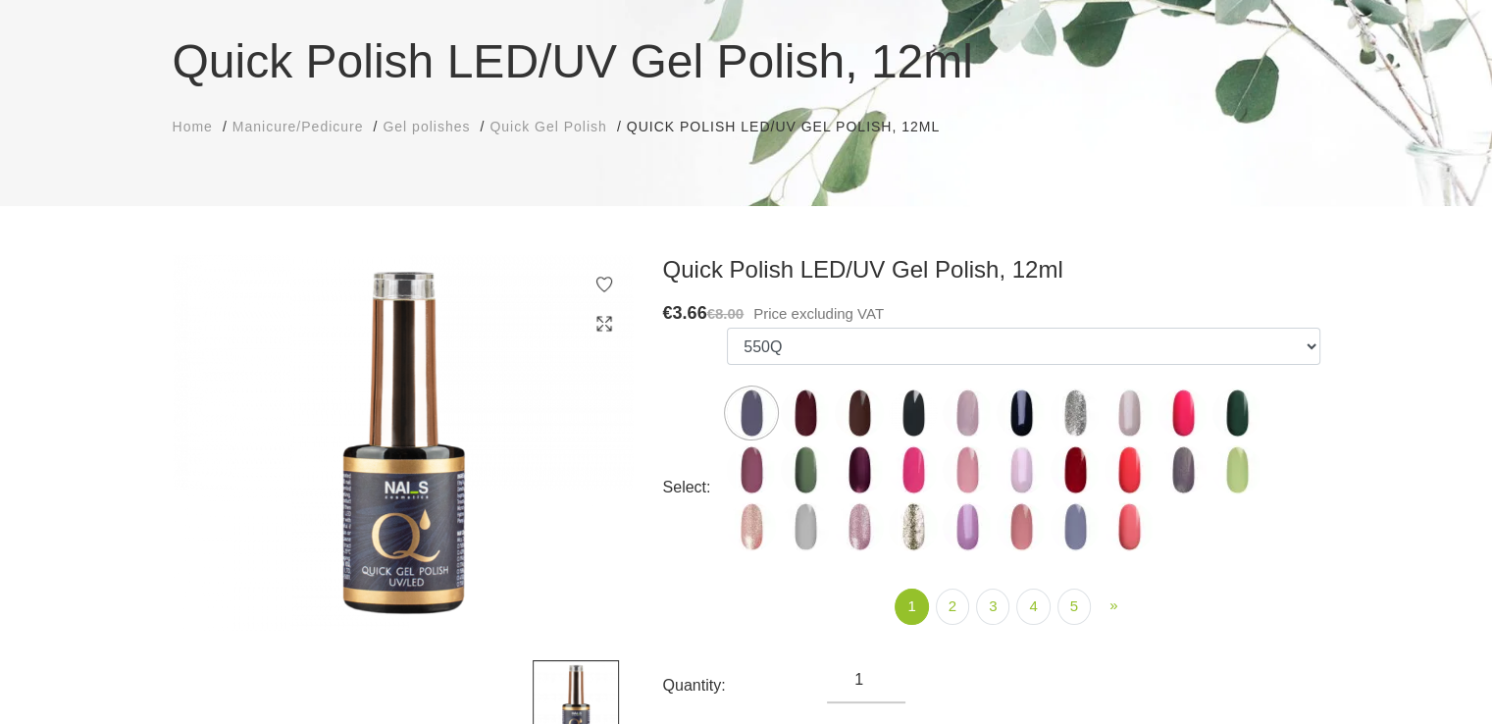
scroll to position [196, 0]
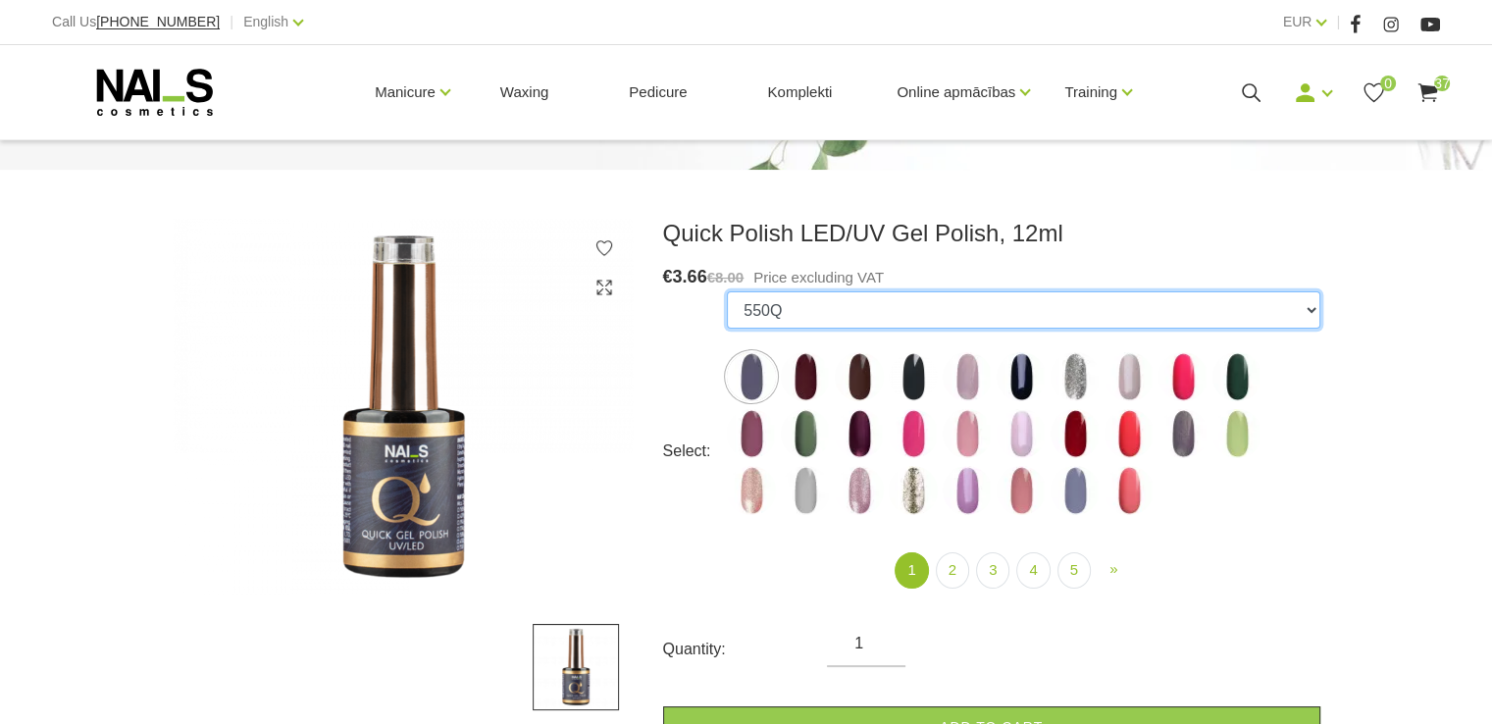
click at [1310, 310] on select "550Q 551Q 807Q 813Q 462Q 401Q 443Q 445Q 569Q 560Q 552Q 568Q 510Q 413Q 529Q 484Q…" at bounding box center [1023, 309] width 593 height 37
select select "4333"
click at [727, 291] on select "550Q 551Q 807Q 813Q 462Q 401Q 443Q 445Q 569Q 560Q 552Q 568Q 510Q 413Q 529Q 484Q…" at bounding box center [1023, 309] width 593 height 37
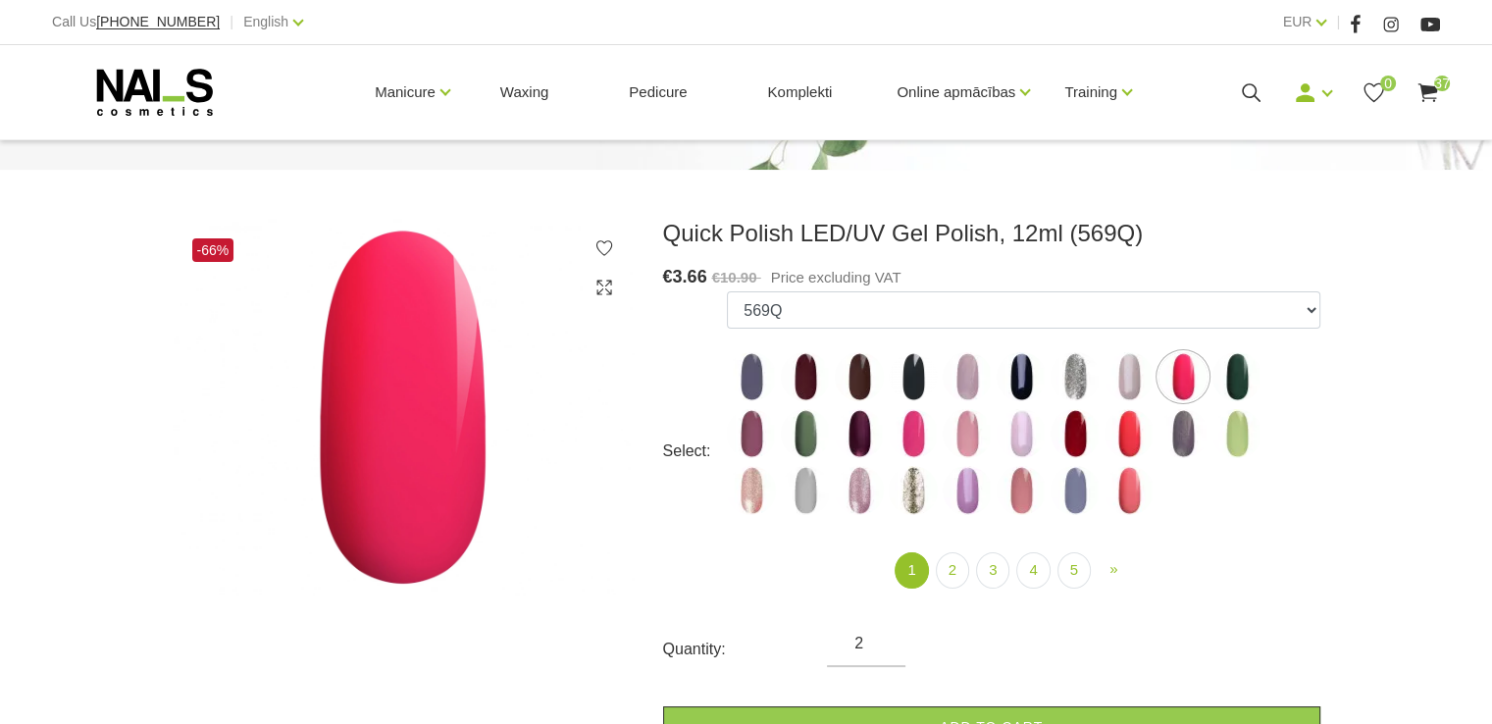
type input "2"
click at [885, 638] on input "2" at bounding box center [866, 644] width 79 height 24
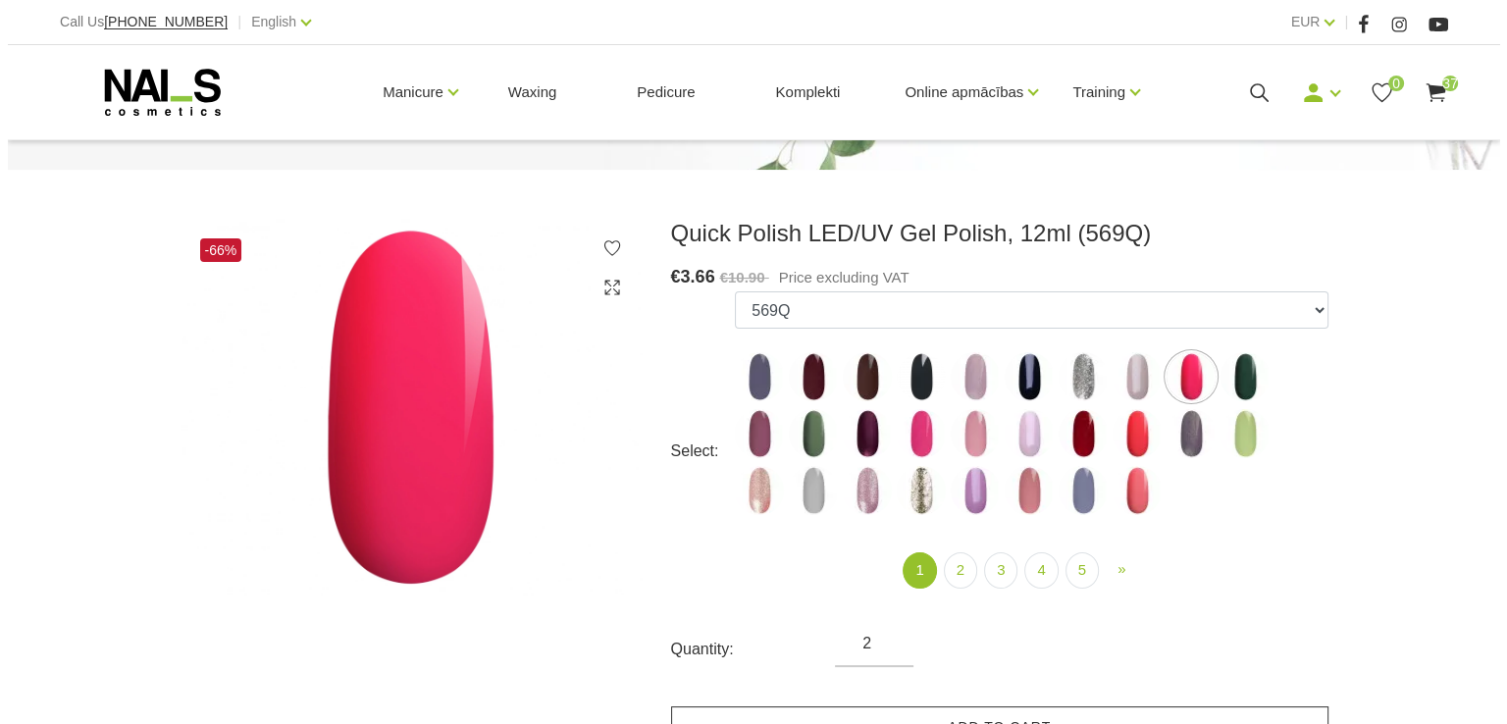
scroll to position [294, 0]
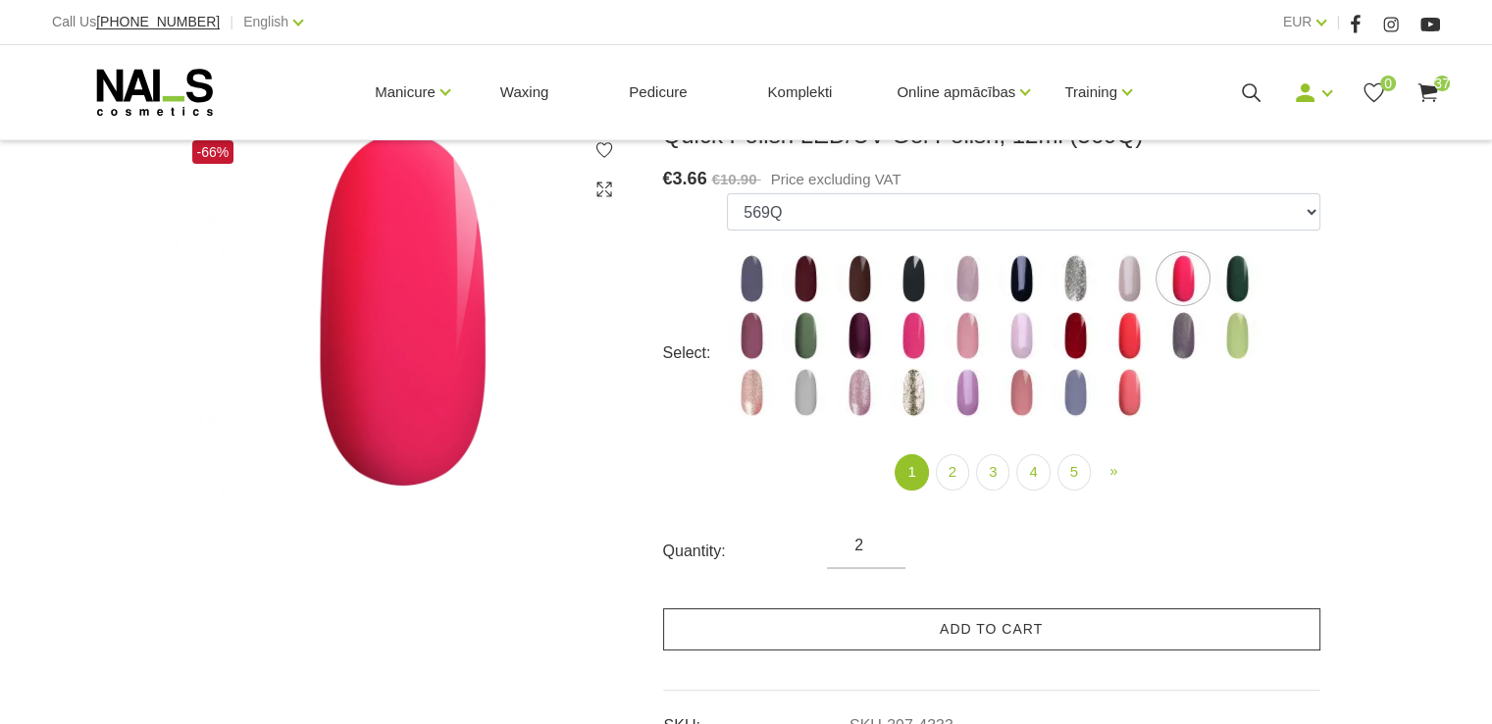
click at [977, 635] on link "Add to cart" at bounding box center [991, 629] width 657 height 42
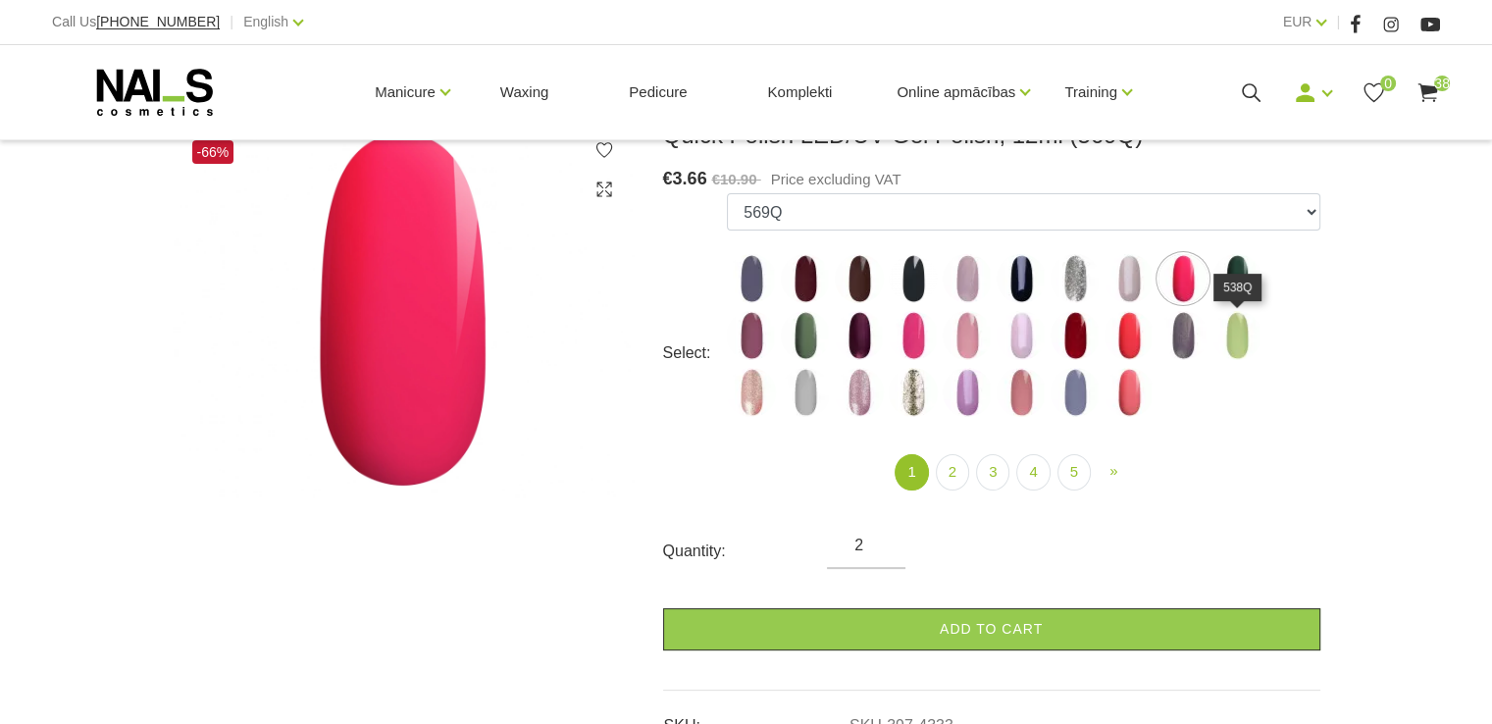
click at [1237, 335] on img at bounding box center [1237, 335] width 49 height 49
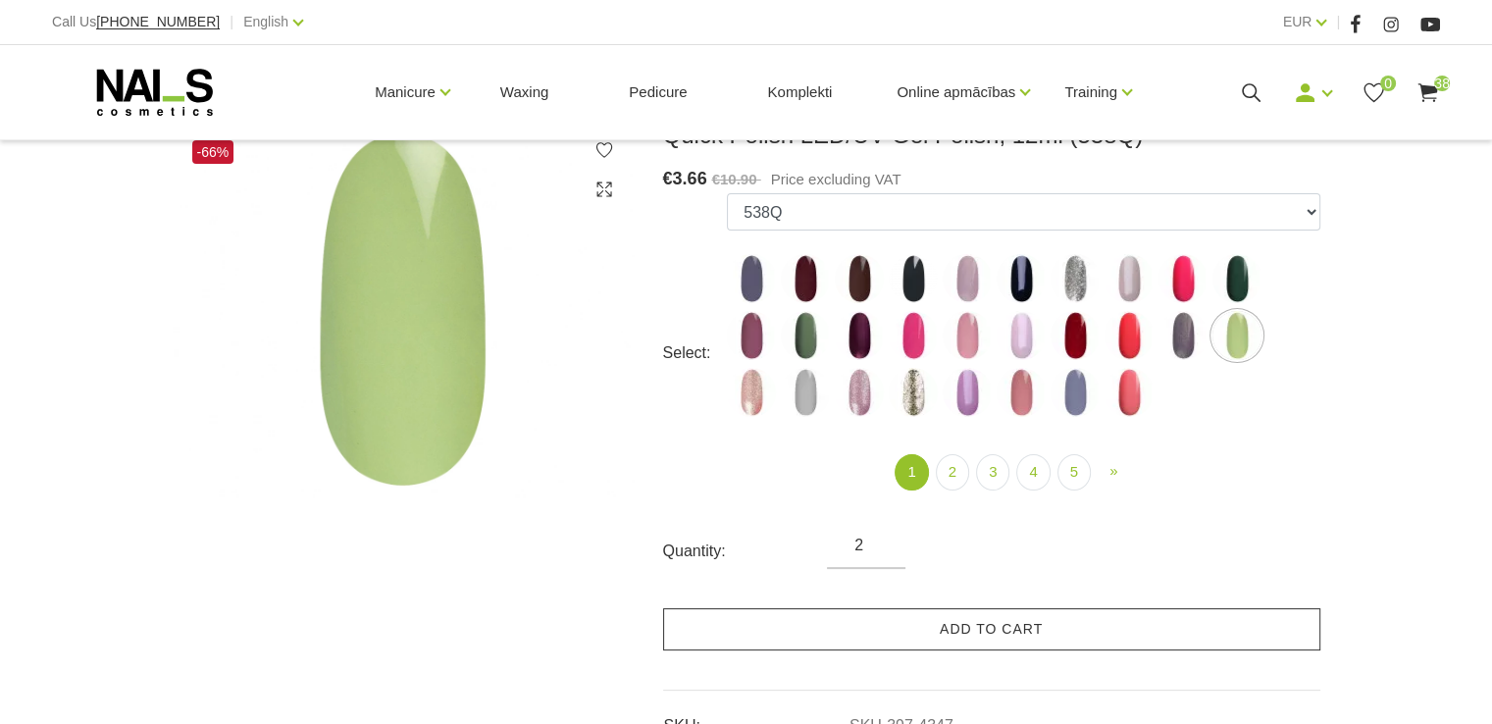
click at [965, 627] on link "Add to cart" at bounding box center [991, 629] width 657 height 42
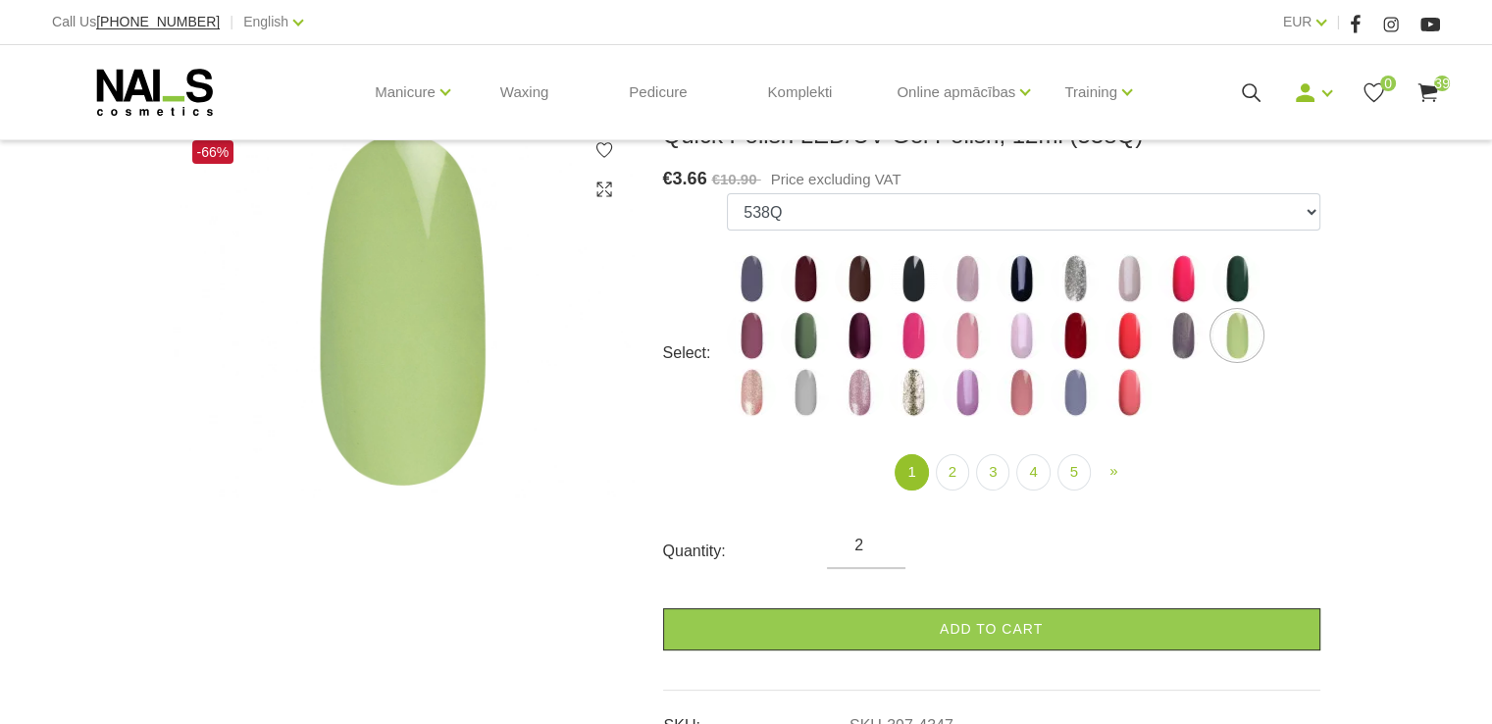
click at [1429, 87] on use at bounding box center [1428, 92] width 20 height 19
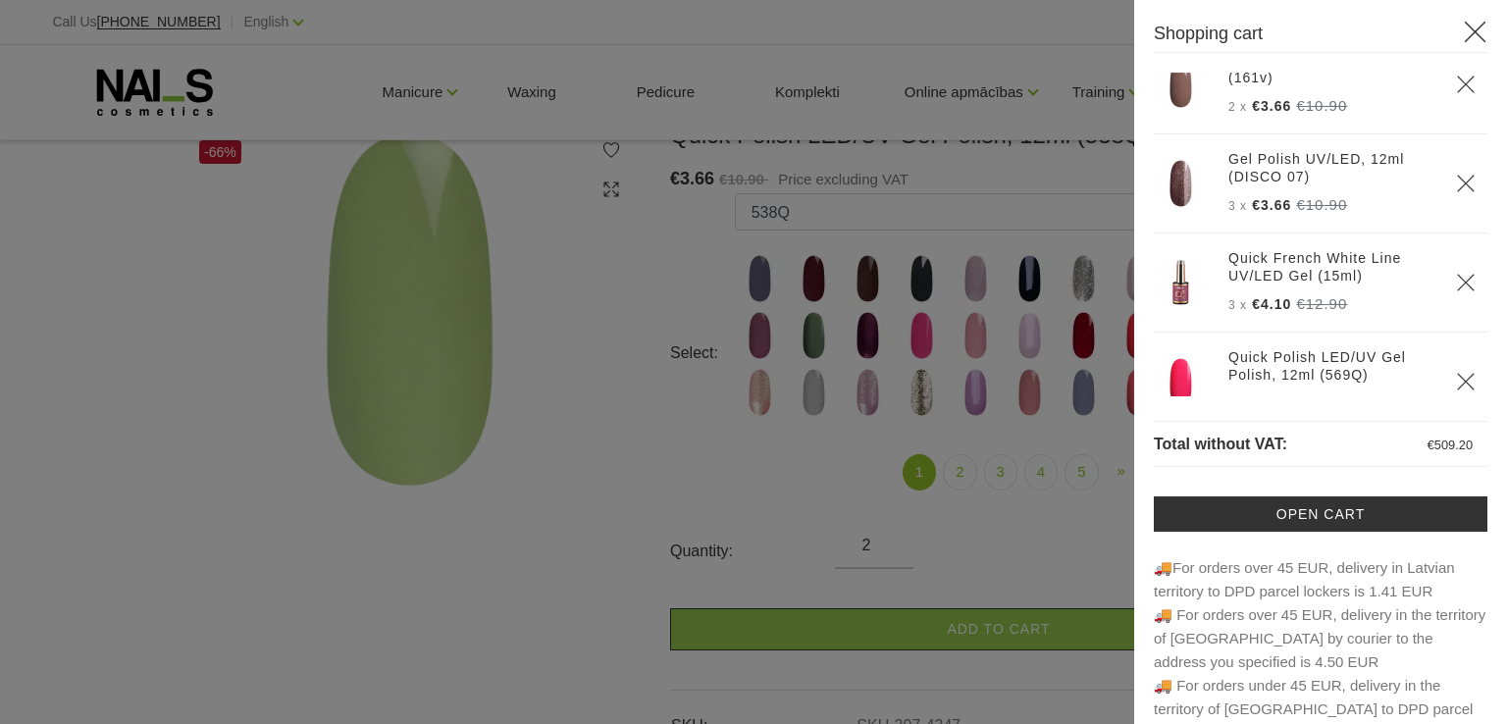
scroll to position [3672, 0]
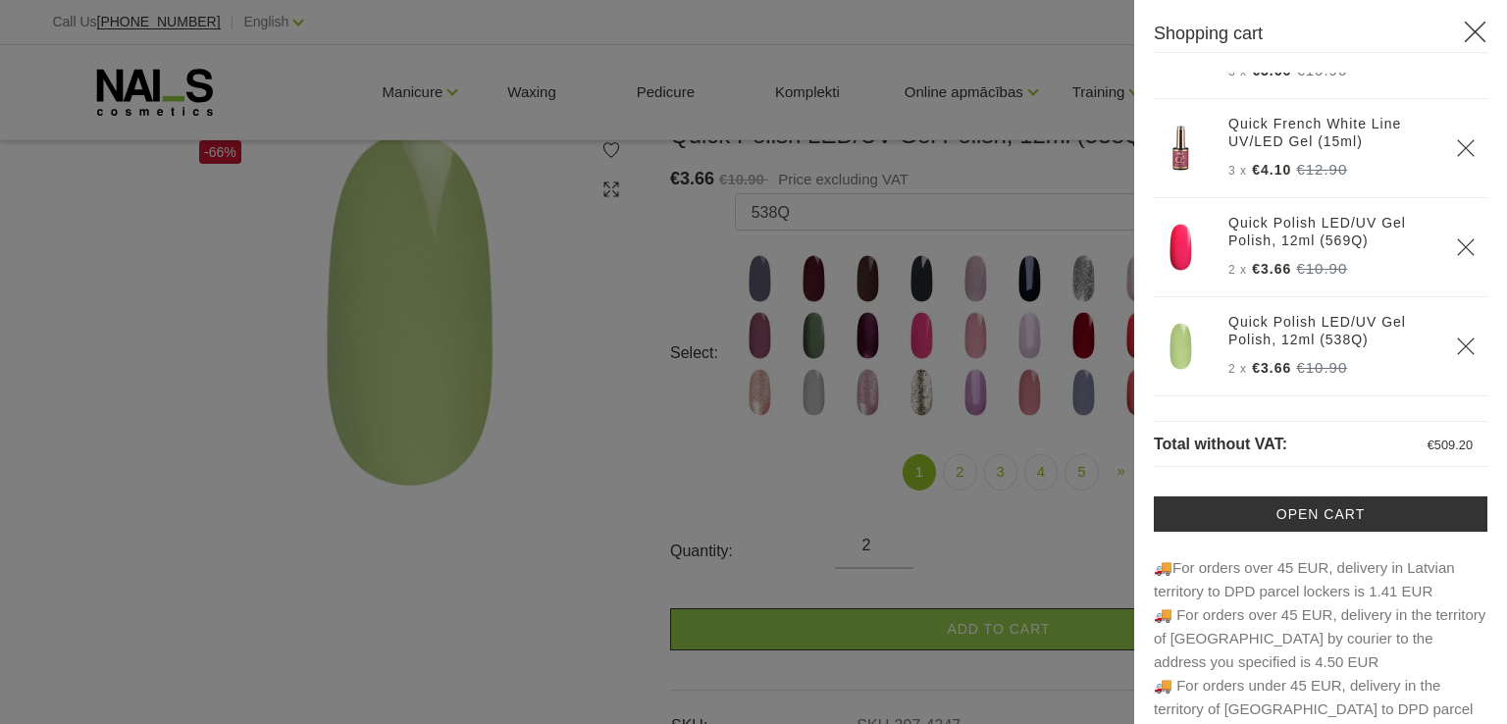
drag, startPoint x: 568, startPoint y: 401, endPoint x: 572, endPoint y: 391, distance: 11.5
click at [572, 395] on div at bounding box center [753, 362] width 1507 height 724
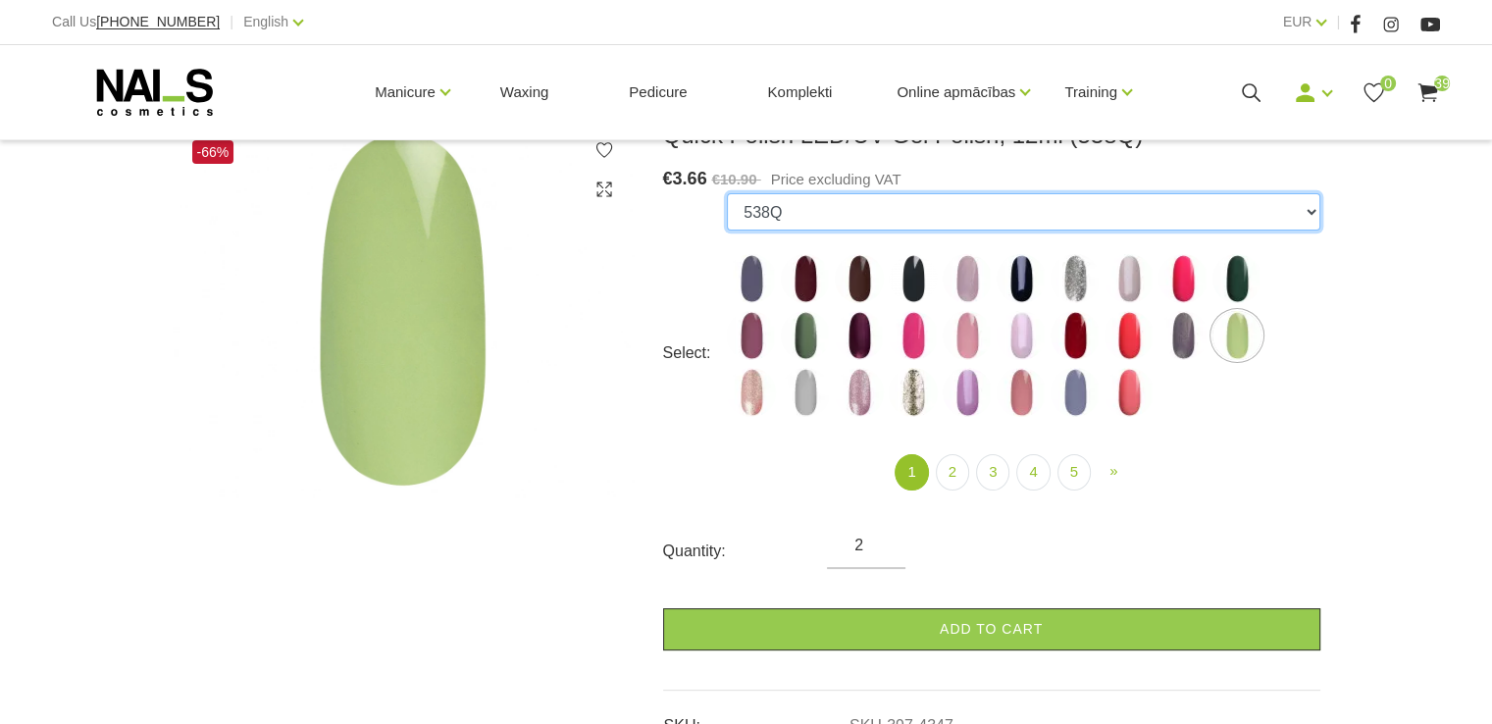
click at [1315, 208] on select "550Q 551Q 807Q 813Q 462Q 401Q 443Q 445Q 569Q 560Q 552Q 568Q 510Q 413Q 529Q 484Q…" at bounding box center [1023, 211] width 593 height 37
click at [727, 193] on select "550Q 551Q 807Q 813Q 462Q 401Q 443Q 445Q 569Q 560Q 552Q 568Q 510Q 413Q 529Q 484Q…" at bounding box center [1023, 211] width 593 height 37
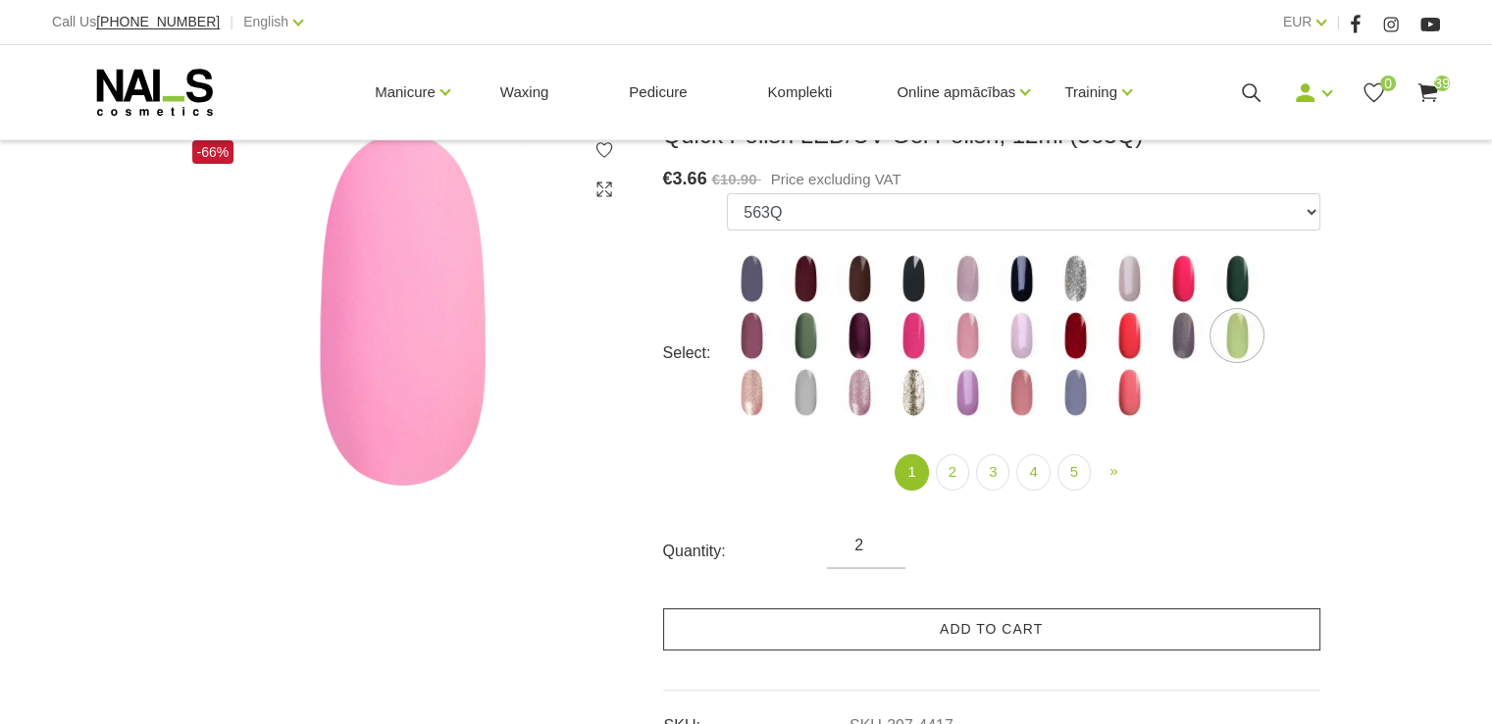
click at [969, 626] on link "Add to cart" at bounding box center [991, 629] width 657 height 42
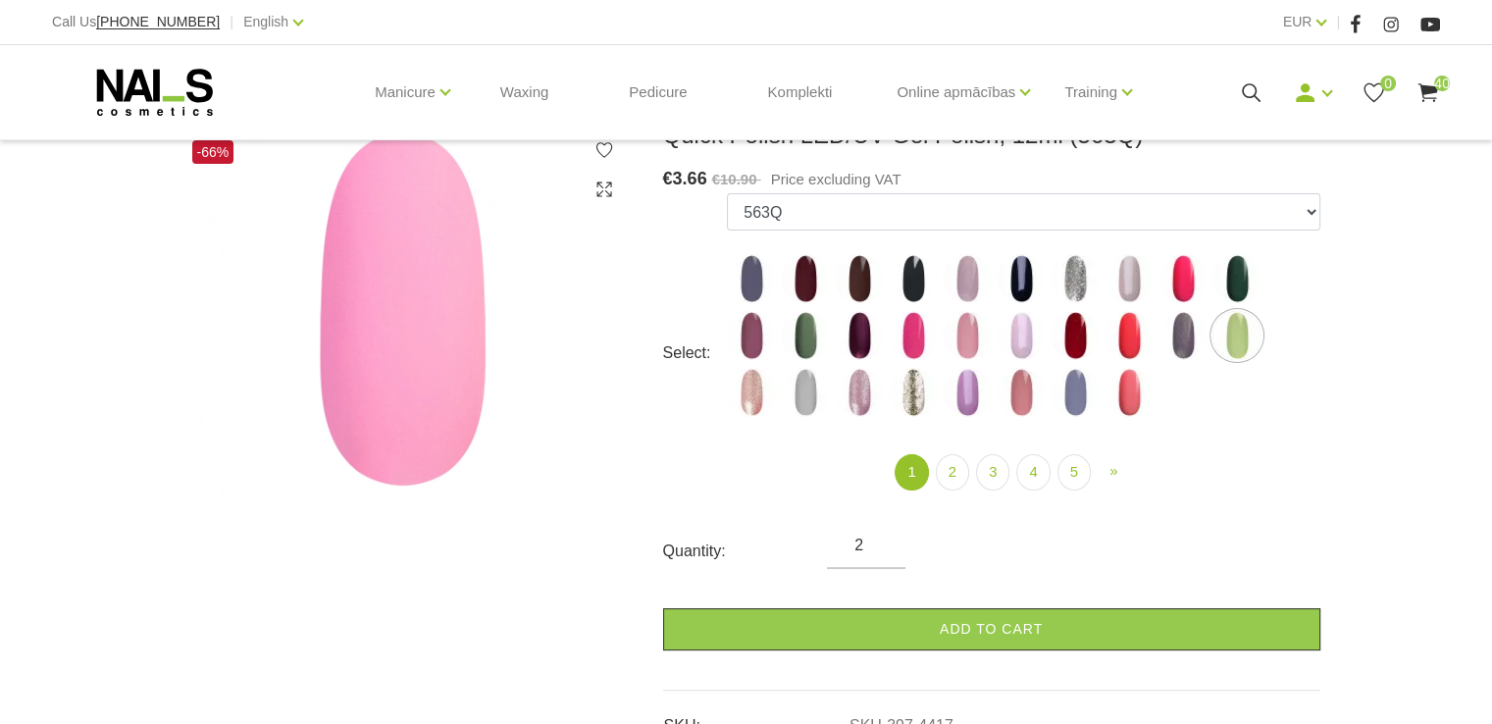
click at [1430, 90] on use at bounding box center [1428, 92] width 20 height 19
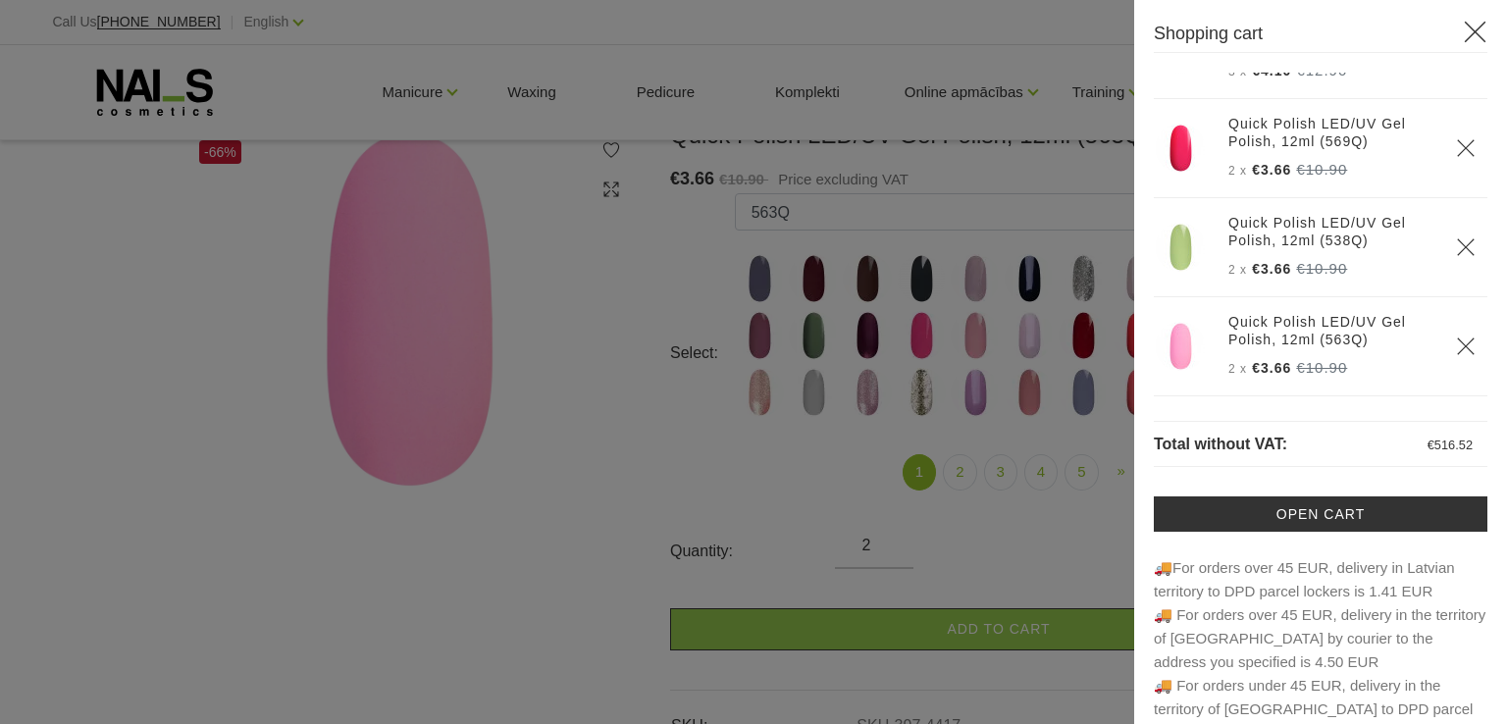
scroll to position [3772, 0]
drag, startPoint x: 582, startPoint y: 309, endPoint x: 546, endPoint y: 225, distance: 91.9
click at [582, 298] on div at bounding box center [753, 362] width 1507 height 724
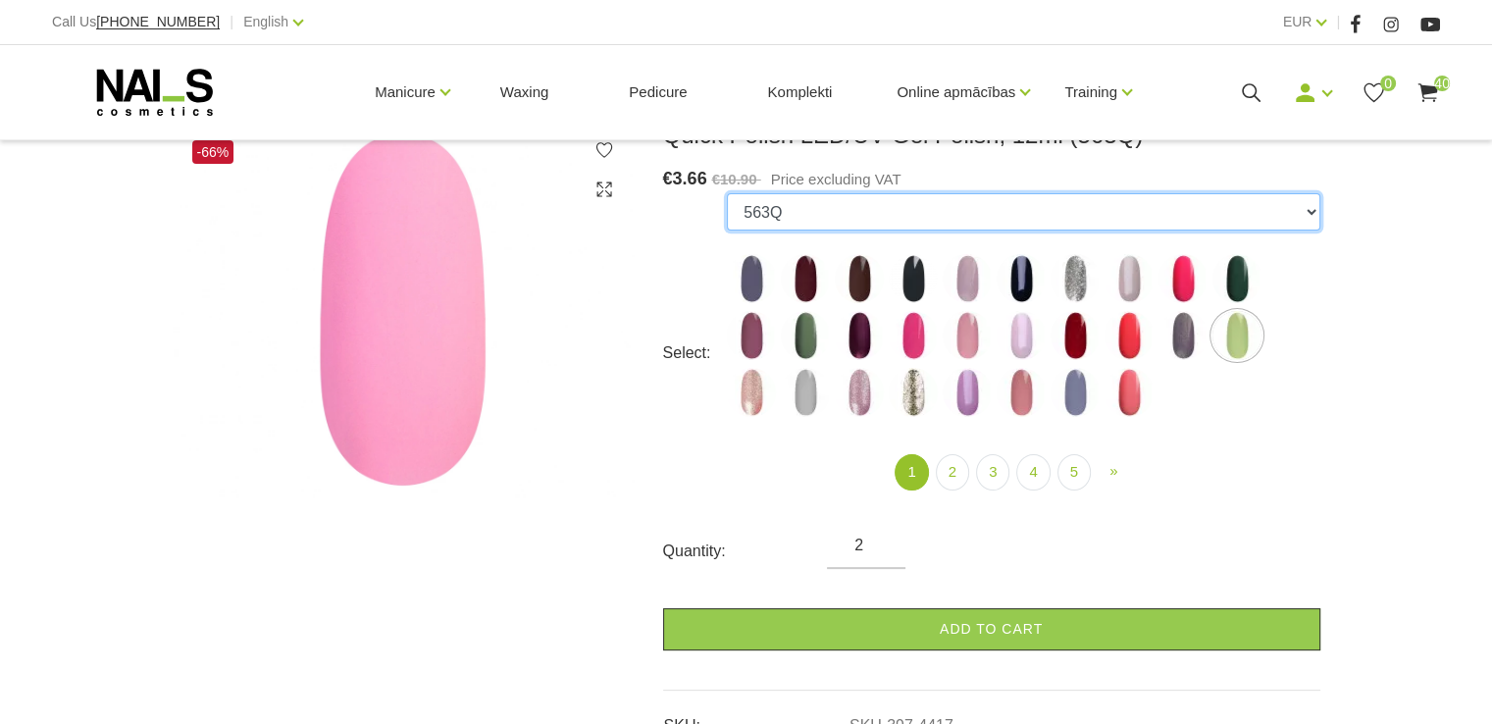
click at [1308, 212] on select "550Q 551Q 807Q 813Q 462Q 401Q 443Q 445Q 569Q 560Q 552Q 568Q 510Q 413Q 529Q 484Q…" at bounding box center [1023, 211] width 593 height 37
click at [727, 193] on select "550Q 551Q 807Q 813Q 462Q 401Q 443Q 445Q 569Q 560Q 552Q 568Q 510Q 413Q 529Q 484Q…" at bounding box center [1023, 211] width 593 height 37
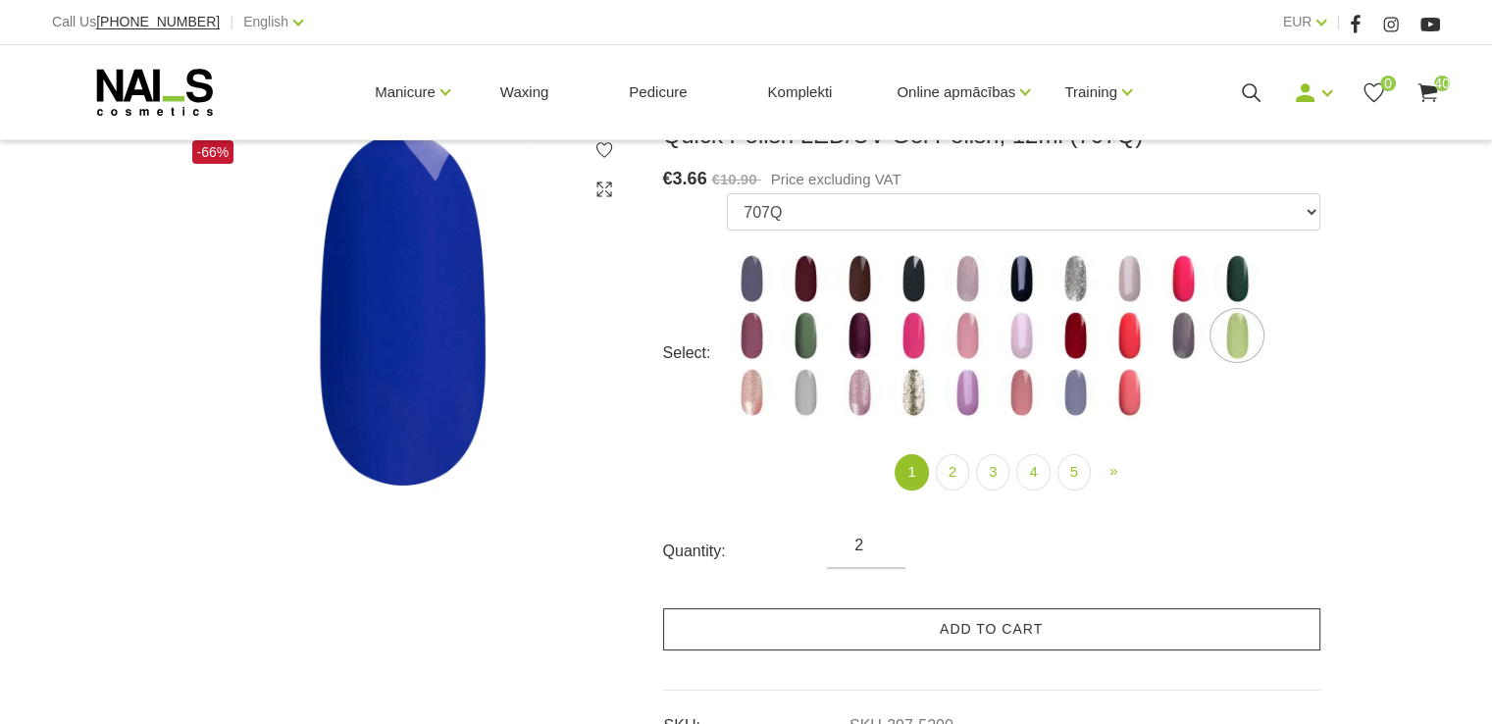
click at [1008, 629] on link "Add to cart" at bounding box center [991, 629] width 657 height 42
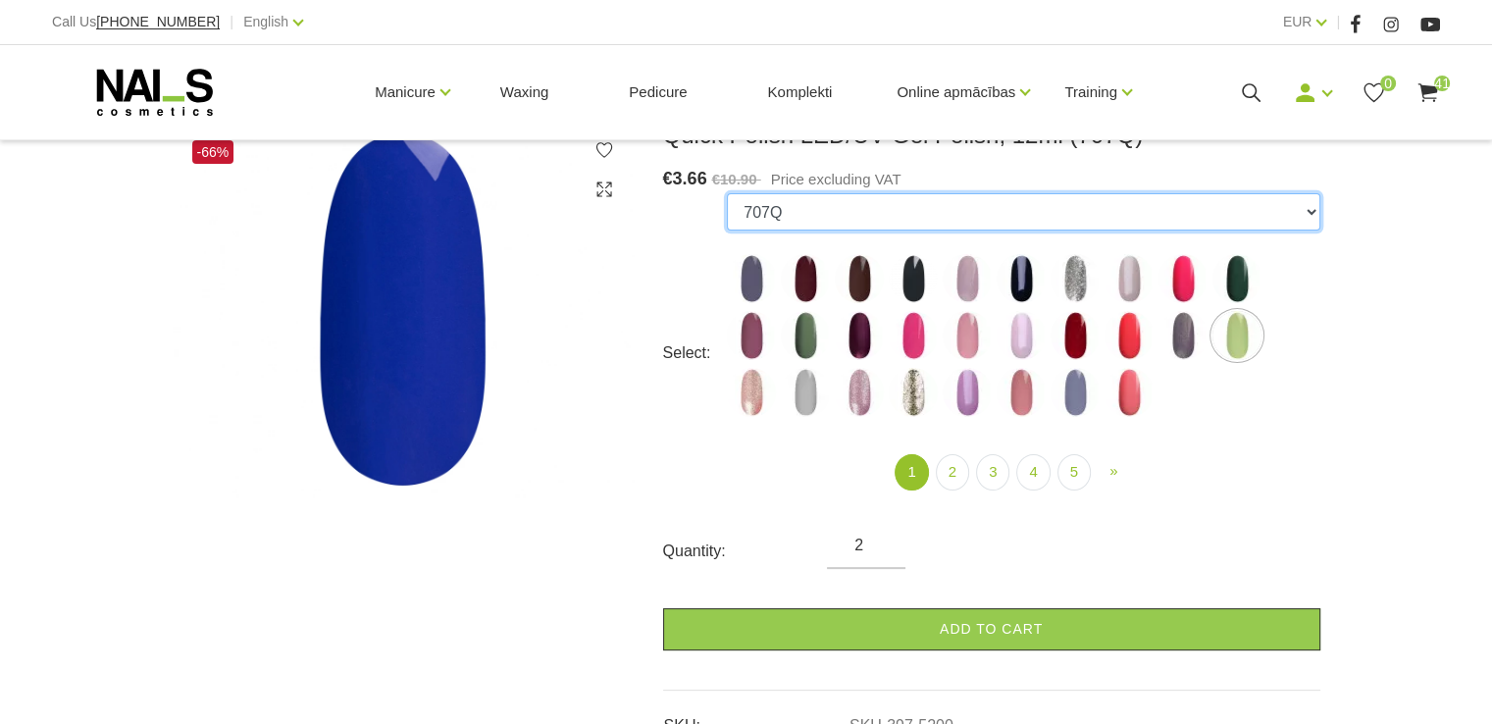
click at [1309, 209] on select "550Q 551Q 807Q 813Q 462Q 401Q 443Q 445Q 569Q 560Q 552Q 568Q 510Q 413Q 529Q 484Q…" at bounding box center [1023, 211] width 593 height 37
click at [727, 193] on select "550Q 551Q 807Q 813Q 462Q 401Q 443Q 445Q 569Q 560Q 552Q 568Q 510Q 413Q 529Q 484Q…" at bounding box center [1023, 211] width 593 height 37
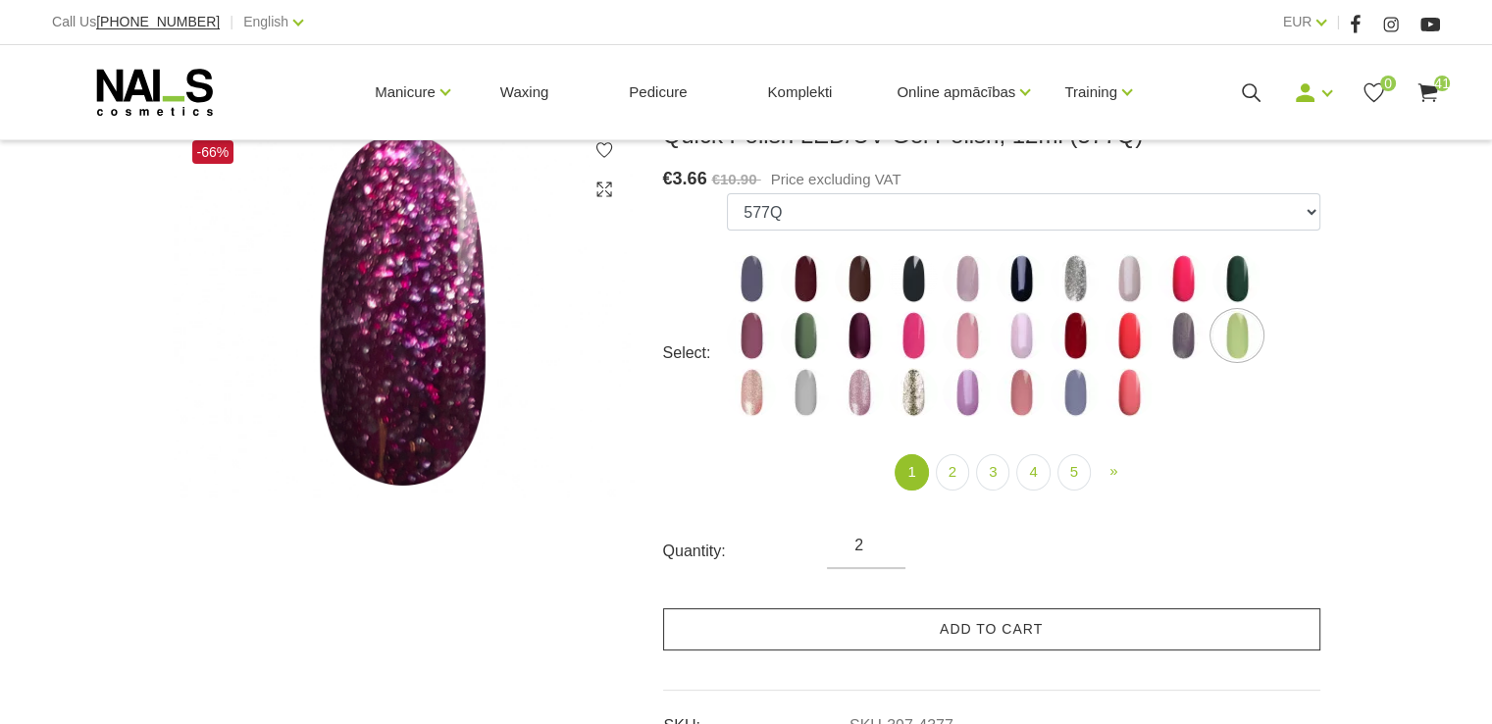
click at [993, 625] on link "Add to cart" at bounding box center [991, 629] width 657 height 42
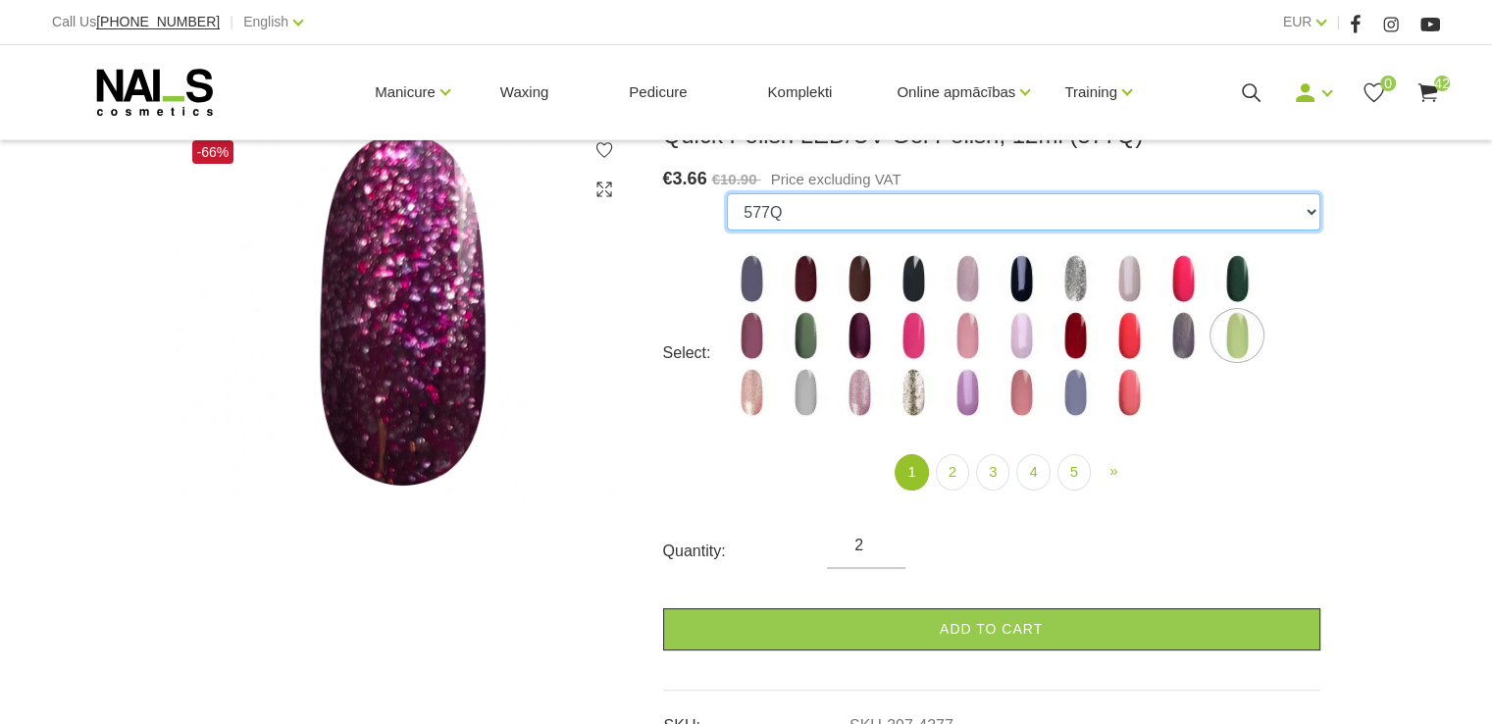
click at [1313, 213] on select "550Q 551Q 807Q 813Q 462Q 401Q 443Q 445Q 569Q 560Q 552Q 568Q 510Q 413Q 529Q 484Q…" at bounding box center [1023, 211] width 593 height 37
click at [727, 193] on select "550Q 551Q 807Q 813Q 462Q 401Q 443Q 445Q 569Q 560Q 552Q 568Q 510Q 413Q 529Q 484Q…" at bounding box center [1023, 211] width 593 height 37
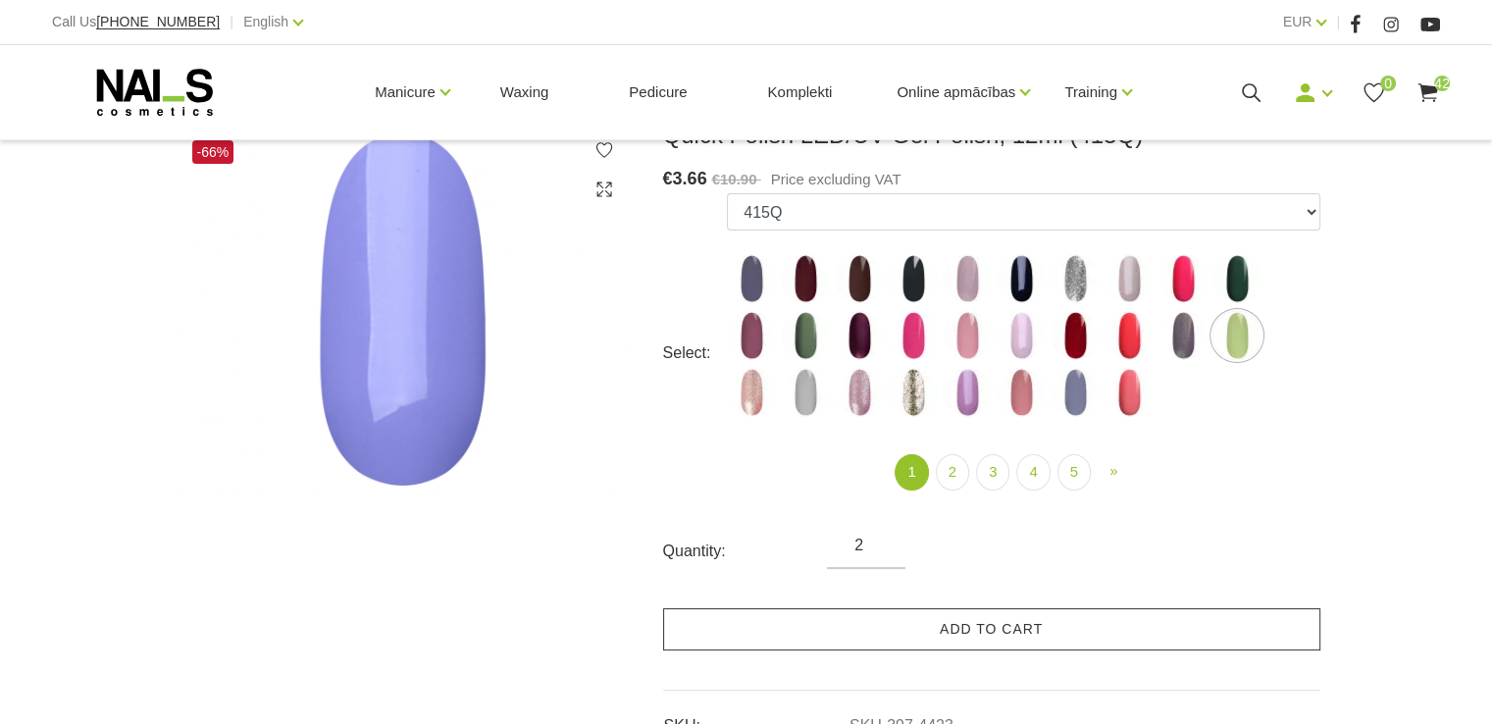
click at [1021, 626] on link "Add to cart" at bounding box center [991, 629] width 657 height 42
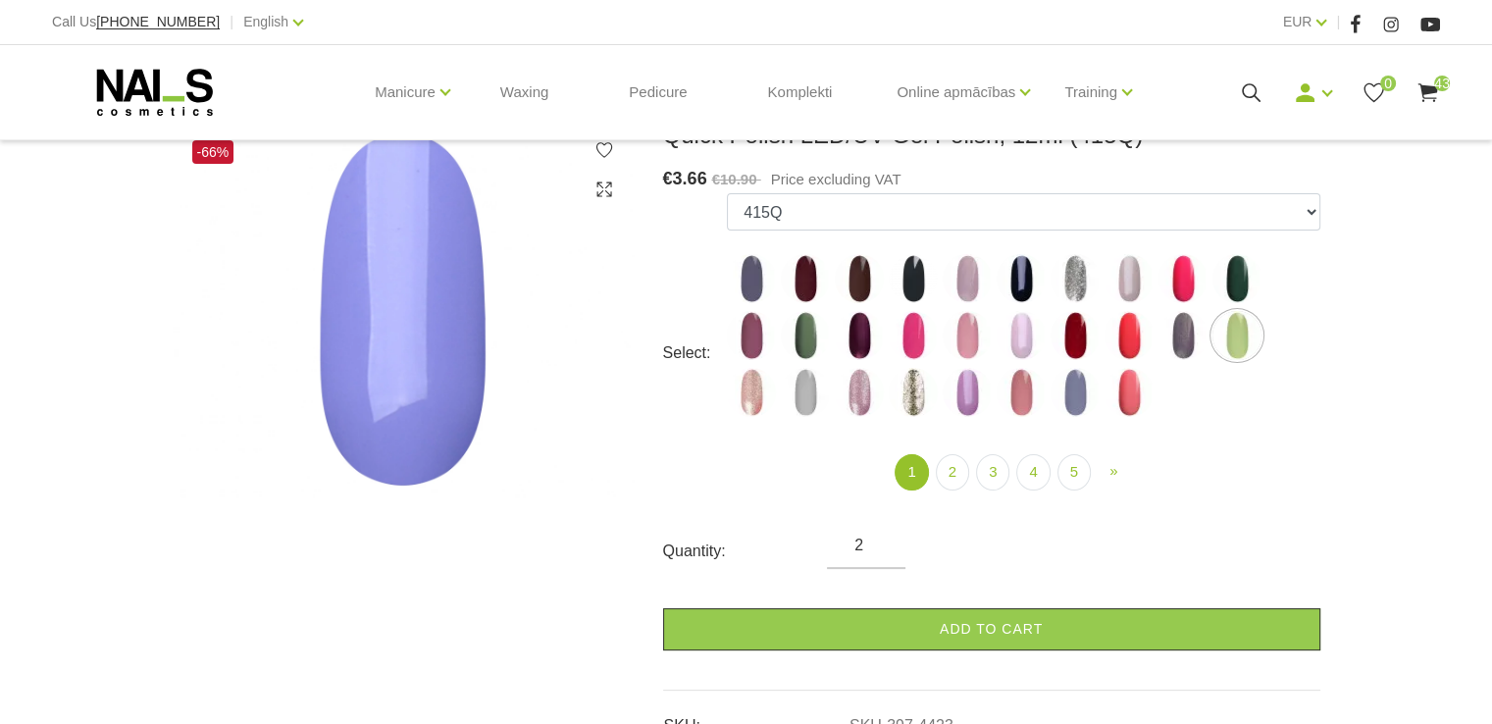
click at [1429, 85] on use at bounding box center [1428, 92] width 20 height 19
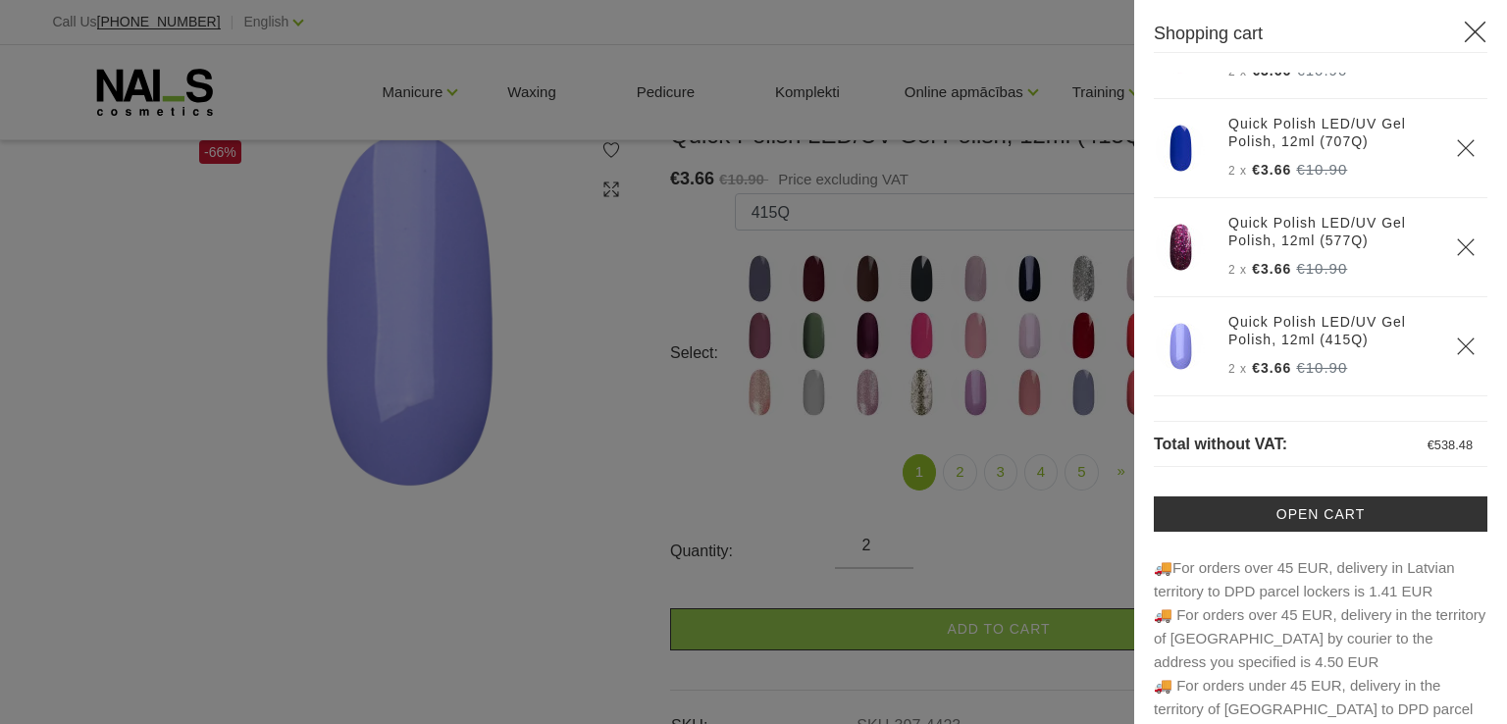
scroll to position [4069, 0]
drag, startPoint x: 574, startPoint y: 461, endPoint x: 534, endPoint y: 320, distance: 146.9
click at [573, 451] on div at bounding box center [753, 362] width 1507 height 724
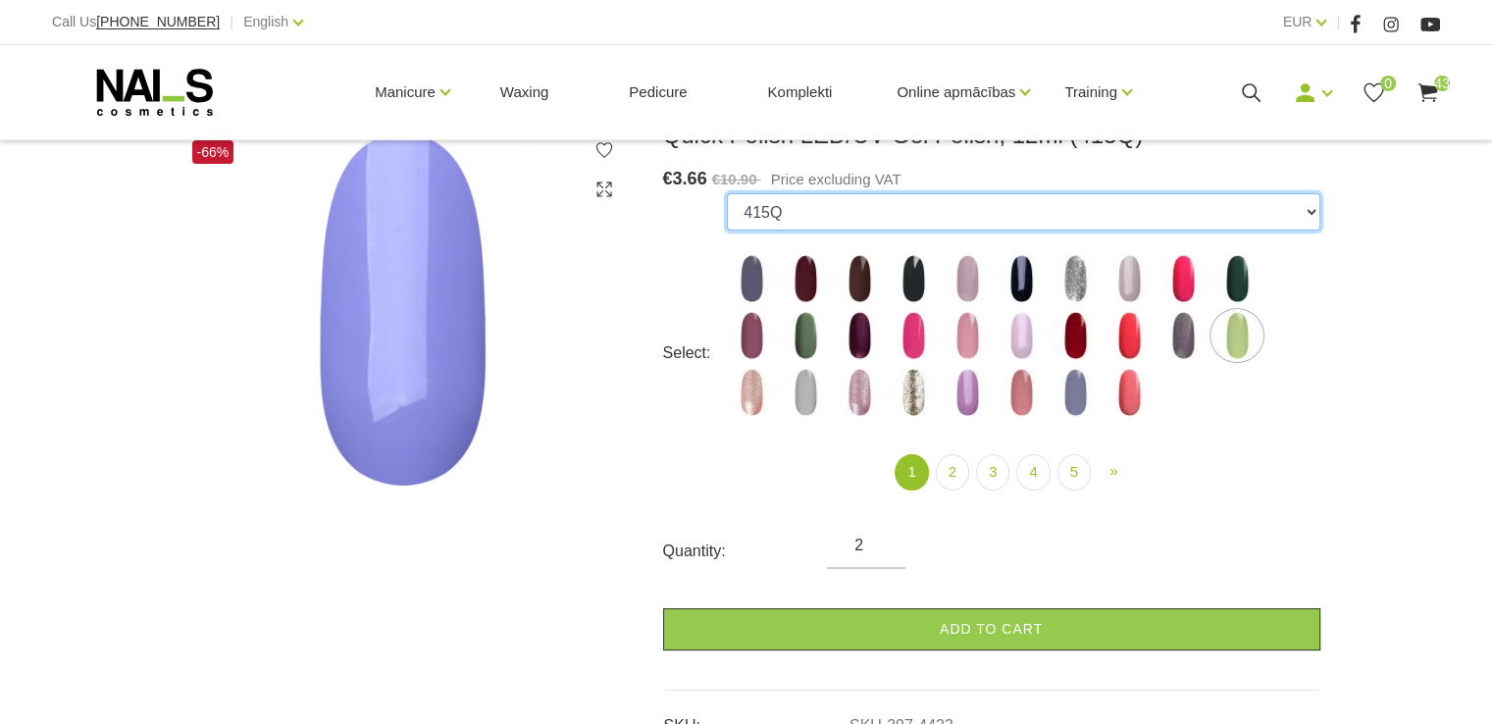
click at [1311, 209] on select "550Q 551Q 807Q 813Q 462Q 401Q 443Q 445Q 569Q 560Q 552Q 568Q 510Q 413Q 529Q 484Q…" at bounding box center [1023, 211] width 593 height 37
click at [1311, 211] on select "550Q 551Q 807Q 813Q 462Q 401Q 443Q 445Q 569Q 560Q 552Q 568Q 510Q 413Q 529Q 484Q…" at bounding box center [1023, 211] width 593 height 37
select select "6309"
click at [727, 193] on select "550Q 551Q 807Q 813Q 462Q 401Q 443Q 445Q 569Q 560Q 552Q 568Q 510Q 413Q 529Q 484Q…" at bounding box center [1023, 211] width 593 height 37
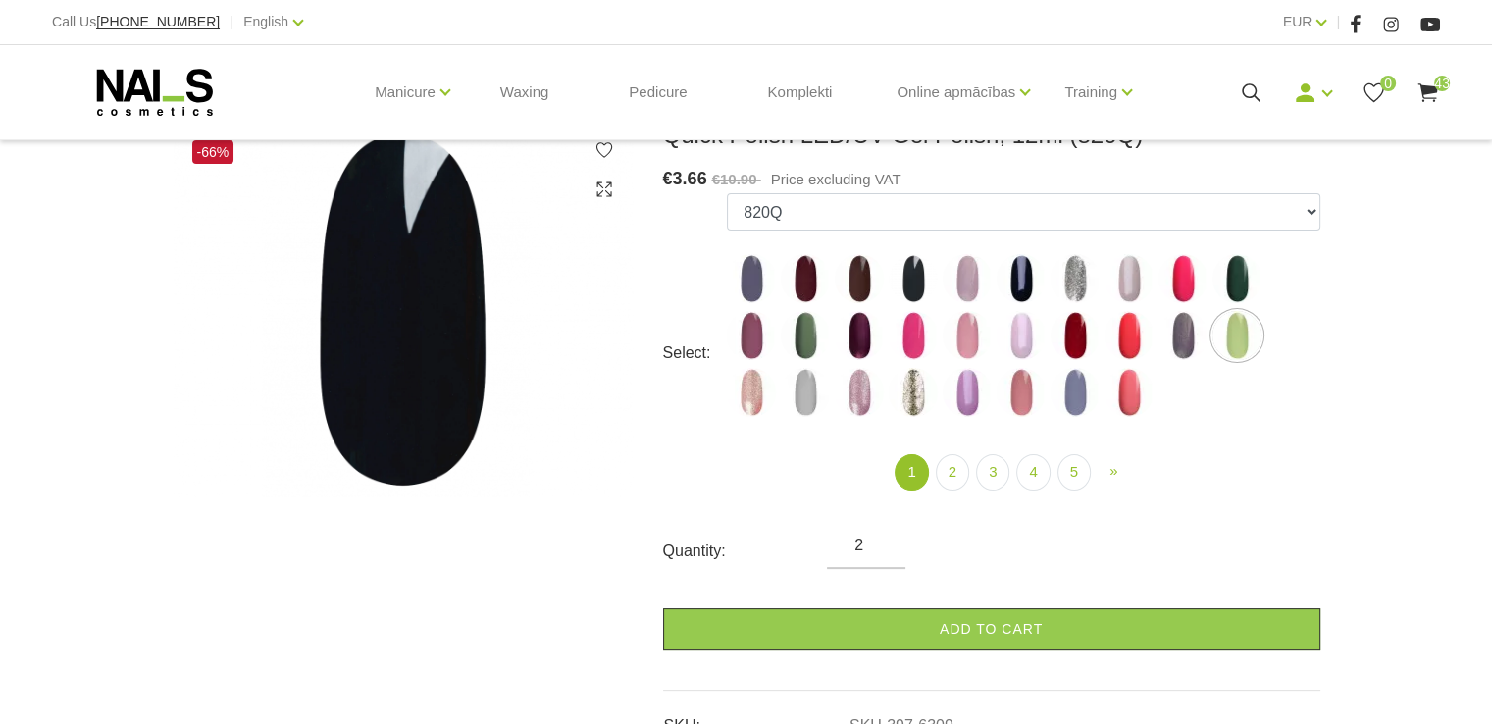
click at [1435, 83] on span "43" at bounding box center [1443, 84] width 16 height 16
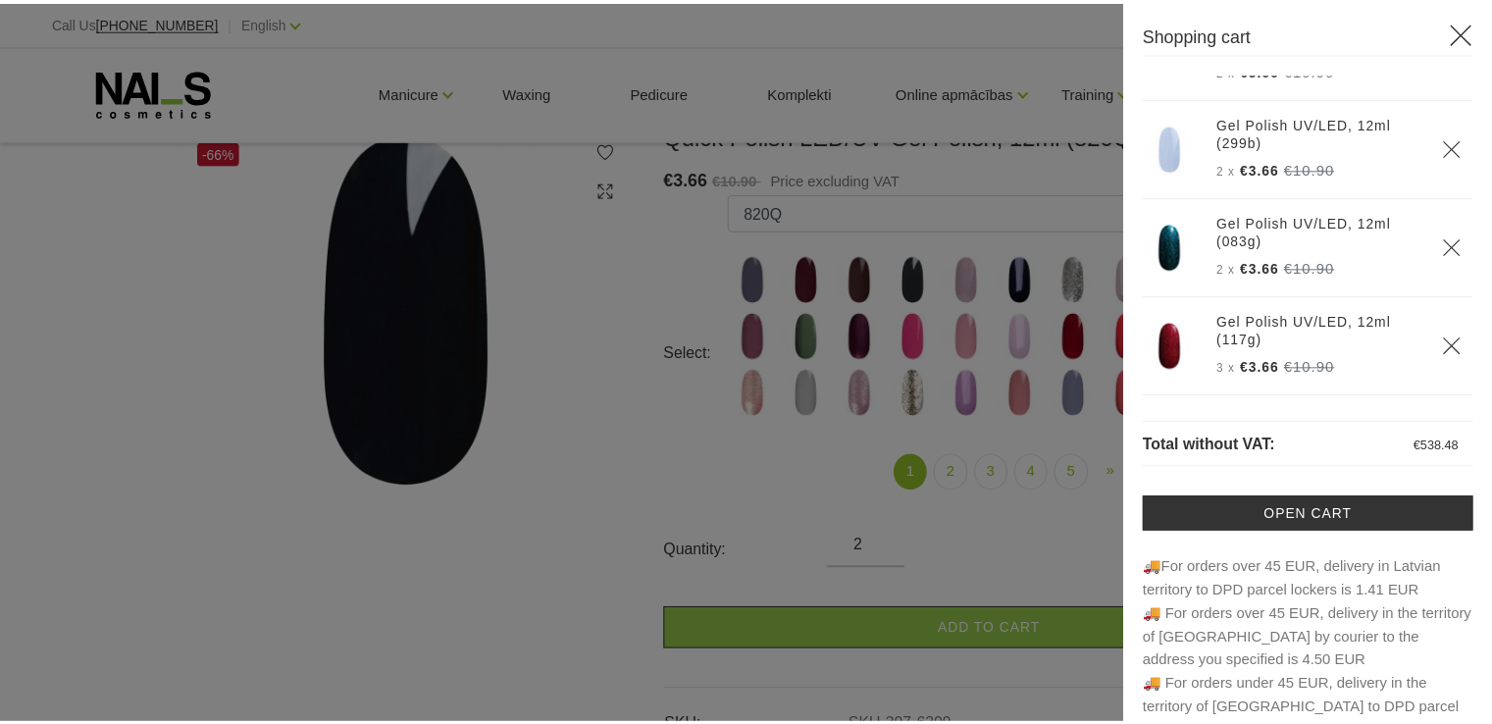
scroll to position [3273, 0]
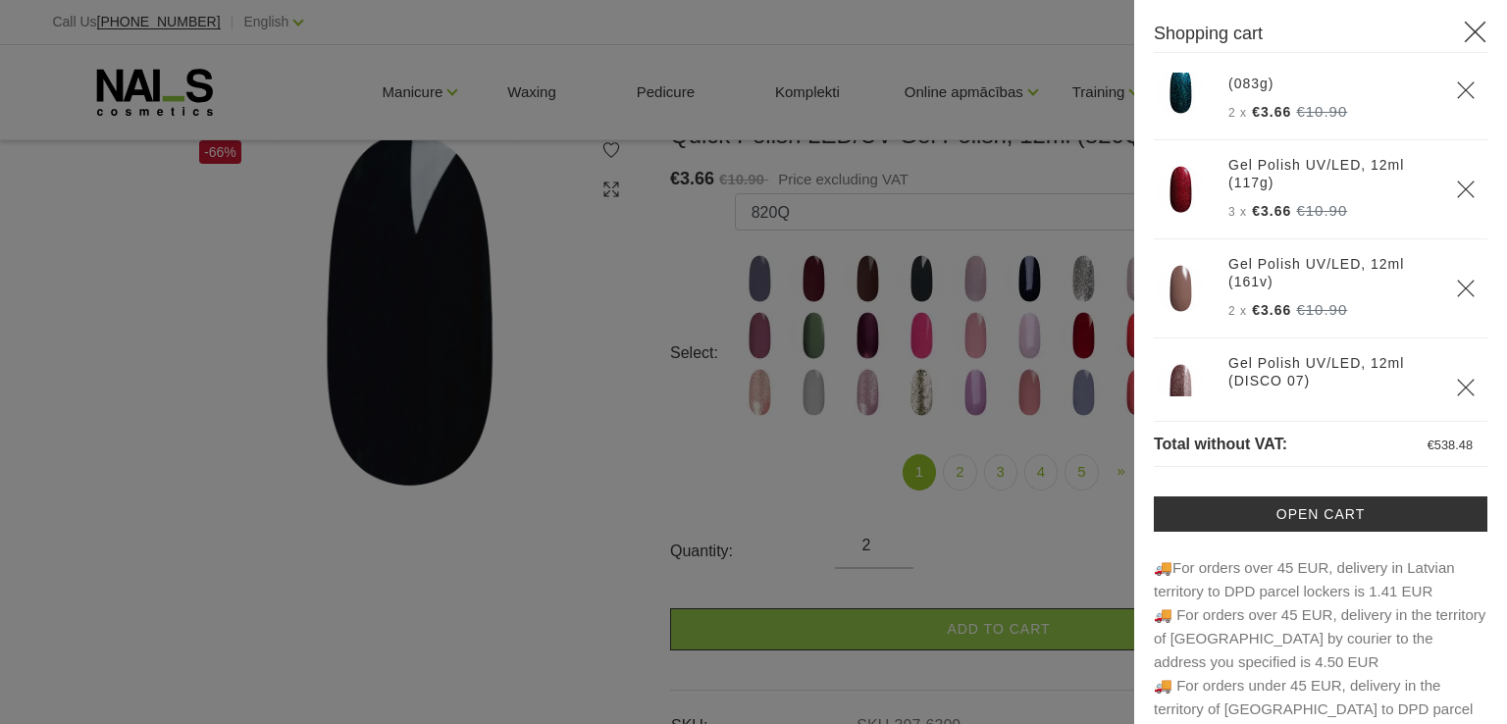
click at [584, 468] on div at bounding box center [753, 362] width 1507 height 724
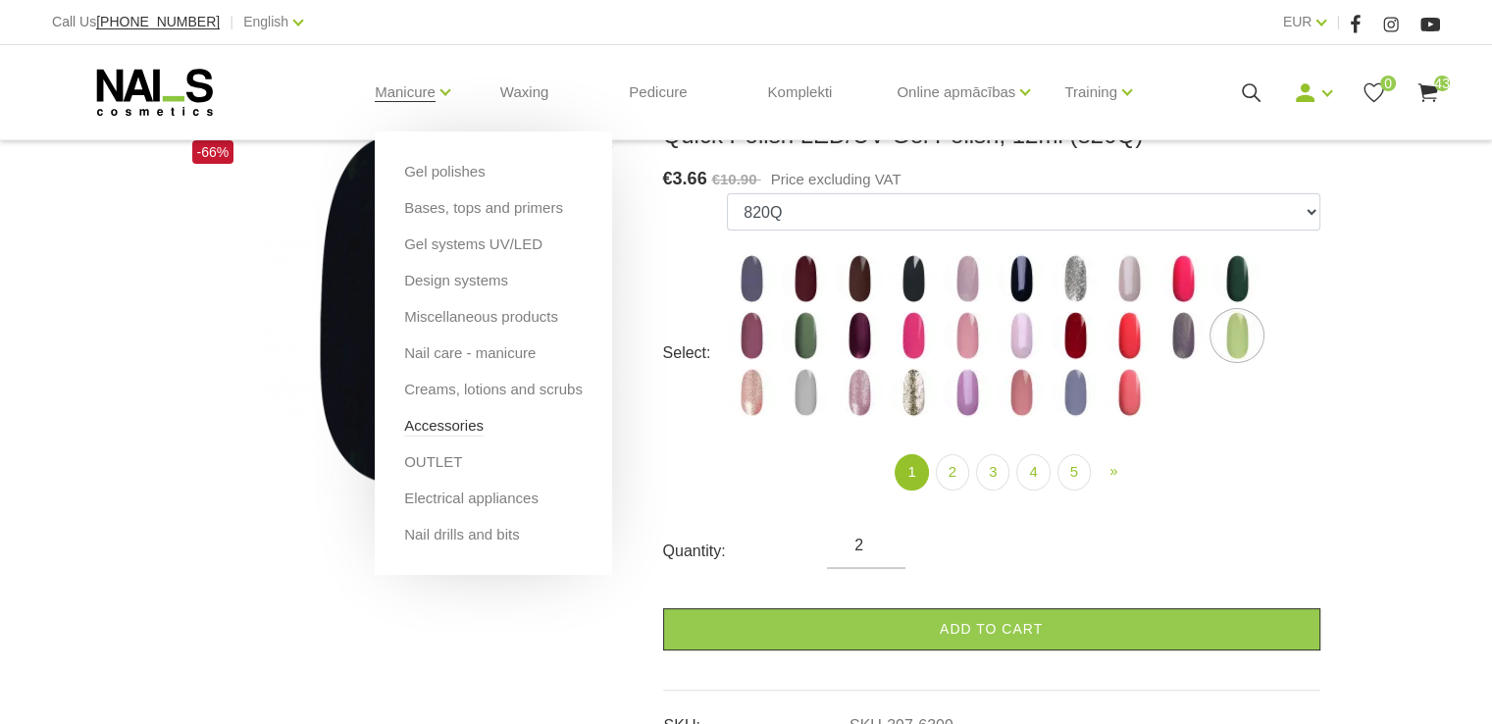
click at [424, 429] on link "Accessories" at bounding box center [443, 426] width 79 height 22
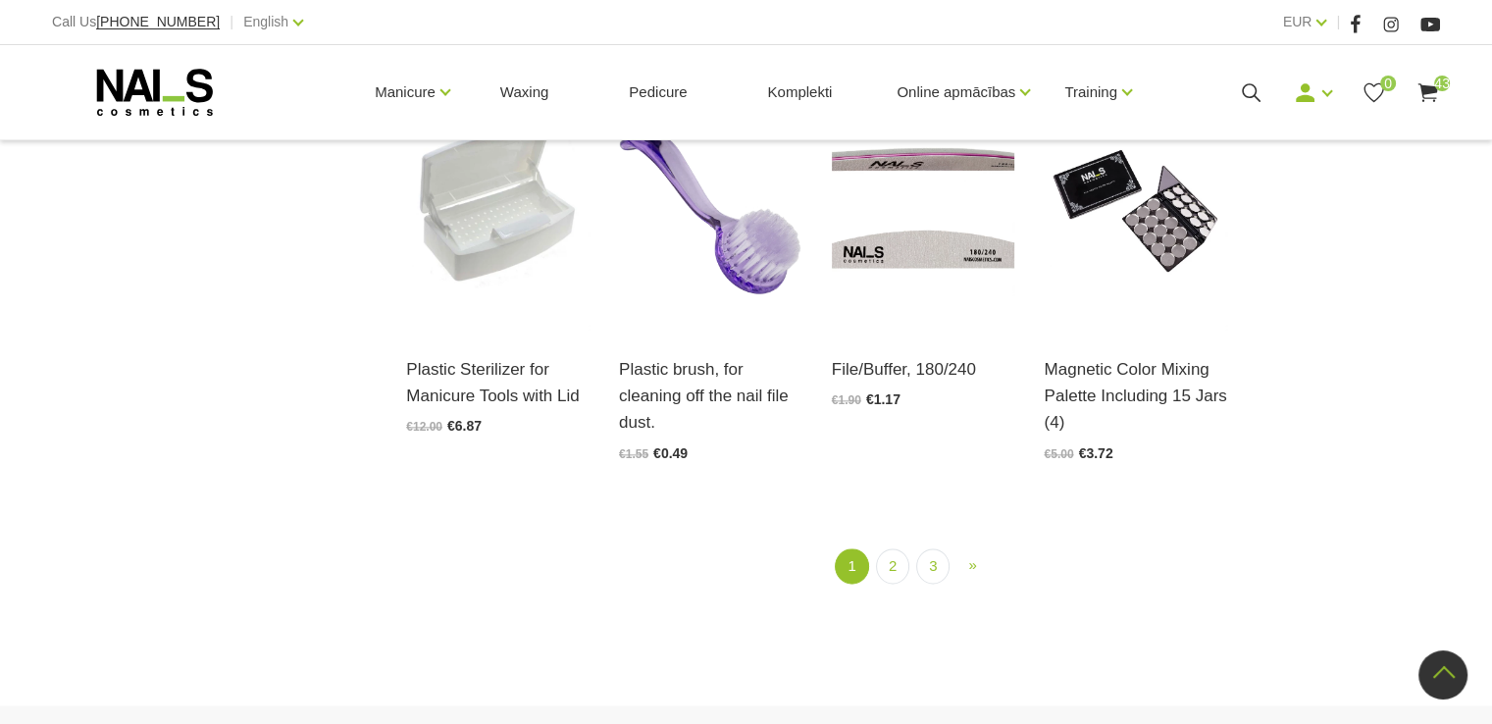
scroll to position [2453, 0]
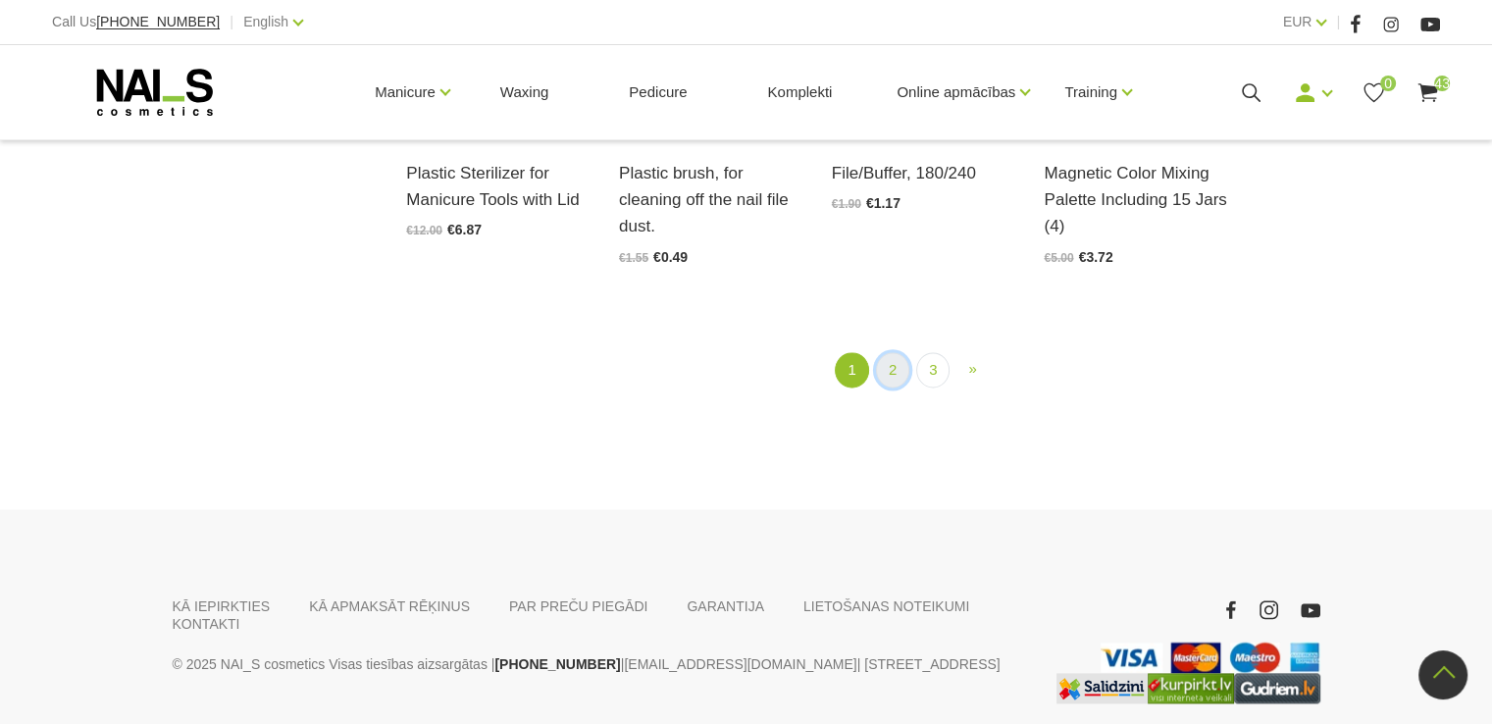
click at [891, 378] on link "2" at bounding box center [892, 370] width 33 height 36
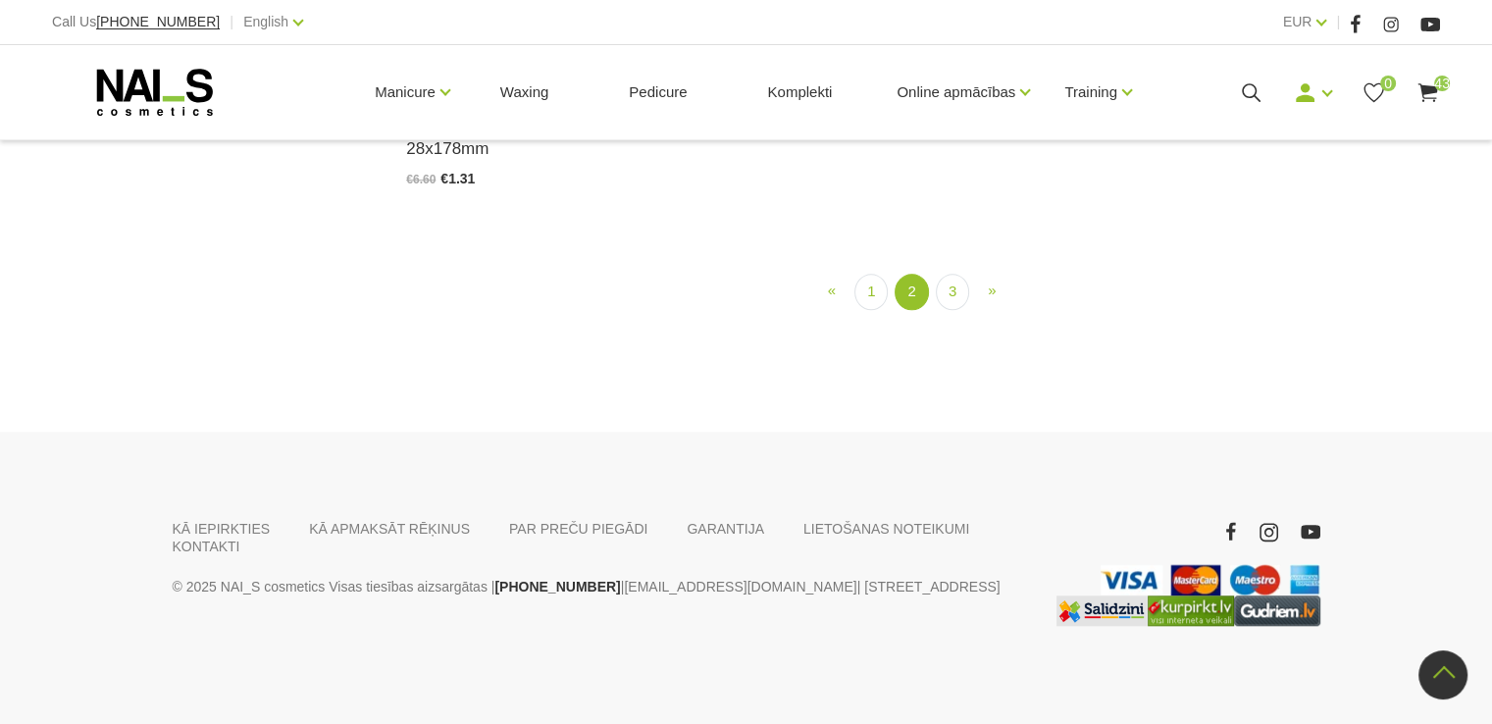
scroll to position [2265, 0]
click at [944, 310] on link "3" at bounding box center [952, 292] width 33 height 36
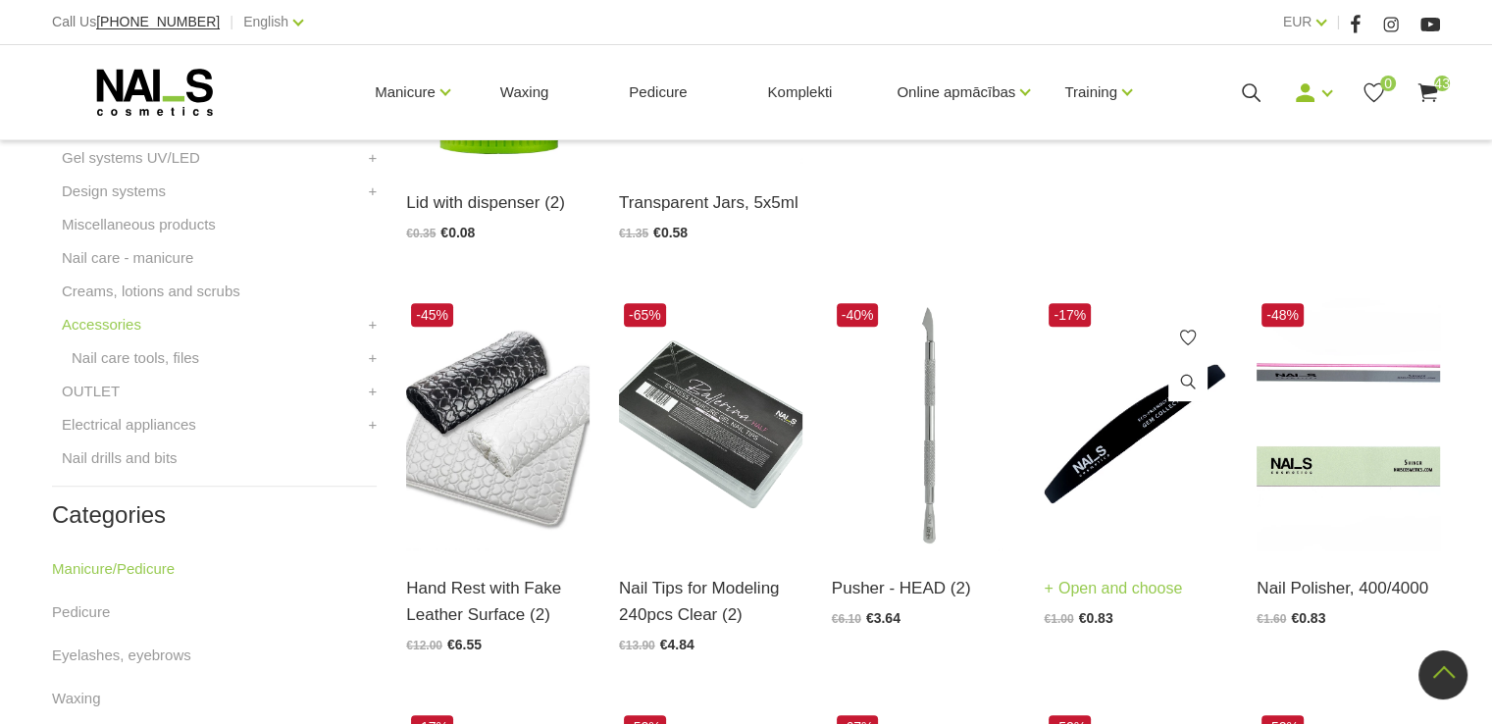
scroll to position [793, 0]
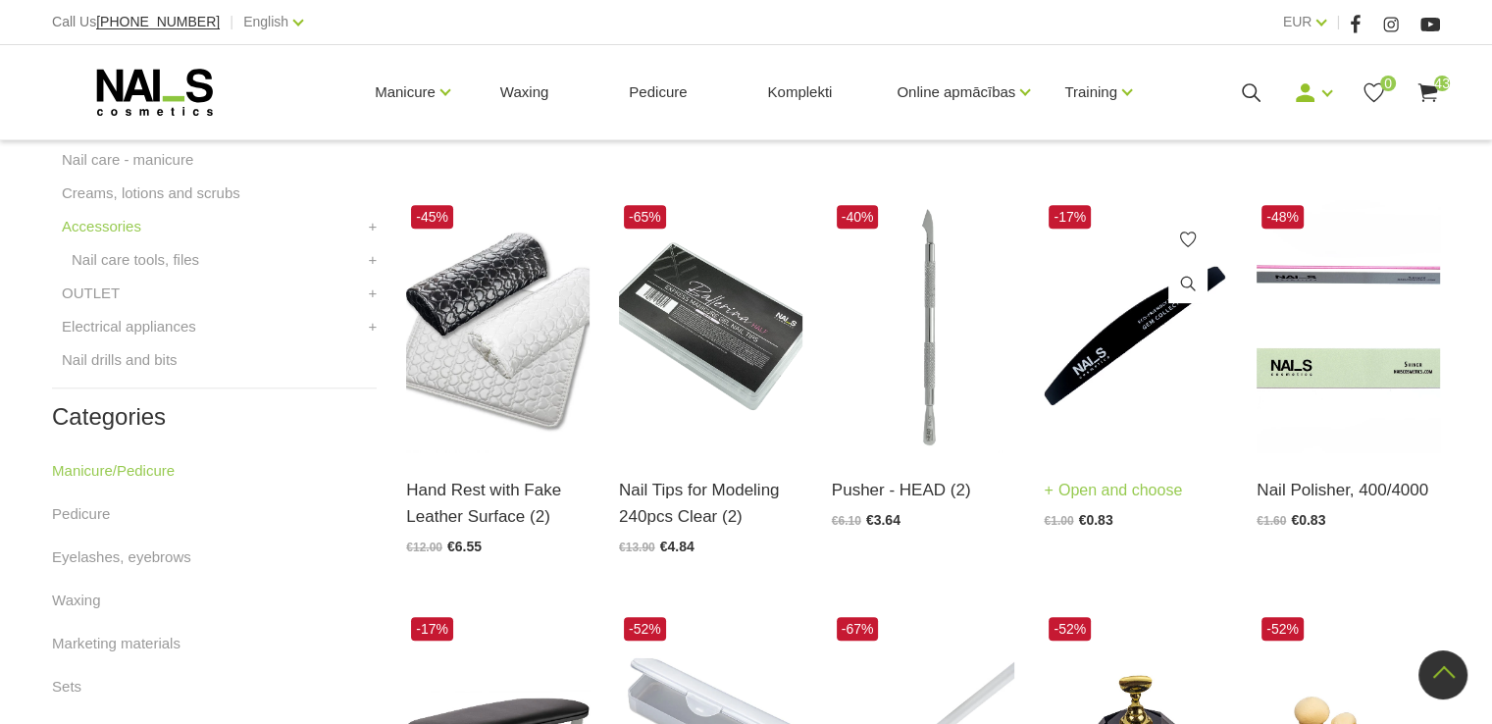
click at [1134, 369] on img at bounding box center [1135, 326] width 183 height 252
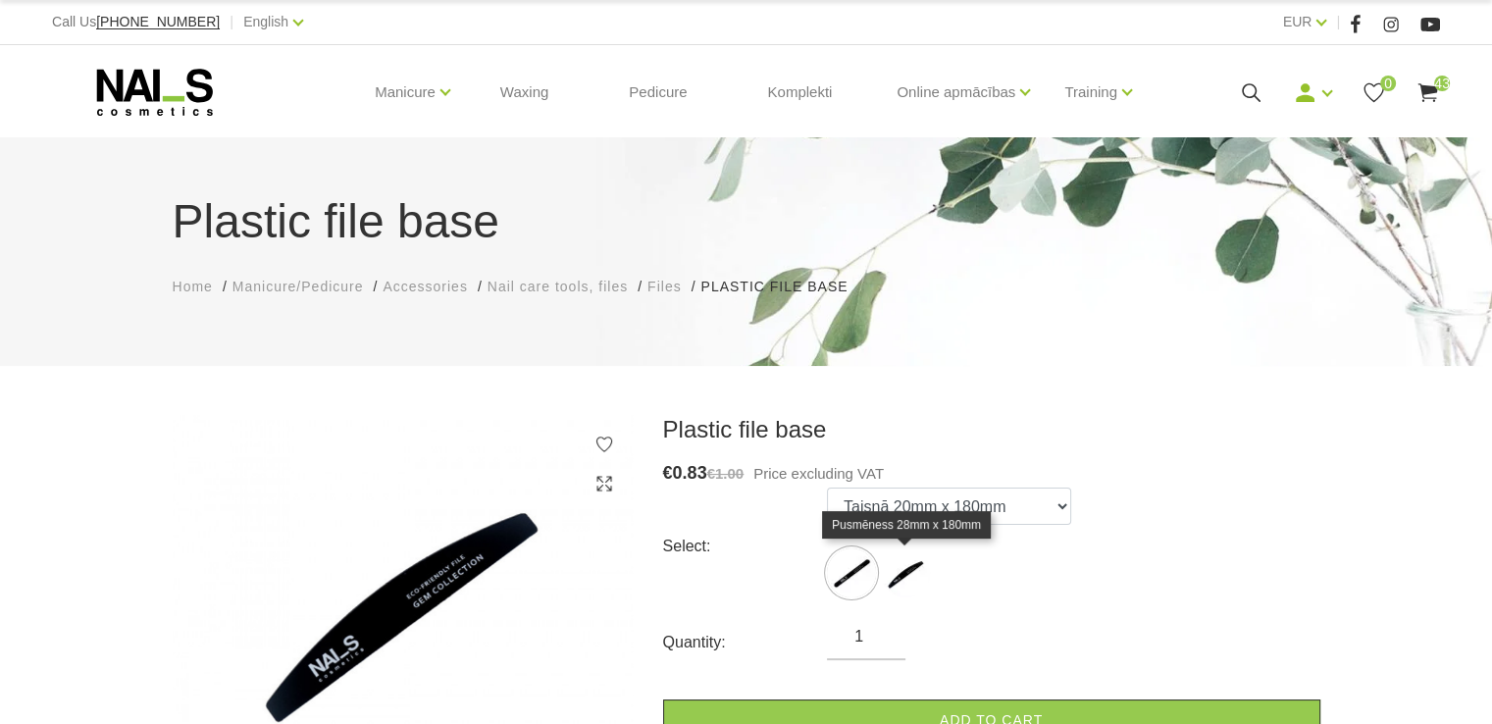
click at [918, 564] on img at bounding box center [905, 573] width 49 height 49
select select "5789"
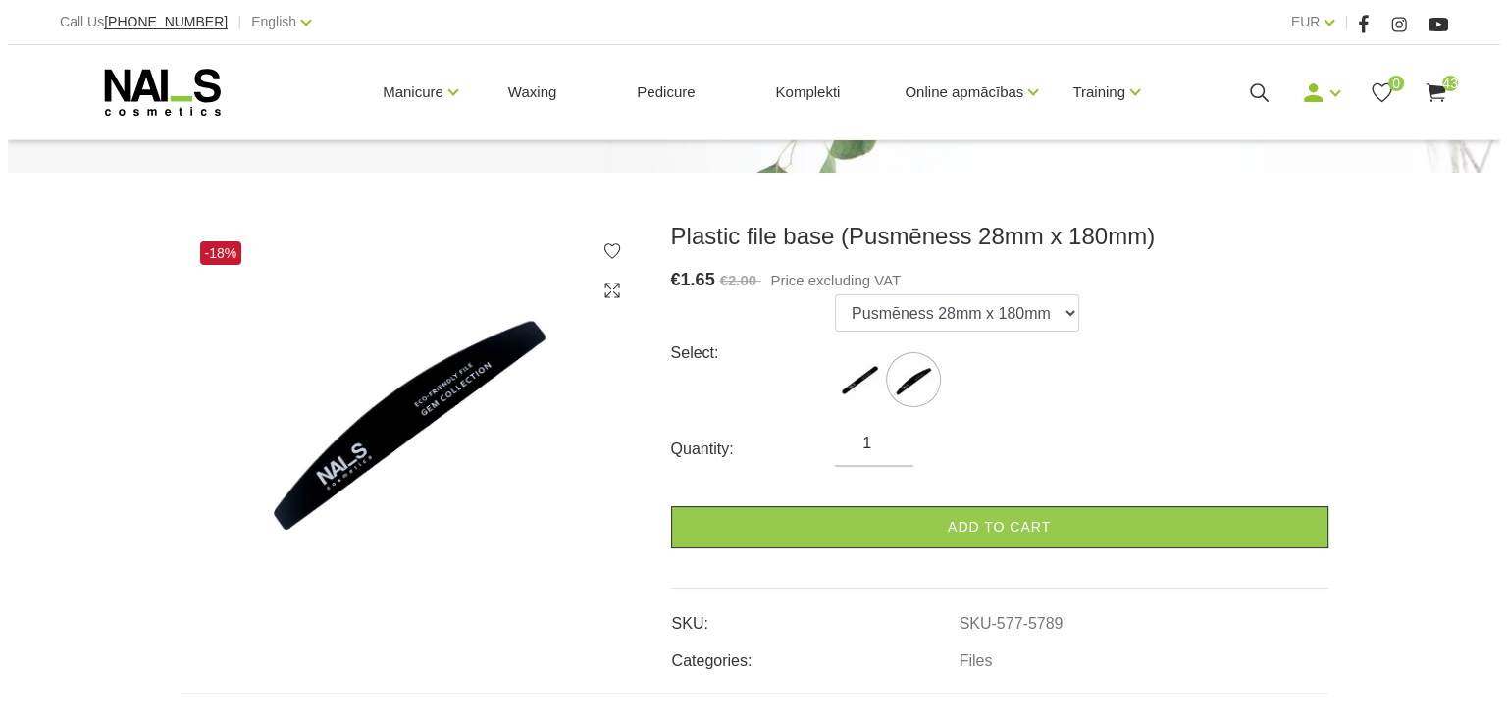
scroll to position [196, 0]
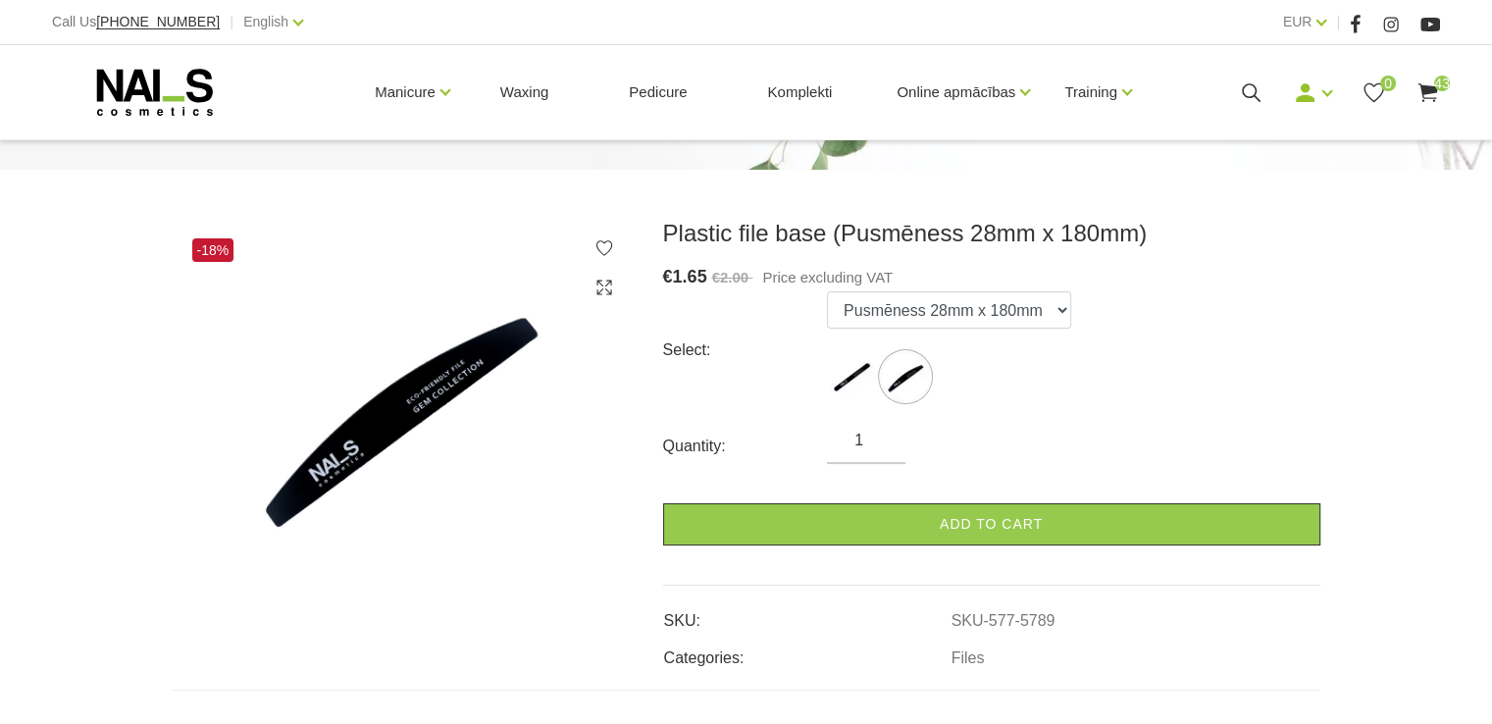
click at [883, 434] on input "1" at bounding box center [866, 441] width 79 height 24
click at [883, 433] on input "1" at bounding box center [866, 441] width 79 height 24
click at [880, 442] on input "1" at bounding box center [866, 441] width 79 height 24
type input "2"
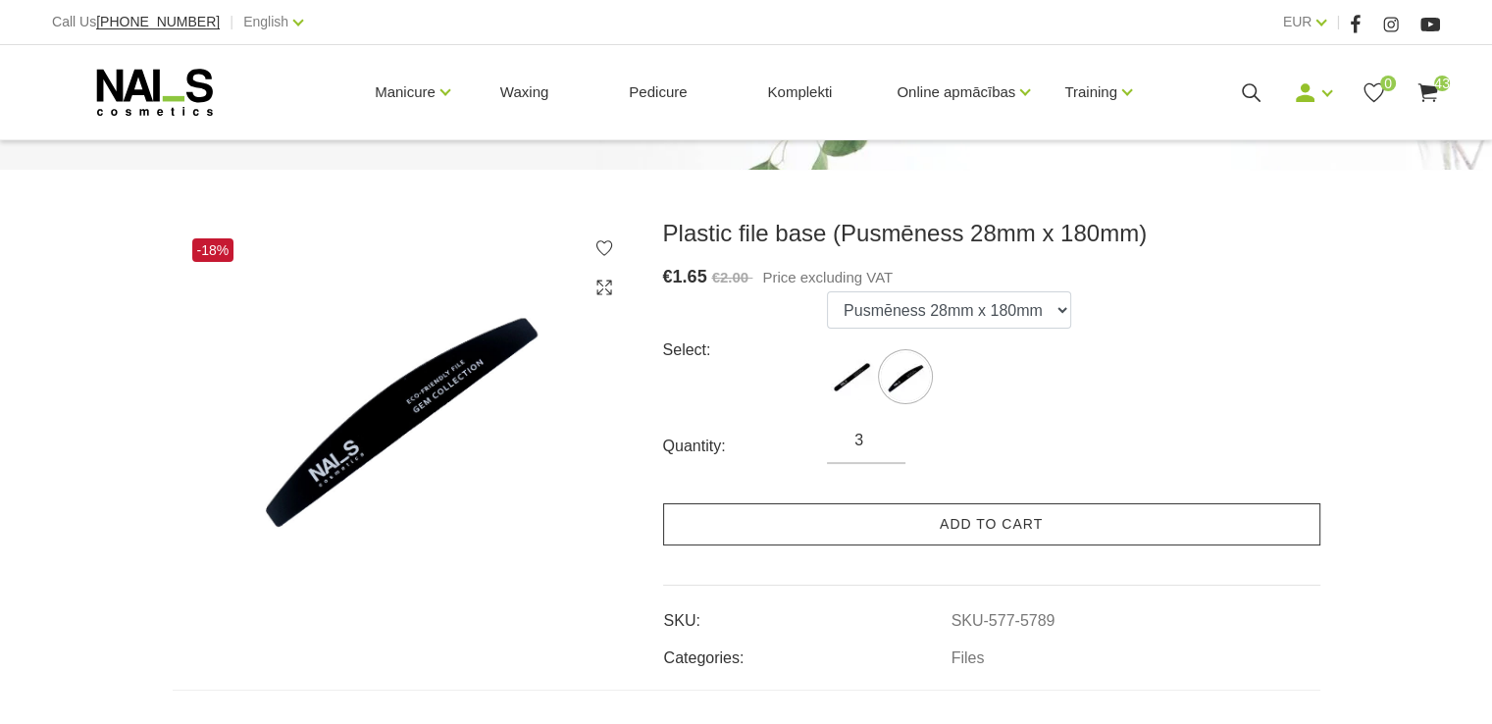
type input "3"
click at [957, 521] on link "Add to cart" at bounding box center [991, 524] width 657 height 42
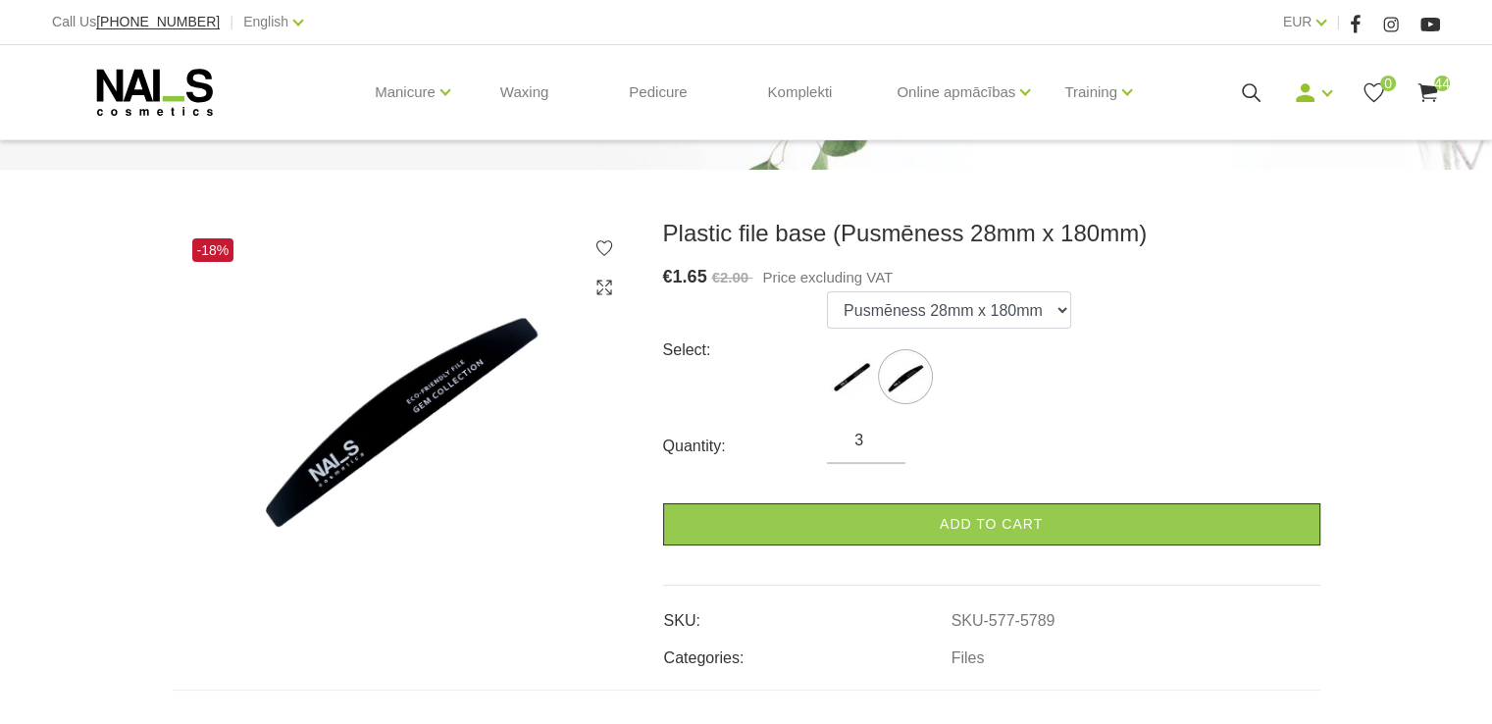
click at [1434, 91] on use at bounding box center [1428, 92] width 20 height 19
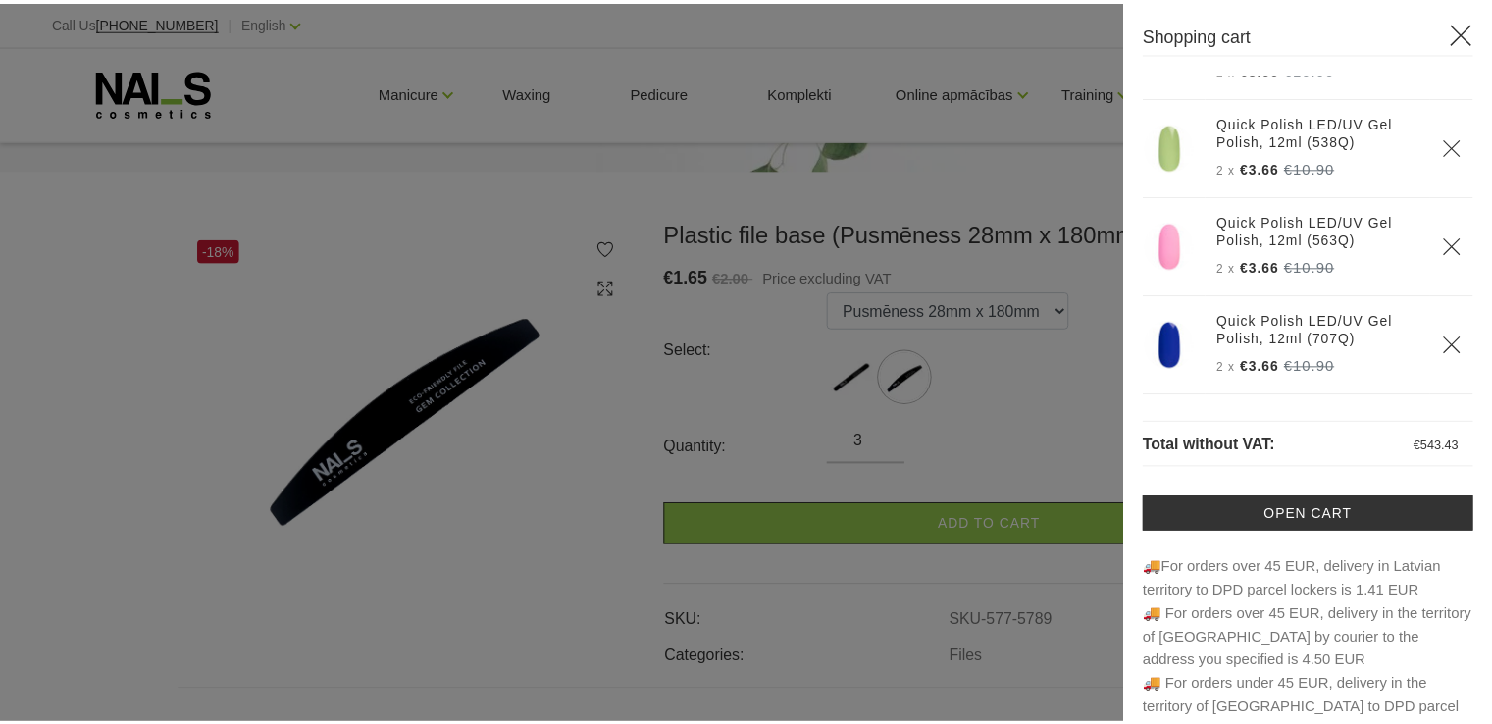
scroll to position [4186, 0]
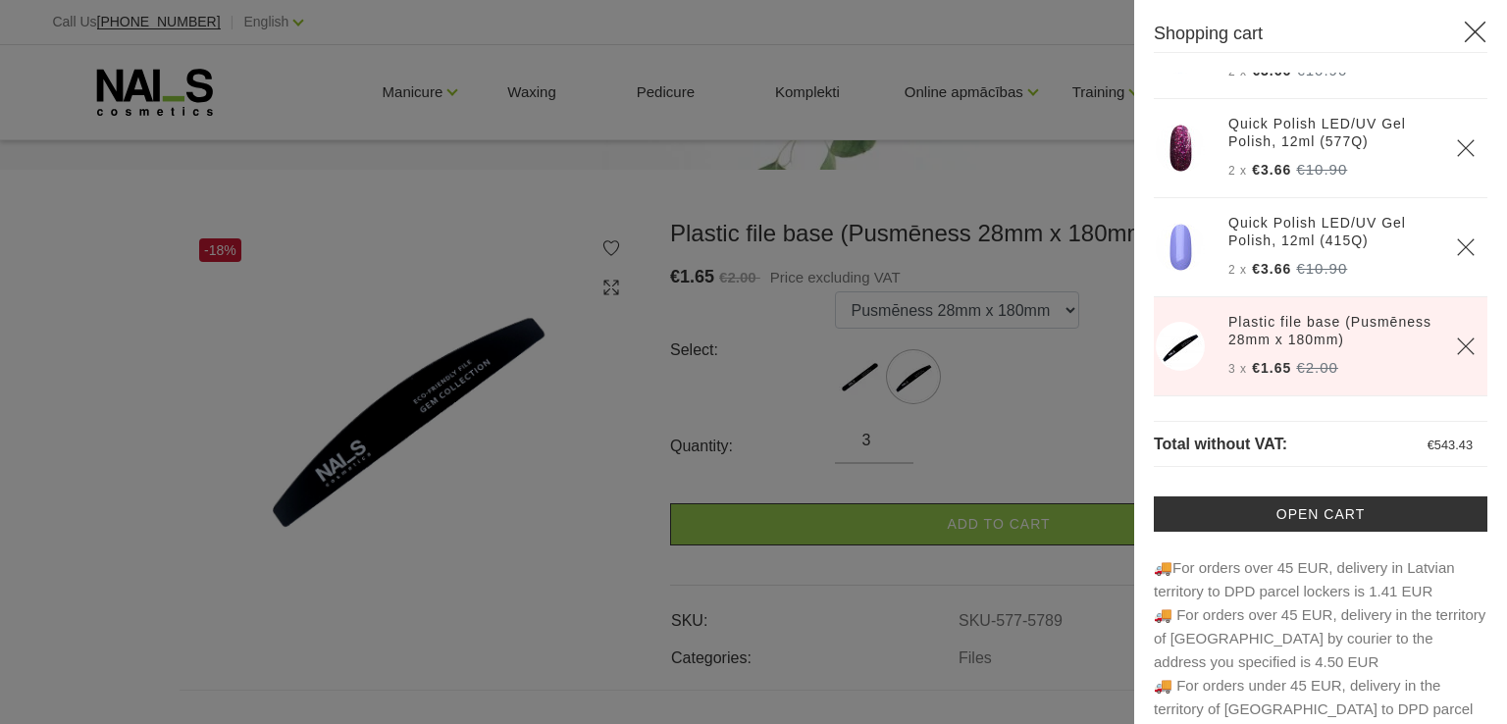
click at [1022, 403] on div at bounding box center [753, 362] width 1507 height 724
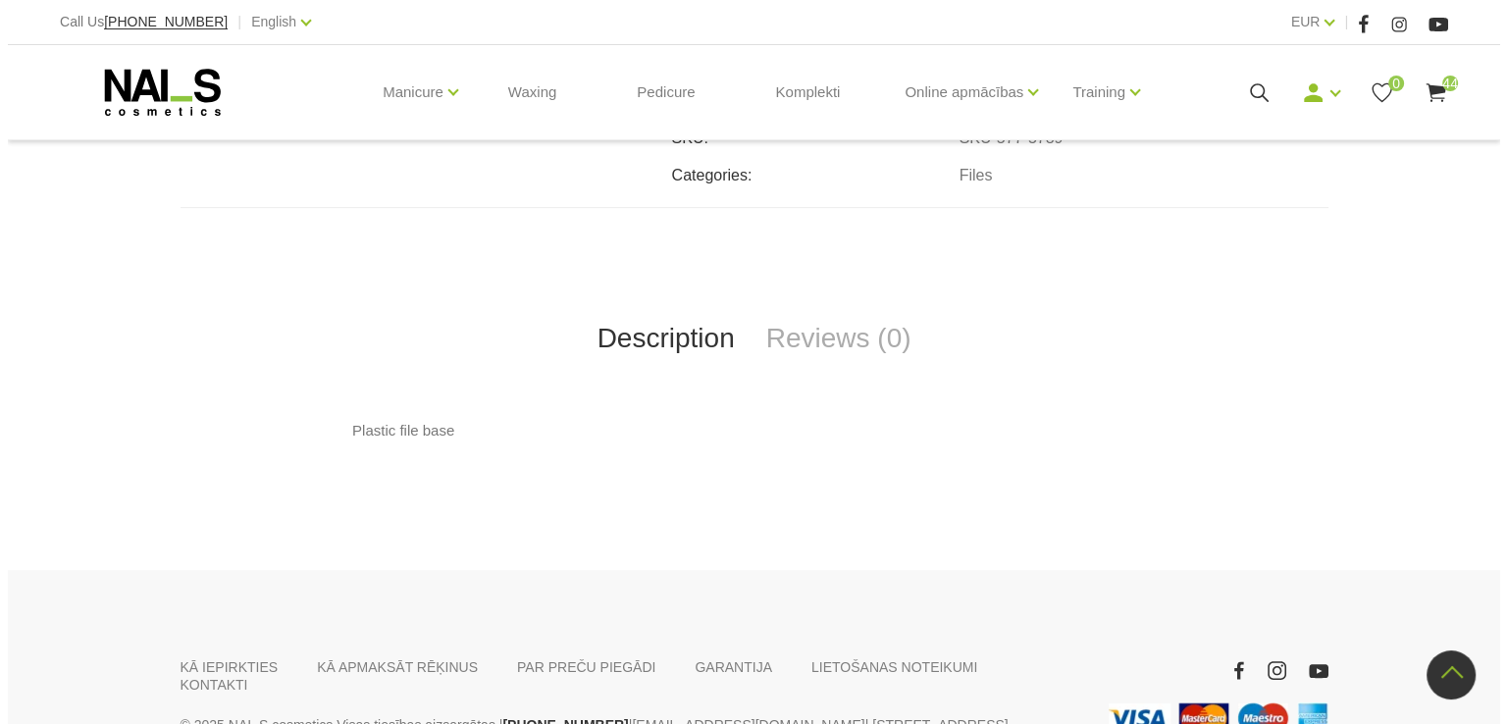
scroll to position [491, 0]
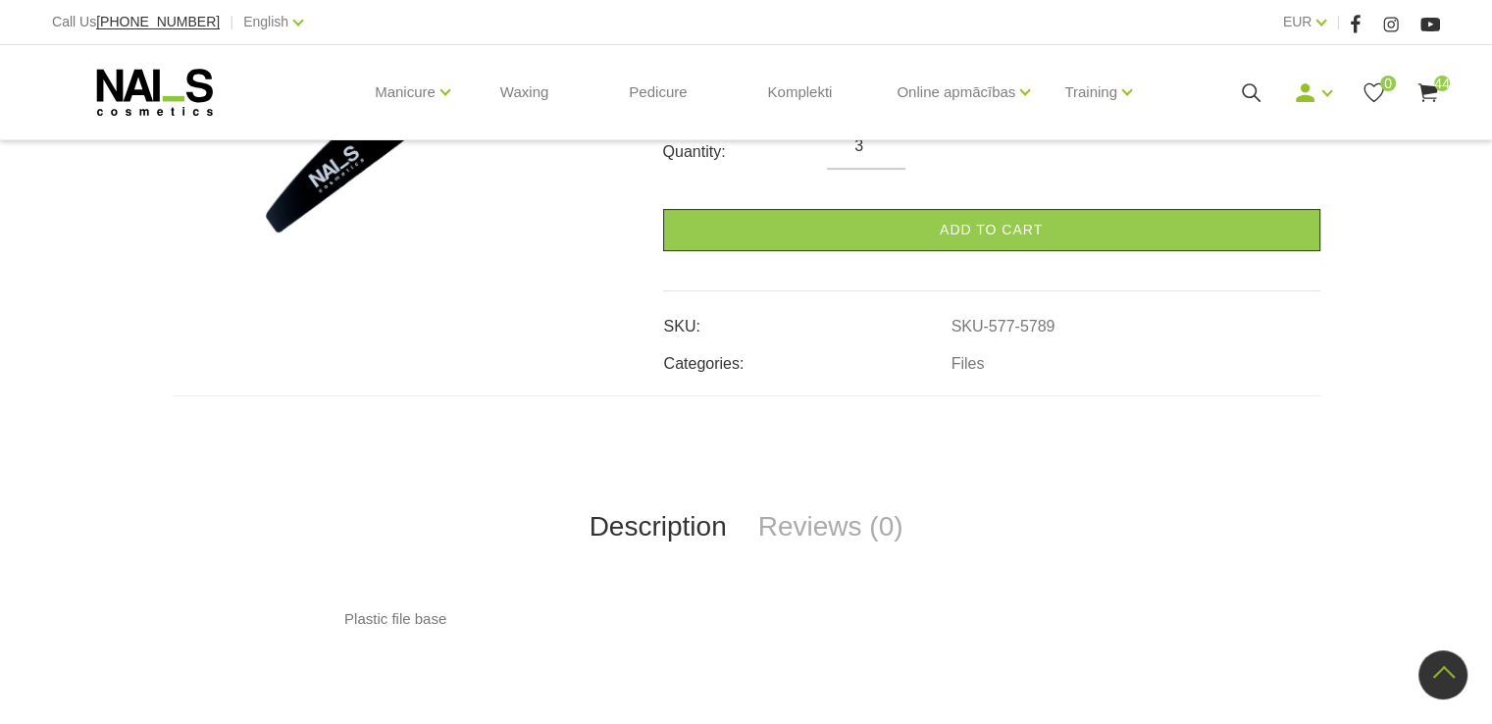
click at [1429, 91] on use at bounding box center [1428, 92] width 20 height 19
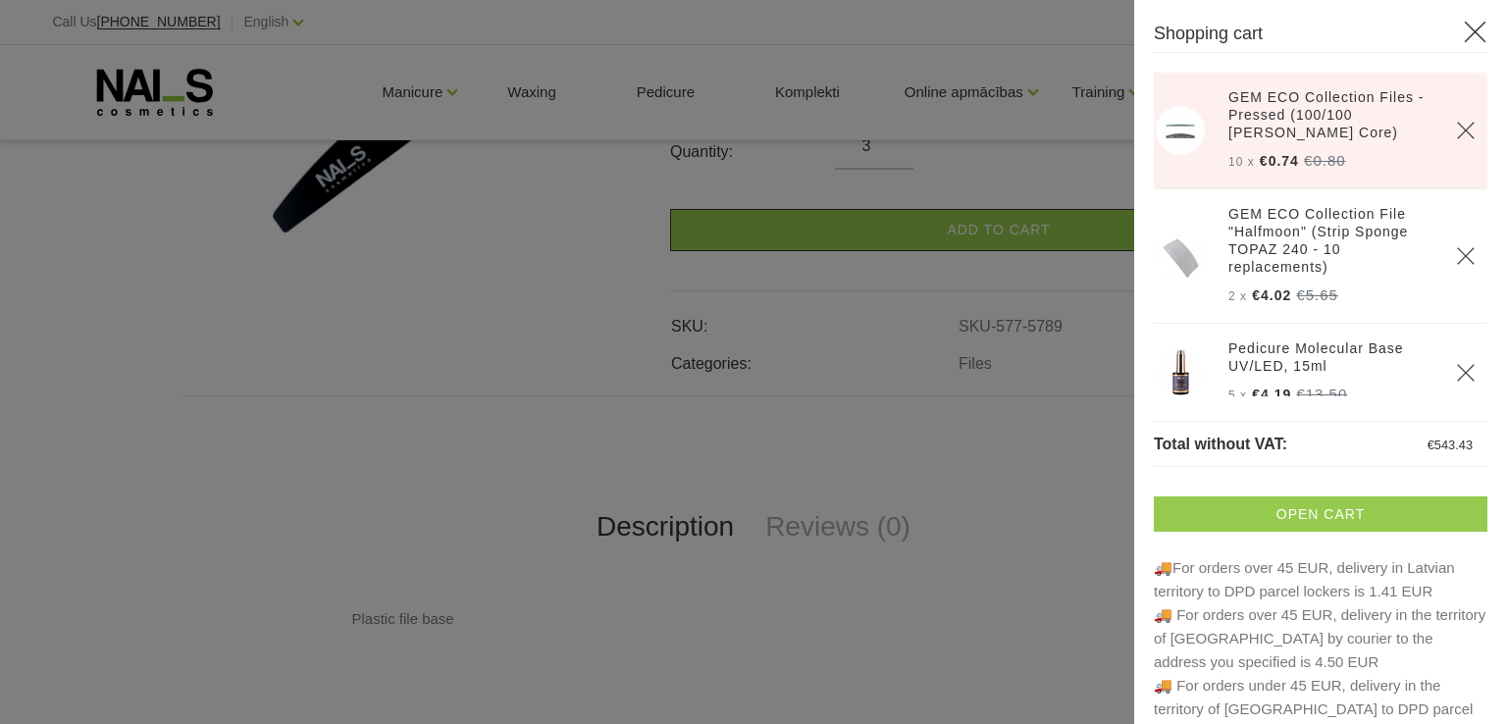
click at [1266, 514] on link "Open cart" at bounding box center [1321, 514] width 334 height 35
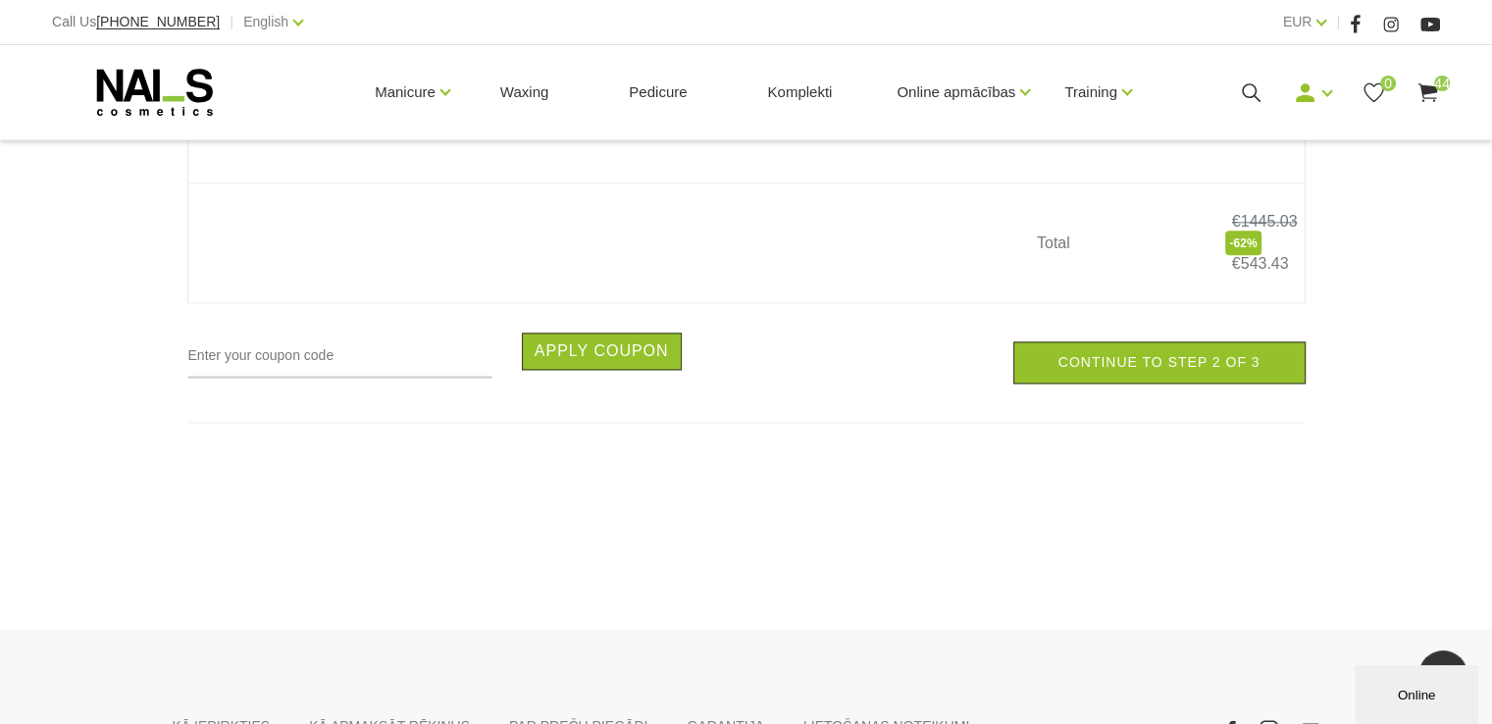
scroll to position [10042, 0]
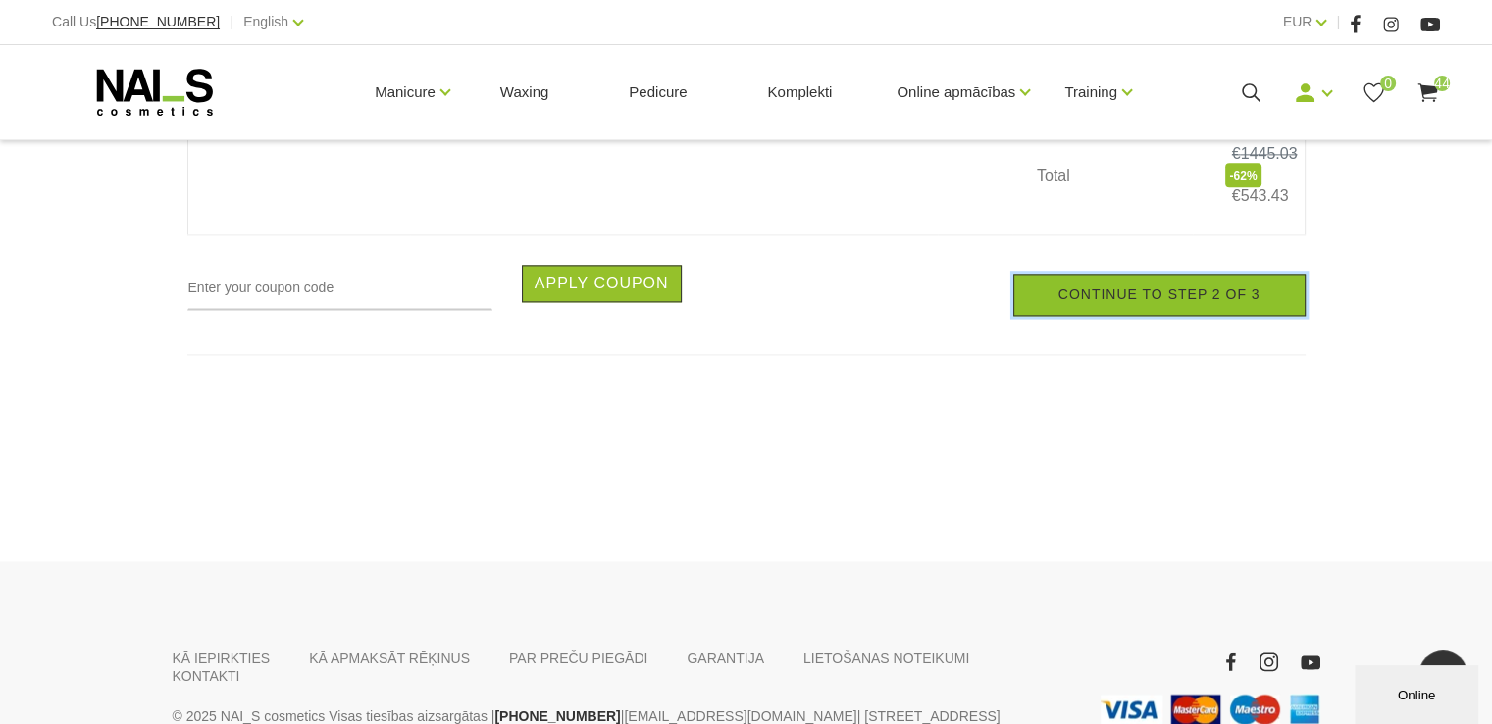
click at [1138, 292] on link "Continue to step 2 of 3" at bounding box center [1160, 295] width 292 height 42
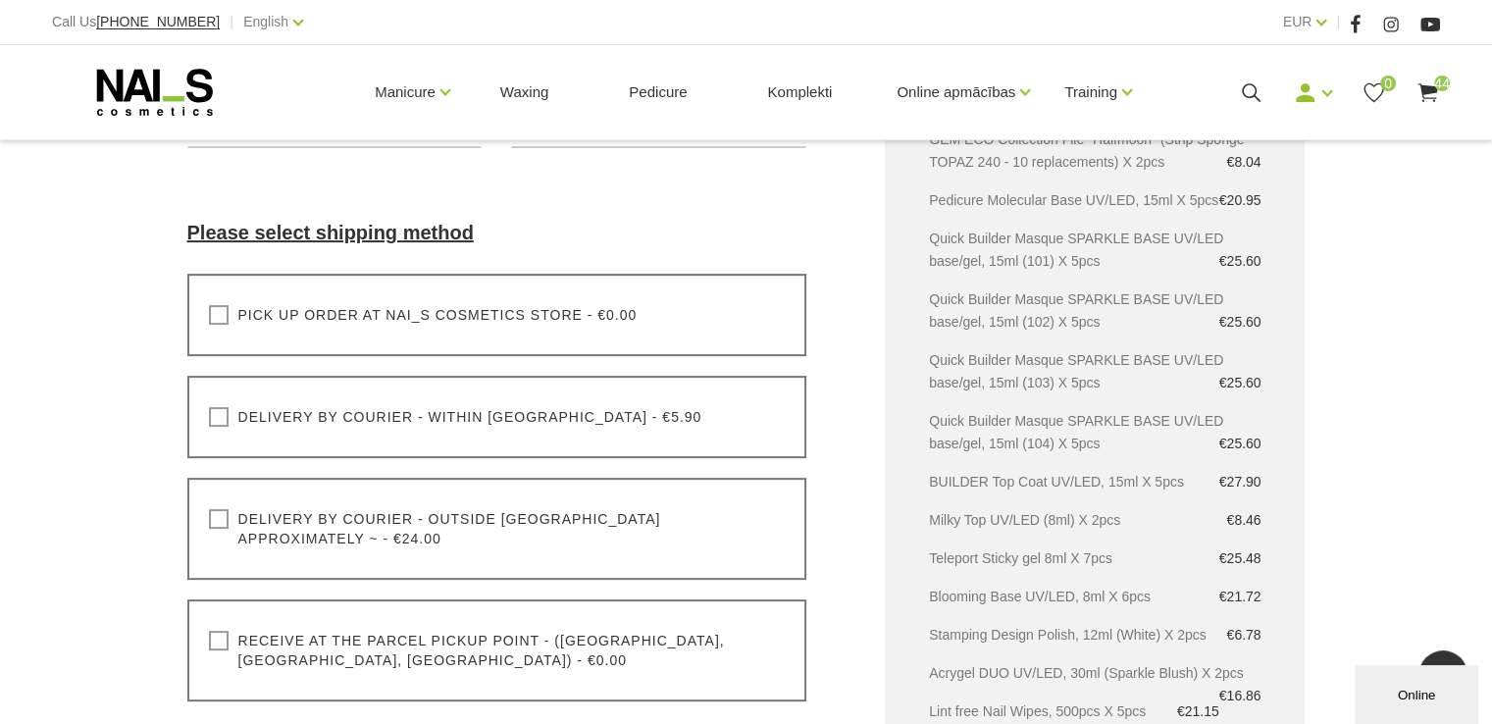
click at [210, 631] on label "Receive at the parcel pickup point - ([GEOGRAPHIC_DATA], [GEOGRAPHIC_DATA], [GE…" at bounding box center [497, 650] width 577 height 39
click at [0, 0] on input "Receive at the parcel pickup point - ([GEOGRAPHIC_DATA], [GEOGRAPHIC_DATA], [GE…" at bounding box center [0, 0] width 0 height 0
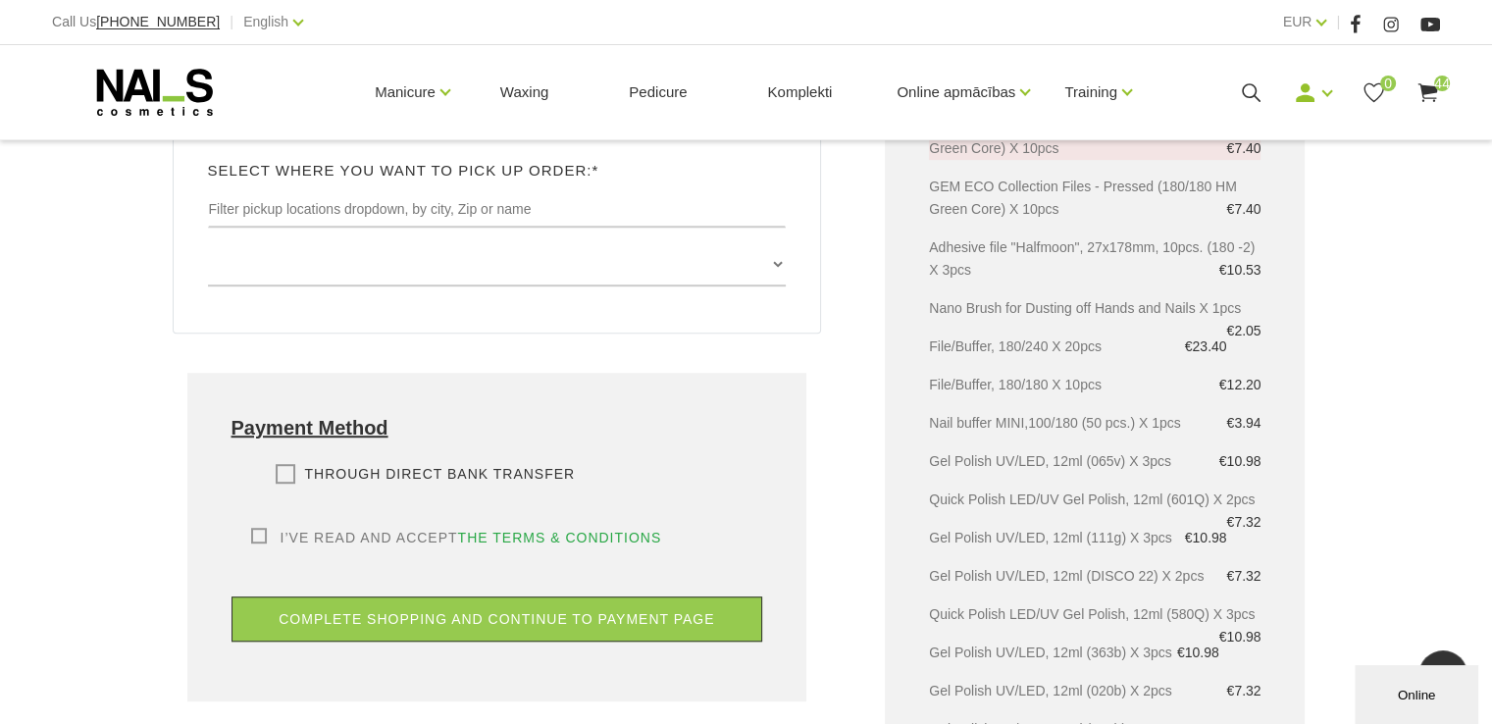
scroll to position [1178, 0]
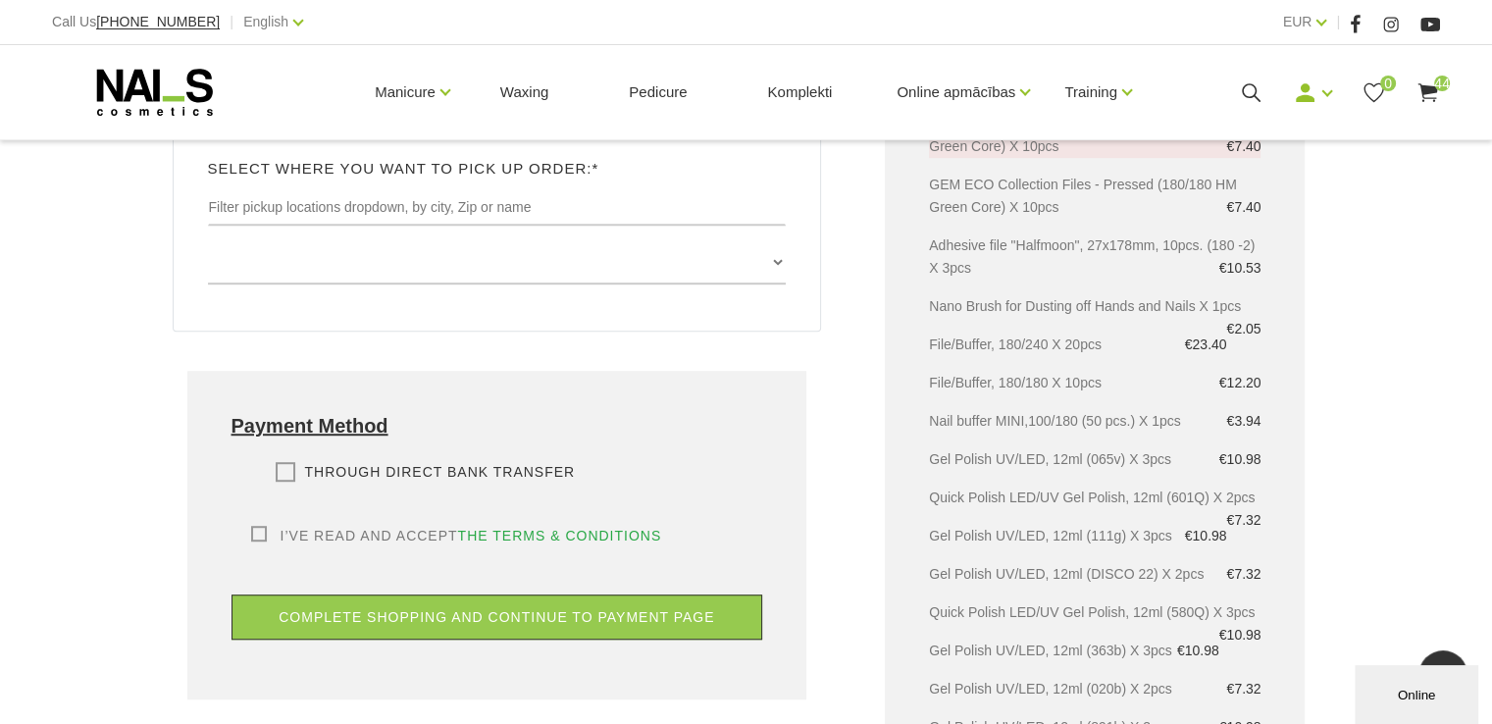
click at [260, 526] on label "I’ve read and accept the terms & conditions" at bounding box center [456, 536] width 411 height 20
click at [0, 0] on input "I’ve read and accept the terms & conditions" at bounding box center [0, 0] width 0 height 0
click at [287, 462] on label "Through direct Bank transfer" at bounding box center [426, 472] width 300 height 20
click at [0, 0] on input "Through direct Bank transfer" at bounding box center [0, 0] width 0 height 0
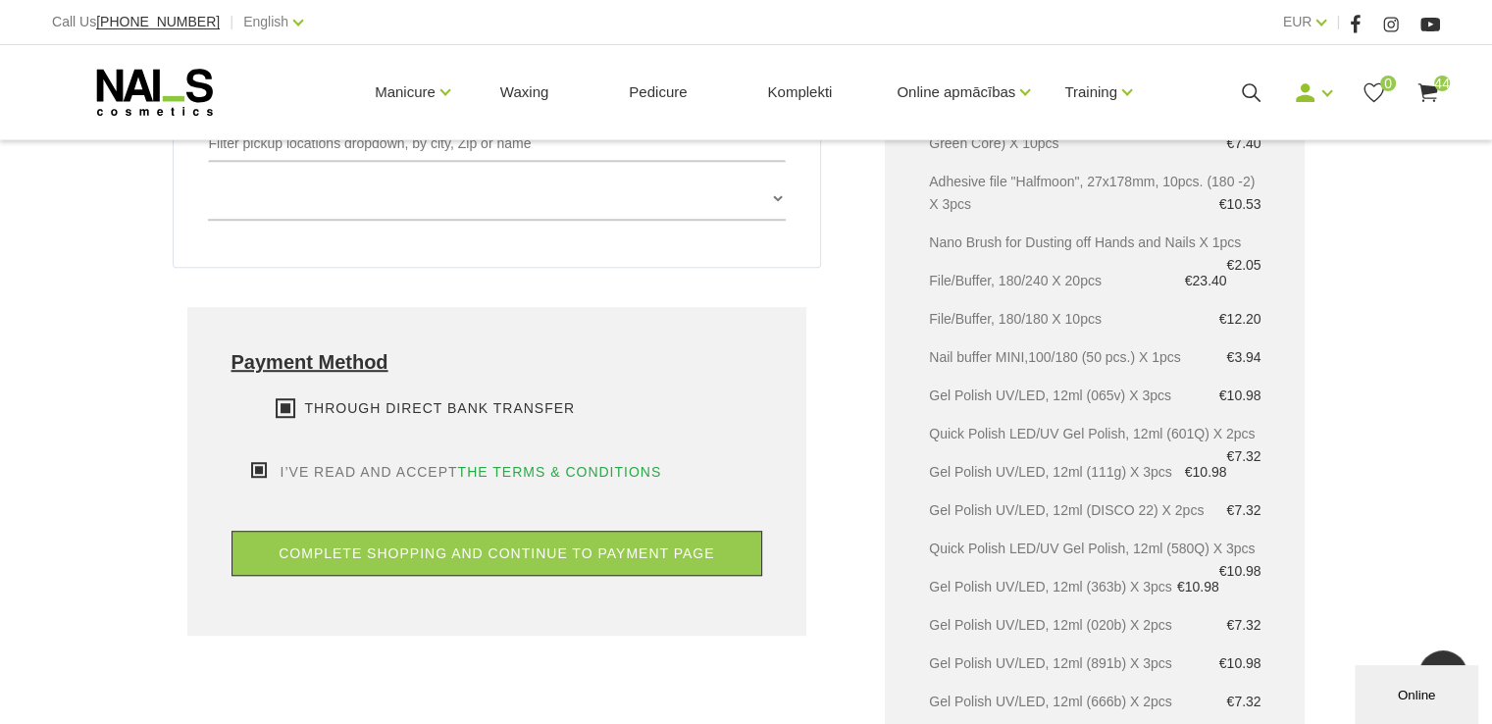
scroll to position [1276, 0]
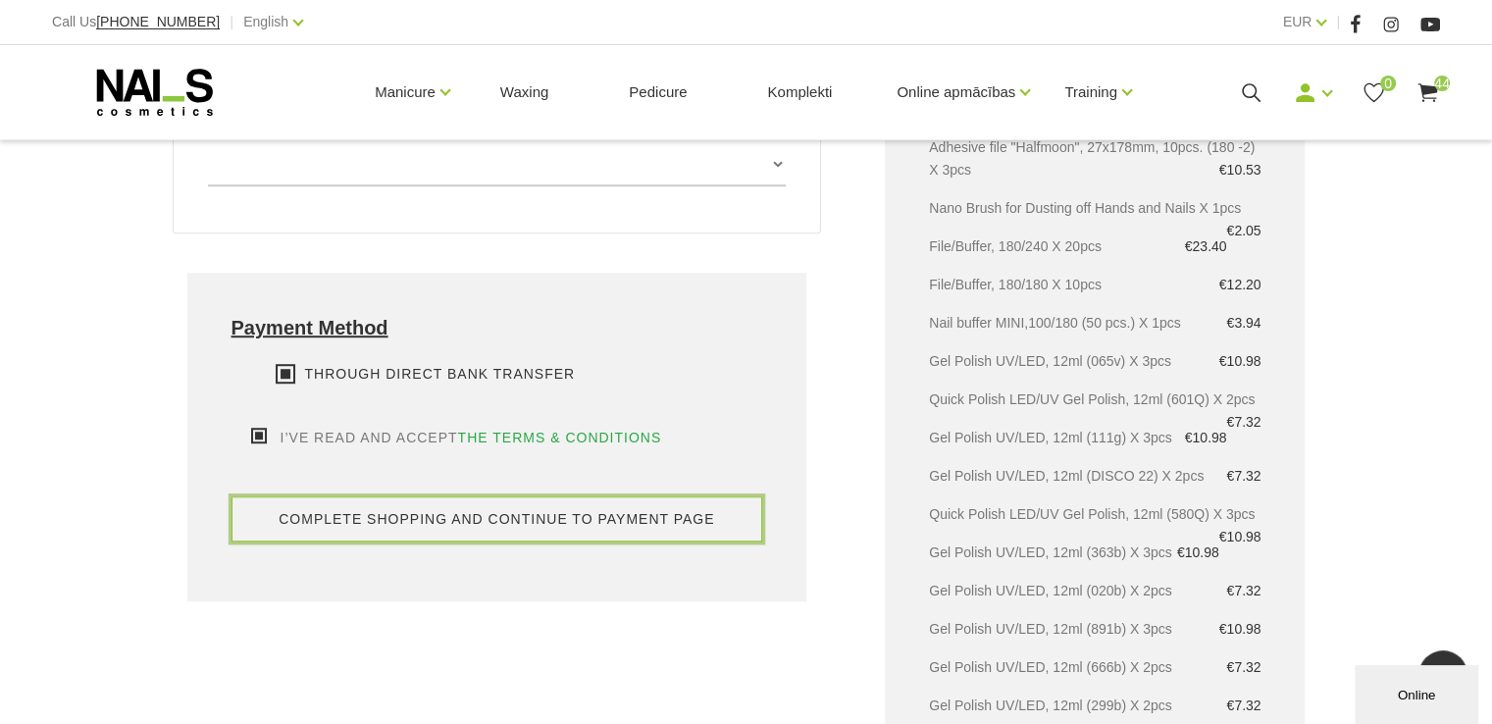
click at [534, 497] on button "complete shopping and continue to payment page" at bounding box center [498, 519] width 532 height 45
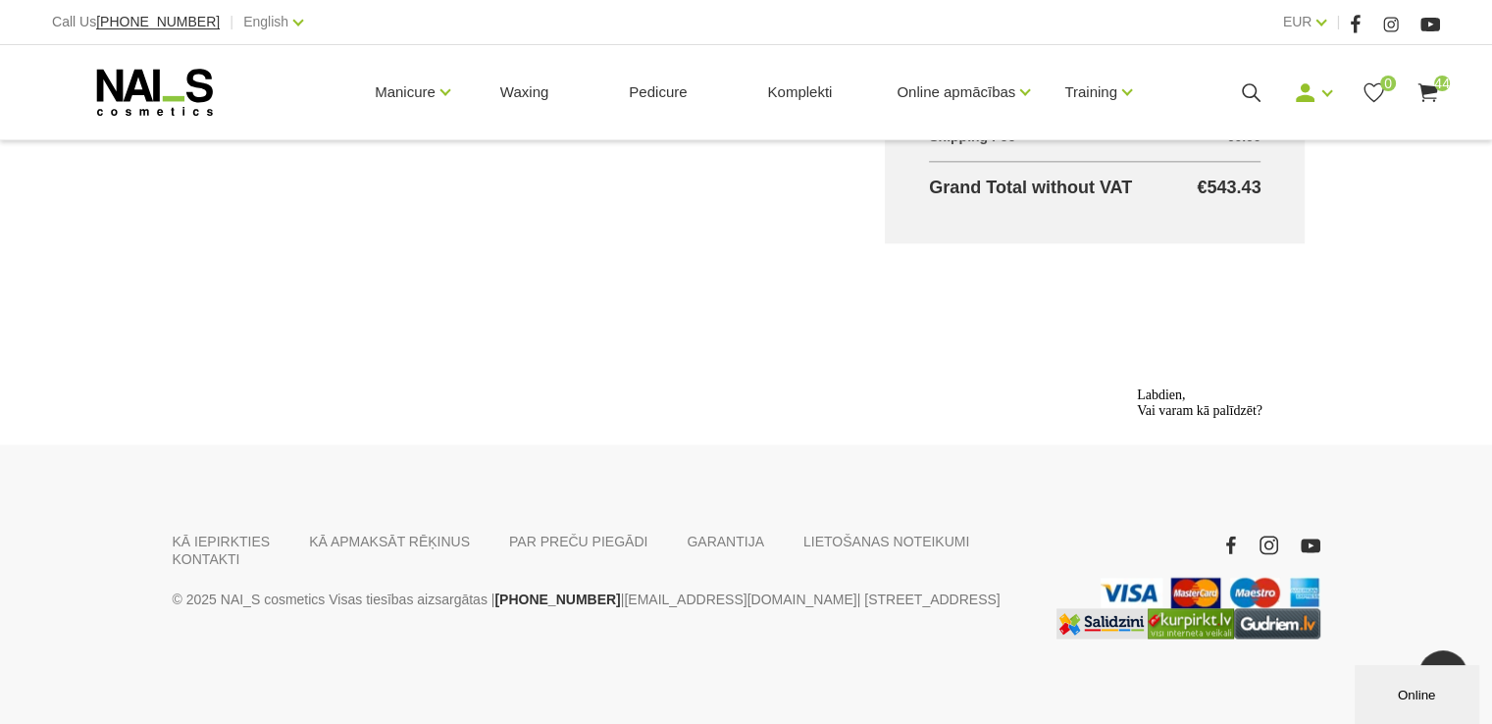
scroll to position [2509, 0]
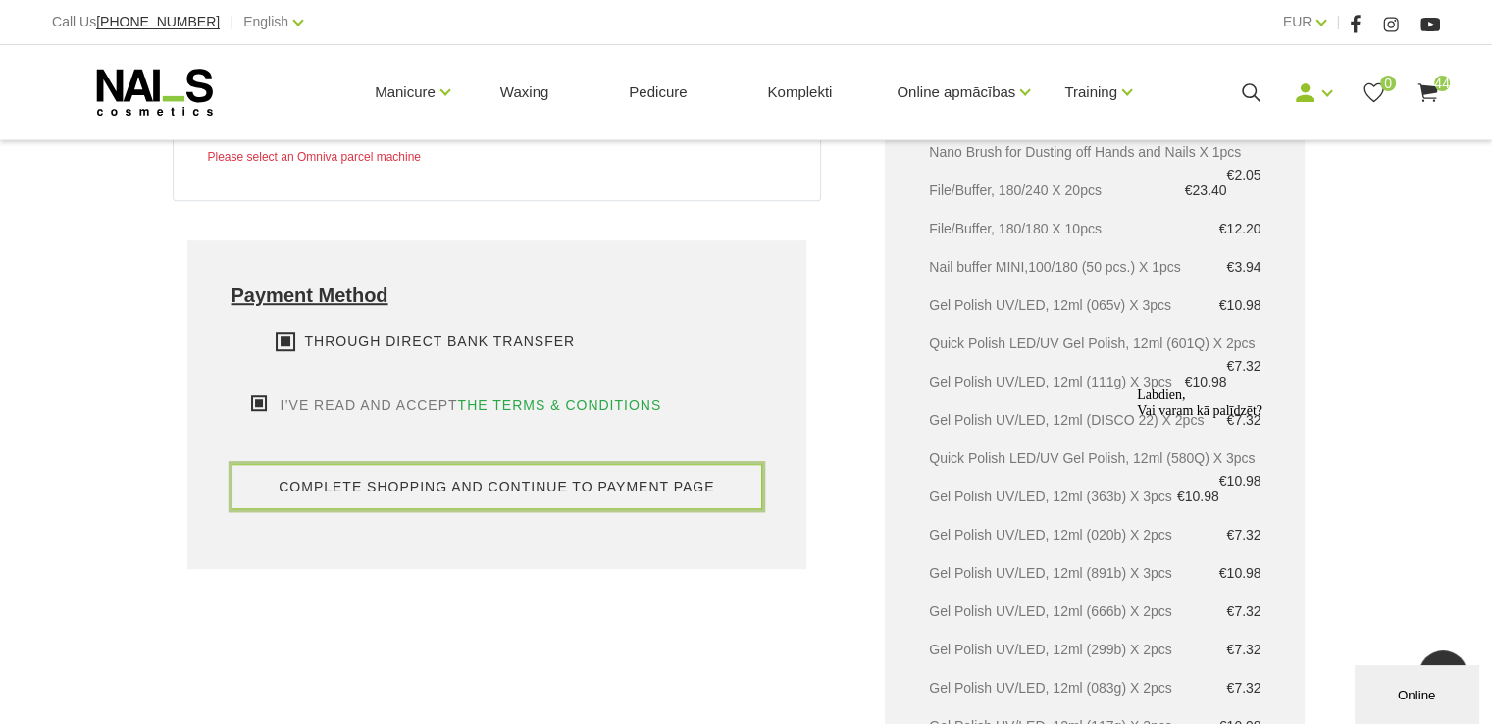
click at [527, 464] on button "complete shopping and continue to payment page" at bounding box center [498, 486] width 532 height 45
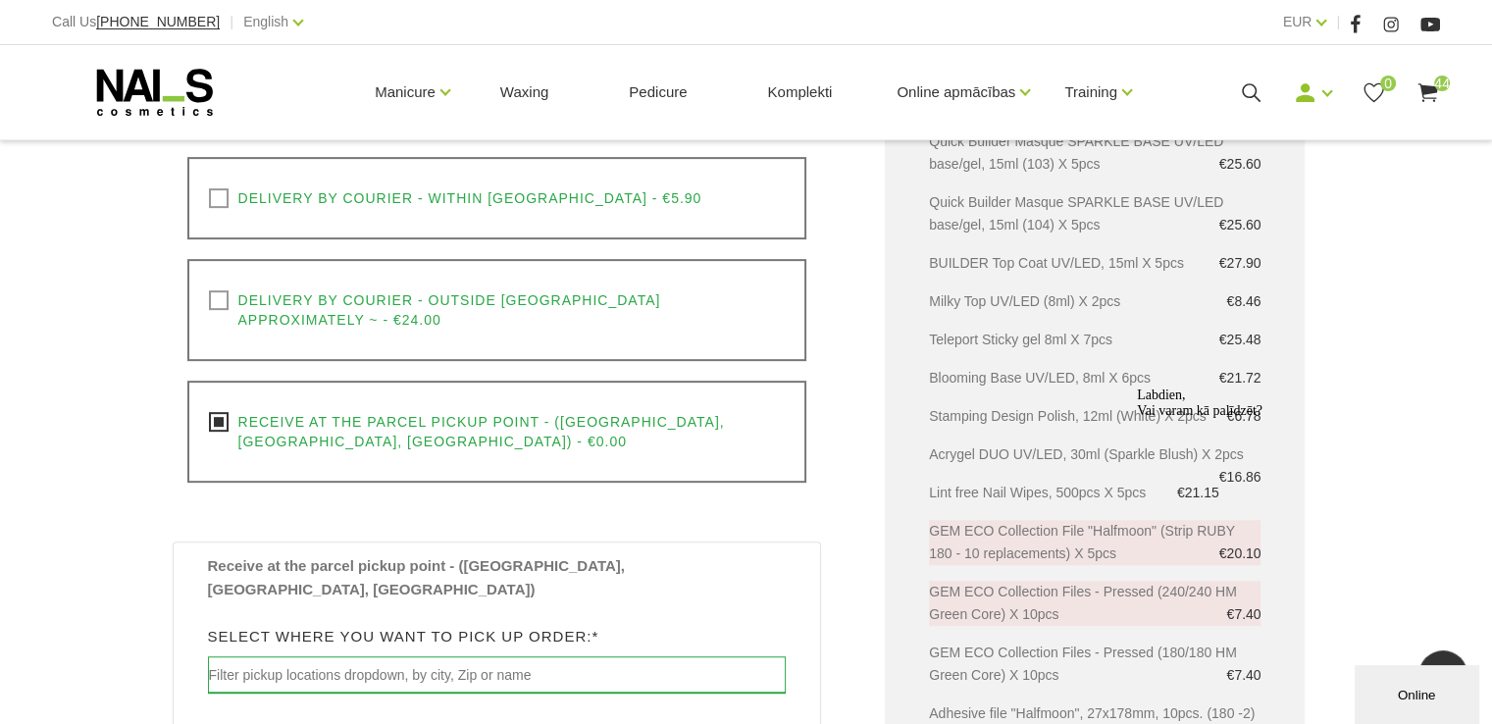
scroll to position [808, 0]
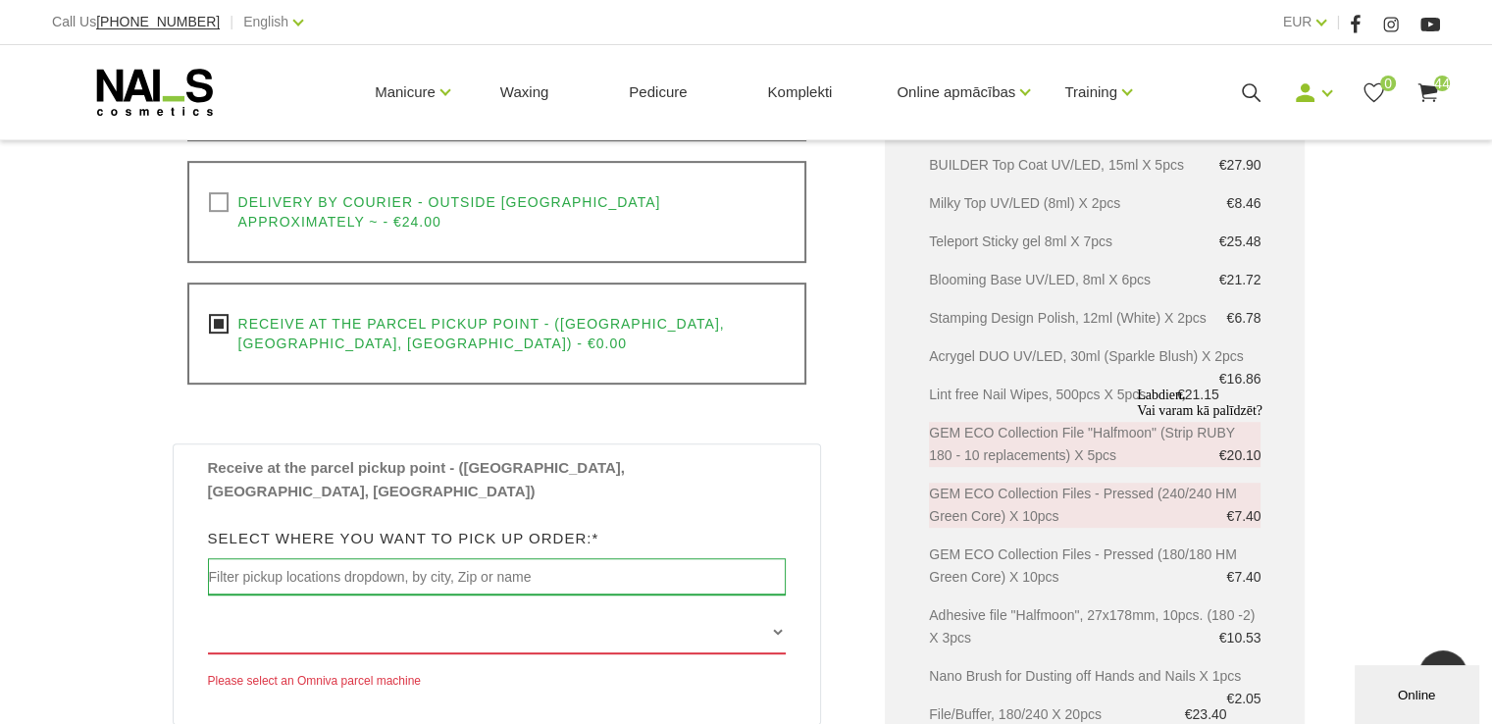
drag, startPoint x: 217, startPoint y: 291, endPoint x: 211, endPoint y: 224, distance: 68.0
click at [217, 288] on div "Receive at the parcel pickup point - (Latvia, Lithuania, Estonia) - €0.00 Pleas…" at bounding box center [497, 334] width 620 height 102
click at [215, 197] on label "Delivery by courier - outside Latvia approximately ~ - €24.00" at bounding box center [497, 211] width 577 height 39
click at [0, 0] on input "Delivery by courier - outside Latvia approximately ~ - €24.00" at bounding box center [0, 0] width 0 height 0
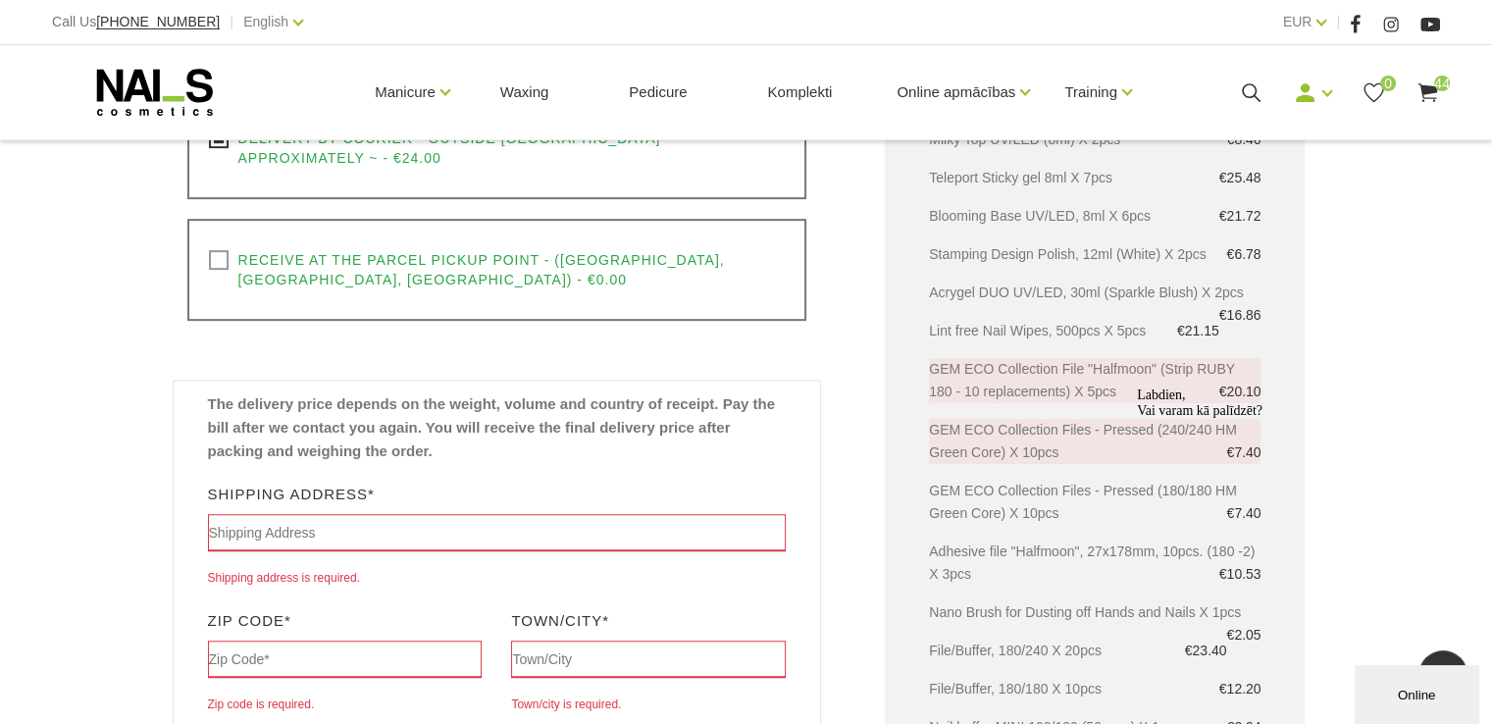
scroll to position [906, 0]
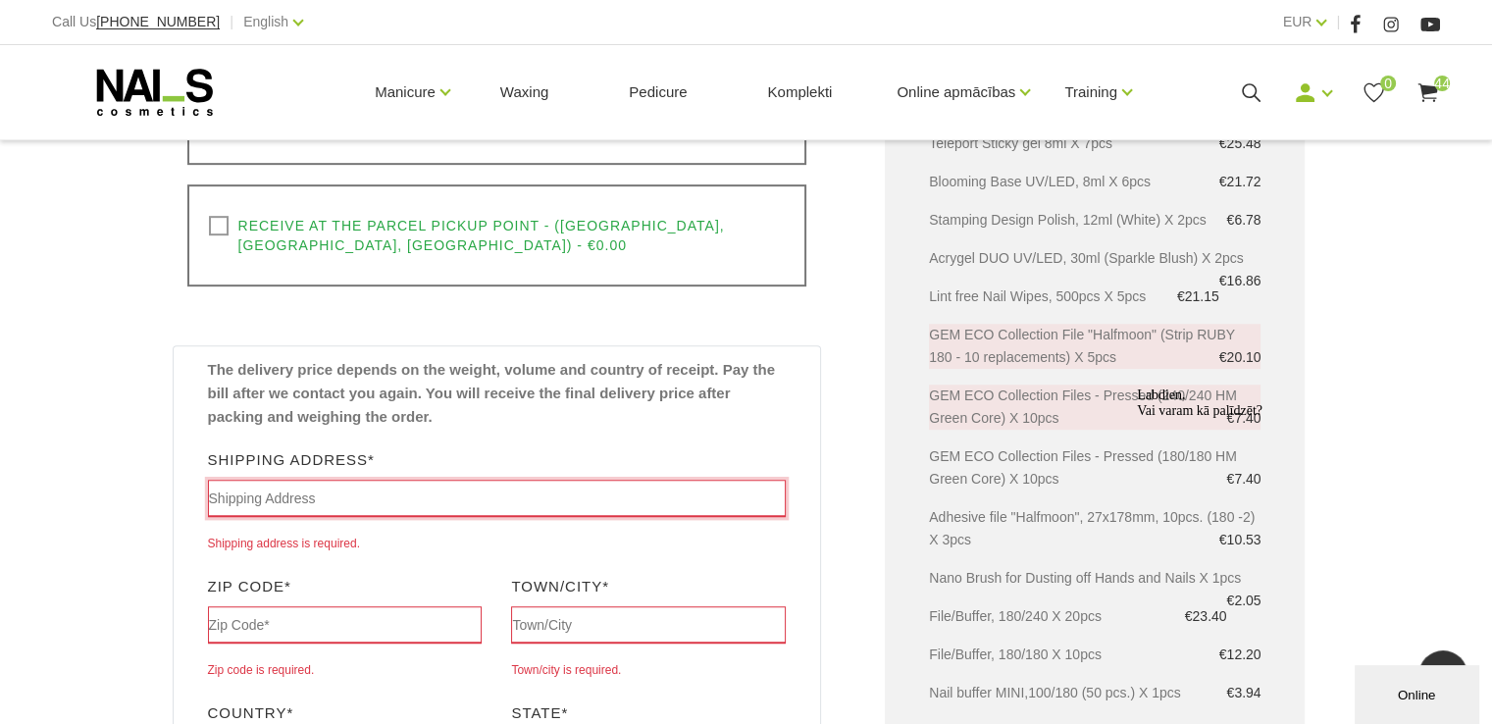
click at [252, 480] on input "text" at bounding box center [497, 498] width 579 height 37
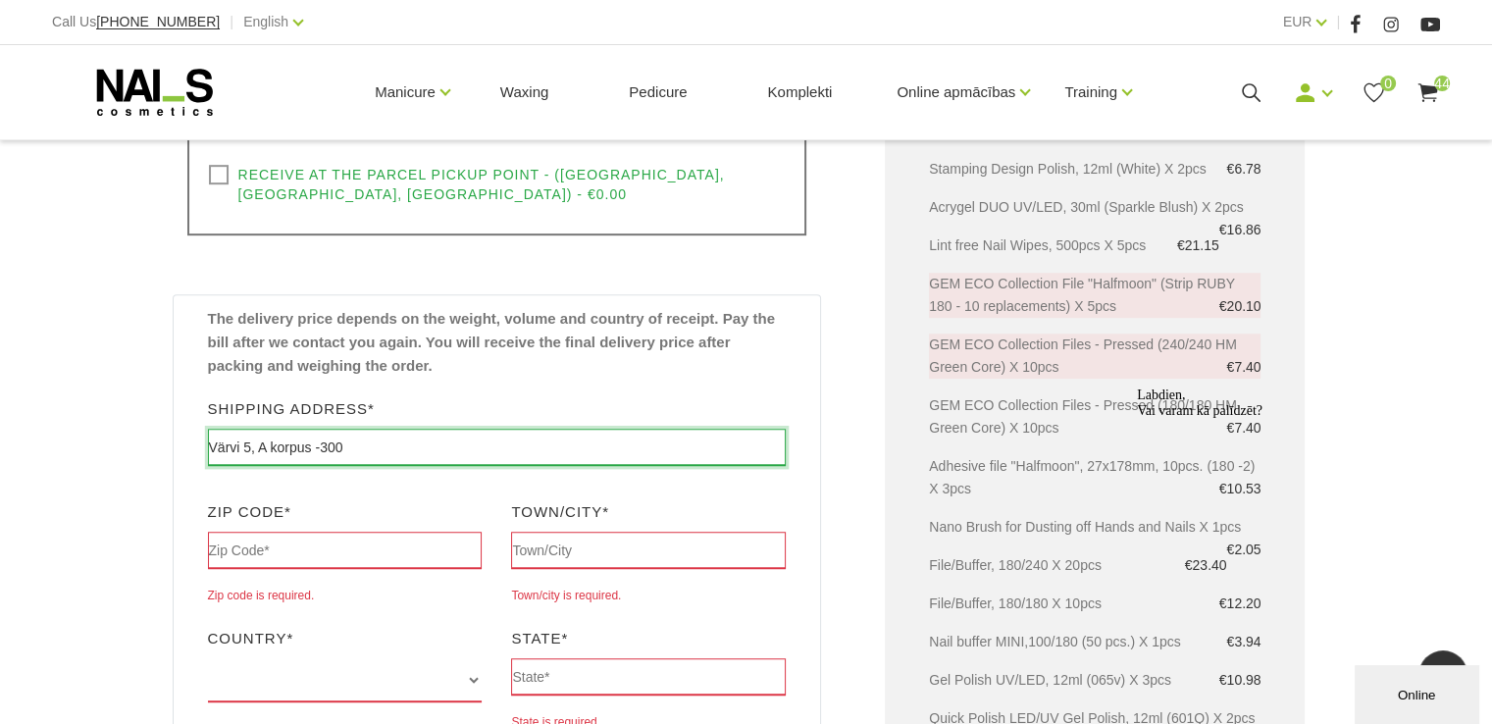
scroll to position [1004, 0]
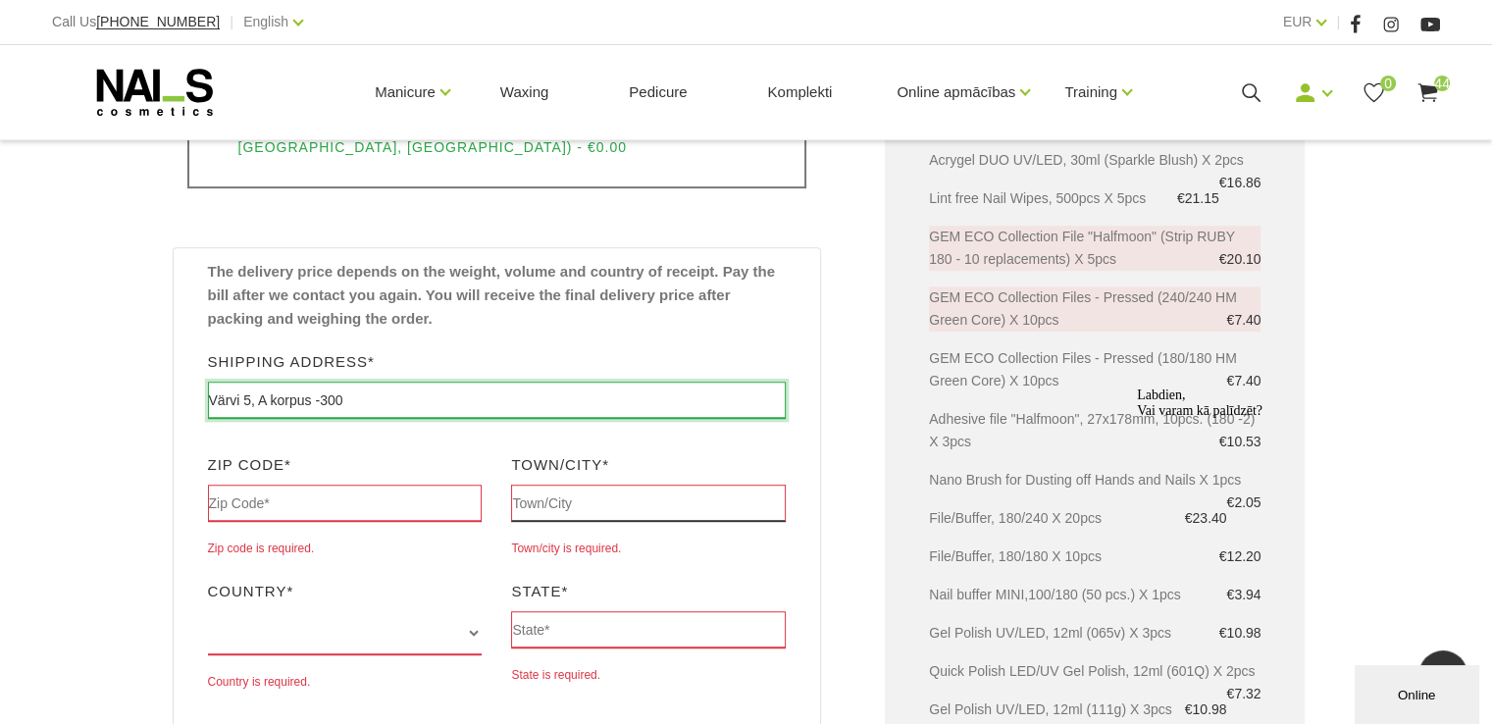
type input "Värvi 5, A korpus -300"
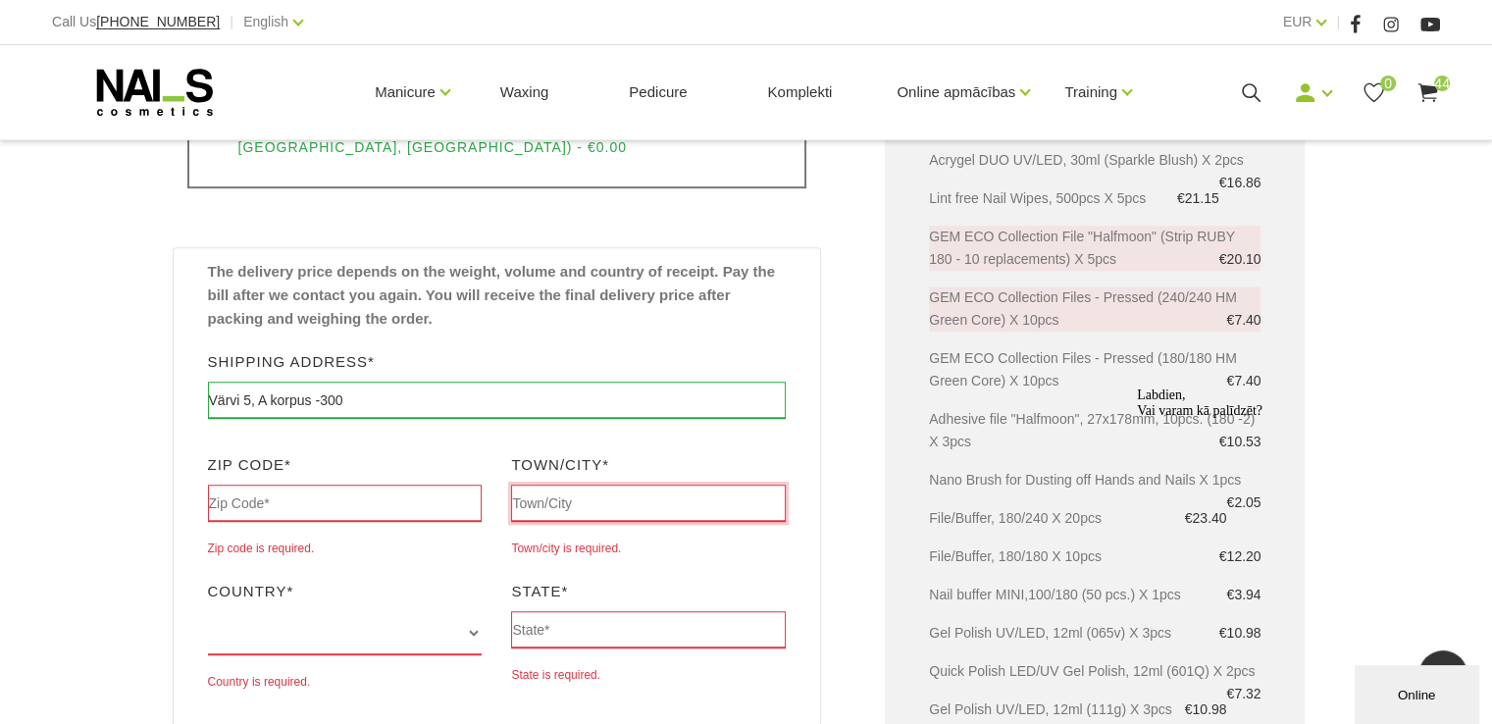
click at [699, 485] on input "text" at bounding box center [648, 503] width 275 height 37
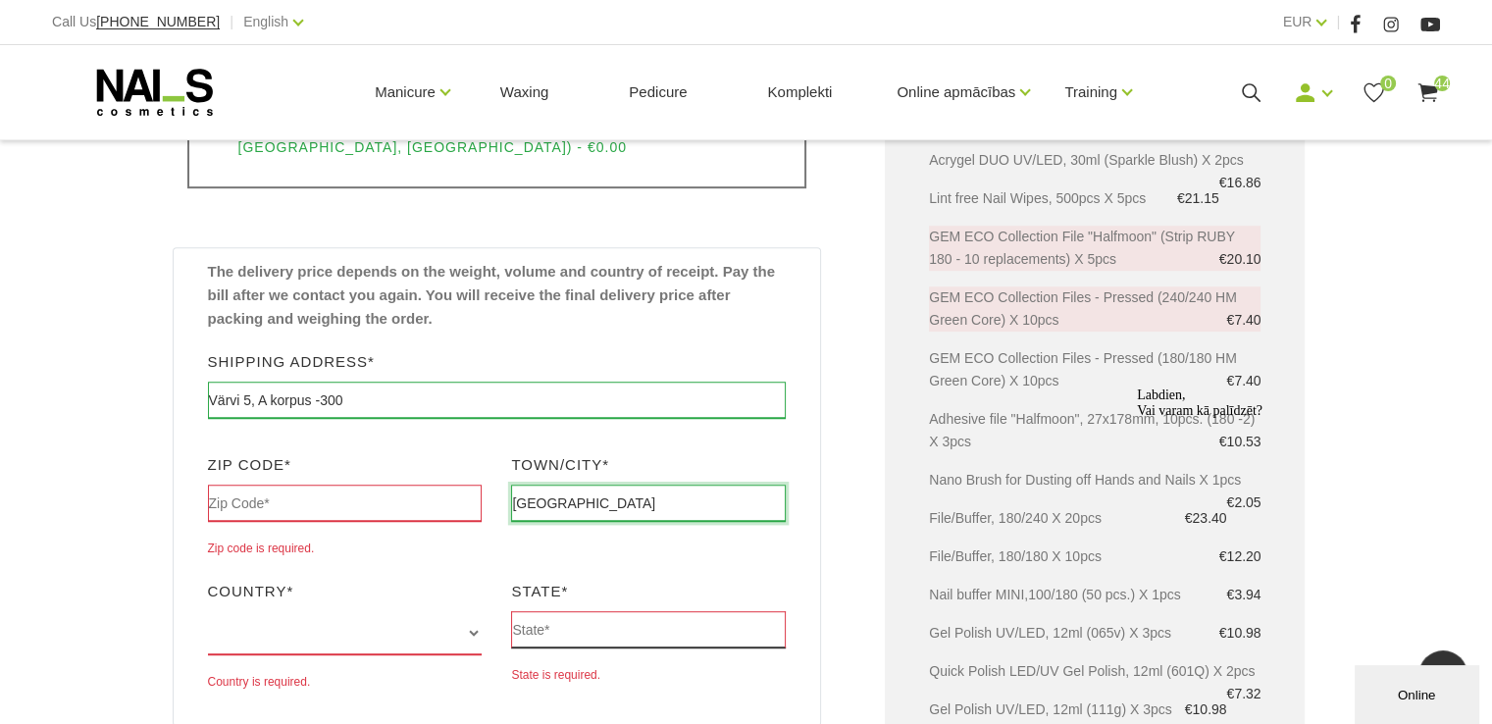
type input "[GEOGRAPHIC_DATA]"
click at [549, 611] on input "text" at bounding box center [648, 629] width 275 height 37
type input "[GEOGRAPHIC_DATA]"
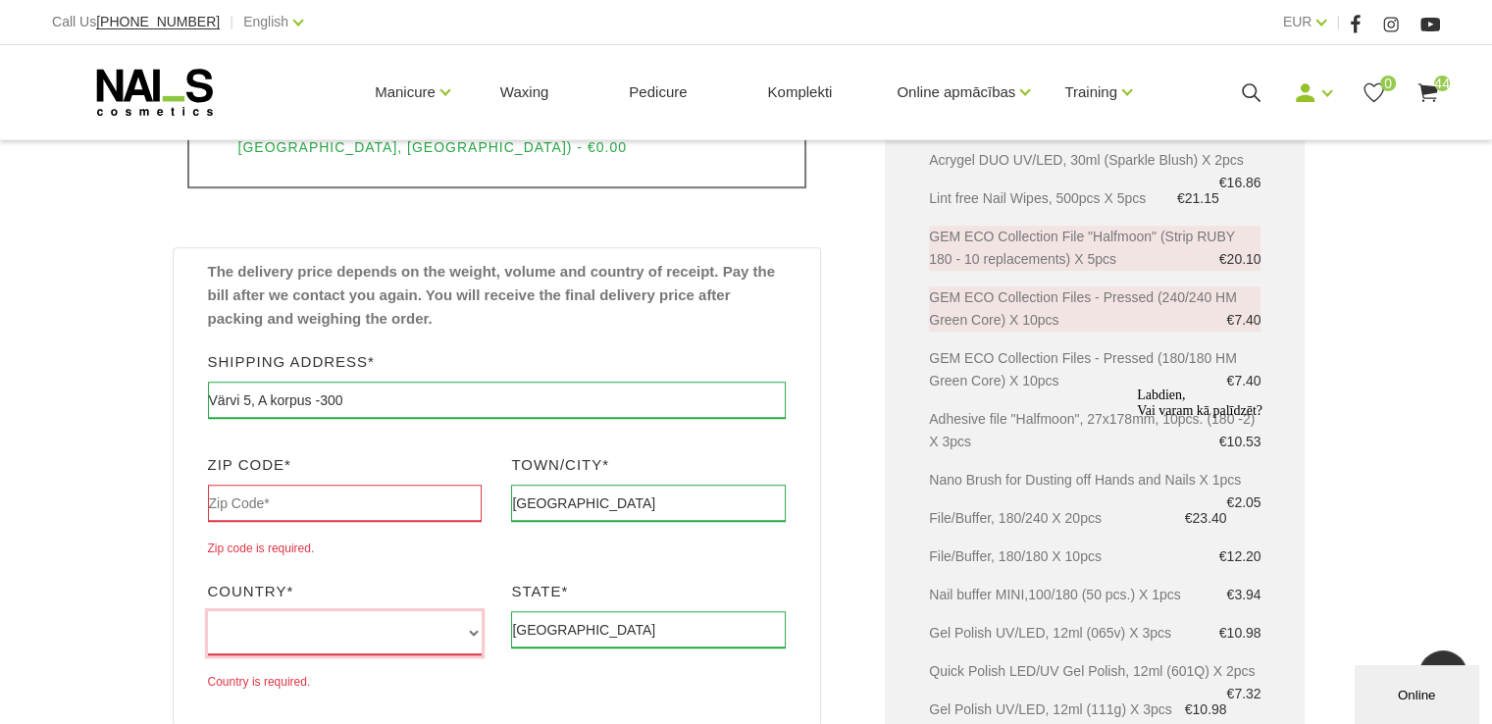
click at [334, 611] on select "Denmark Sweden Poland Finland Germany Select this if your country is not listed…" at bounding box center [345, 633] width 275 height 44
select select "Select this if your country is not listed"
click at [208, 611] on select "Denmark Sweden Poland Finland Germany Select this if your country is not listed…" at bounding box center [345, 633] width 275 height 44
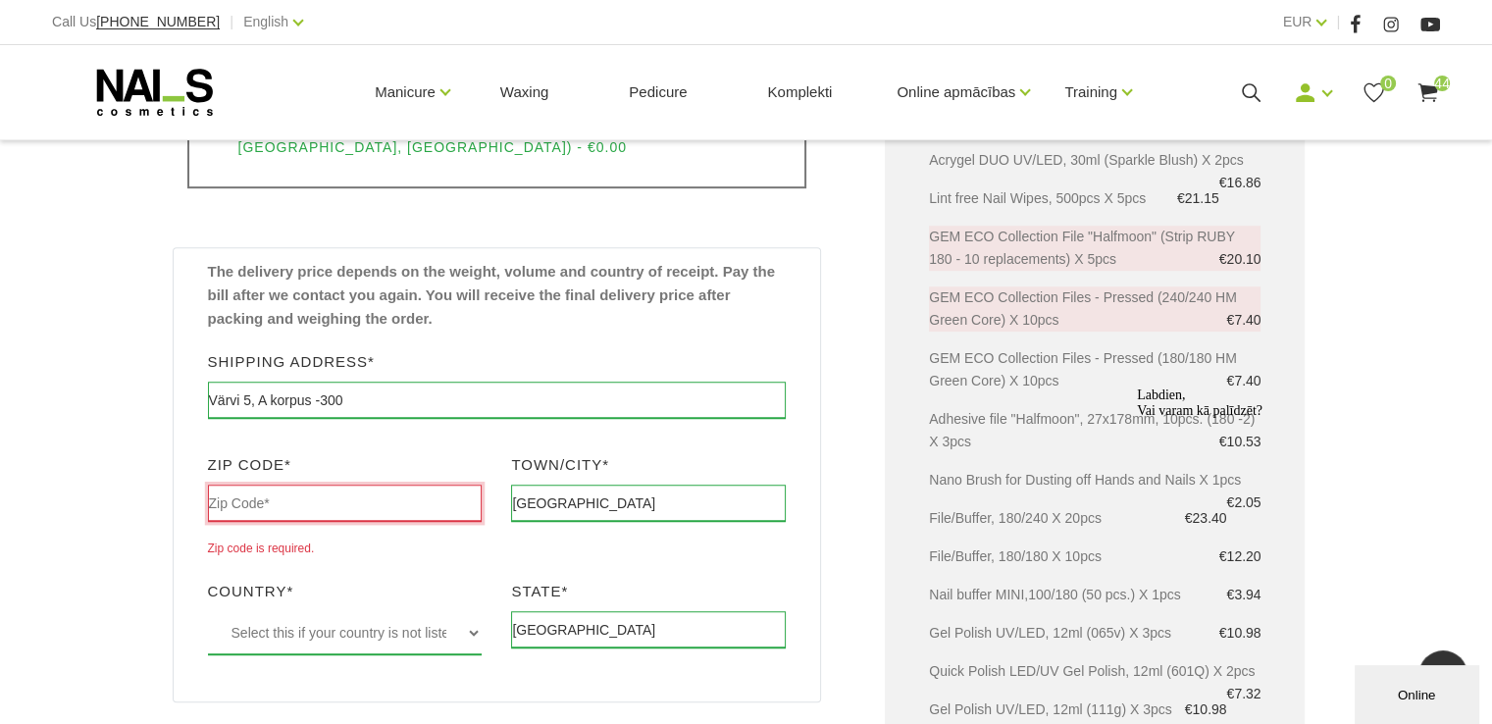
click at [255, 485] on input "text" at bounding box center [345, 503] width 275 height 37
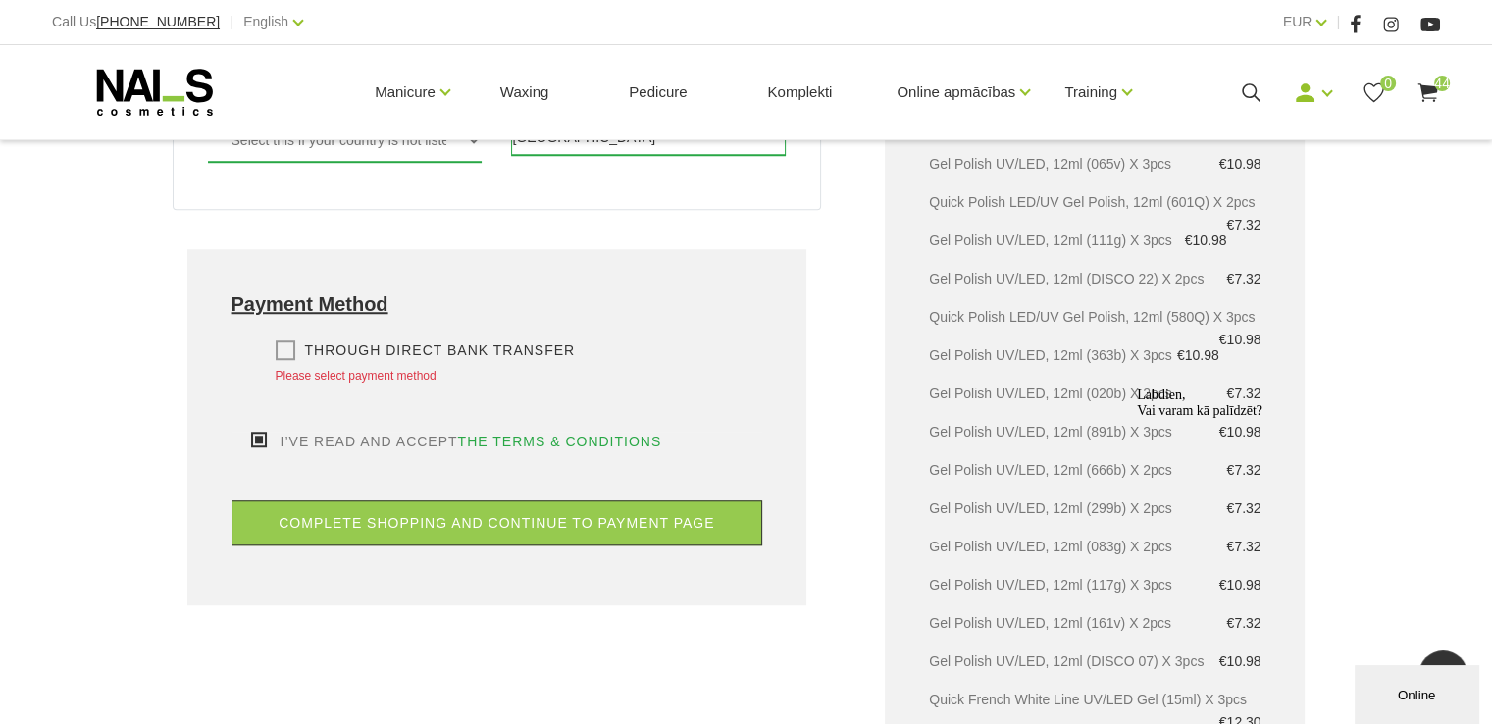
scroll to position [1494, 0]
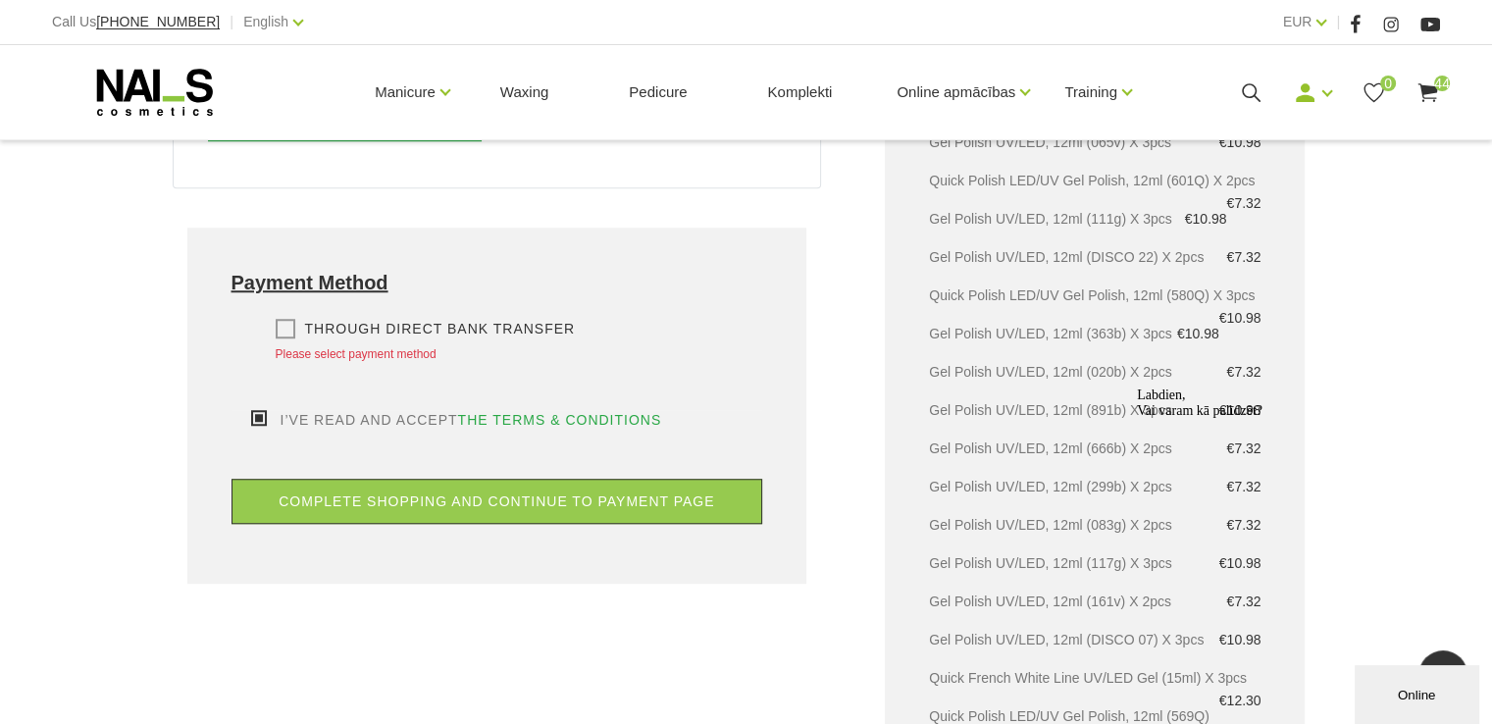
type input "10621"
click at [283, 319] on label "Through direct Bank transfer" at bounding box center [426, 329] width 300 height 20
click at [0, 0] on input "Through direct Bank transfer" at bounding box center [0, 0] width 0 height 0
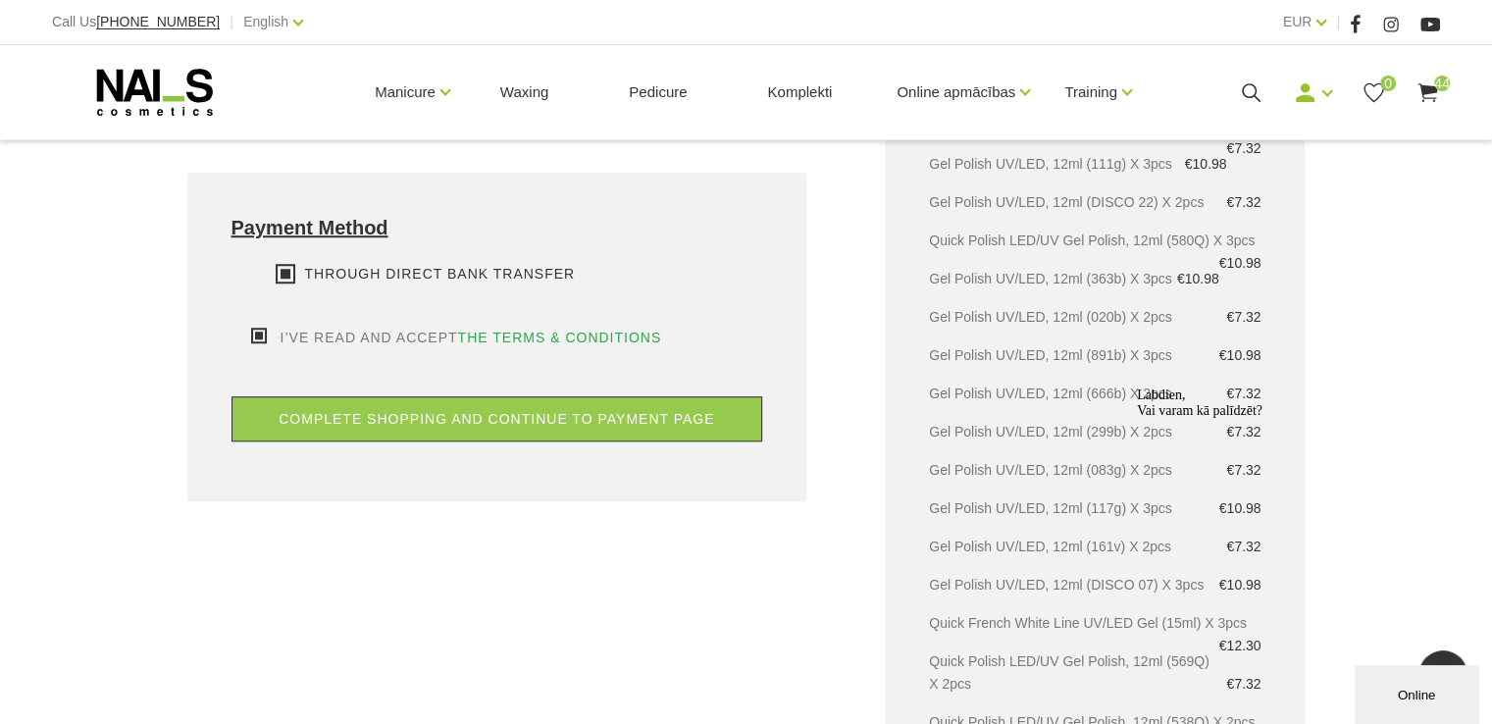
scroll to position [1593, 0]
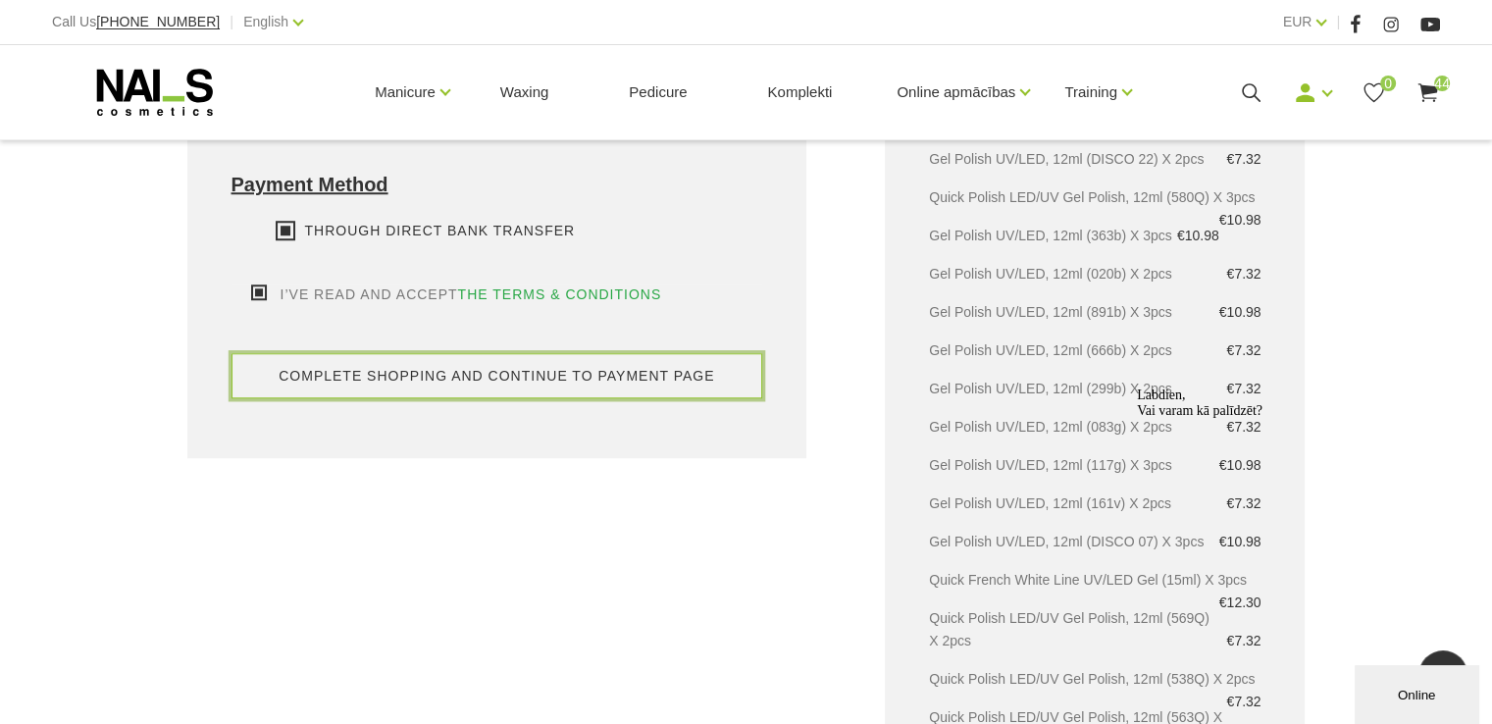
click at [535, 353] on button "complete shopping and continue to payment page" at bounding box center [498, 375] width 532 height 45
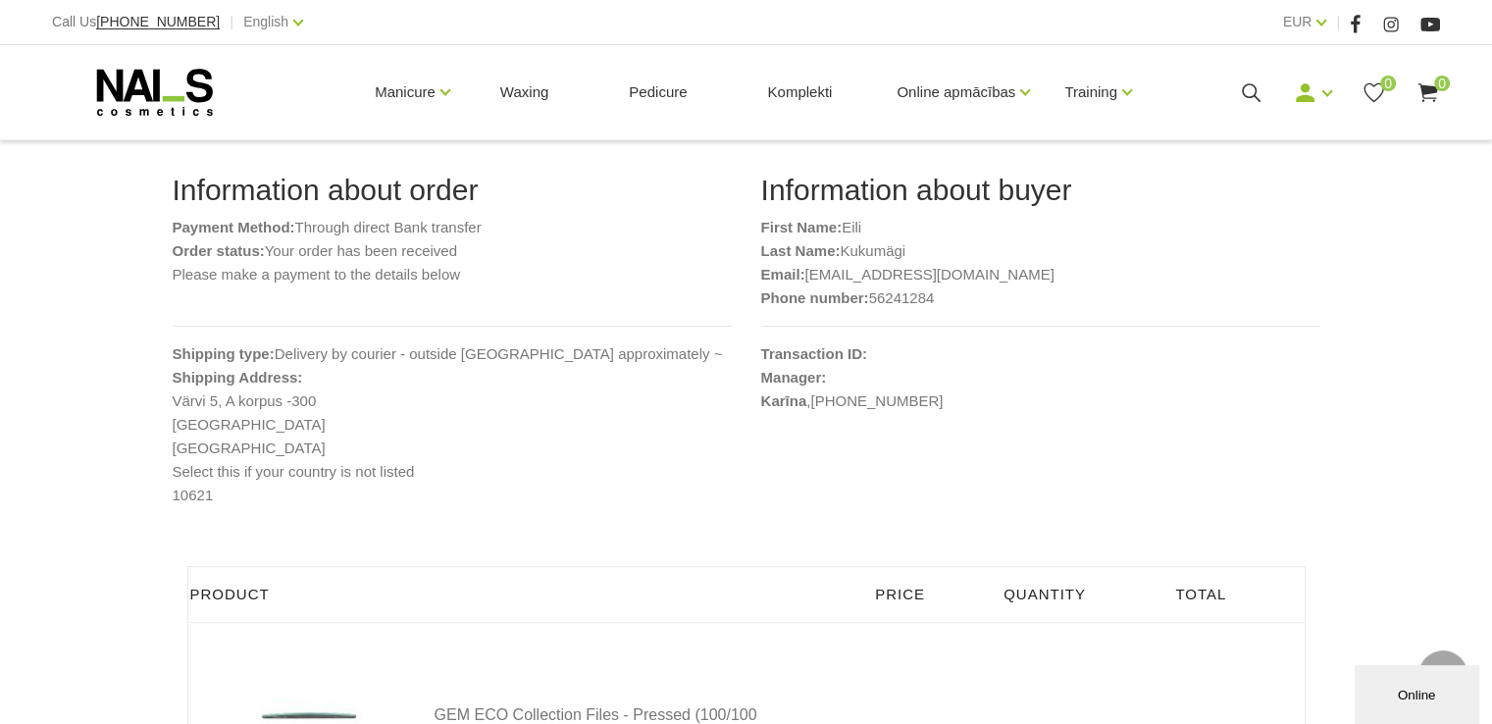
scroll to position [196, 0]
